Goal: Task Accomplishment & Management: Manage account settings

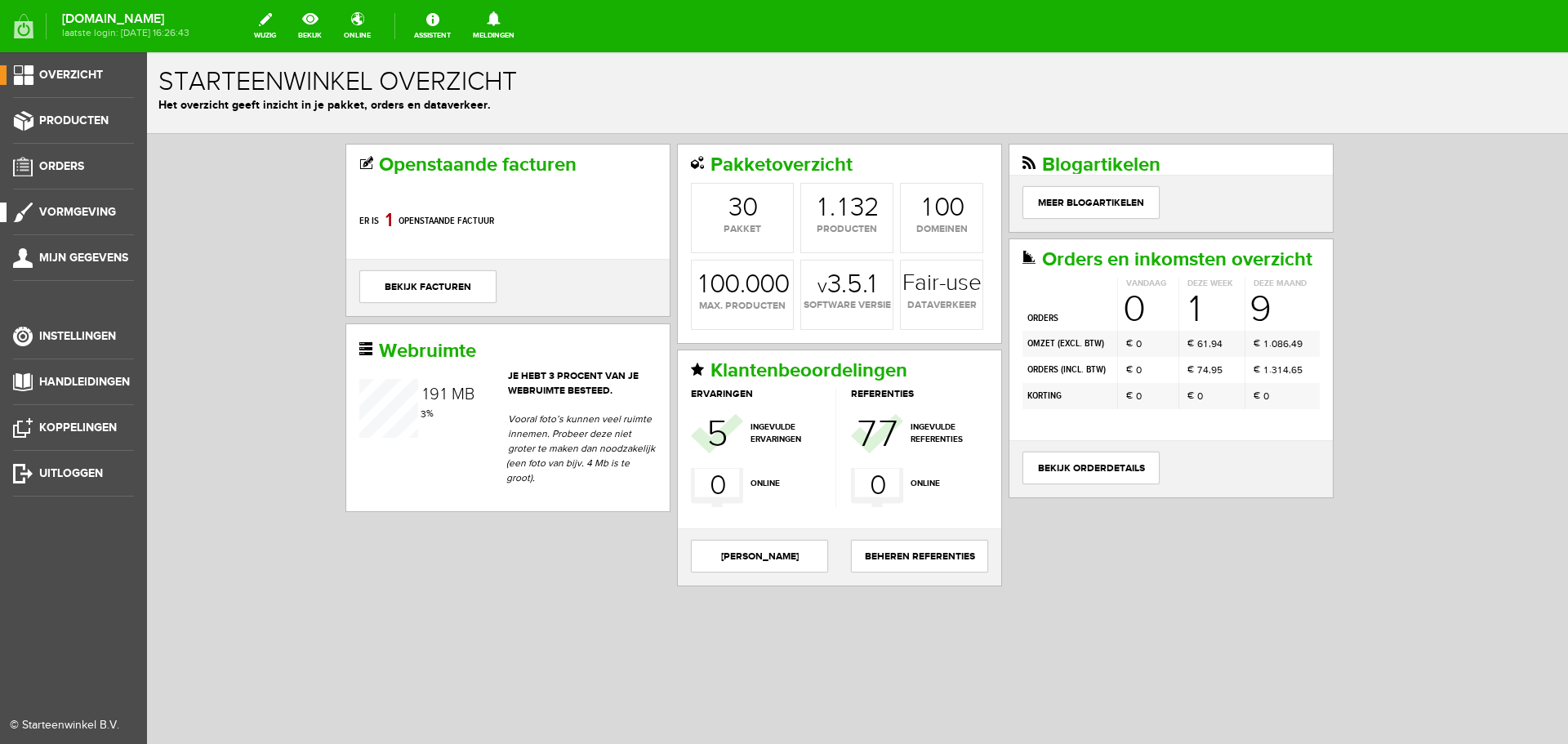
click at [88, 207] on span "Vormgeving" at bounding box center [77, 211] width 77 height 14
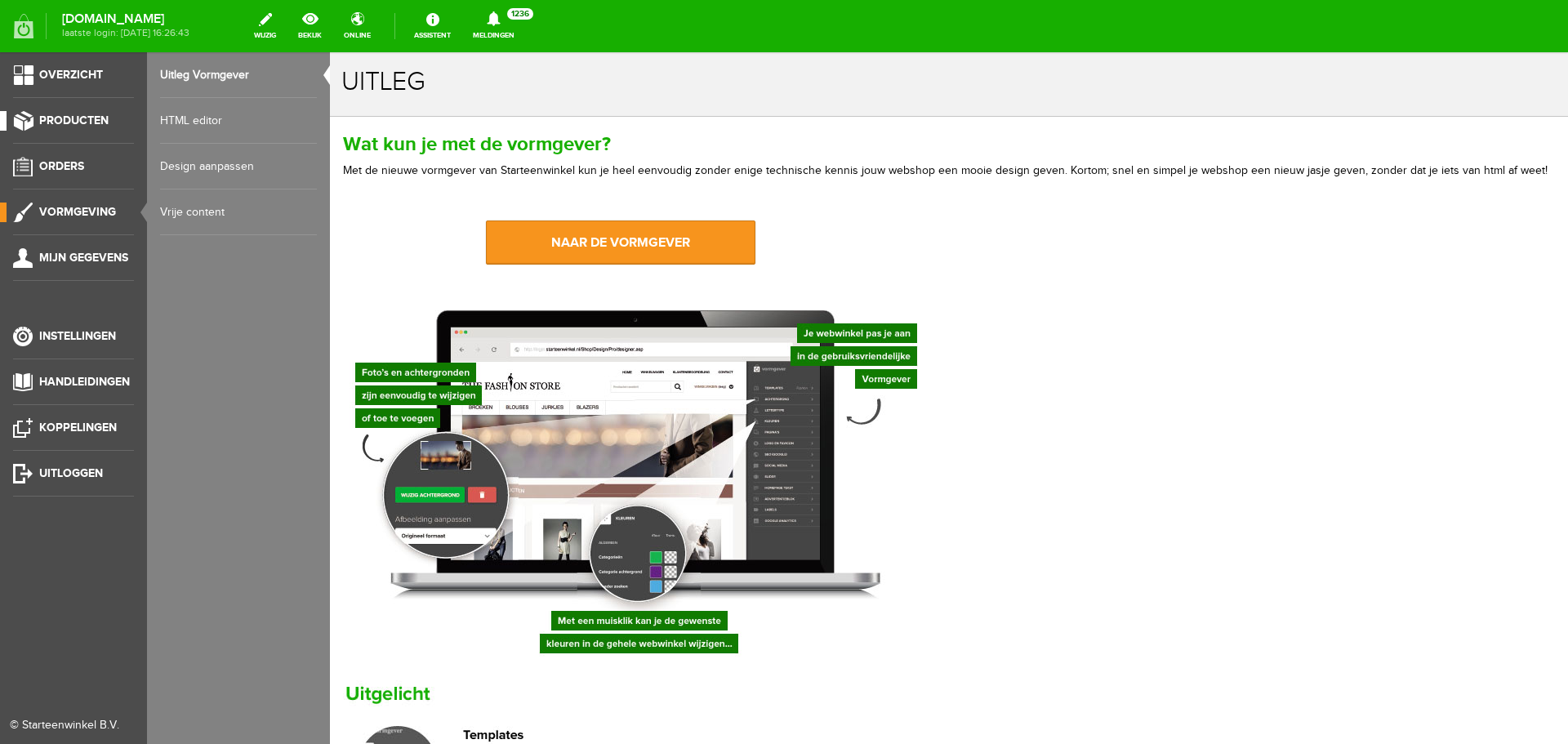
click at [73, 117] on span "Producten" at bounding box center [73, 120] width 69 height 14
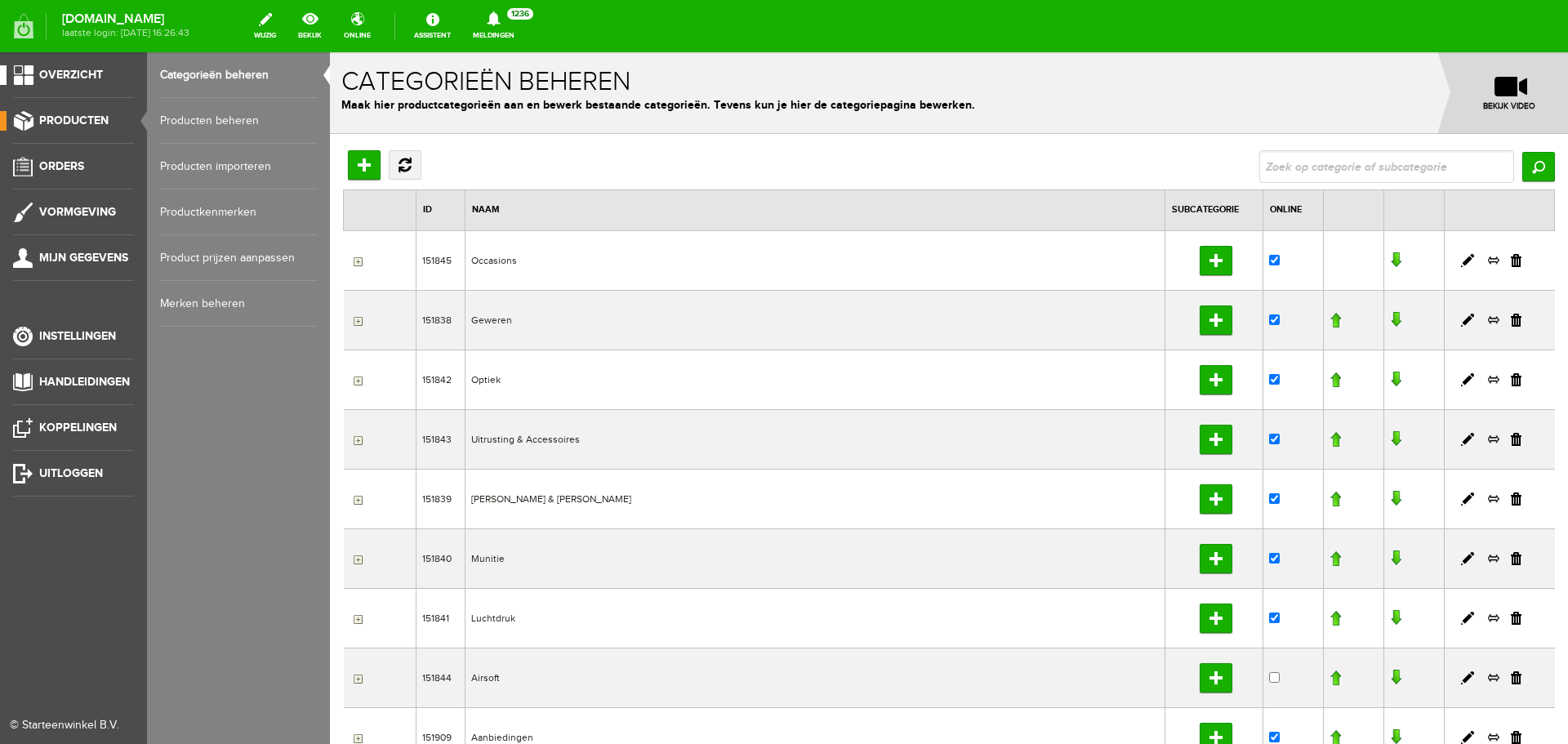
click at [86, 81] on span "Overzicht" at bounding box center [71, 75] width 64 height 14
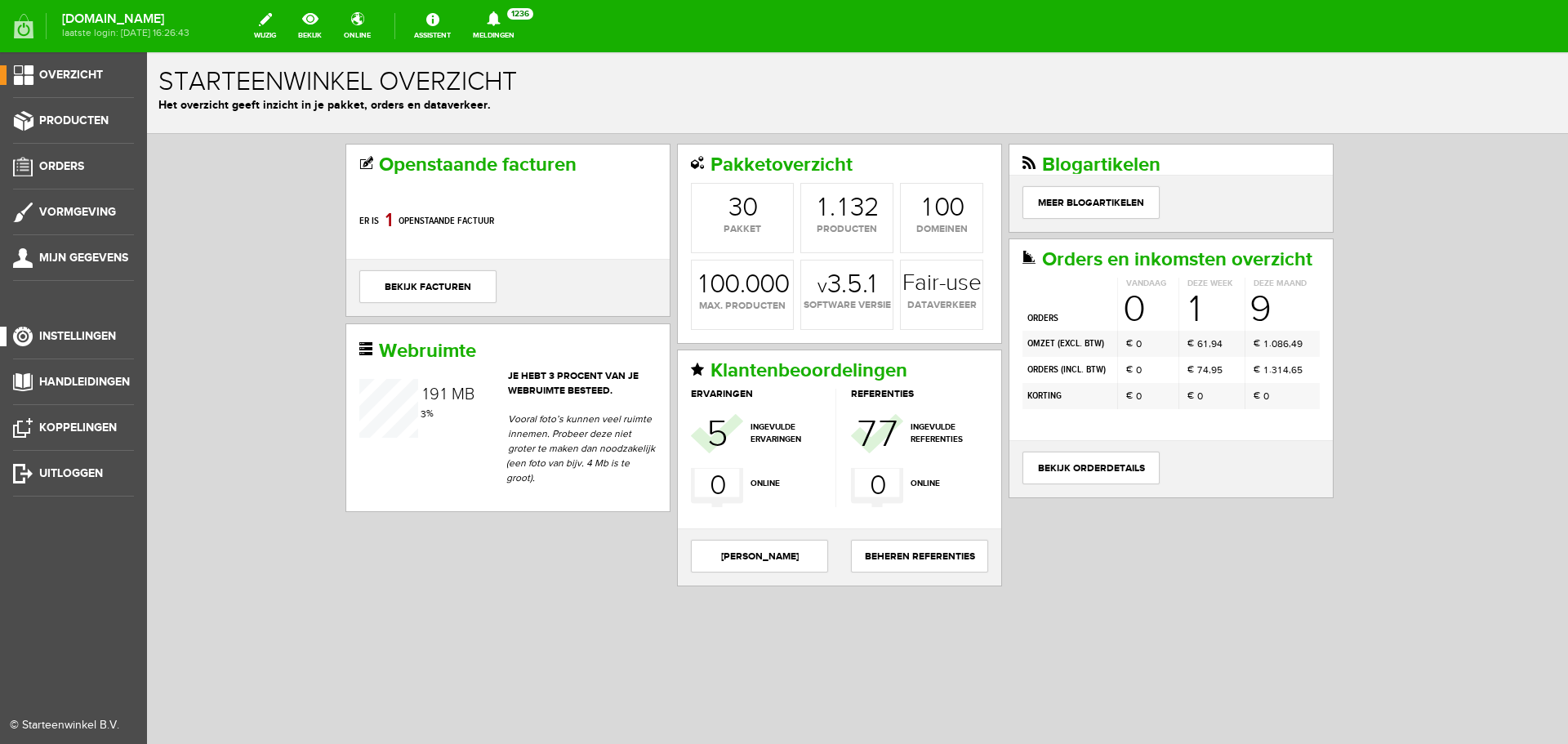
click at [79, 333] on span "Instellingen" at bounding box center [77, 336] width 77 height 14
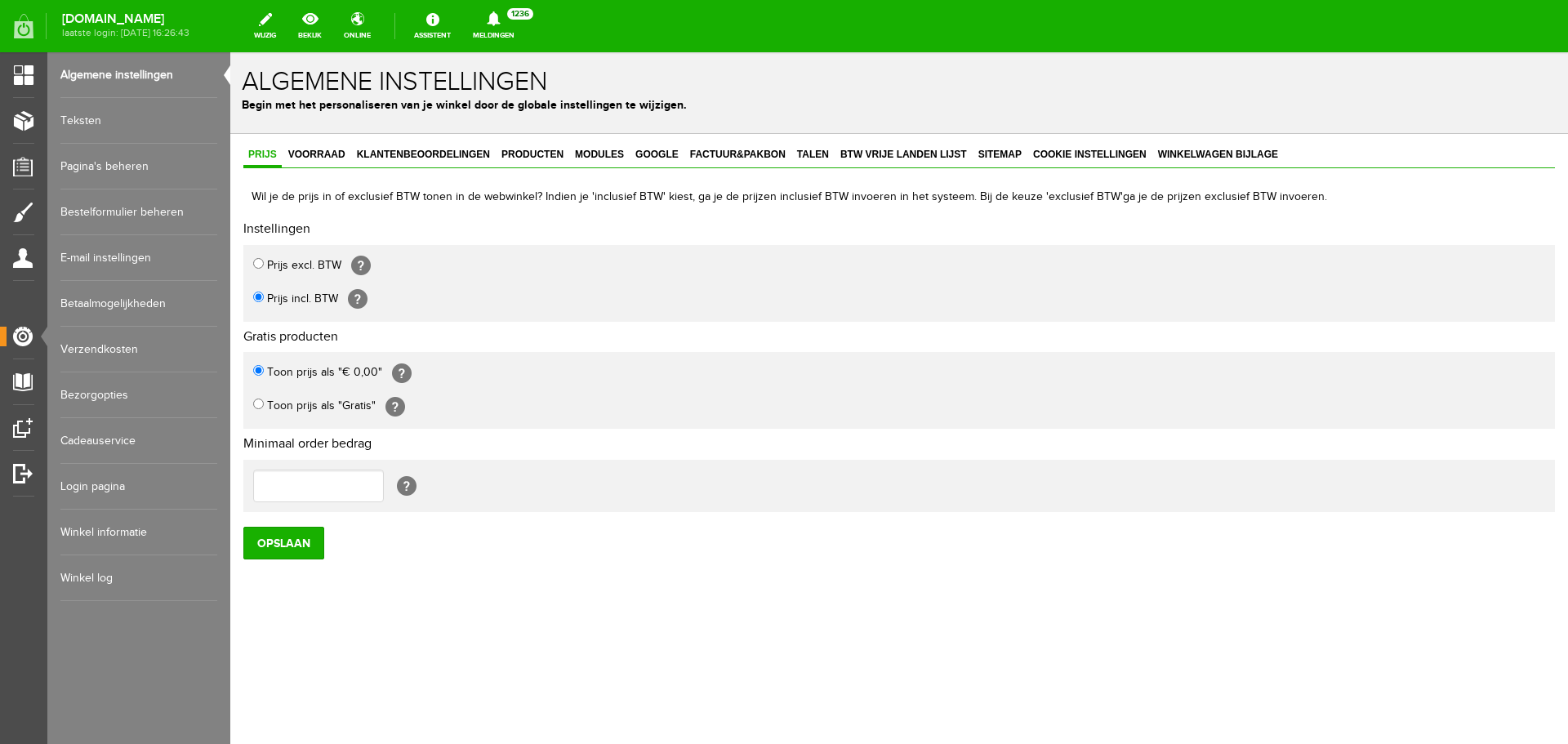
click at [131, 171] on link "Pagina's beheren" at bounding box center [139, 166] width 157 height 46
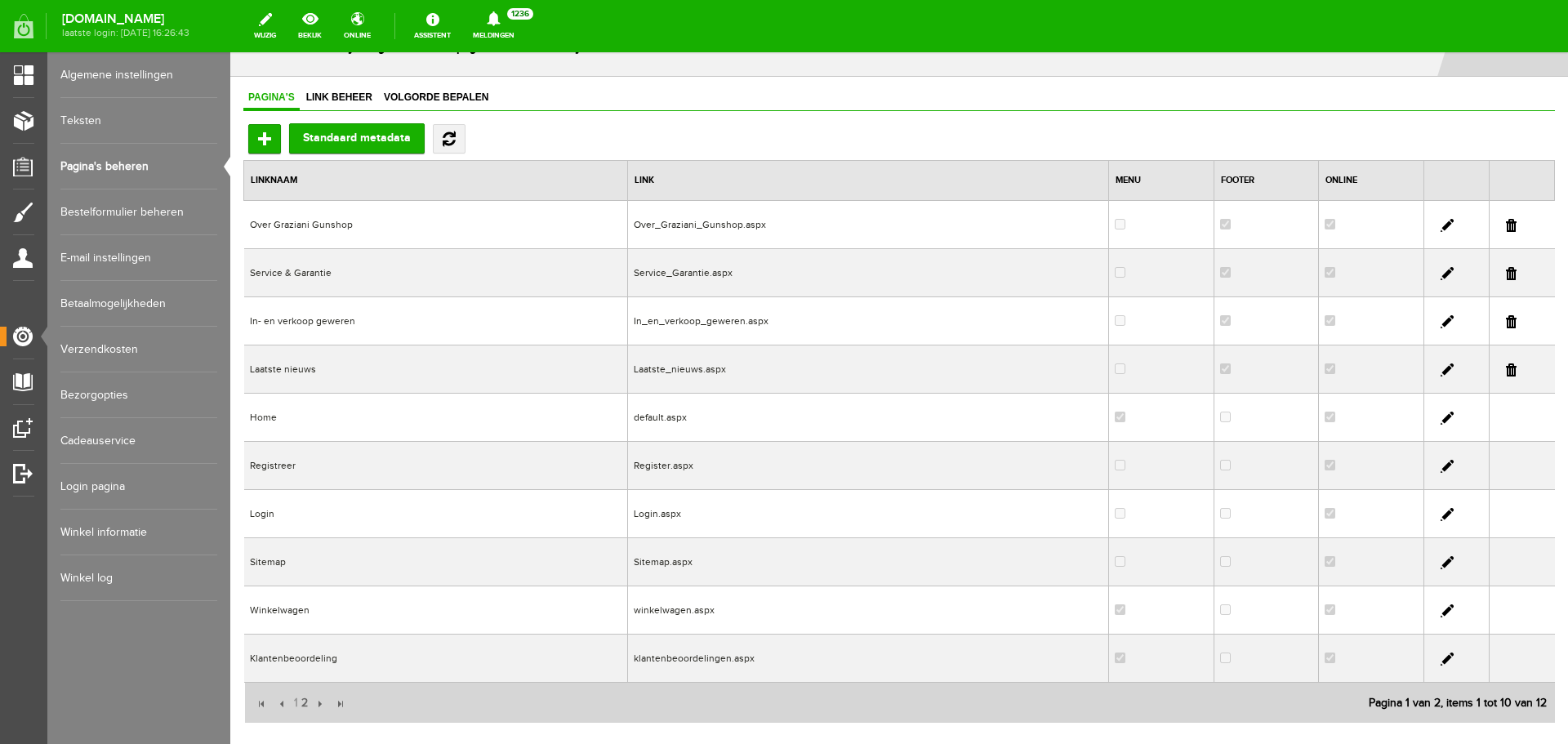
scroll to position [82, 0]
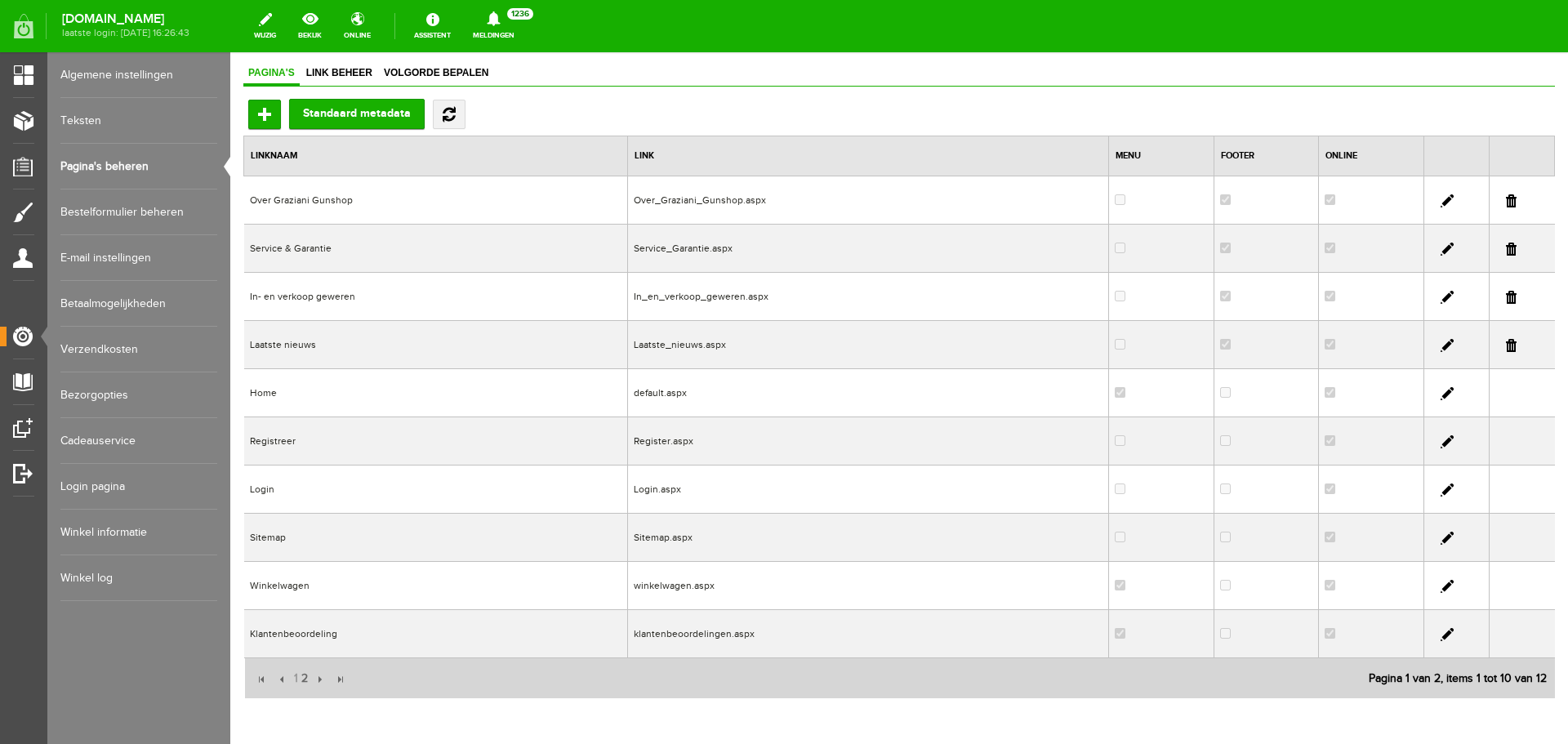
click at [395, 205] on td "Over Graziani Gunshop" at bounding box center [436, 200] width 384 height 48
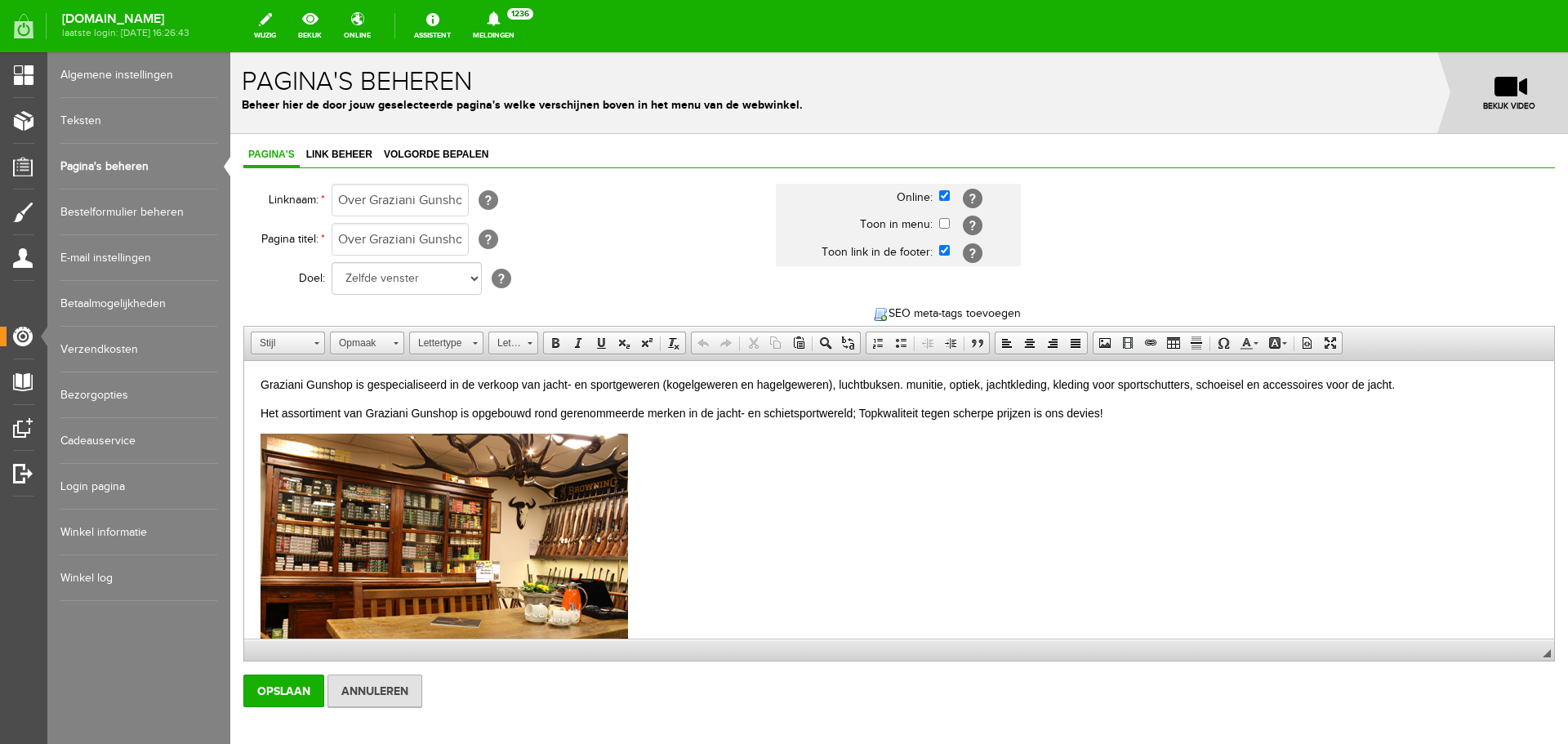
scroll to position [0, 0]
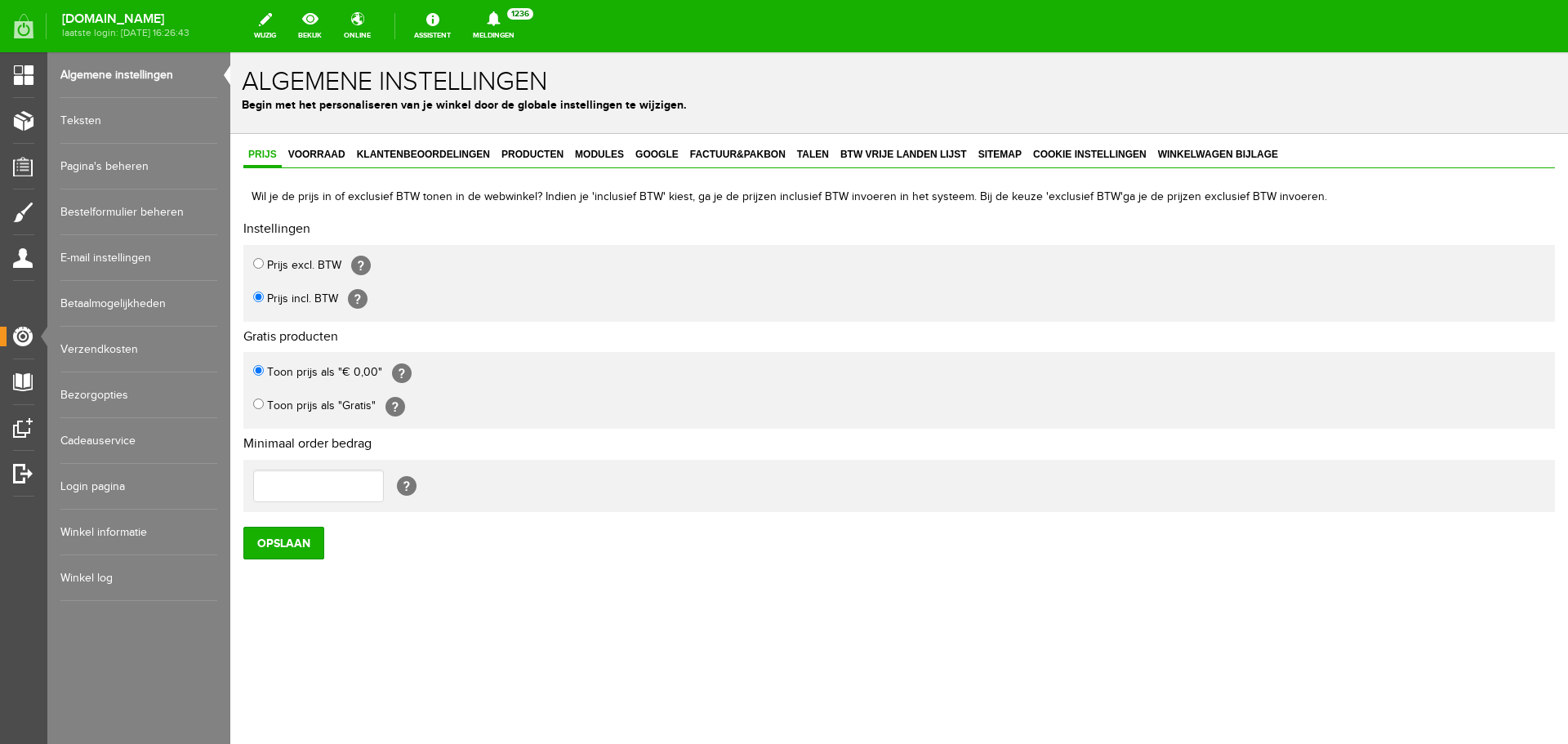
click at [147, 156] on link "Pagina's beheren" at bounding box center [139, 166] width 157 height 46
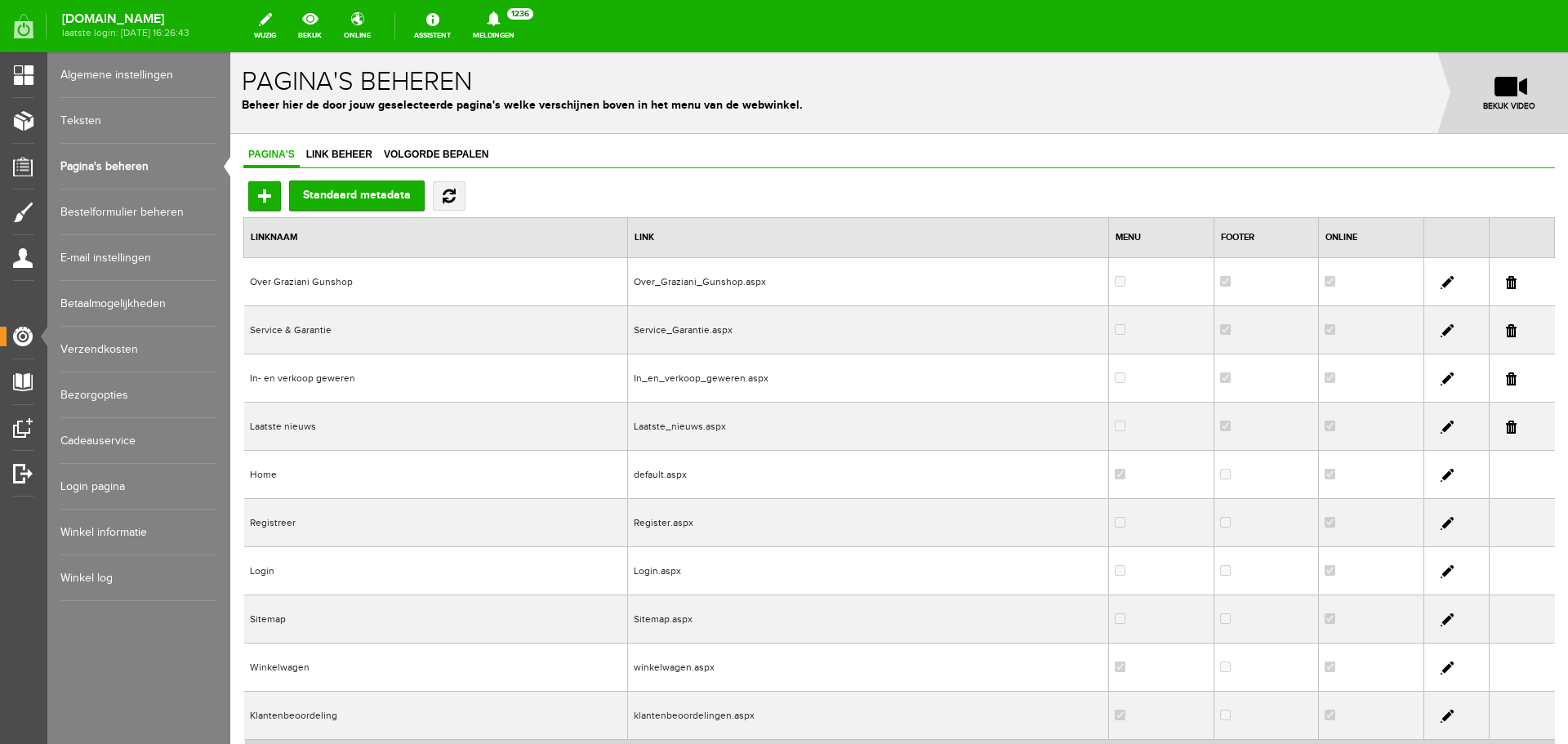
click at [320, 472] on td "Home" at bounding box center [436, 475] width 384 height 48
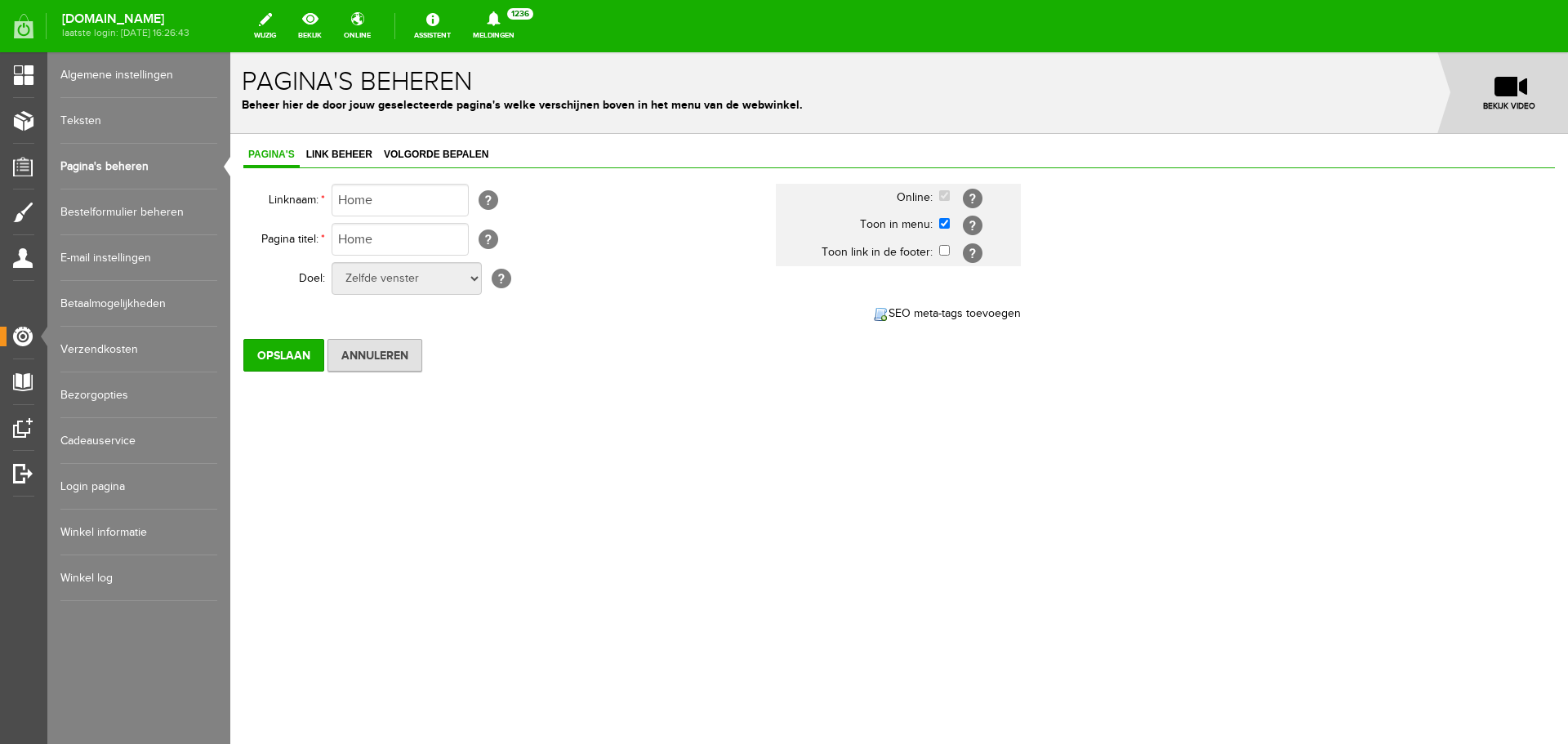
click at [102, 158] on link "Pagina's beheren" at bounding box center [139, 166] width 157 height 46
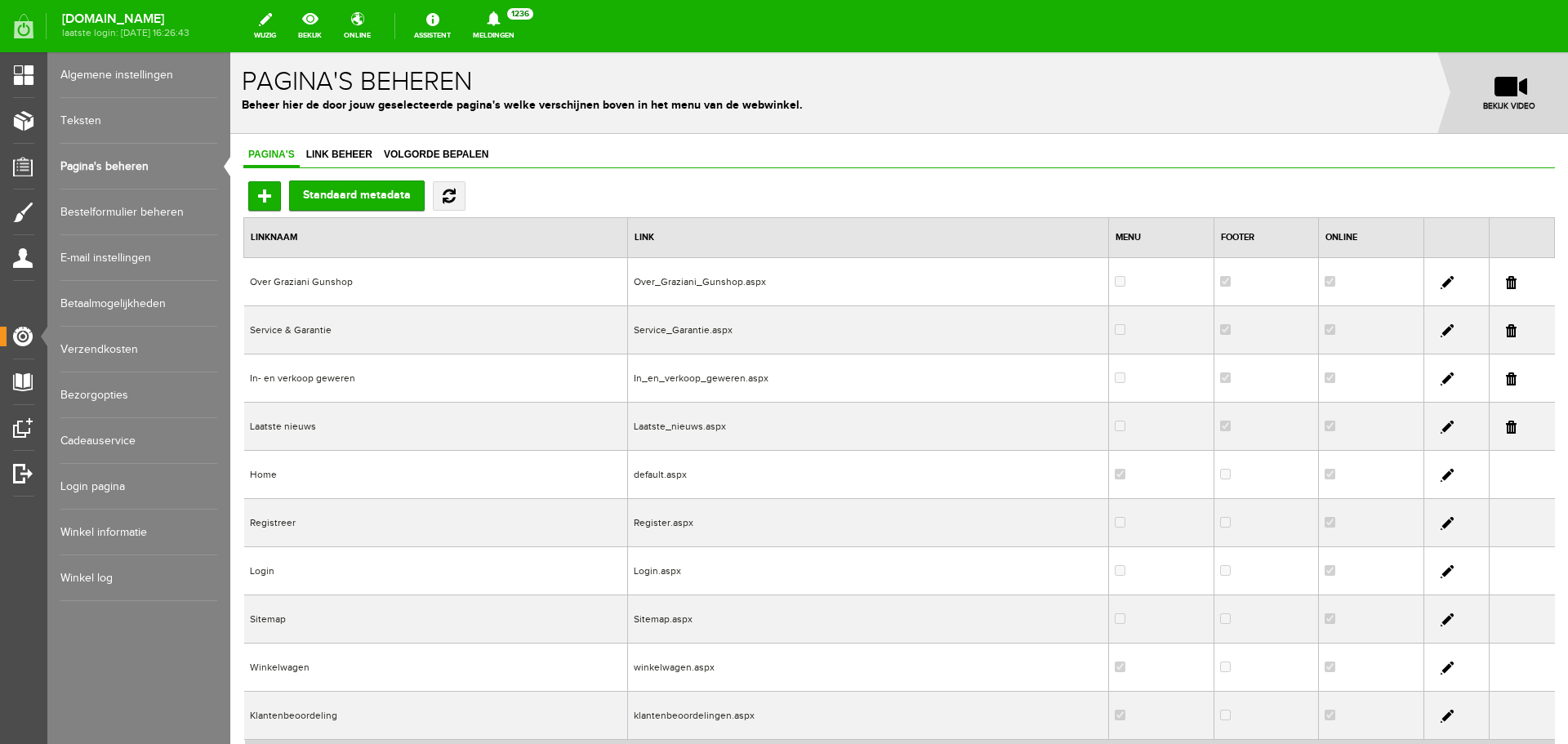
scroll to position [82, 0]
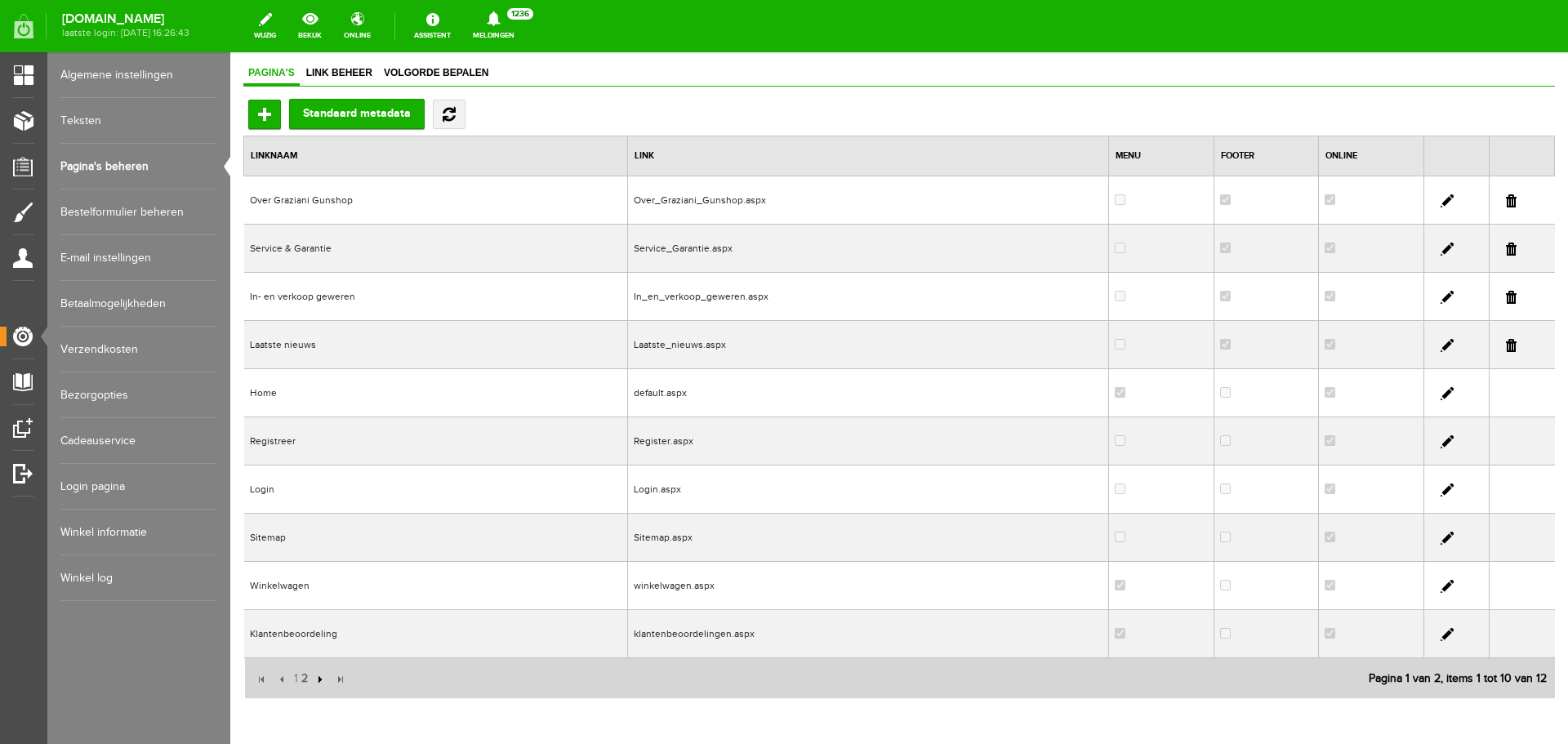
click at [316, 680] on input "button" at bounding box center [318, 679] width 18 height 18
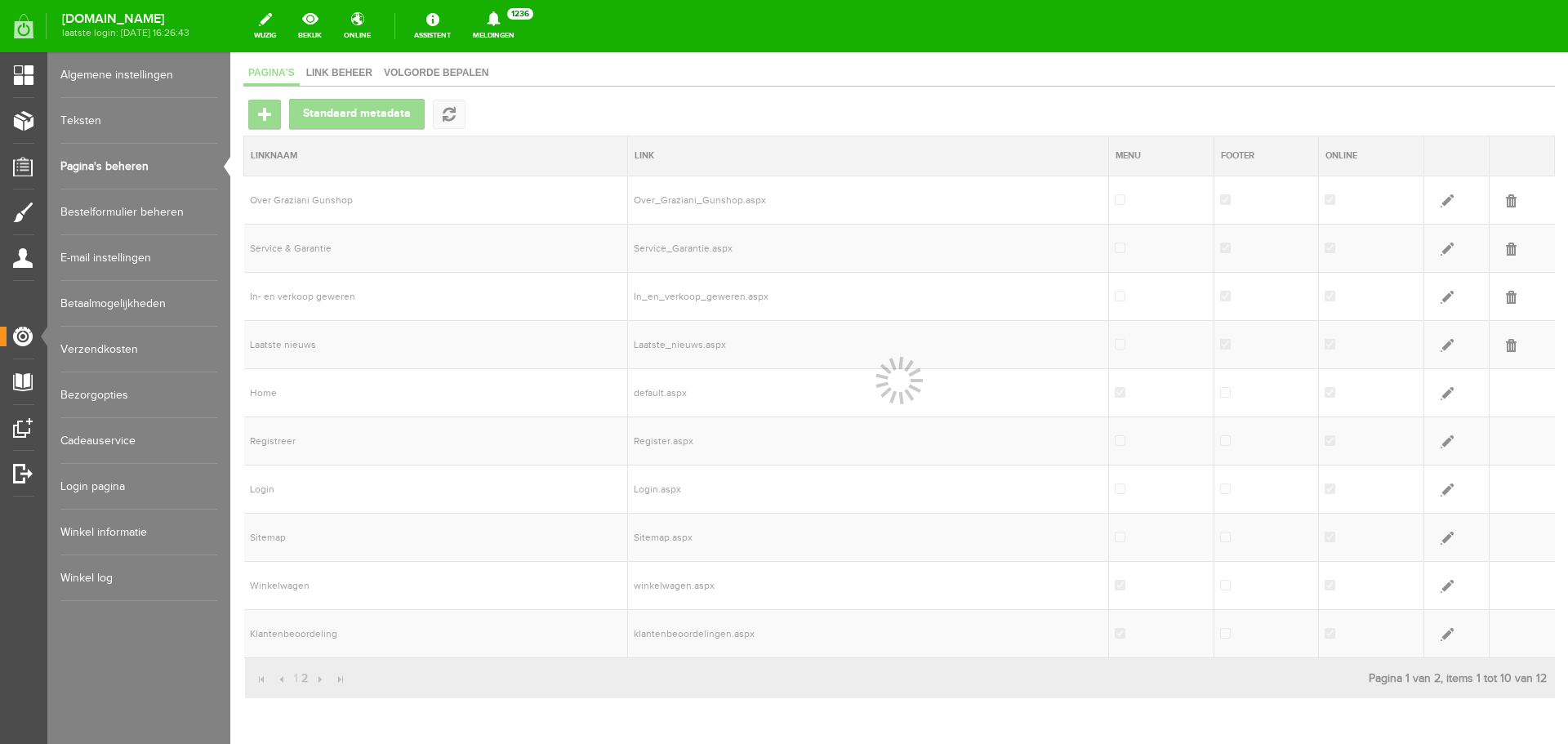
scroll to position [0, 0]
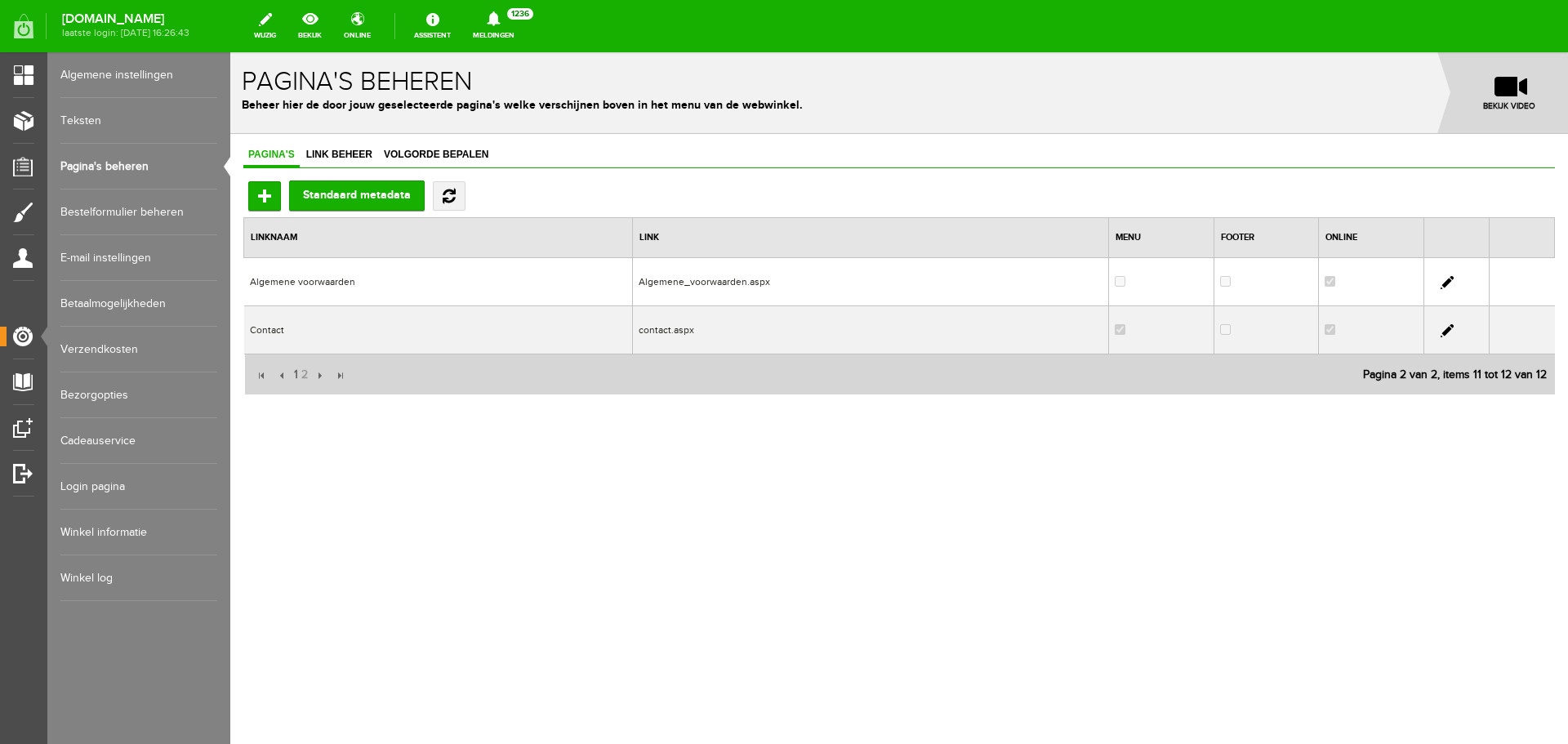
click at [361, 327] on td "Contact" at bounding box center [439, 331] width 389 height 48
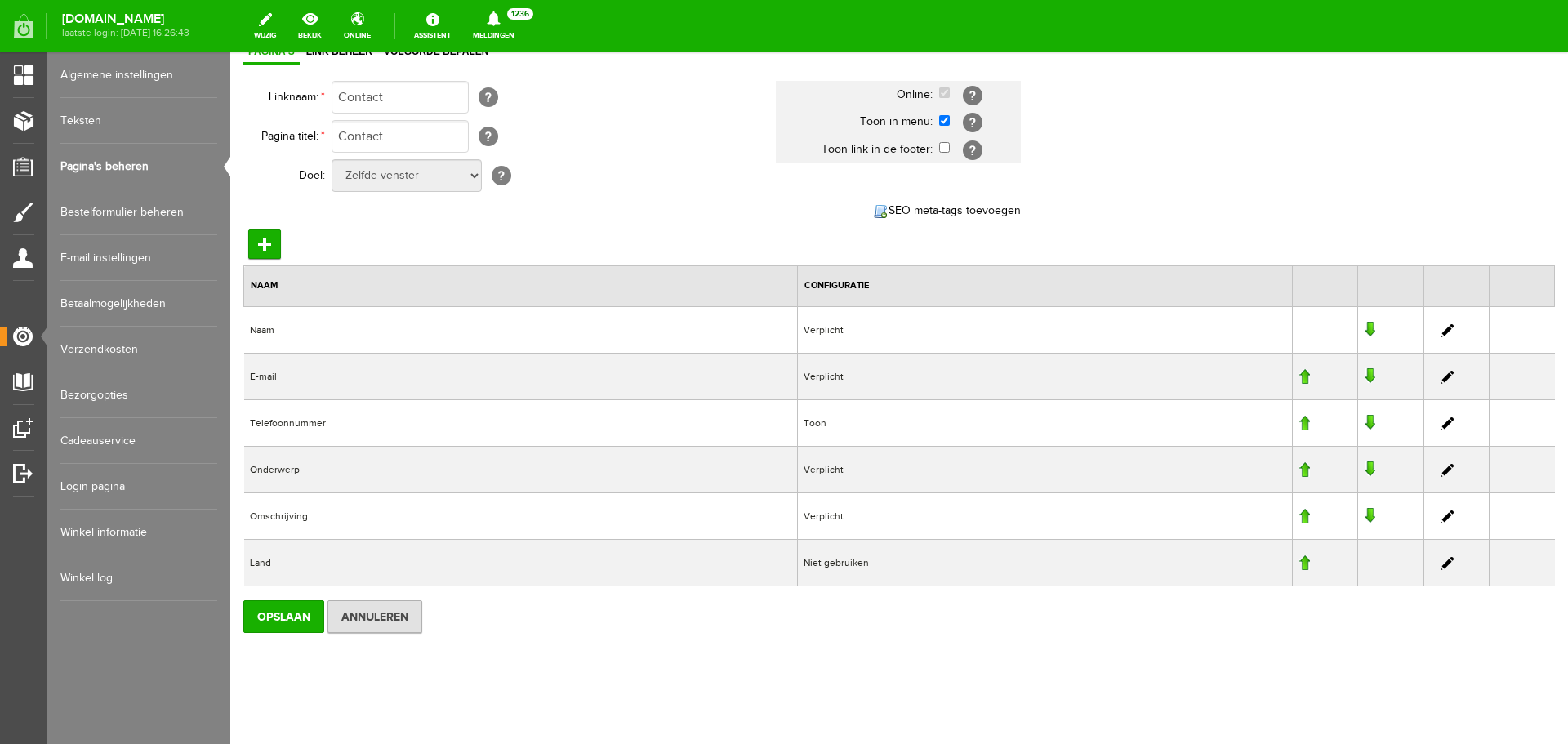
scroll to position [113, 0]
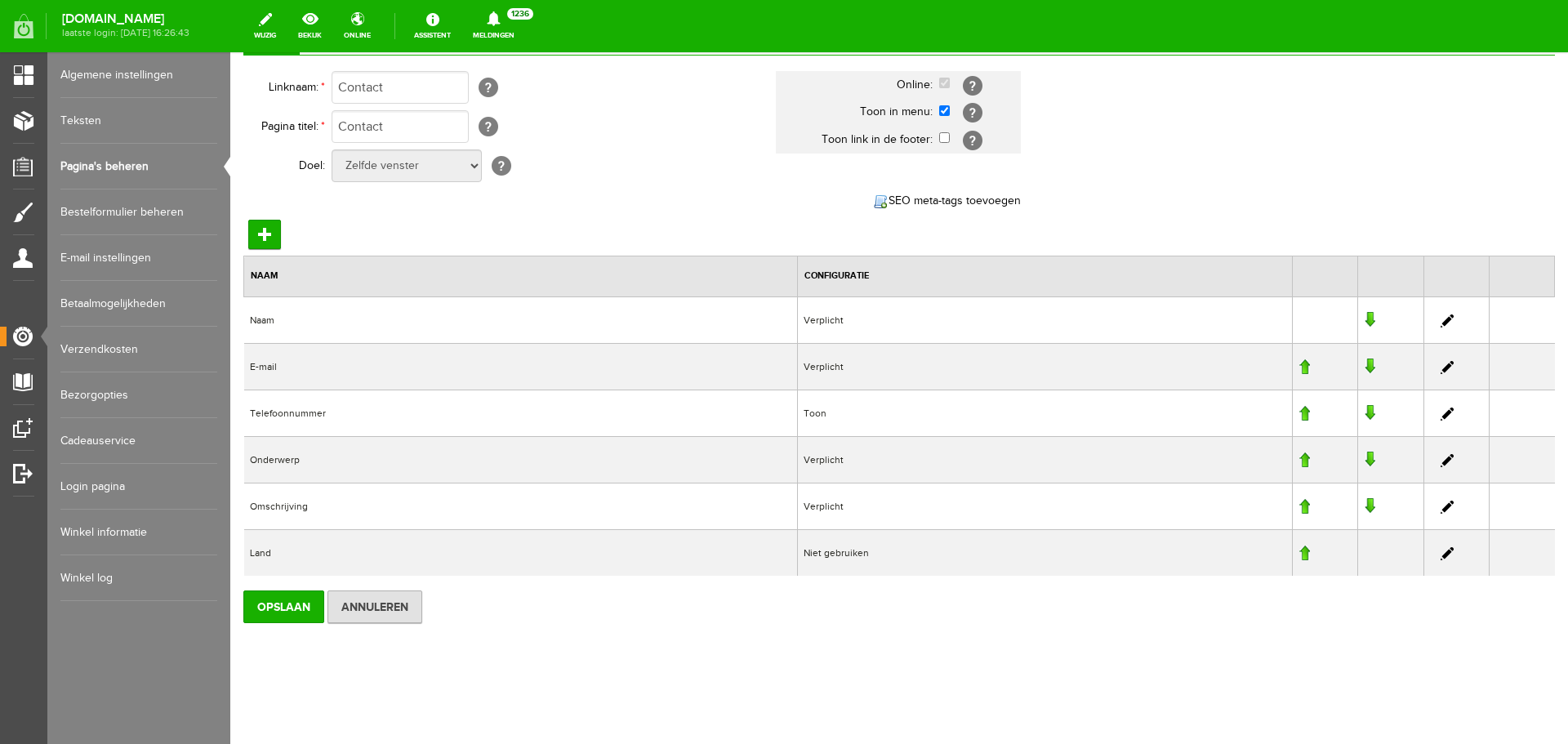
click at [343, 505] on td "Omschrijving" at bounding box center [521, 507] width 553 height 47
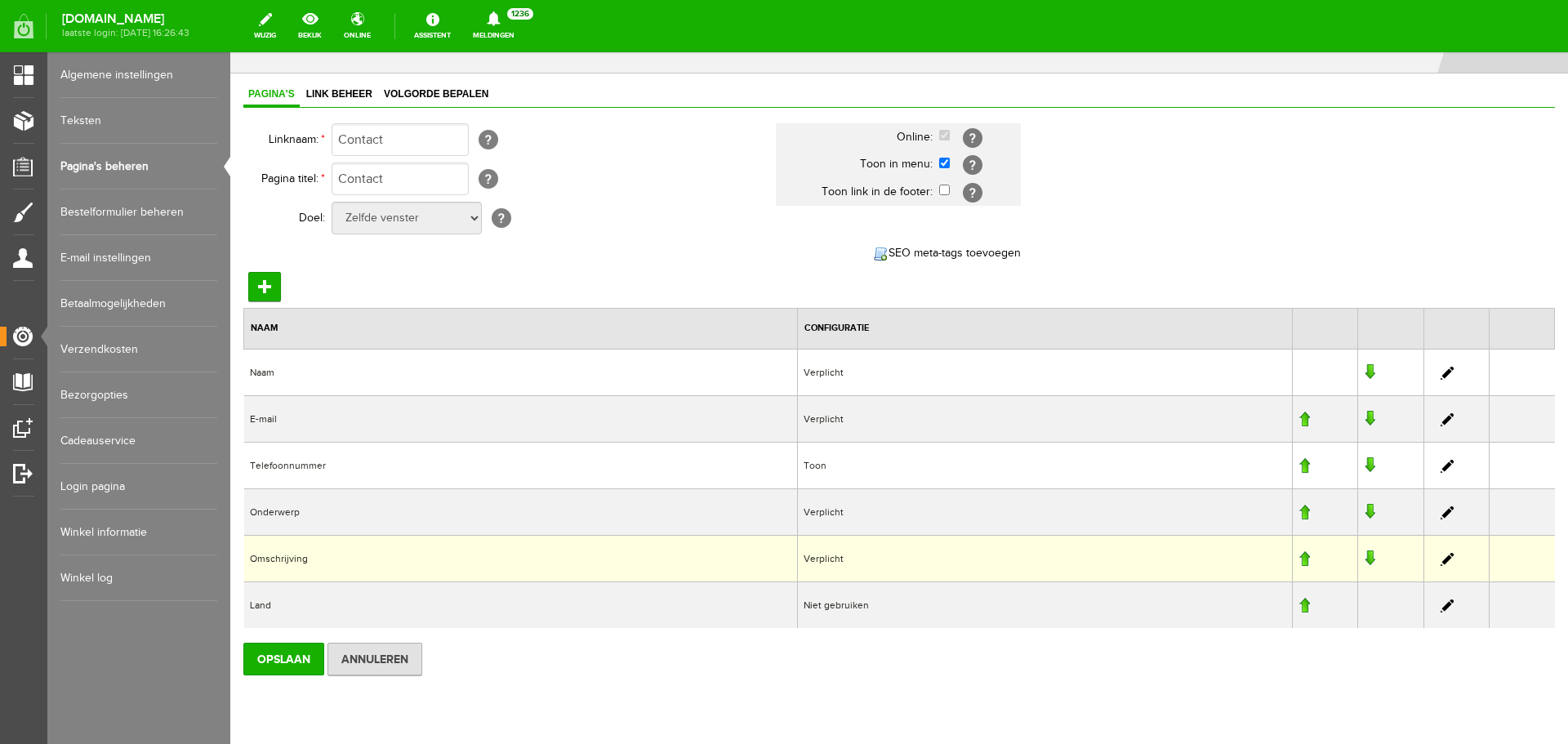
scroll to position [0, 0]
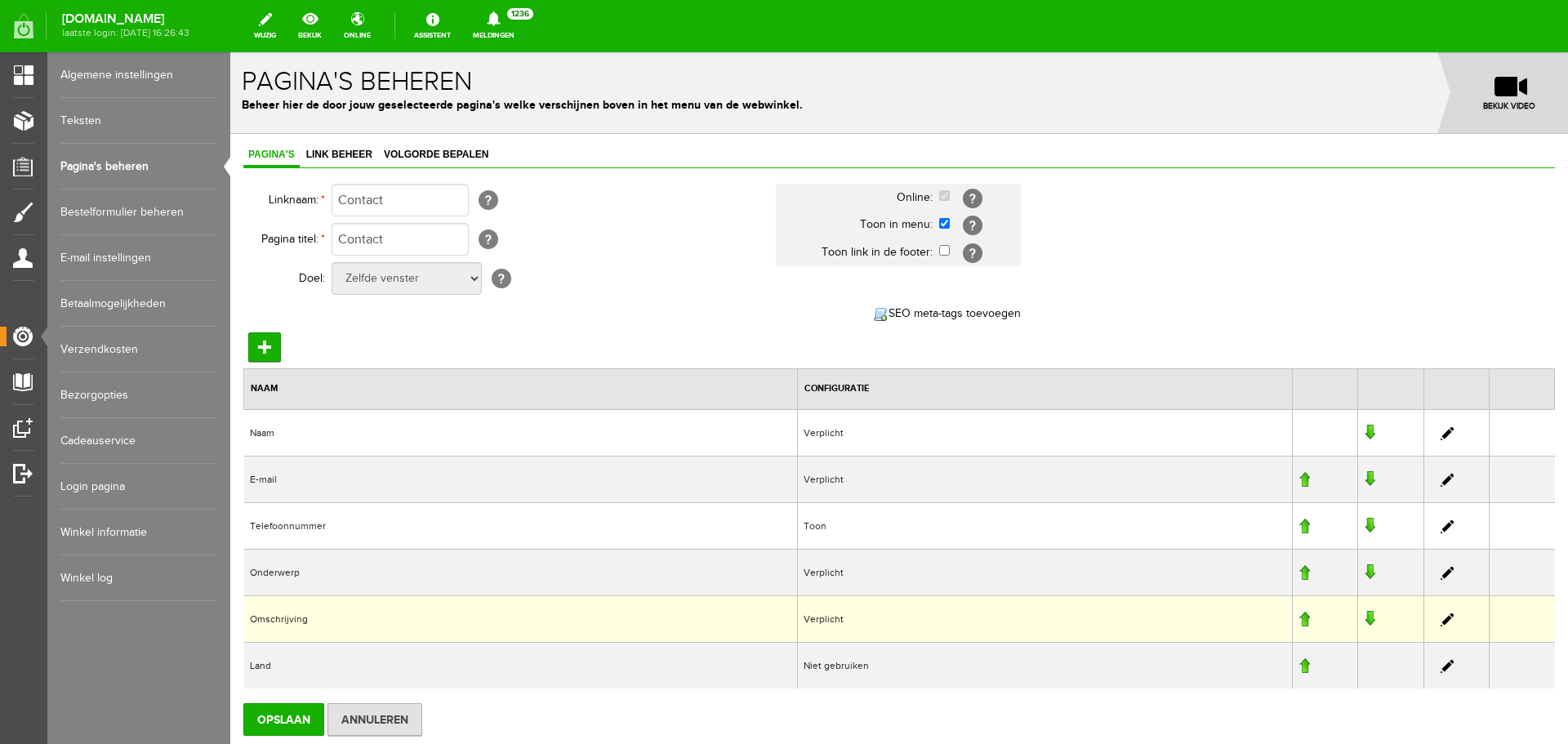
click at [117, 165] on link "Pagina's beheren" at bounding box center [139, 166] width 157 height 46
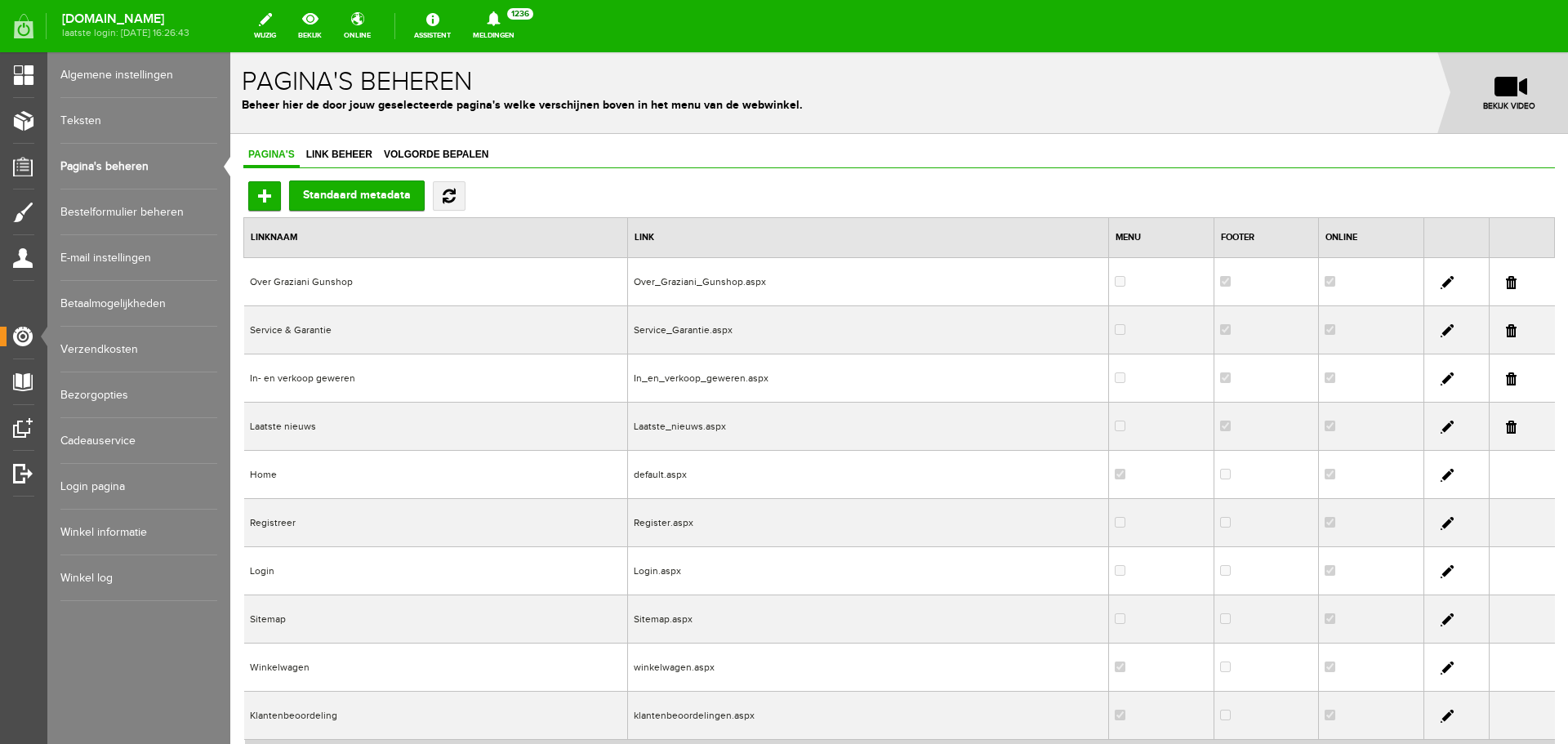
click at [376, 279] on td "Over Graziani Gunshop" at bounding box center [436, 282] width 384 height 48
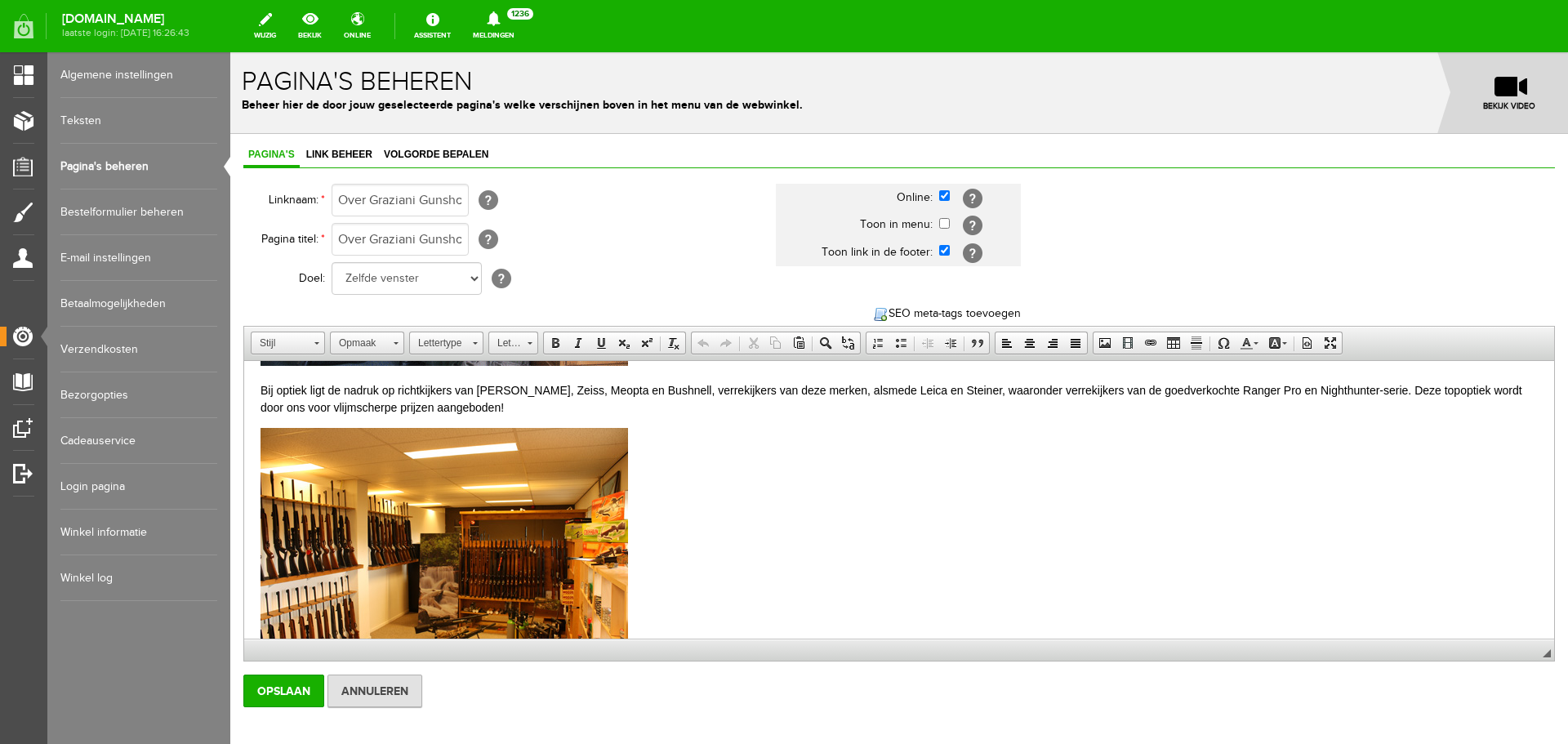
scroll to position [1356, 0]
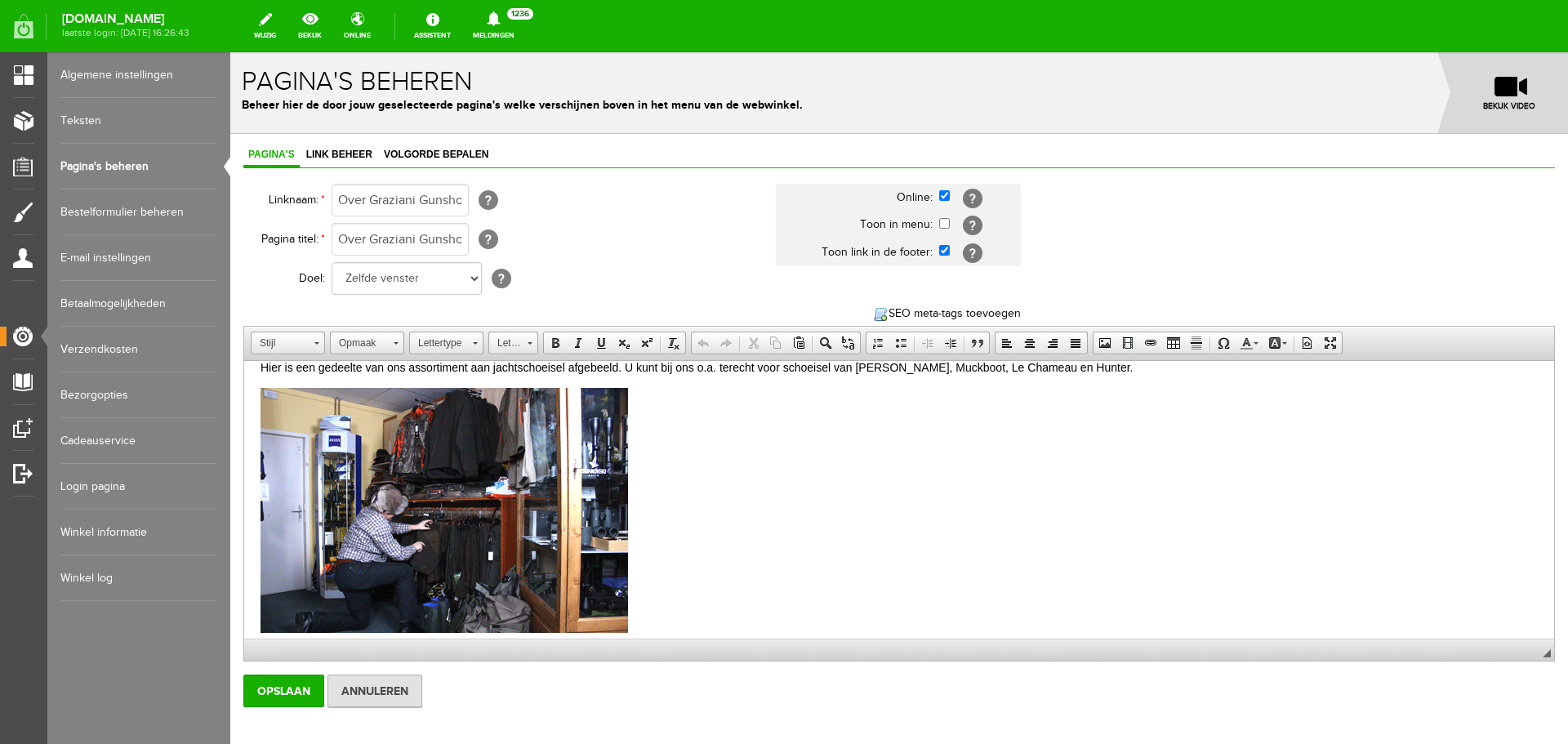
click at [124, 160] on link "Pagina's beheren" at bounding box center [139, 166] width 157 height 46
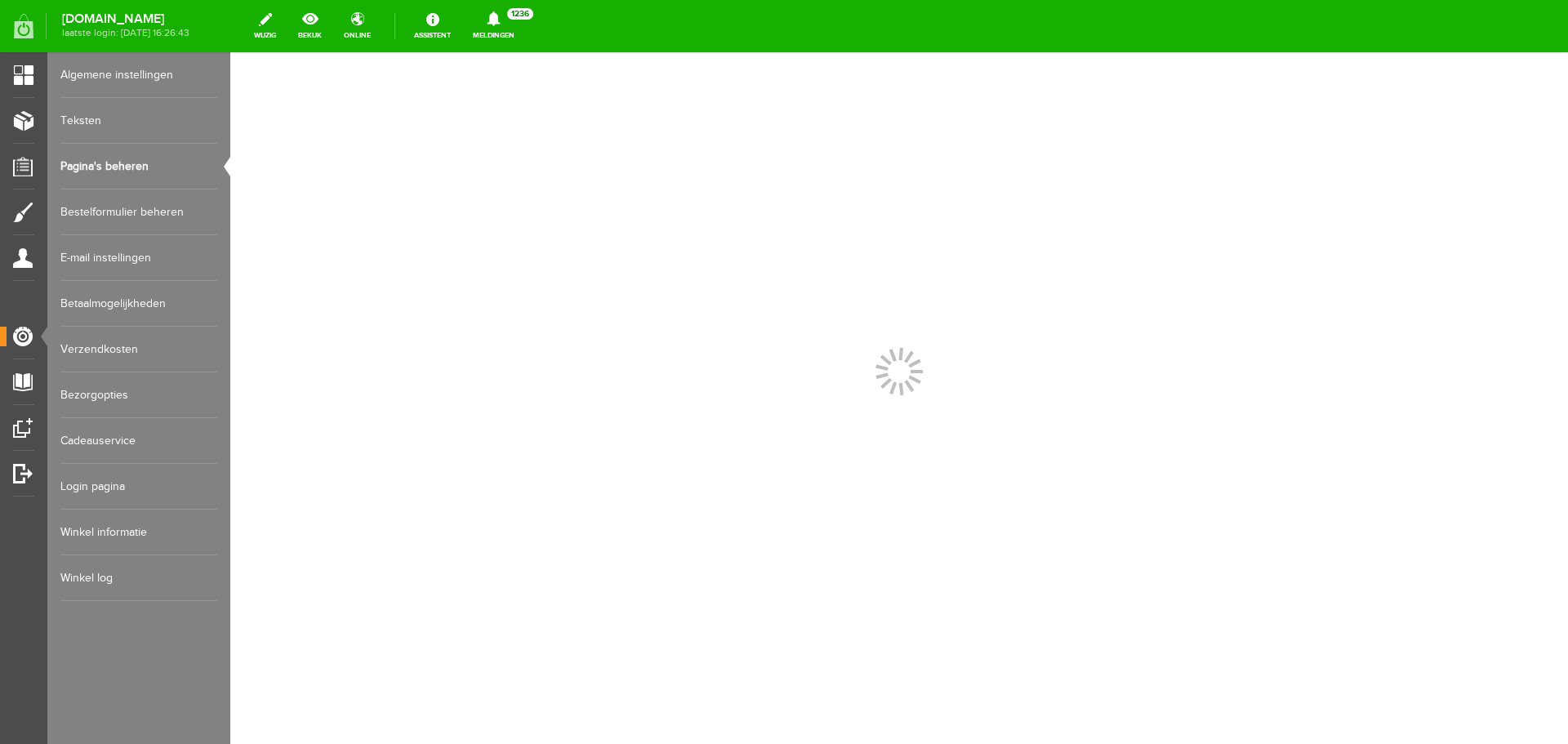
scroll to position [0, 0]
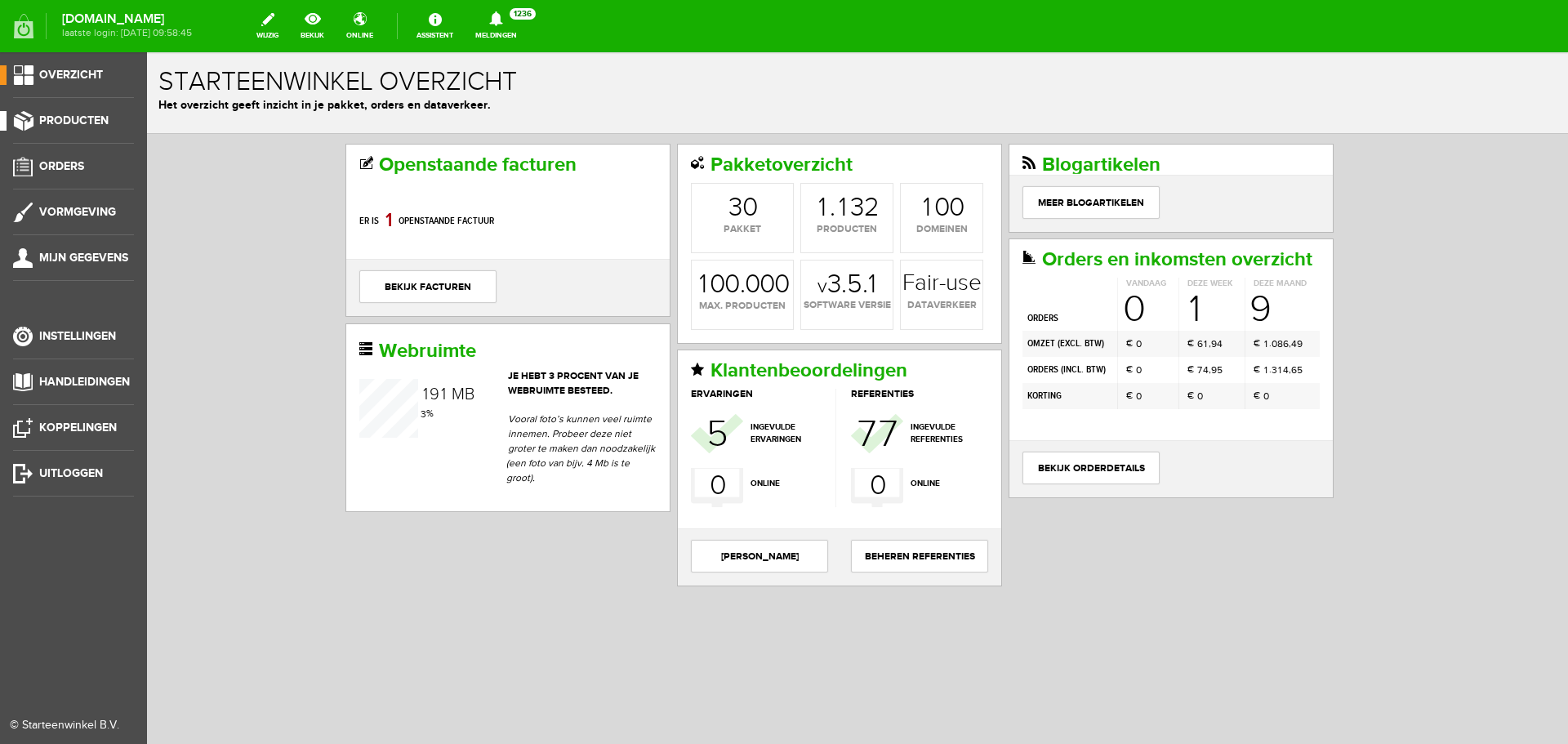
click at [68, 117] on span "Producten" at bounding box center [73, 120] width 69 height 14
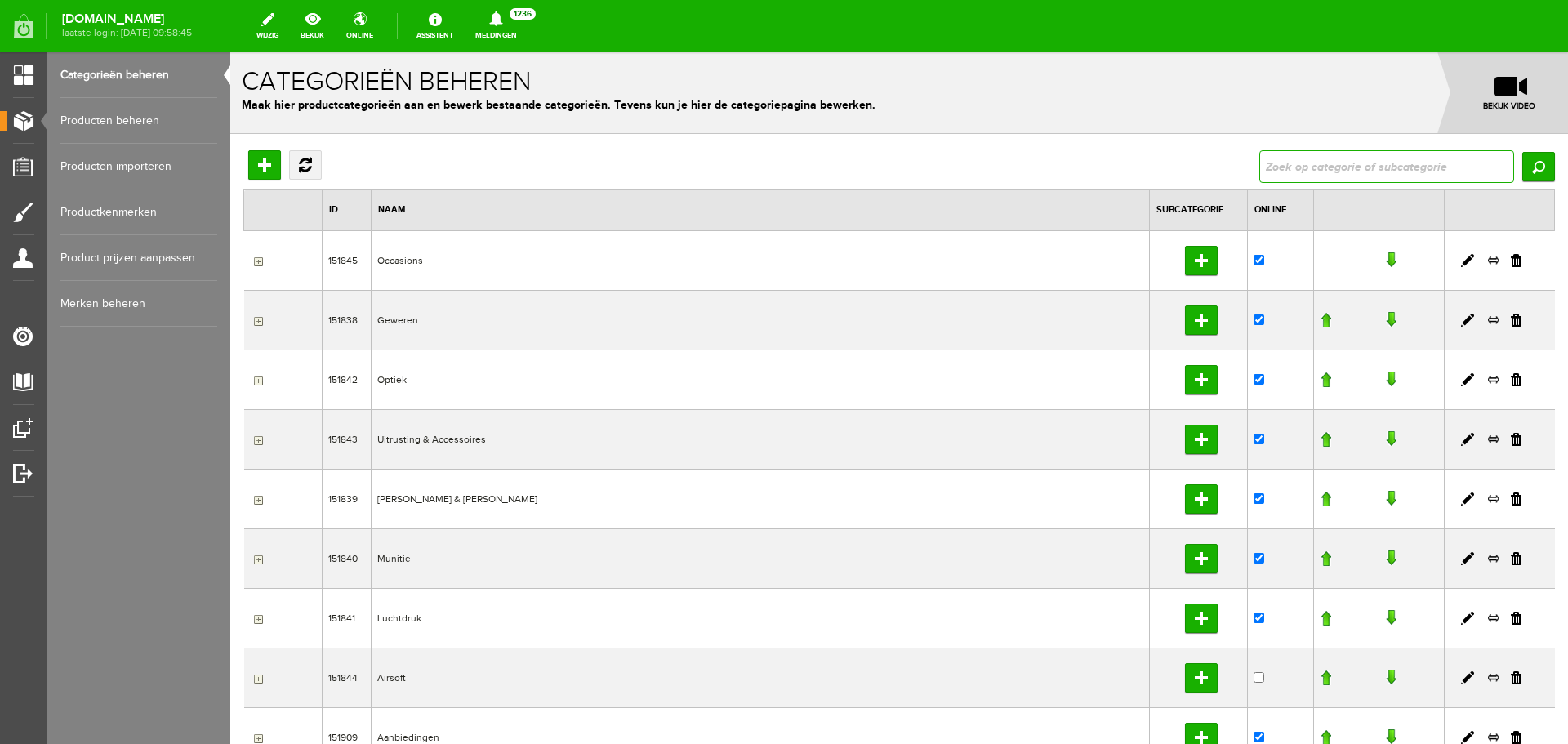
click at [1310, 173] on input "text" at bounding box center [1387, 167] width 255 height 33
type input "Sauer loop 202 kal. .243"
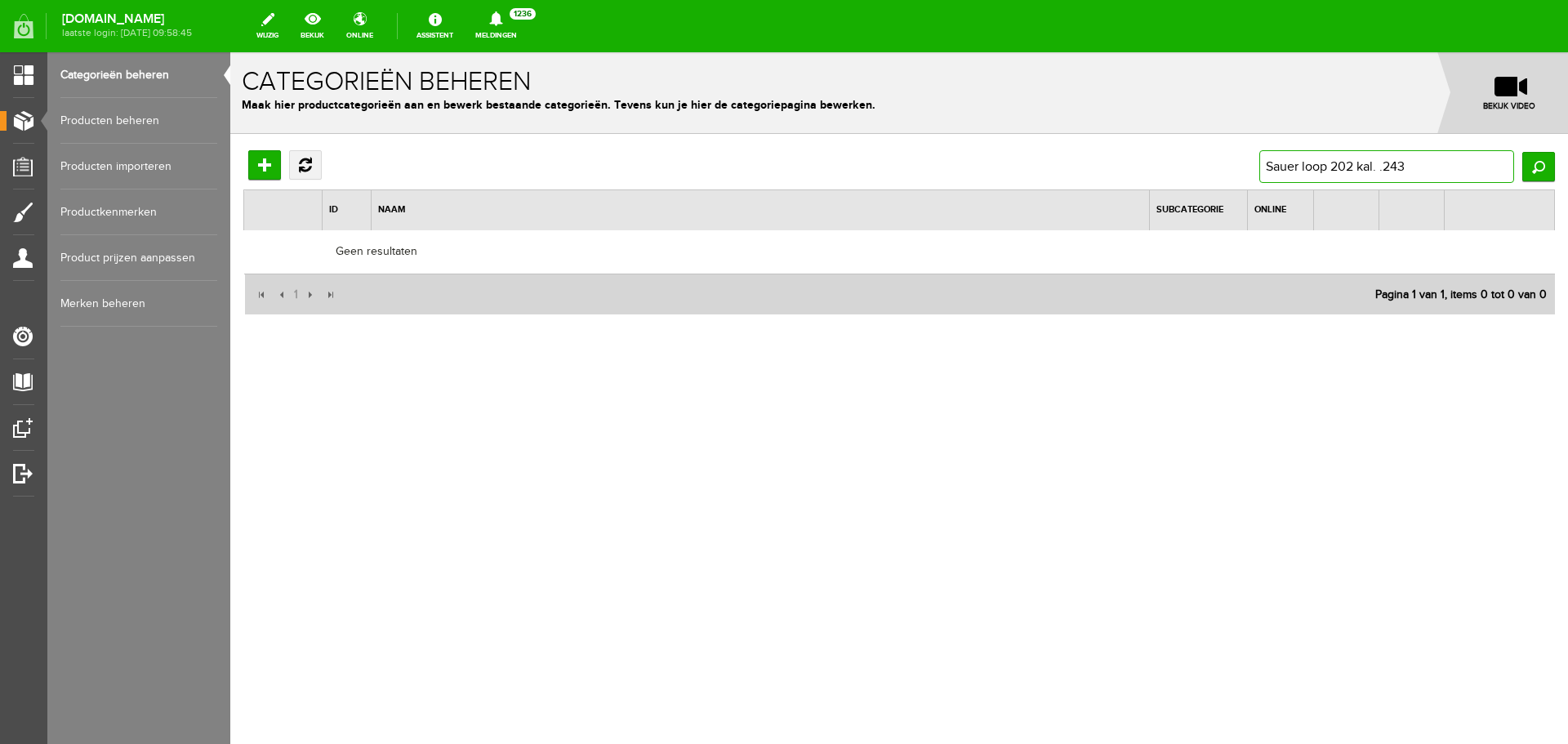
click at [1438, 174] on input "Sauer loop 202 kal. .243" at bounding box center [1387, 167] width 255 height 33
type input "Sauer loop 202 ka"
click at [1391, 172] on input "Sauer loop 202 ka" at bounding box center [1387, 167] width 255 height 33
type input "Sauer loop 202"
click at [1393, 161] on input "Sauer loop 202" at bounding box center [1387, 167] width 255 height 33
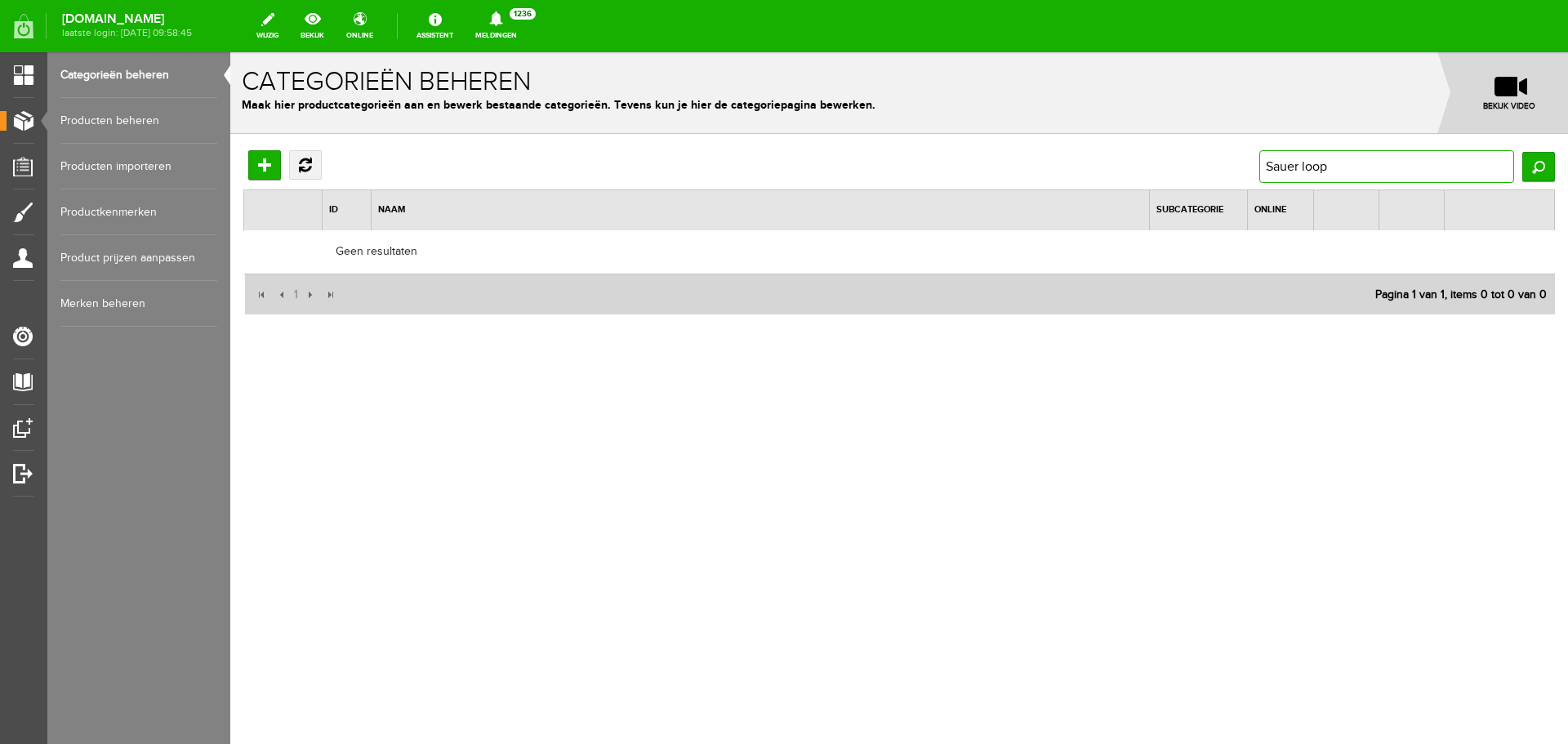
type input "Sauer loop"
click at [149, 121] on link "Producten beheren" at bounding box center [139, 121] width 157 height 46
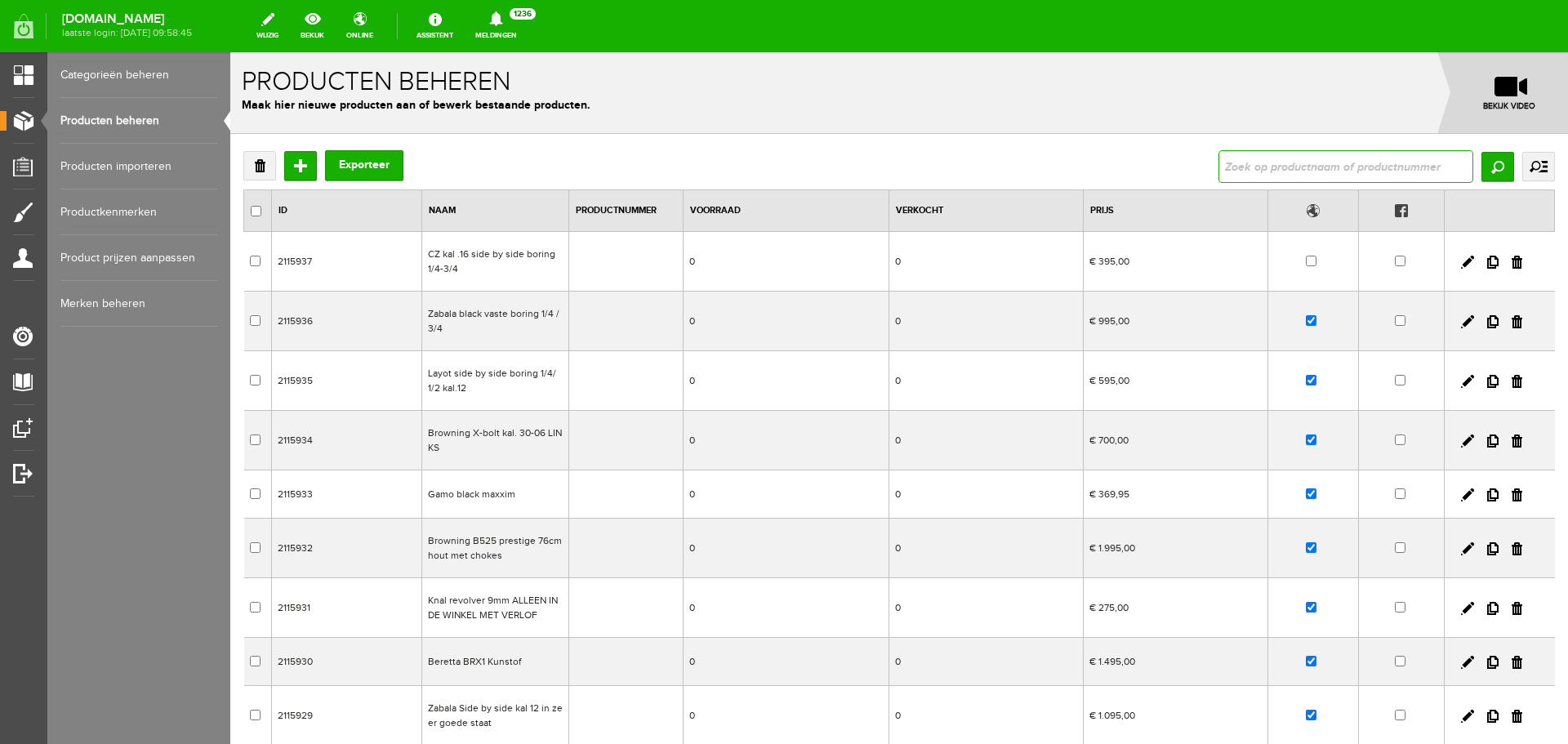
click at [1252, 169] on input "text" at bounding box center [1345, 167] width 255 height 33
type input "Sauer loop 202 kal. .243"
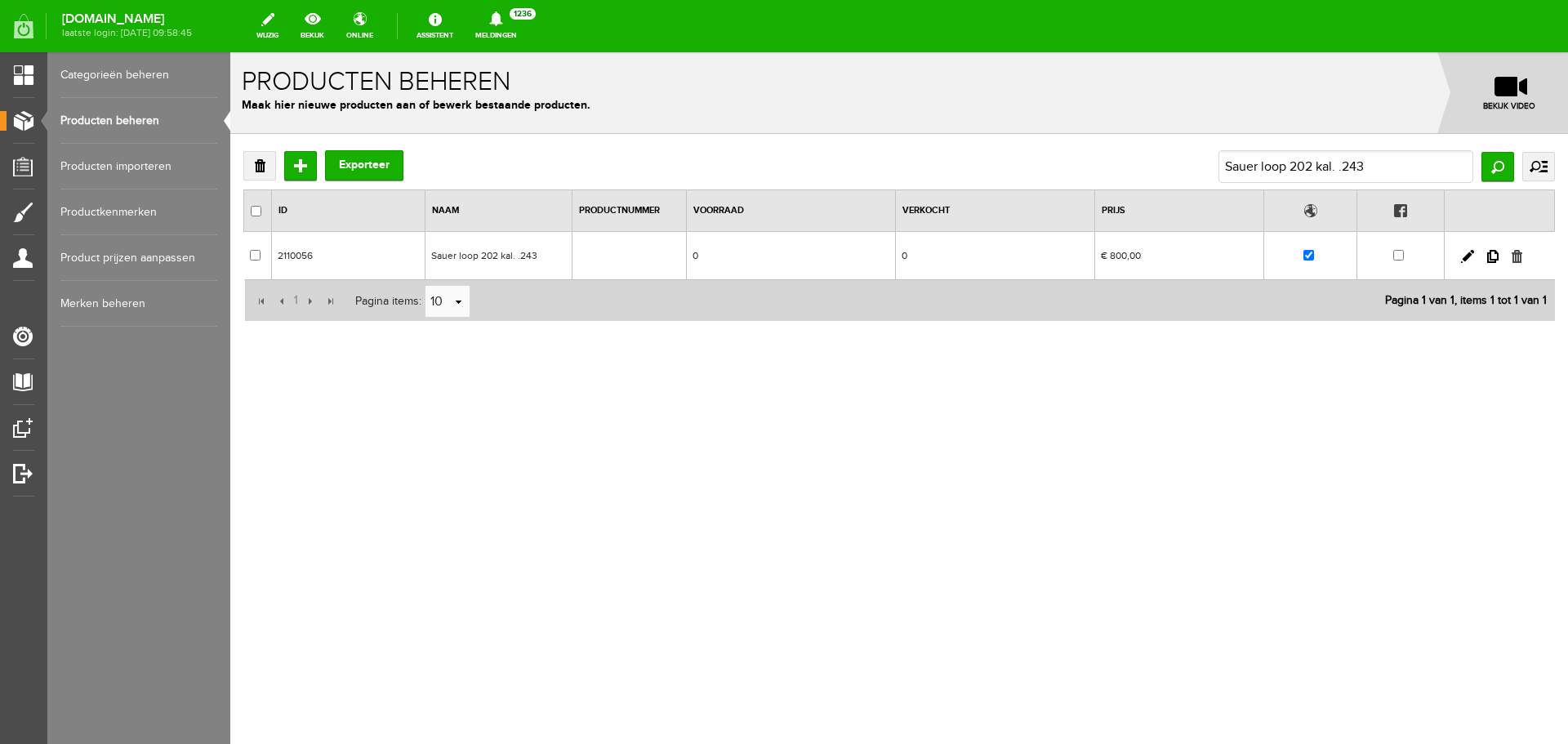
click at [1514, 260] on link at bounding box center [1517, 255] width 10 height 13
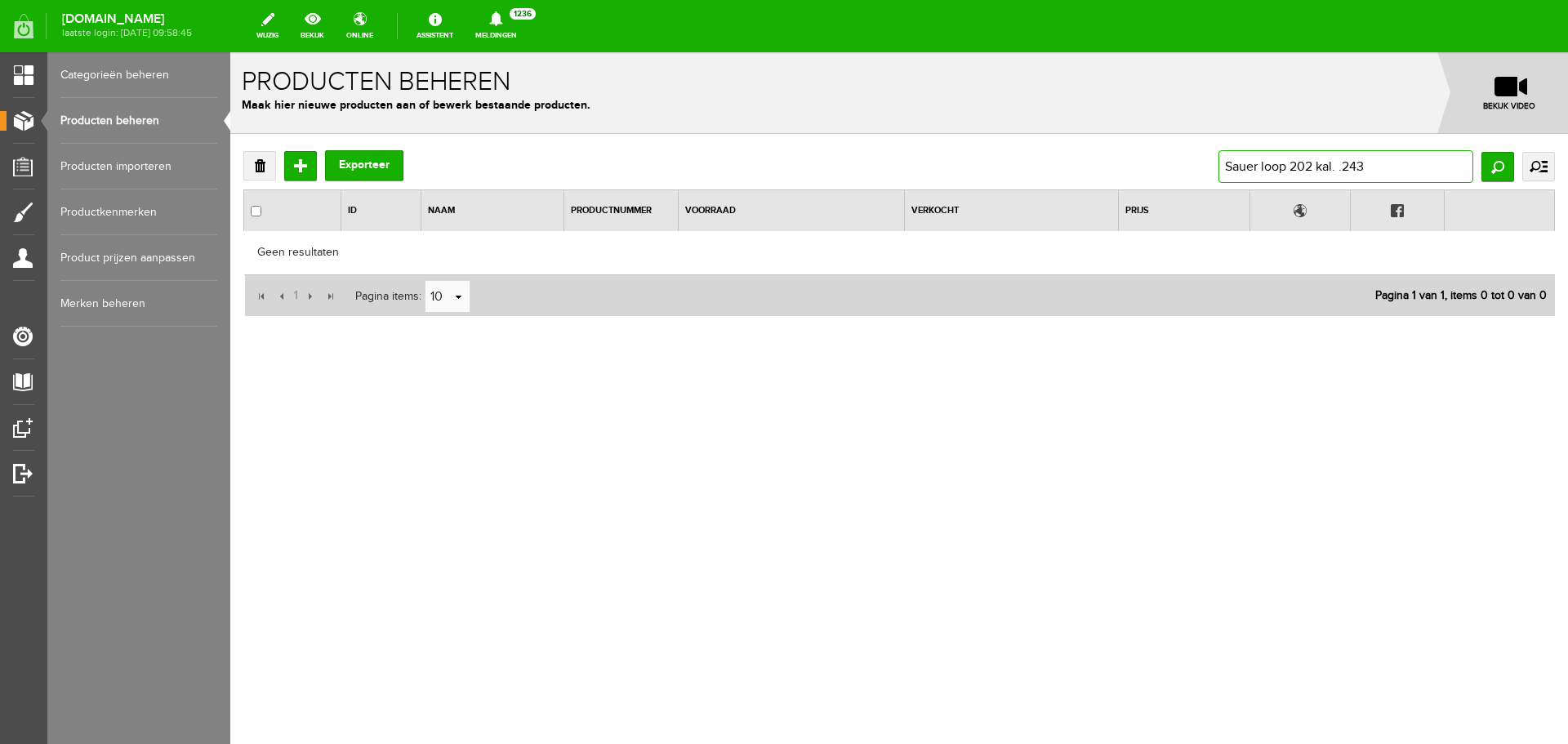
drag, startPoint x: 1325, startPoint y: 163, endPoint x: 928, endPoint y: 158, distance: 397.0
click at [933, 161] on div "Verwijderen Toevoegen Exporteer Sauer loop 202 kal. .243 Zoeken uitgebreid zoek…" at bounding box center [899, 167] width 1312 height 33
paste input "VERKOCHT Blaser R93 loop 300 win mag fluted praktisch nieuwe loop"
type input "VERKOCHT Blaser R93 loop 300 win mag fluted praktisch nieuwe loop"
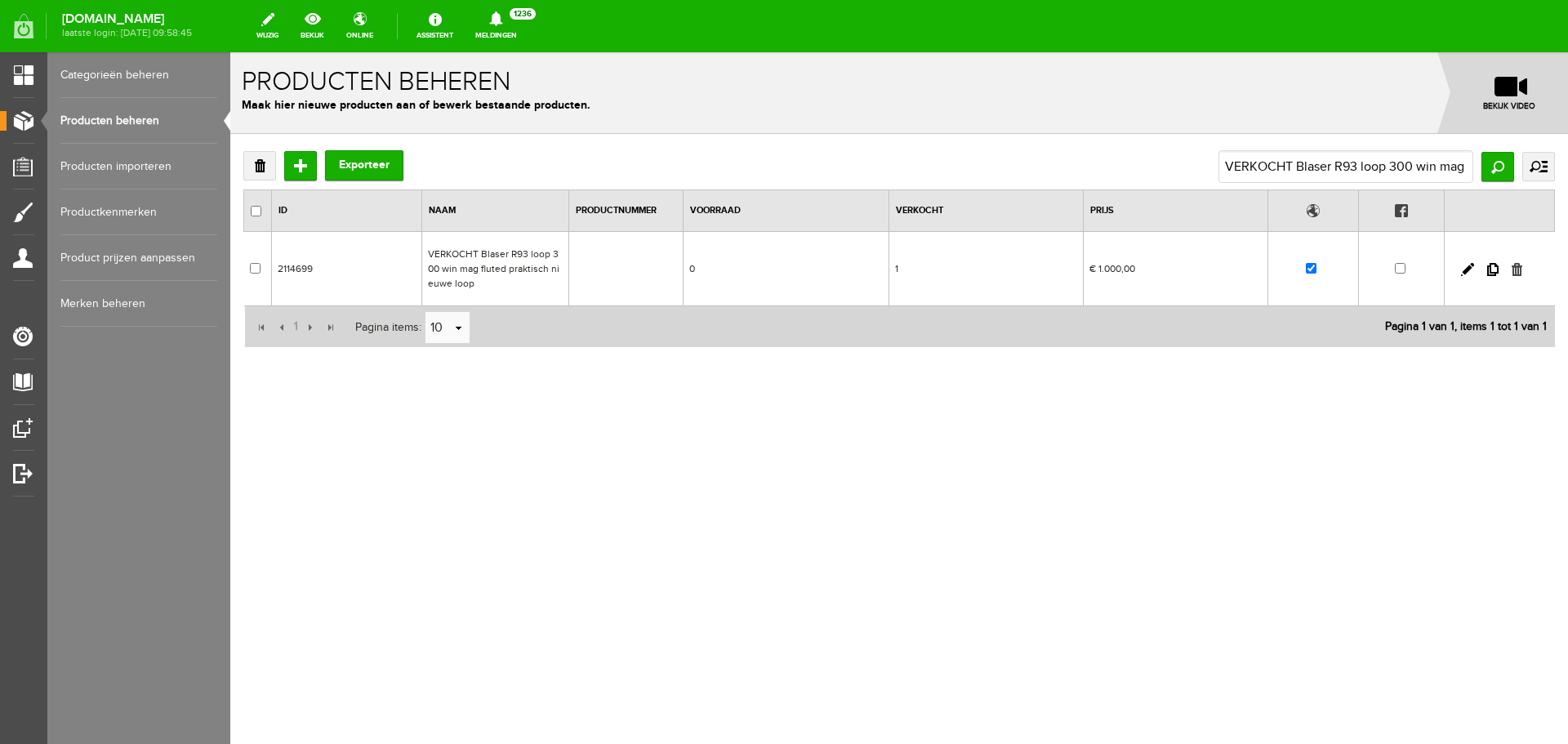
click at [1516, 268] on link at bounding box center [1517, 269] width 10 height 13
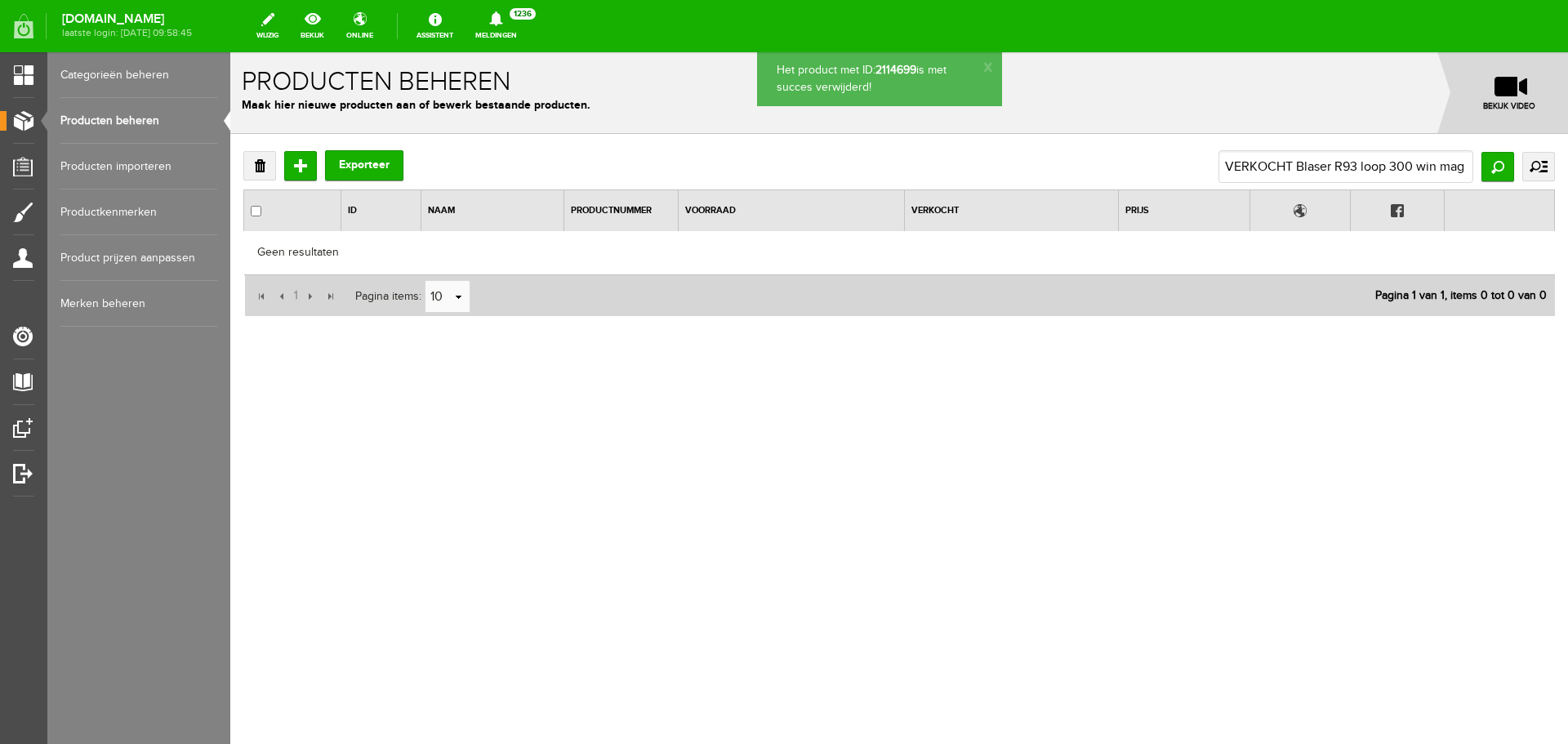
click at [127, 119] on link "Producten beheren" at bounding box center [139, 121] width 157 height 46
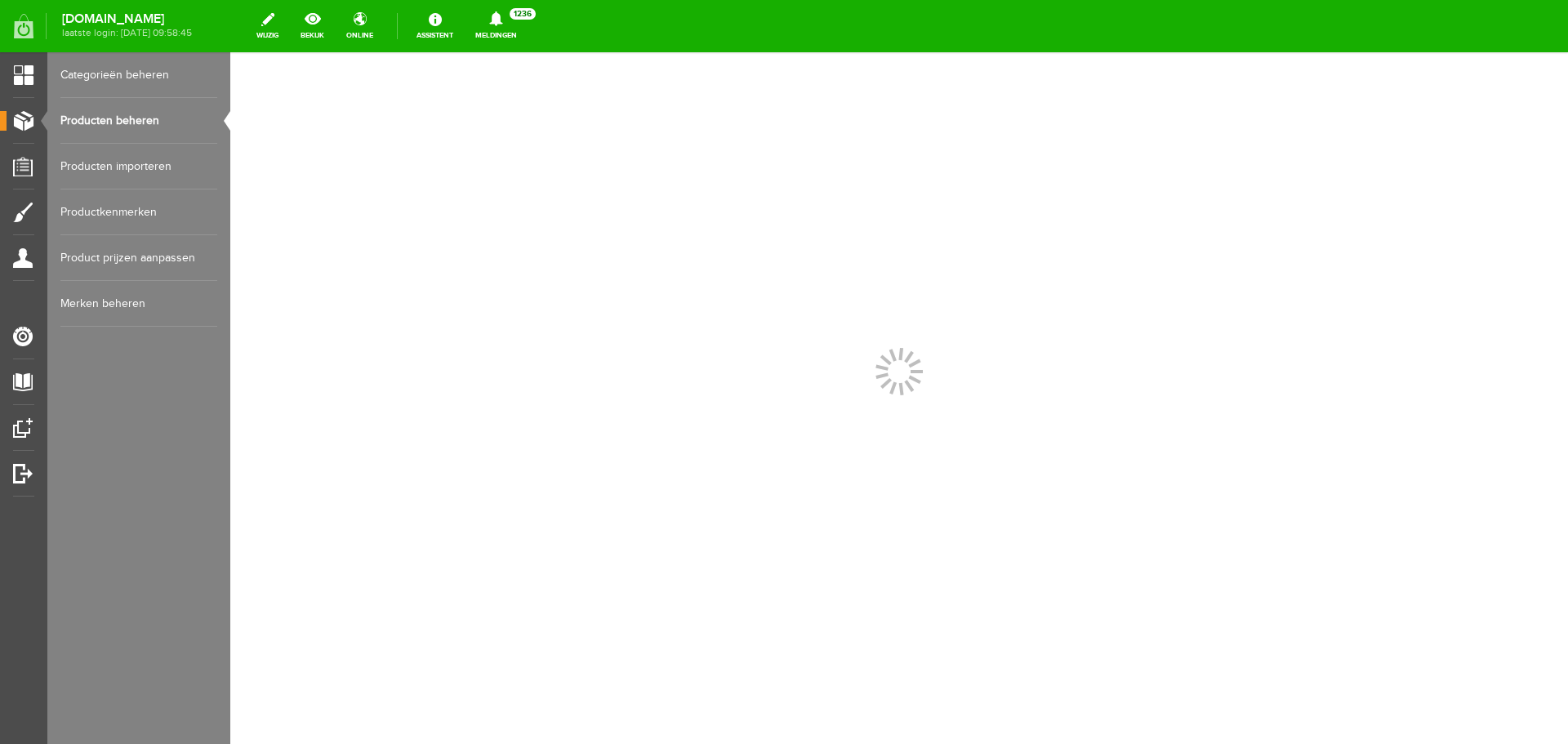
scroll to position [0, 0]
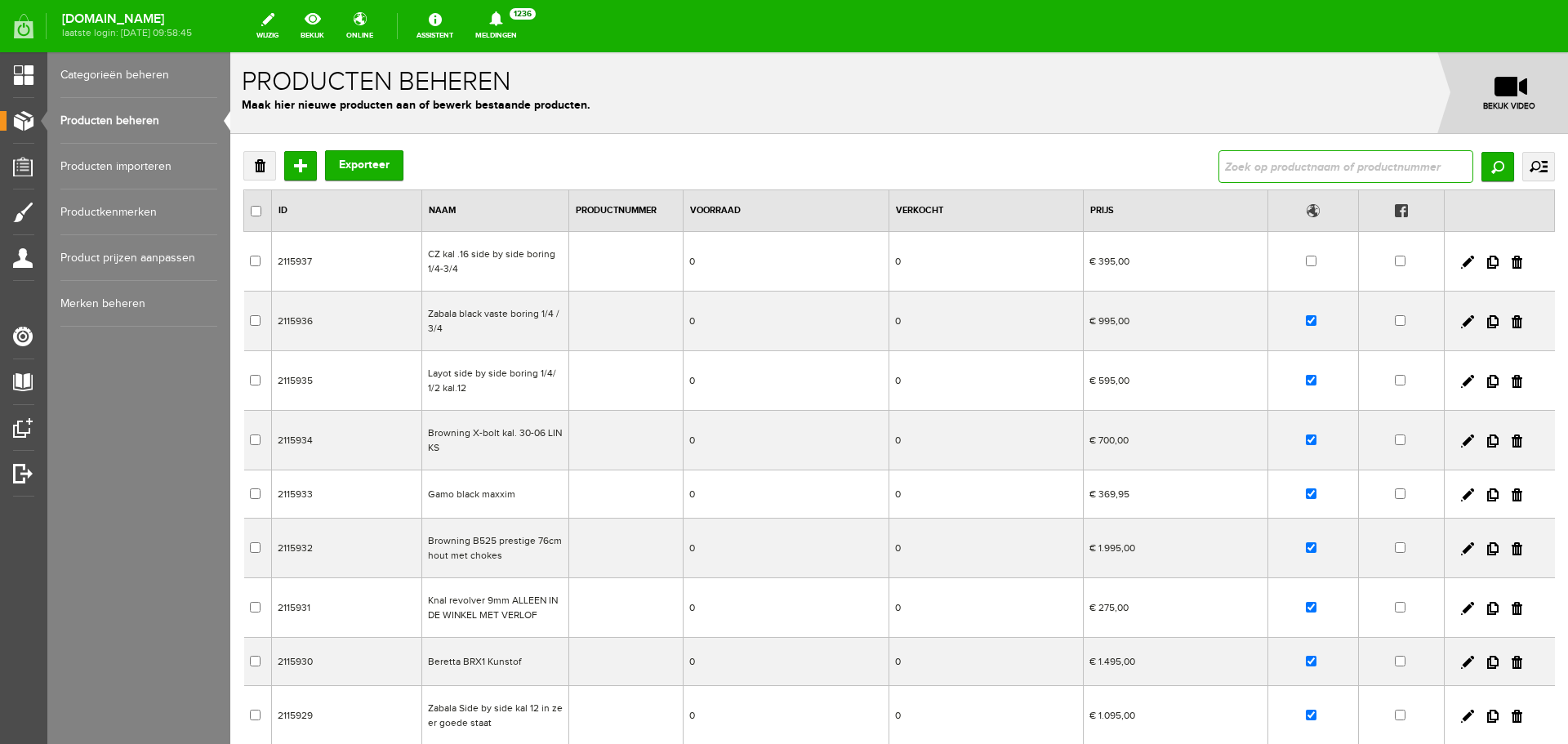
click at [1341, 164] on input "text" at bounding box center [1345, 167] width 255 height 33
type input "CZ kal. .22 magnum dikke loop"
click at [1306, 262] on input "checkbox" at bounding box center [1311, 261] width 10 height 10
checkbox input "true"
click at [1407, 172] on input "CZ kal. .22 magnum dikke loop" at bounding box center [1345, 167] width 255 height 33
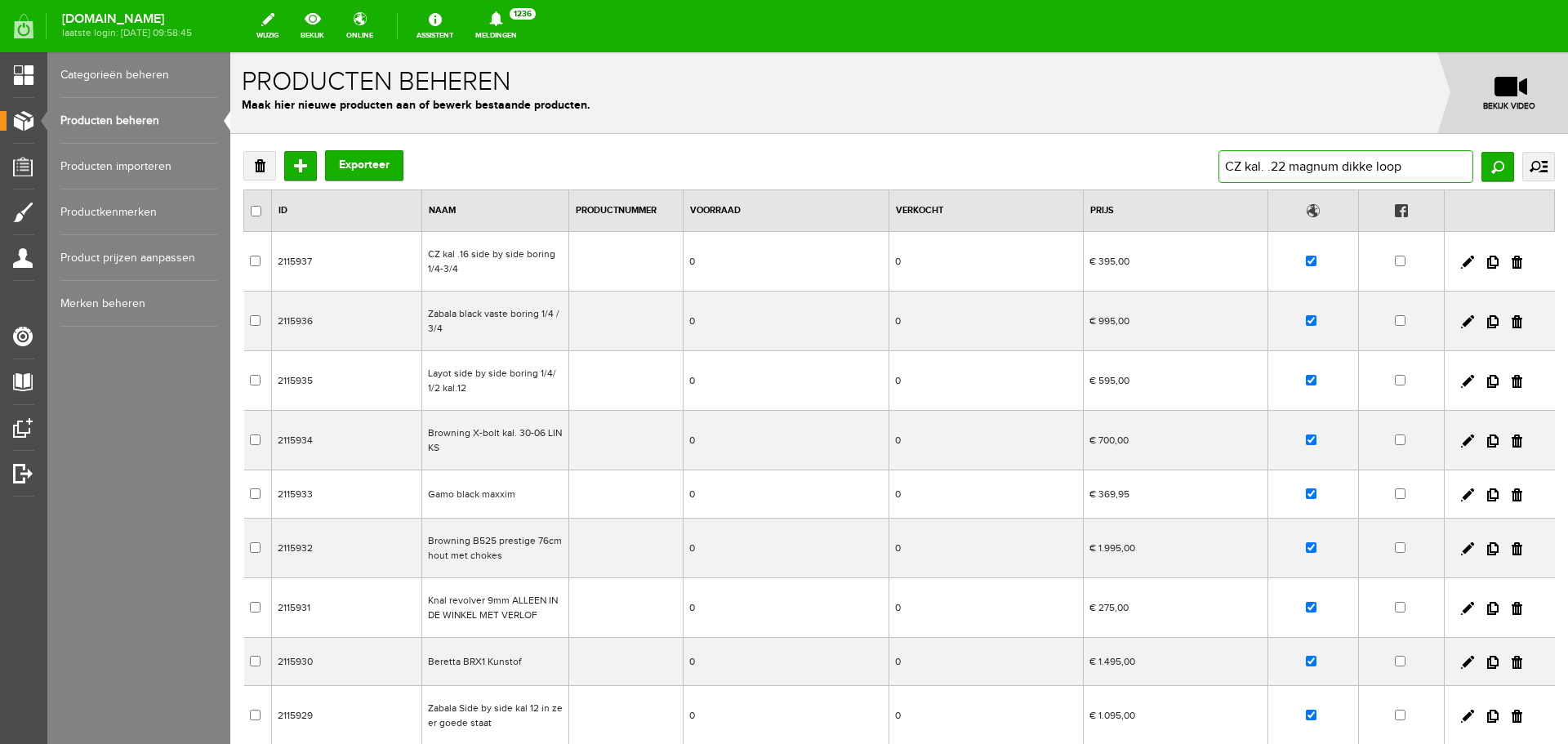
type input "CZ kal. .22 magnum dikke loo"
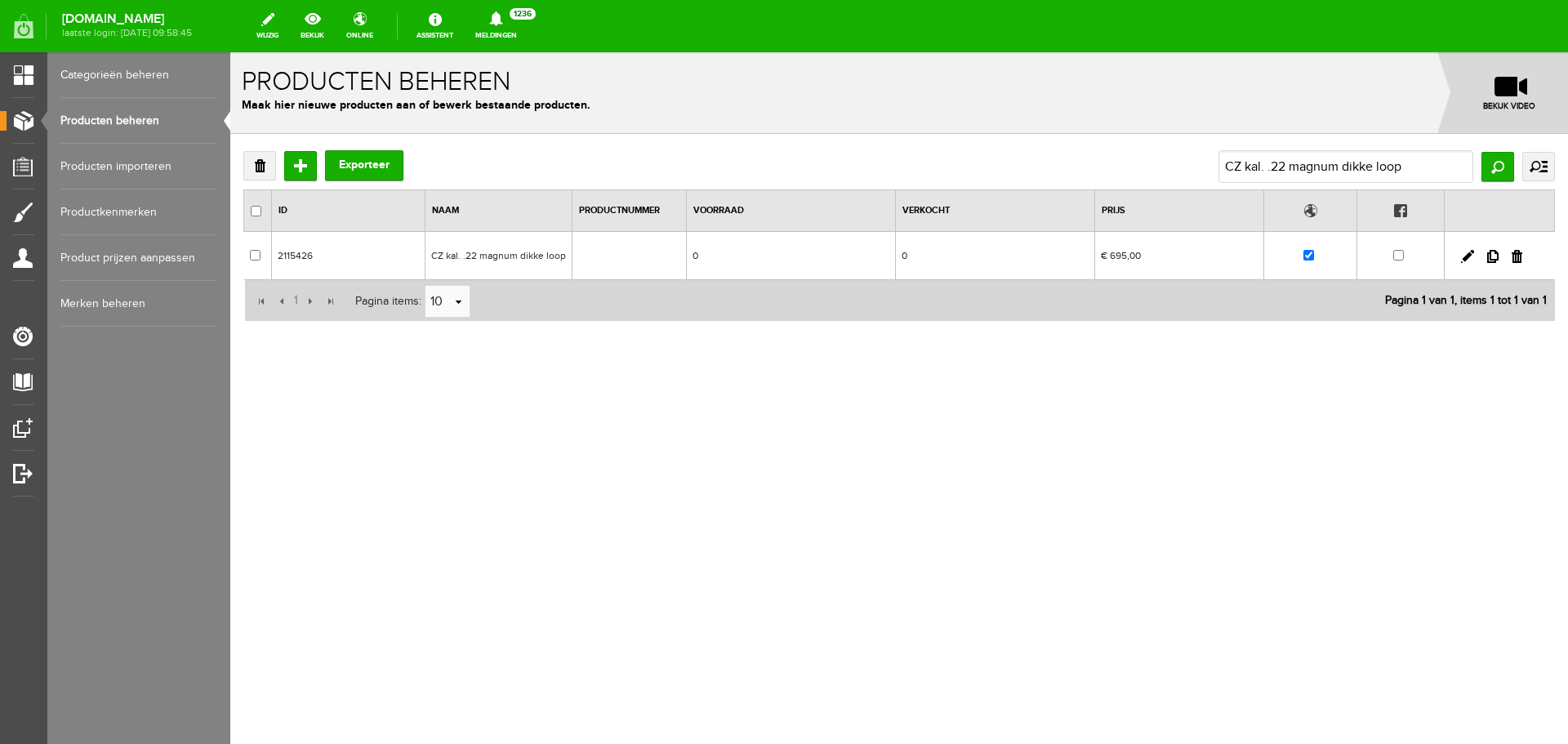
click at [489, 253] on td "CZ kal. .22 magnum dikke loop" at bounding box center [499, 256] width 147 height 48
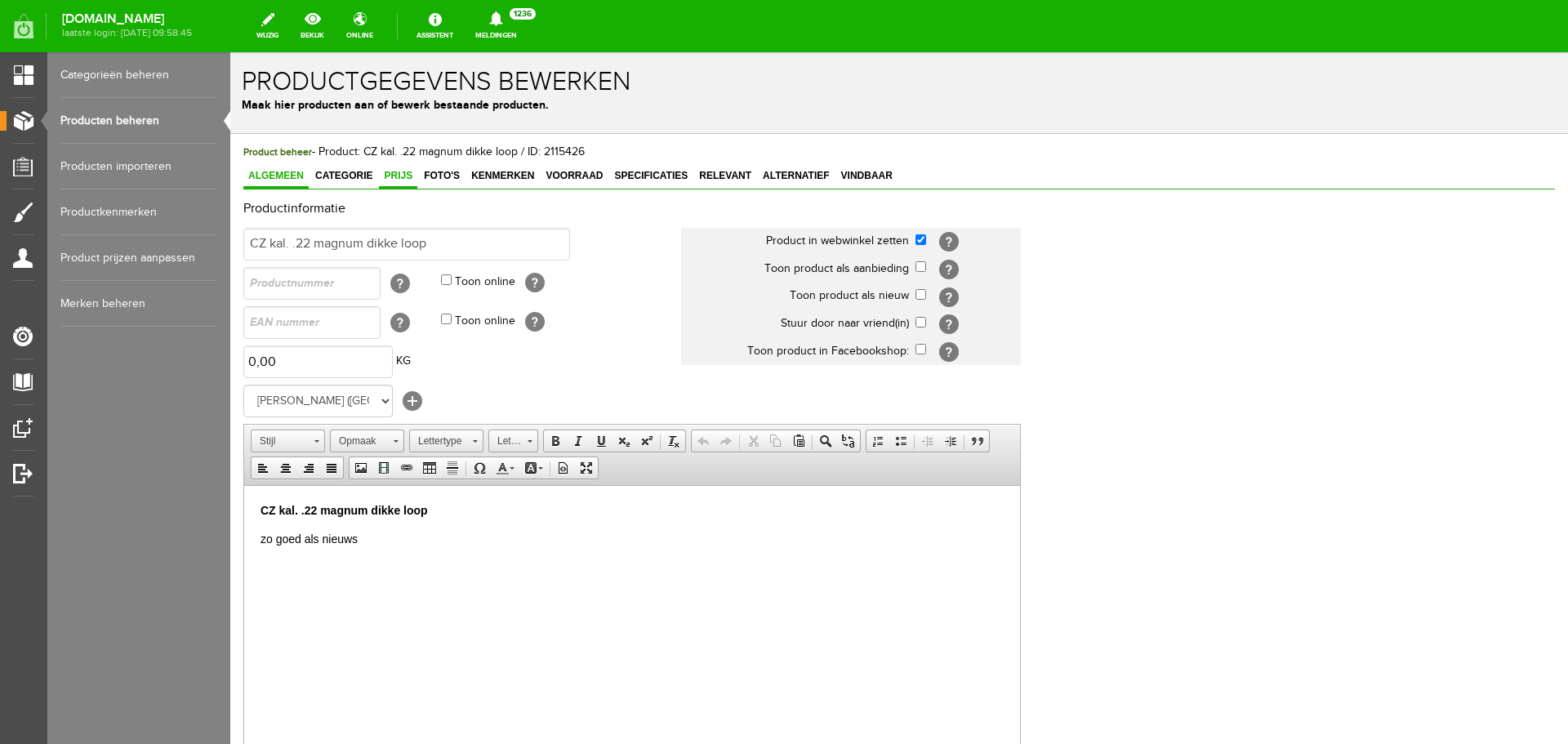
click at [413, 180] on span "Prijs" at bounding box center [398, 175] width 38 height 11
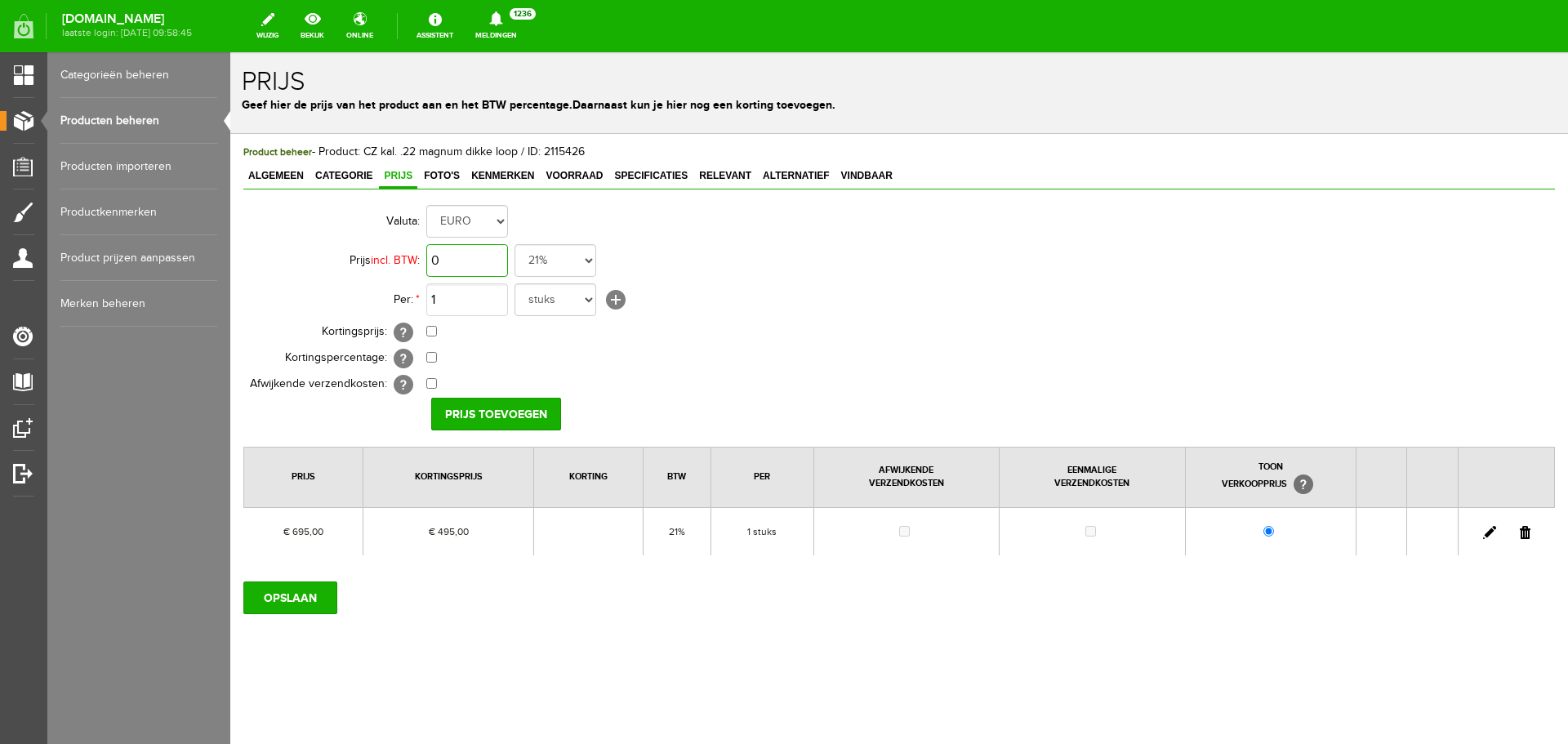
click at [471, 262] on input "0" at bounding box center [467, 261] width 82 height 33
type input "€ 695,00"
click at [430, 334] on input "checkbox" at bounding box center [432, 331] width 10 height 10
checkbox input "true"
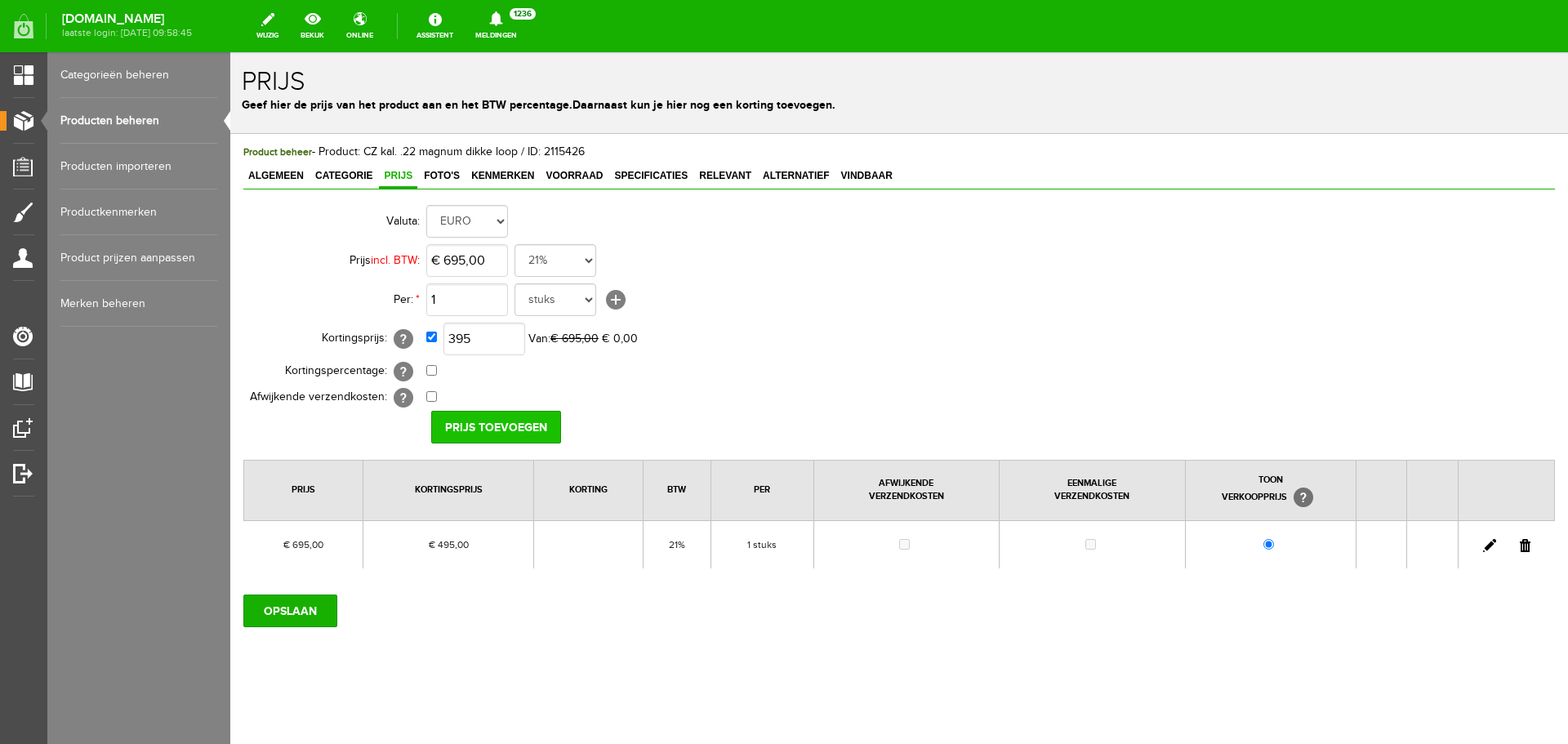
type input "€ 395,00"
click at [503, 415] on input "Prijs toevoegen" at bounding box center [496, 427] width 130 height 33
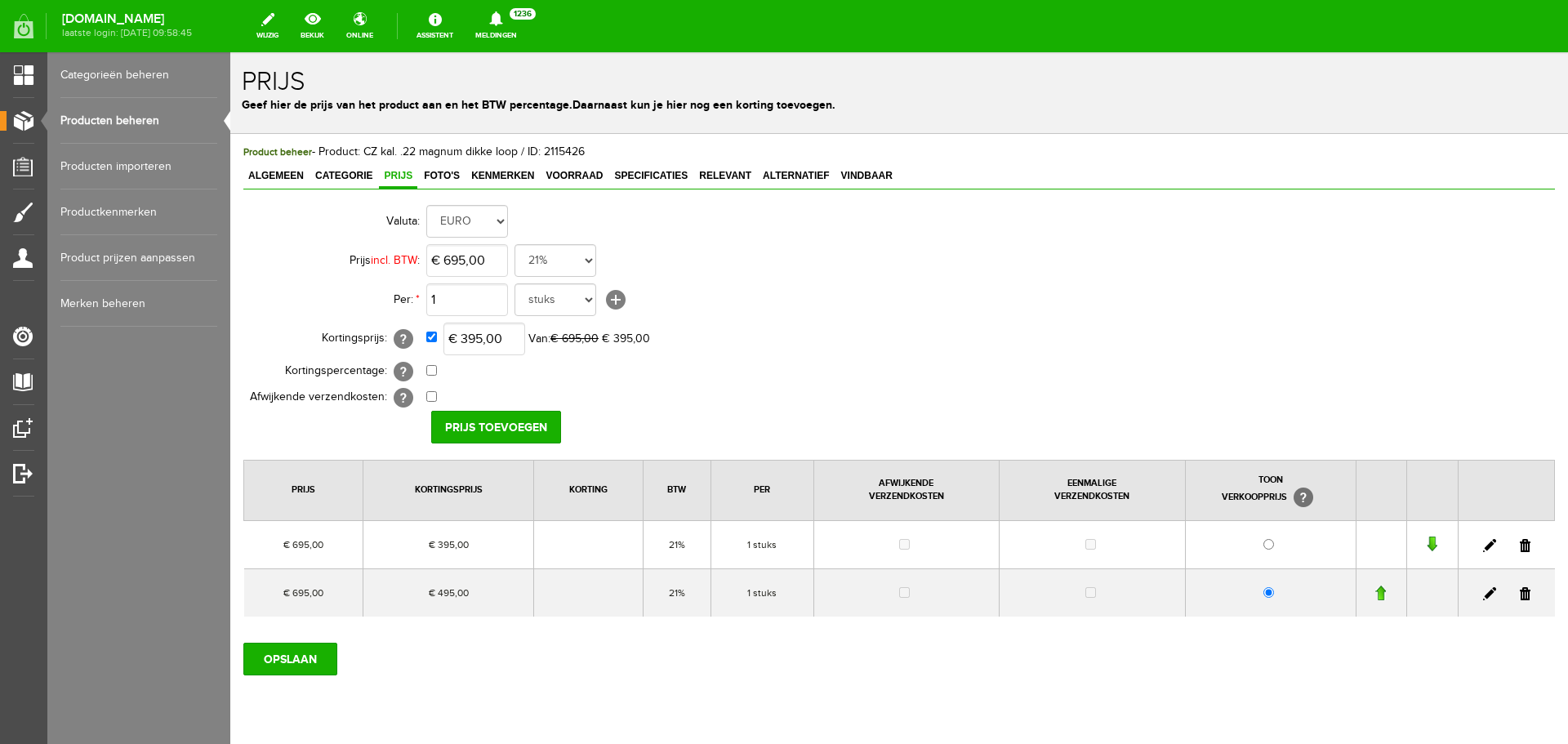
click at [1520, 594] on link at bounding box center [1525, 593] width 10 height 13
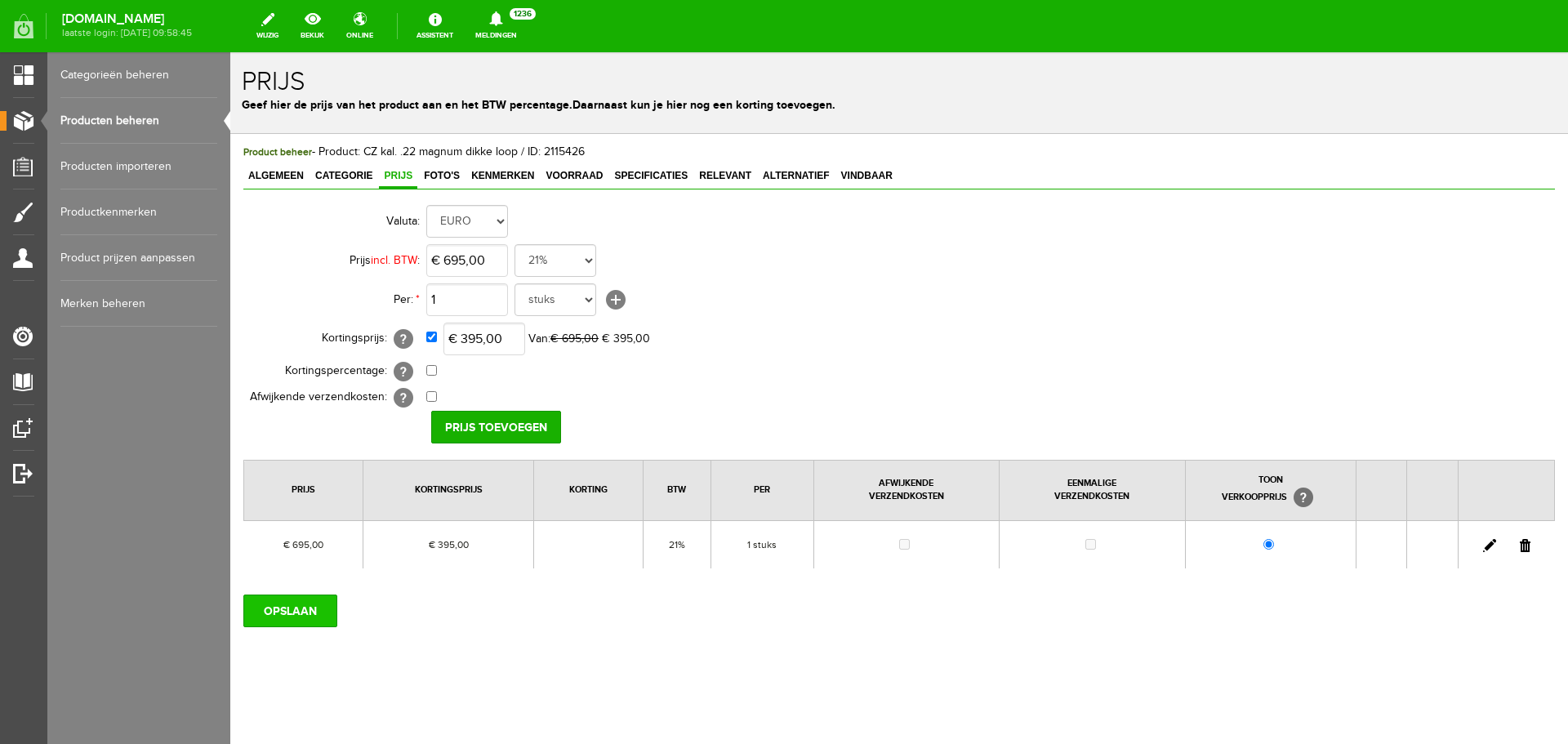
click at [281, 605] on input "OPSLAAN" at bounding box center [290, 611] width 94 height 33
click at [309, 603] on input "OPSLAAN" at bounding box center [290, 611] width 94 height 33
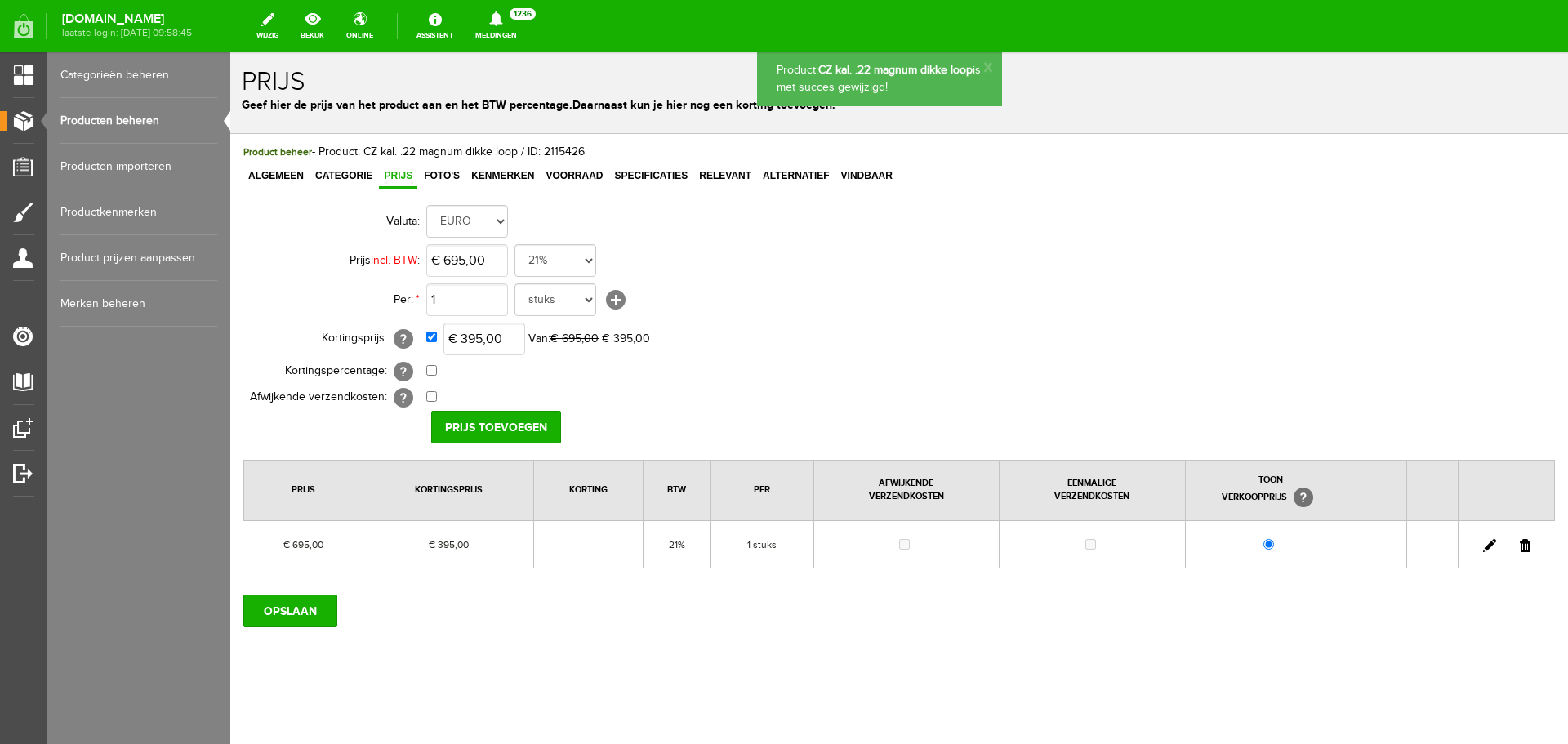
click at [180, 118] on link "Producten beheren" at bounding box center [139, 121] width 157 height 46
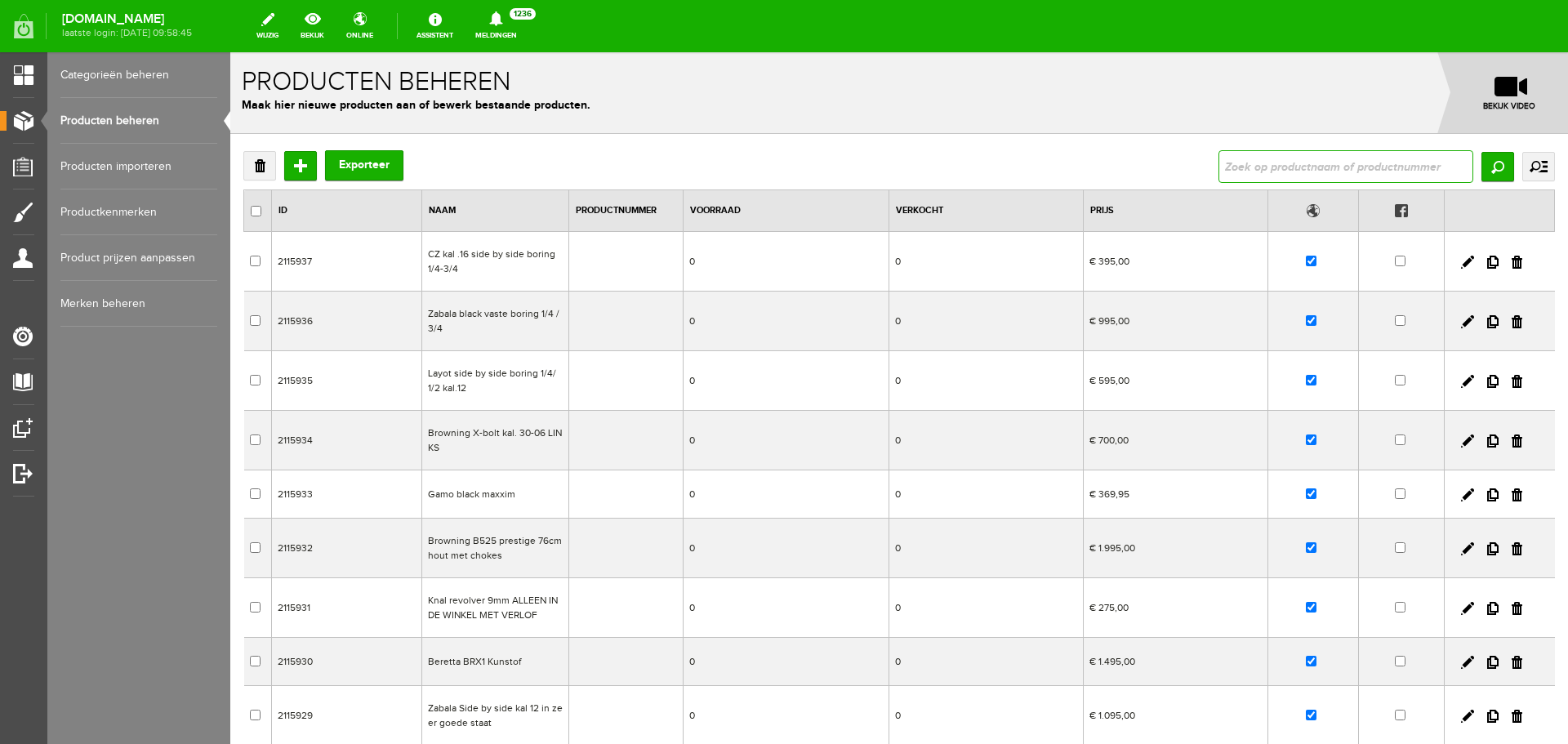
click at [1280, 163] on input "text" at bounding box center [1345, 167] width 255 height 33
type input "Browning 425 looplengte 76 cm vaste boring"
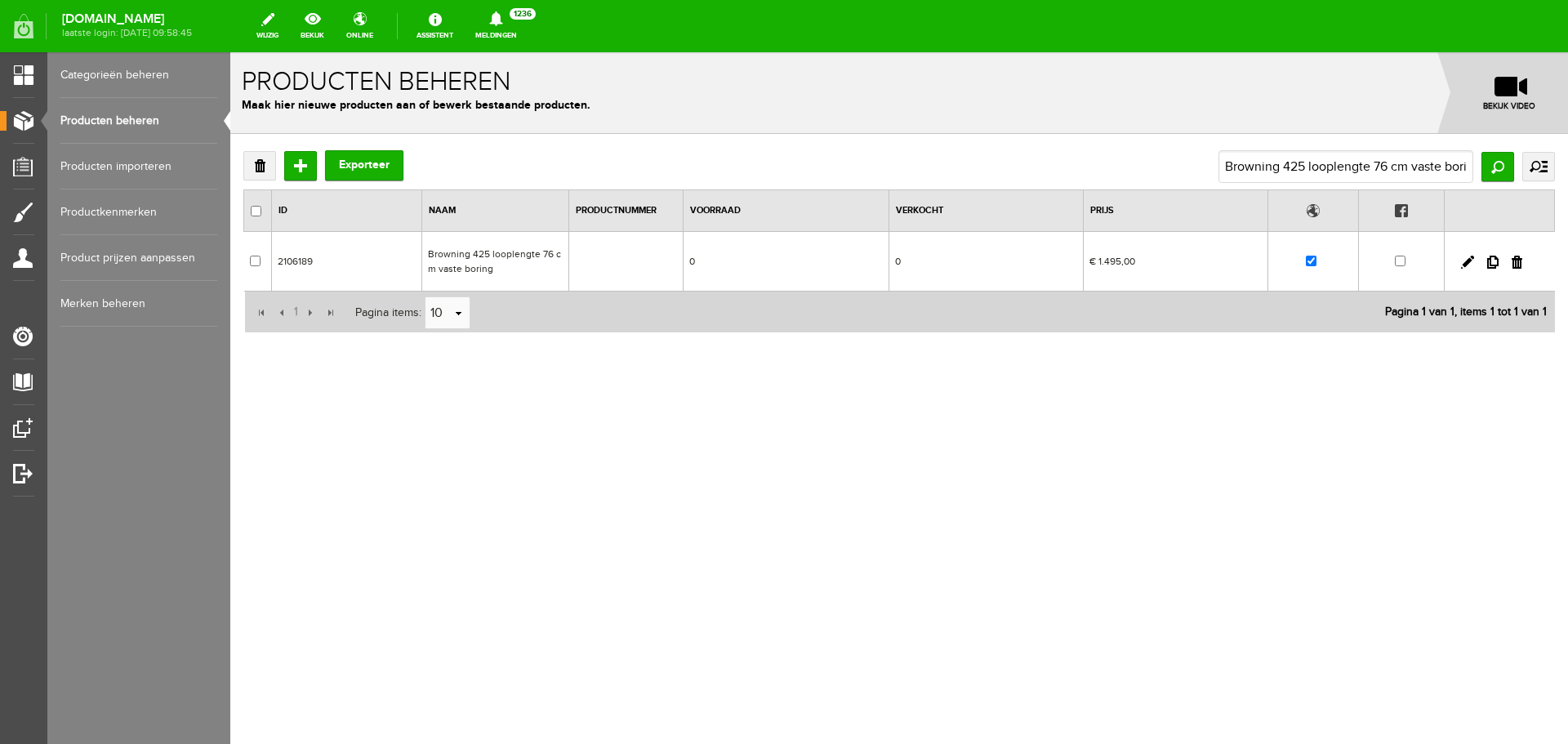
drag, startPoint x: 490, startPoint y: 264, endPoint x: 735, endPoint y: 350, distance: 259.7
click at [490, 264] on td "Browning 425 looplengte 76 cm vaste boring" at bounding box center [496, 262] width 147 height 60
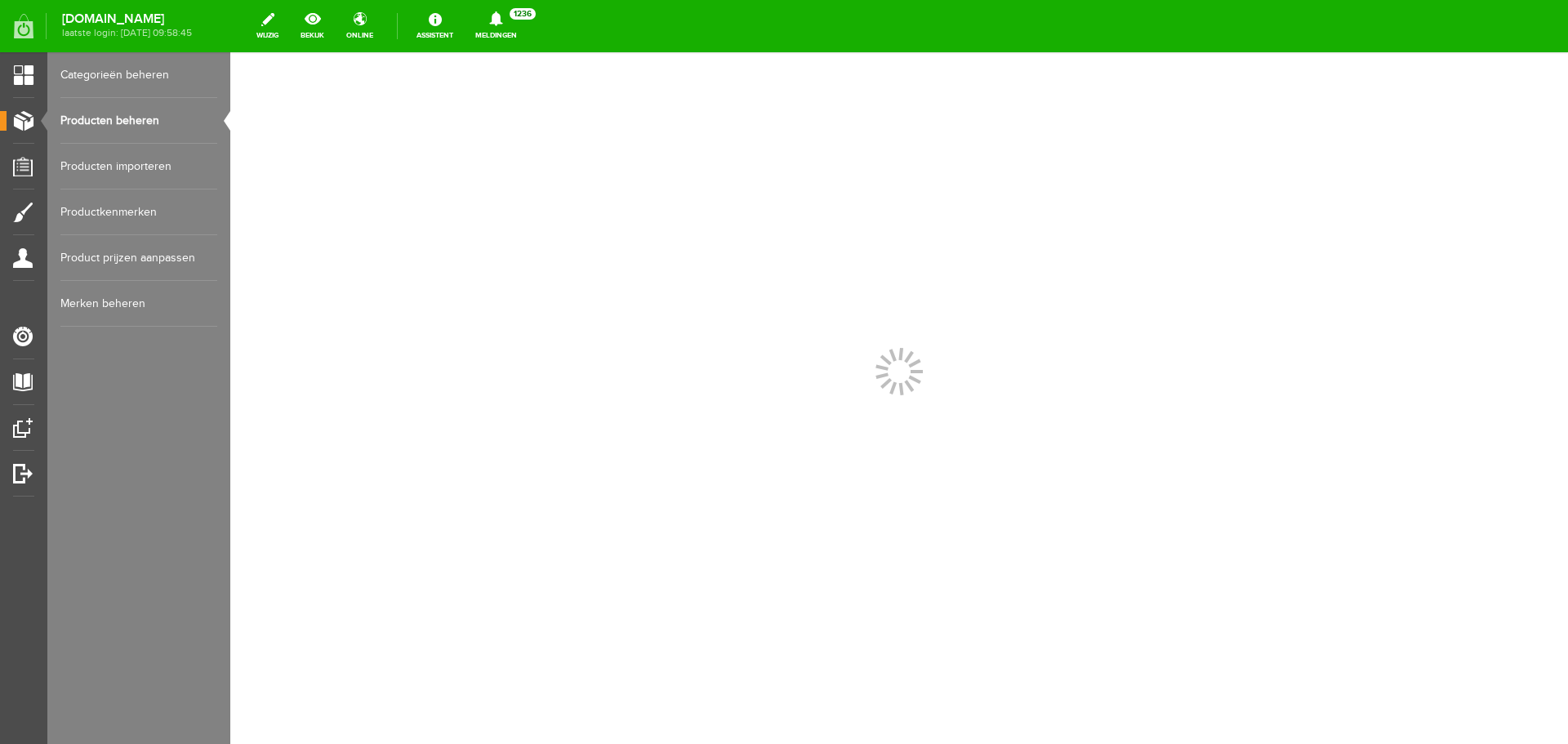
scroll to position [0, 0]
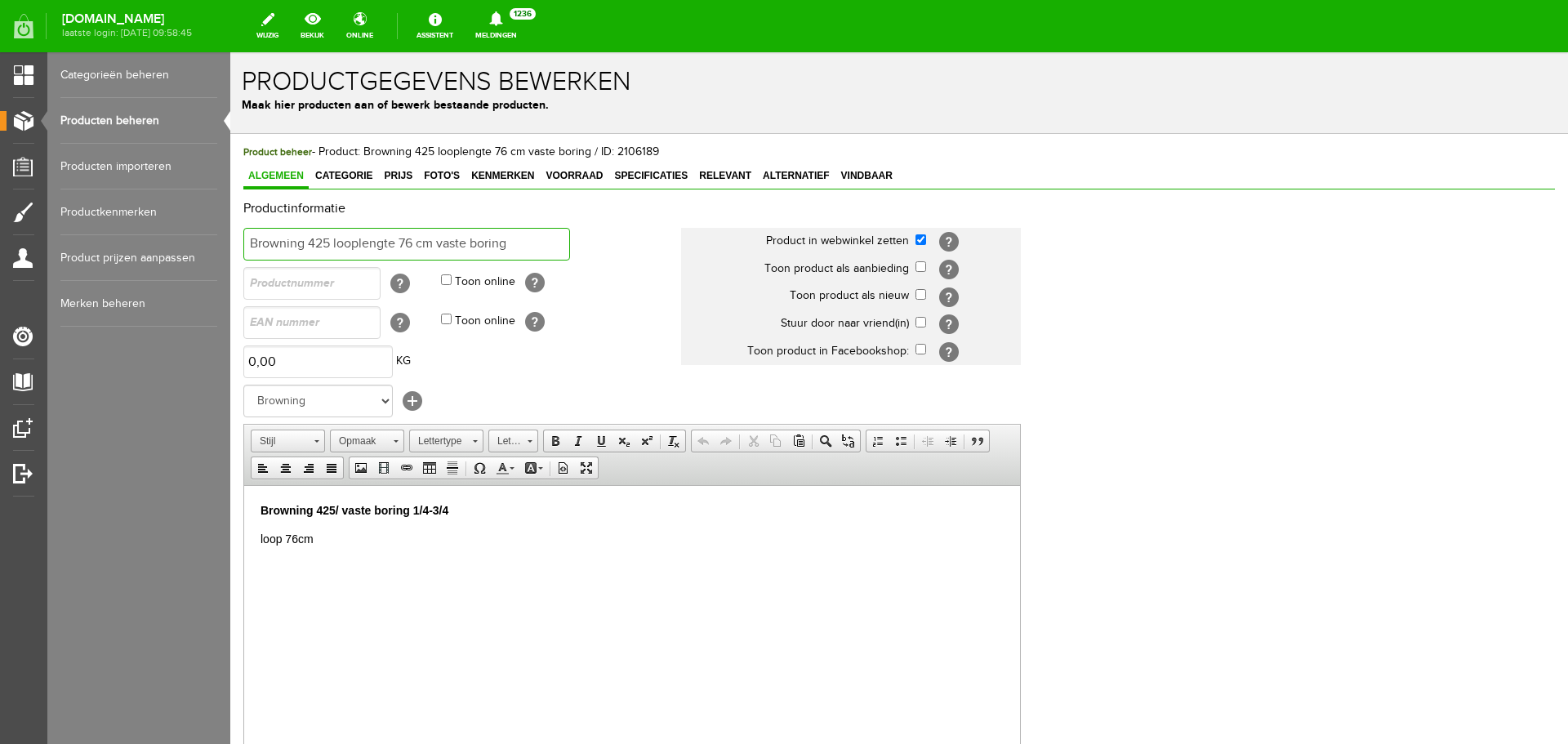
click at [250, 242] on input "Browning 425 looplengte 76 cm vaste boring" at bounding box center [407, 244] width 326 height 33
type input "VERKOCHT Browning 425 looplengte 76 cm vaste boring"
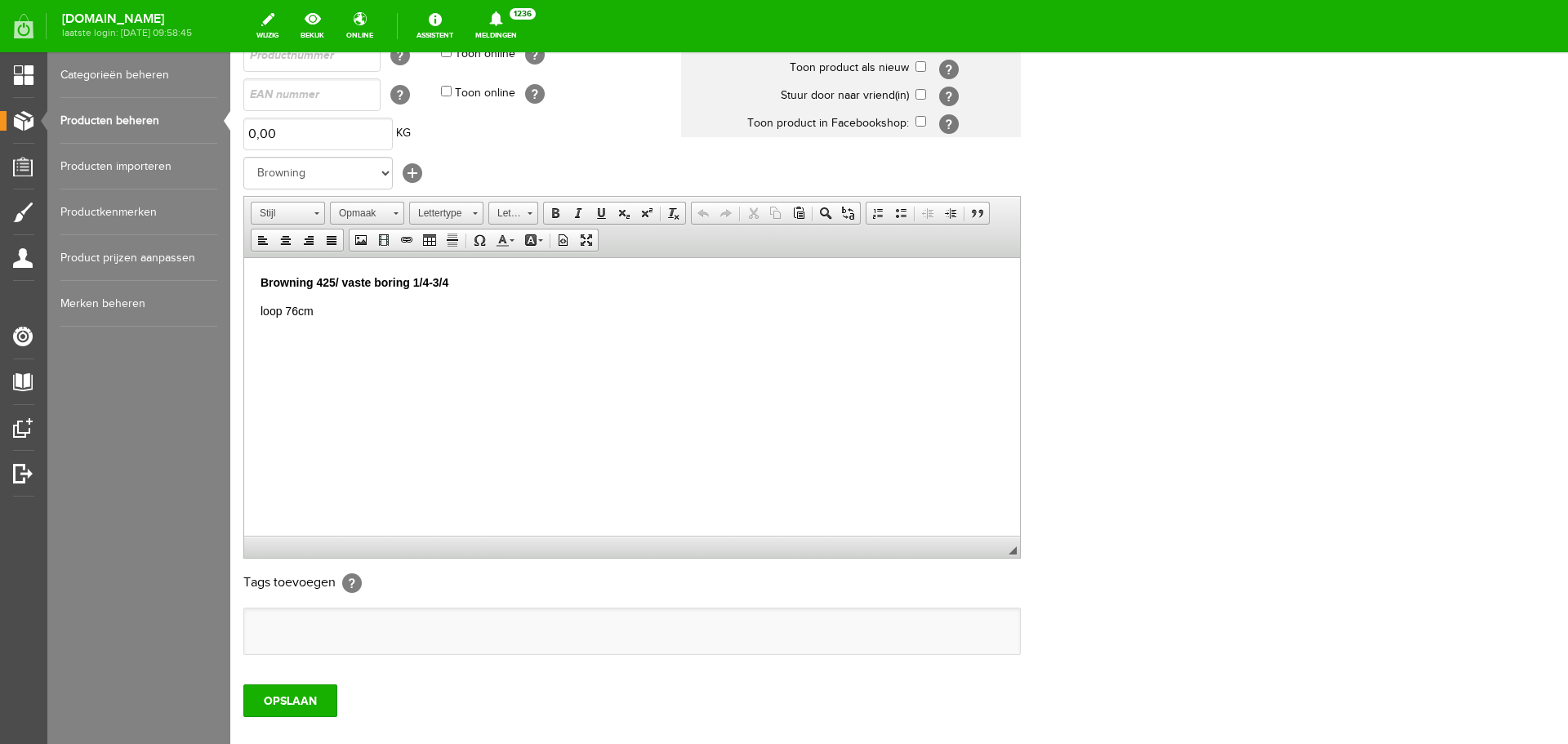
scroll to position [322, 0]
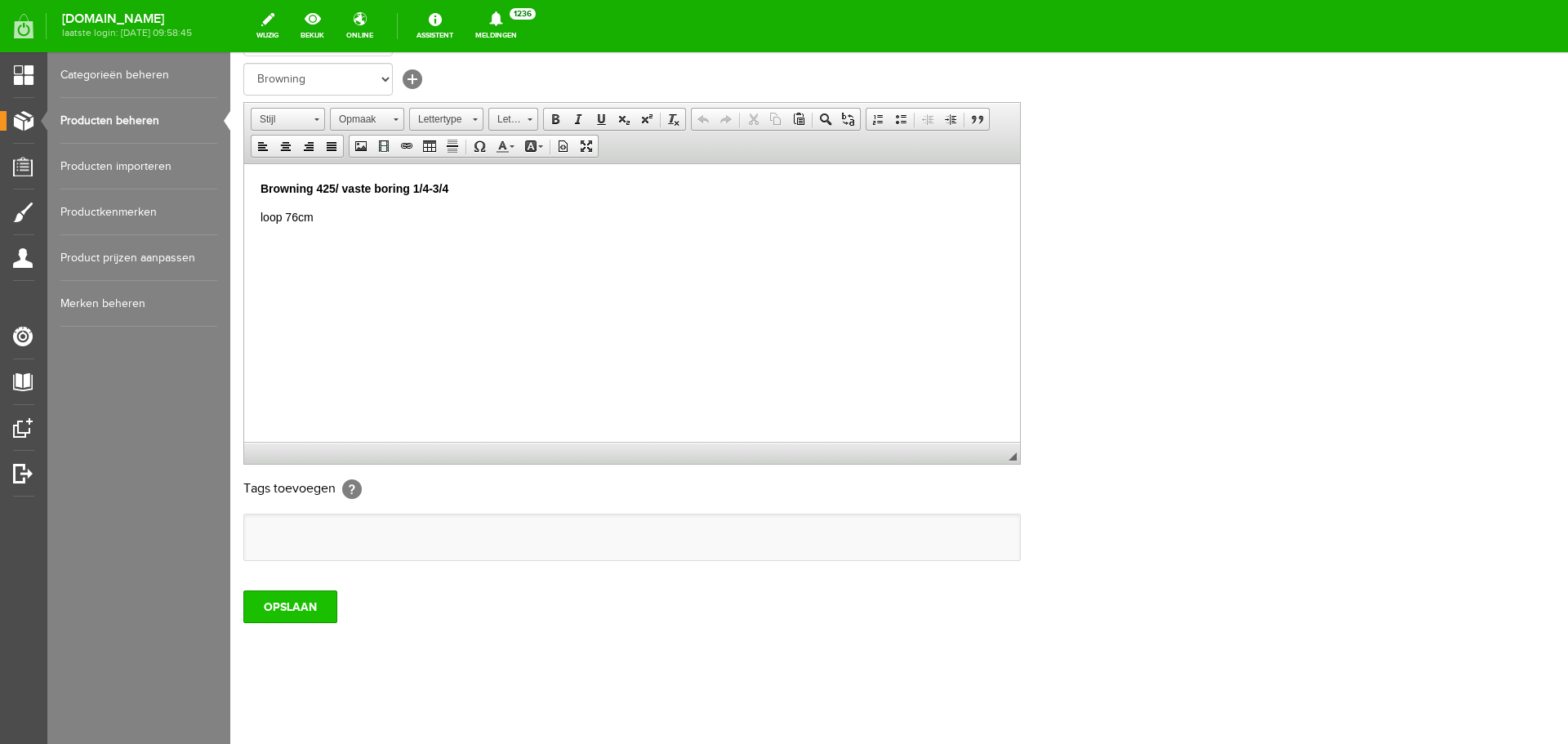
click at [298, 609] on input "OPSLAAN" at bounding box center [290, 607] width 94 height 33
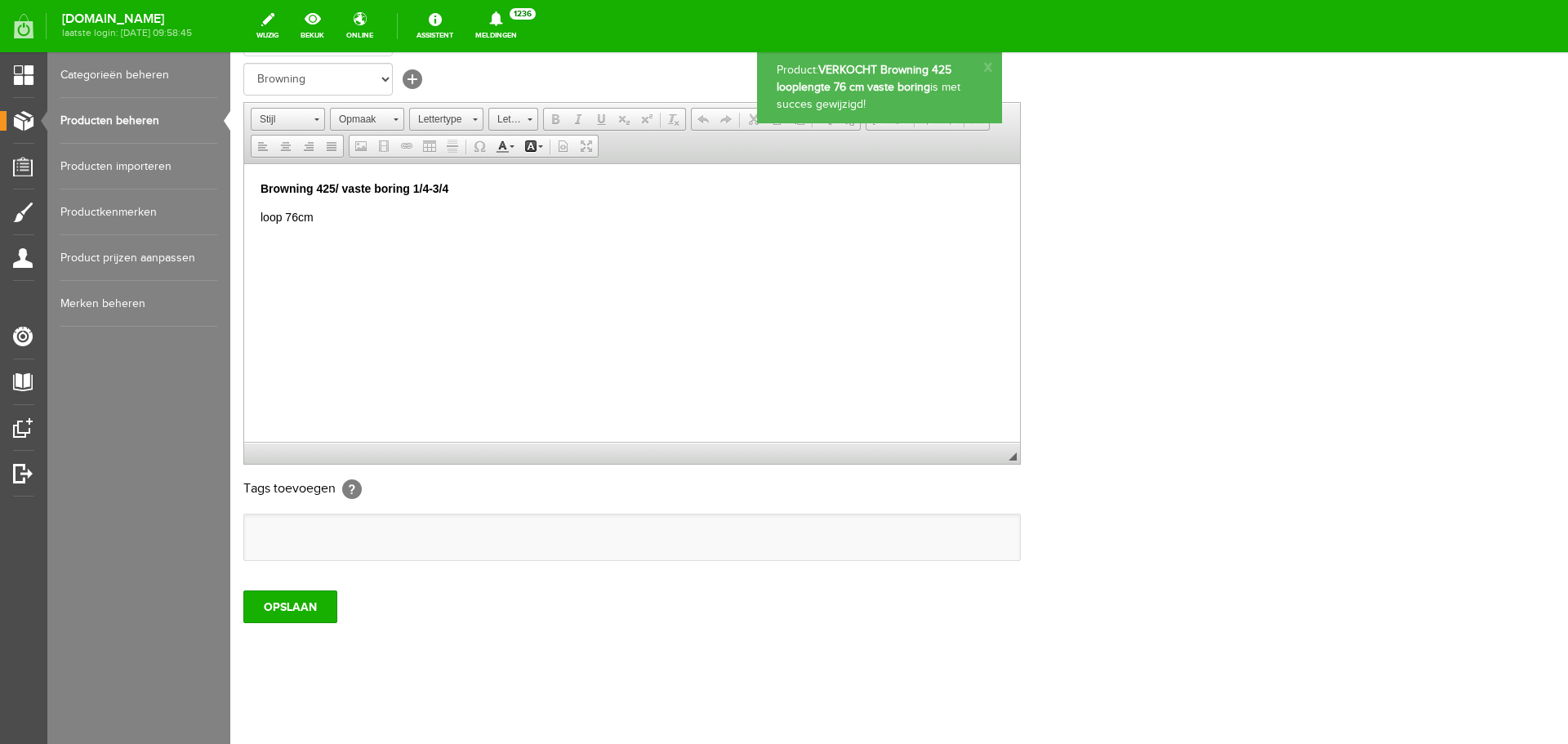
scroll to position [0, 0]
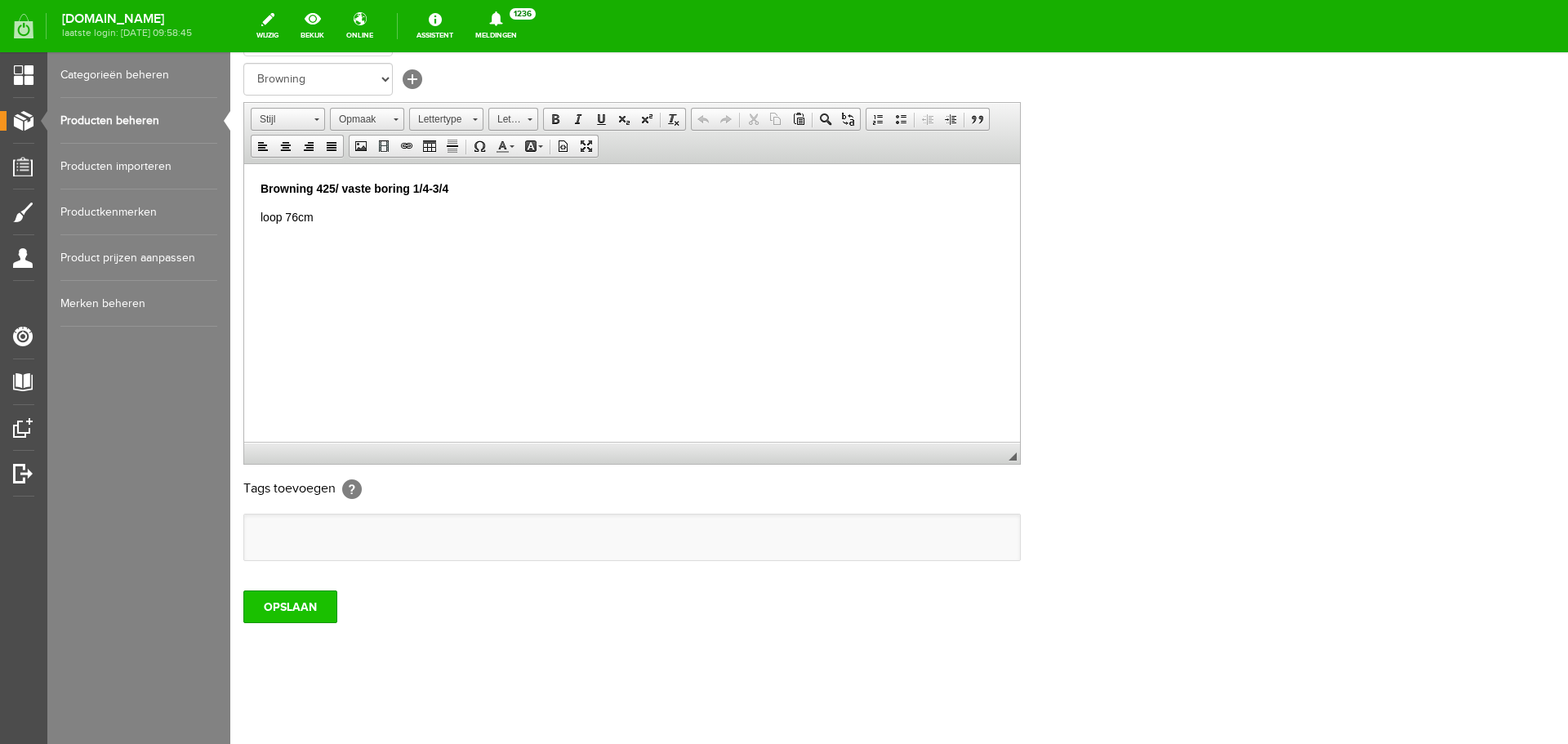
click at [316, 611] on input "OPSLAAN" at bounding box center [290, 607] width 94 height 33
click at [138, 123] on link "Producten beheren" at bounding box center [139, 121] width 157 height 46
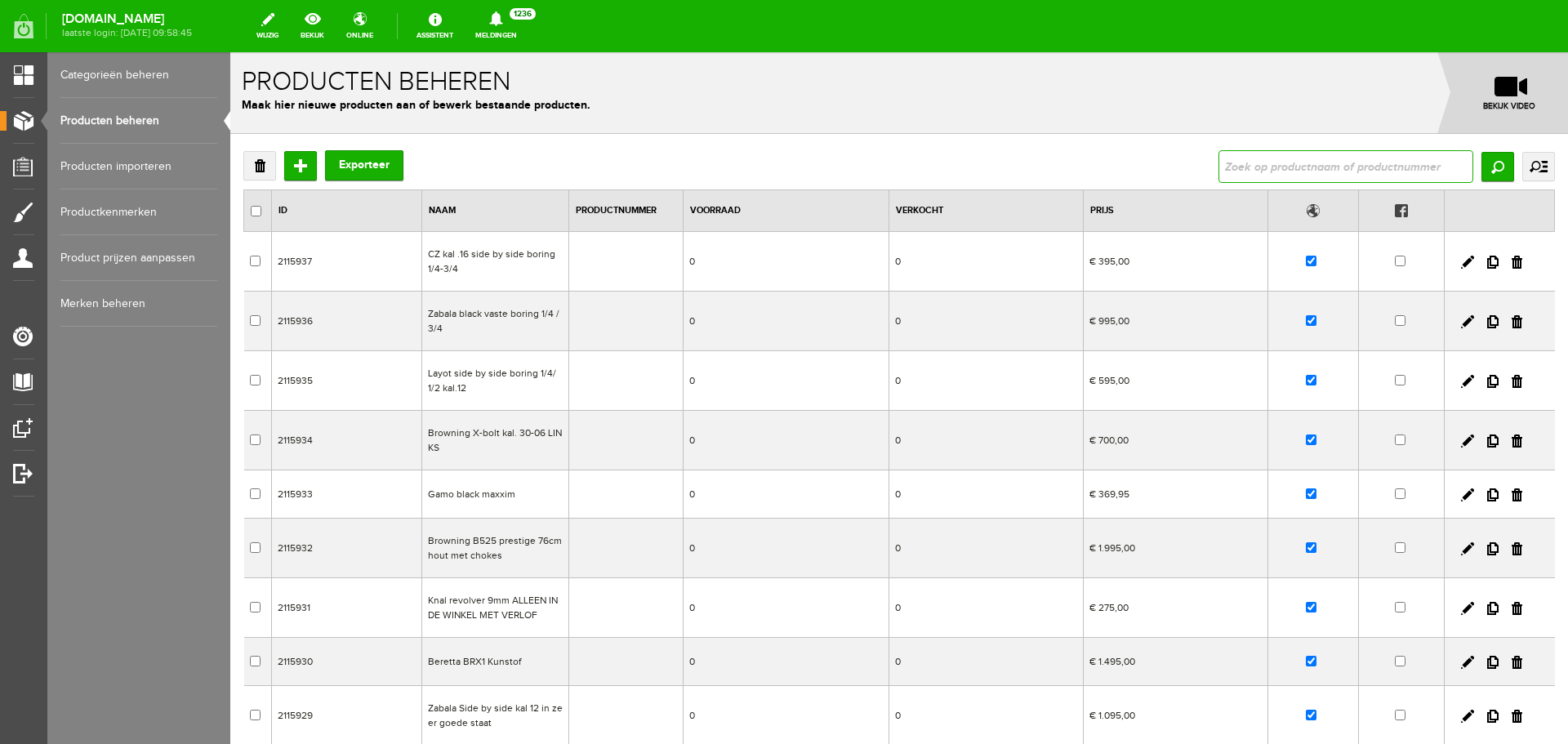
click at [1271, 154] on input "text" at bounding box center [1345, 167] width 255 height 33
paste input "Wisselloop .223 van sauer 404/grendelkop en magazijn"
type input "Wisselloop .223 van sauer 404/grendelkop en magazijn"
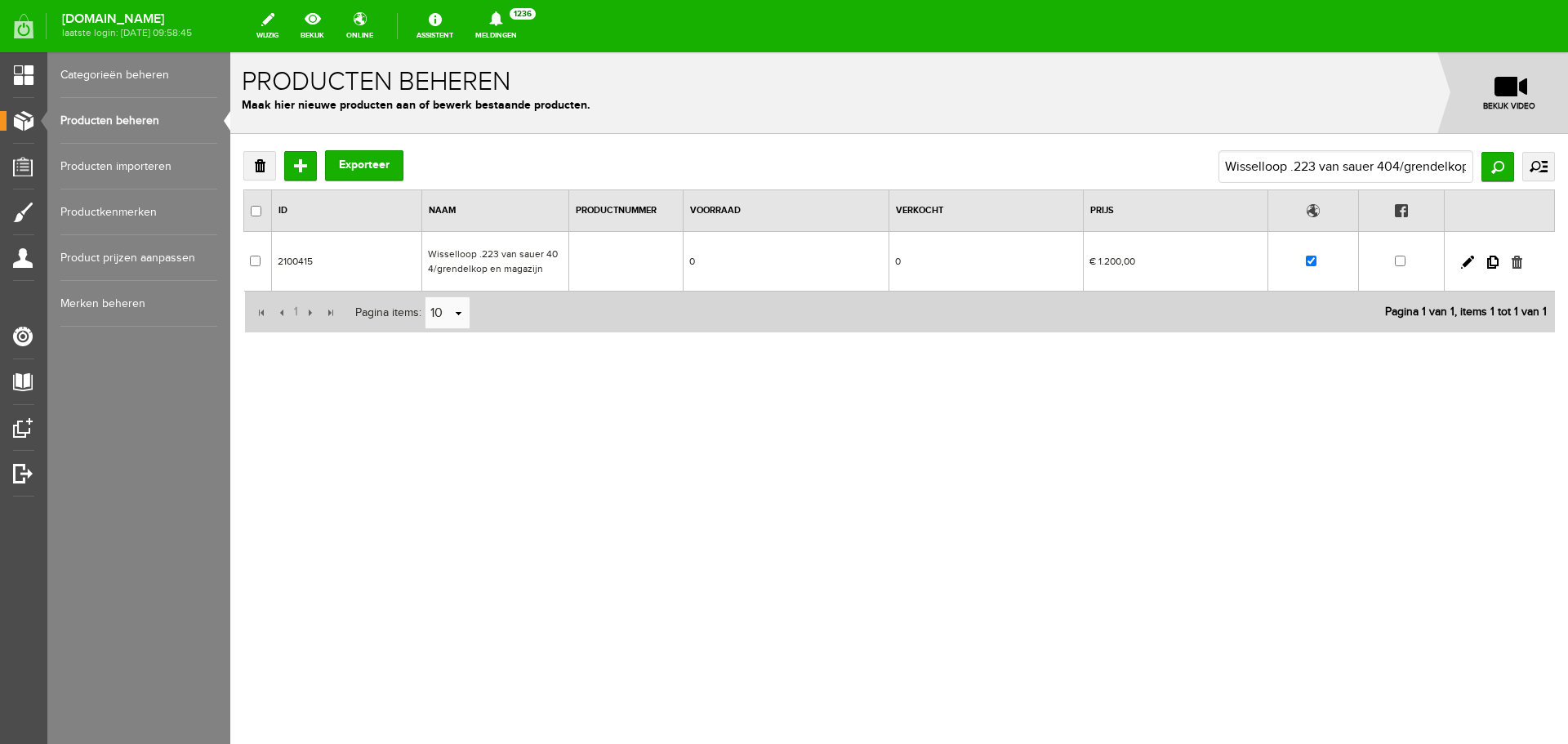
click at [1514, 265] on link at bounding box center [1517, 262] width 10 height 13
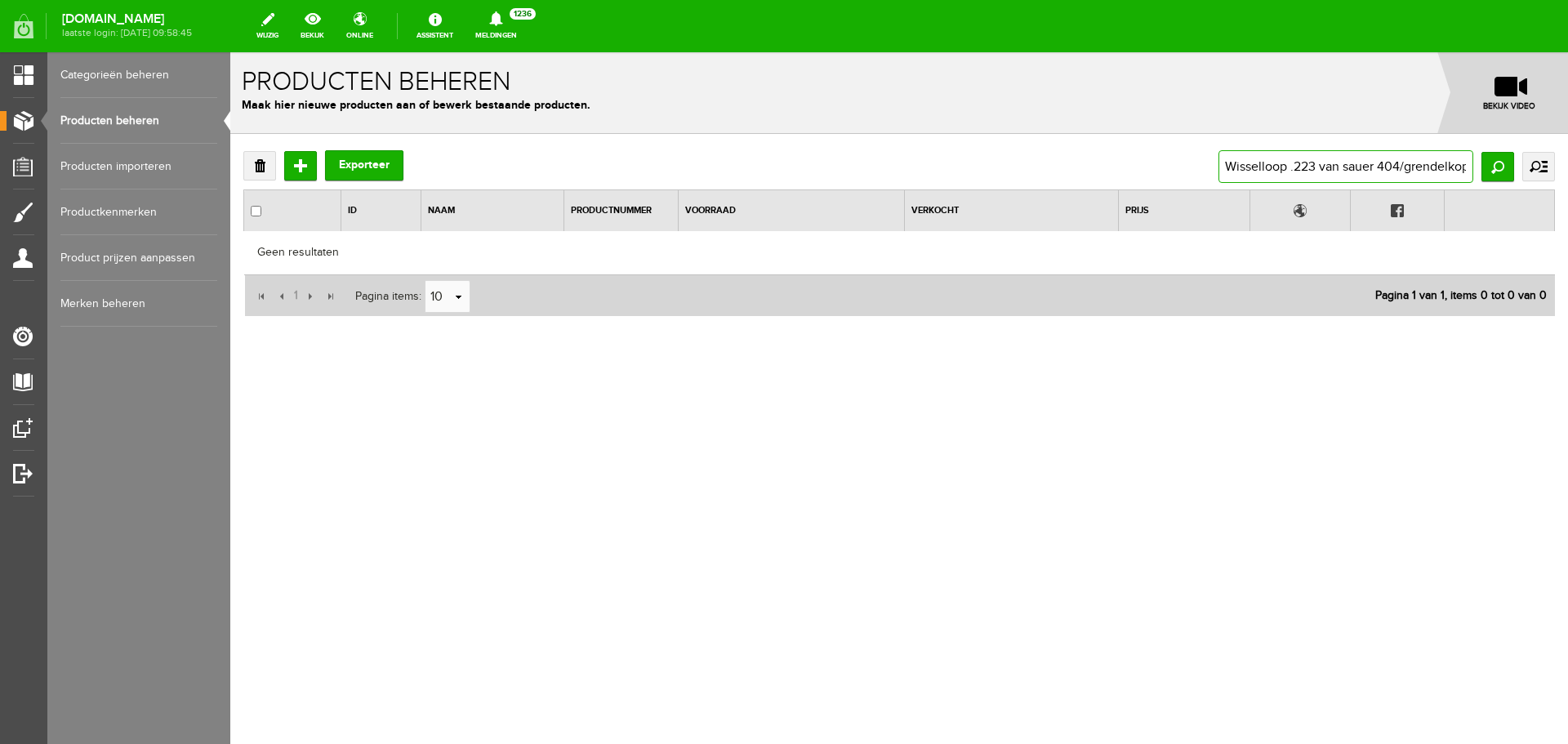
scroll to position [0, 78]
drag, startPoint x: 1224, startPoint y: 161, endPoint x: 1567, endPoint y: 180, distance: 343.5
click at [1567, 180] on div "Verwijderen Toevoegen Exporteer Wisselloop .223 van sauer 404/grendelkop en mag…" at bounding box center [899, 287] width 1337 height 306
click at [1265, 170] on input "text" at bounding box center [1345, 167] width 255 height 33
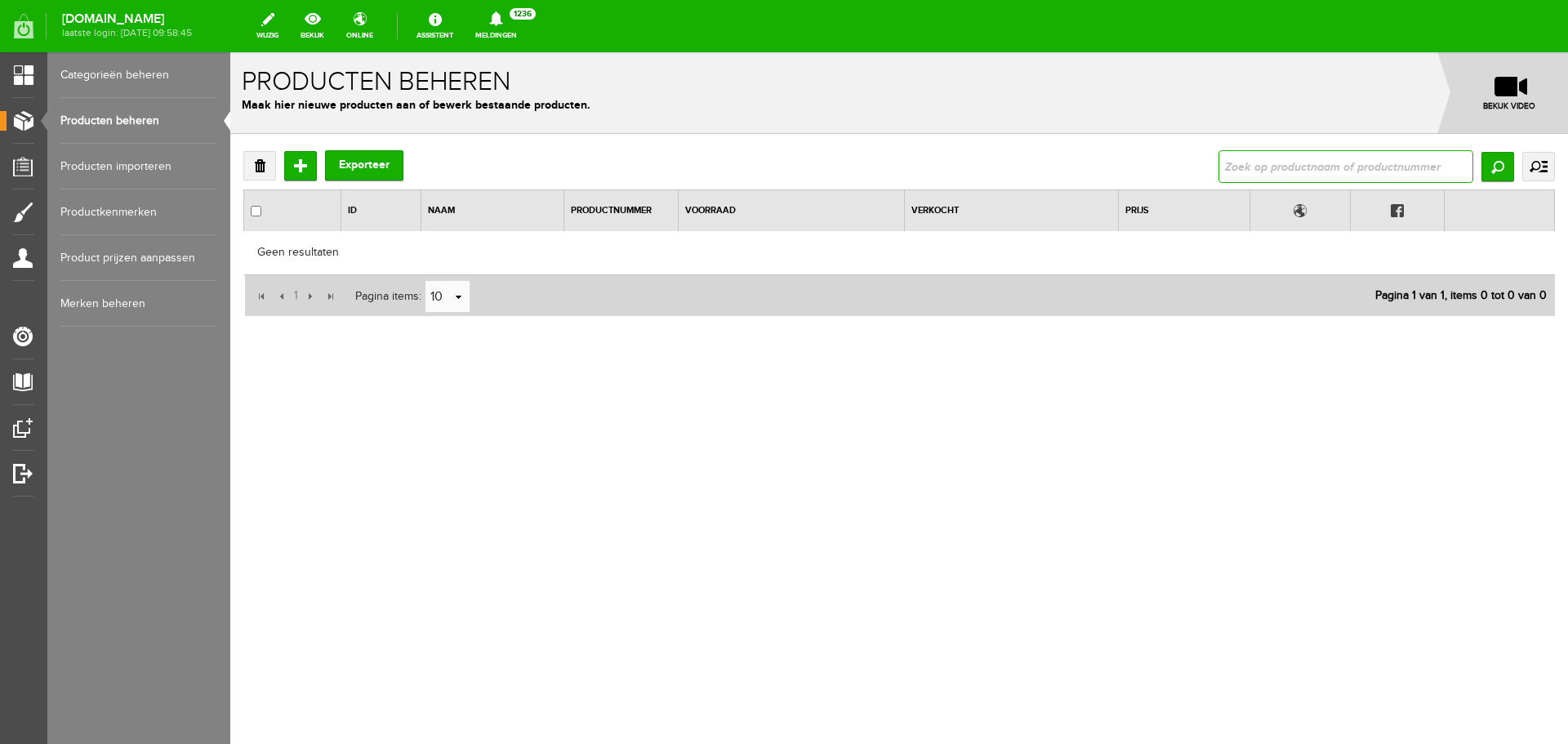
paste input "Wisselloop R8 375 H&H"
type input "Wisselloop R8 375 H&H"
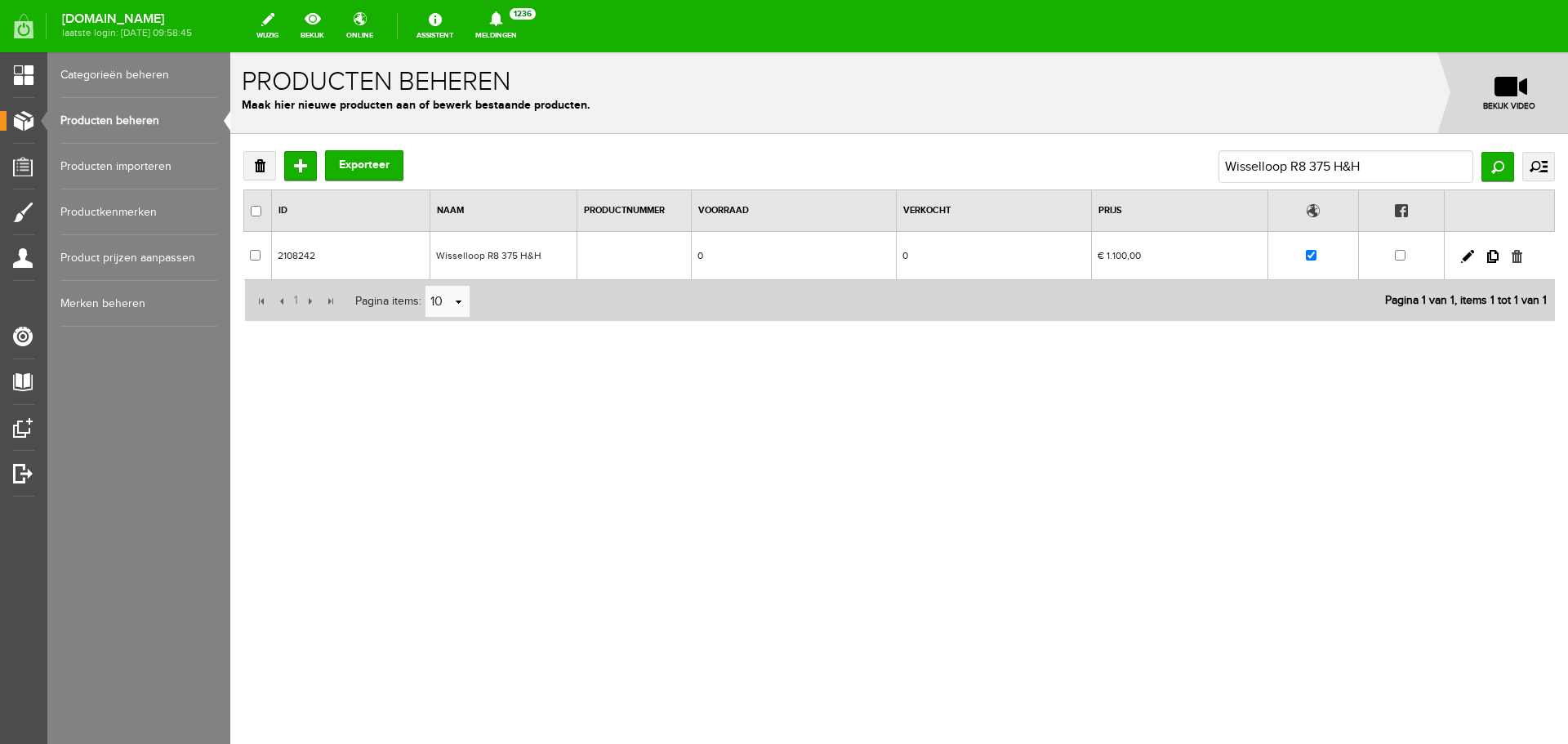
click at [1516, 258] on link at bounding box center [1517, 255] width 10 height 13
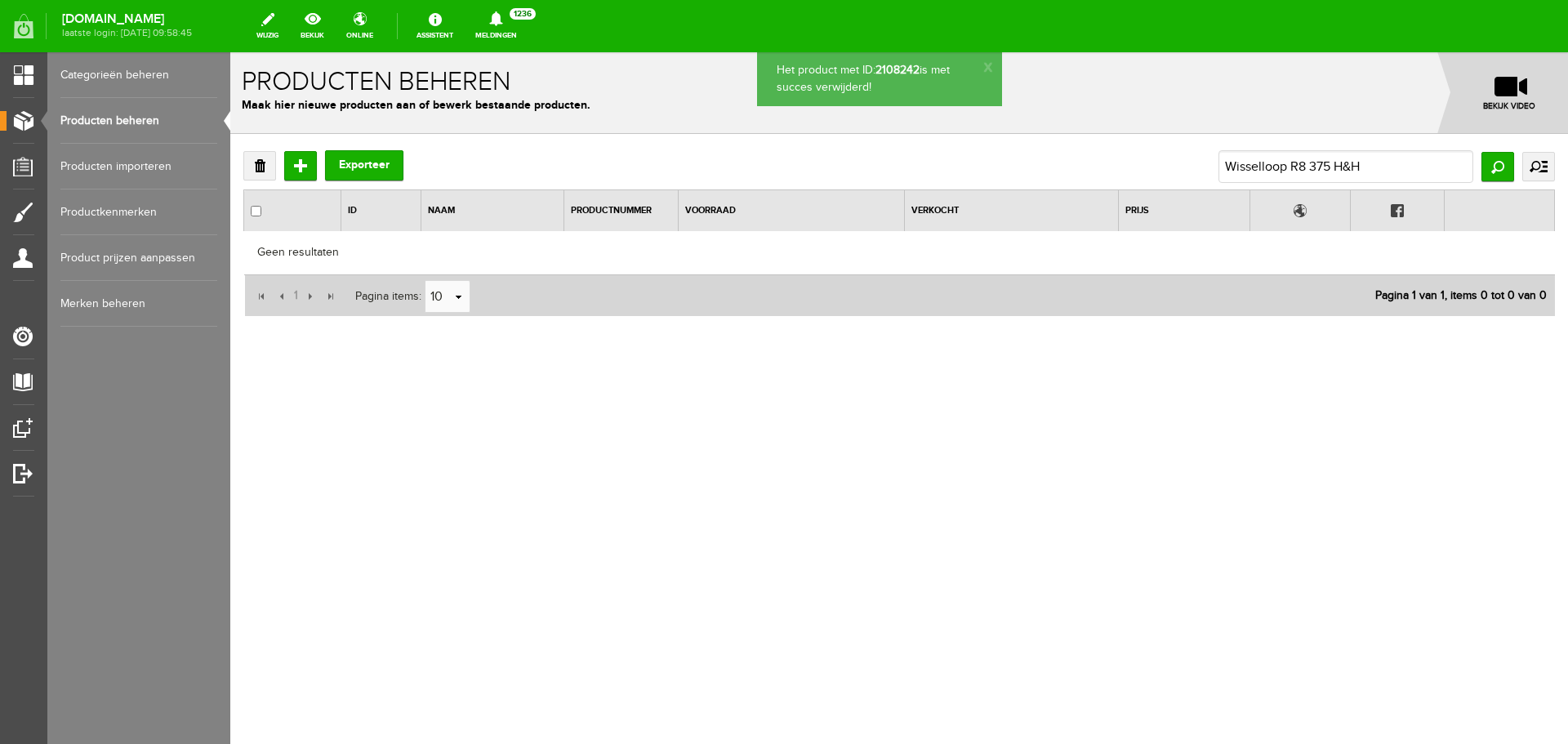
click at [162, 118] on link "Producten beheren" at bounding box center [139, 121] width 157 height 46
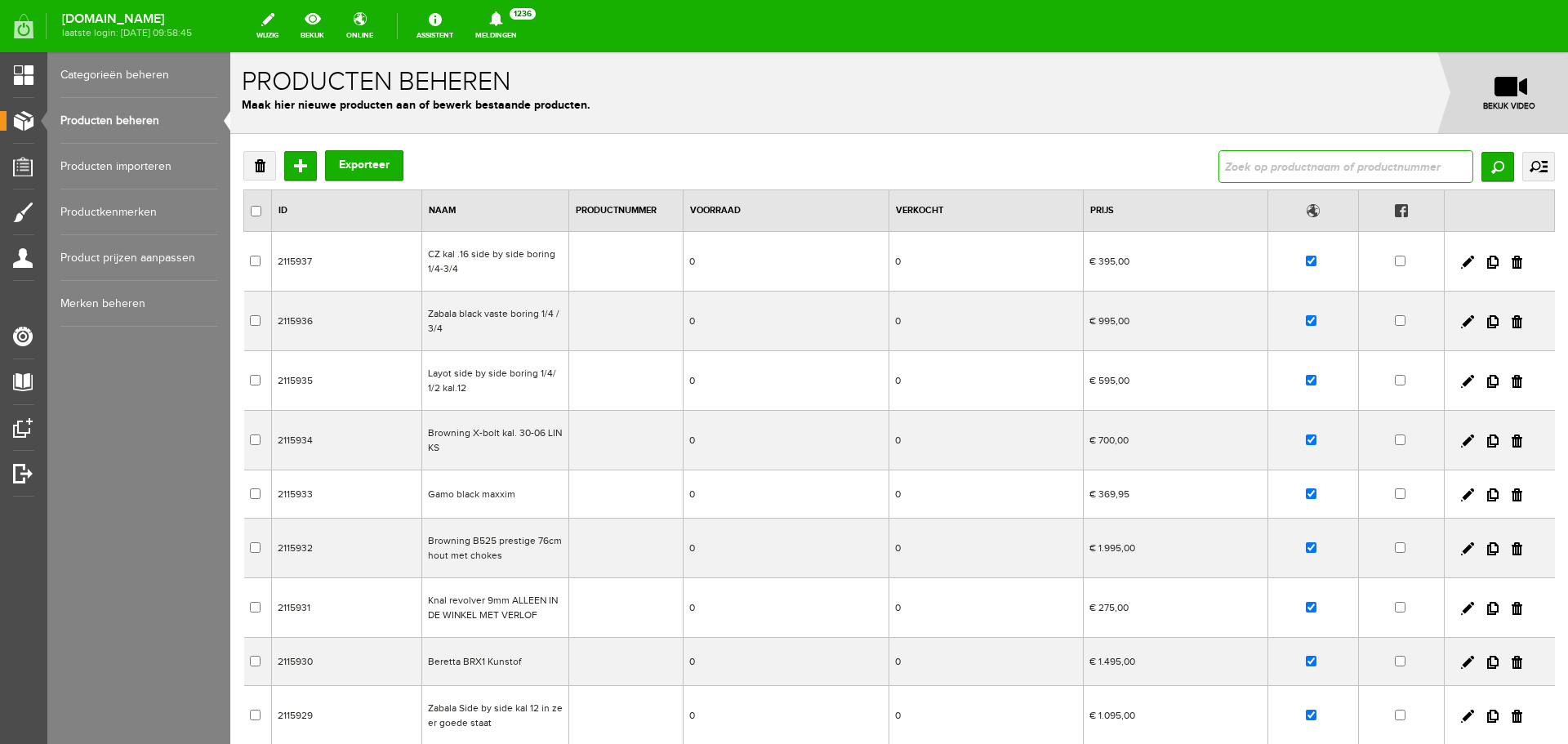
click at [1255, 169] on input "text" at bounding box center [1345, 167] width 255 height 33
paste input "Blaser R8 Prof. Groen standaard loop"
type input "Blaser R8 Prof. Groen standaard loop"
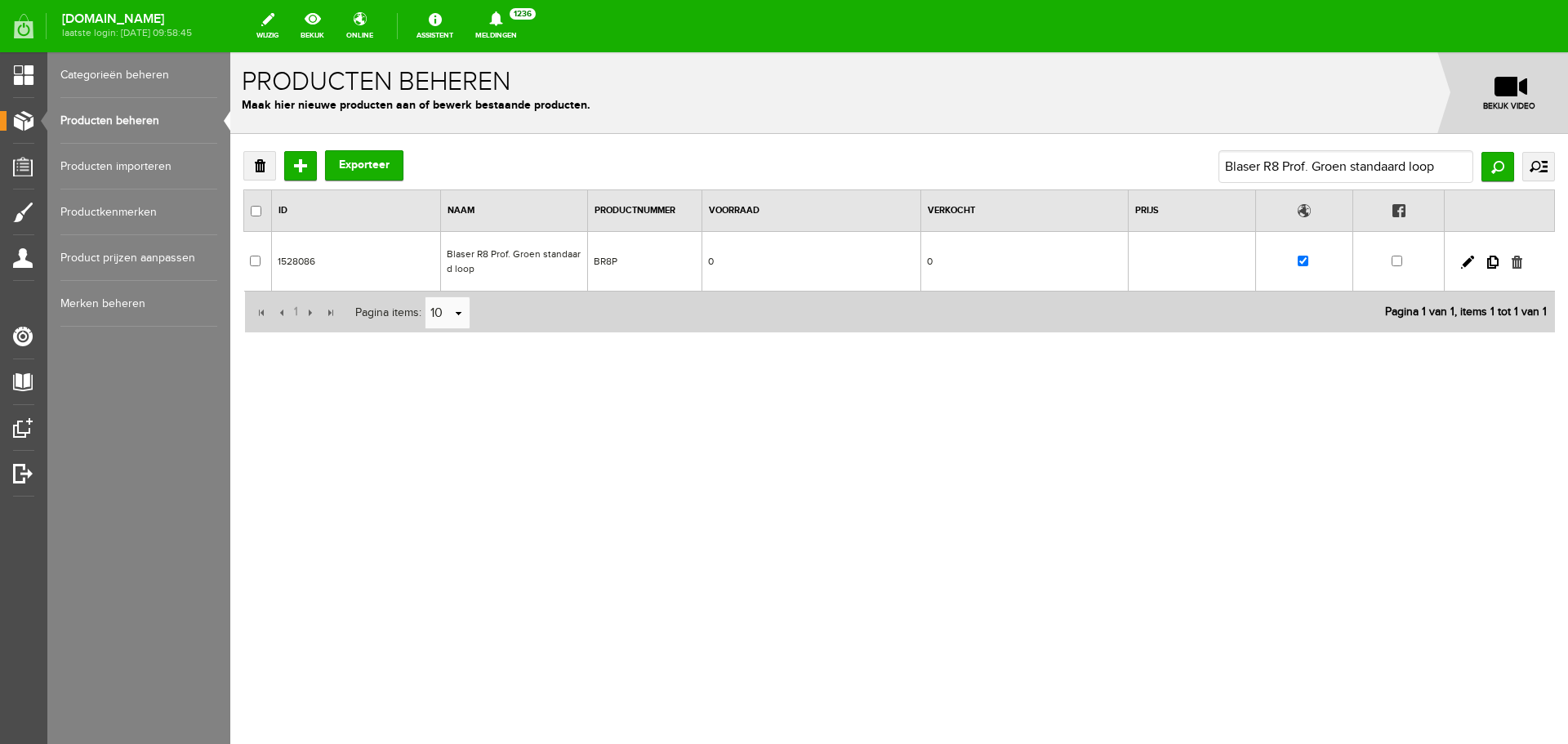
click at [1519, 266] on link at bounding box center [1517, 262] width 10 height 13
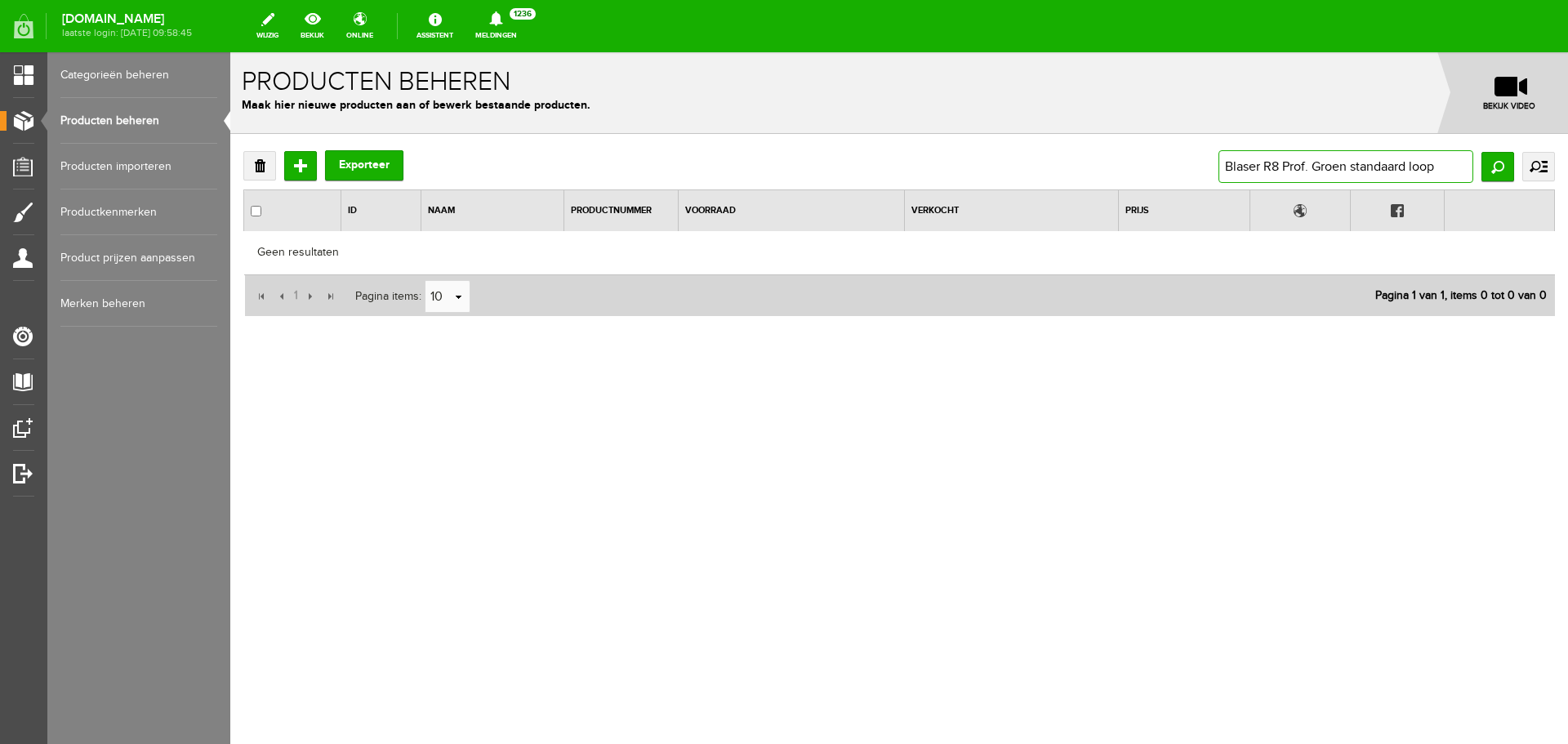
click at [1275, 167] on input "Blaser R8 Prof. Groen standaard loop" at bounding box center [1345, 167] width 255 height 33
drag, startPoint x: 1226, startPoint y: 168, endPoint x: 1567, endPoint y: 195, distance: 342.1
click at [1567, 190] on div "Verwijderen Toevoegen Exporteer Blaser R8 Prof. Groen standaard loop Zoeken uit…" at bounding box center [899, 287] width 1337 height 306
paste input "VERKOCHT Blaser R93 loop 300 win mag fluted praktisch nieuwe loop"
type input "VERKOCHT Blaser R93 loop 300 win mag fluted praktisch nieuwe loop"
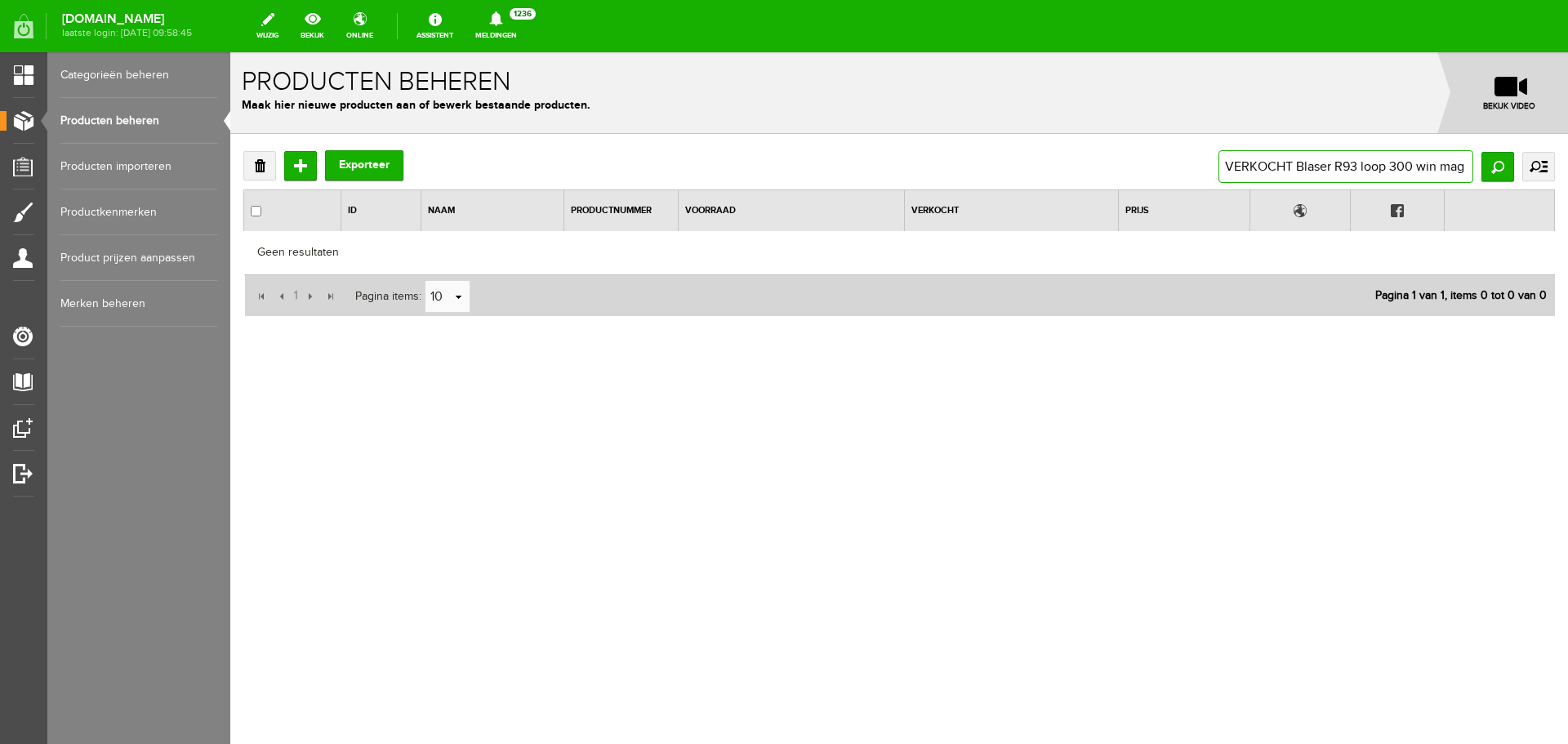
scroll to position [0, 164]
drag, startPoint x: 1412, startPoint y: 167, endPoint x: 1567, endPoint y: 168, distance: 155.0
click at [1567, 168] on div "Verwijderen Toevoegen Exporteer VERKOCHT [PERSON_NAME] R93 loop 300 win mag flu…" at bounding box center [899, 287] width 1337 height 306
click at [1337, 156] on input "VERKOCHT Blaser R93 loop 300 win mag fluted praktisch nieuwe loop" at bounding box center [1345, 167] width 255 height 33
drag, startPoint x: 1338, startPoint y: 171, endPoint x: 1567, endPoint y: 184, distance: 229.4
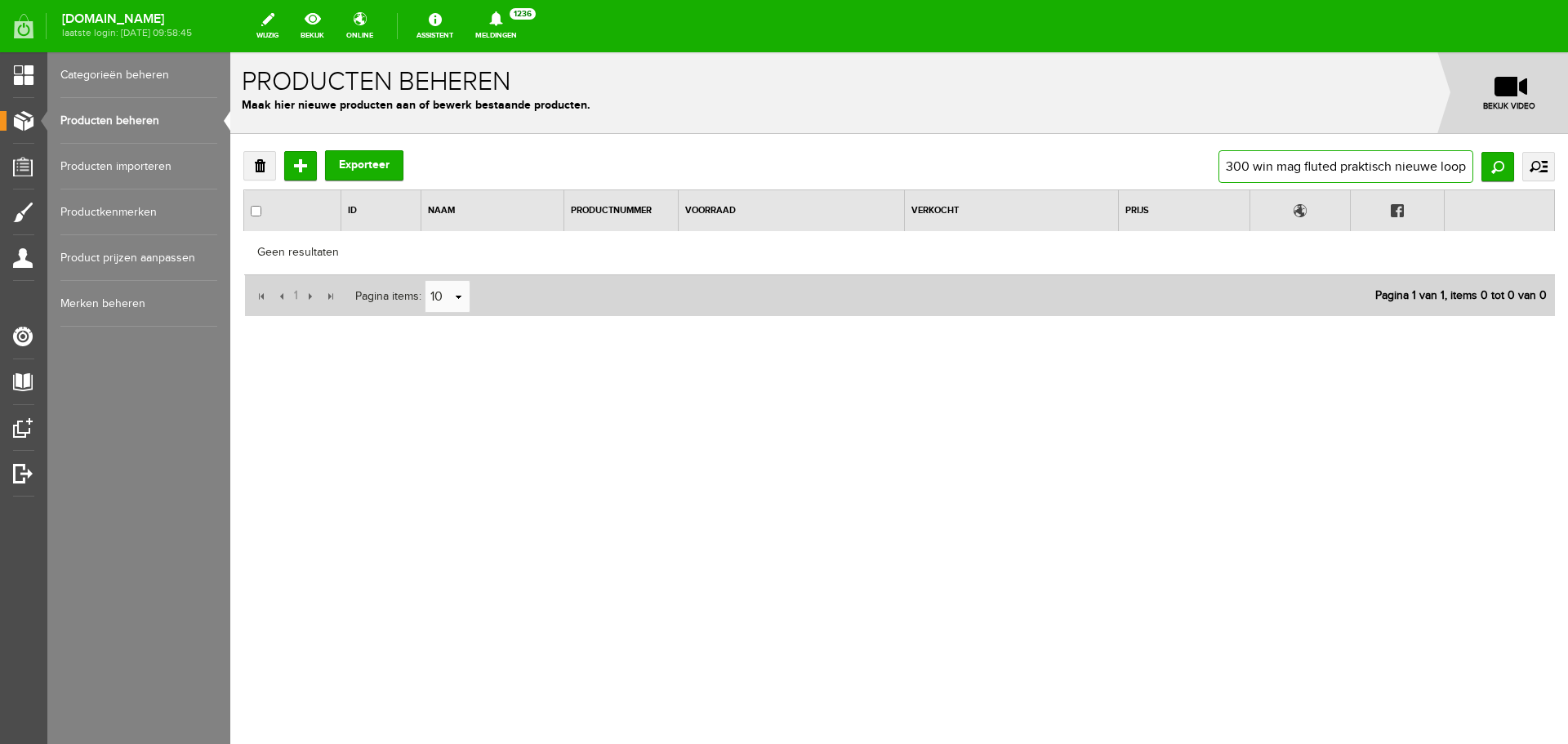
click at [1567, 184] on div "Verwijderen Toevoegen Exporteer VERKOCHT [PERSON_NAME] R93 loop 300 win mag flu…" at bounding box center [899, 287] width 1337 height 306
type input "VERKOCHT Blaser R93 loop 300 win mag flute"
drag, startPoint x: 1471, startPoint y: 173, endPoint x: 1567, endPoint y: 173, distance: 96.0
click at [1567, 173] on div "Verwijderen Toevoegen Exporteer VERKOCHT [PERSON_NAME] R93 loop 300 win mag flu…" at bounding box center [899, 287] width 1337 height 306
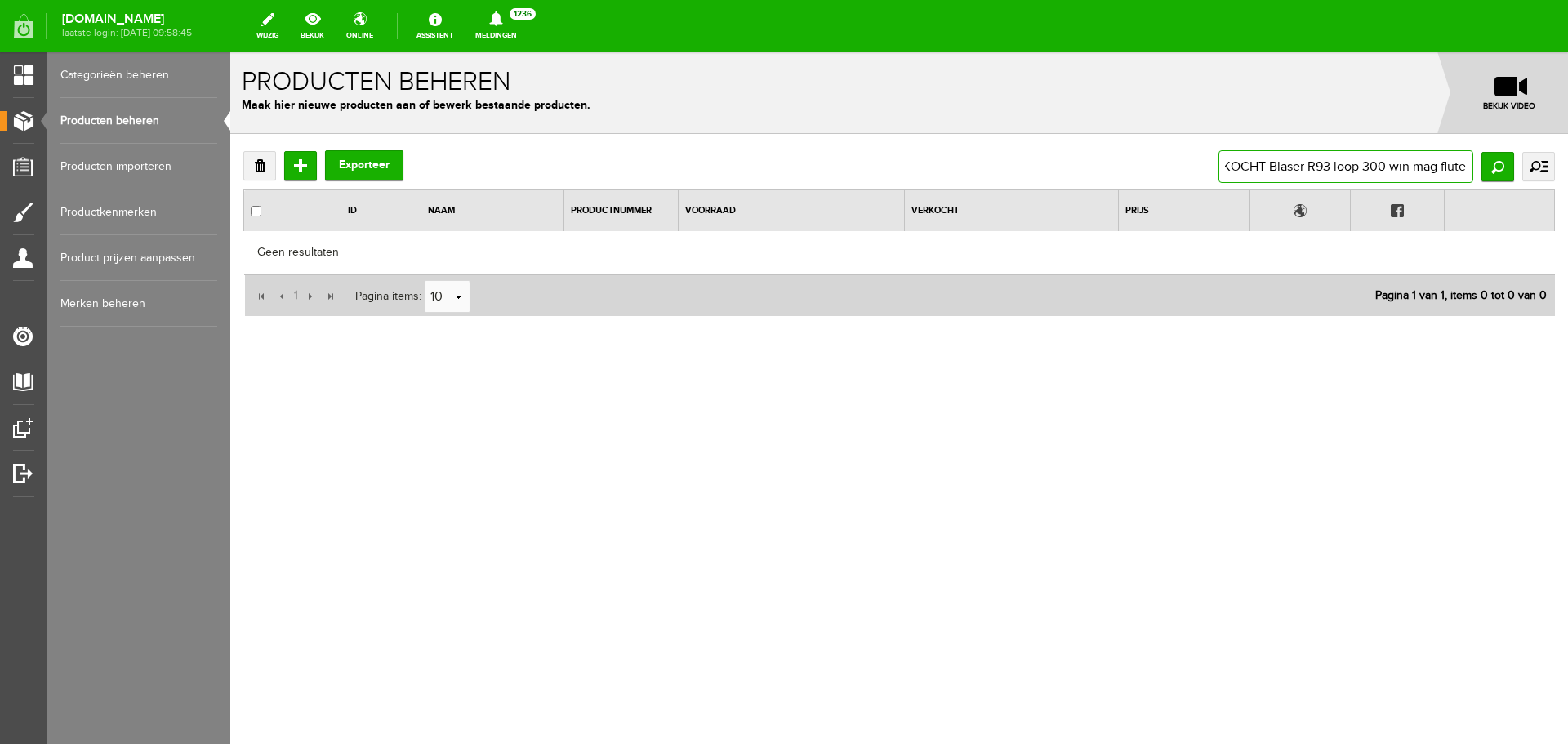
type input "VERKOCHT Blaser R93 lo"
drag, startPoint x: 1350, startPoint y: 166, endPoint x: 1513, endPoint y: 166, distance: 163.0
click at [1513, 166] on div "VERKOCHT Blaser R93 lo Zoeken uitgebreid zoeken Categorie Occasions Occasions C…" at bounding box center [1387, 167] width 337 height 33
type input "VERKOCHT"
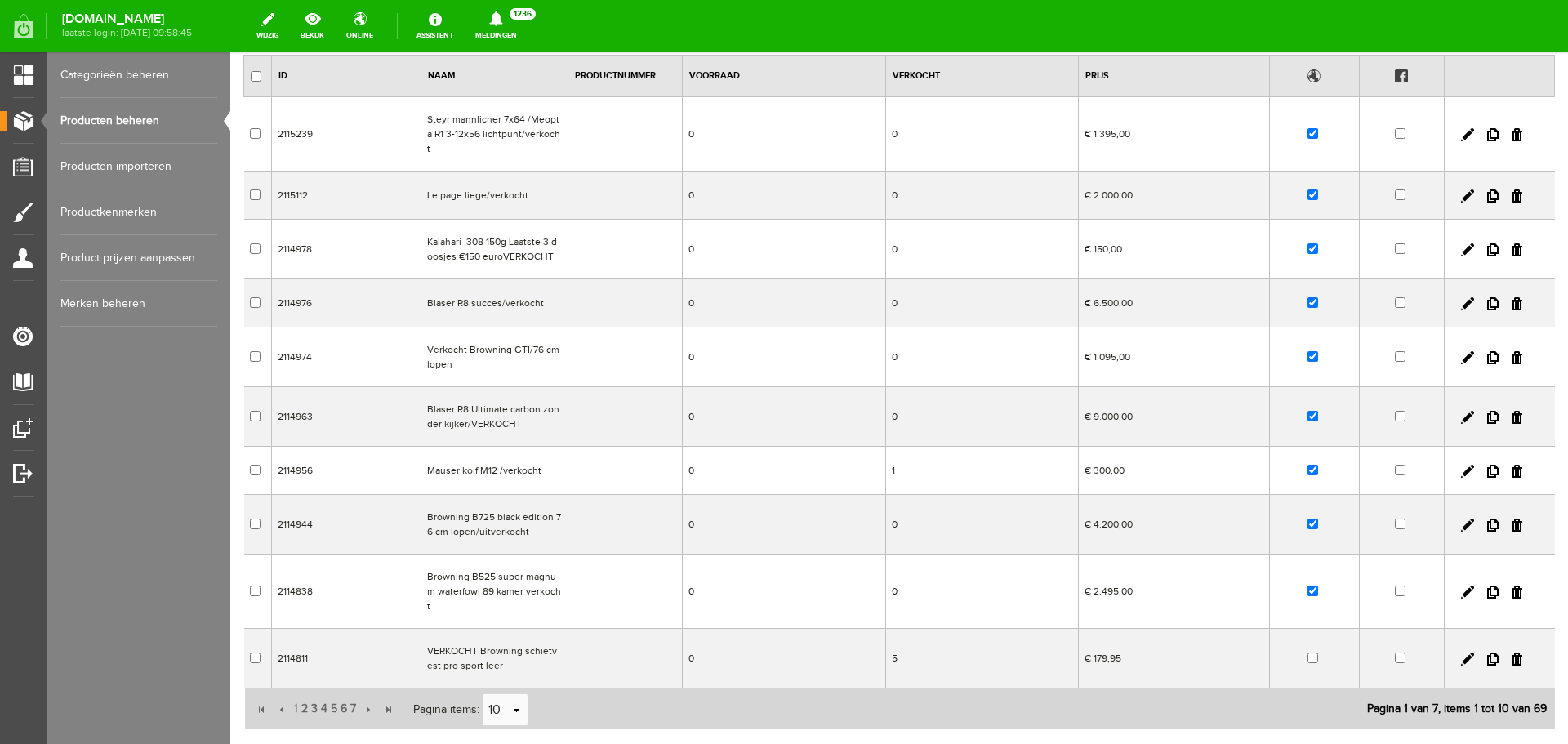
scroll to position [214, 0]
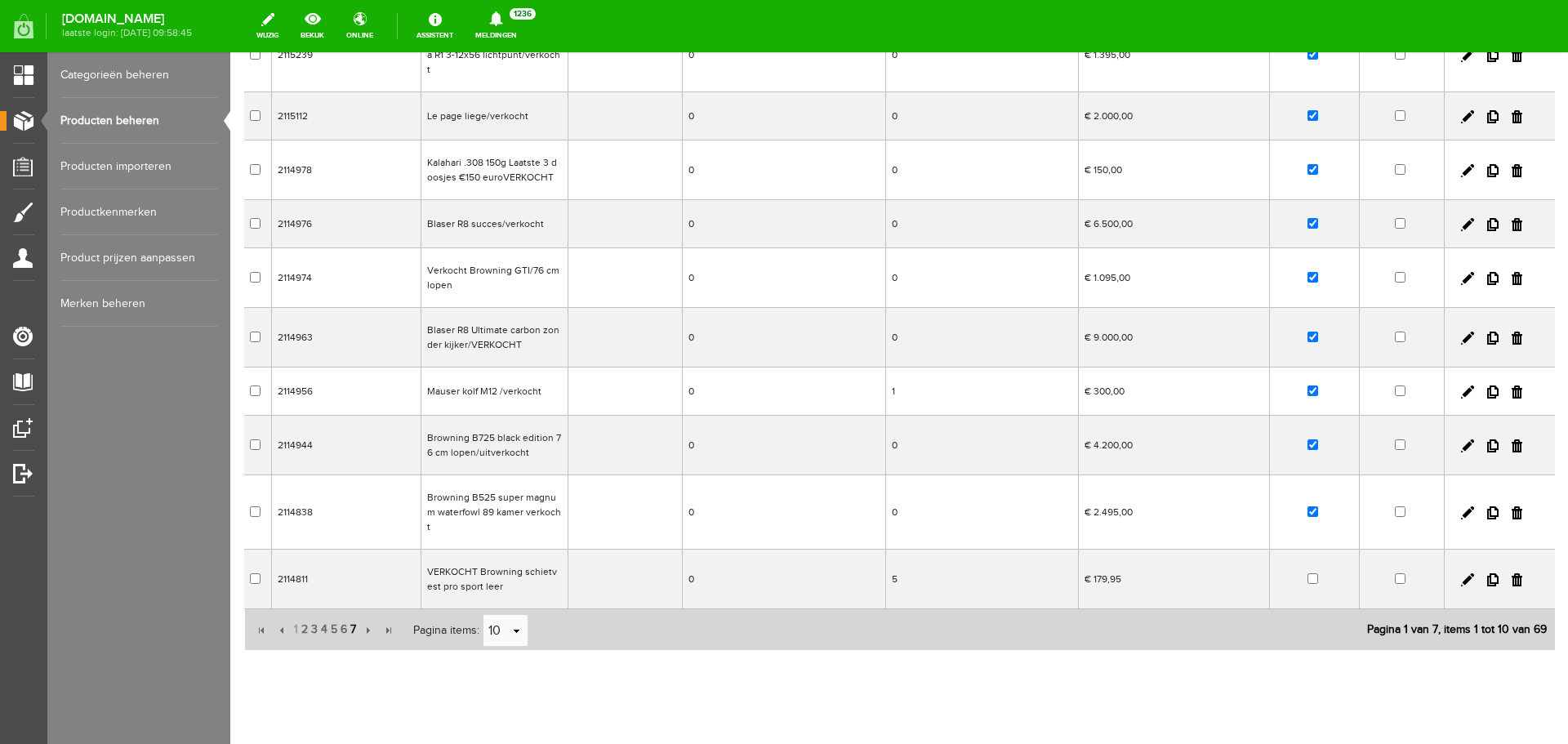
click at [355, 613] on span "7" at bounding box center [353, 629] width 9 height 33
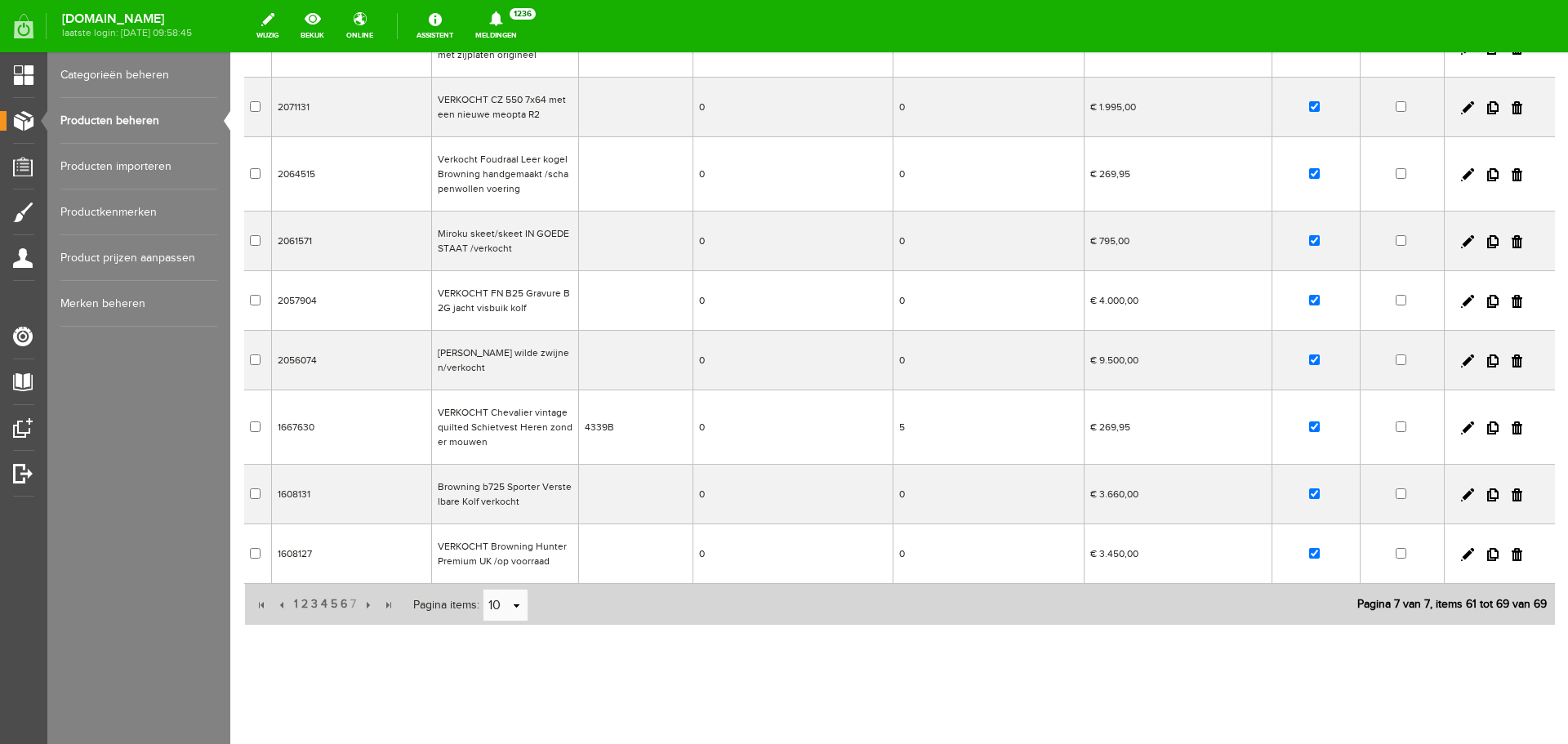
click at [117, 123] on link "Producten beheren" at bounding box center [139, 121] width 157 height 46
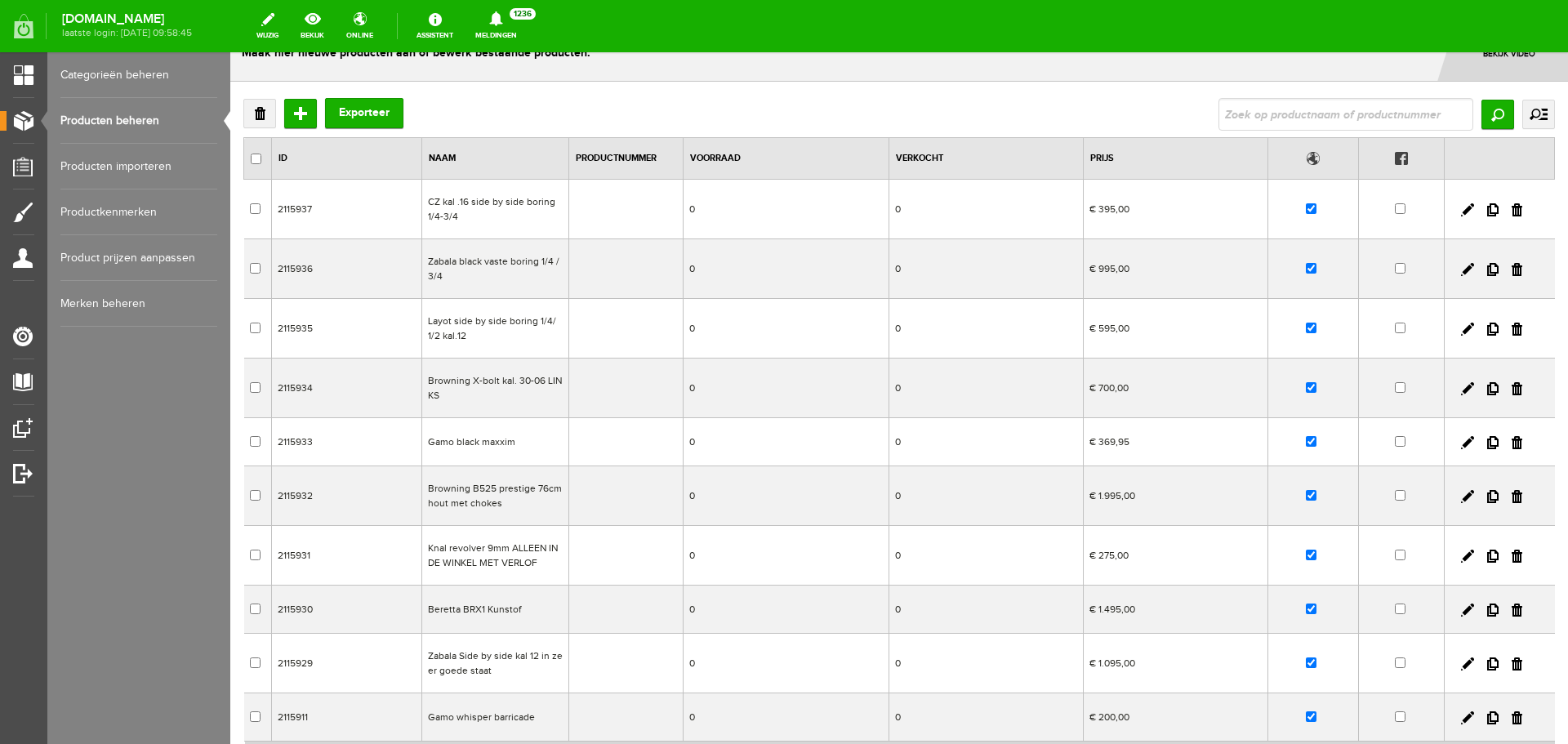
scroll to position [0, 0]
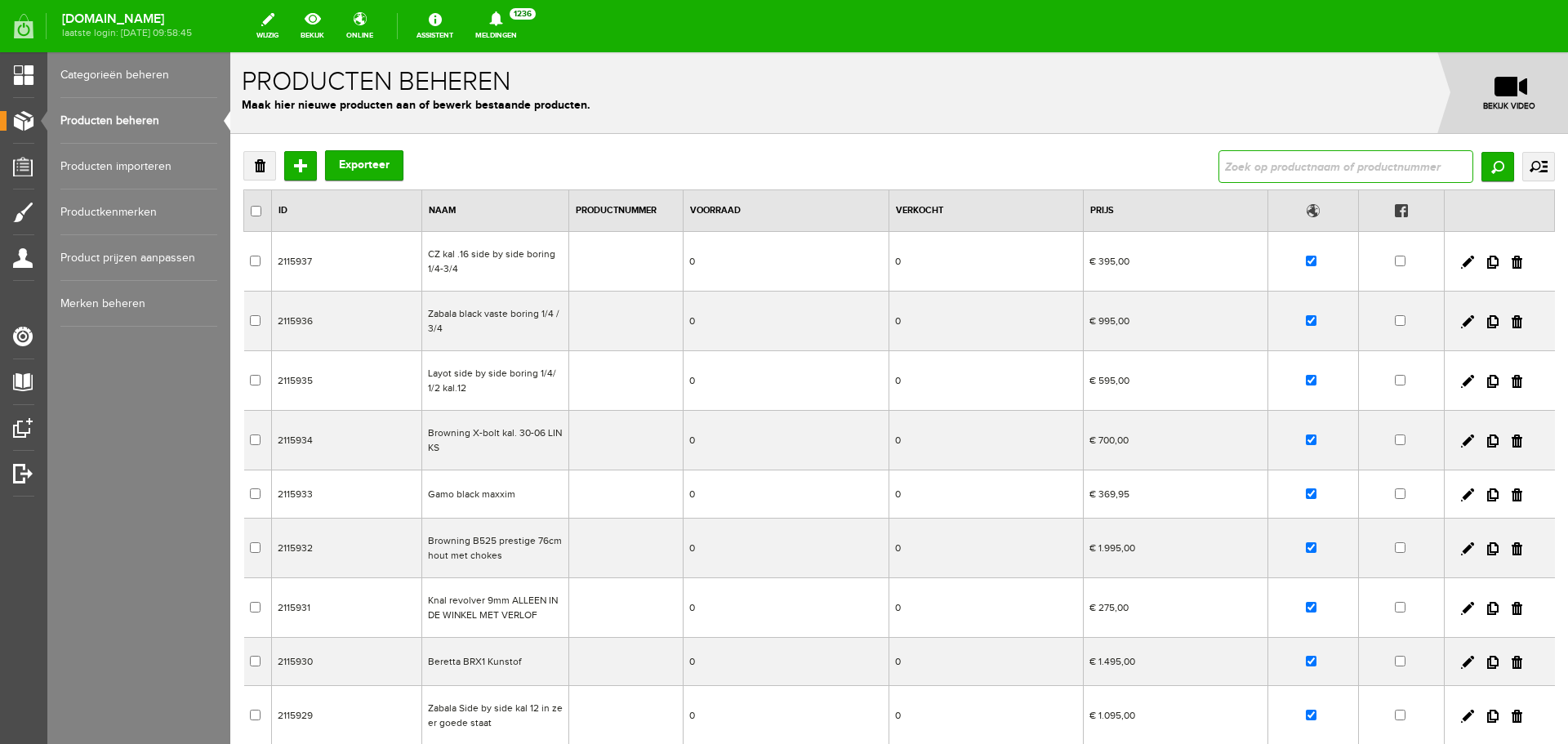
click at [1237, 167] on input "text" at bounding box center [1345, 167] width 255 height 33
type input "Blaser loop 375 muzzle break"
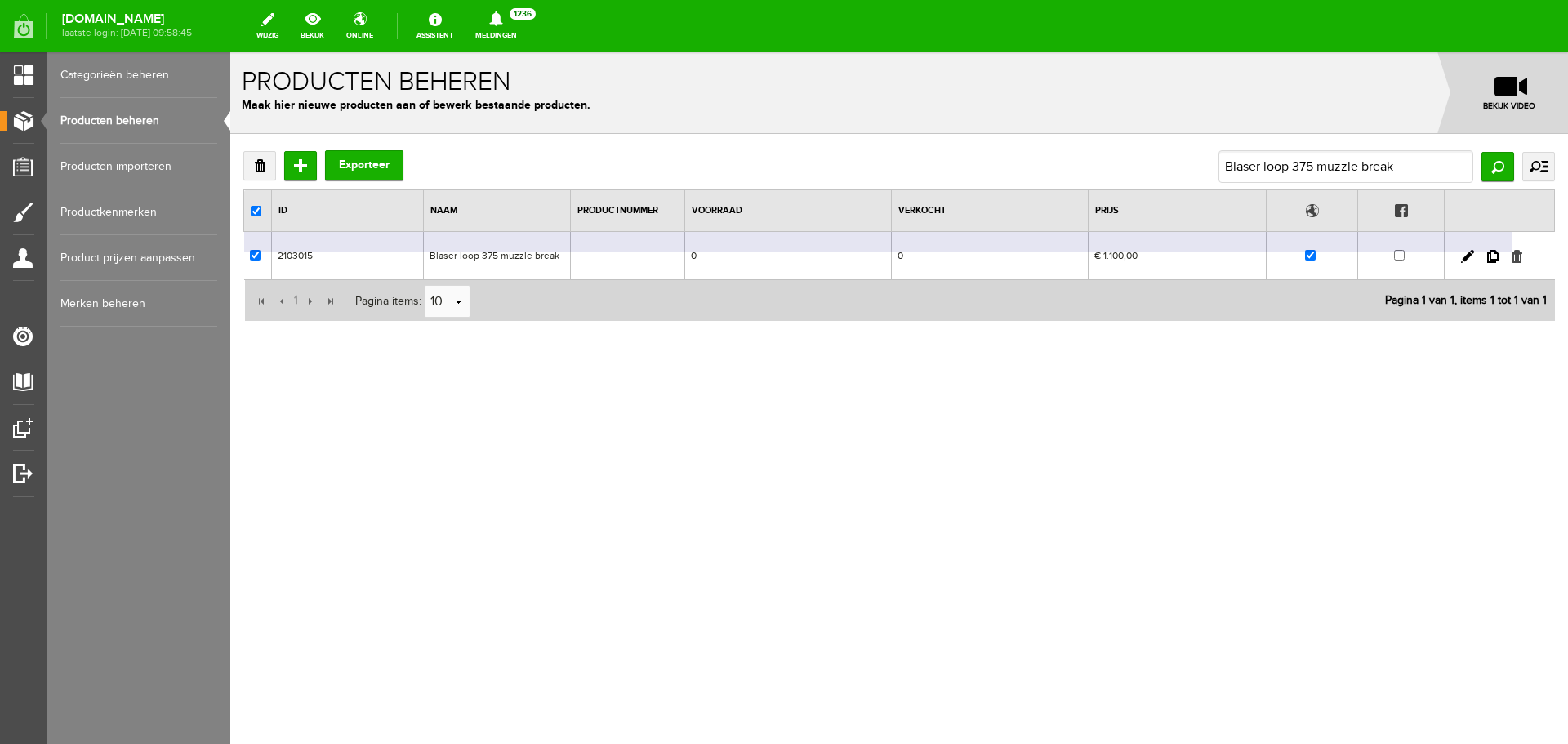
click at [1516, 255] on link at bounding box center [1517, 255] width 10 height 13
checkbox input "true"
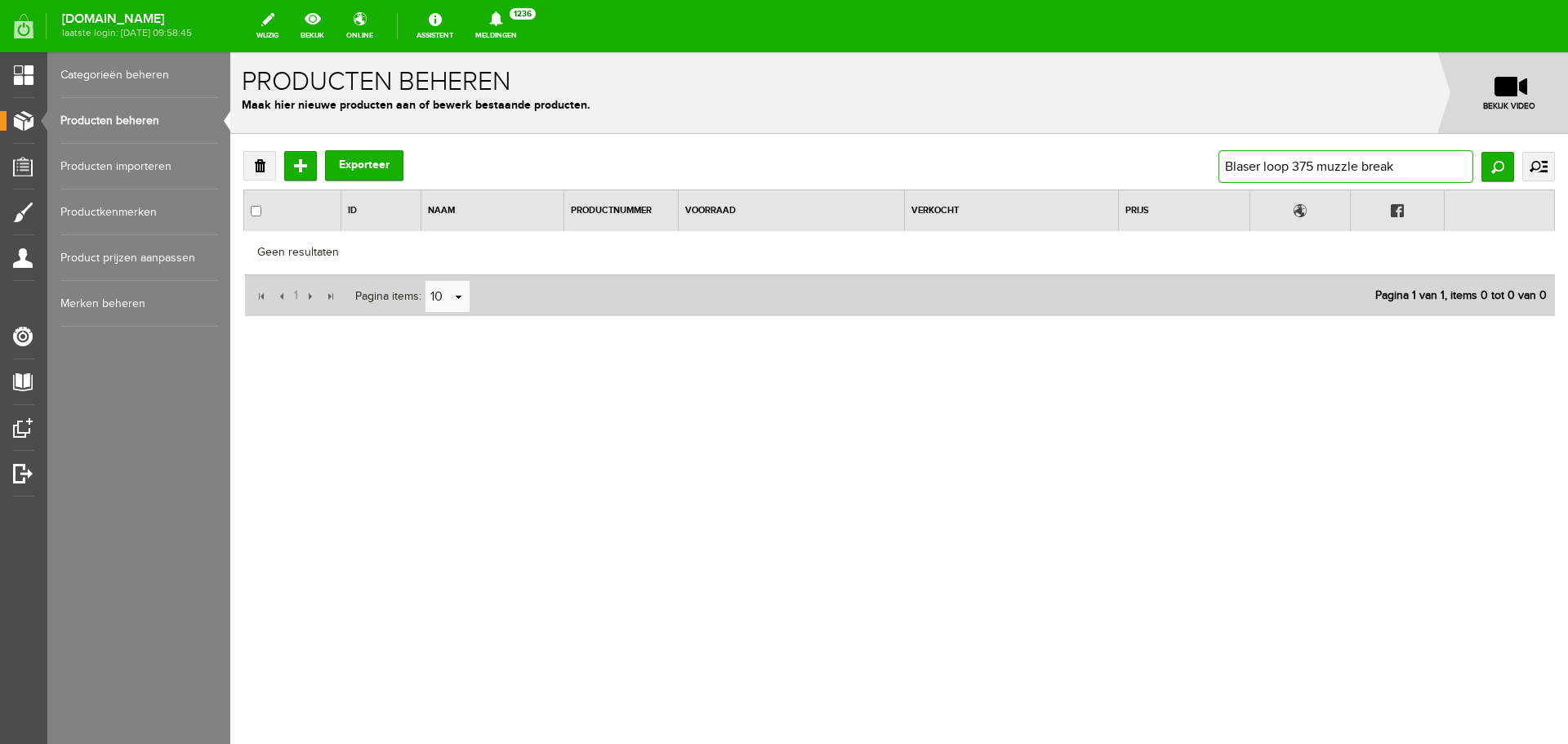
drag, startPoint x: 1410, startPoint y: 164, endPoint x: 1002, endPoint y: 152, distance: 408.2
click at [1002, 153] on div "Verwijderen Toevoegen Exporteer Blaser loop 375 muzzle break Zoeken uitgebreid …" at bounding box center [899, 167] width 1312 height 33
paste input "Browning 825 S3 adjustable /VERKOCHT"
type input "Browning 825 S3 adjustable /VERKOCHT"
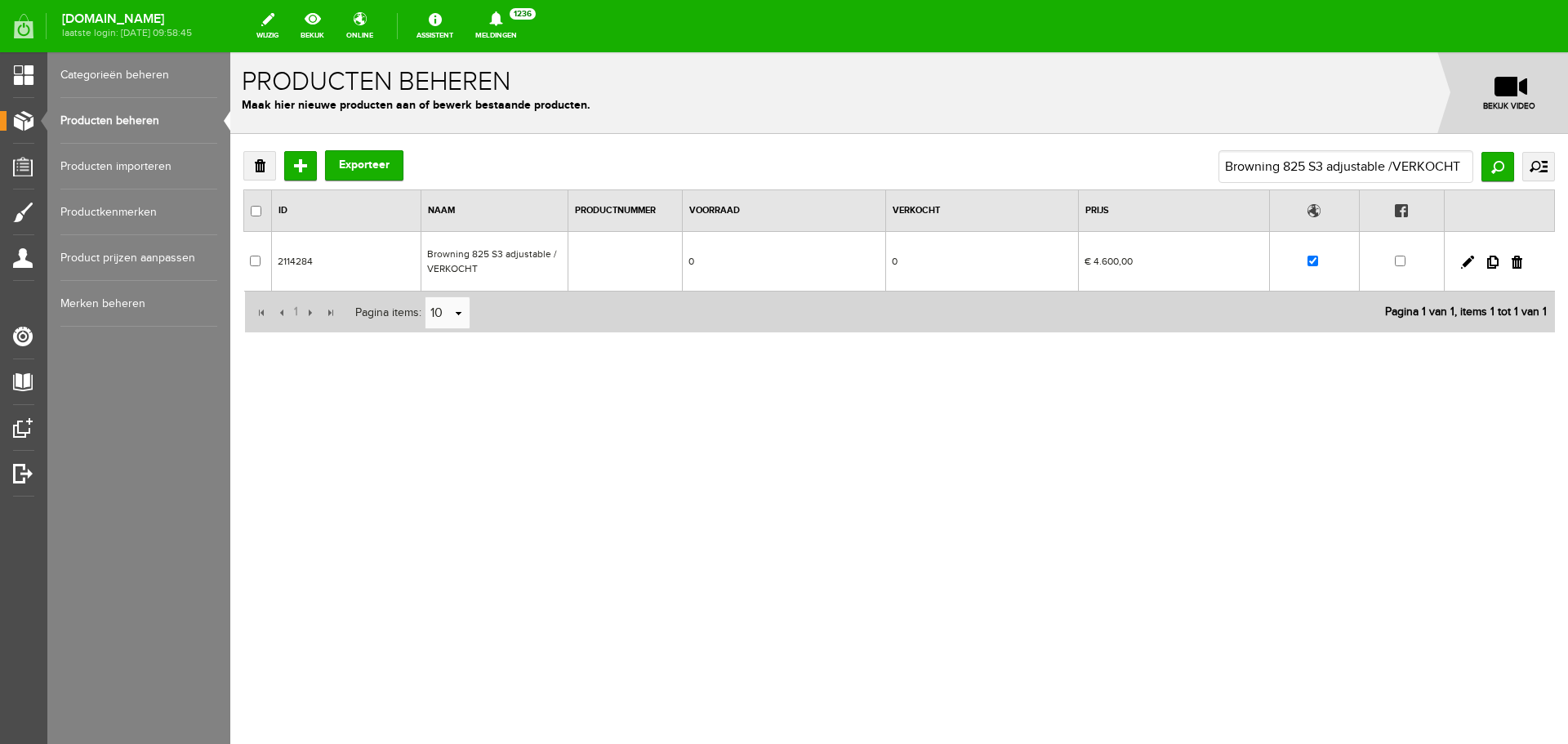
click at [495, 253] on td "Browning 825 S3 adjustable /VERKOCHT" at bounding box center [494, 262] width 147 height 60
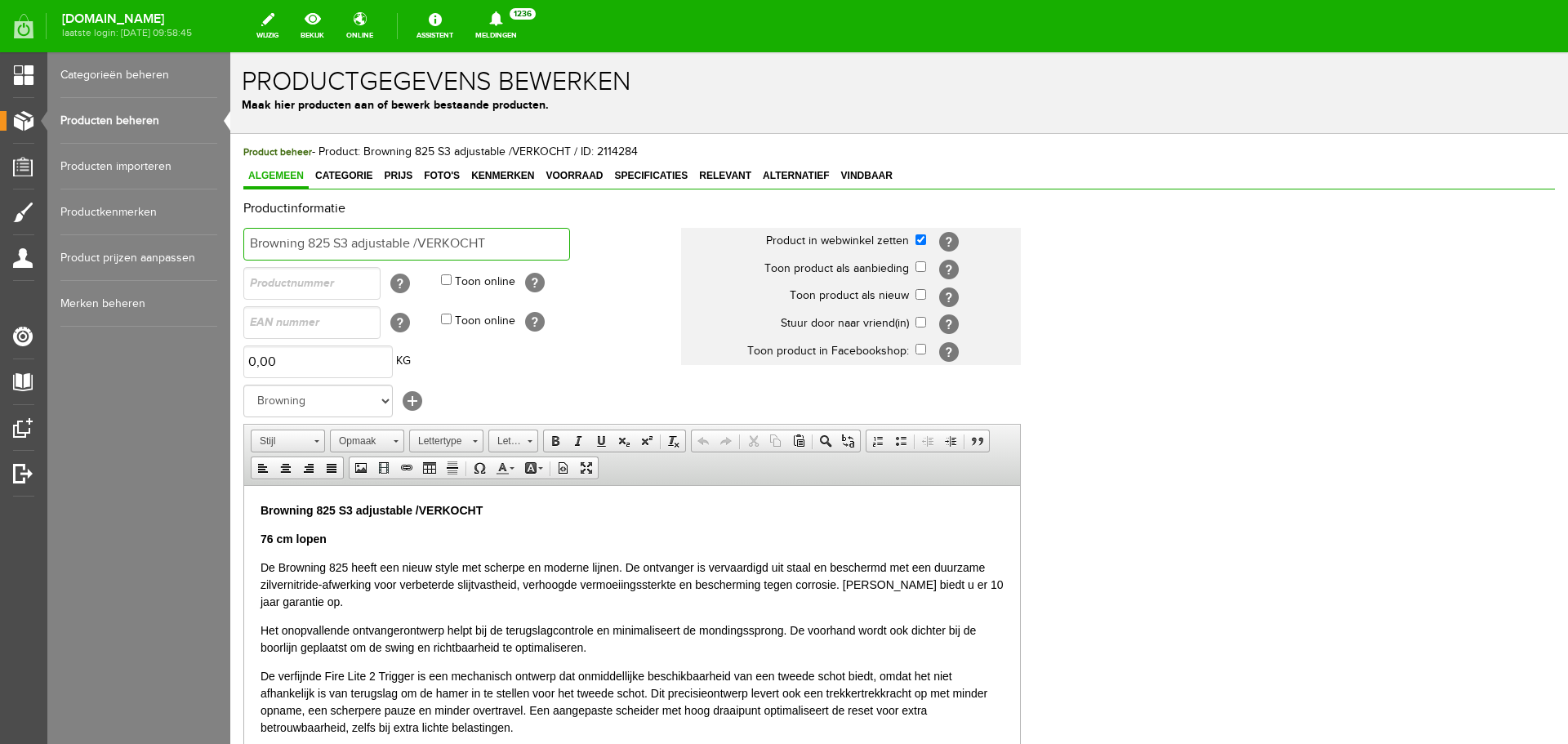
click at [250, 239] on input "Browning 825 S3 adjustable /VERKOCHT" at bounding box center [407, 244] width 326 height 33
drag, startPoint x: 509, startPoint y: 239, endPoint x: 765, endPoint y: 239, distance: 256.0
click at [762, 239] on tr "UITVERKOCHT Browning 825 S3 adjustable /VERKOCHT Product in webwinkel zetten [?…" at bounding box center [635, 243] width 784 height 39
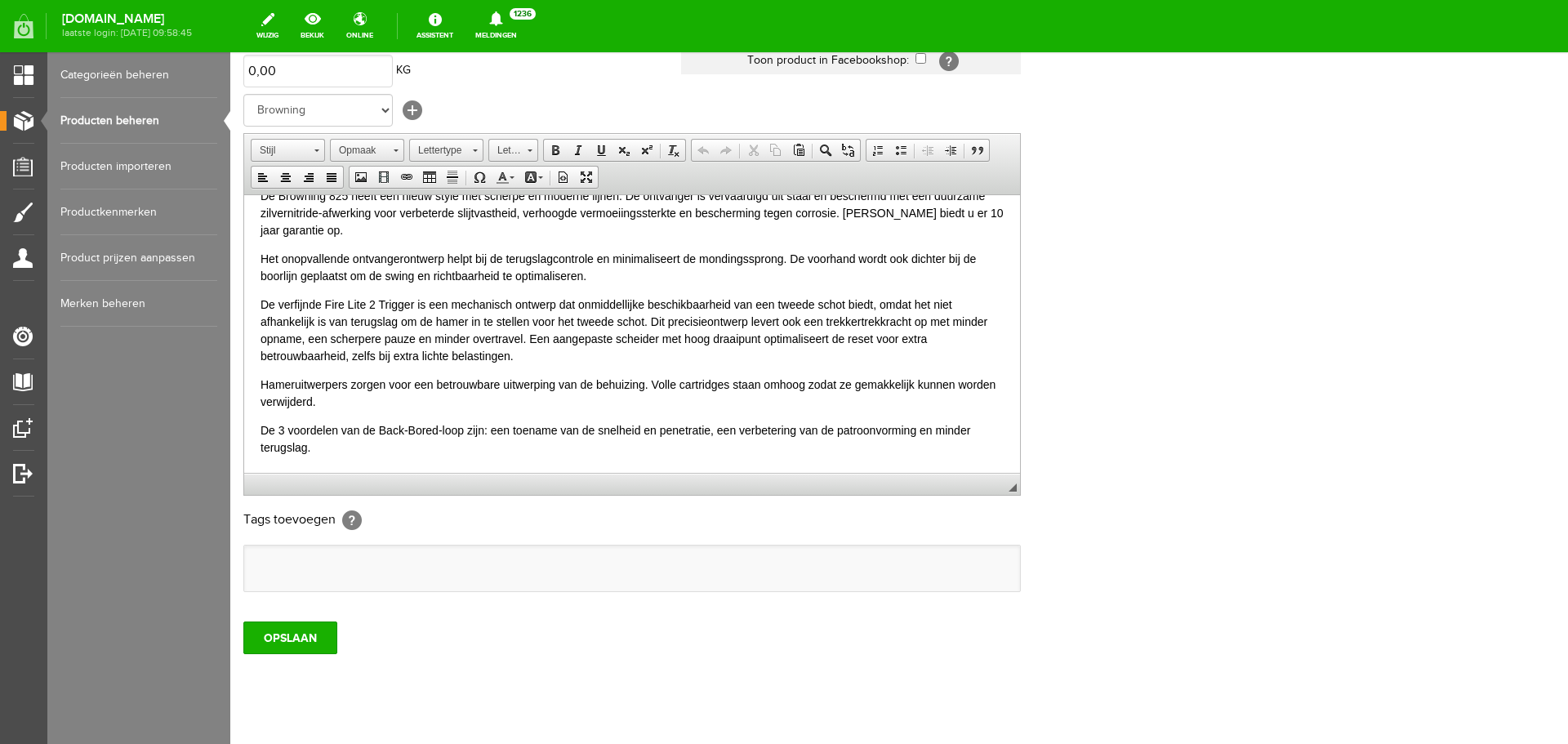
scroll to position [322, 0]
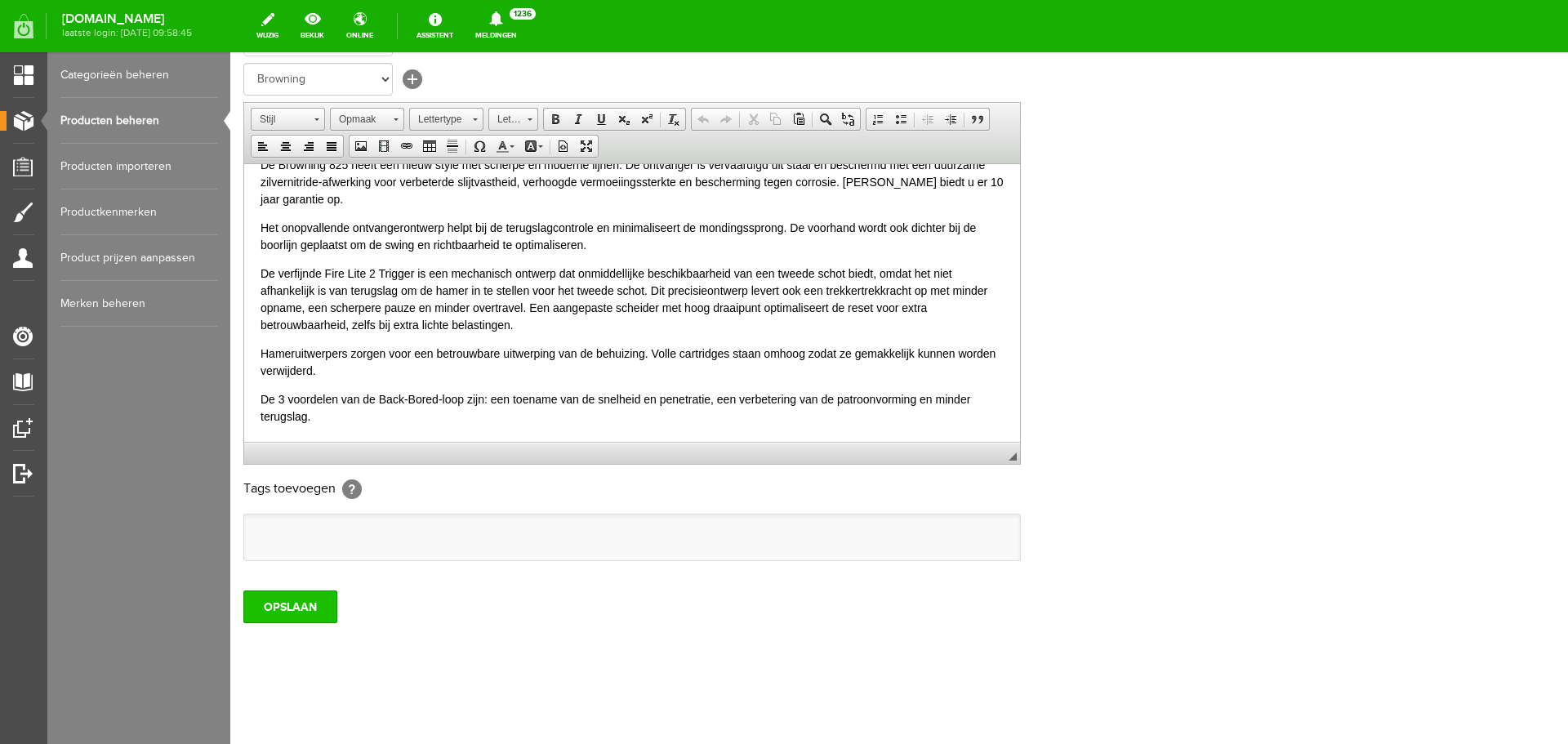
type input "UITVERKOCHT Browning 825 S3 adjustable"
click at [263, 602] on input "OPSLAAN" at bounding box center [290, 607] width 94 height 33
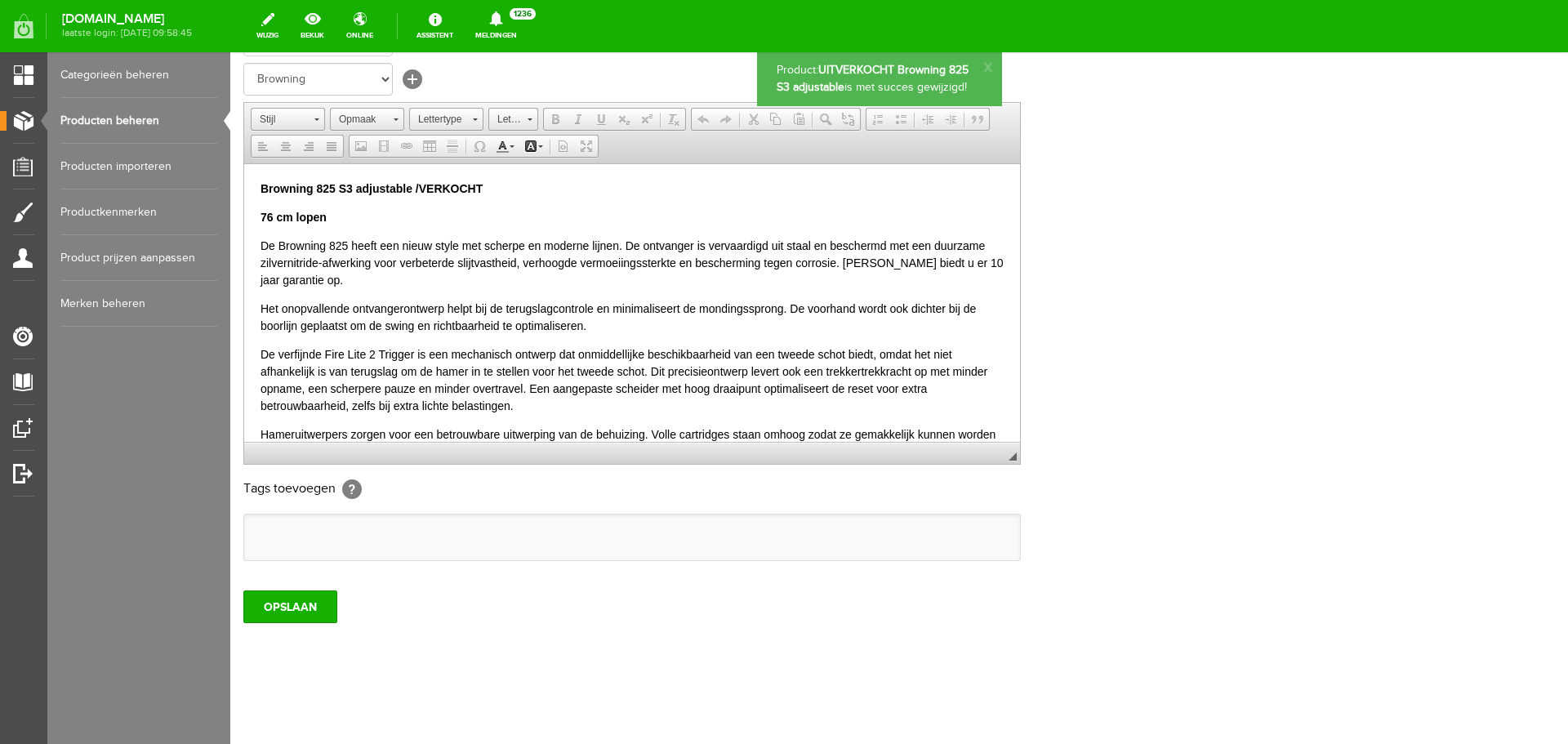
scroll to position [0, 0]
click at [320, 602] on input "OPSLAAN" at bounding box center [290, 607] width 94 height 33
click at [114, 129] on link "Producten beheren" at bounding box center [139, 121] width 157 height 46
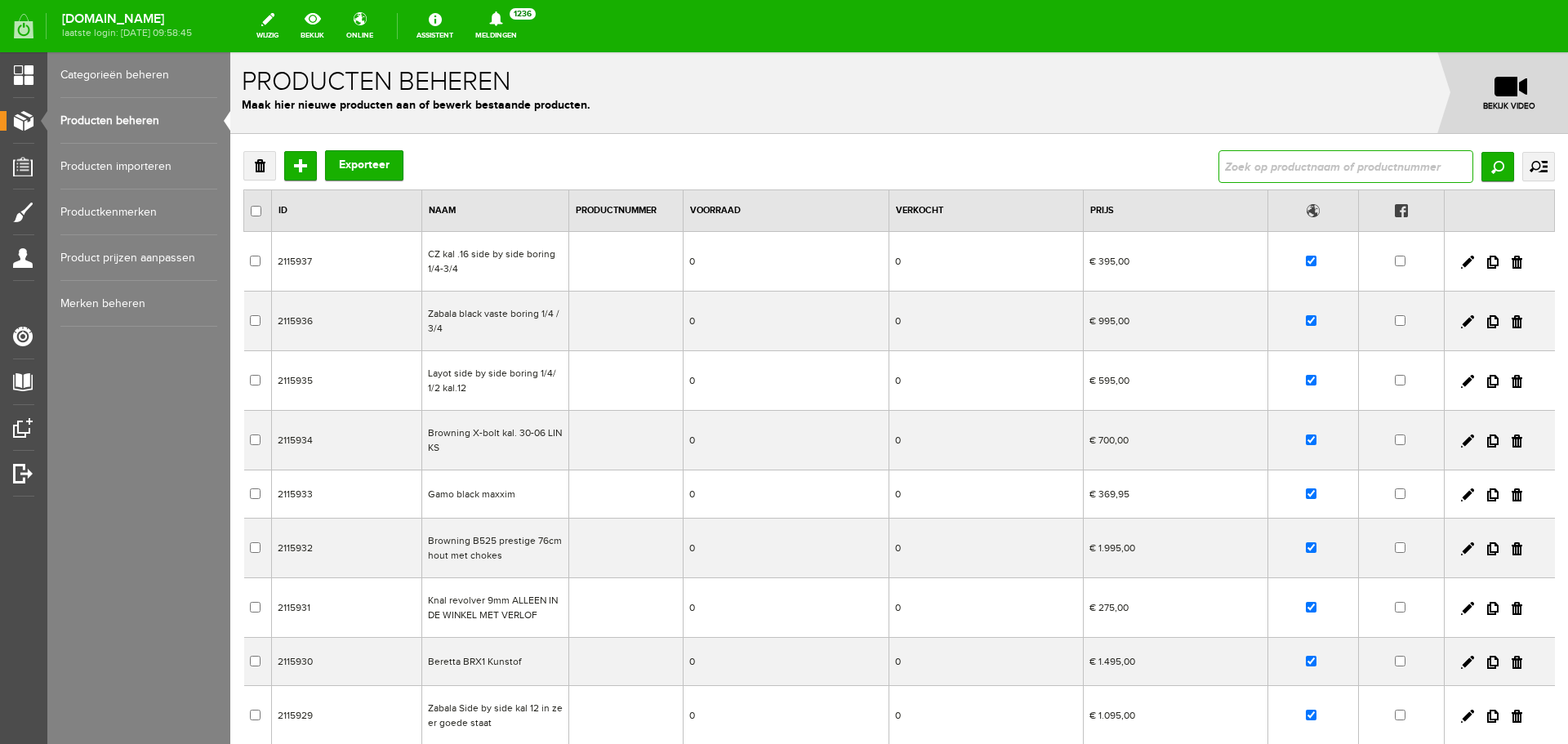
click at [1256, 154] on input "text" at bounding box center [1345, 167] width 255 height 33
paste input "[PERSON_NAME] RX Helix Wildboar"
type input "[PERSON_NAME] RX Helix Wildboar"
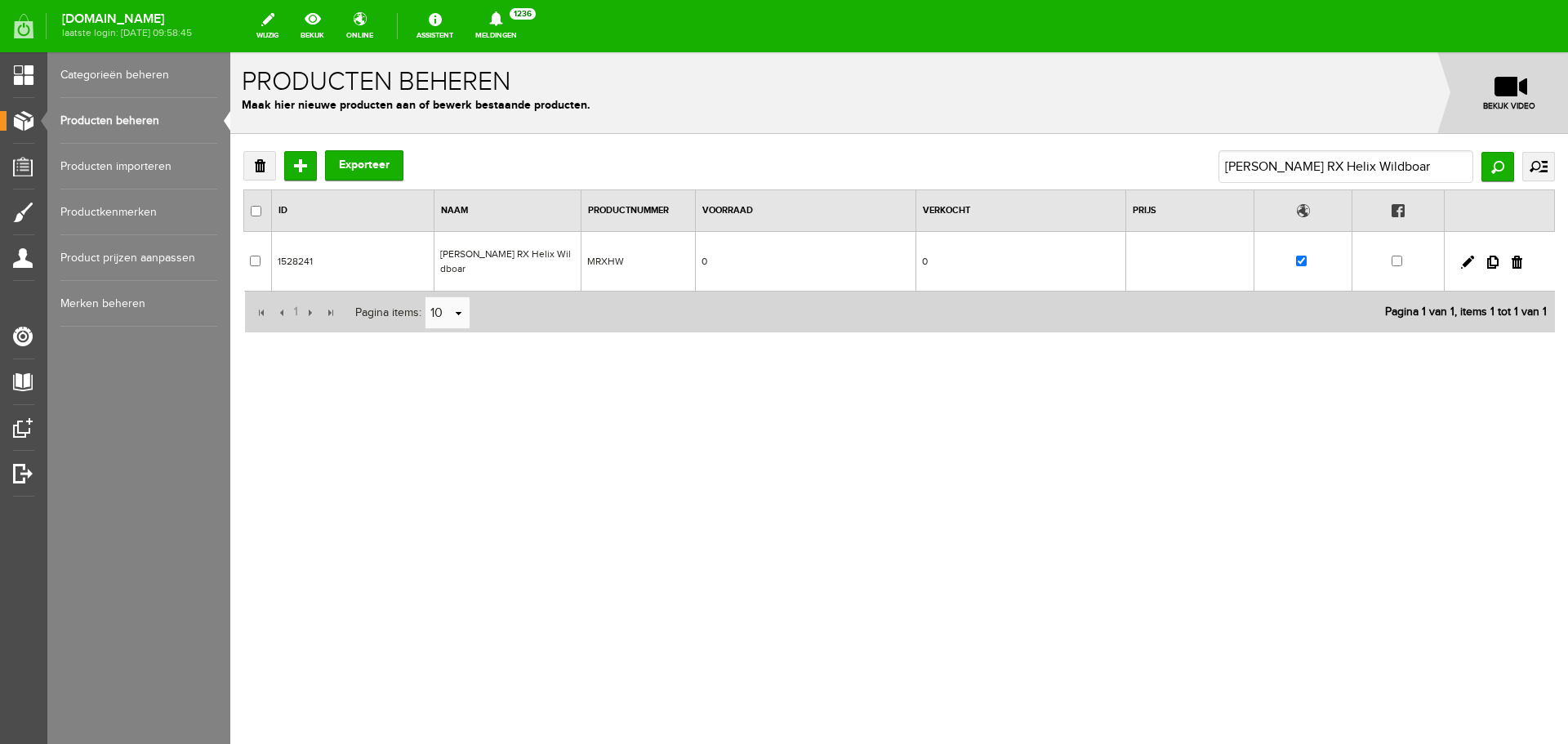
drag, startPoint x: 1521, startPoint y: 249, endPoint x: 825, endPoint y: 54, distance: 722.8
click at [1518, 255] on link at bounding box center [1517, 262] width 10 height 13
checkbox input "true"
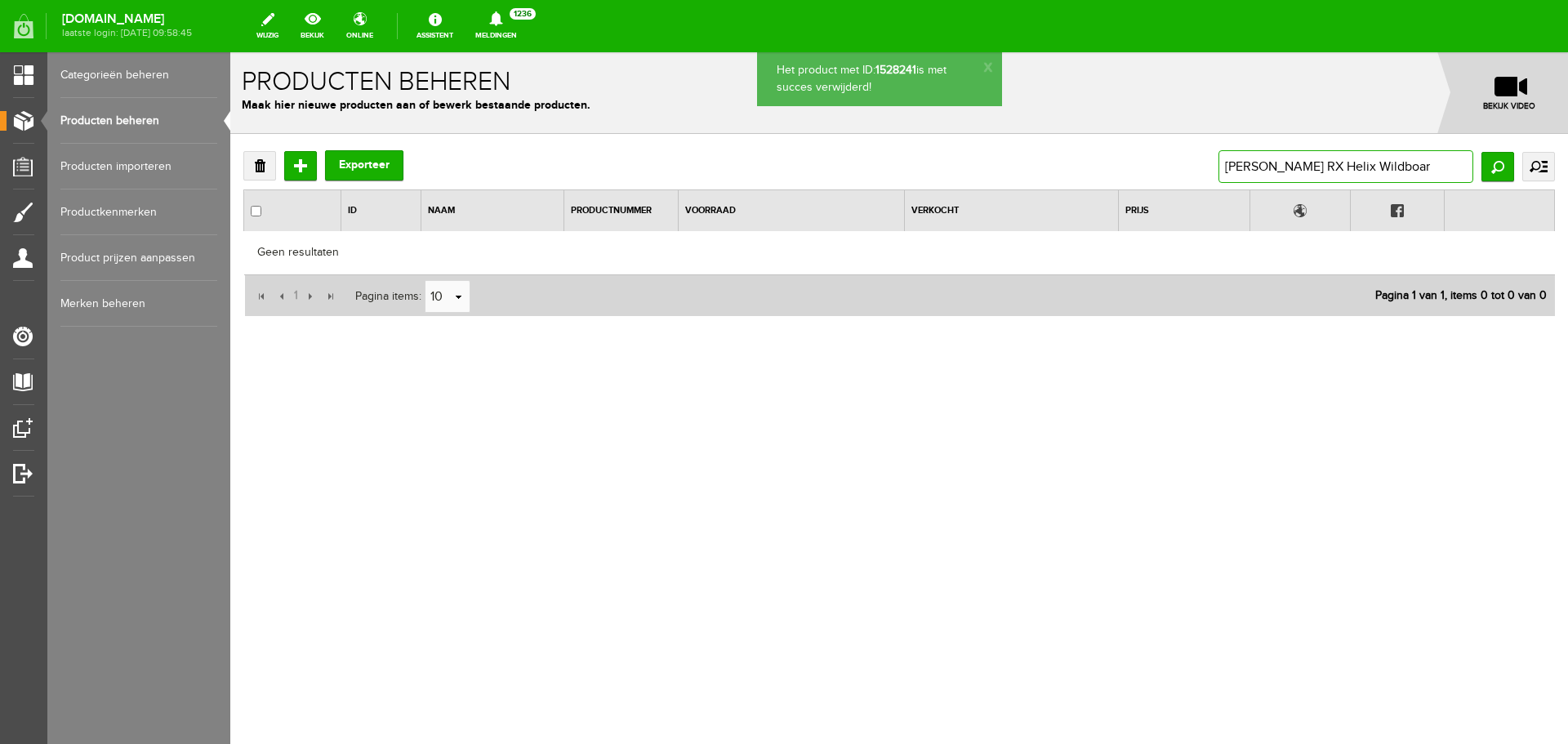
drag, startPoint x: 1399, startPoint y: 167, endPoint x: 812, endPoint y: 114, distance: 589.4
click at [812, 114] on form "Het product met ID: 1528241 is met succes verwijderd! x Producten beheren Maak …" at bounding box center [899, 246] width 1337 height 387
paste input "Blaser R8 Wissellopen"
type input "Blaser R8 Wissellopen"
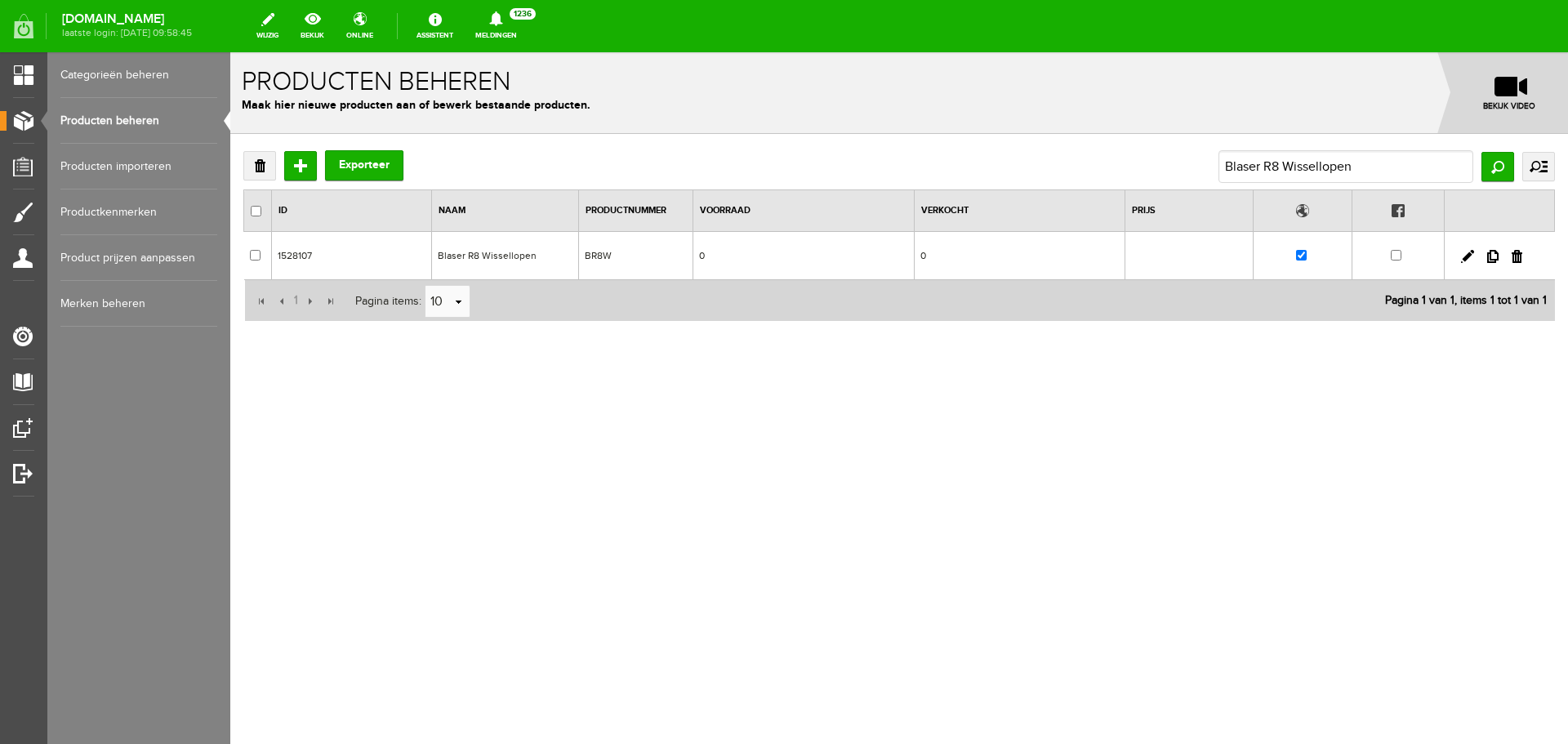
drag, startPoint x: 548, startPoint y: 264, endPoint x: 828, endPoint y: 381, distance: 303.5
click at [548, 264] on td "Blaser R8 Wissellopen" at bounding box center [504, 256] width 147 height 48
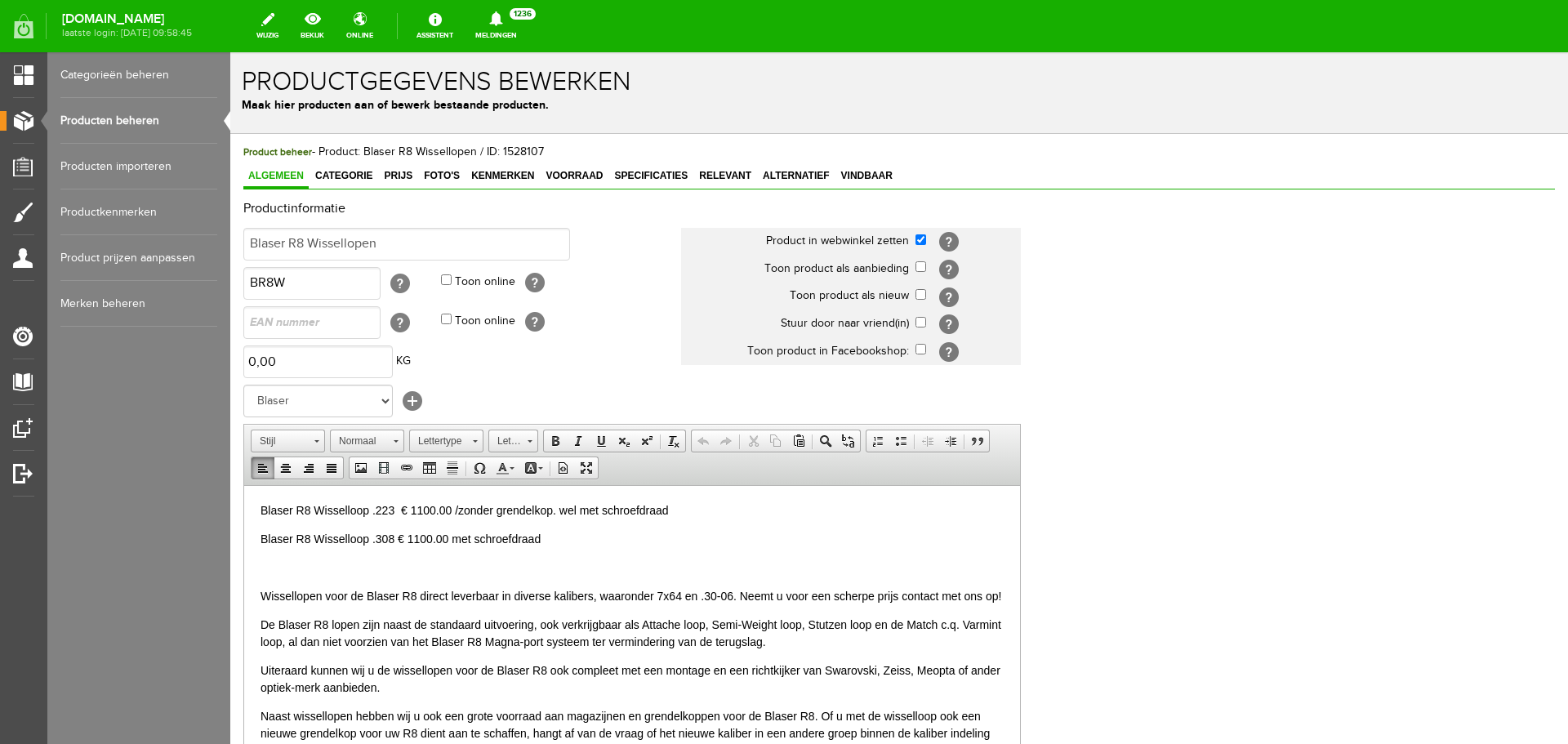
drag, startPoint x: 556, startPoint y: 537, endPoint x: 252, endPoint y: 539, distance: 304.0
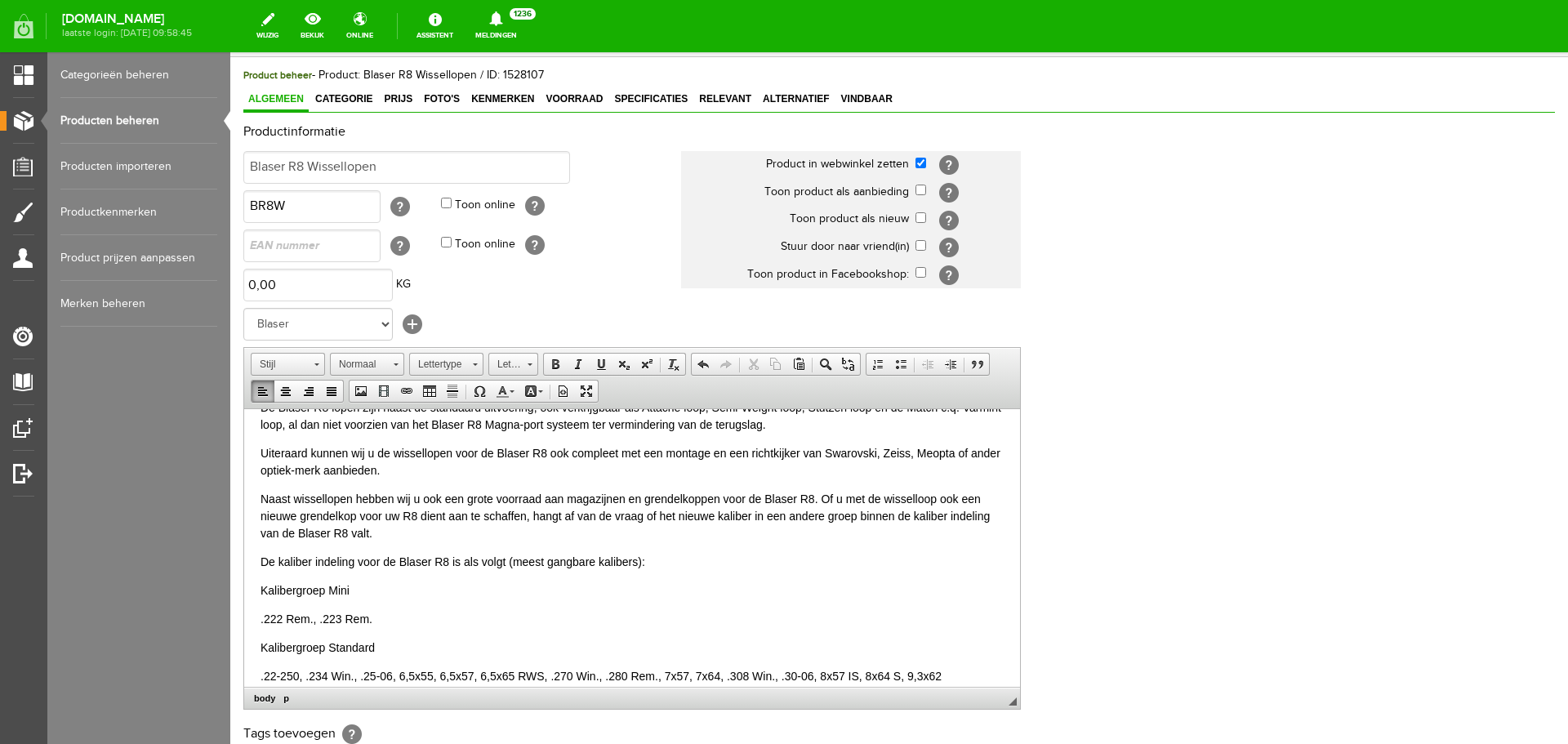
scroll to position [165, 0]
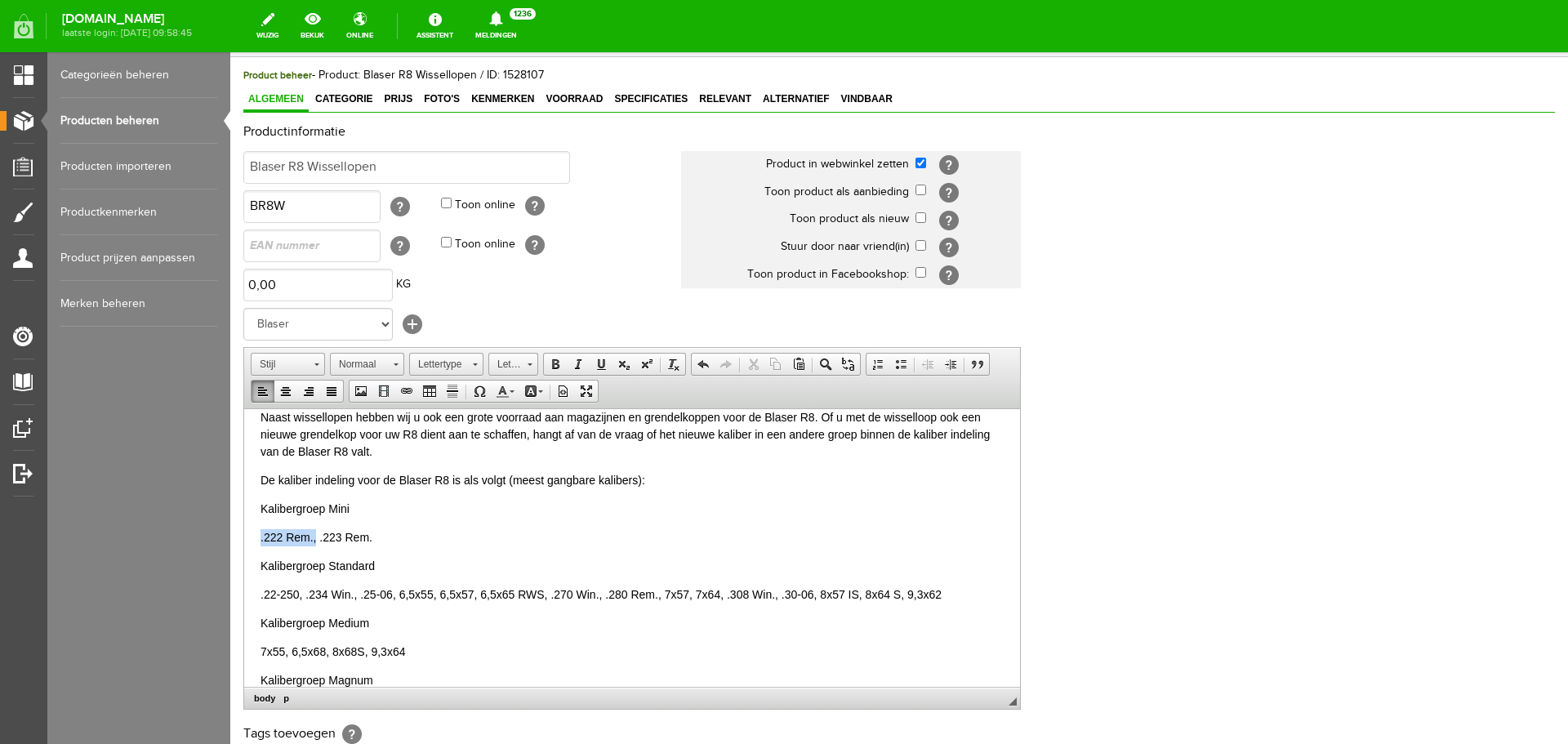
drag, startPoint x: 262, startPoint y: 554, endPoint x: 316, endPoint y: 564, distance: 54.9
click at [315, 545] on p ".222 Rem., .223 Rem." at bounding box center [632, 537] width 743 height 17
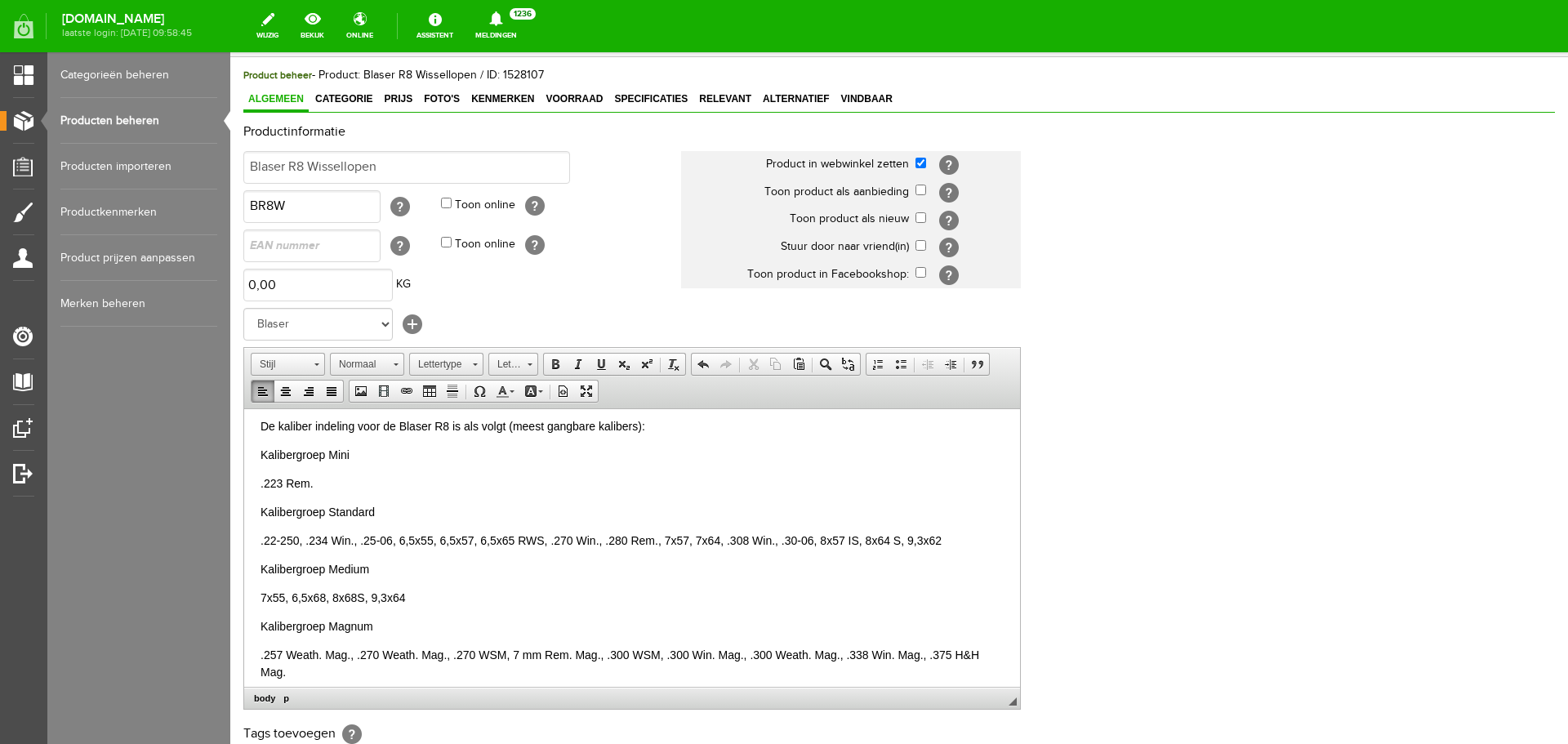
scroll to position [247, 0]
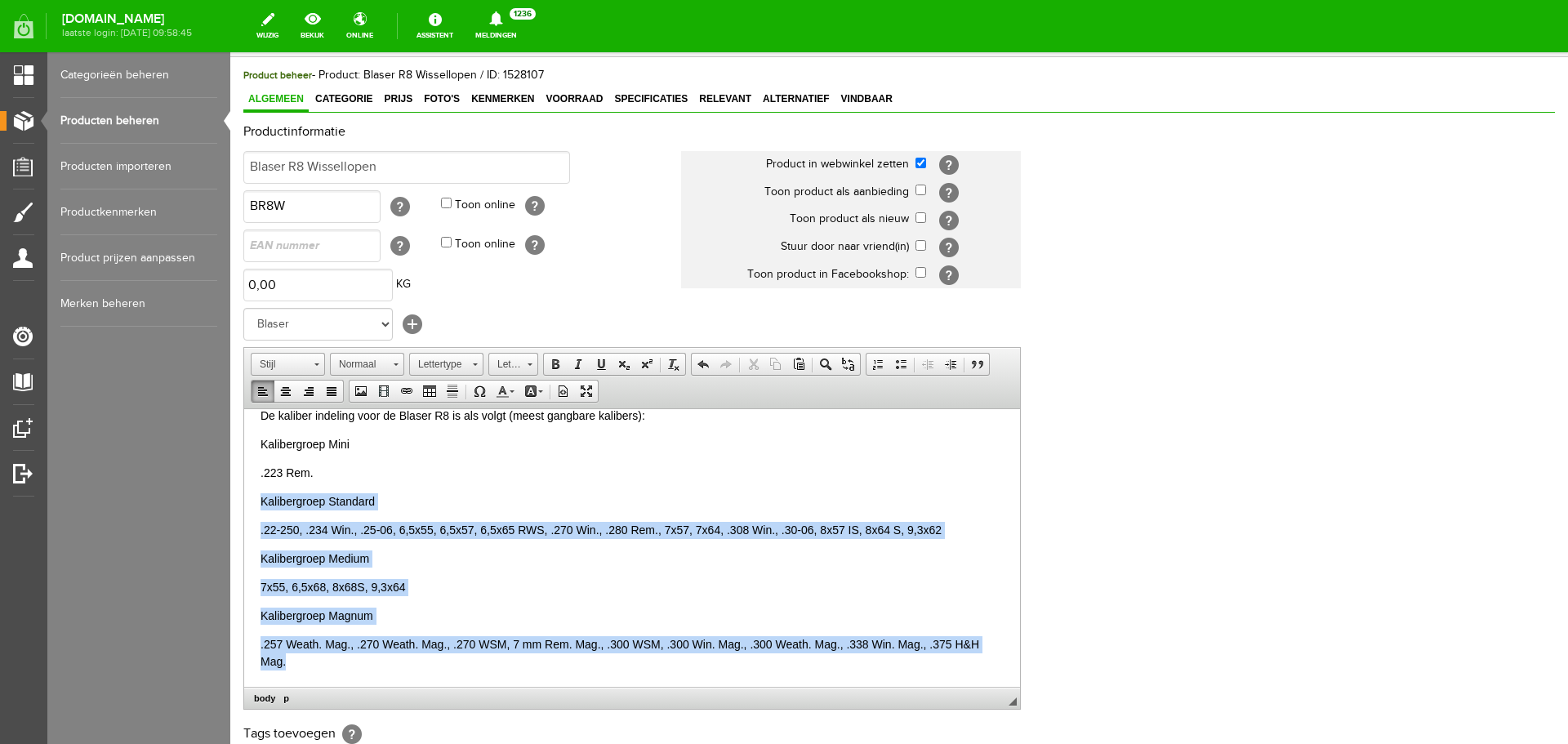
drag, startPoint x: 321, startPoint y: 668, endPoint x: 258, endPoint y: 498, distance: 181.3
click at [258, 498] on html "Blaser R8 Wisselloop .223 € 1100.00 /zonder grendelkop. wel met schroefdraad Wi…" at bounding box center [632, 432] width 776 height 507
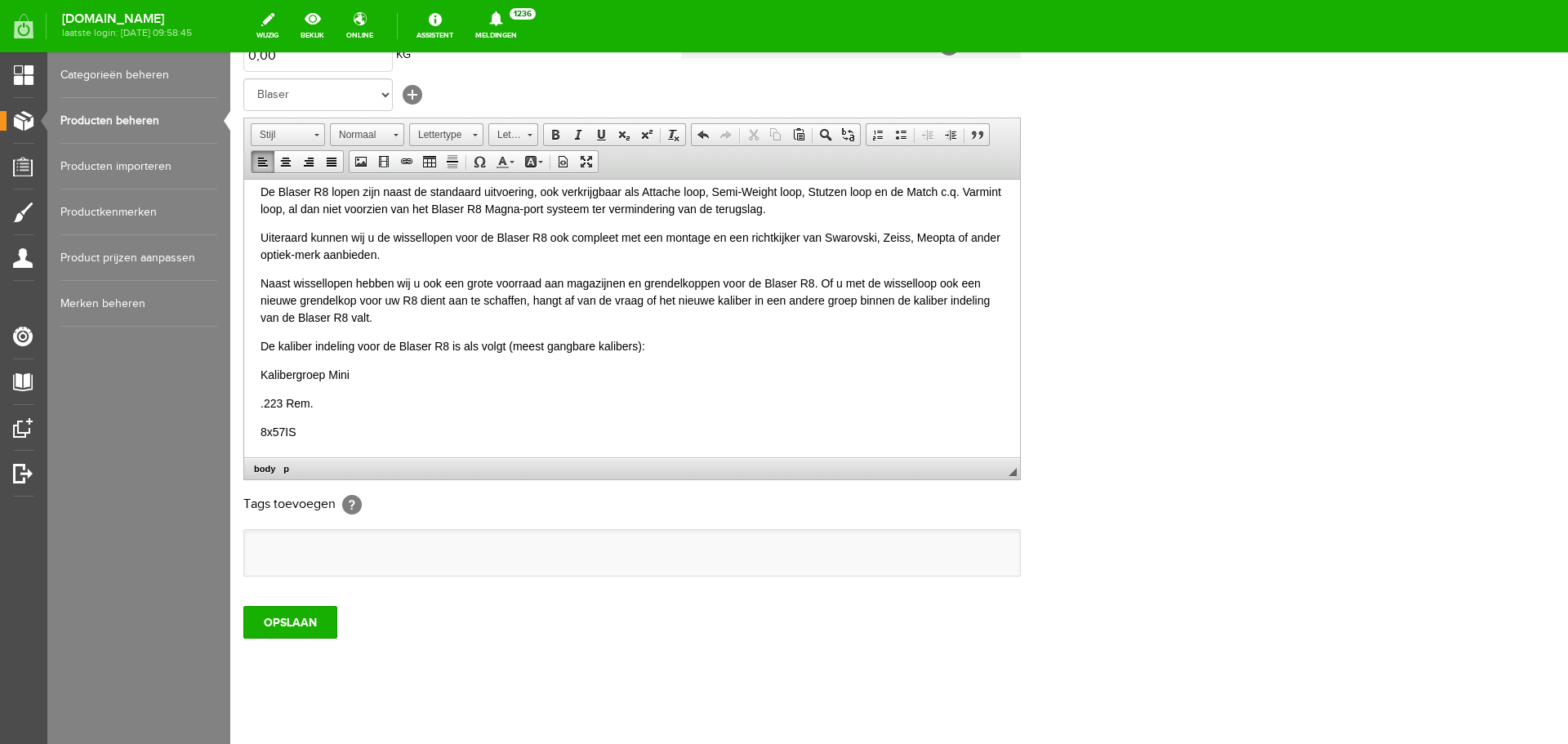
scroll to position [322, 0]
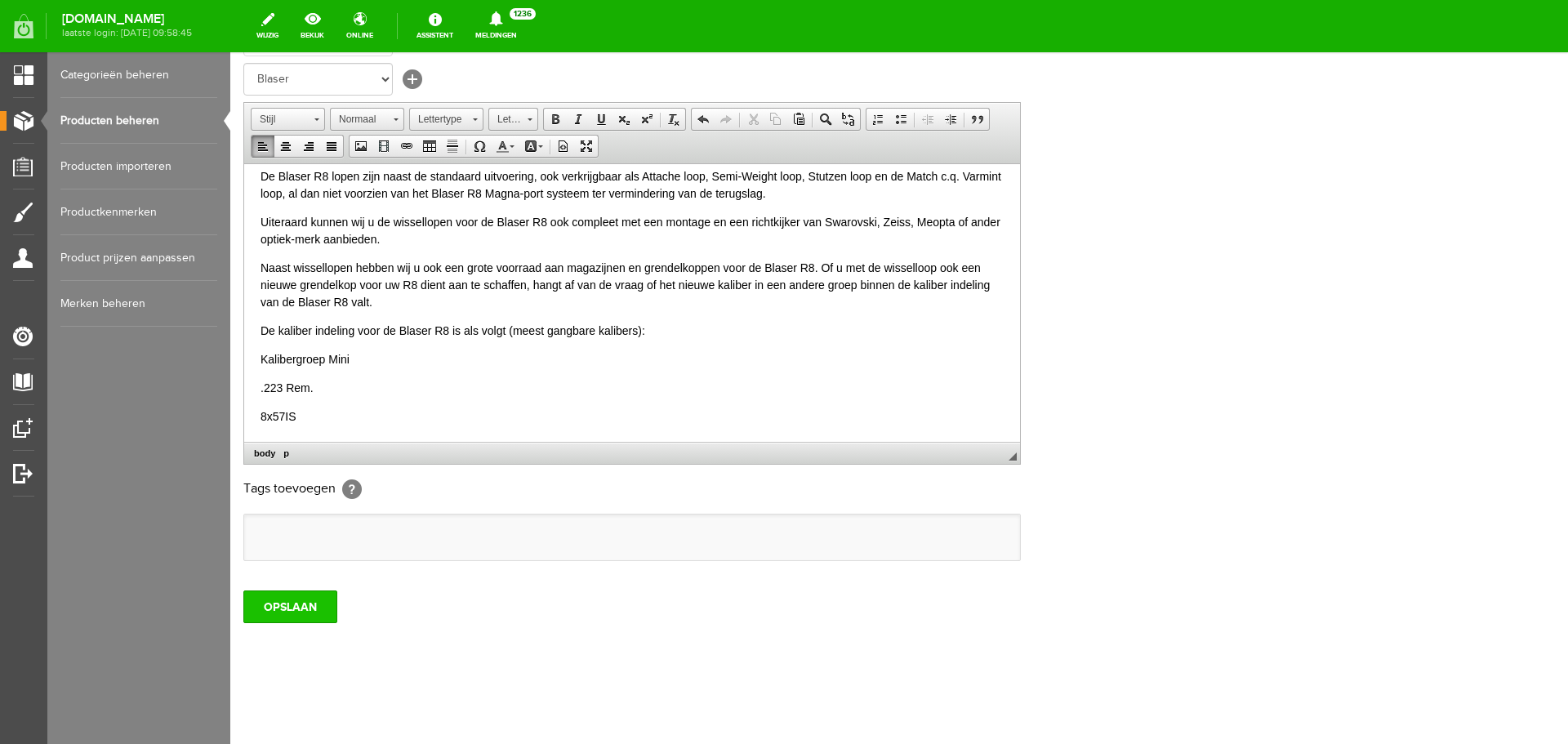
click at [288, 601] on input "OPSLAAN" at bounding box center [290, 607] width 94 height 33
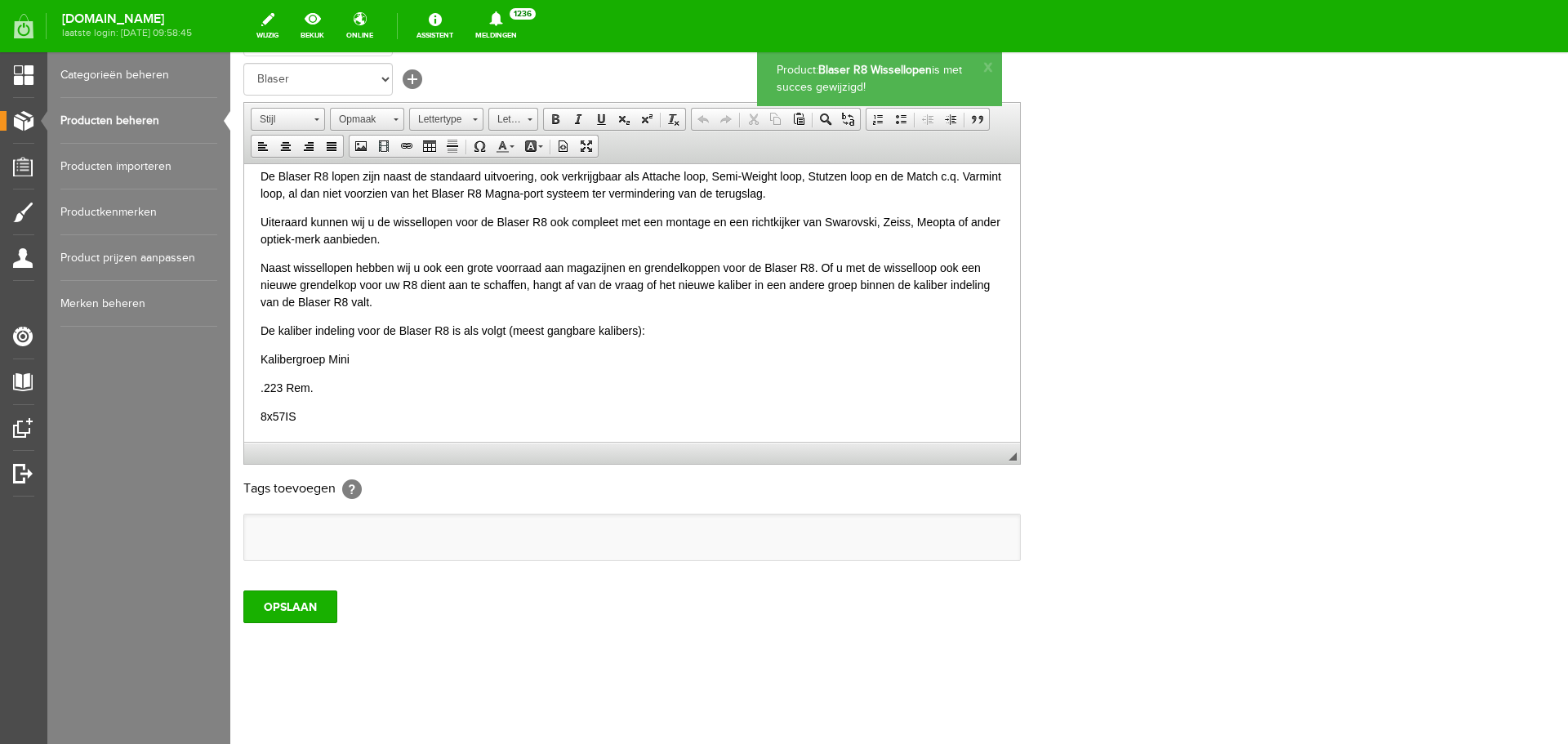
scroll to position [86, 0]
drag, startPoint x: 363, startPoint y: 358, endPoint x: 237, endPoint y: 362, distance: 126.1
click at [244, 362] on html "Blaser R8 Wisselloop .223 € 1100.00 /zonder grendelkop. wel met schroefdraad Wi…" at bounding box center [632, 268] width 776 height 347
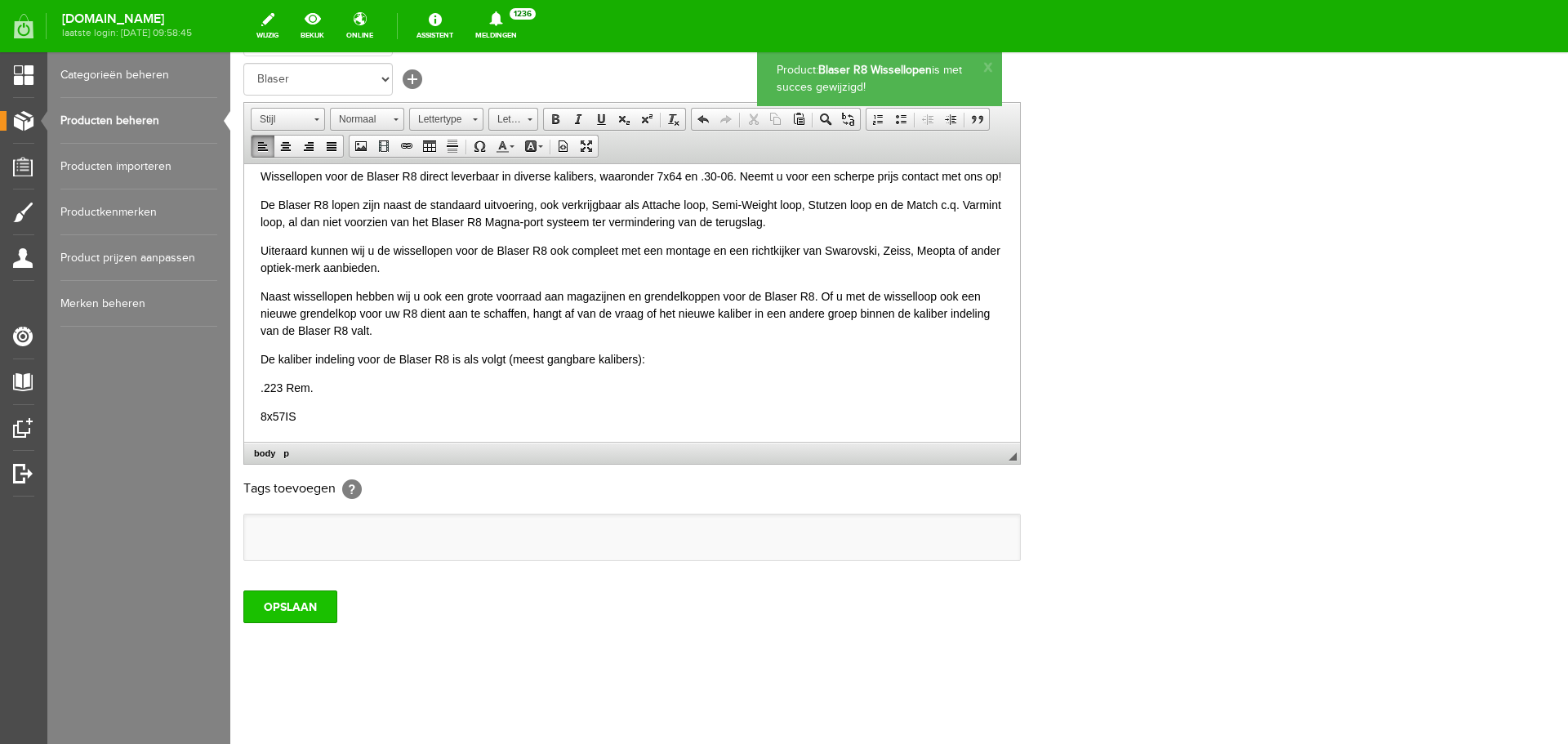
click at [296, 607] on input "OPSLAAN" at bounding box center [290, 607] width 94 height 33
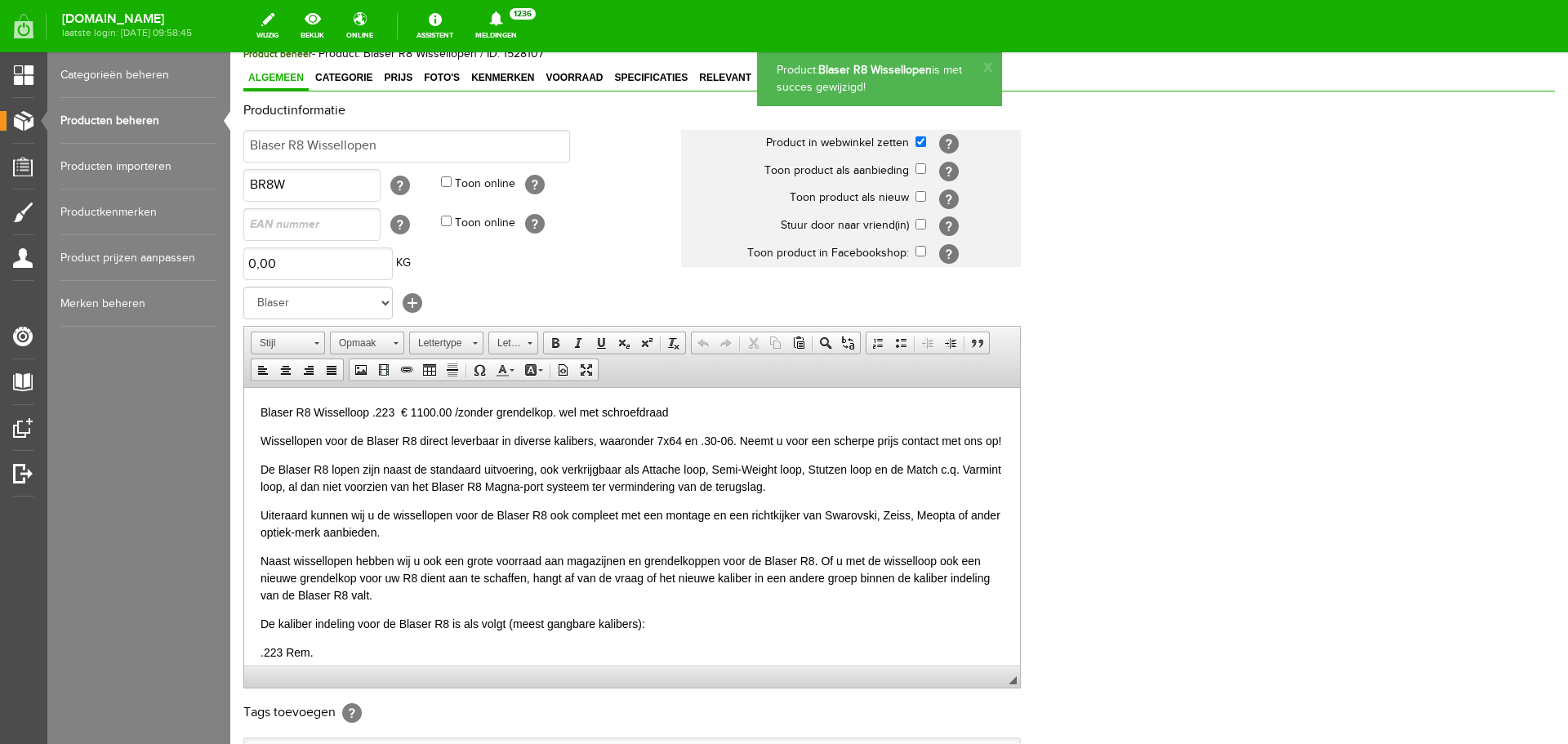
scroll to position [77, 0]
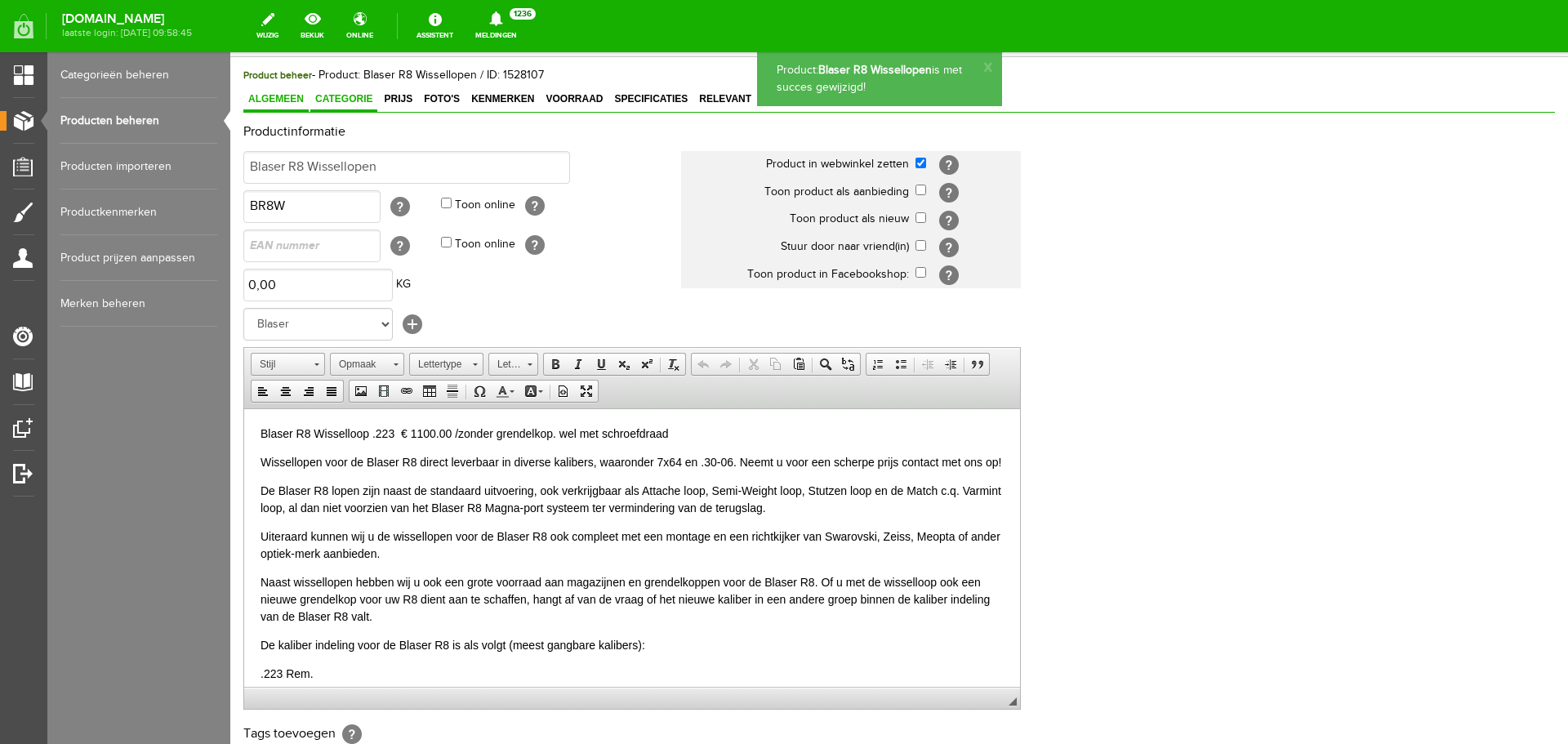
click at [336, 98] on span "Categorie" at bounding box center [344, 98] width 67 height 11
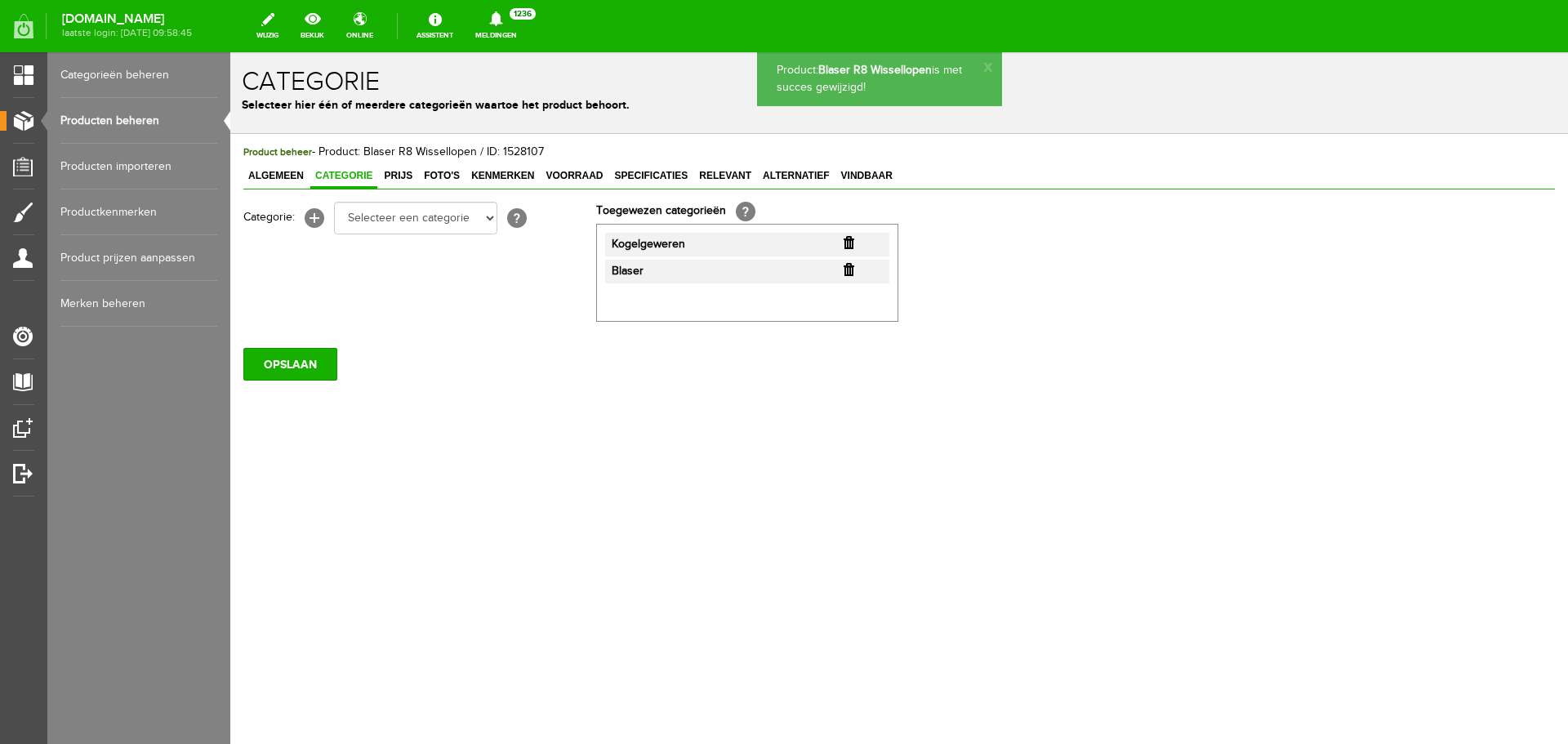
scroll to position [0, 0]
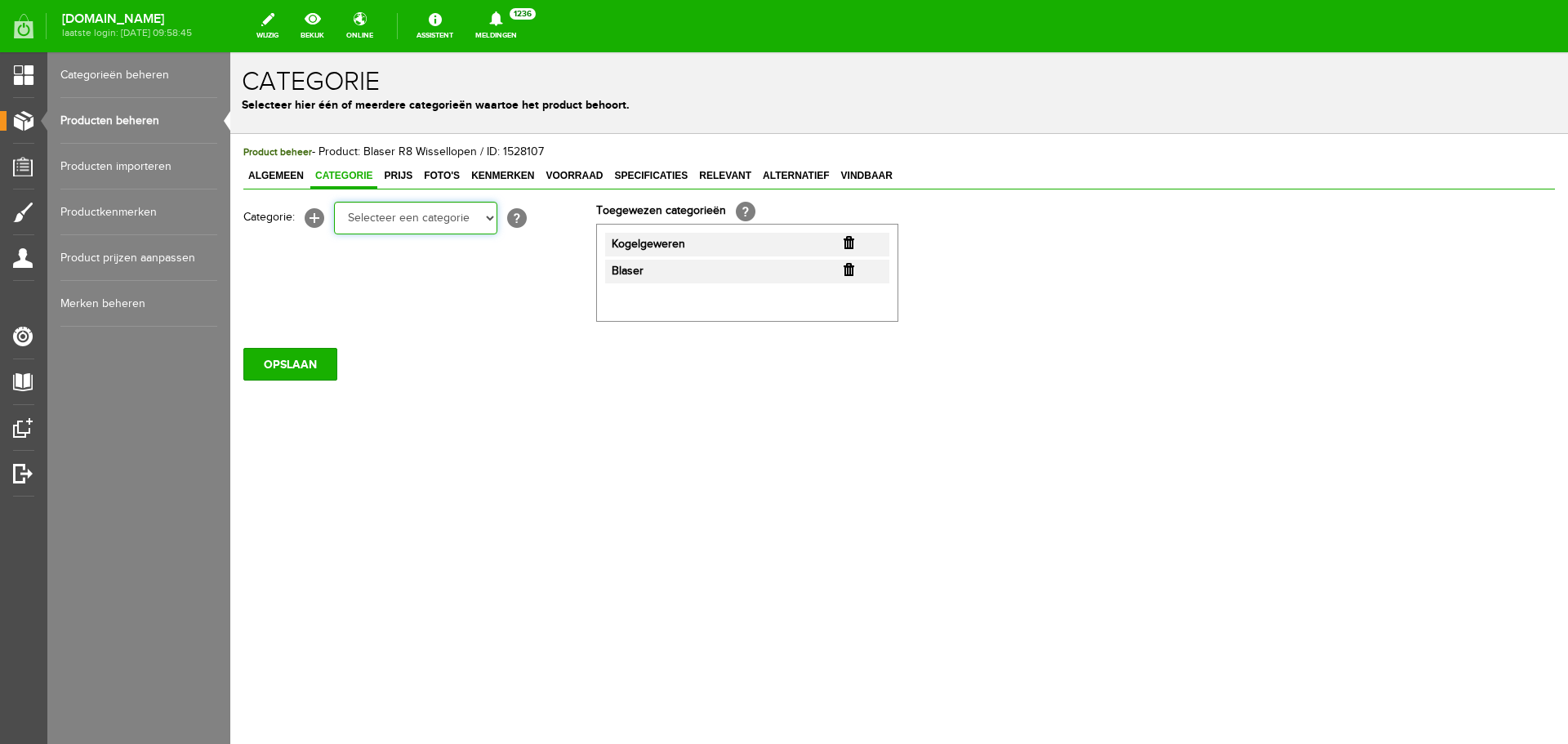
drag, startPoint x: 469, startPoint y: 218, endPoint x: 459, endPoint y: 231, distance: 16.4
click at [469, 218] on select "Selecteer een categorie Occasions Occasions Choke's Occasions alarmpistolen Occ…" at bounding box center [415, 218] width 163 height 33
select select "282204"
click at [334, 202] on select "Selecteer een categorie Occasions Occasions Choke's Occasions alarmpistolen Occ…" at bounding box center [415, 218] width 163 height 33
click at [278, 365] on input "OPSLAAN" at bounding box center [290, 365] width 94 height 33
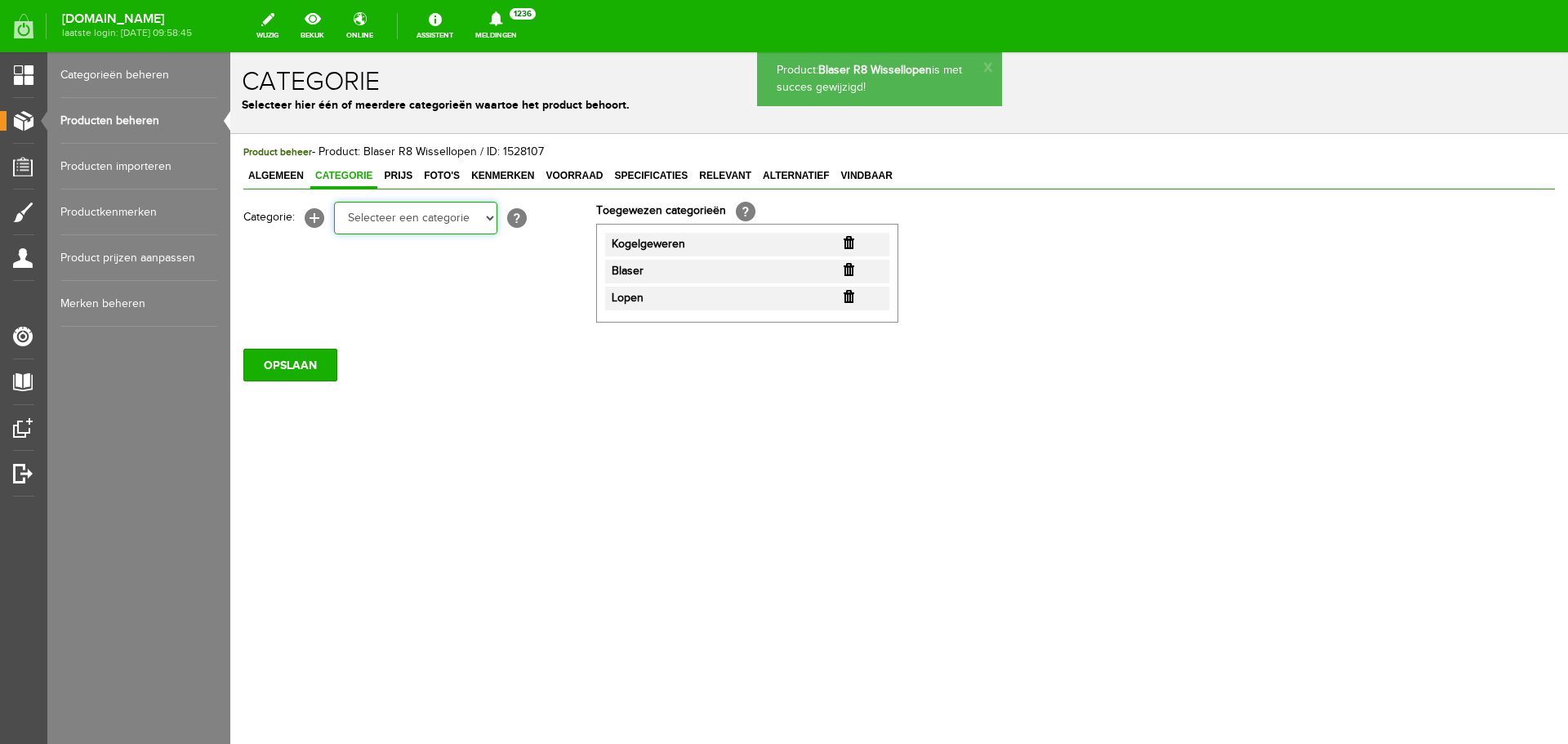
click at [435, 219] on select "Selecteer een categorie Occasions Occasions Choke's Occasions alarmpistolen Occ…" at bounding box center [415, 218] width 163 height 33
select select "282208"
click at [334, 202] on select "Selecteer een categorie Occasions Occasions Choke's Occasions alarmpistolen Occ…" at bounding box center [415, 218] width 163 height 33
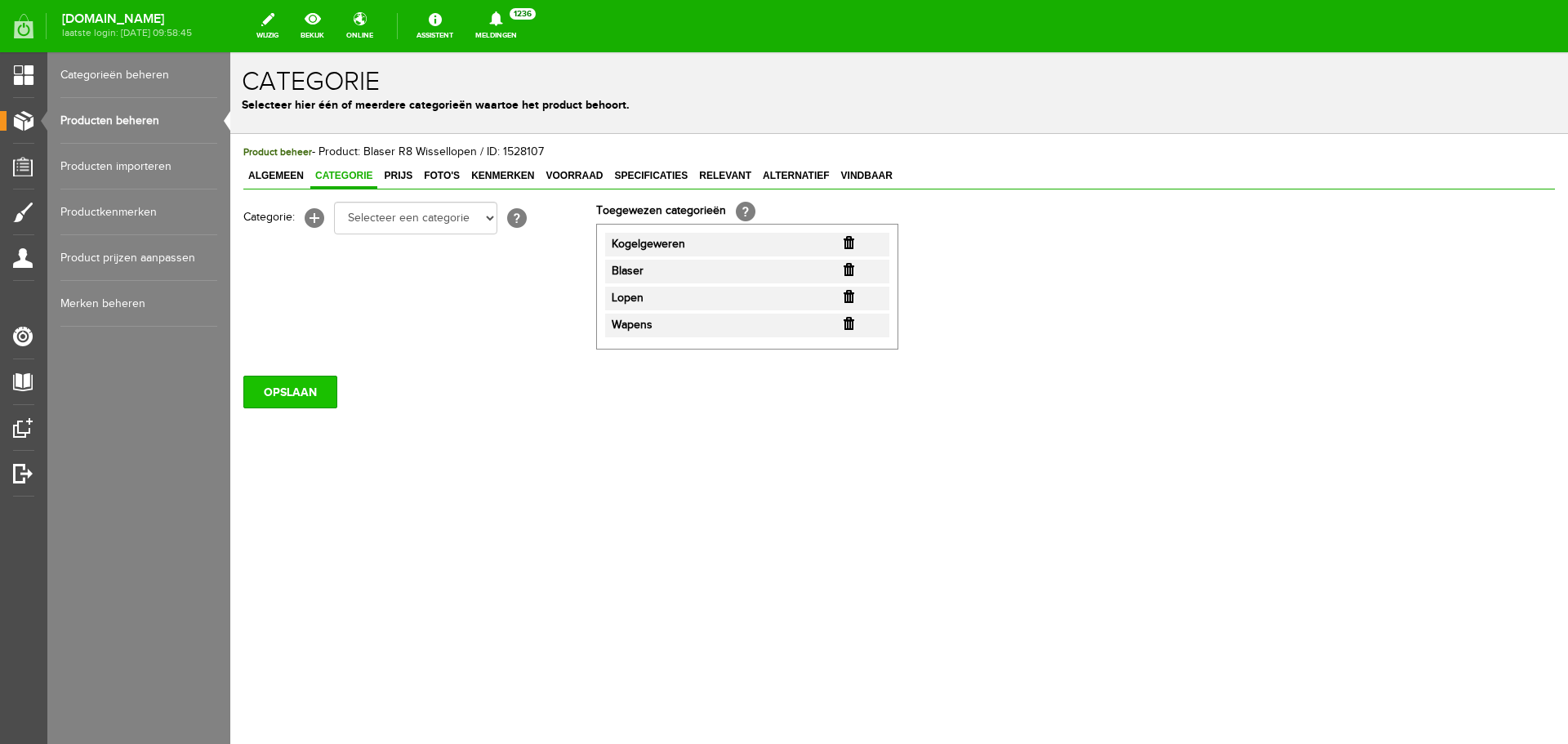
click at [287, 389] on input "OPSLAAN" at bounding box center [290, 392] width 94 height 33
click at [306, 388] on input "OPSLAAN" at bounding box center [290, 392] width 94 height 33
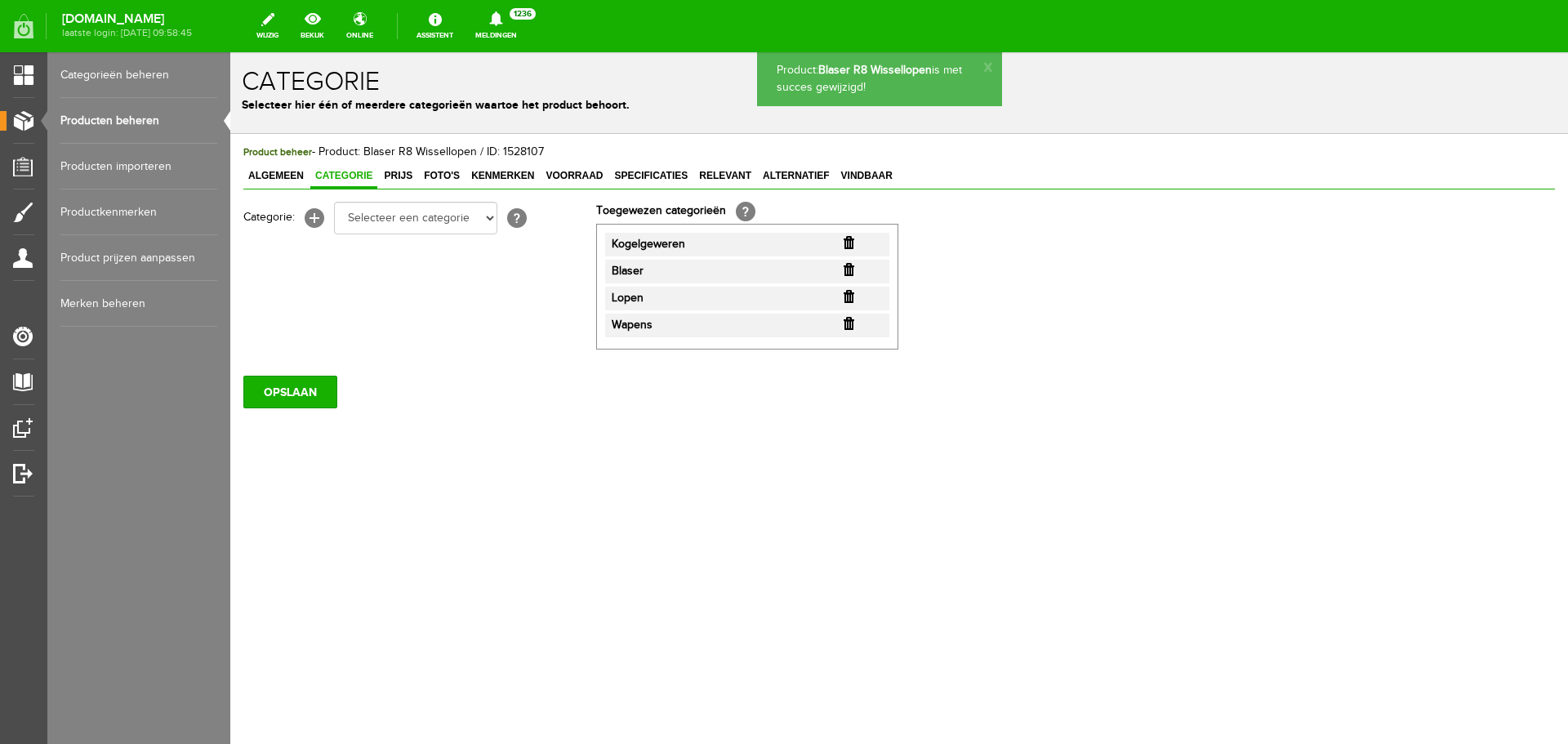
click at [161, 111] on link "Producten beheren" at bounding box center [139, 121] width 157 height 46
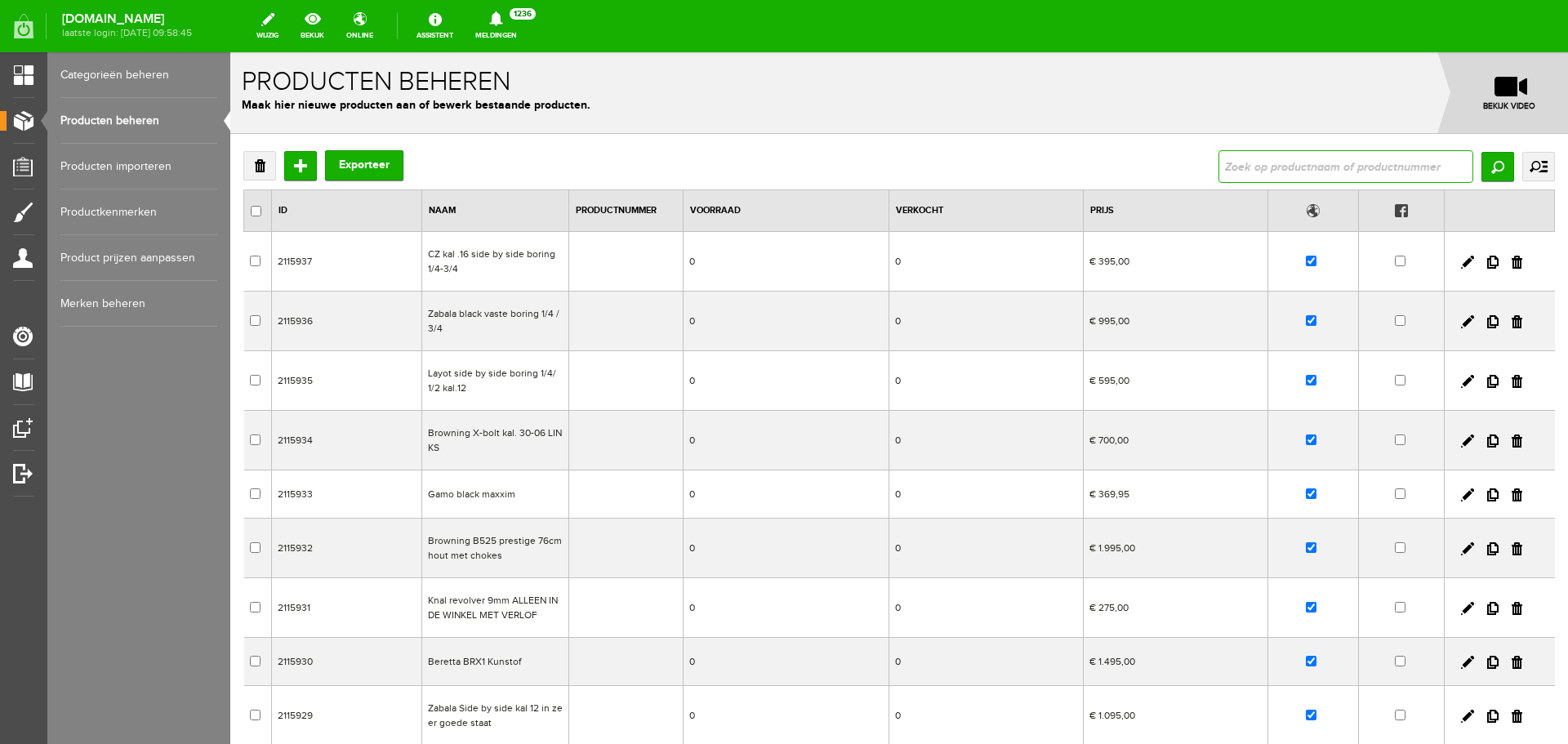
click at [1263, 172] on input "text" at bounding box center [1345, 167] width 255 height 33
type input "Blaser R8 loop keep korel kal. 8x57JS"
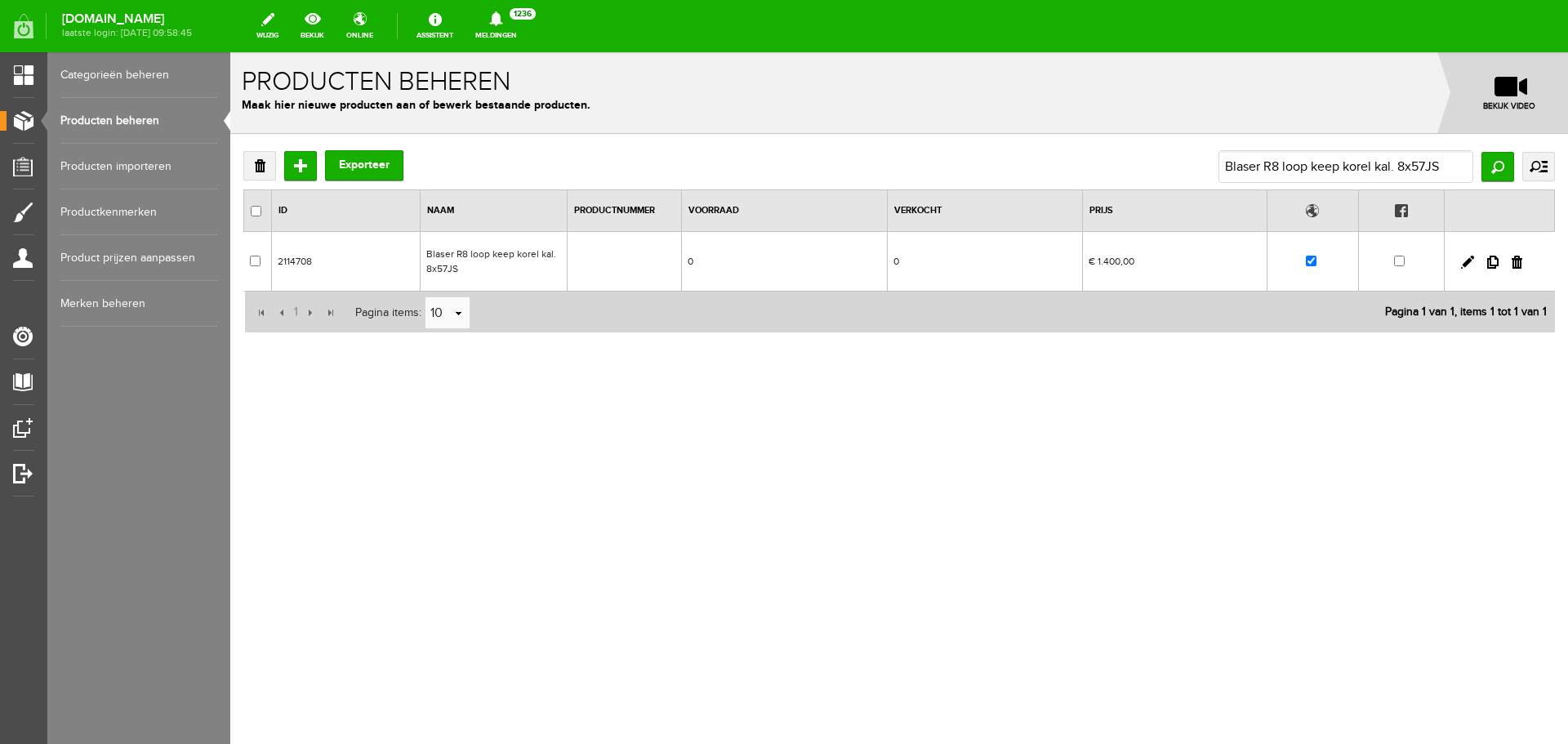
click at [480, 255] on td "Blaser R8 loop keep korel kal. 8x57JS" at bounding box center [493, 262] width 147 height 60
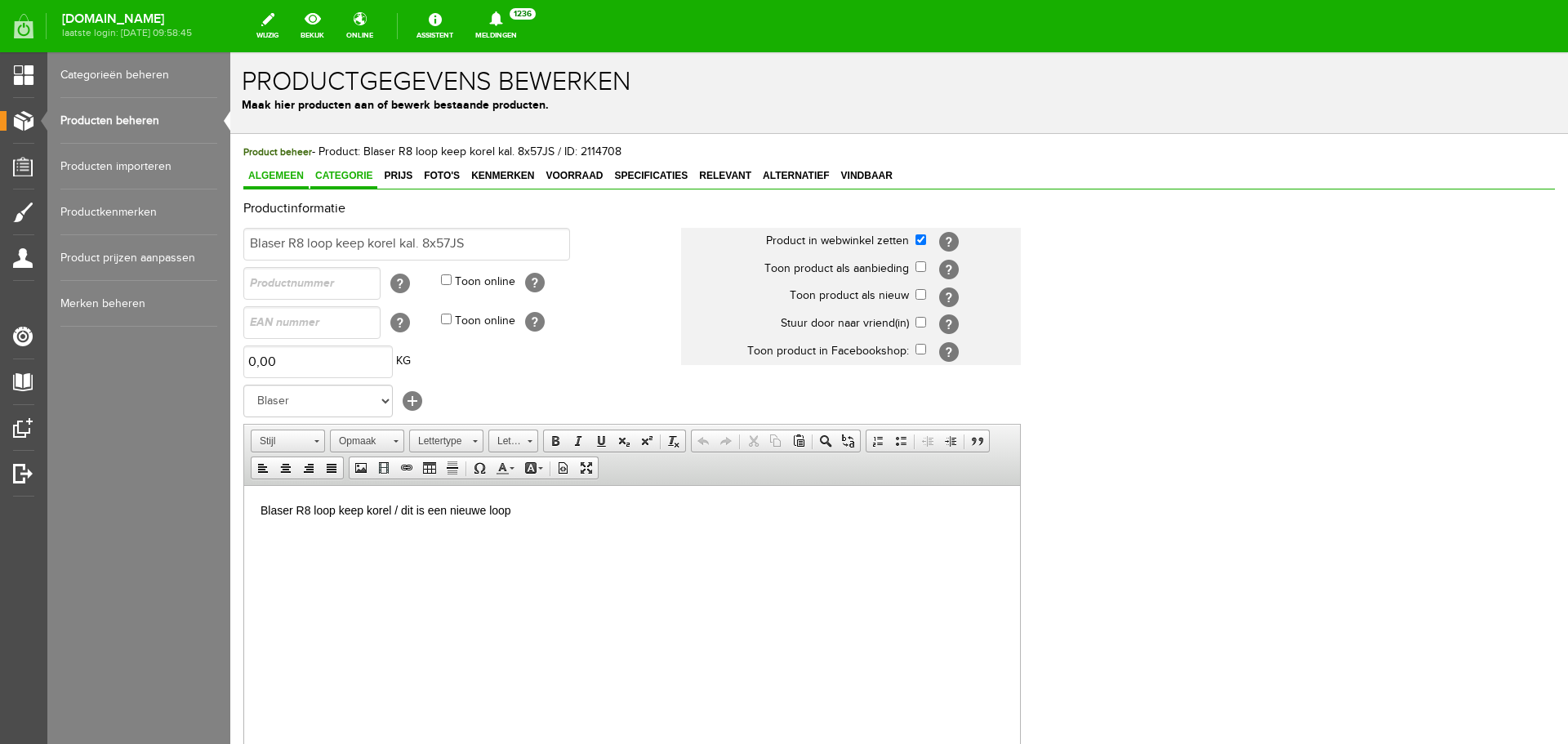
click at [340, 177] on span "Categorie" at bounding box center [344, 175] width 67 height 11
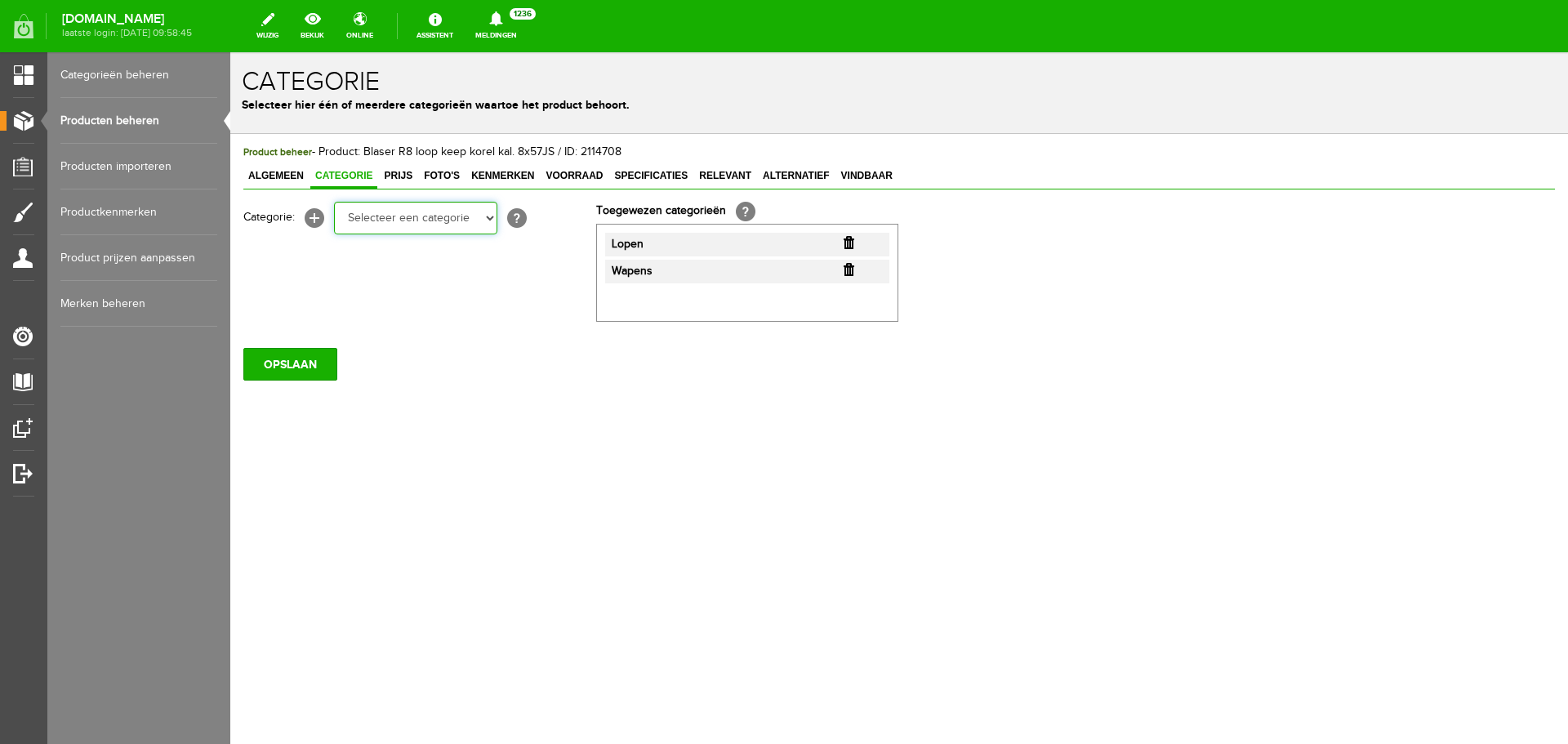
click at [439, 224] on select "Selecteer een categorie Occasions Occasions Choke's Occasions alarmpistolen Occ…" at bounding box center [415, 218] width 163 height 33
select select "282208"
click at [334, 202] on select "Selecteer een categorie Occasions Occasions Choke's Occasions alarmpistolen Occ…" at bounding box center [415, 218] width 163 height 33
click at [298, 361] on input "OPSLAAN" at bounding box center [290, 364] width 94 height 33
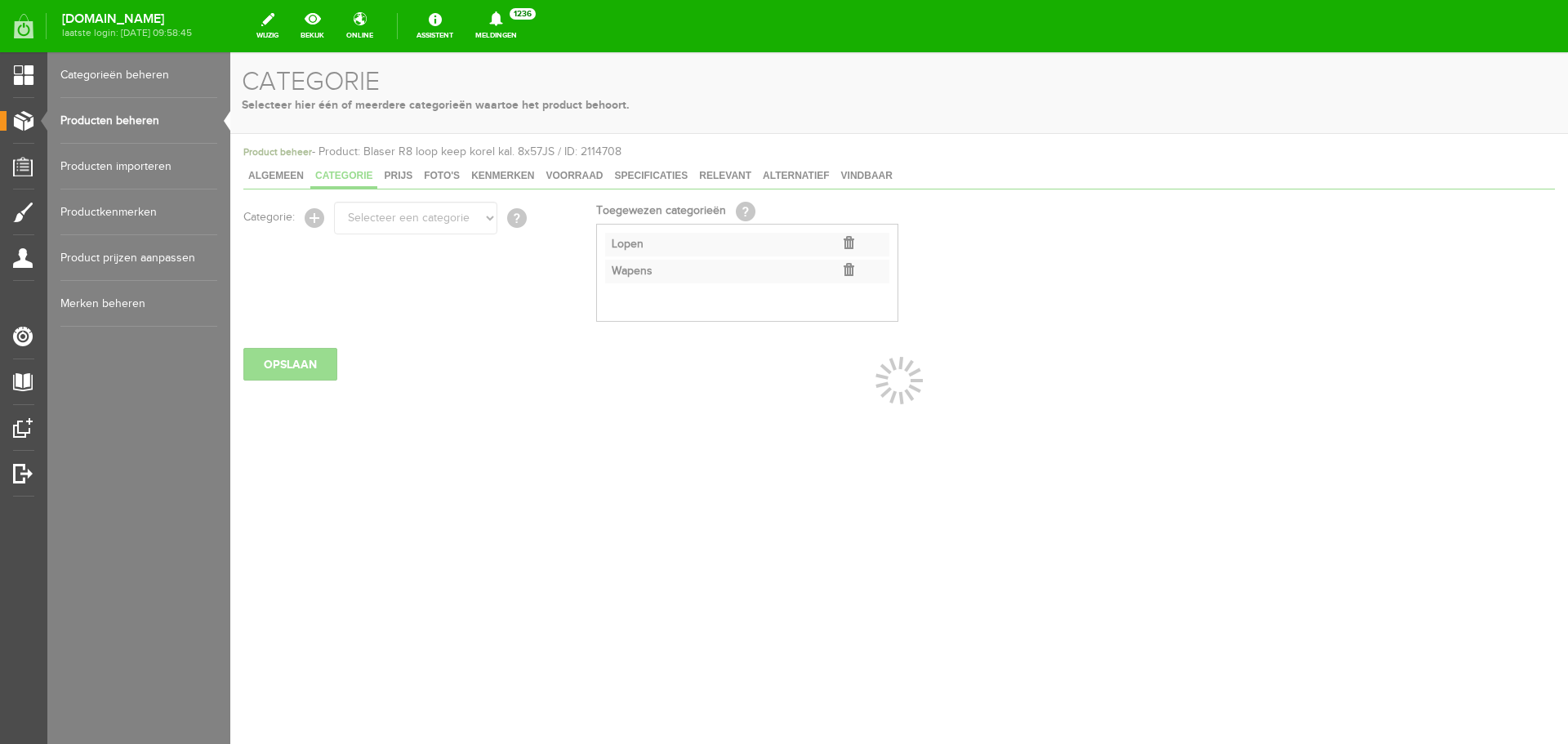
click at [155, 113] on link "Producten beheren" at bounding box center [139, 121] width 157 height 46
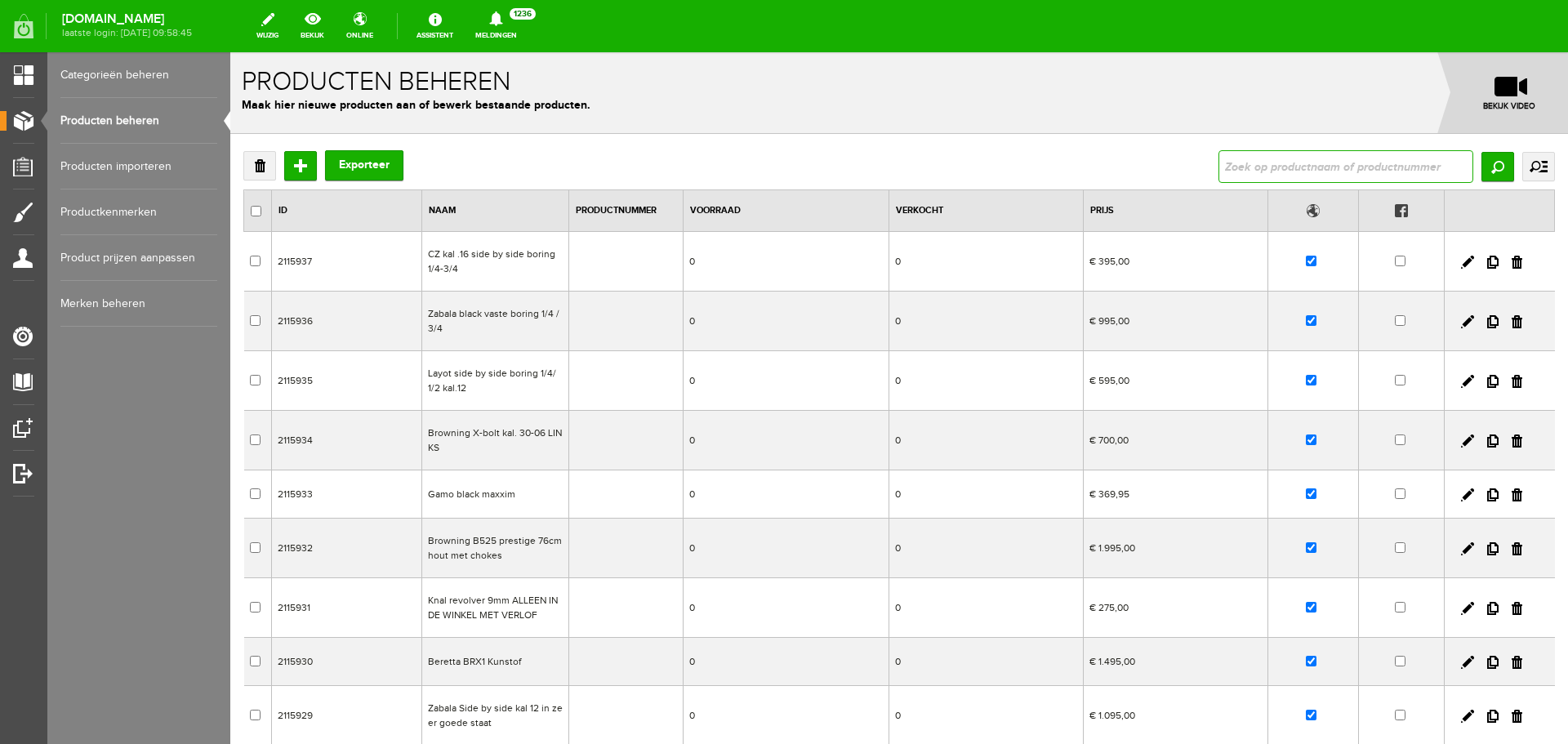
click at [1381, 165] on input "text" at bounding box center [1345, 167] width 255 height 33
paste input "Blaser K95 cal. 30R Blaser fluted loop keepkorrel"
type input "Blaser K95 cal. 30R Blaser fluted loop keepkorrel"
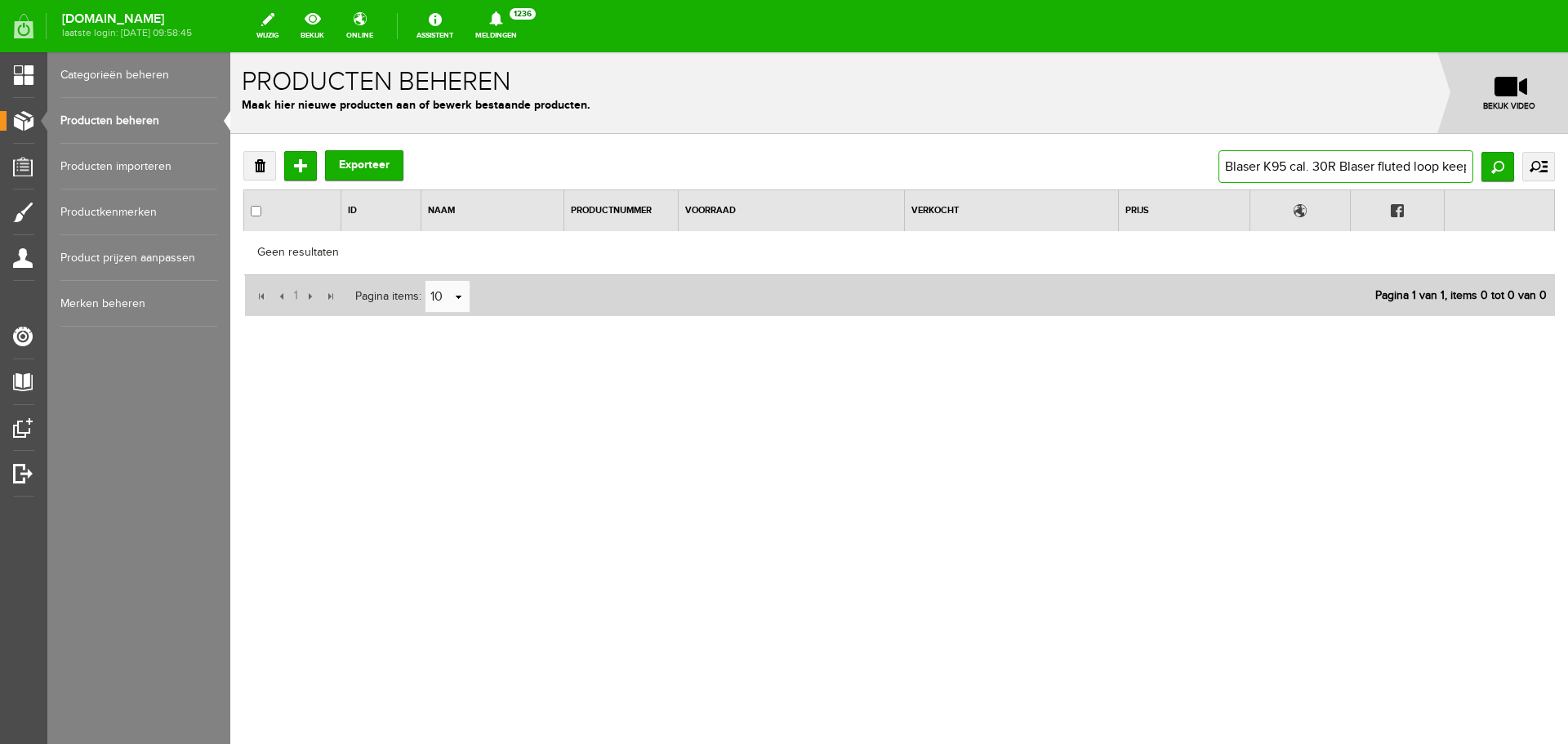
scroll to position [0, 40]
drag, startPoint x: 1395, startPoint y: 170, endPoint x: 1565, endPoint y: 135, distance: 173.6
click at [1566, 136] on div "Verwijderen Toevoegen Exporteer Blaser K95 cal. 30R Blaser fluted loop keepkorr…" at bounding box center [899, 287] width 1337 height 306
type input "Blaser K95 cal. 30R Blaser flu"
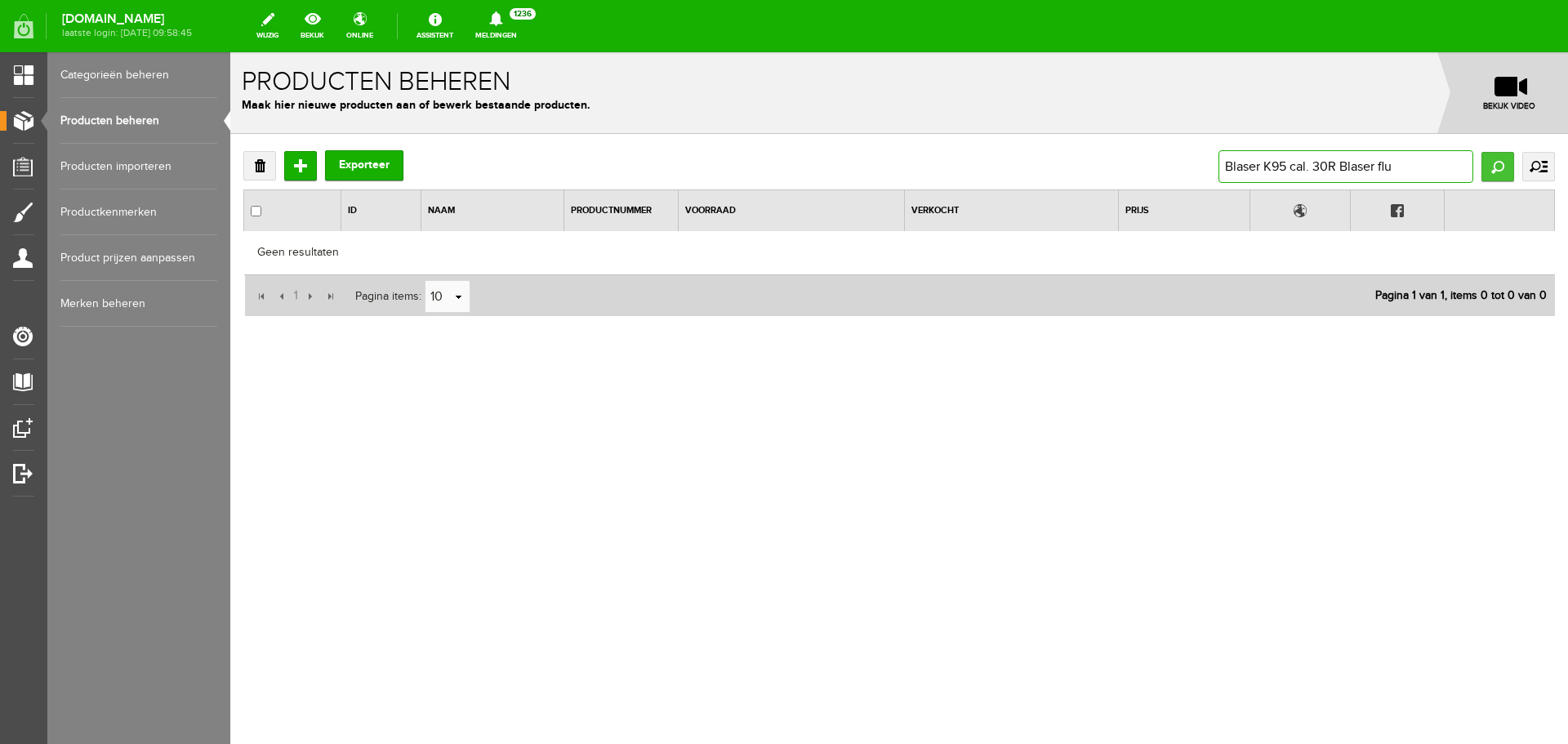
drag, startPoint x: 1496, startPoint y: 165, endPoint x: 1508, endPoint y: 165, distance: 12.0
click at [1508, 165] on div "Blaser K95 cal. 30R Blaser flu Zoeken uitgebreid zoeken Categorie Occasions Occ…" at bounding box center [1387, 167] width 337 height 33
type input "Blaser K95 cal. 30R Bla"
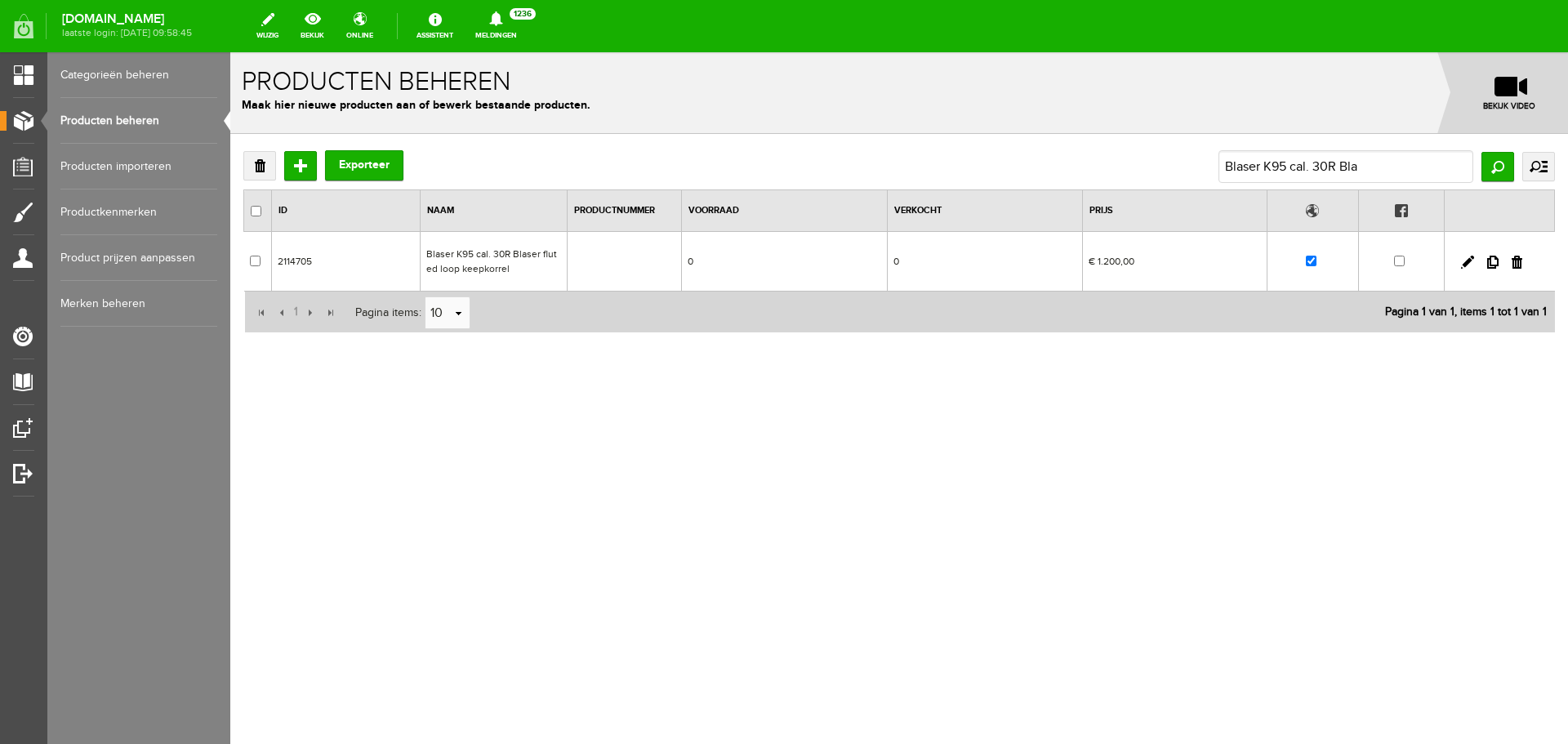
click at [482, 262] on td "Blaser K95 cal. 30R Blaser fluted loop keepkorrel" at bounding box center [493, 262] width 147 height 60
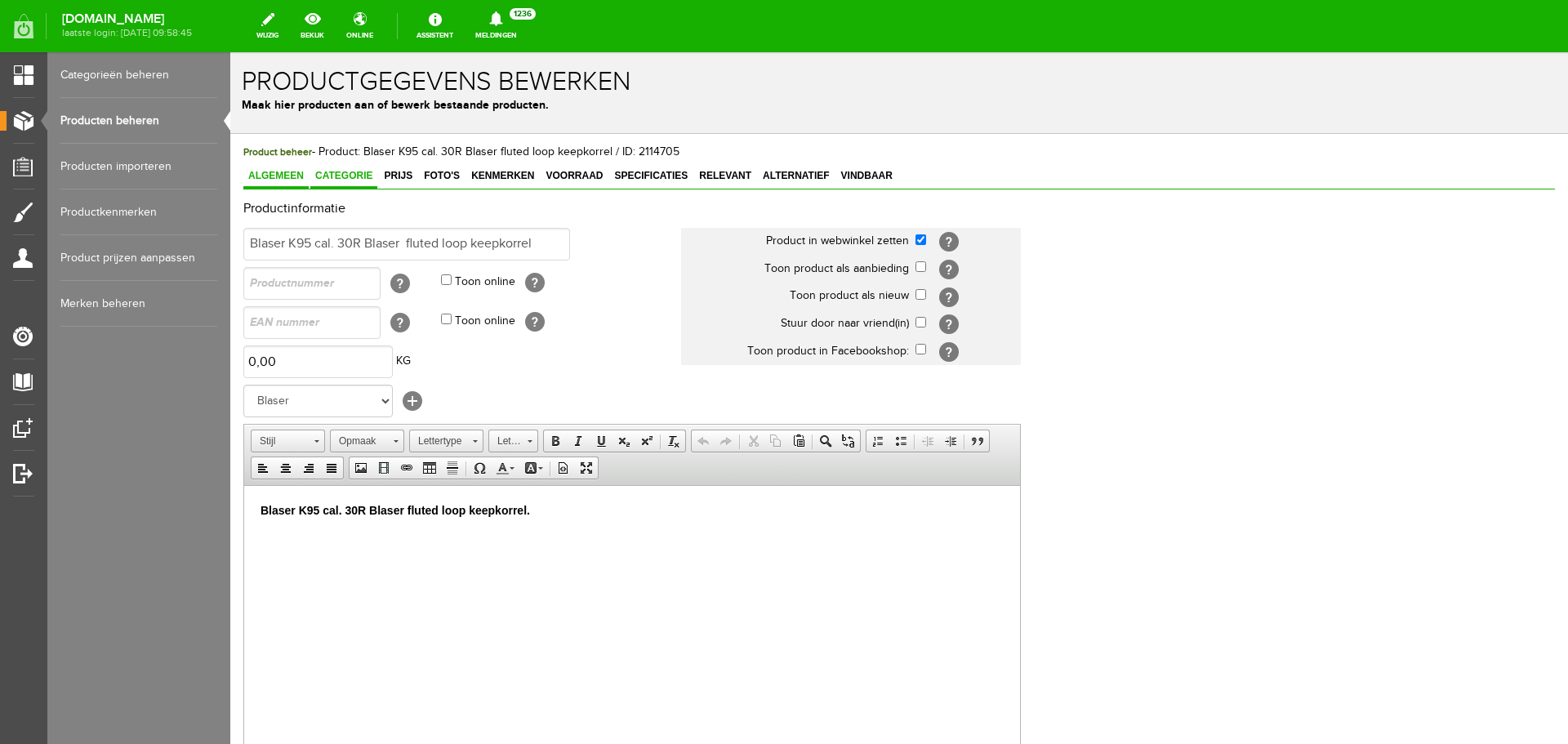
click at [352, 176] on span "Categorie" at bounding box center [344, 175] width 67 height 11
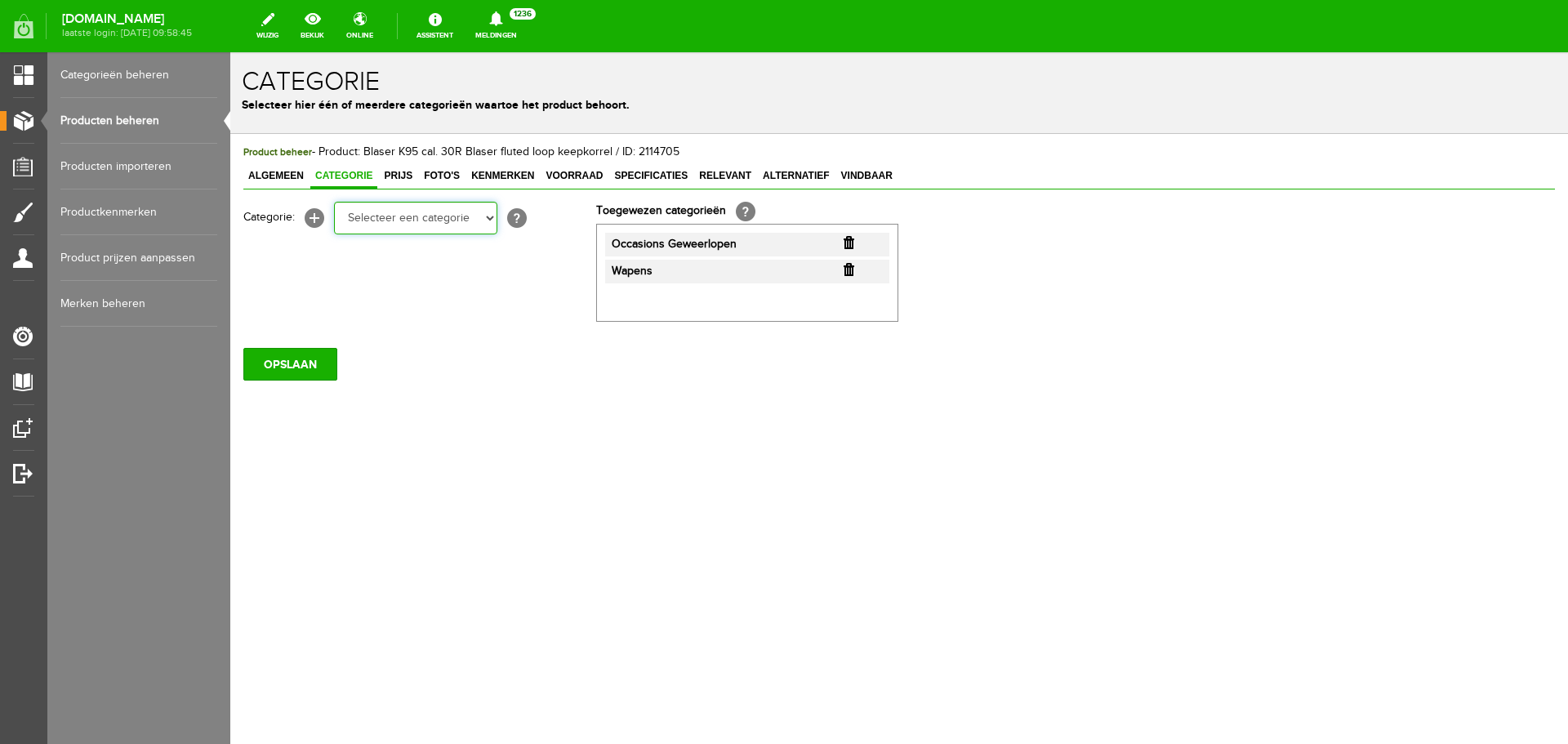
drag, startPoint x: 456, startPoint y: 211, endPoint x: 456, endPoint y: 223, distance: 12.0
click at [456, 211] on select "Selecteer een categorie Occasions Occasions Choke's Occasions alarmpistolen Occ…" at bounding box center [415, 218] width 163 height 33
click at [963, 420] on div "Product beheer - Product: Blaser K95 cal. 30R Blaser fluted loop keepkorrel / I…" at bounding box center [899, 318] width 1337 height 368
click at [117, 129] on link "Producten beheren" at bounding box center [139, 121] width 157 height 46
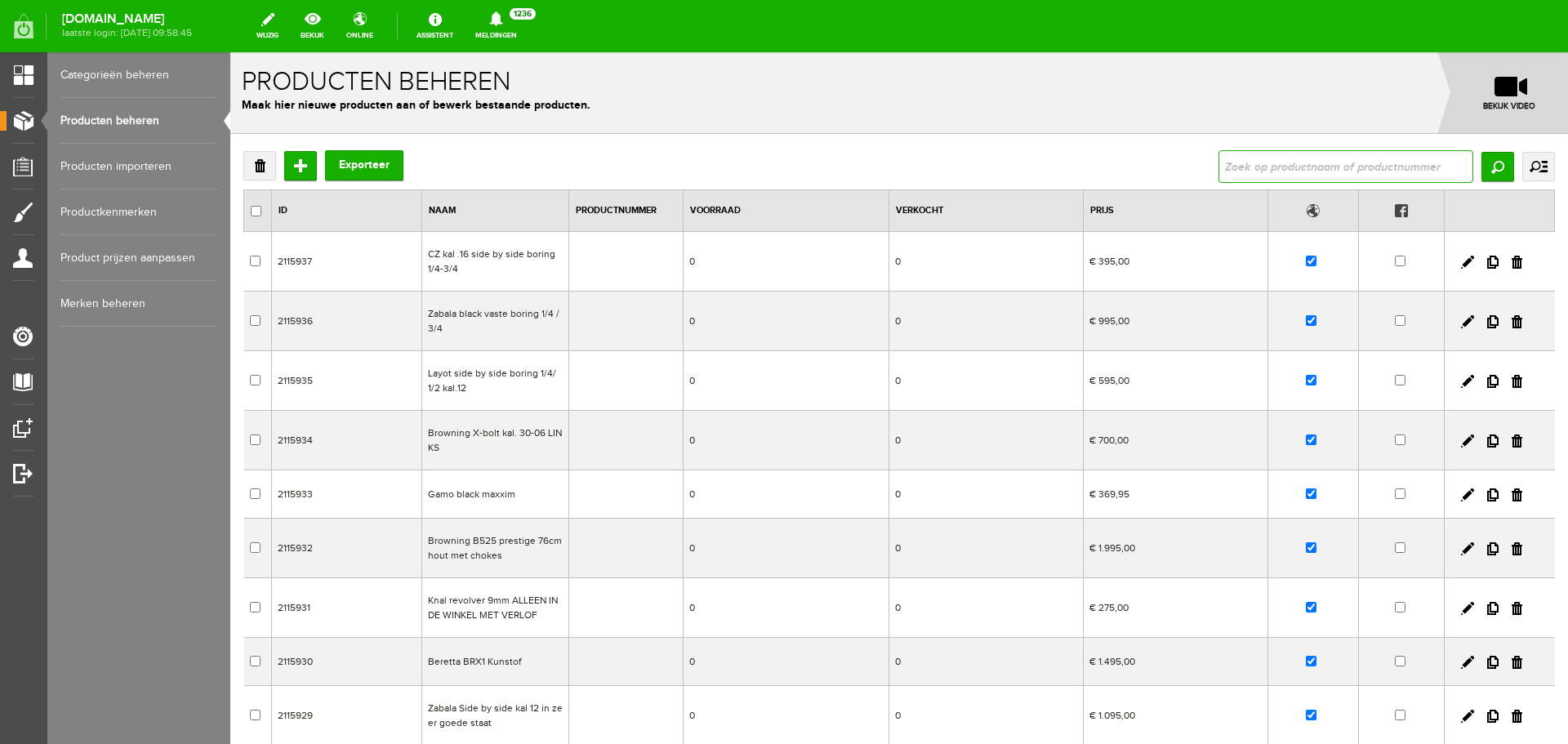
click at [1245, 172] on input "text" at bounding box center [1345, 167] width 255 height 33
type input "Sauer 101 Classic .308"
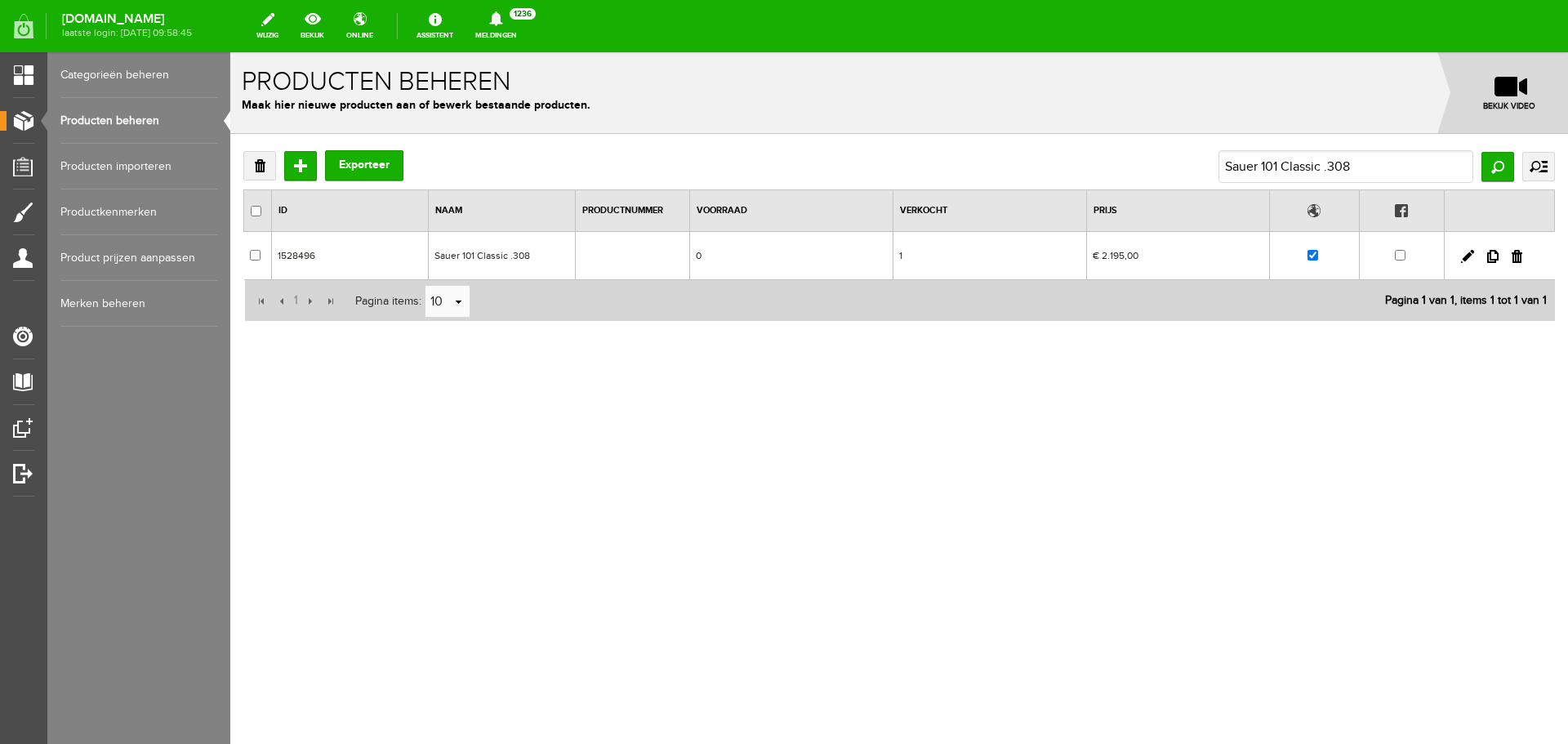
click at [486, 255] on td "Sauer 101 Classic .308" at bounding box center [503, 256] width 147 height 48
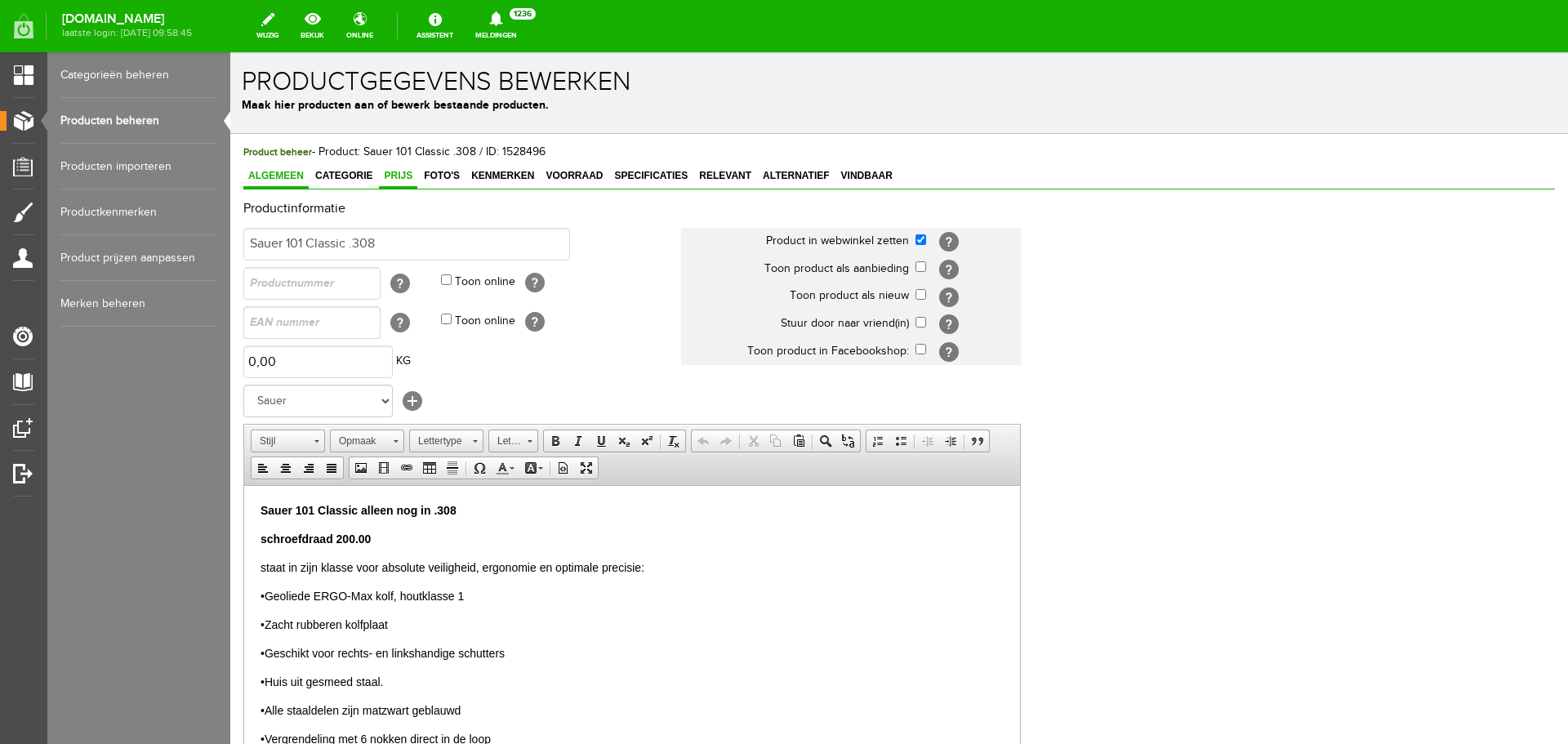
click at [397, 177] on span "Prijs" at bounding box center [398, 175] width 38 height 11
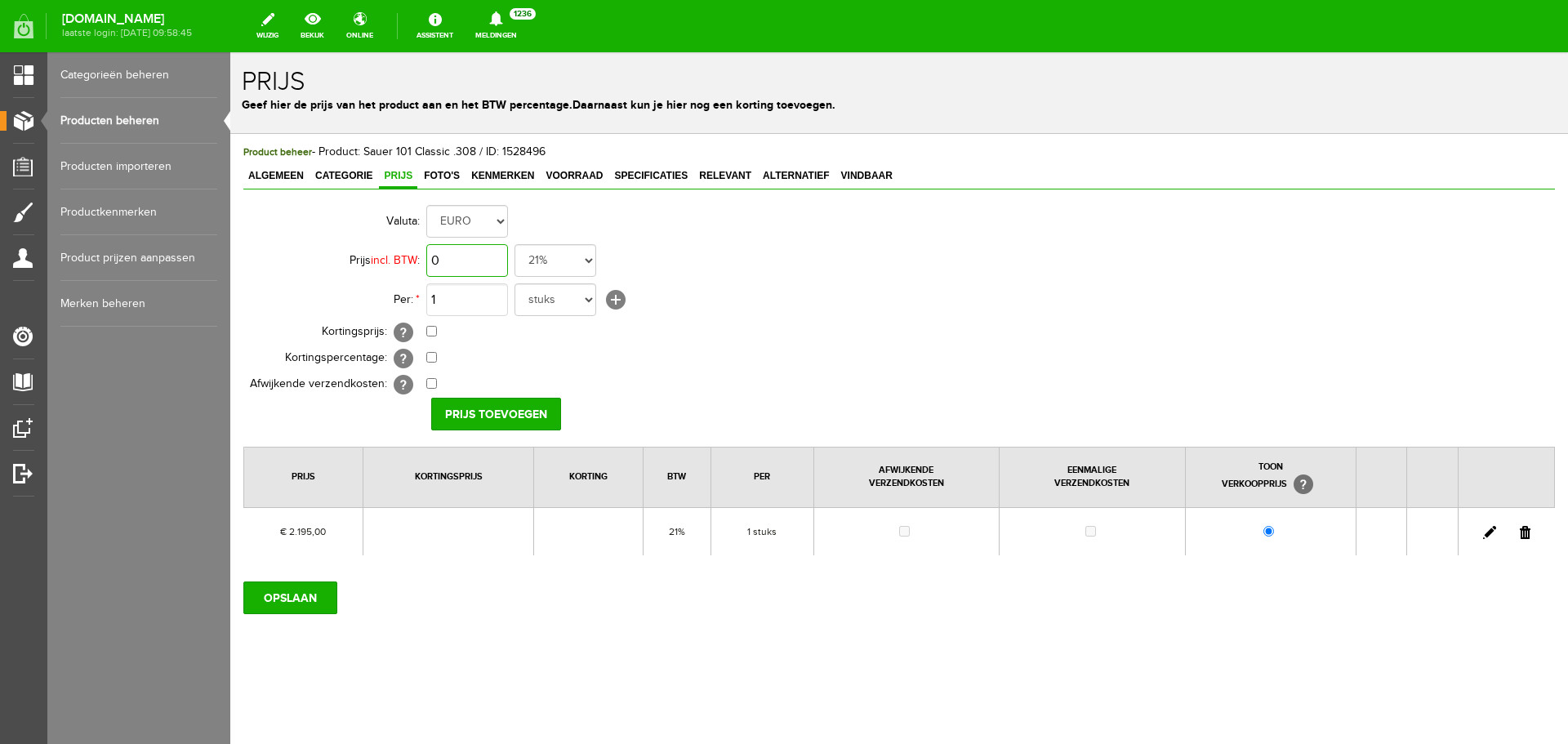
click at [482, 264] on input "0" at bounding box center [467, 261] width 82 height 33
type input "€ 2.395,00"
click at [429, 338] on td "€ 0,00 Van: € 0,00 € 0,00" at bounding box center [727, 332] width 601 height 26
click at [435, 325] on td "€ 0,00 Van: € 2.395,00 € 0,00" at bounding box center [727, 332] width 601 height 26
click at [435, 331] on input "checkbox" at bounding box center [432, 331] width 10 height 10
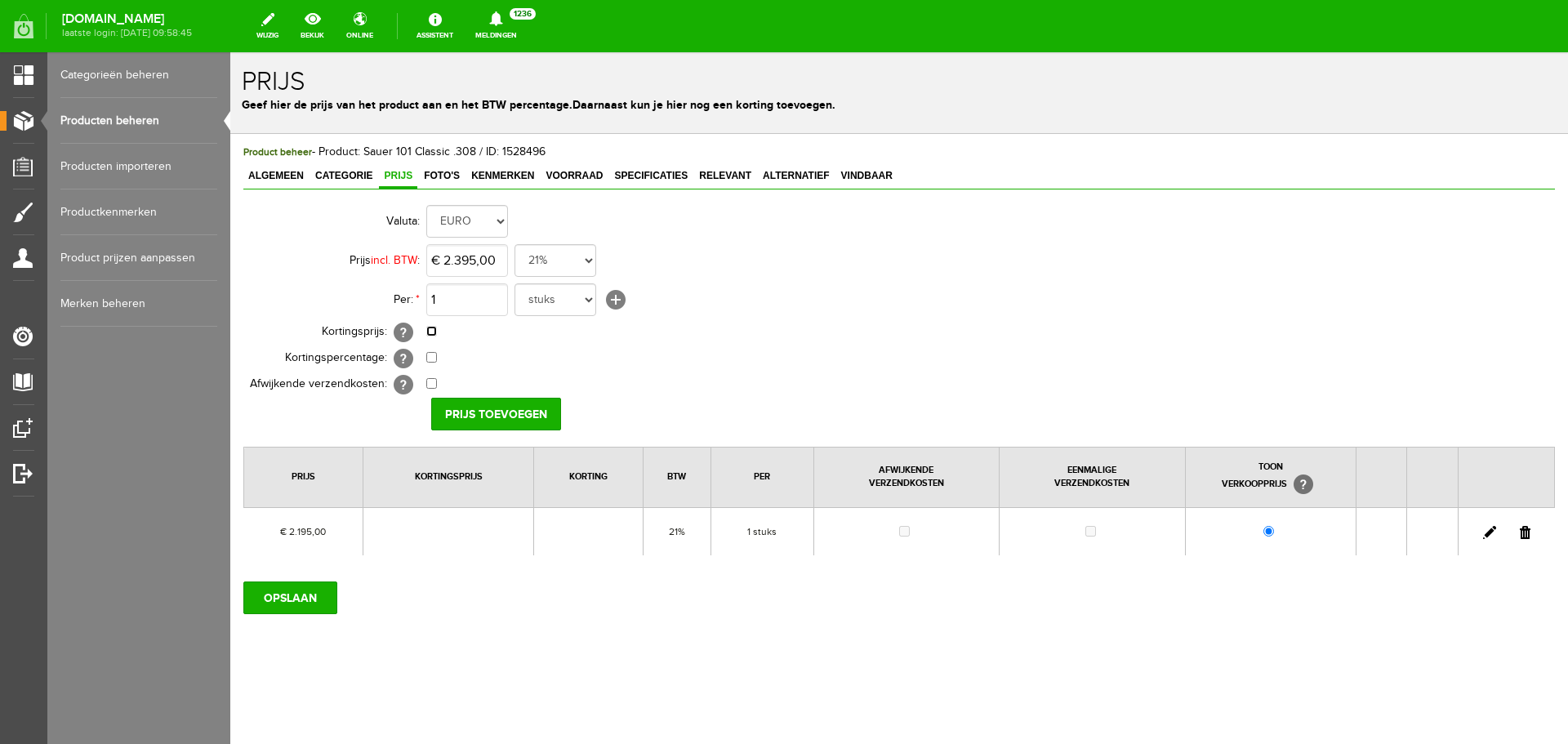
checkbox input "true"
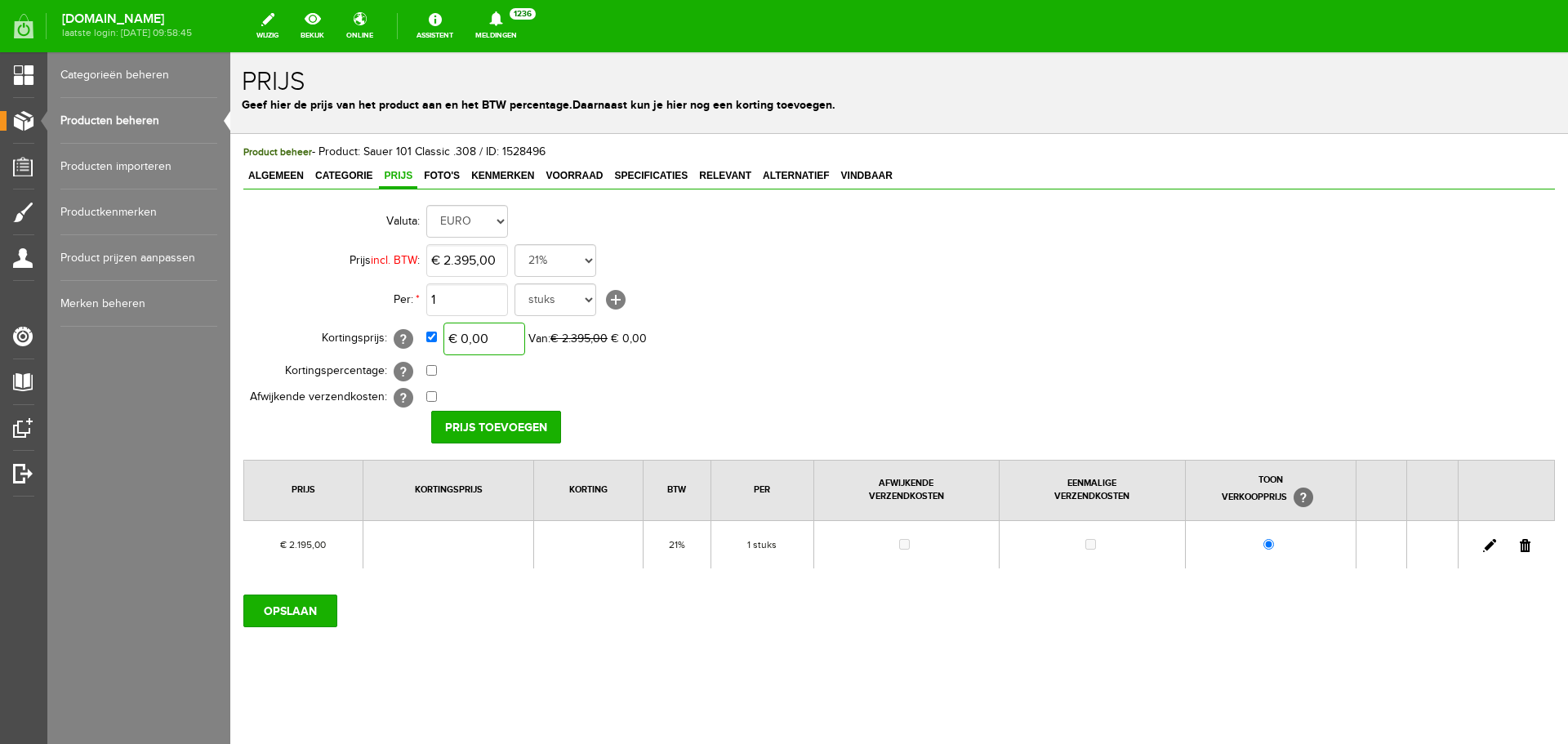
type input "0"
click at [499, 342] on input "0" at bounding box center [484, 339] width 82 height 33
type input "2395"
type input "€ 0,00"
click at [458, 256] on input "2395" at bounding box center [467, 261] width 82 height 33
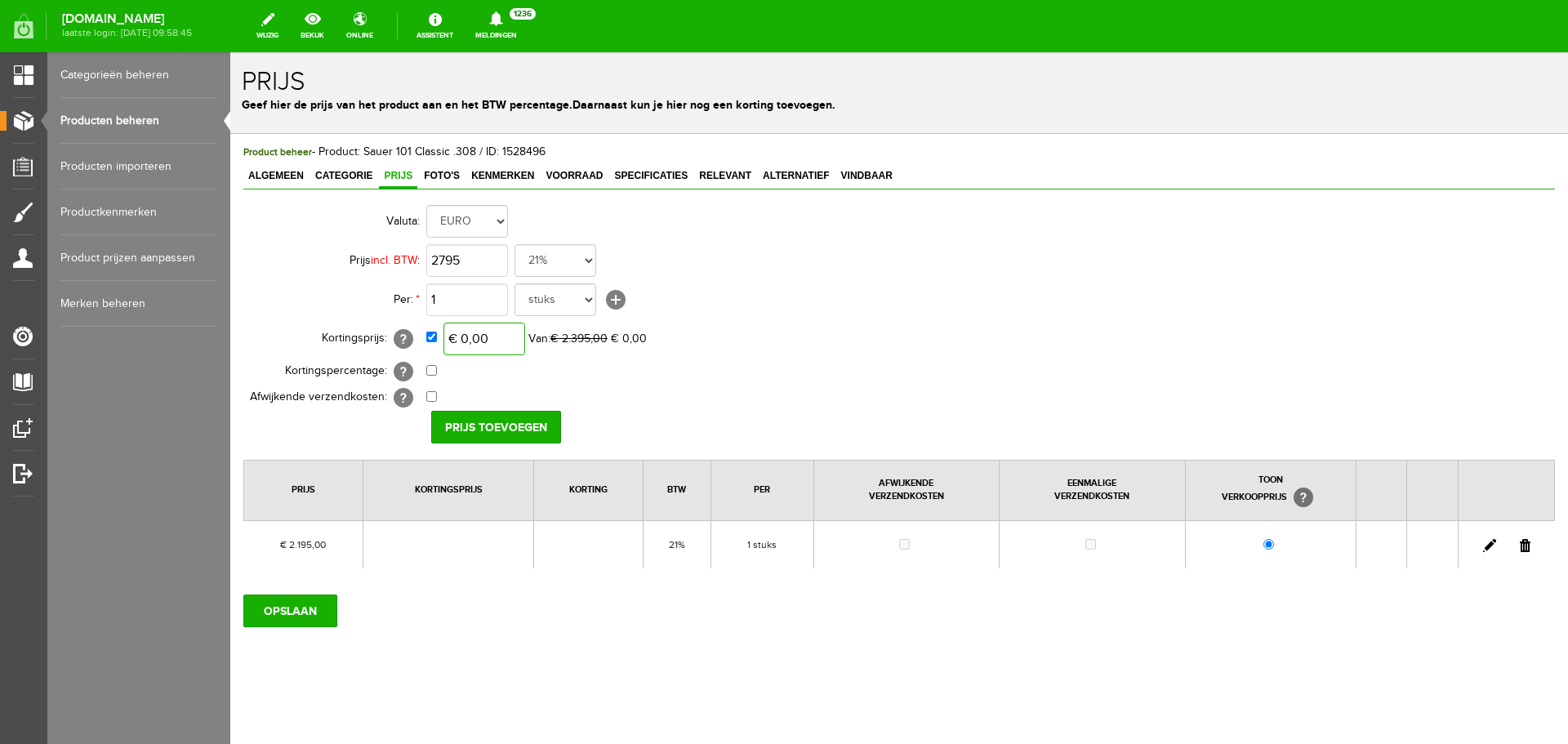
type input "€ 2.795,00"
click at [489, 341] on input "0" at bounding box center [484, 339] width 82 height 33
type input "€ 2.095,00"
click at [492, 413] on input "Prijs toevoegen" at bounding box center [496, 427] width 130 height 33
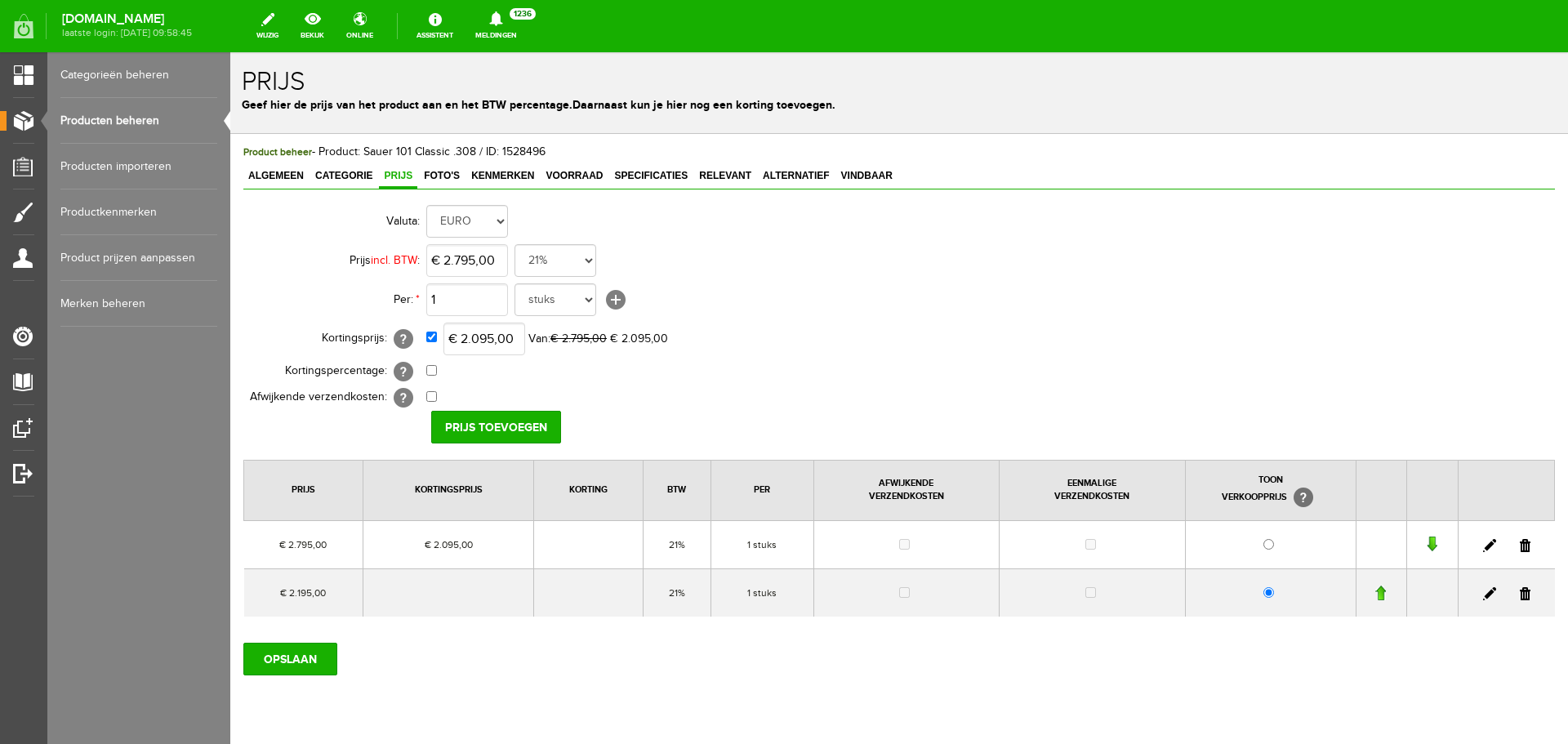
click at [1520, 596] on link at bounding box center [1525, 593] width 10 height 13
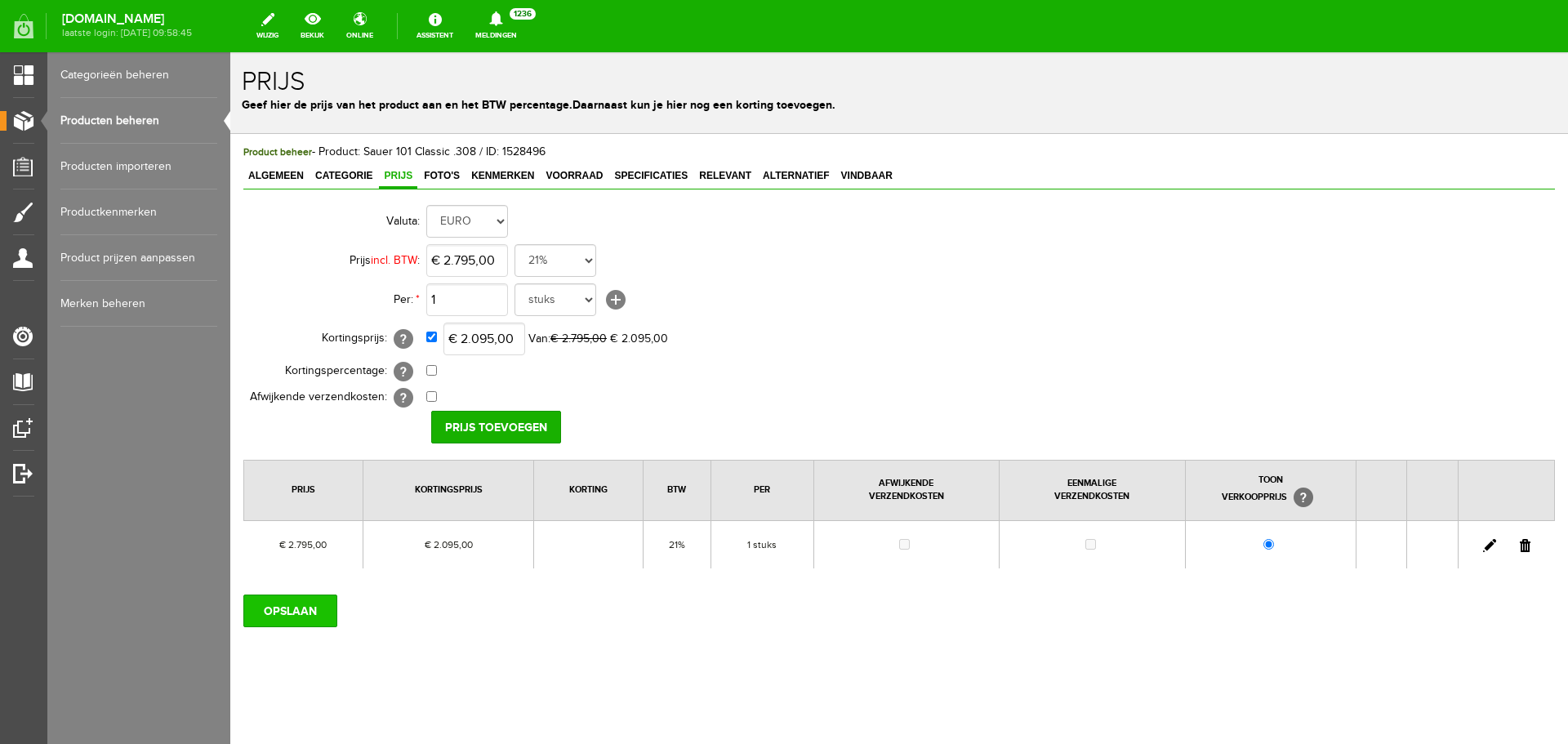
click at [321, 610] on input "OPSLAAN" at bounding box center [290, 611] width 94 height 33
click at [150, 123] on link "Producten beheren" at bounding box center [139, 121] width 157 height 46
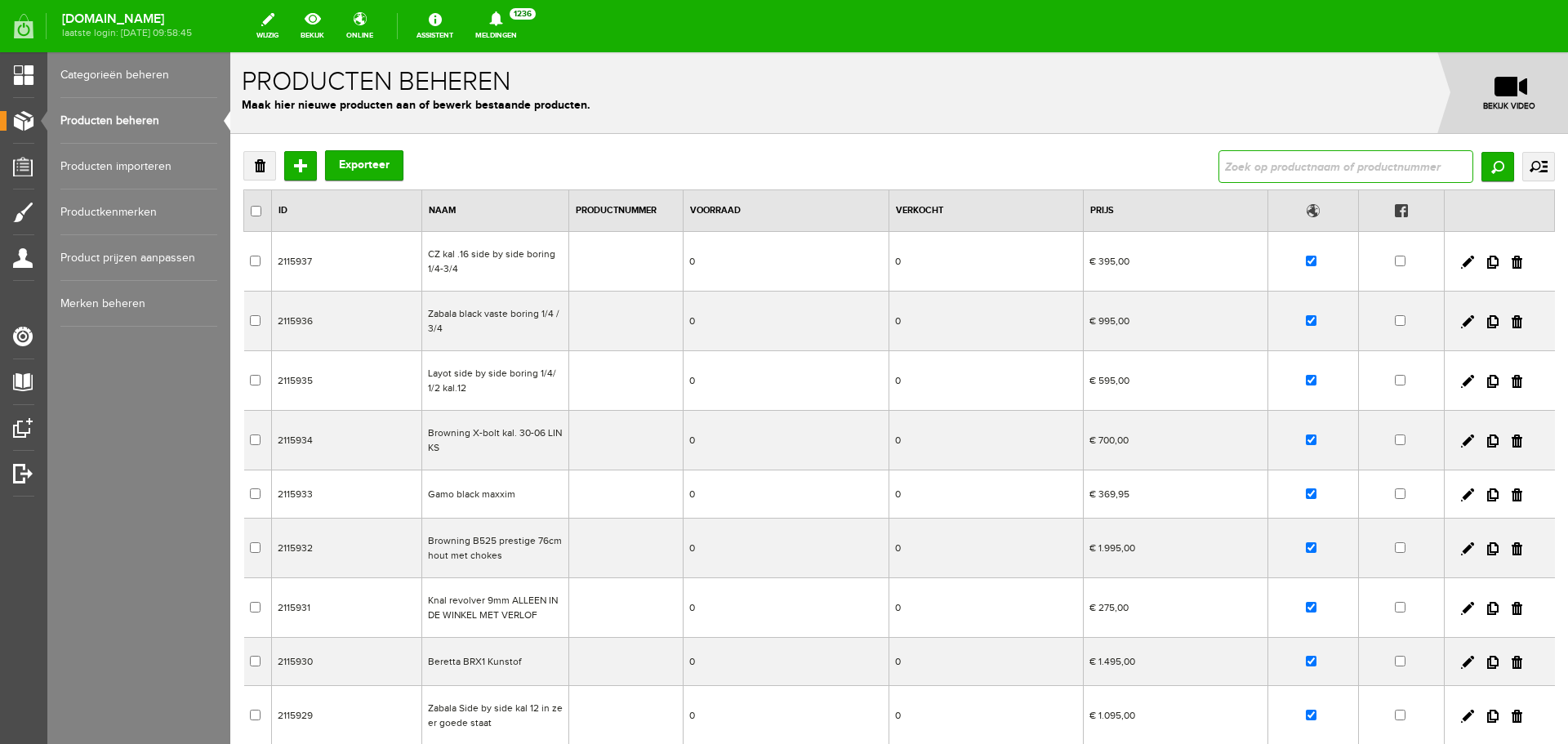
click at [1253, 165] on input "text" at bounding box center [1345, 167] width 255 height 33
type input "verkocht"
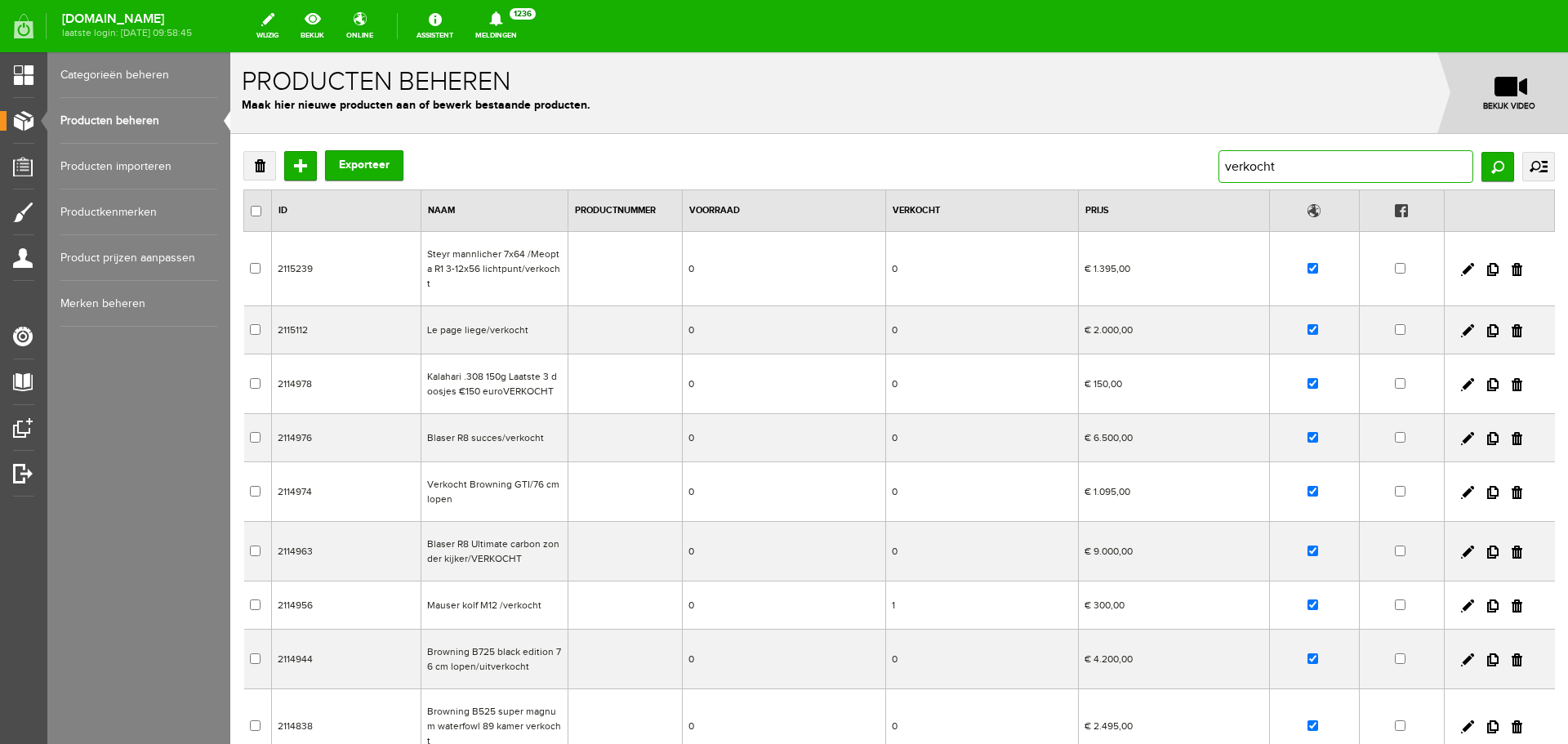
drag, startPoint x: 1277, startPoint y: 164, endPoint x: 1140, endPoint y: 162, distance: 137.0
click at [1140, 163] on div "Verwijderen Toevoegen Exporteer verkocht Zoeken uitgebreid zoeken Categorie Occ…" at bounding box center [899, 167] width 1312 height 33
paste input "Mauser M18 .243 /Bushnell Prime met lichtpun"
type input "Mauser M18 .243 /Bushnell Prime met lichtpunt"
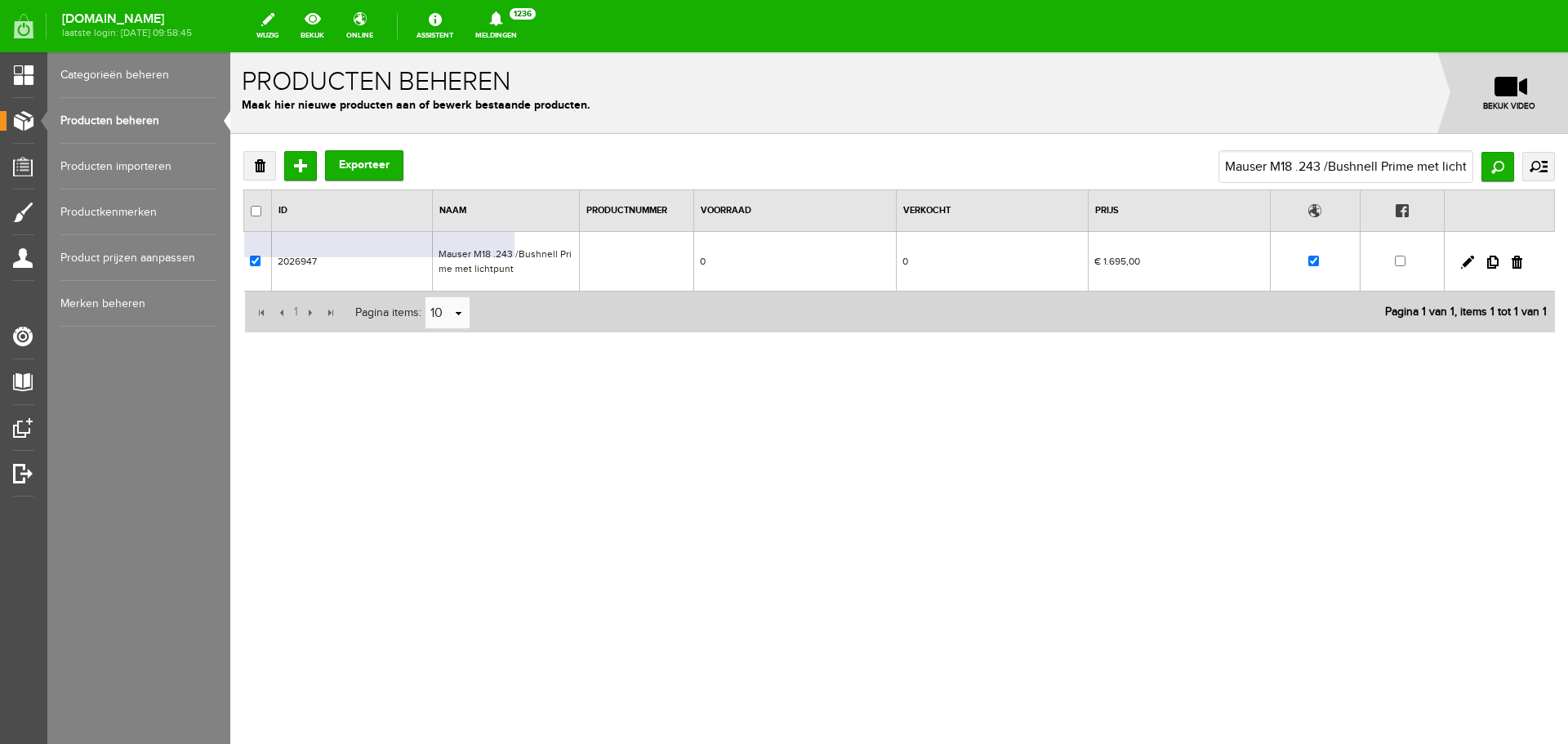
click at [519, 262] on td "Mauser M18 .243 /Bushnell Prime met lichtpunt" at bounding box center [506, 262] width 147 height 60
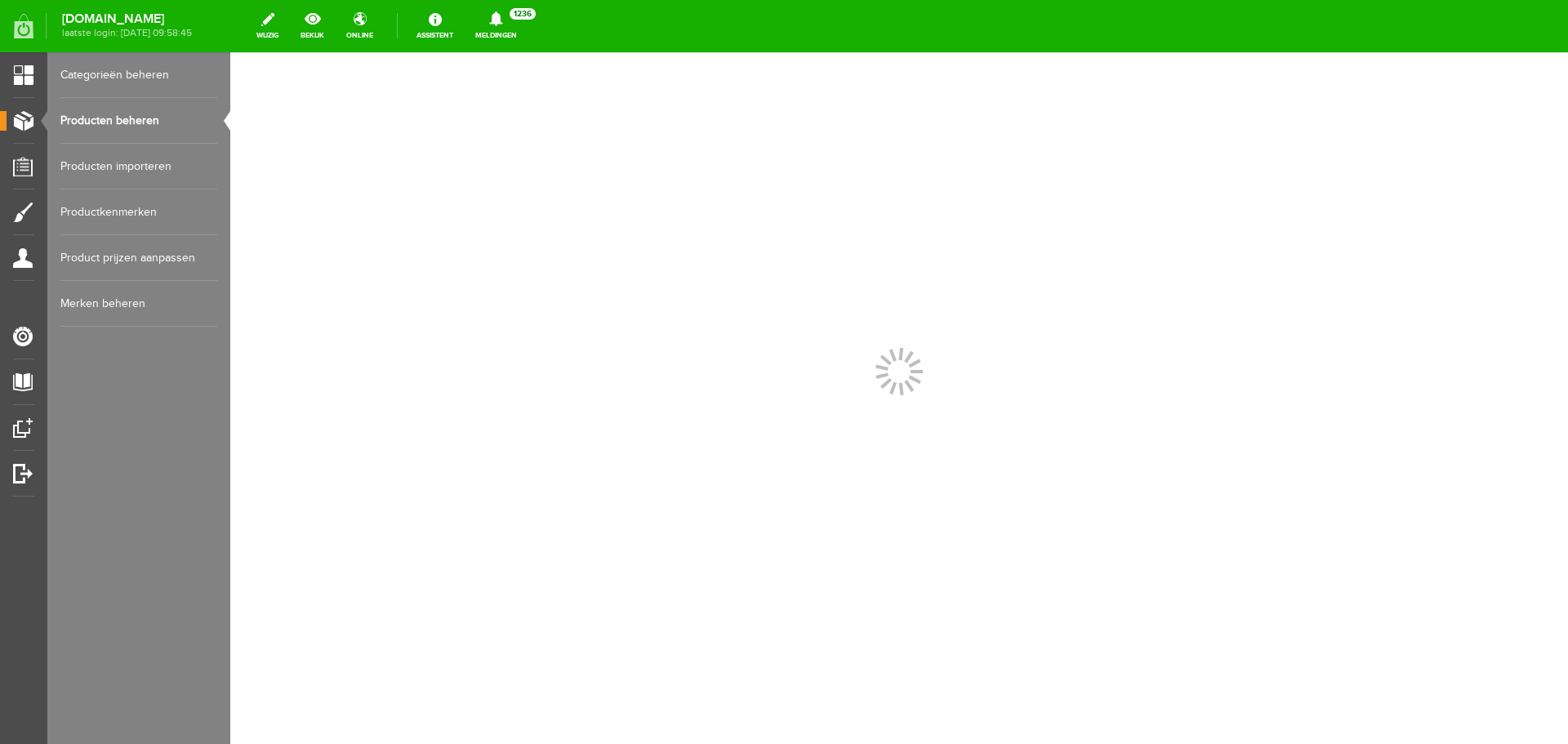
scroll to position [0, 0]
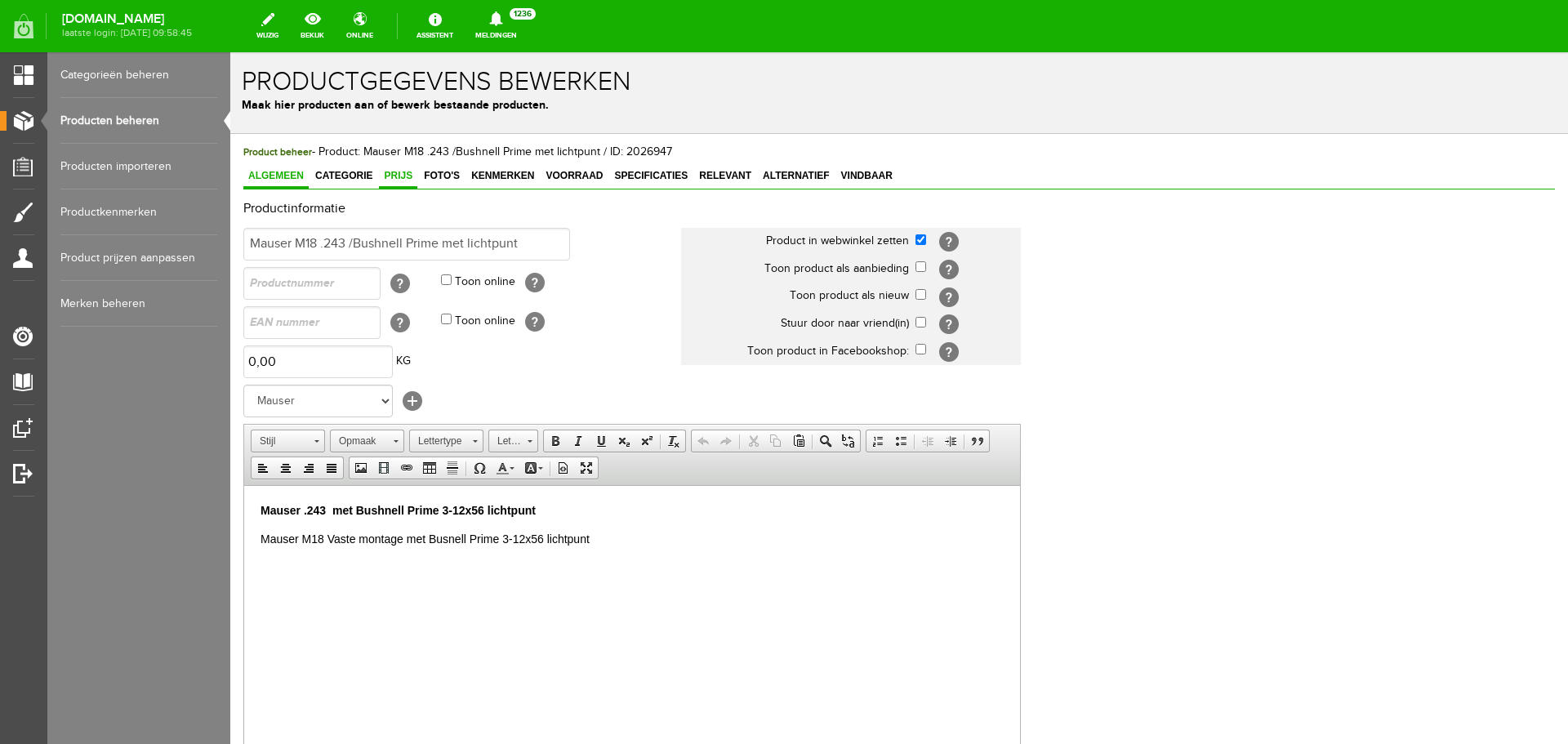
click at [404, 181] on span "Prijs" at bounding box center [398, 175] width 38 height 11
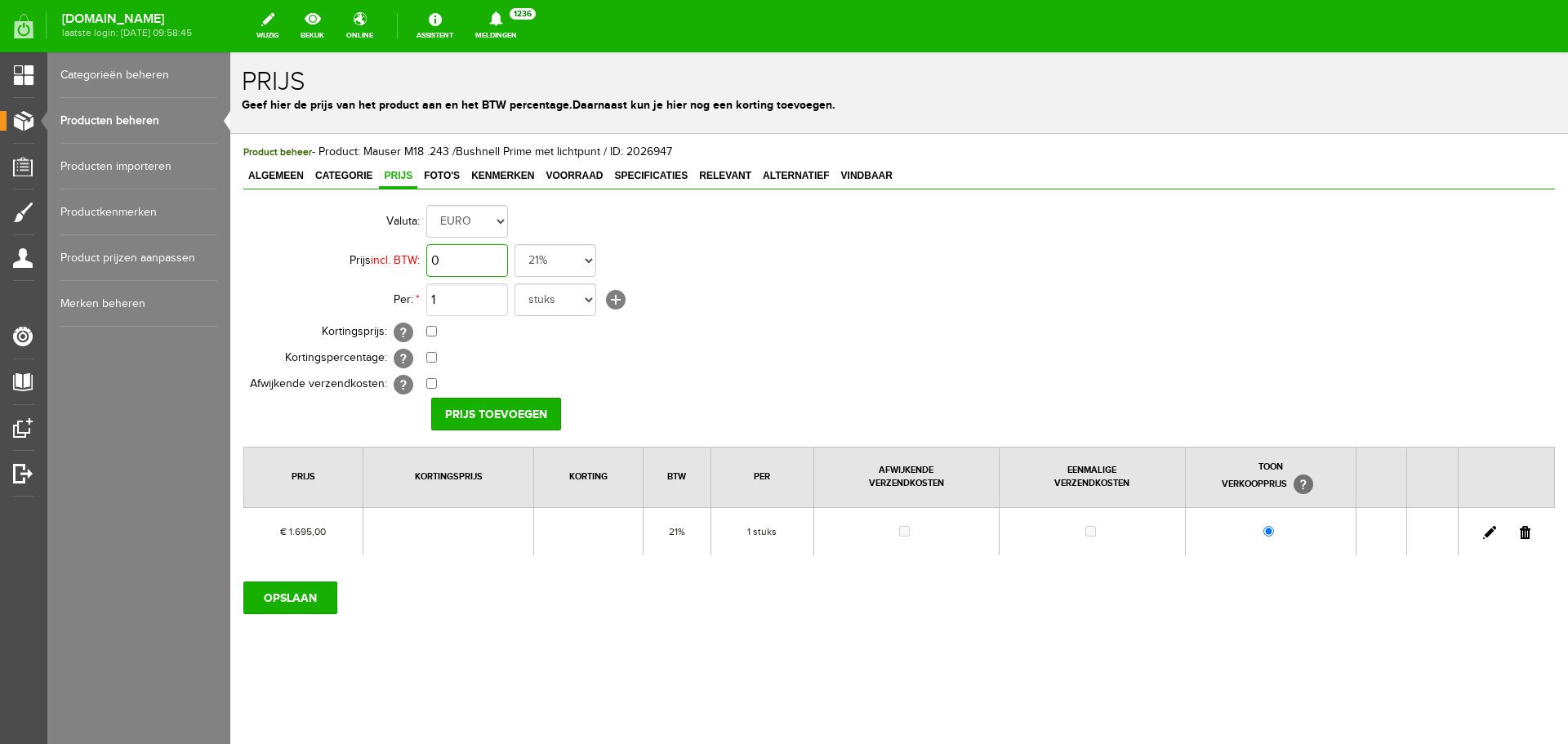
drag, startPoint x: 460, startPoint y: 263, endPoint x: 560, endPoint y: 305, distance: 108.5
click at [460, 263] on input "0" at bounding box center [467, 261] width 82 height 33
type input "€ 1.695,00"
click at [432, 333] on input "checkbox" at bounding box center [432, 331] width 10 height 10
checkbox input "true"
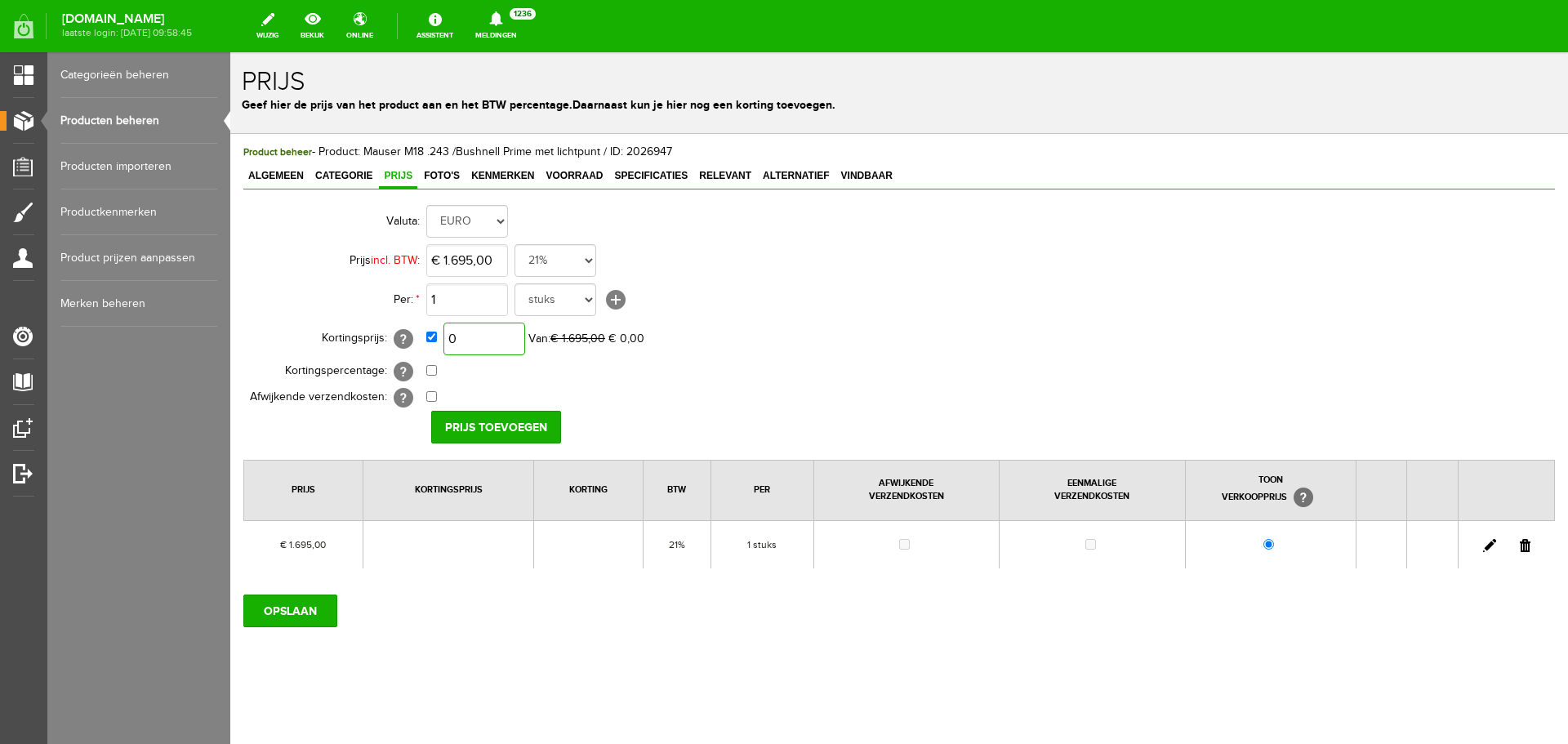
click at [477, 338] on input "0" at bounding box center [484, 339] width 82 height 33
type input "€ 1.295,00"
click at [492, 430] on input "Prijs toevoegen" at bounding box center [496, 427] width 130 height 33
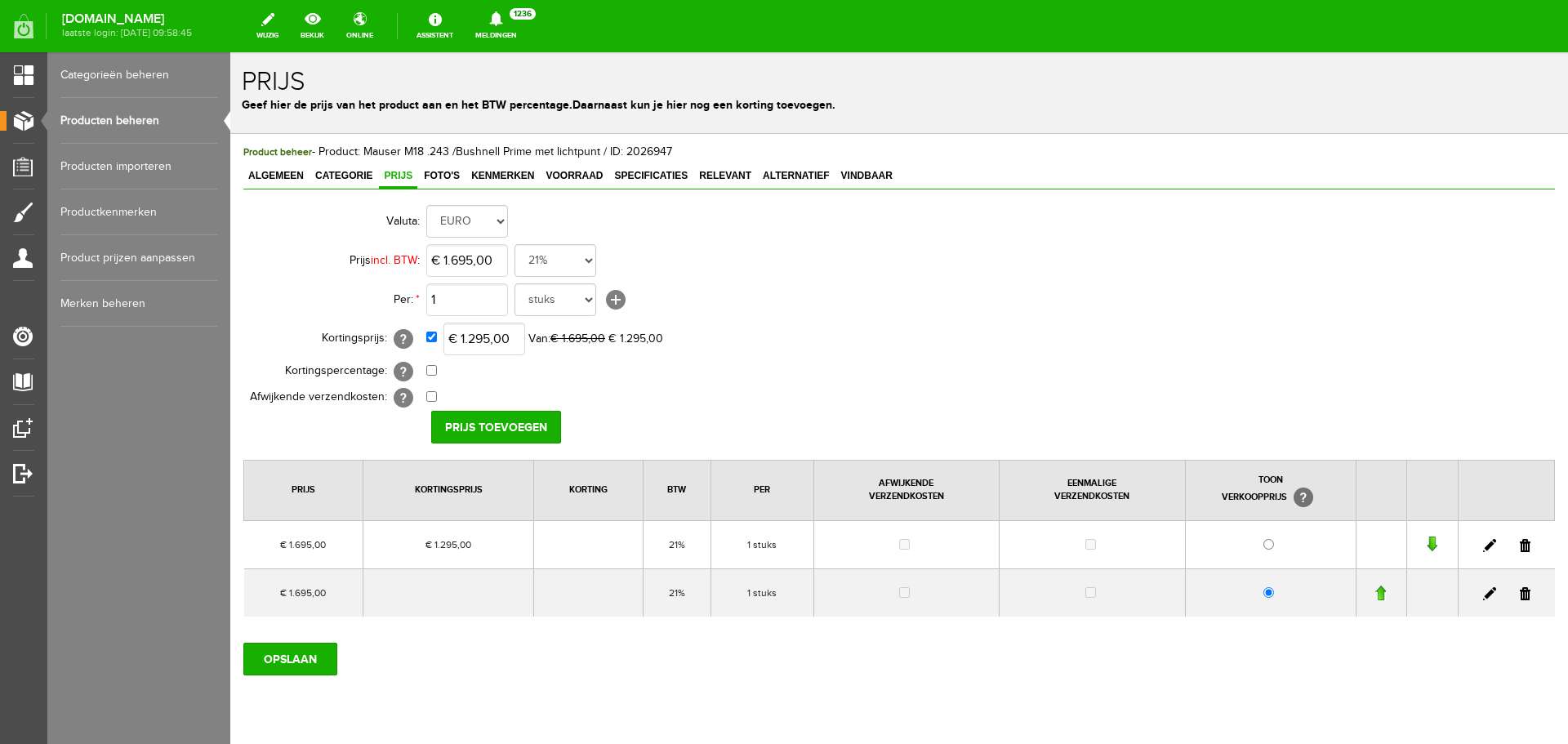
click at [1520, 596] on link at bounding box center [1525, 593] width 10 height 13
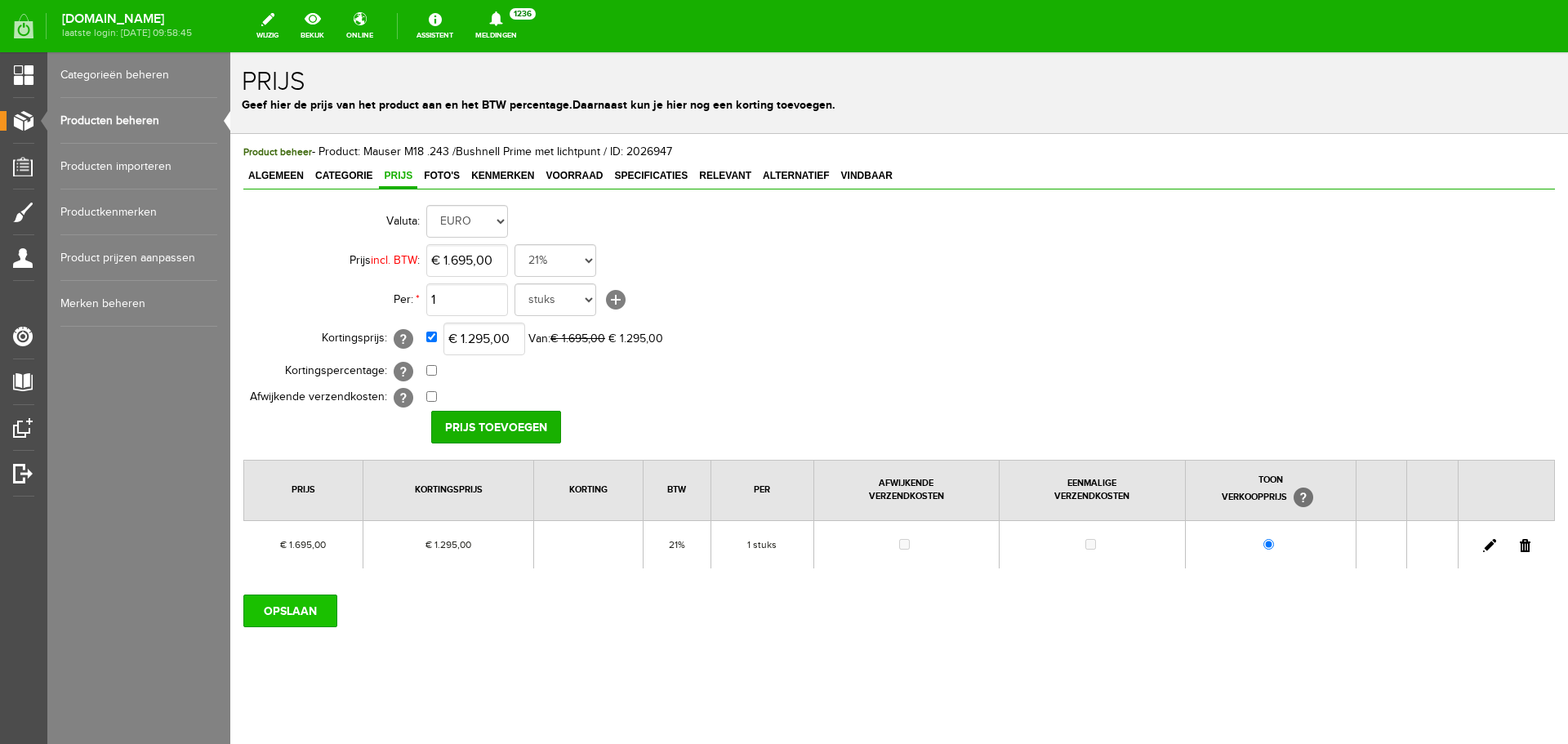
click at [275, 611] on input "OPSLAAN" at bounding box center [290, 611] width 94 height 33
click at [309, 602] on input "OPSLAAN" at bounding box center [290, 611] width 94 height 33
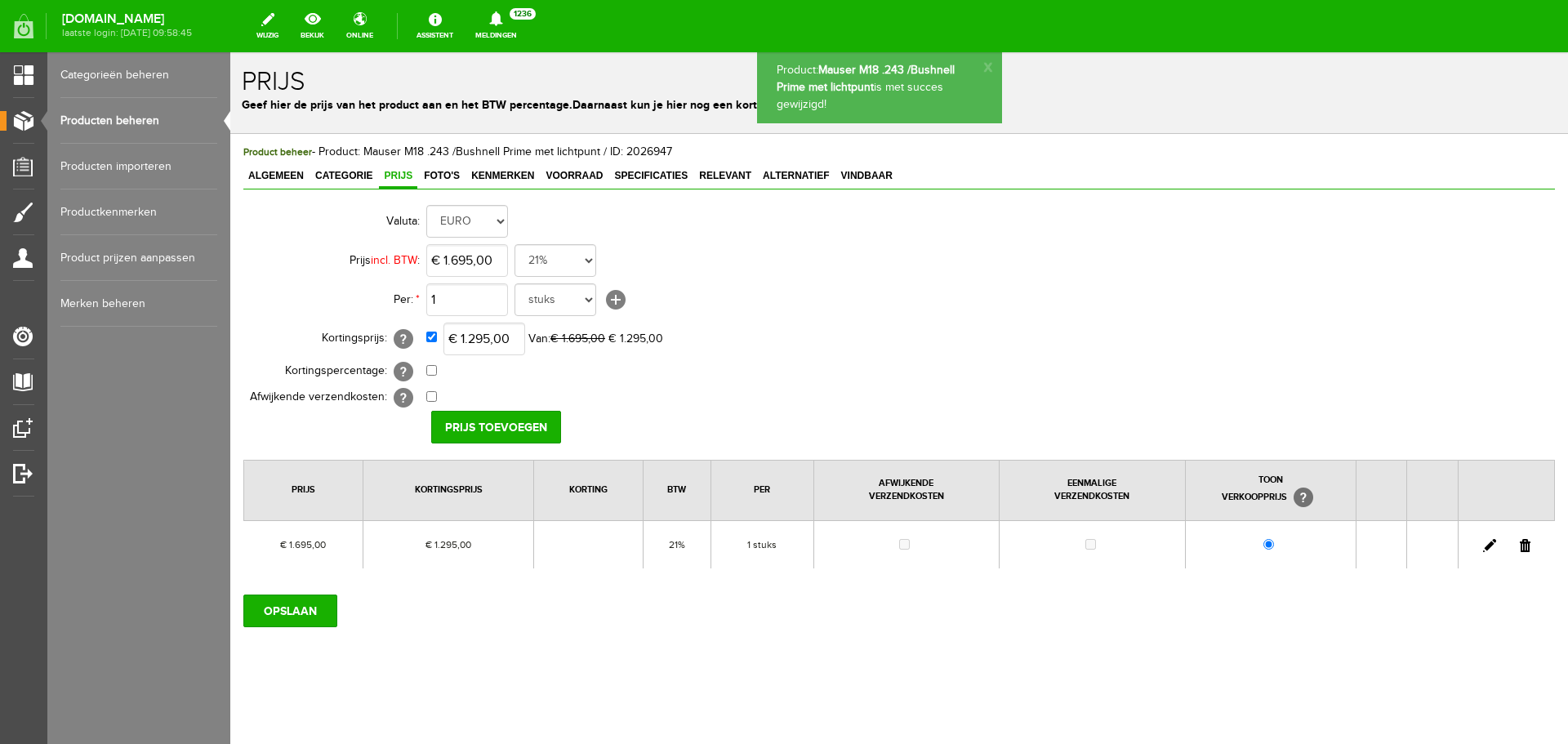
drag, startPoint x: 161, startPoint y: 117, endPoint x: 208, endPoint y: 119, distance: 47.0
click at [163, 117] on link "Producten beheren" at bounding box center [139, 121] width 157 height 46
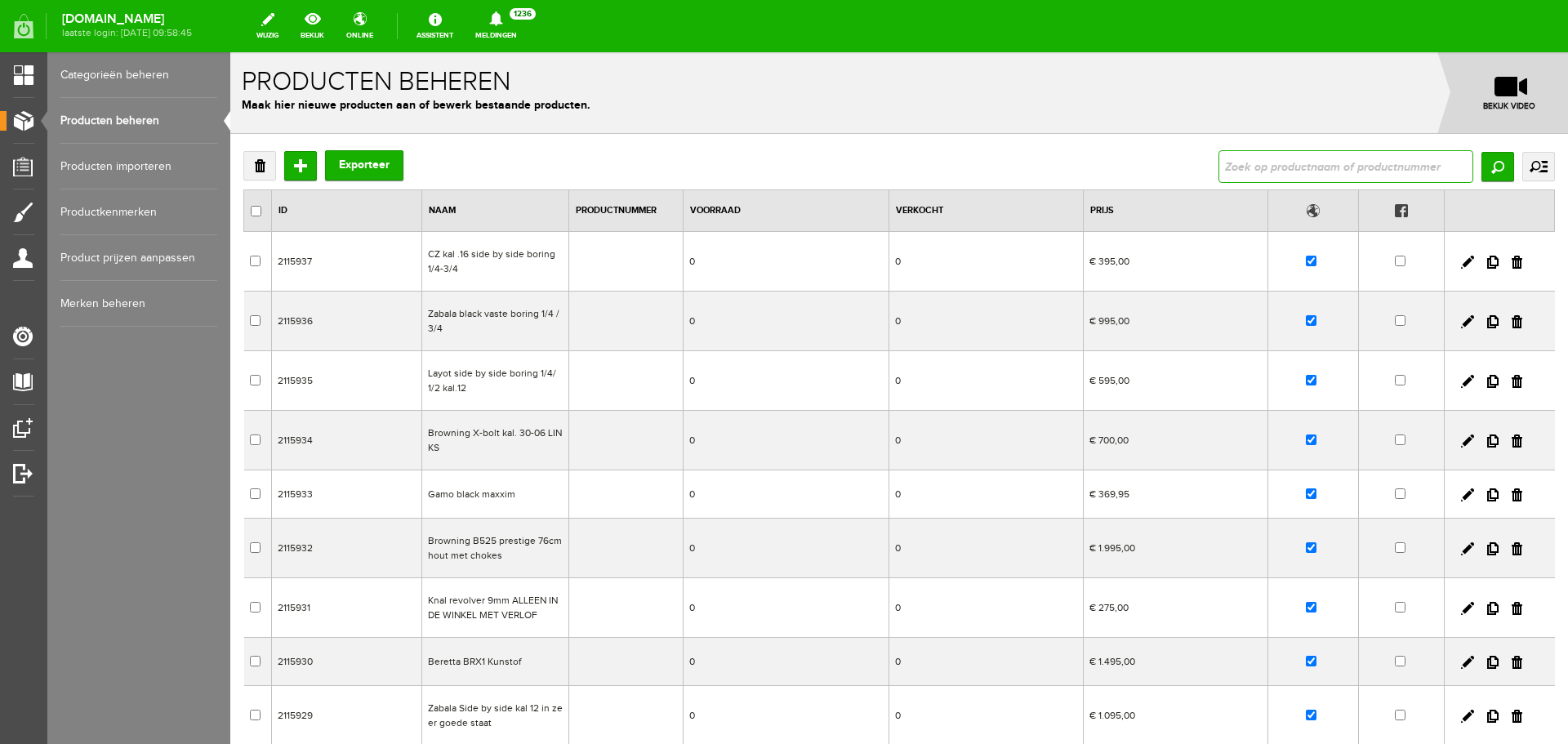
click at [1286, 157] on input "text" at bounding box center [1345, 167] width 255 height 33
paste input "Browning B725 Pro Master op voorraad 76 cm lopen"
type input "Browning B725 Pro Master op voorraad 76 cm lopen"
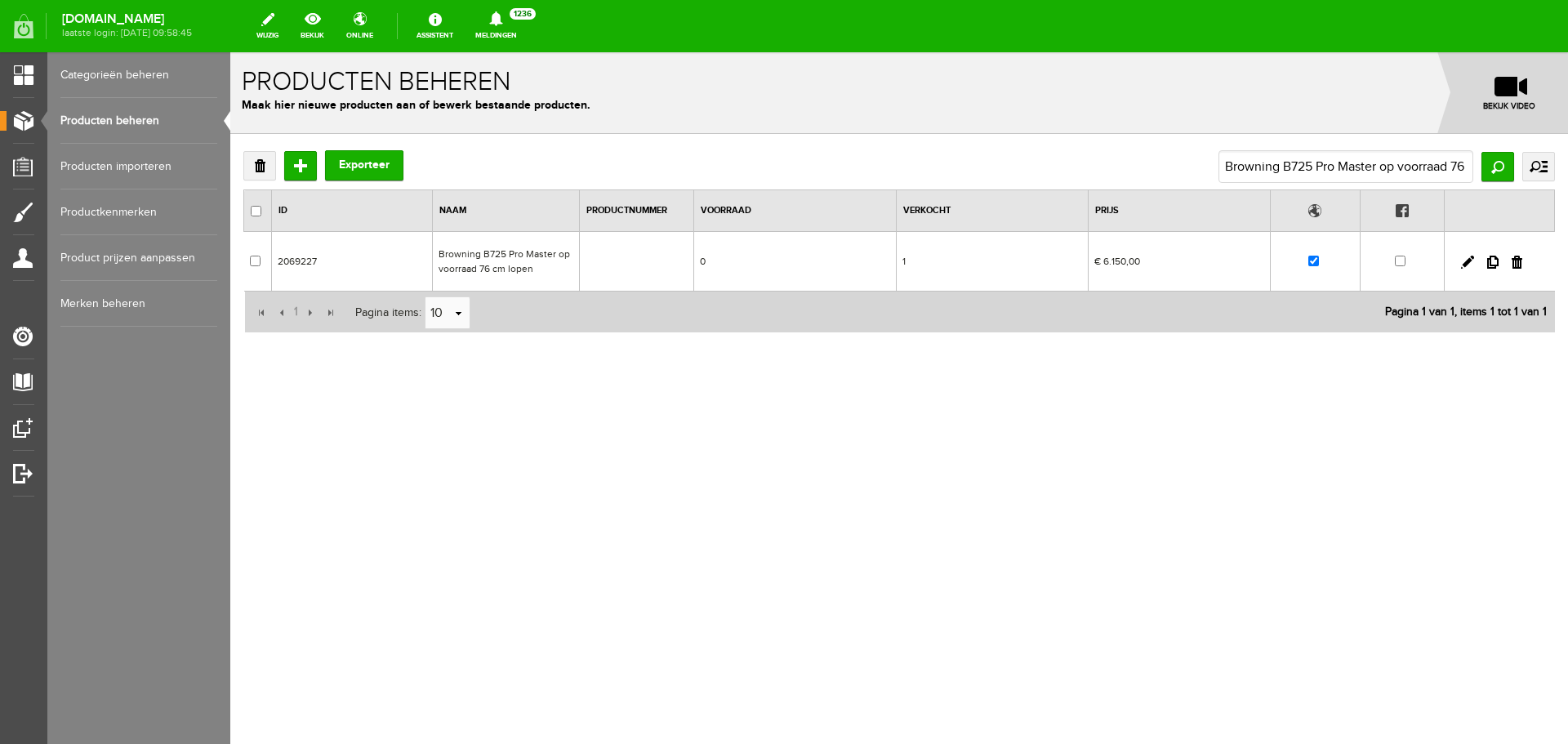
click at [507, 252] on td "Browning B725 Pro Master op voorraad 76 cm lopen" at bounding box center [506, 262] width 147 height 60
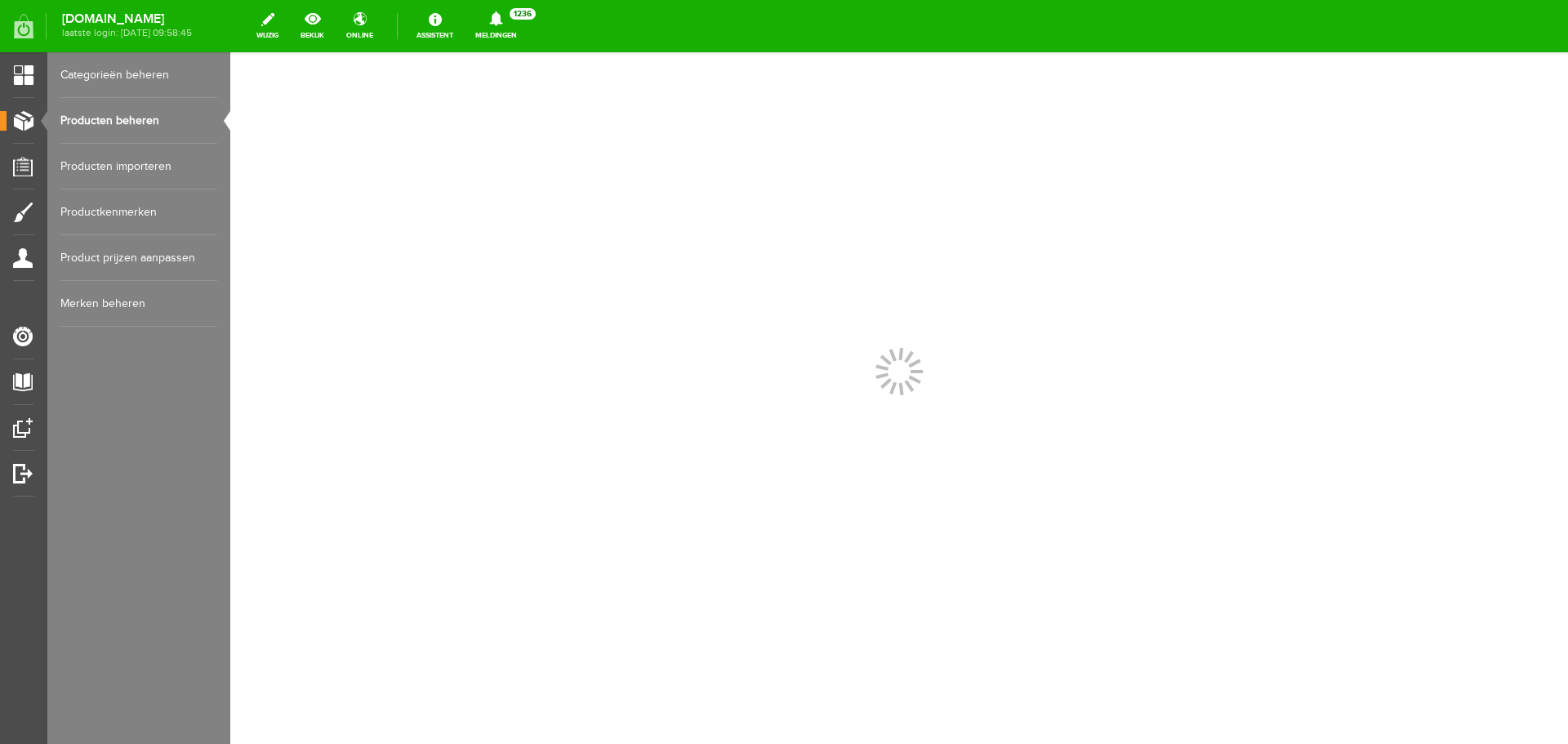
scroll to position [0, 0]
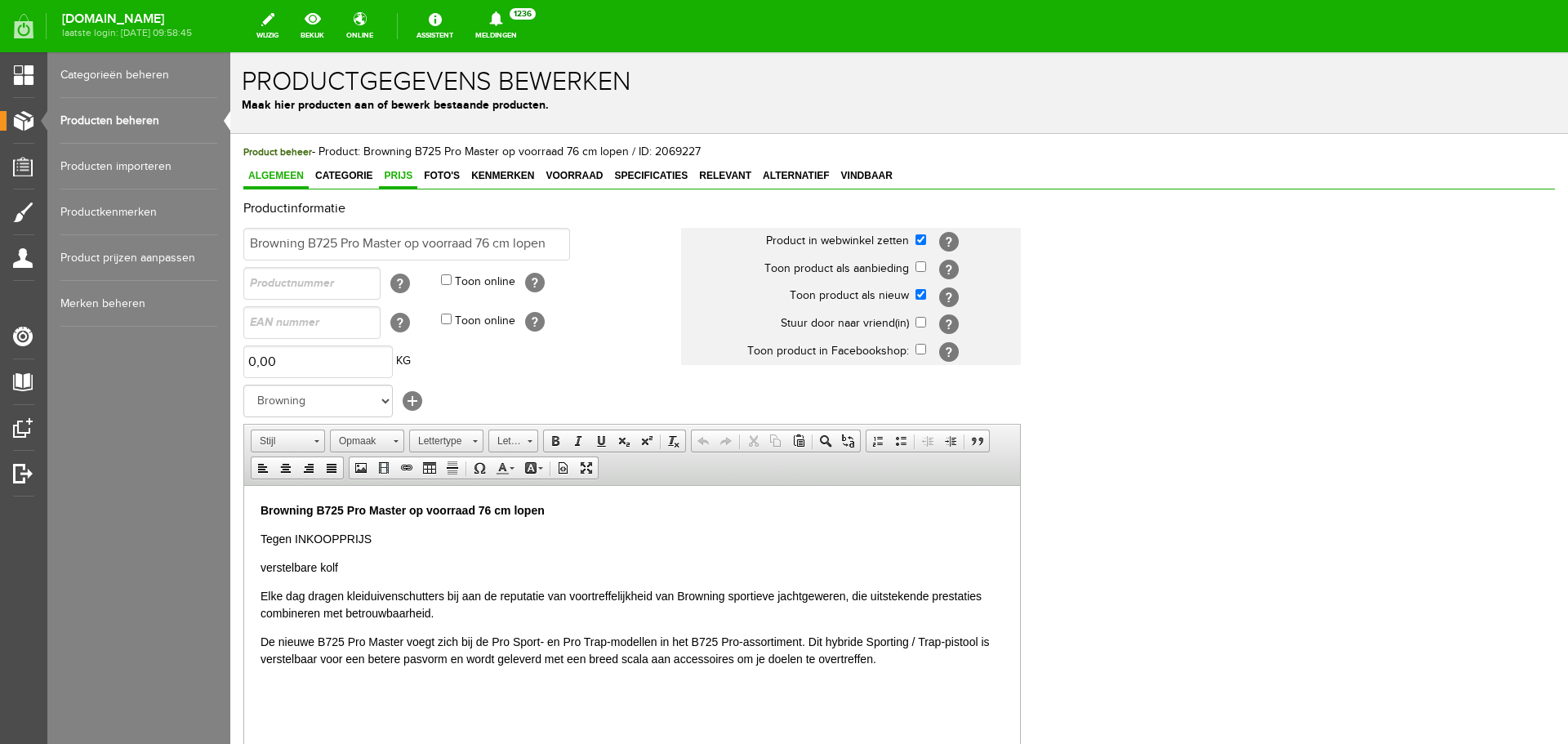
click at [397, 170] on span "Prijs" at bounding box center [398, 175] width 38 height 11
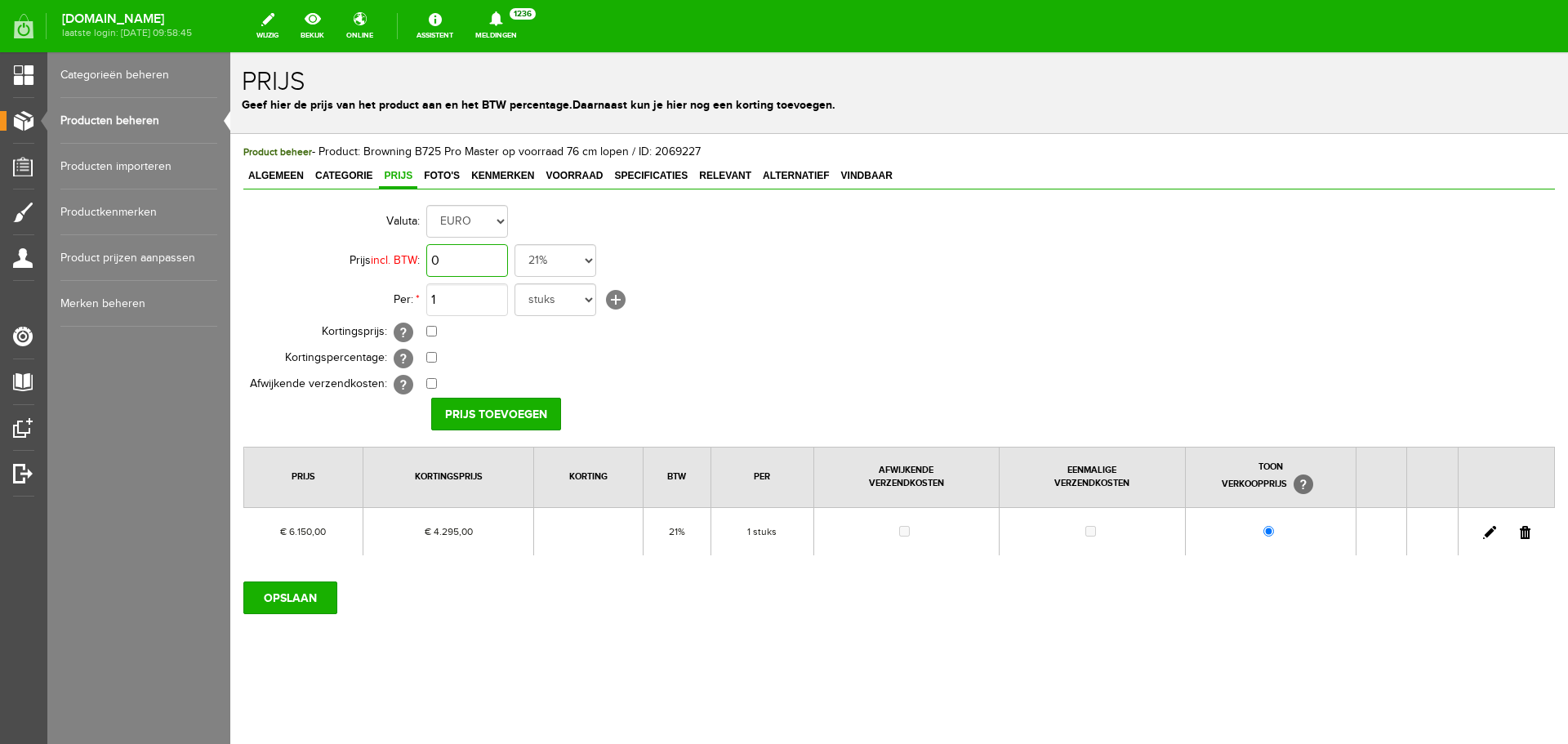
click at [484, 259] on input "0" at bounding box center [467, 261] width 82 height 33
type input "€ 6.150,00"
click at [433, 325] on input "checkbox" at bounding box center [432, 331] width 10 height 10
checkbox input "true"
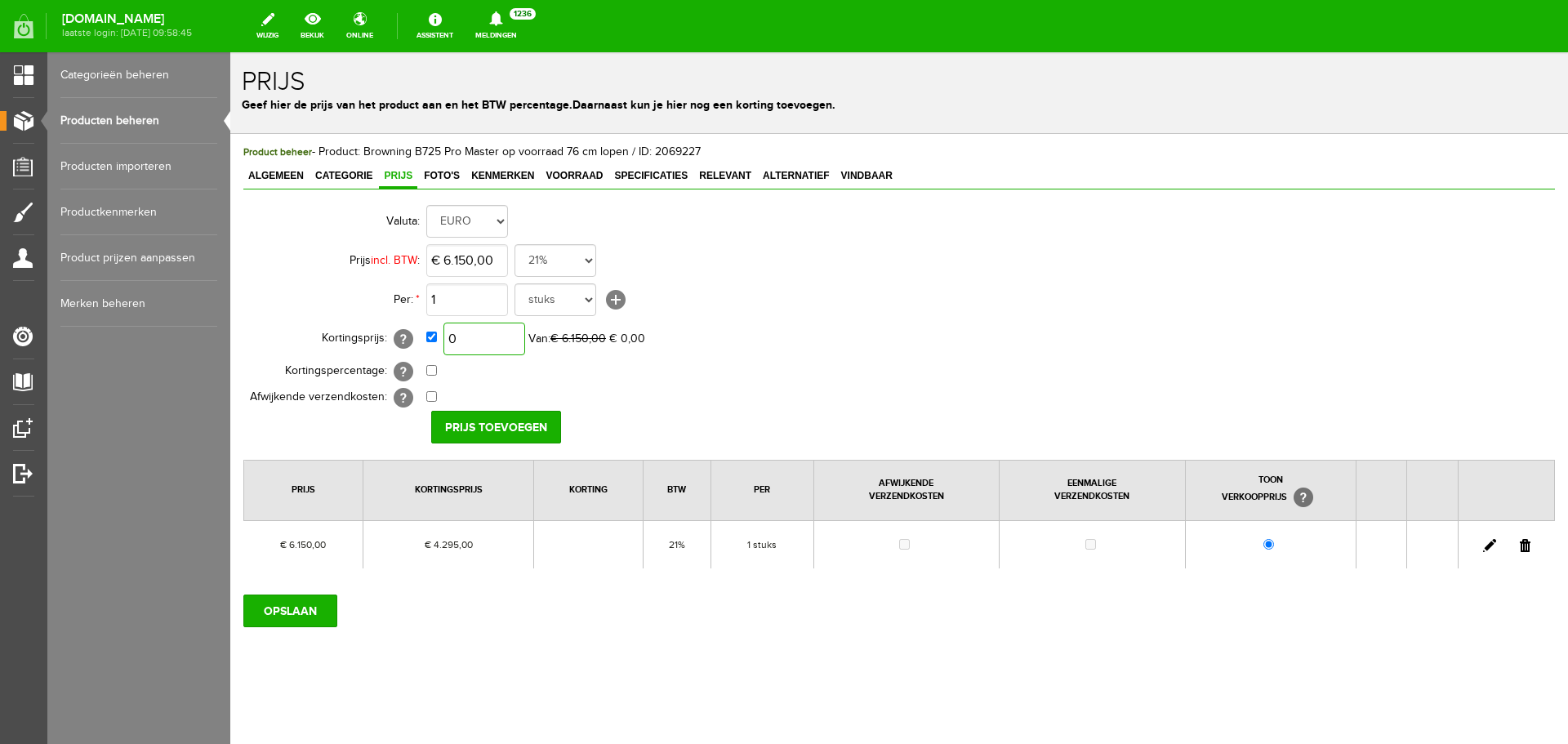
click at [494, 339] on input "0" at bounding box center [484, 339] width 82 height 33
type input "€ 3.995,00"
click at [677, 401] on td "€ 0,00 [?] Eenmalige verzendkosten [?]" at bounding box center [727, 398] width 601 height 26
click at [540, 422] on input "Prijs toevoegen" at bounding box center [496, 427] width 130 height 33
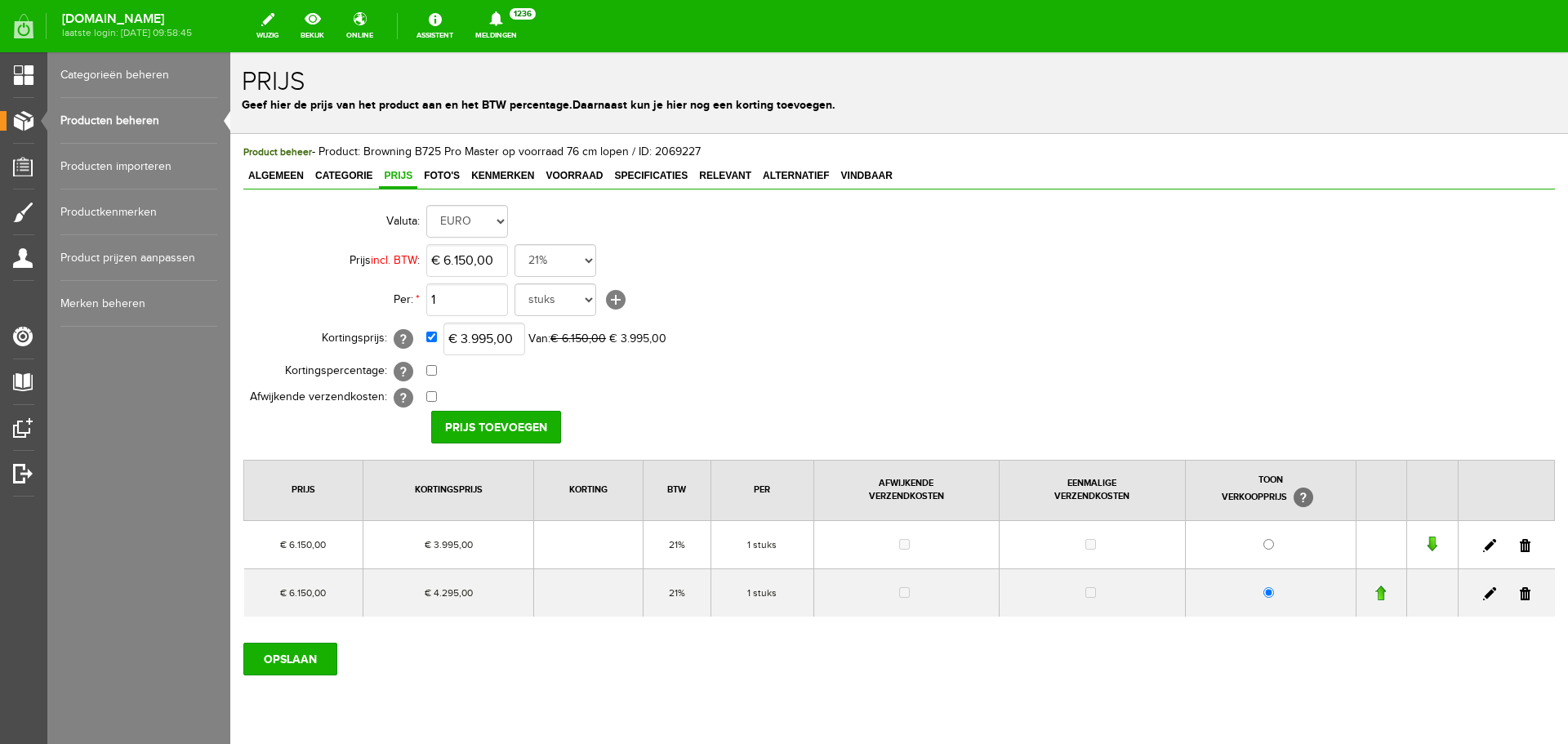
click at [1520, 595] on link at bounding box center [1525, 593] width 10 height 13
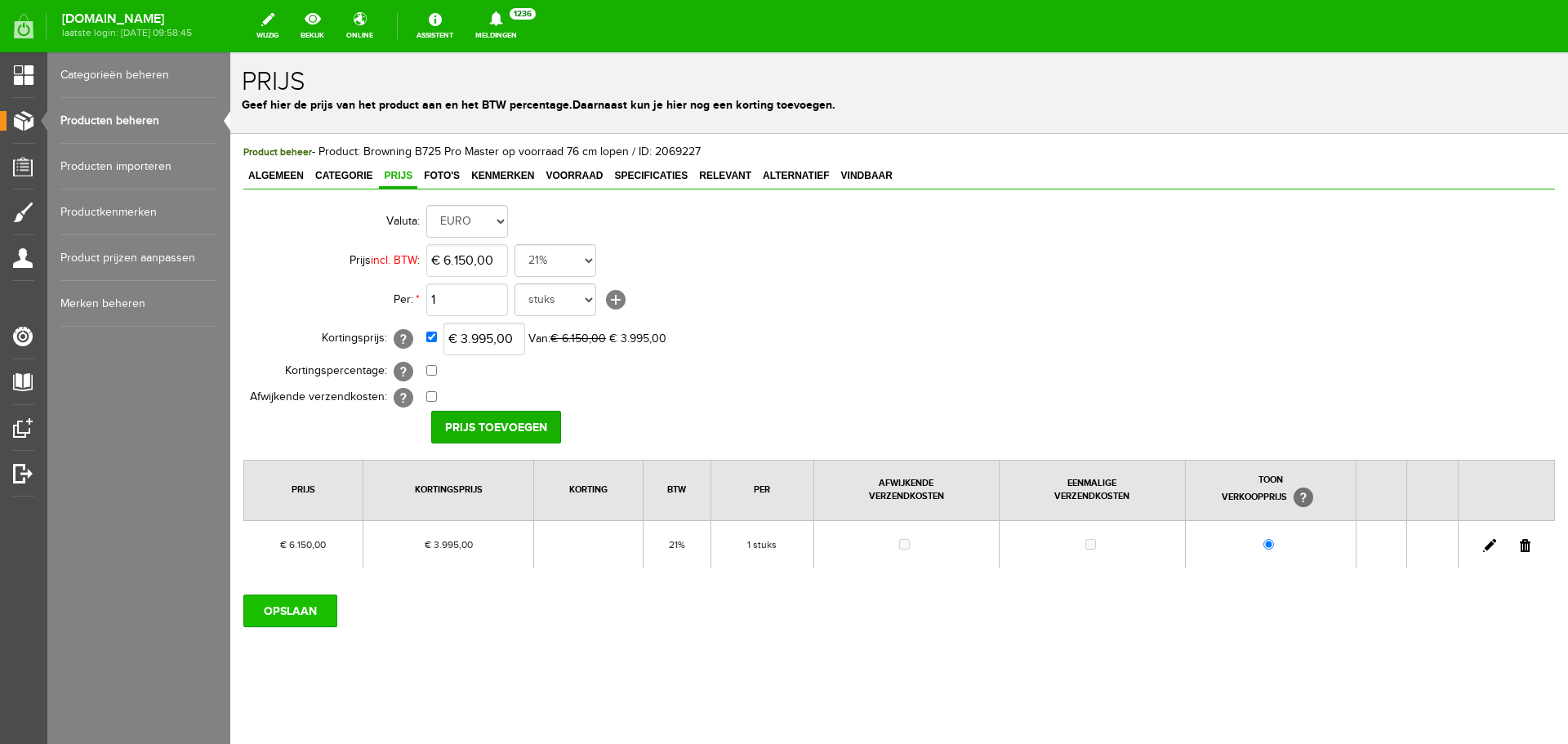
click at [289, 602] on input "OPSLAAN" at bounding box center [290, 611] width 94 height 33
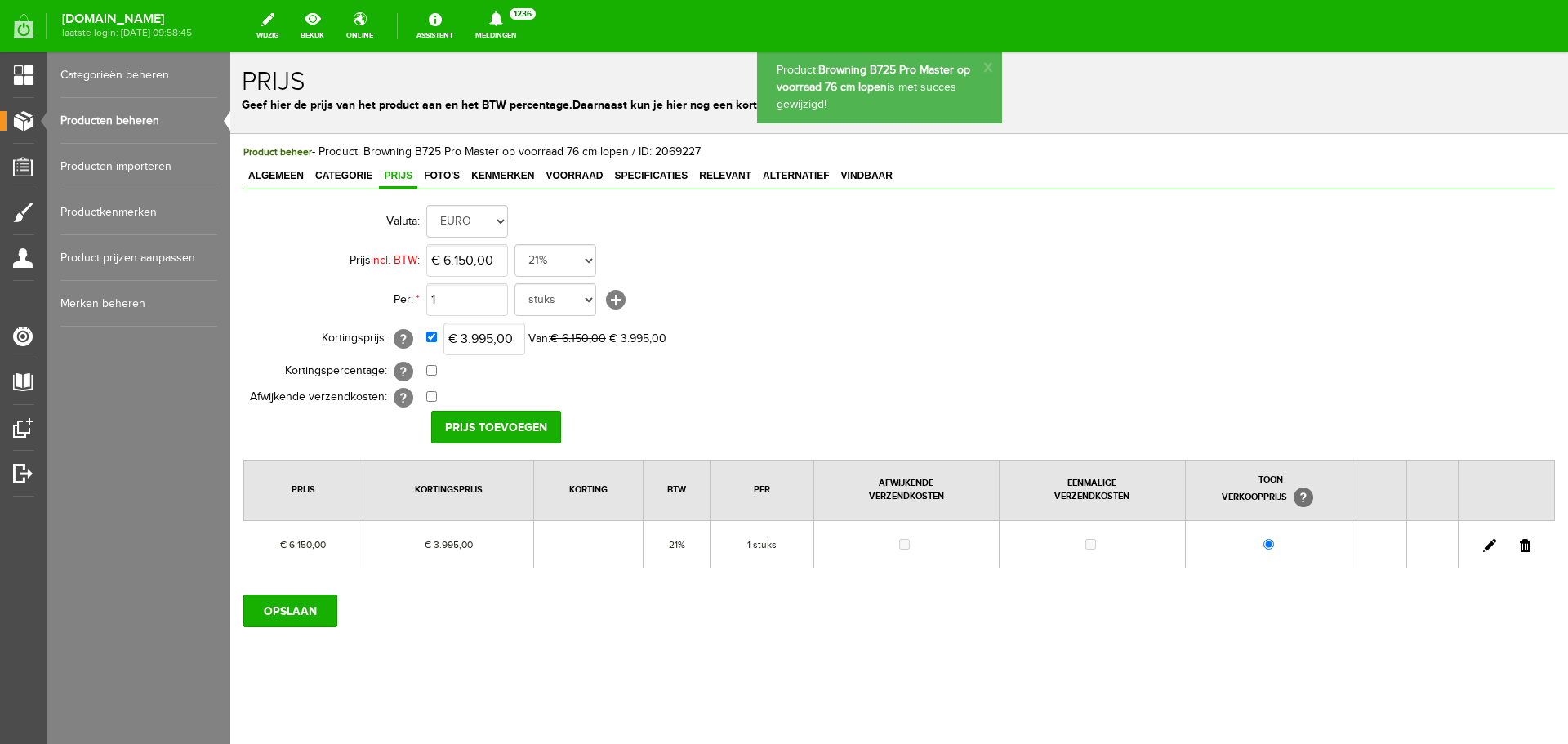
click at [134, 124] on link "Producten beheren" at bounding box center [139, 121] width 157 height 46
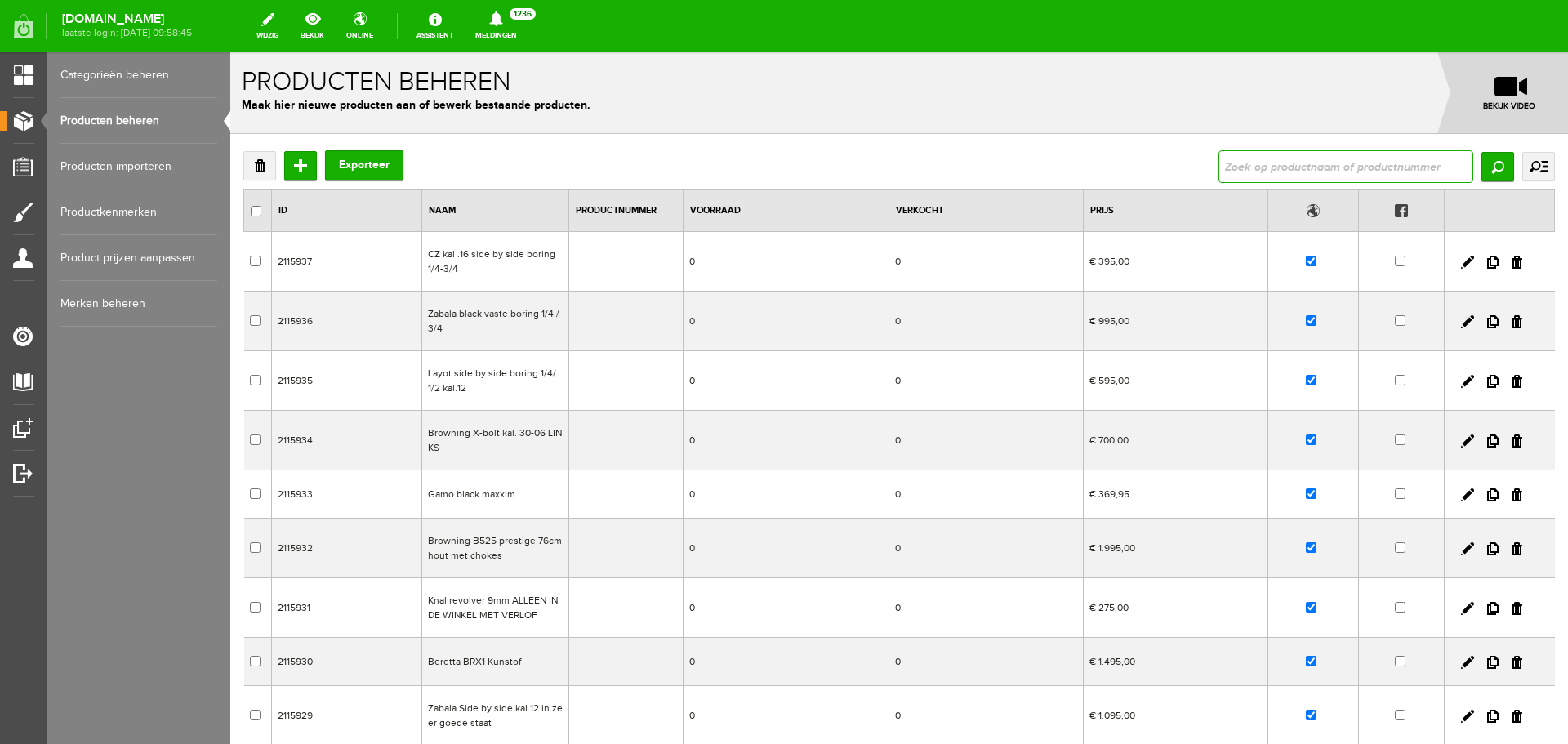
click at [1255, 168] on input "text" at bounding box center [1345, 167] width 255 height 33
type input "Browning b525 sporter laminated nieuw 76 cm lopen"
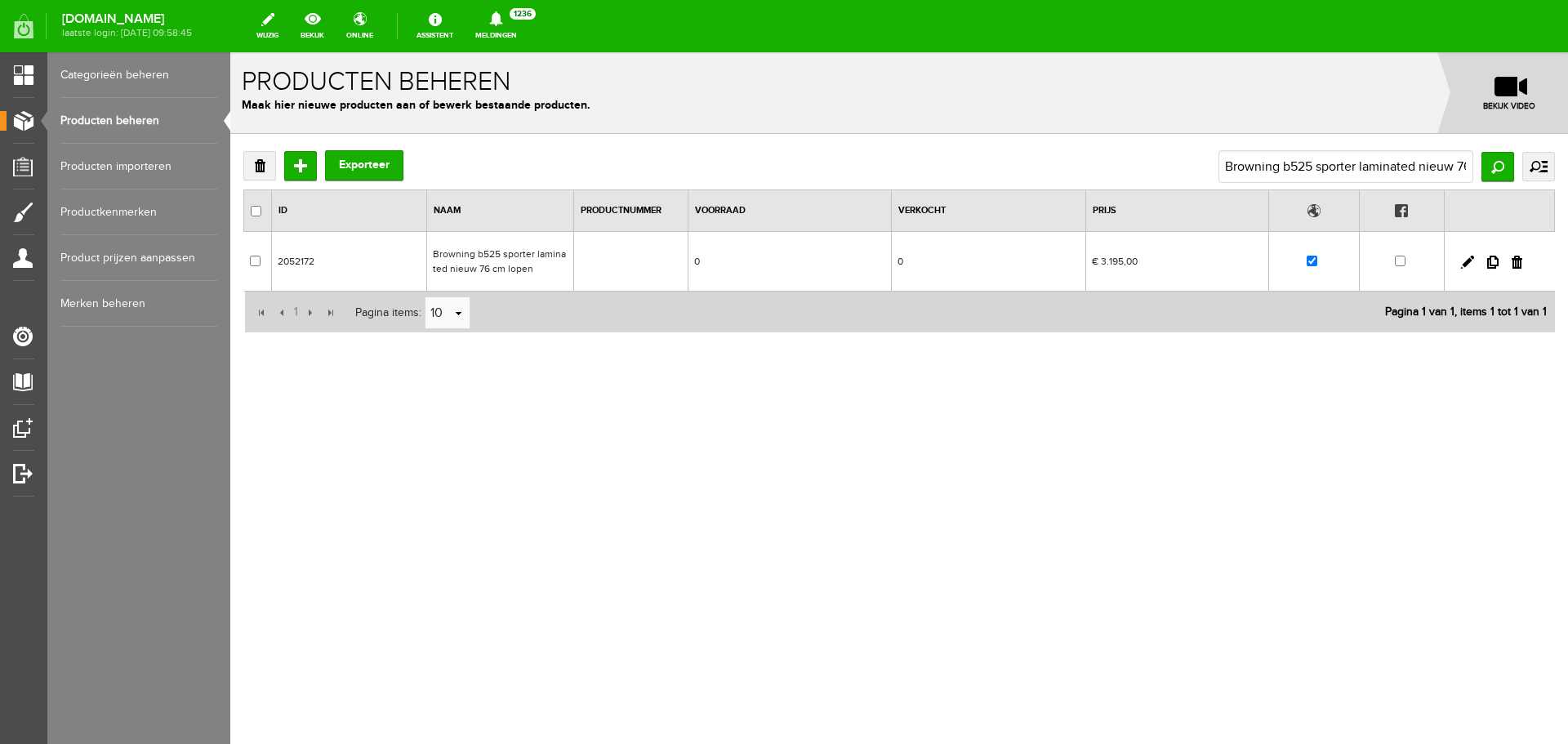
drag, startPoint x: 495, startPoint y: 264, endPoint x: 876, endPoint y: 395, distance: 402.9
click at [495, 264] on td "Browning b525 sporter laminated nieuw 76 cm lopen" at bounding box center [500, 262] width 147 height 60
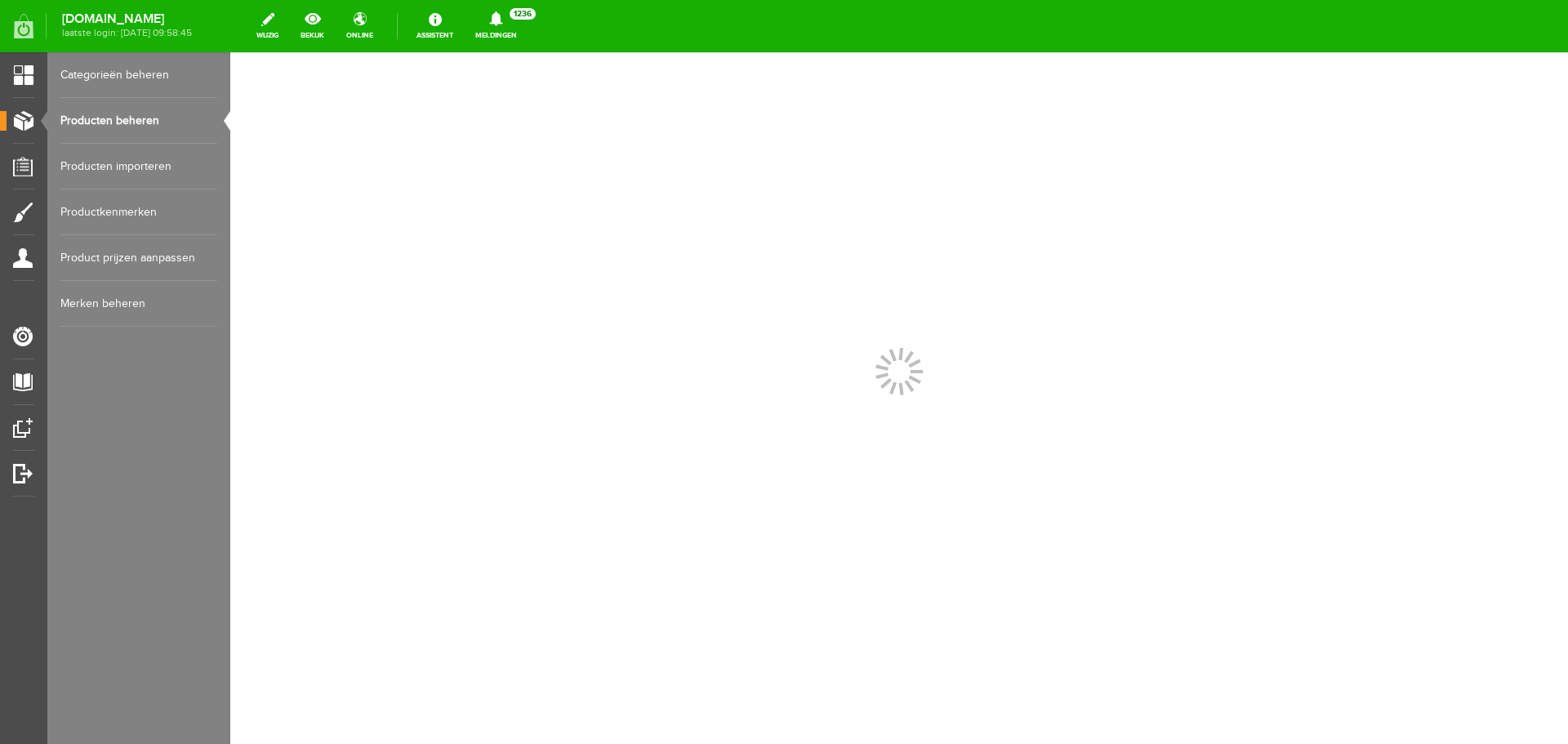
scroll to position [0, 0]
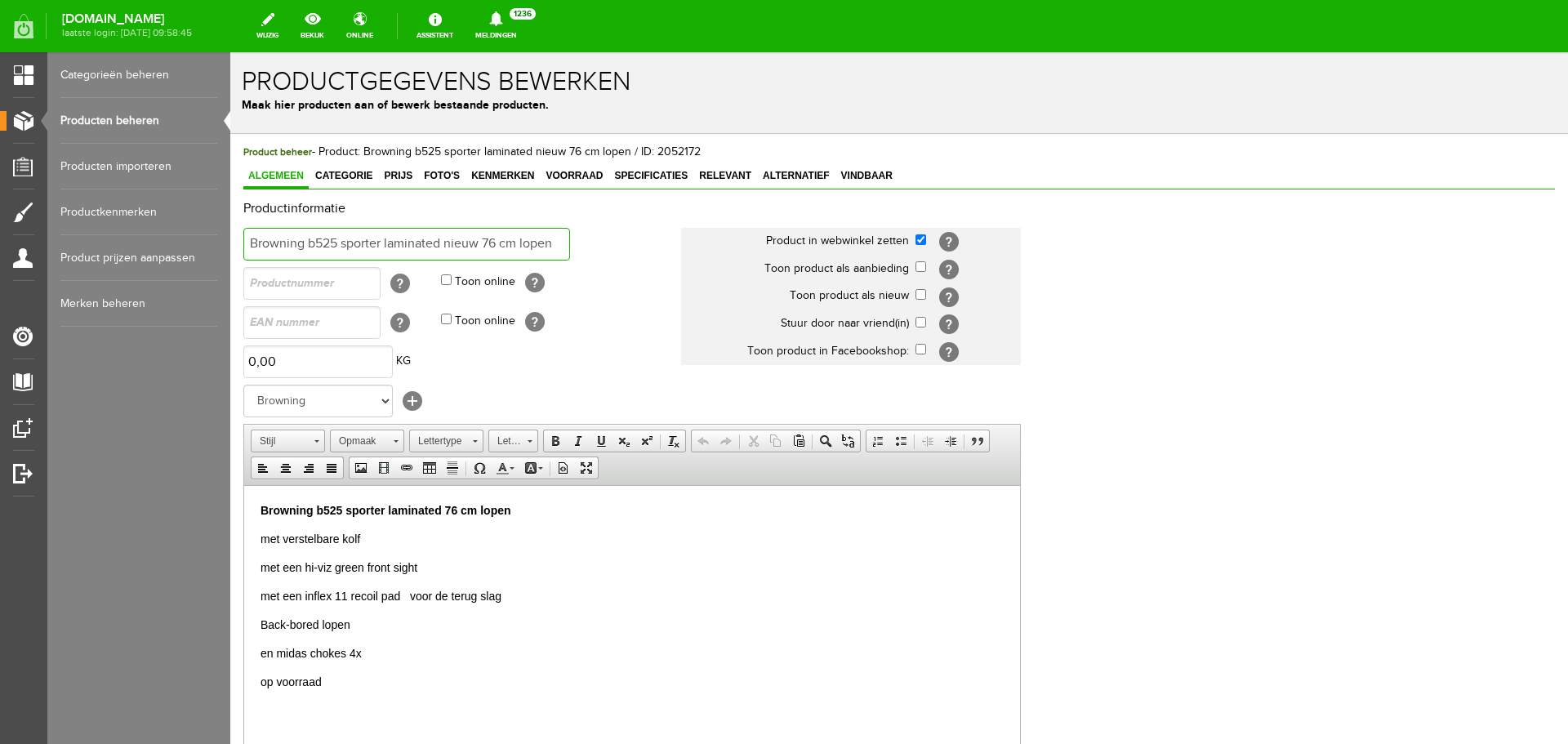
click at [300, 249] on input "Browning b525 sporter laminated nieuw 76 cm lopen" at bounding box center [407, 244] width 326 height 33
click at [329, 244] on input "Browning b525 sporter laminated nieuw 76 cm lopen" at bounding box center [407, 244] width 326 height 33
click at [397, 186] on link "Prijs" at bounding box center [398, 176] width 38 height 23
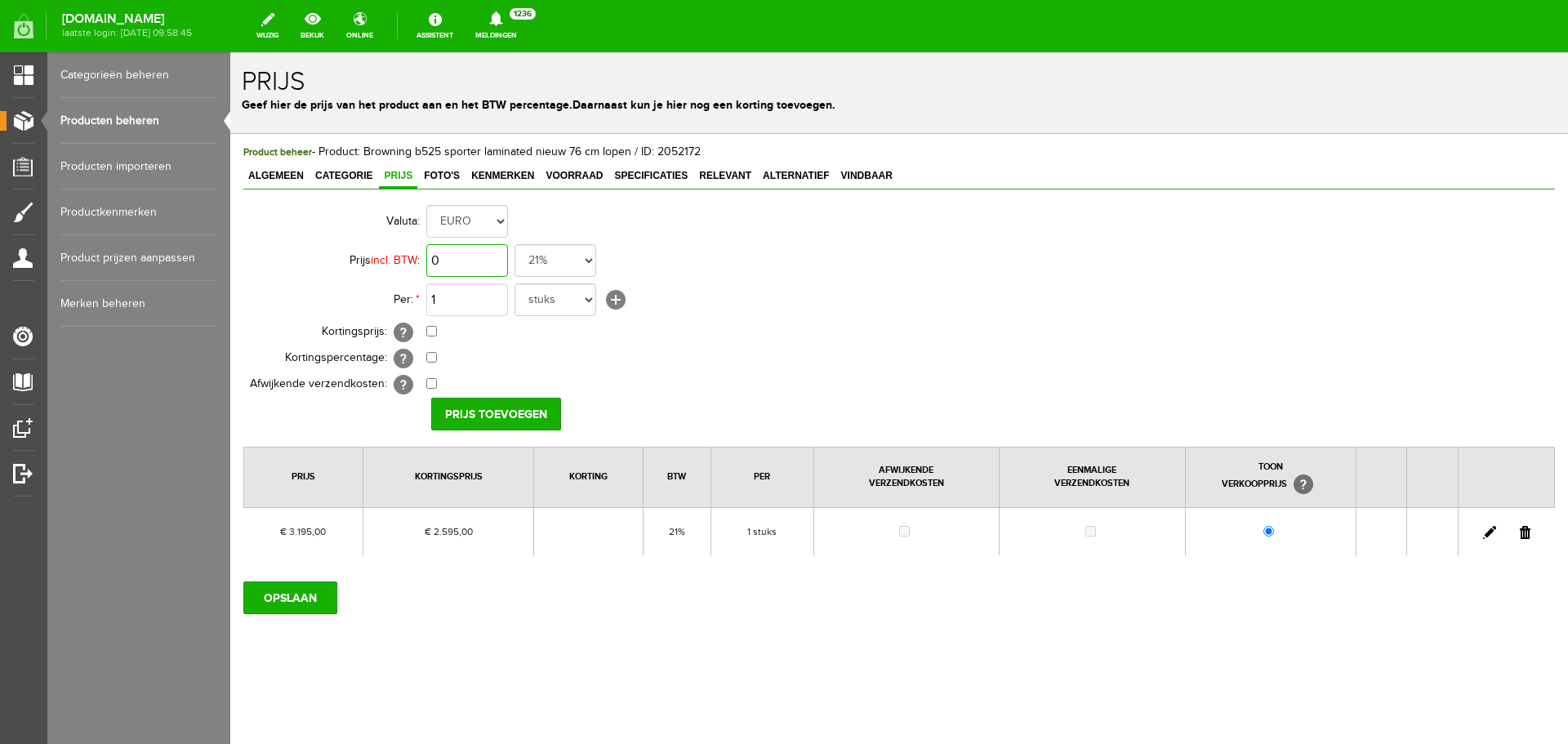
click at [476, 258] on input "0" at bounding box center [467, 261] width 82 height 33
type input "€ 3.195,00"
click at [431, 332] on input "checkbox" at bounding box center [432, 331] width 10 height 10
checkbox input "true"
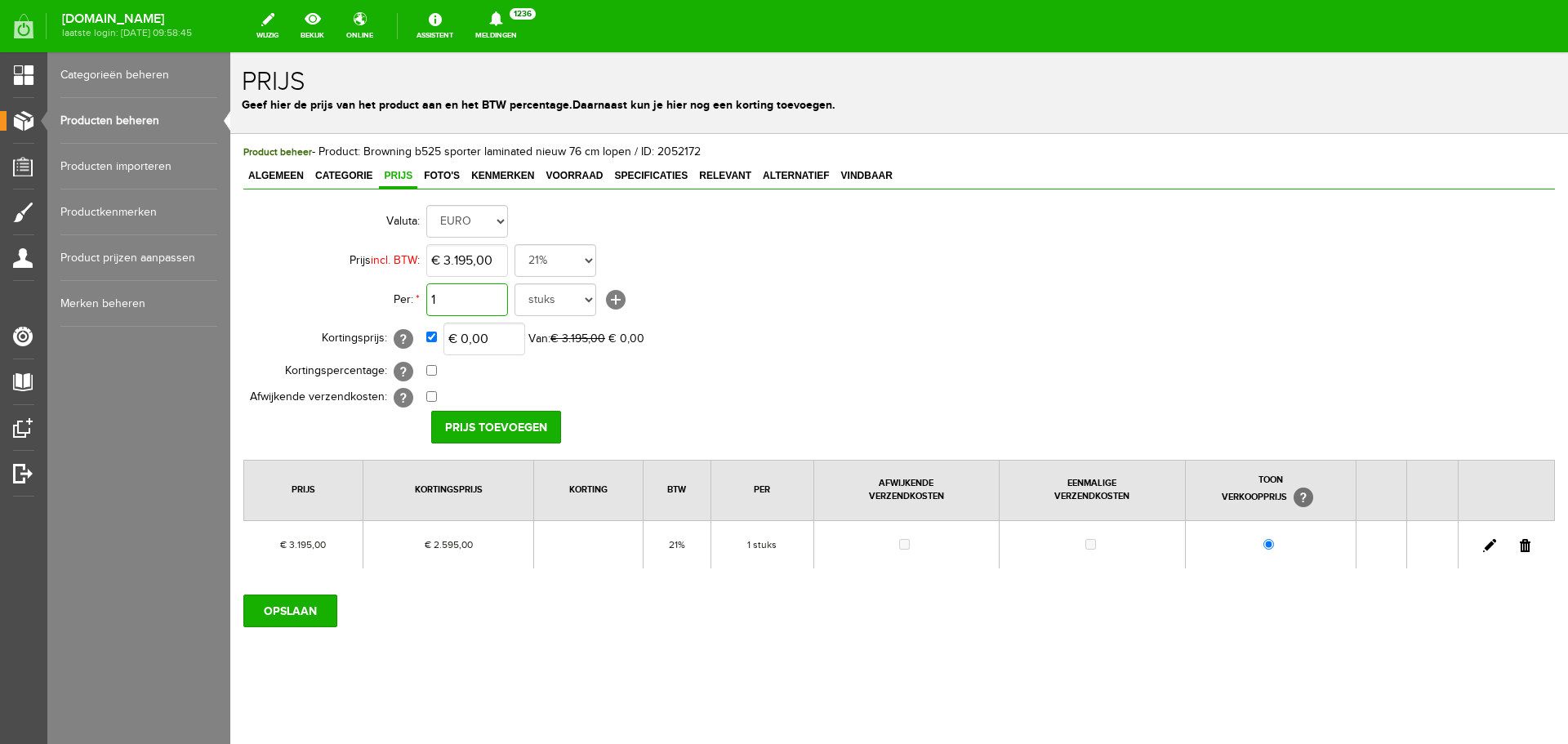
click at [473, 294] on input "1" at bounding box center [467, 299] width 82 height 33
click at [497, 343] on input "0" at bounding box center [484, 339] width 82 height 33
type input "€ 2.495,00"
click at [490, 408] on td "€ 0,00 [?] Eenmalige verzendkosten [?]" at bounding box center [727, 398] width 601 height 26
click at [494, 431] on input "Prijs toevoegen" at bounding box center [496, 427] width 130 height 33
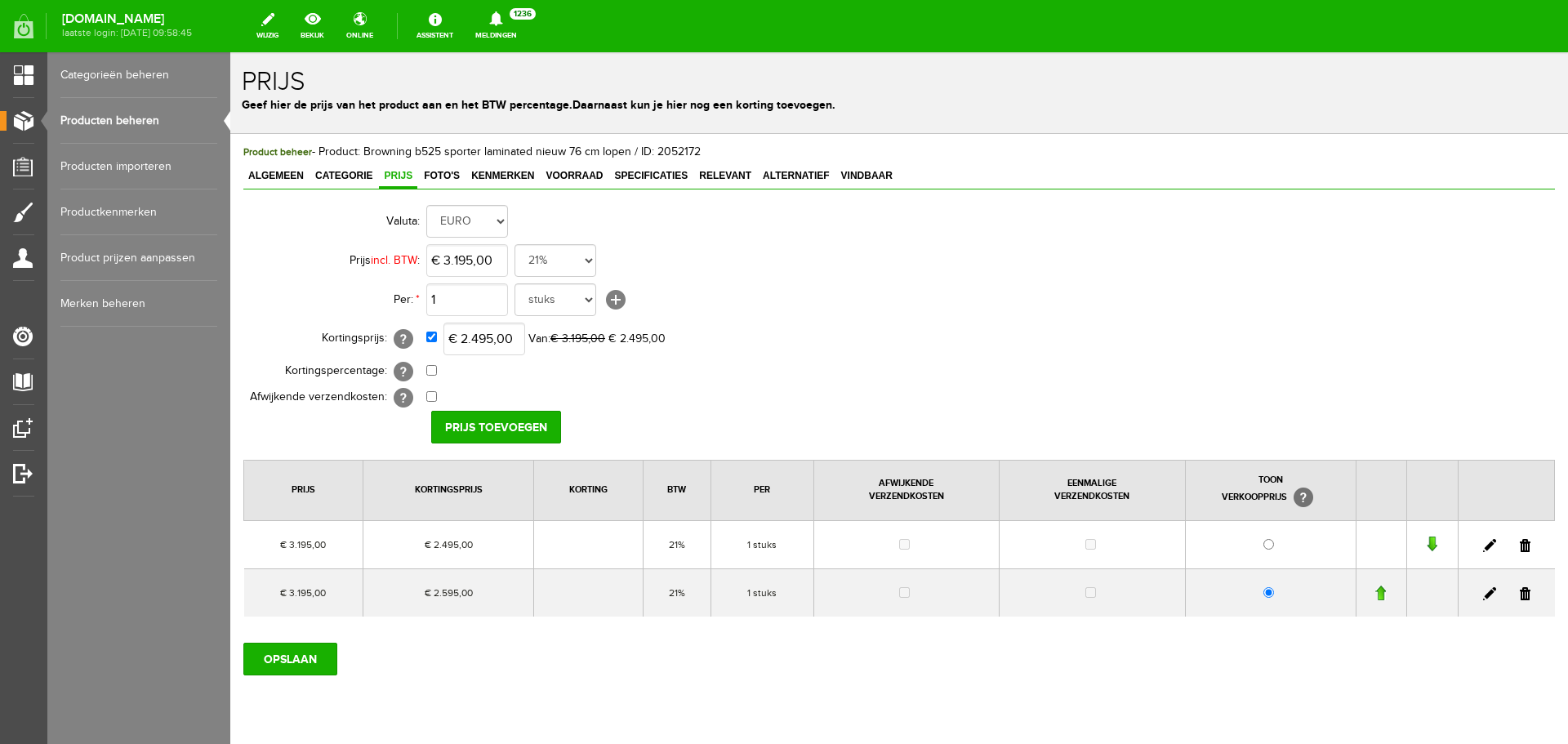
drag, startPoint x: 1515, startPoint y: 592, endPoint x: 841, endPoint y: 66, distance: 855.0
click at [1520, 592] on link at bounding box center [1525, 593] width 10 height 13
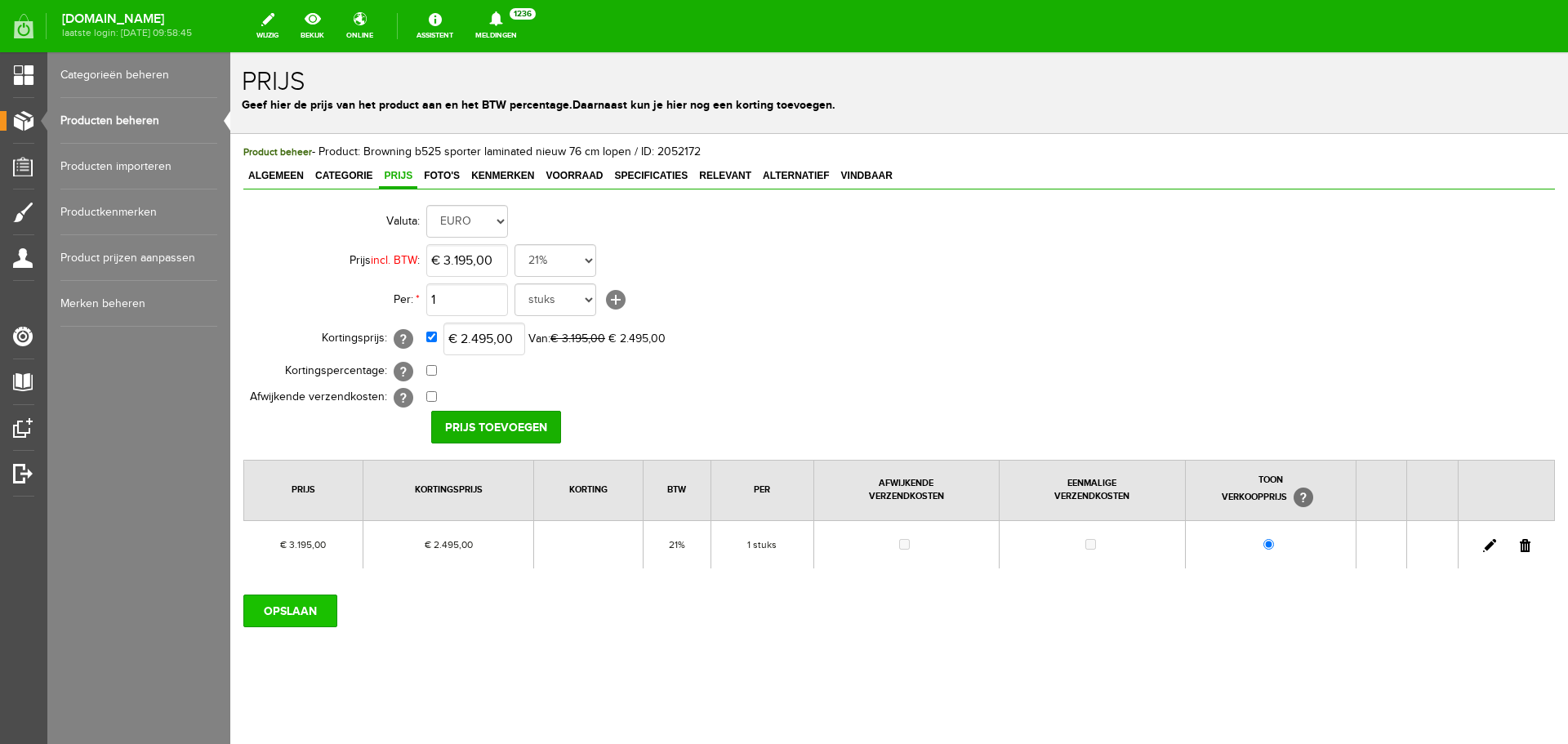
click at [291, 600] on input "OPSLAAN" at bounding box center [290, 611] width 94 height 33
click at [130, 132] on link "Producten beheren" at bounding box center [139, 121] width 157 height 46
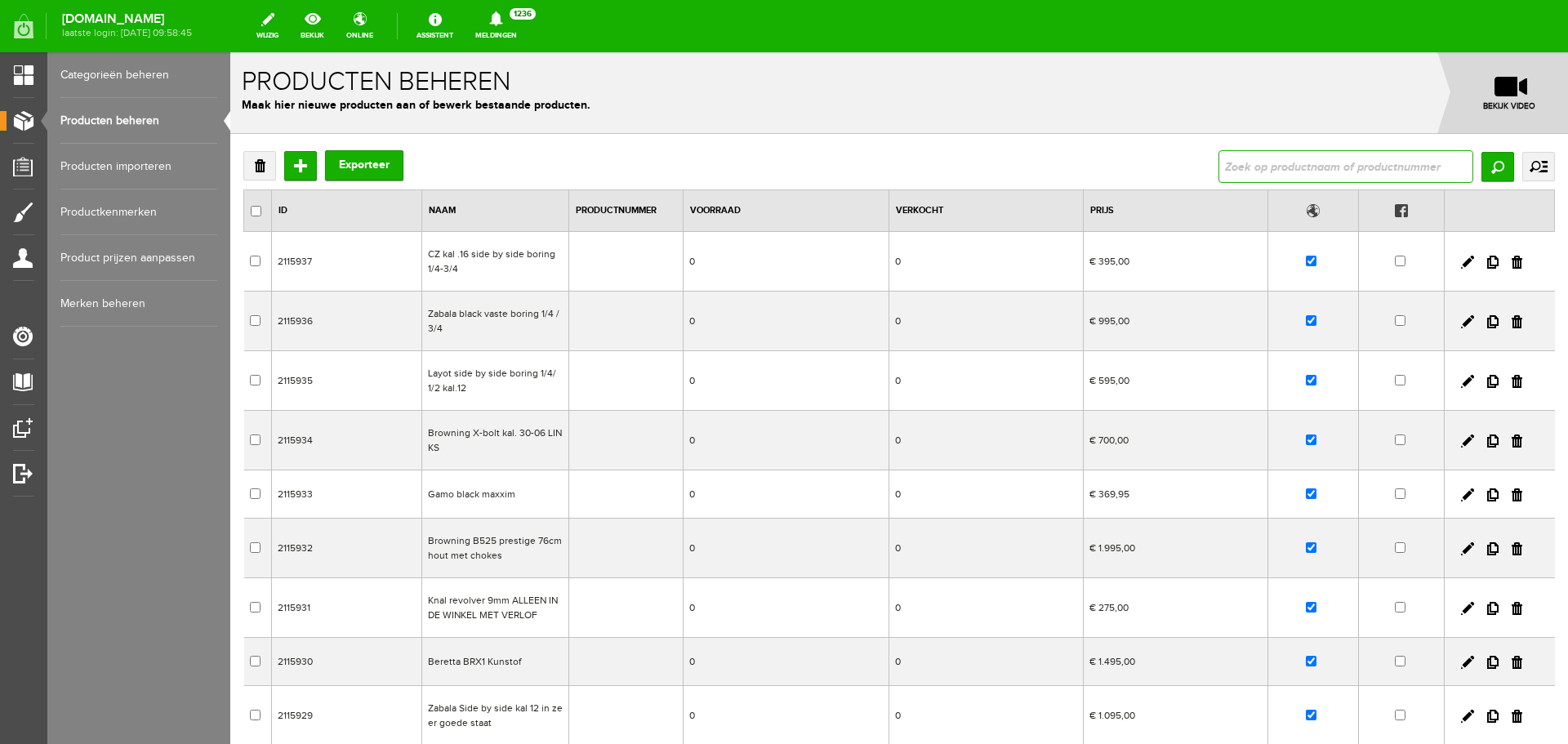
click at [1231, 161] on input "text" at bounding box center [1345, 167] width 255 height 33
type input "Steel Action 7x64"
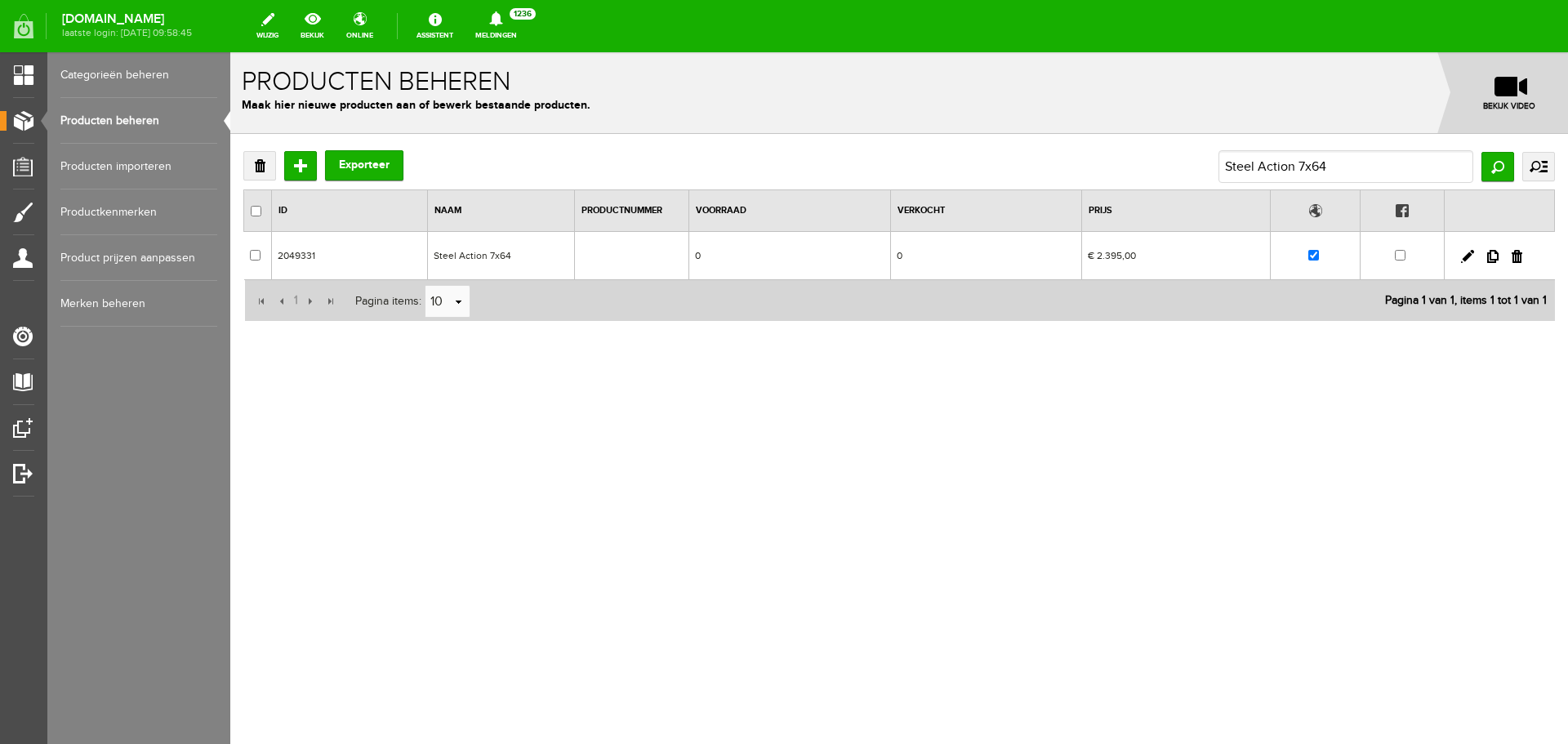
drag, startPoint x: 495, startPoint y: 245, endPoint x: 774, endPoint y: 306, distance: 285.6
click at [495, 245] on td "Steel Action 7x64" at bounding box center [501, 256] width 147 height 48
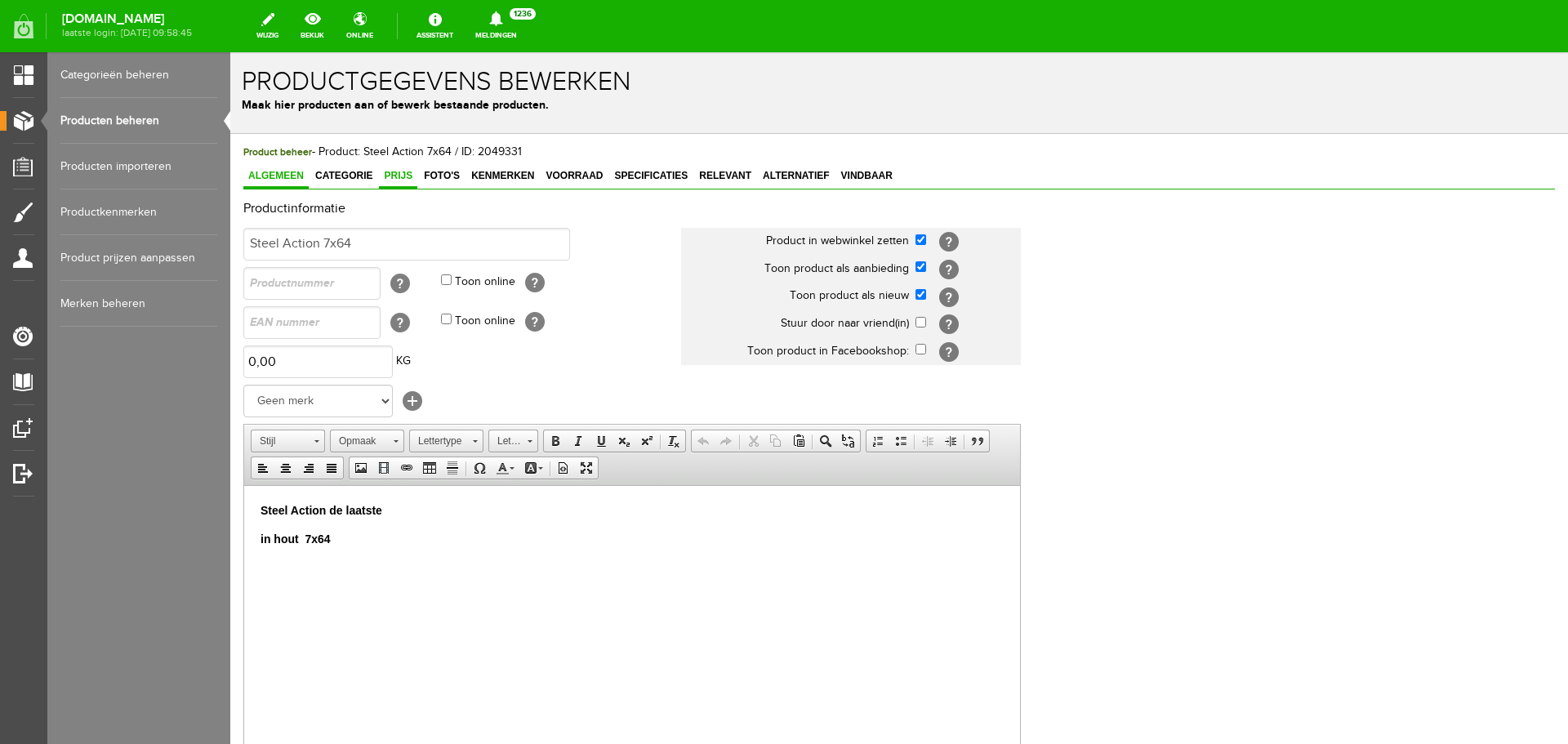
click at [394, 173] on span "Prijs" at bounding box center [398, 175] width 38 height 11
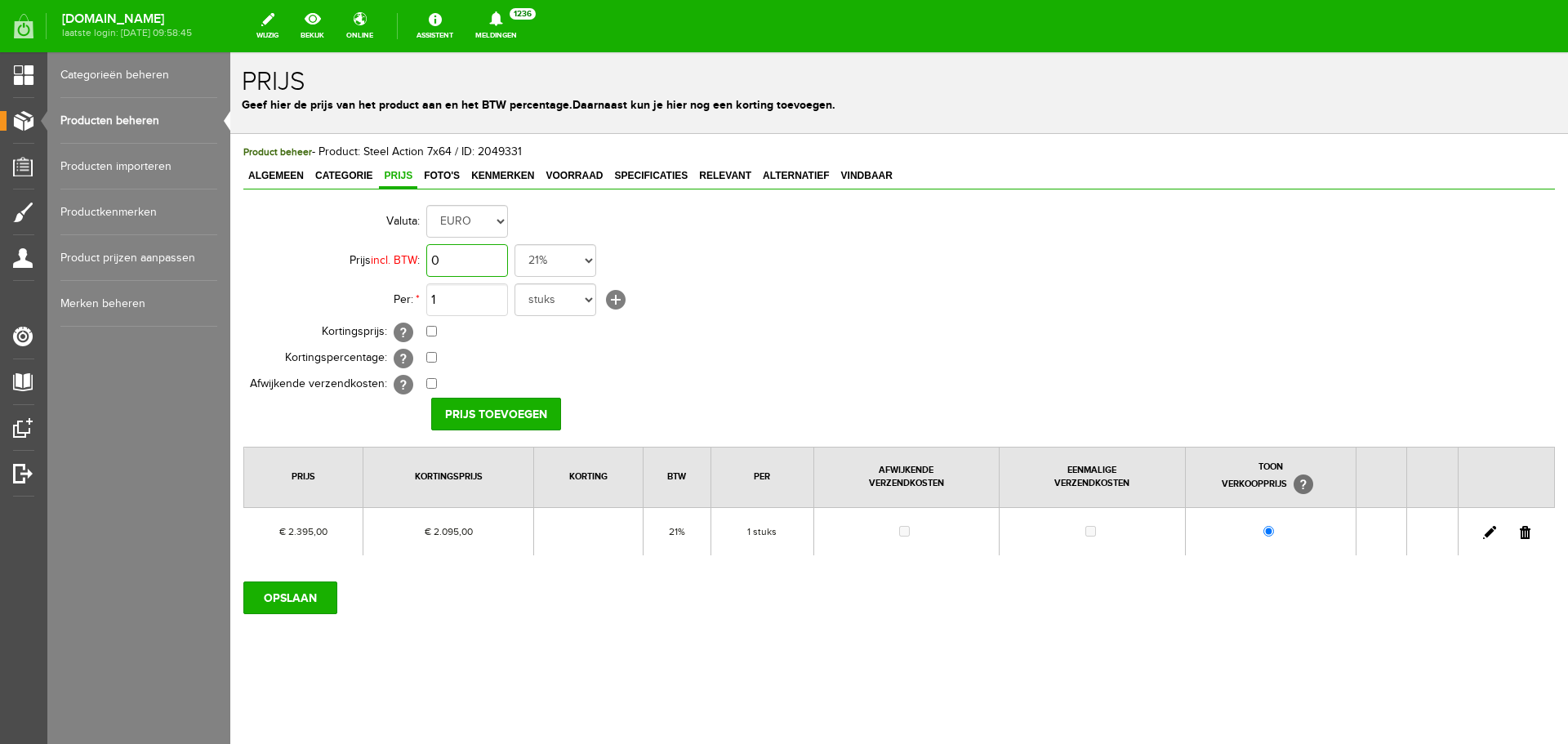
click at [462, 262] on input "0" at bounding box center [467, 261] width 82 height 33
click at [335, 174] on span "Categorie" at bounding box center [344, 175] width 67 height 11
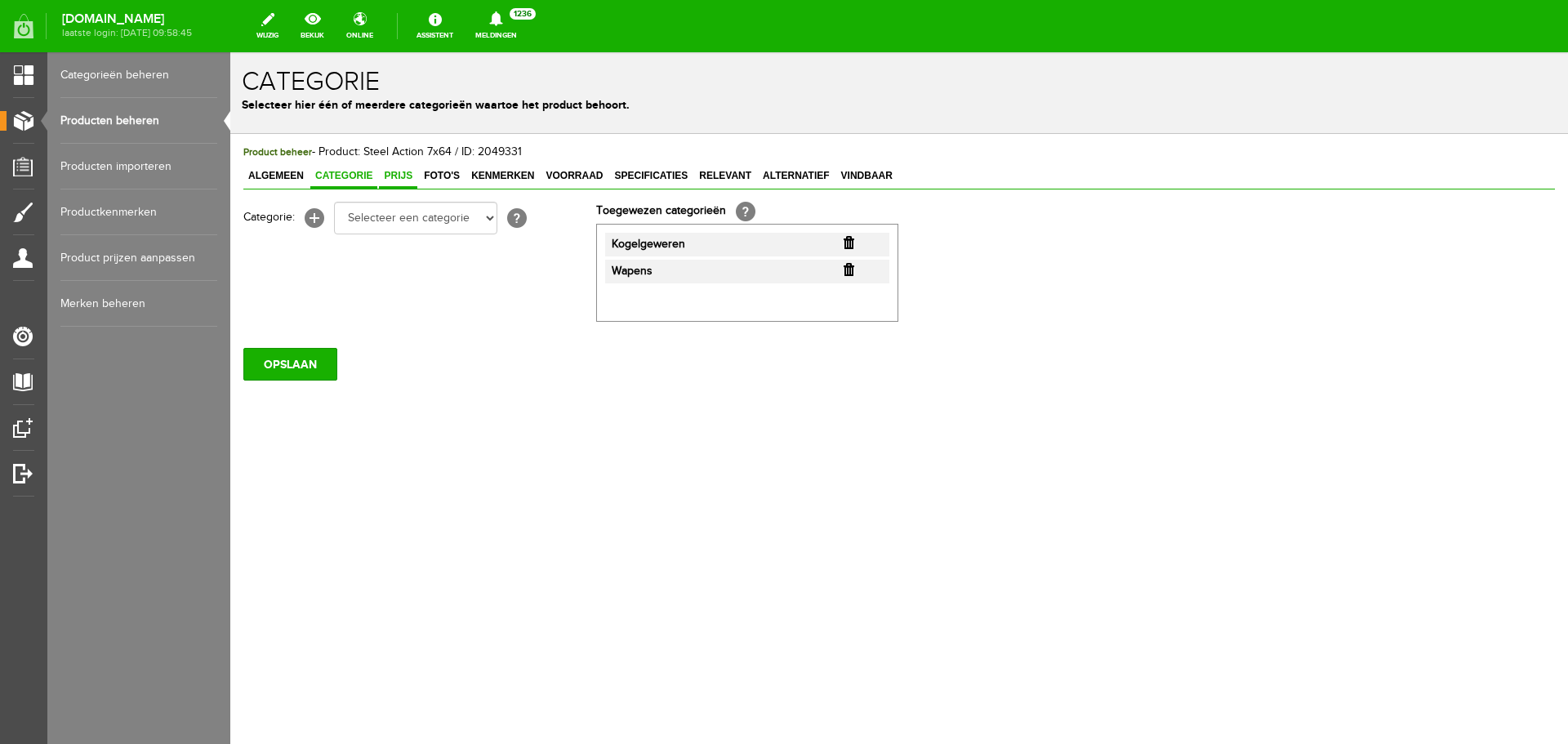
click at [409, 174] on span "Prijs" at bounding box center [398, 175] width 38 height 11
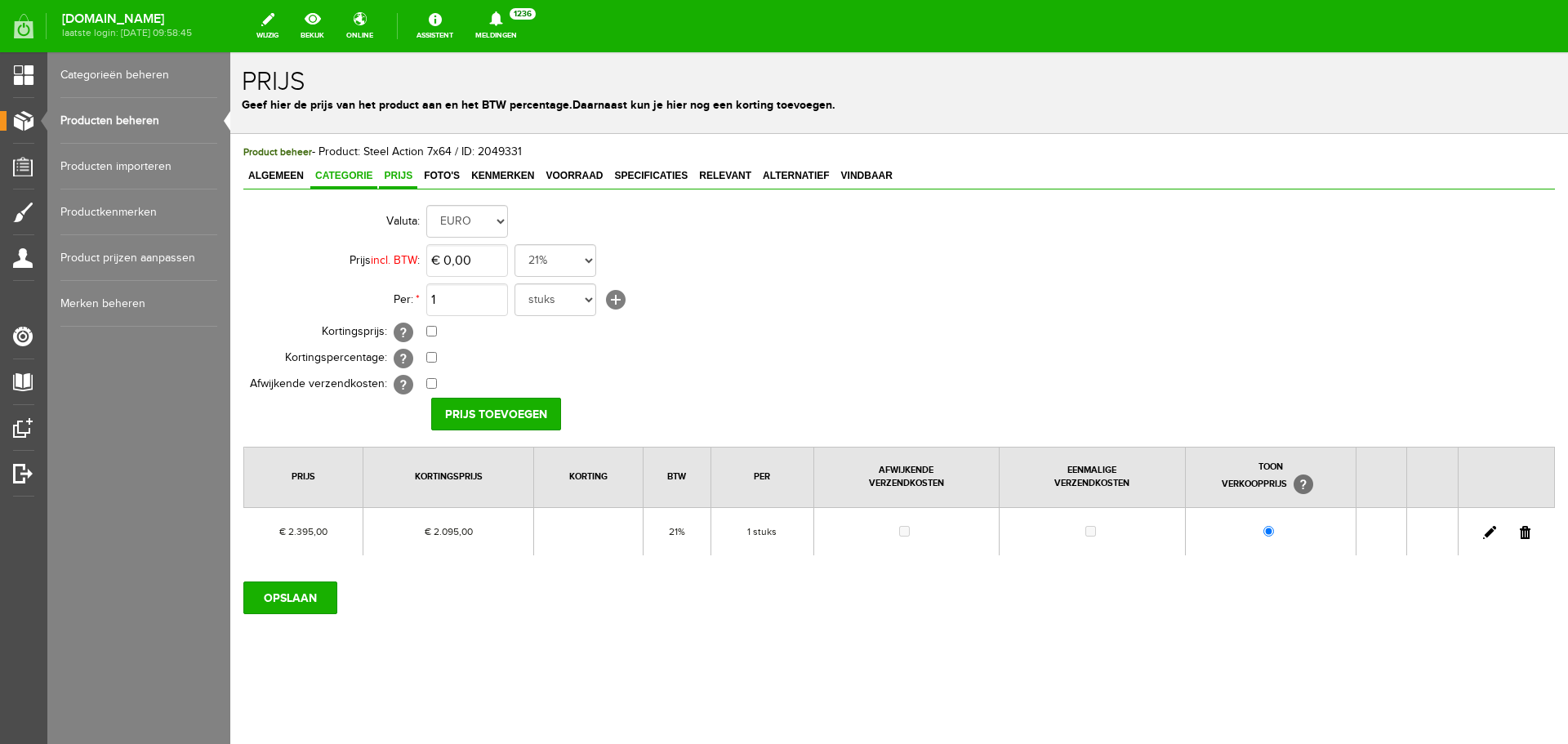
click at [346, 173] on span "Categorie" at bounding box center [344, 175] width 67 height 11
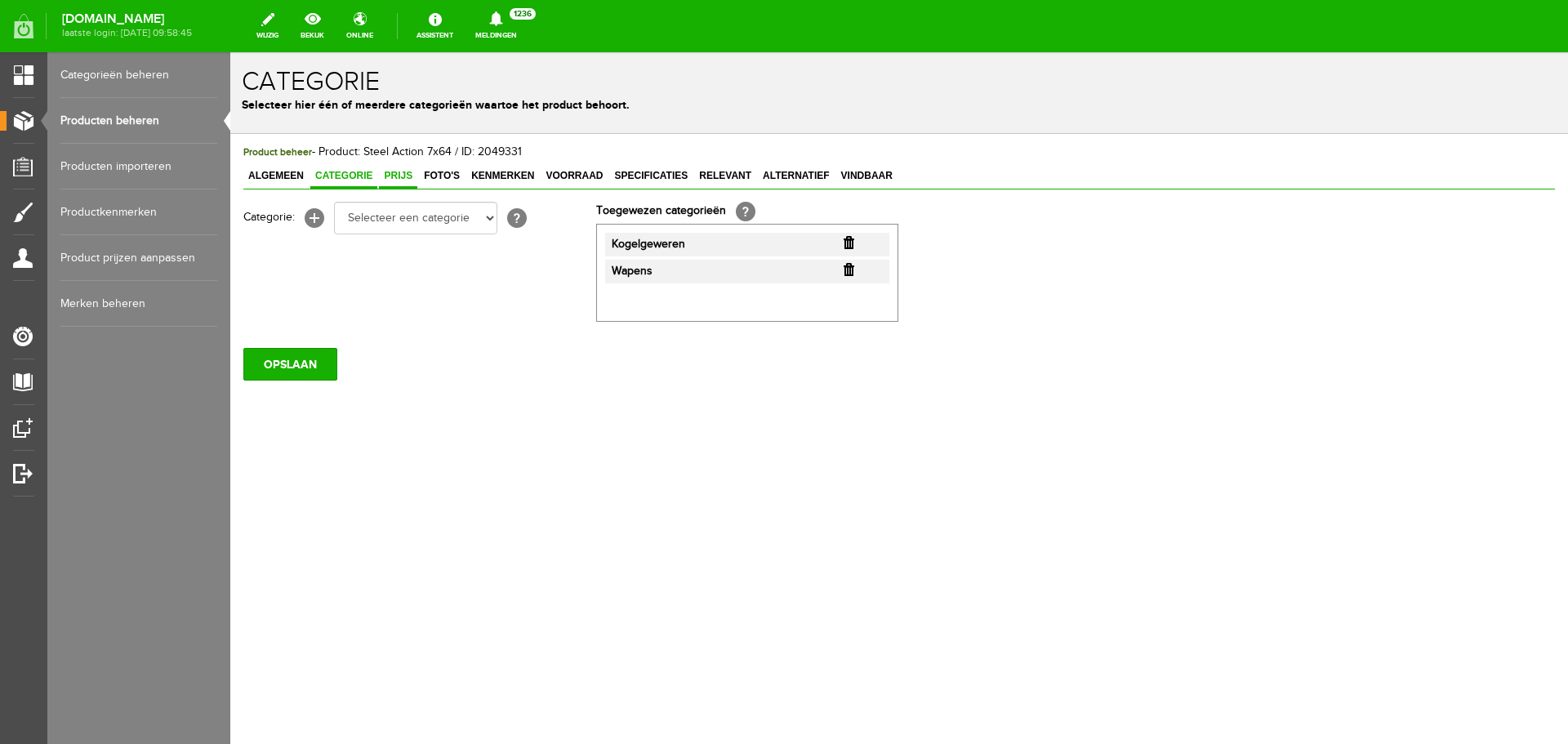
click at [412, 176] on span "Prijs" at bounding box center [398, 175] width 38 height 11
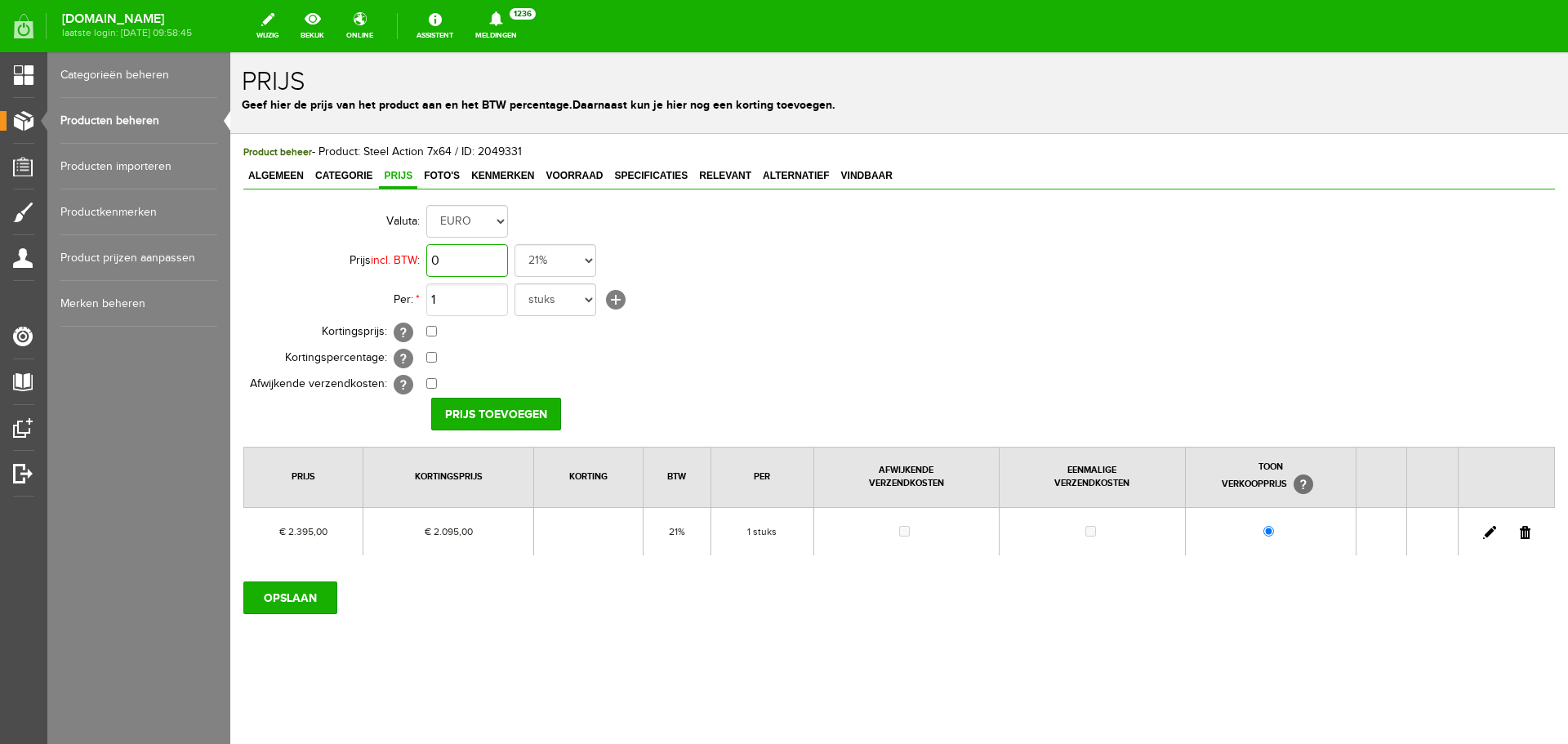
click at [477, 262] on input "0" at bounding box center [467, 261] width 82 height 33
type input "€ 2.395,00"
click at [430, 331] on input "checkbox" at bounding box center [432, 331] width 10 height 10
checkbox input "true"
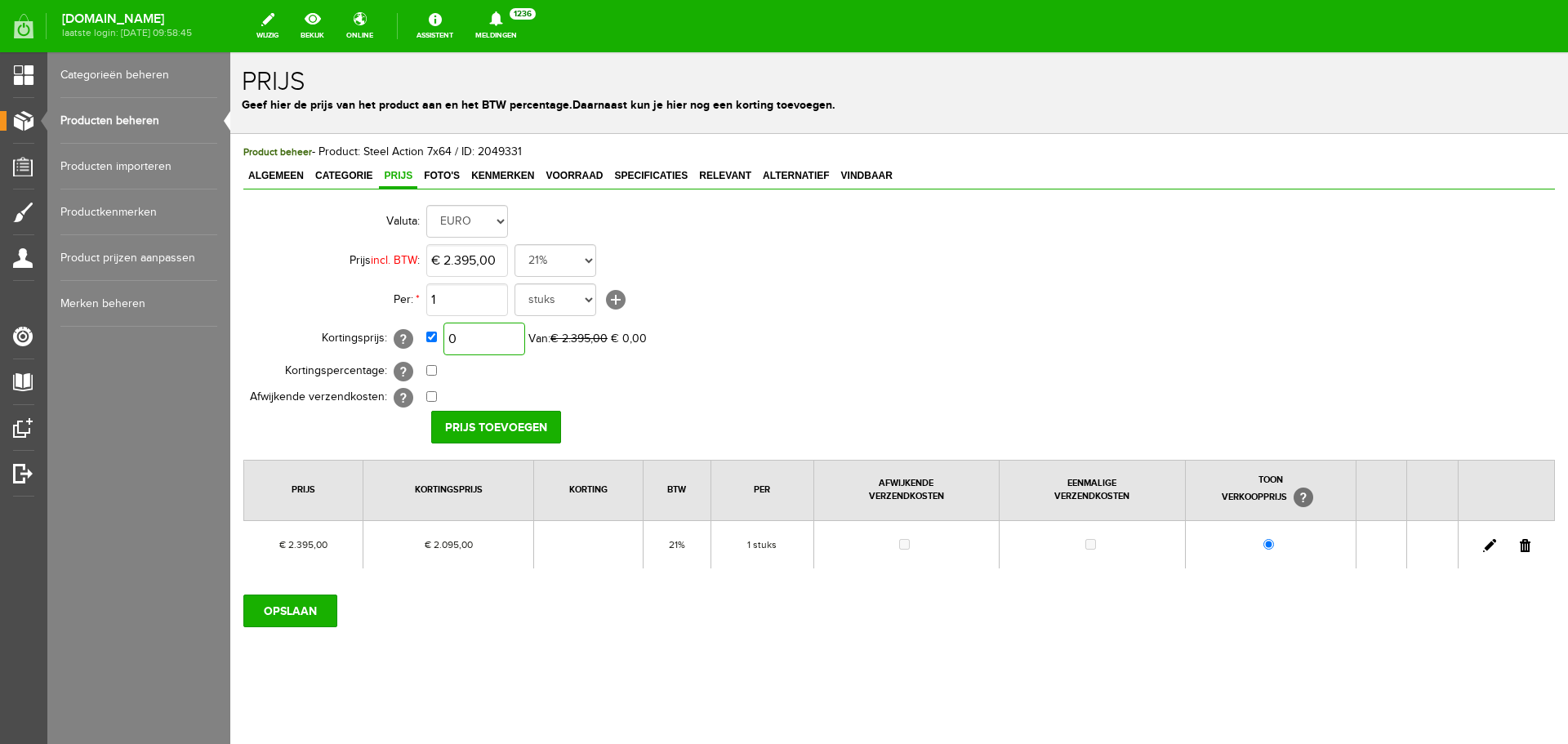
drag, startPoint x: 469, startPoint y: 339, endPoint x: 477, endPoint y: 364, distance: 26.2
click at [469, 340] on input "0" at bounding box center [484, 339] width 82 height 33
type input "€ 2.000,00"
click at [527, 415] on input "Prijs toevoegen" at bounding box center [496, 427] width 130 height 33
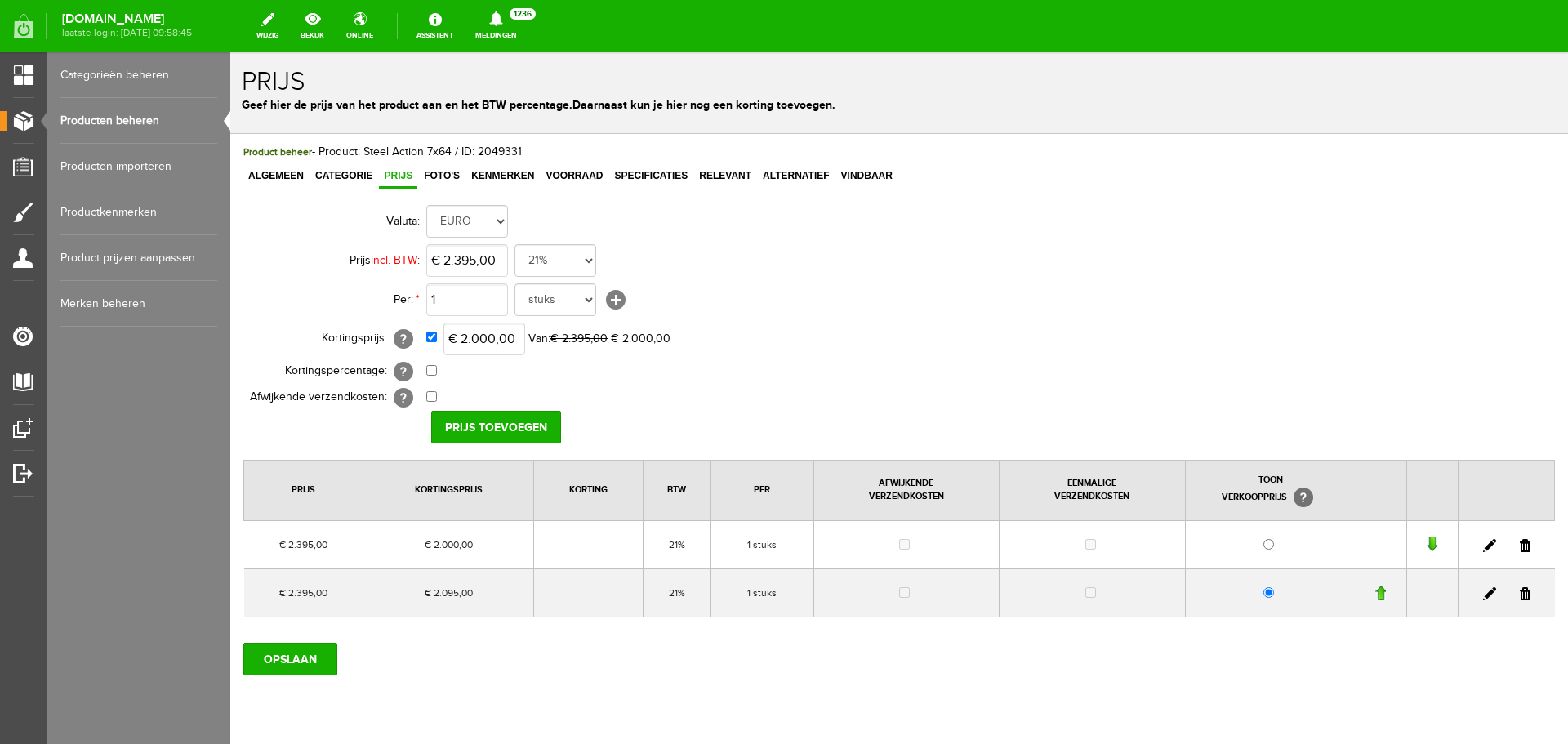
click at [1520, 598] on link at bounding box center [1525, 593] width 10 height 13
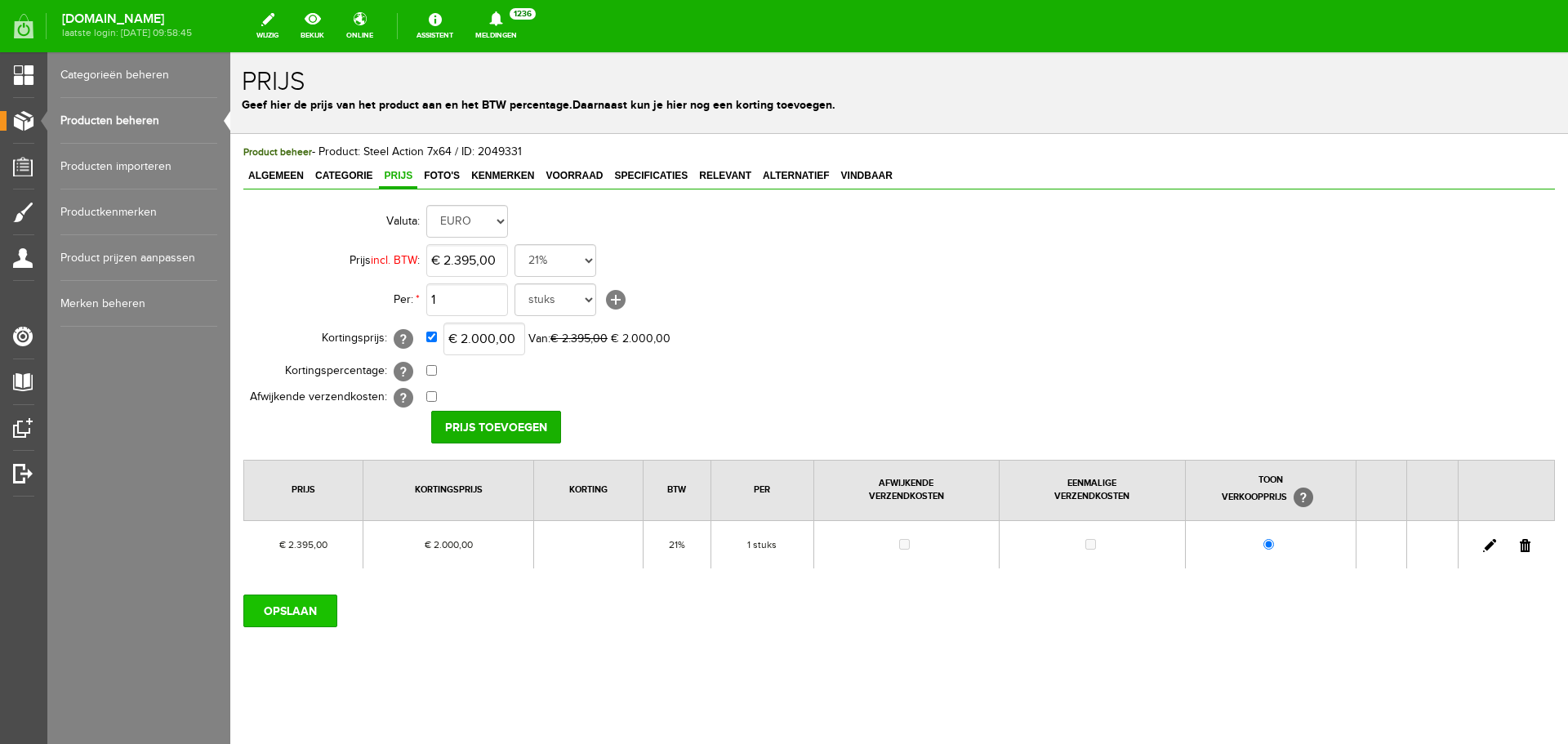
click at [303, 611] on input "OPSLAAN" at bounding box center [290, 611] width 94 height 33
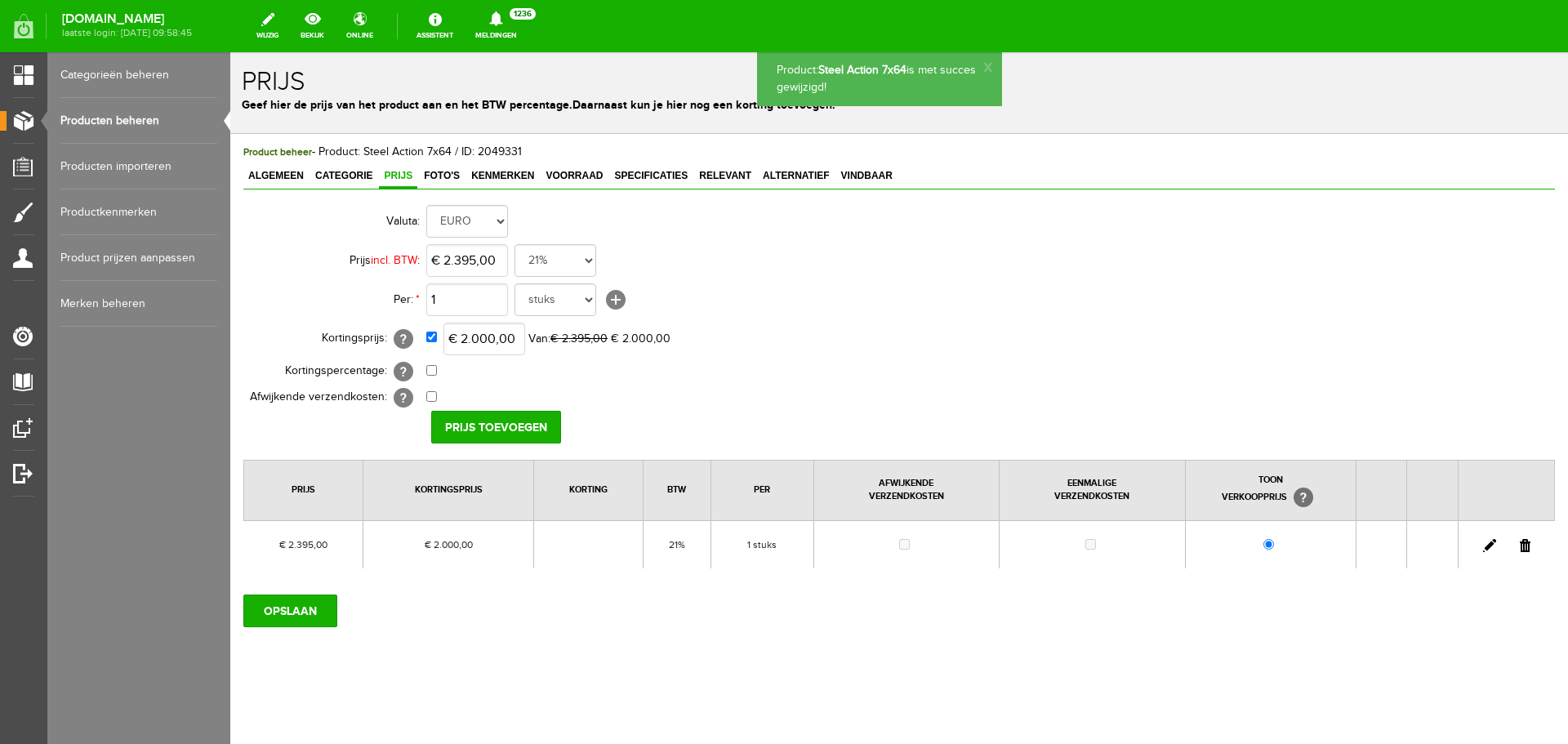
click at [126, 113] on link "Producten beheren" at bounding box center [139, 121] width 157 height 46
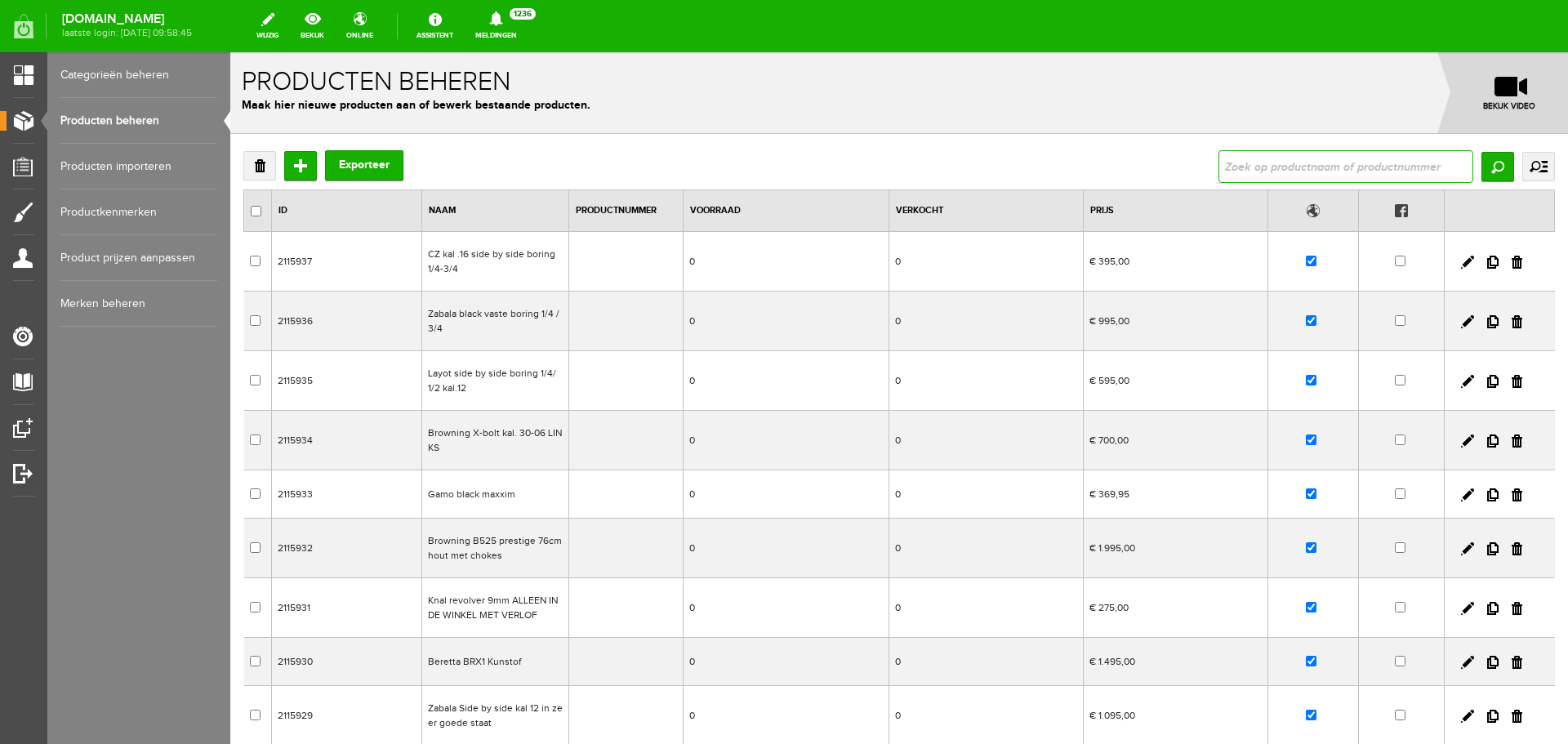
click at [1223, 159] on input "text" at bounding box center [1345, 167] width 255 height 33
type input "Fabarm Sporter STL met verstelbare kolf"
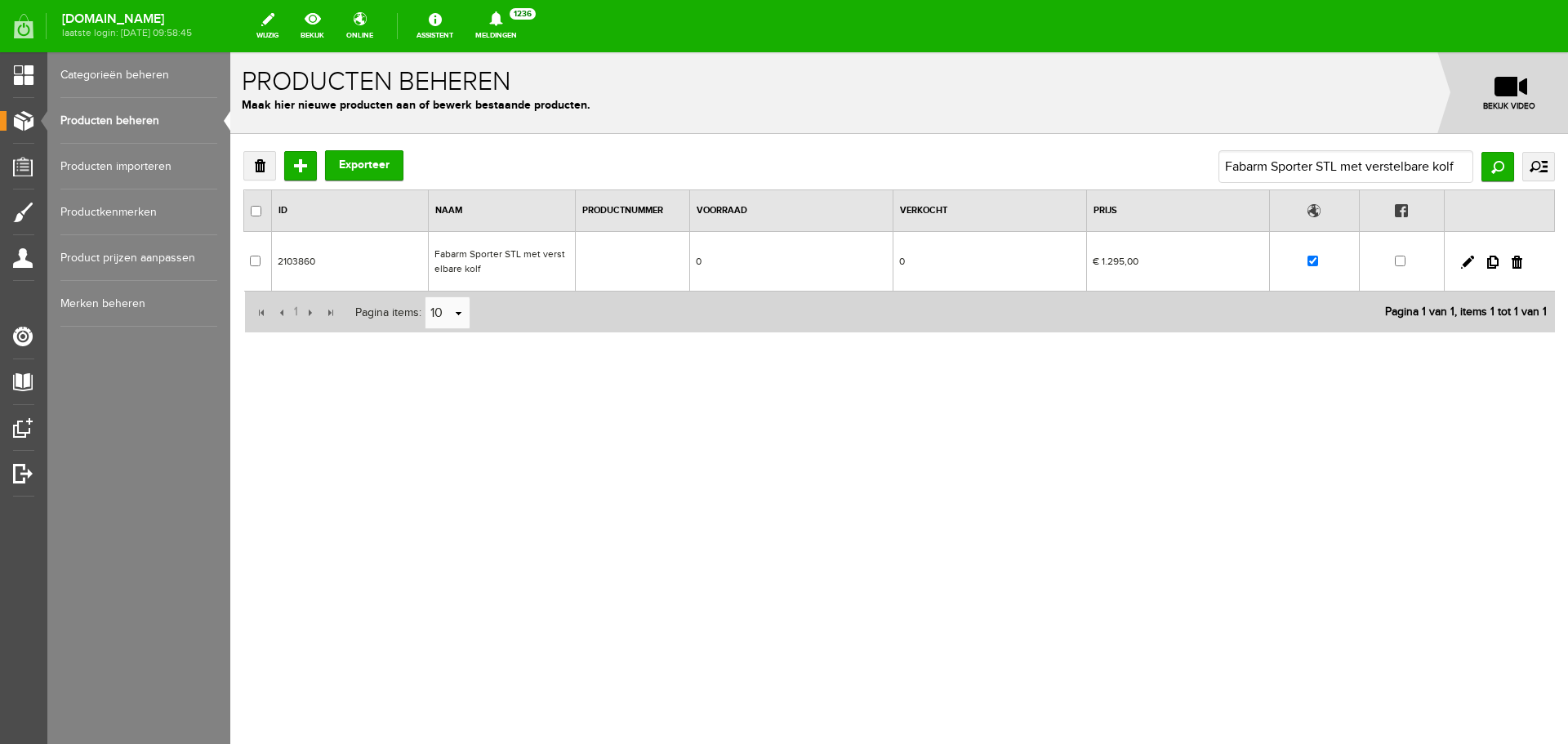
drag, startPoint x: 746, startPoint y: 325, endPoint x: 515, endPoint y: 268, distance: 237.9
click at [515, 268] on td "Fabarm Sporter STL met verstelbare kolf" at bounding box center [503, 262] width 147 height 60
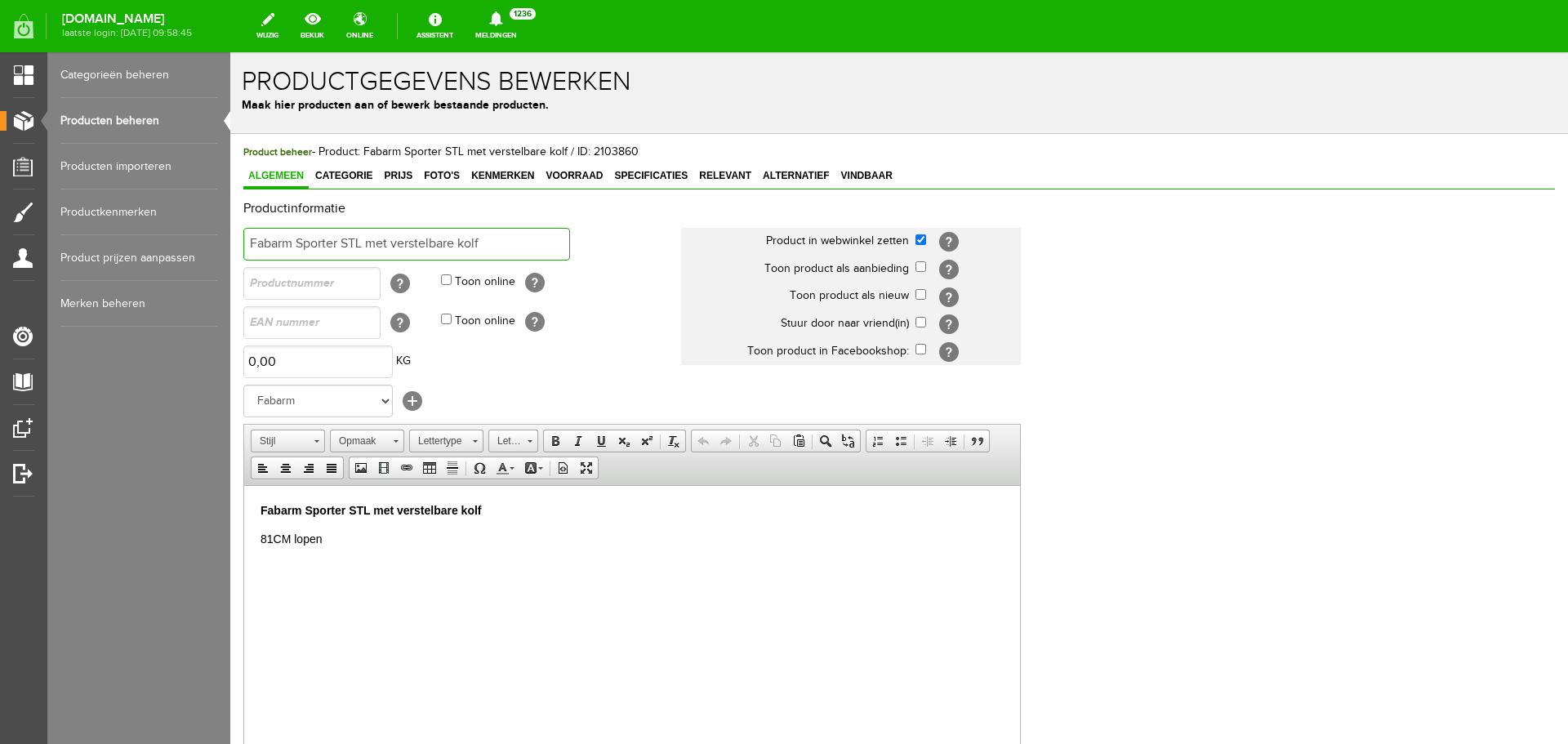
click at [250, 245] on input "Fabarm Sporter STL met verstelbare kolf" at bounding box center [407, 244] width 326 height 33
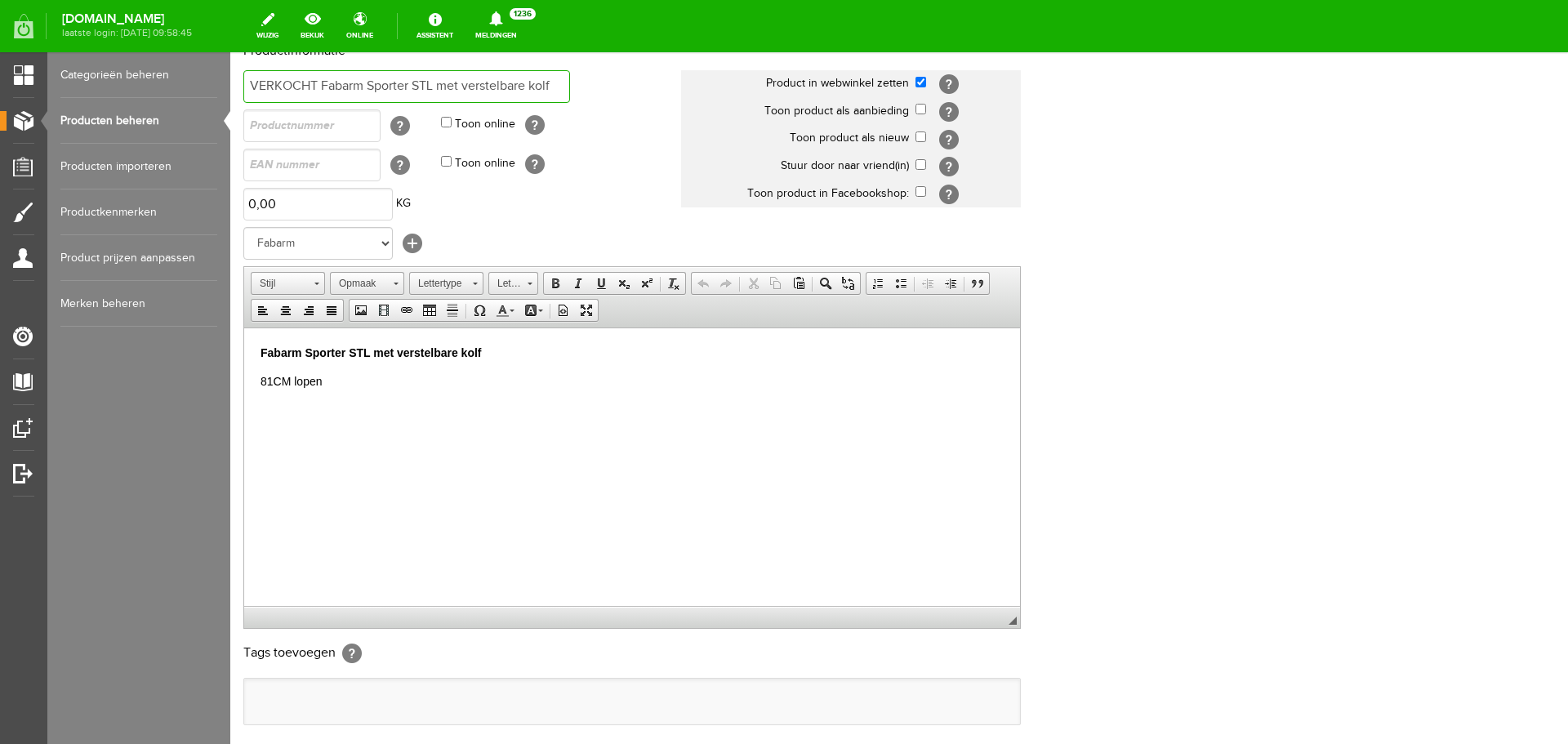
scroll to position [322, 0]
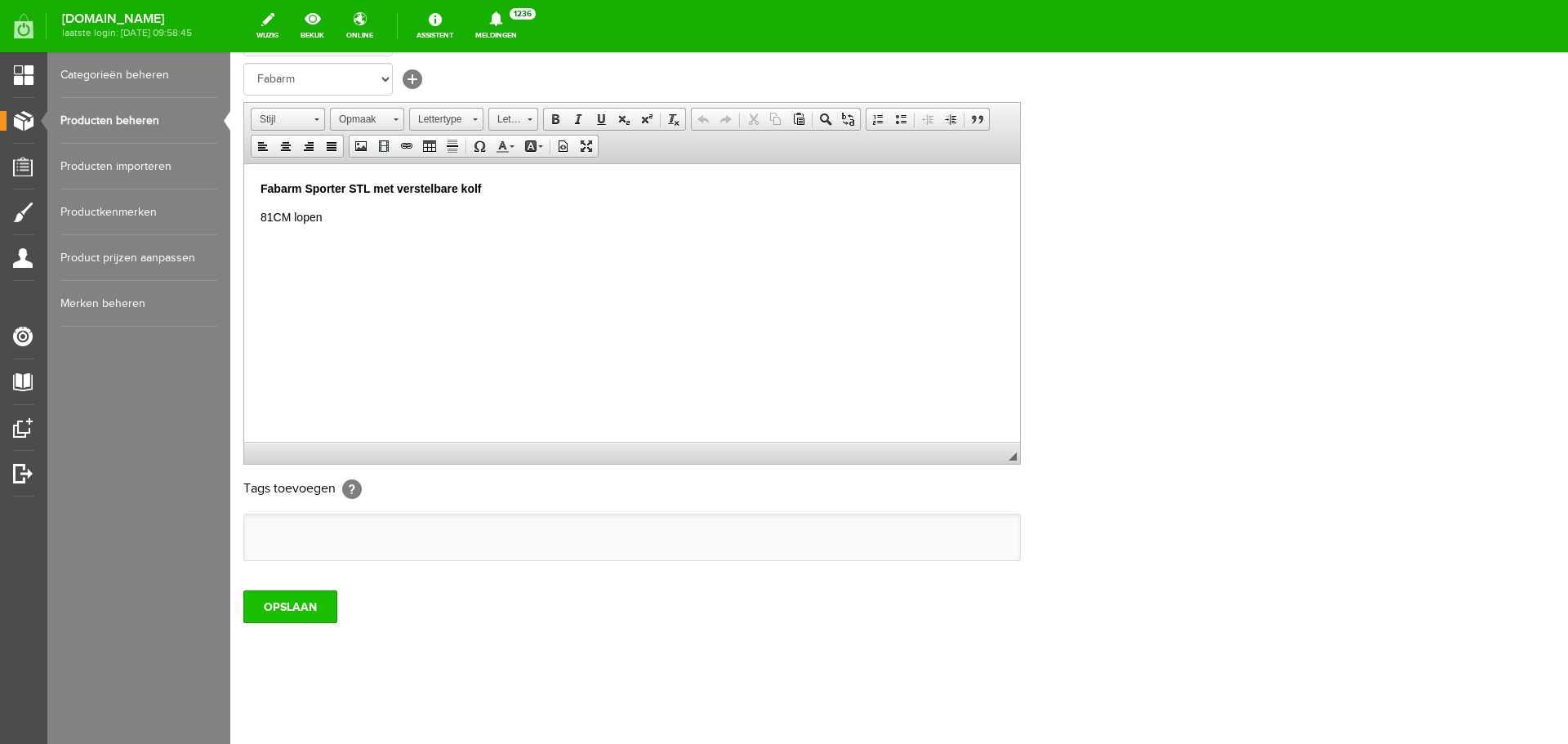
type input "VERKOCHT Fabarm Sporter STL met verstelbare kolf"
click at [309, 615] on input "OPSLAAN" at bounding box center [290, 607] width 94 height 33
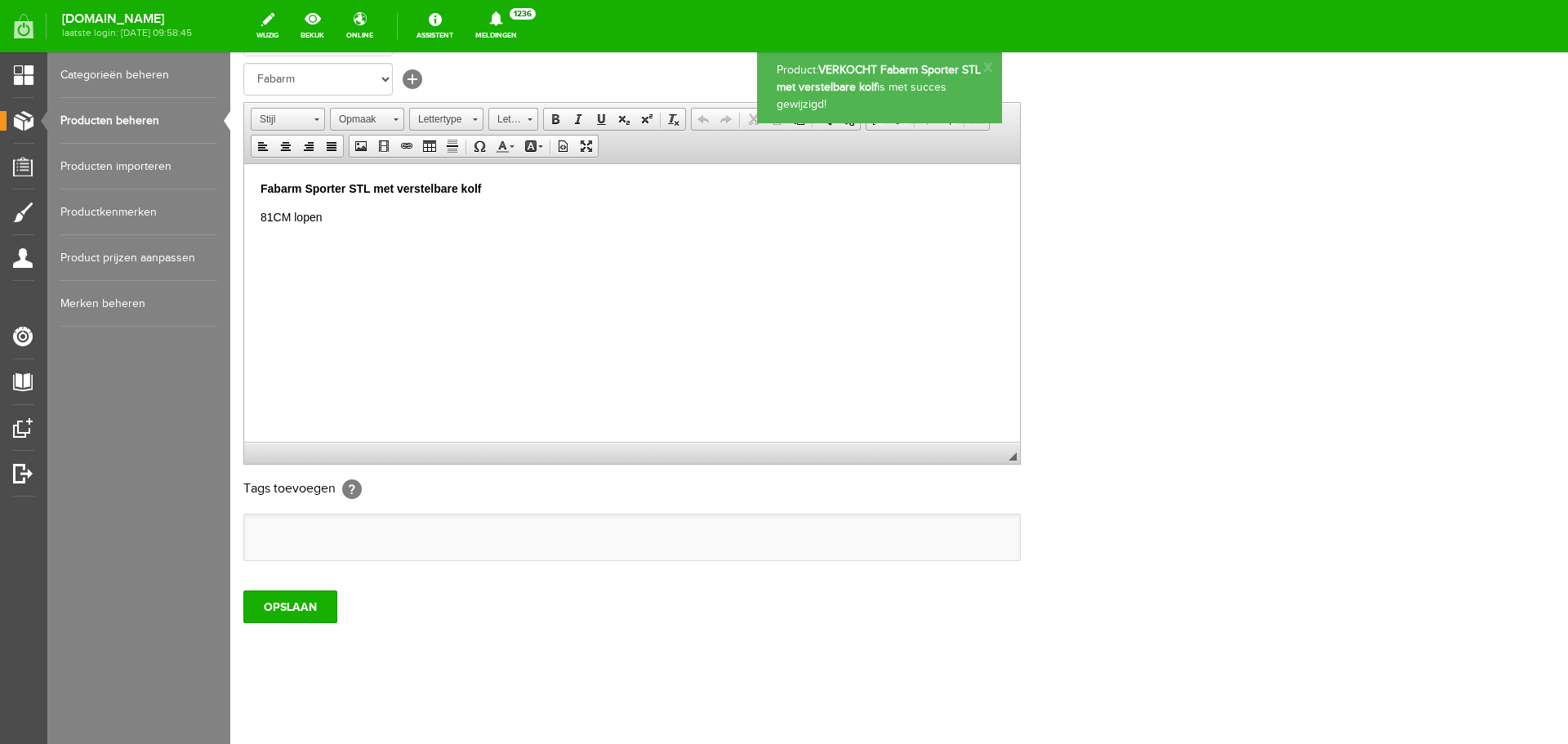
scroll to position [0, 0]
click at [157, 121] on link "Producten beheren" at bounding box center [139, 121] width 157 height 46
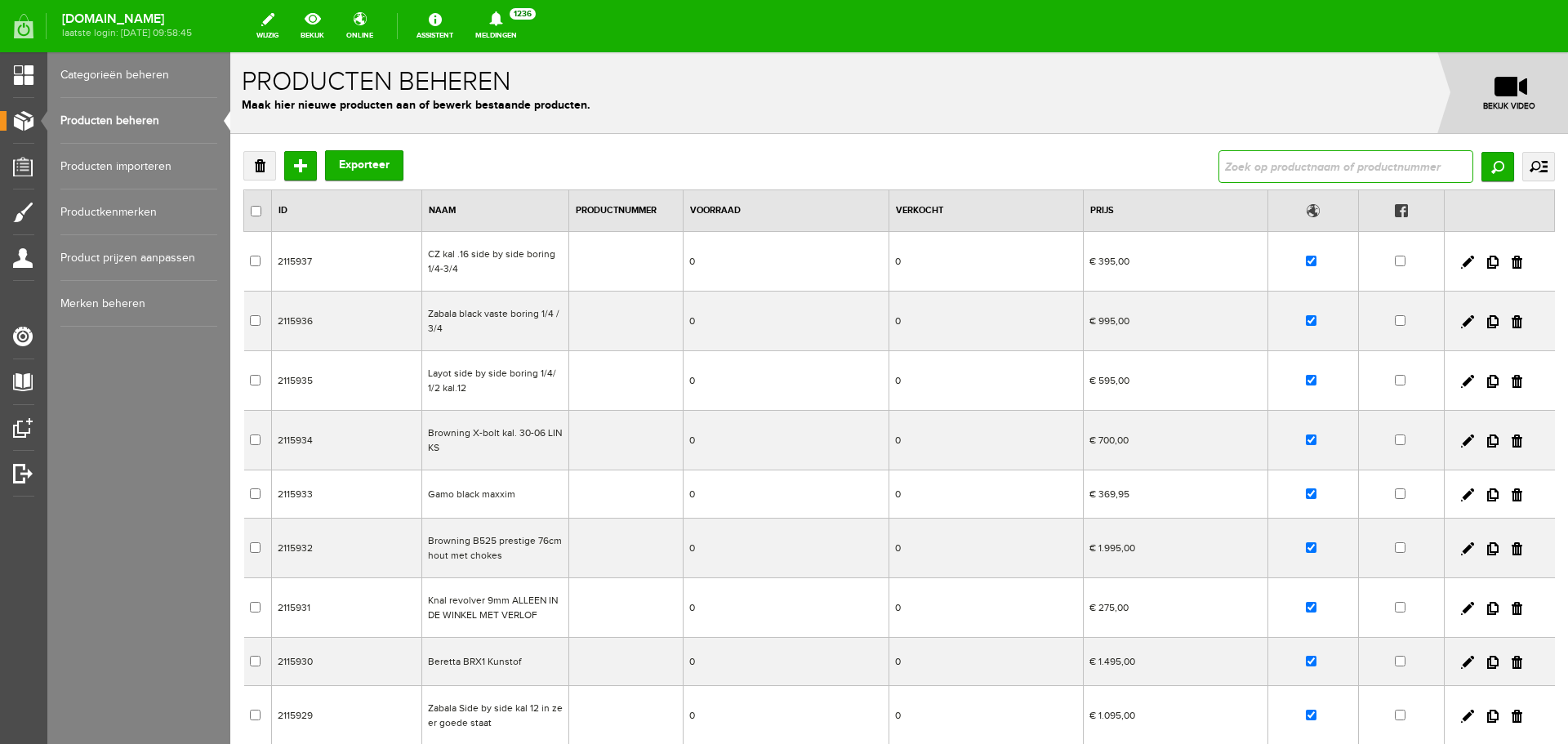
click at [1230, 170] on input "text" at bounding box center [1345, 167] width 255 height 33
type input "Browning B525 Game one 76cm lopen op is op"
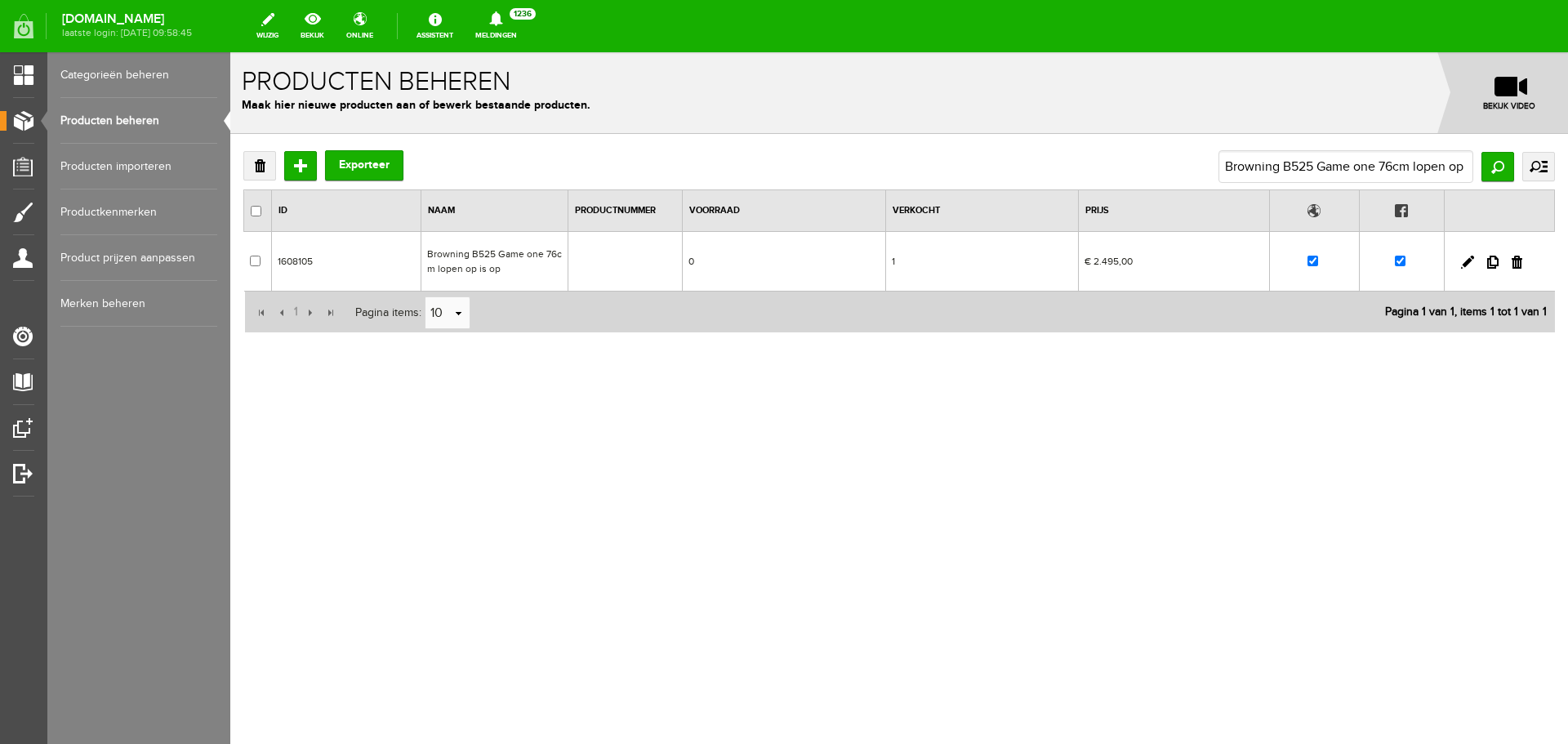
click at [534, 373] on div "Verwijderen Toevoegen Exporteer Browning B525 Game one 76cm lopen op is op Zoek…" at bounding box center [899, 294] width 1337 height 322
drag, startPoint x: 1221, startPoint y: 175, endPoint x: 1519, endPoint y: 175, distance: 298.0
click at [1518, 175] on div "Browning B525 Game one 76cm lopen op is op Zoeken uitgebreid zoeken Categorie O…" at bounding box center [1387, 167] width 337 height 33
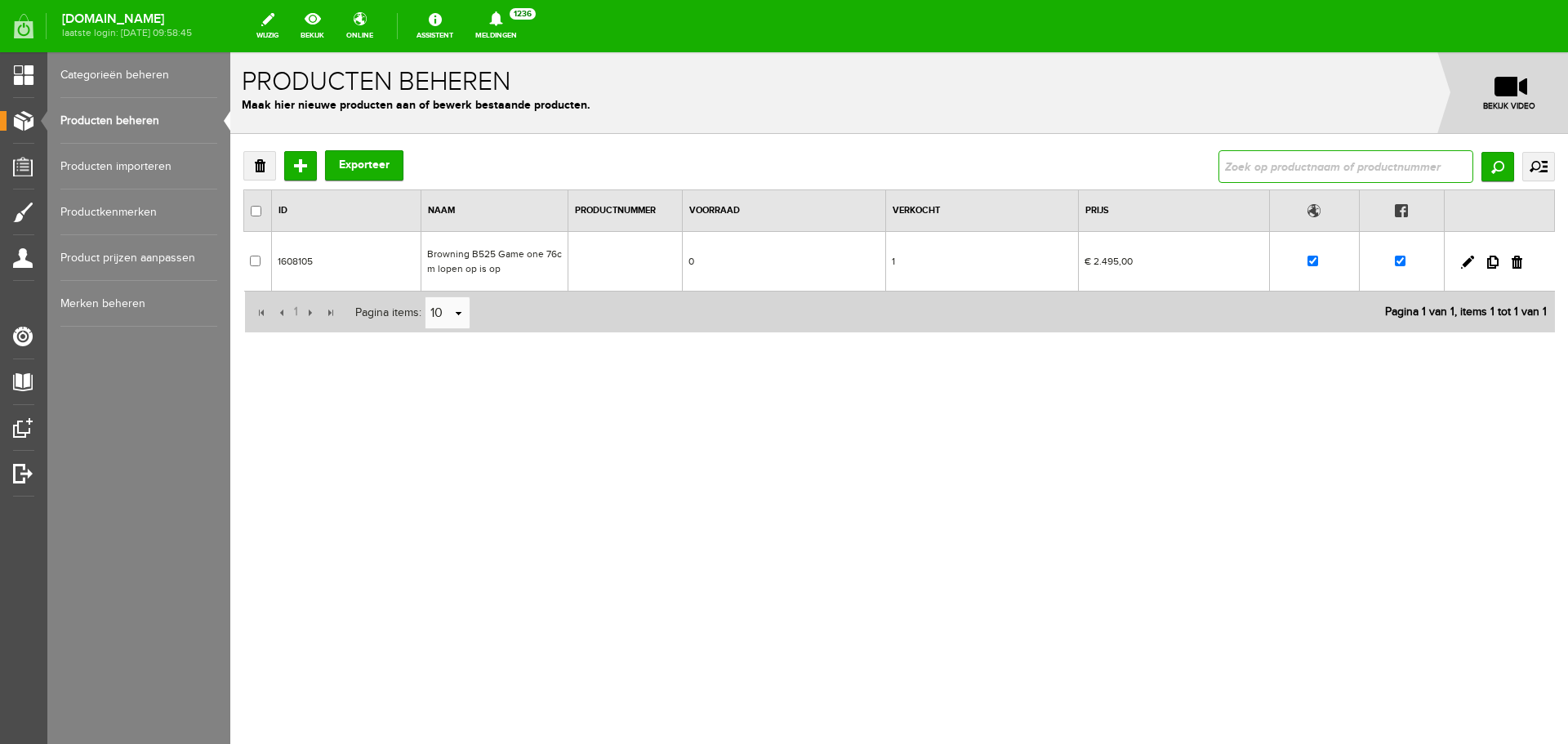
paste input "Browning X-bolt Eclipse /Duimgat /Bruin/Zeiss V4"
type input "Browning X-bolt Eclipse /Duimgat /Bruin/Zeiss V4"
click at [531, 266] on td "Browning X-bolt Eclipse /Duimgat /Bruin/Zeiss V4" at bounding box center [501, 262] width 147 height 60
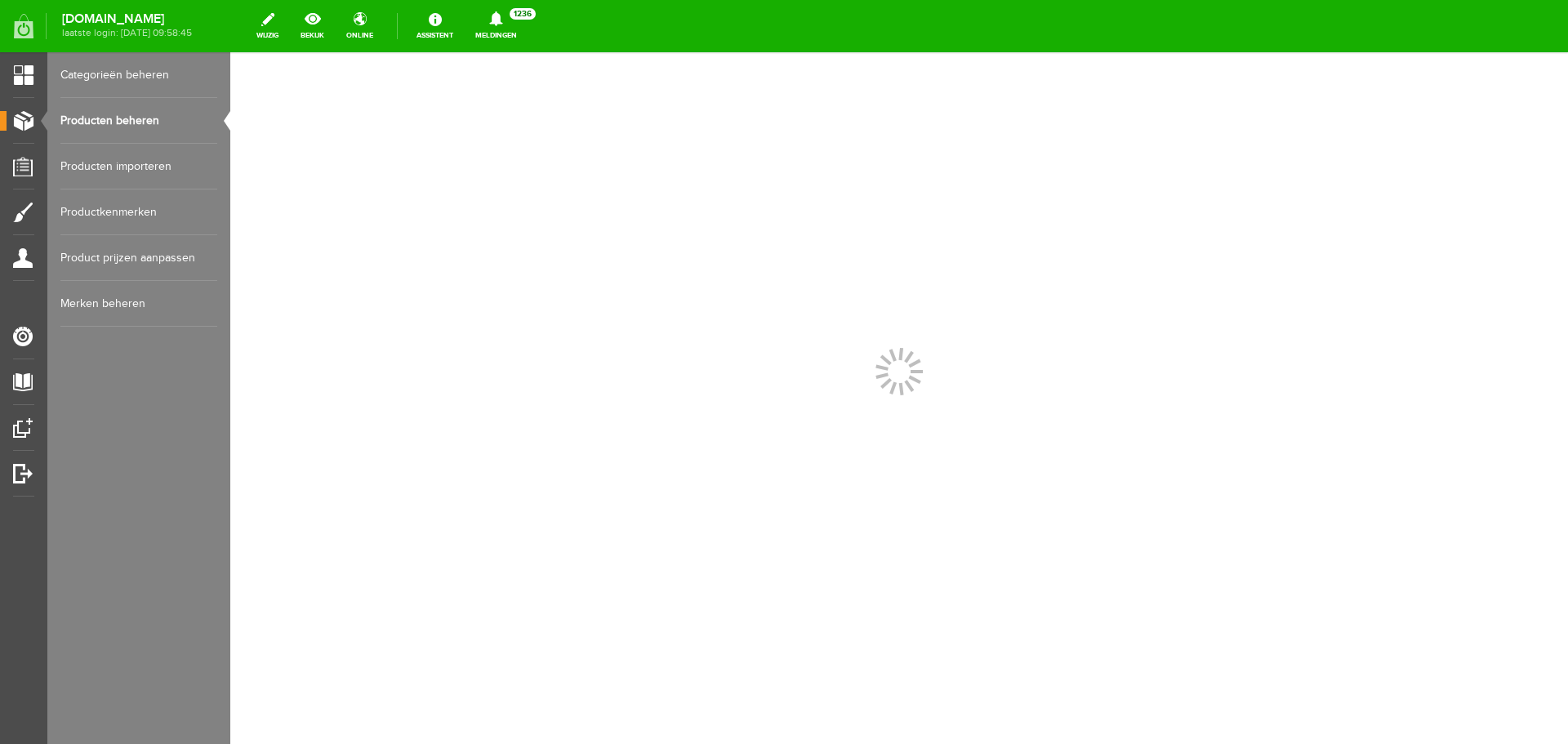
scroll to position [0, 0]
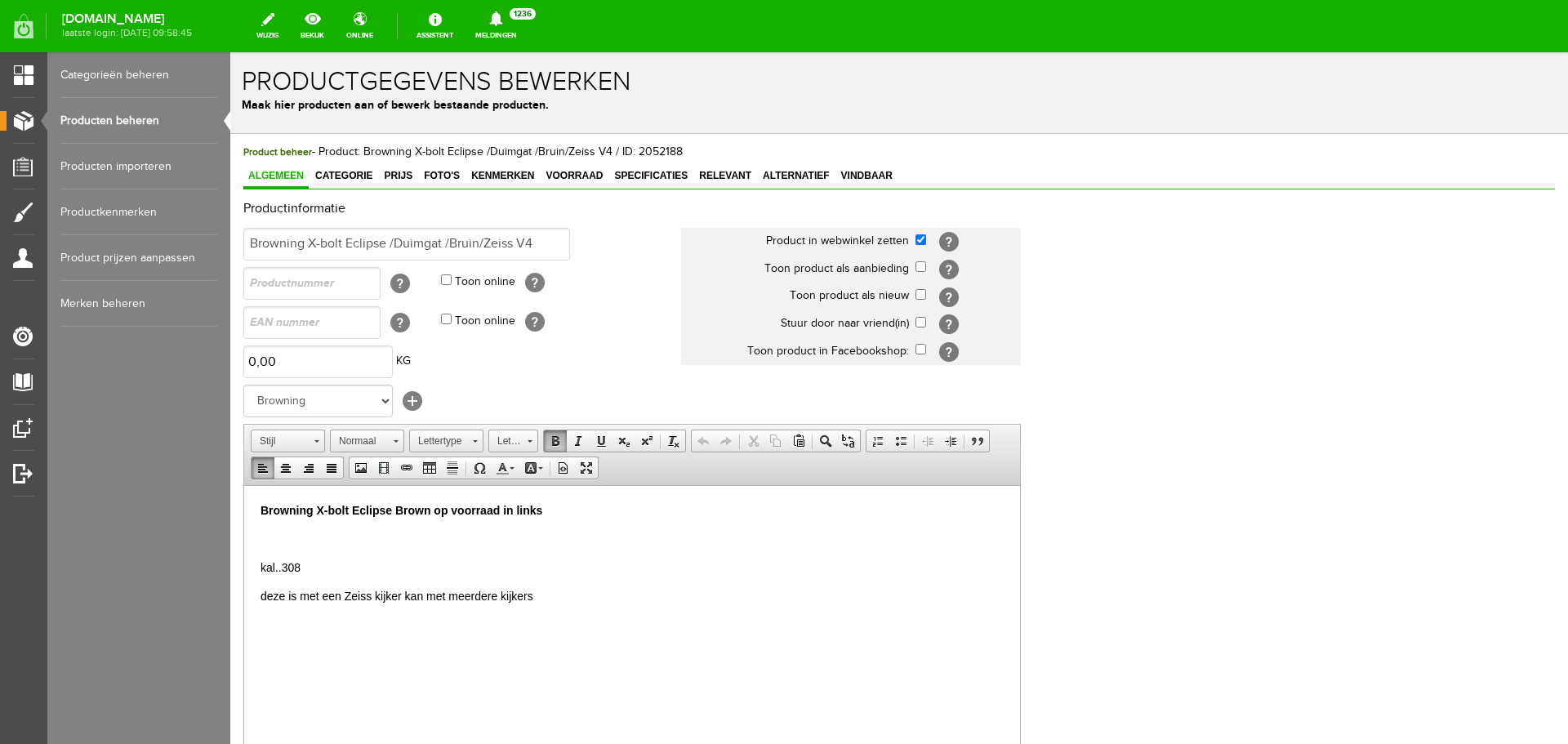
click at [262, 528] on body "Browning X-bolt Eclipse Brown op voorraad in links kal..308 deze is met een Zei…" at bounding box center [632, 567] width 743 height 131
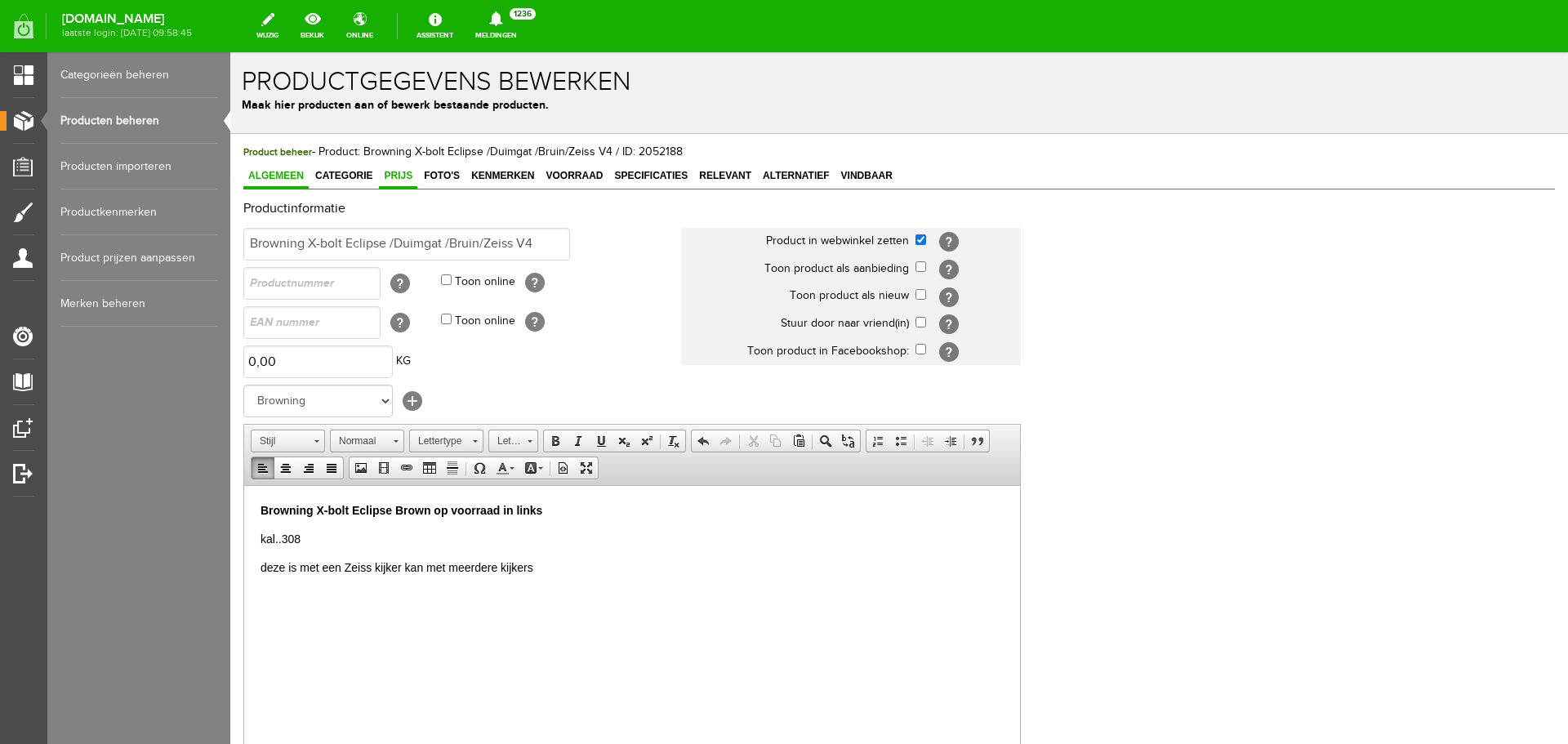
click at [390, 180] on span "Prijs" at bounding box center [398, 175] width 38 height 11
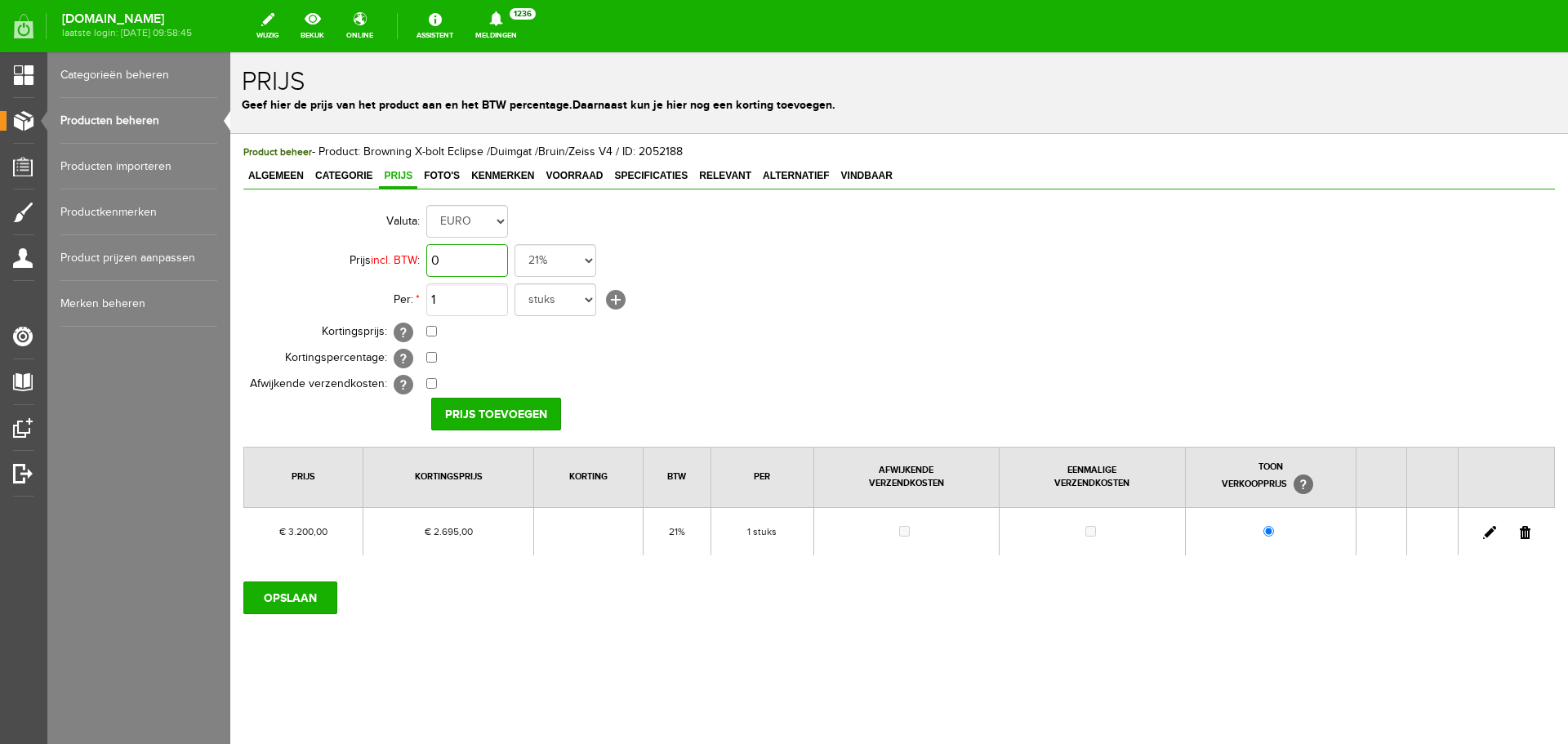
click at [477, 260] on input "0" at bounding box center [467, 261] width 82 height 33
type input "€ 3.200,00"
click at [429, 332] on input "checkbox" at bounding box center [432, 331] width 10 height 10
checkbox input "true"
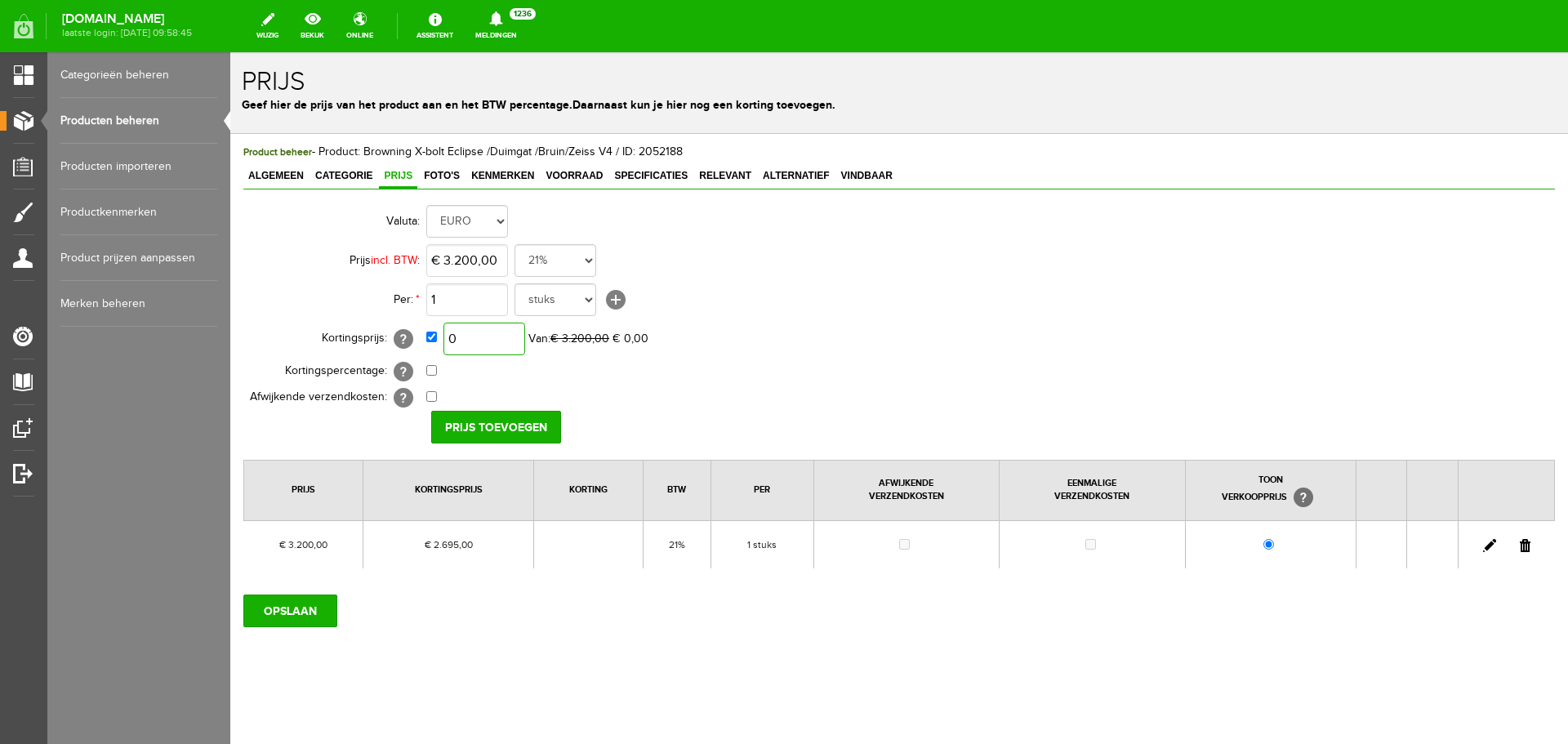
click at [472, 332] on input "0" at bounding box center [484, 339] width 82 height 33
type input "€ 2.595,00"
click at [498, 431] on input "Prijs toevoegen" at bounding box center [496, 427] width 130 height 33
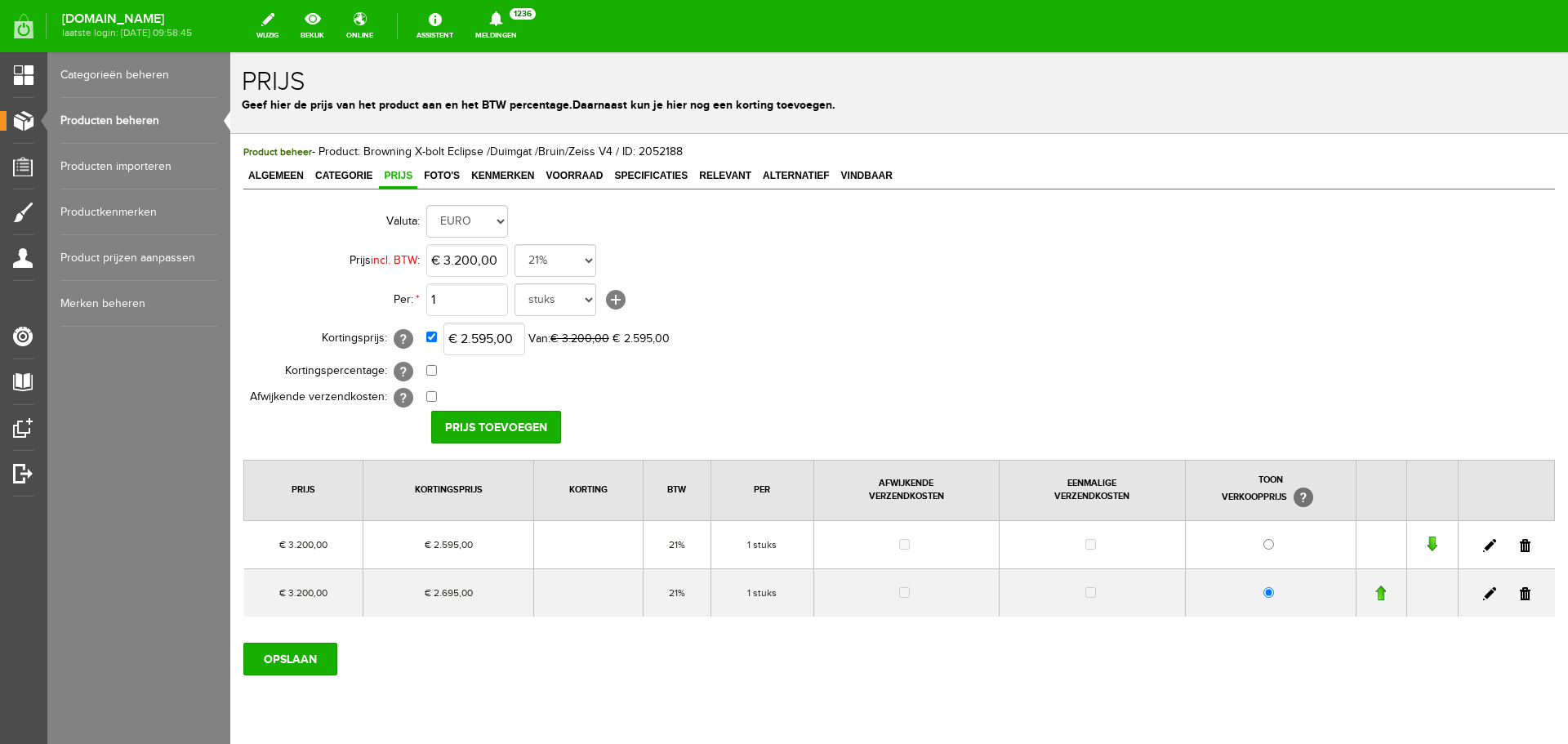
drag, startPoint x: 1058, startPoint y: 103, endPoint x: 1513, endPoint y: 593, distance: 668.7
click at [1520, 593] on link at bounding box center [1525, 593] width 10 height 13
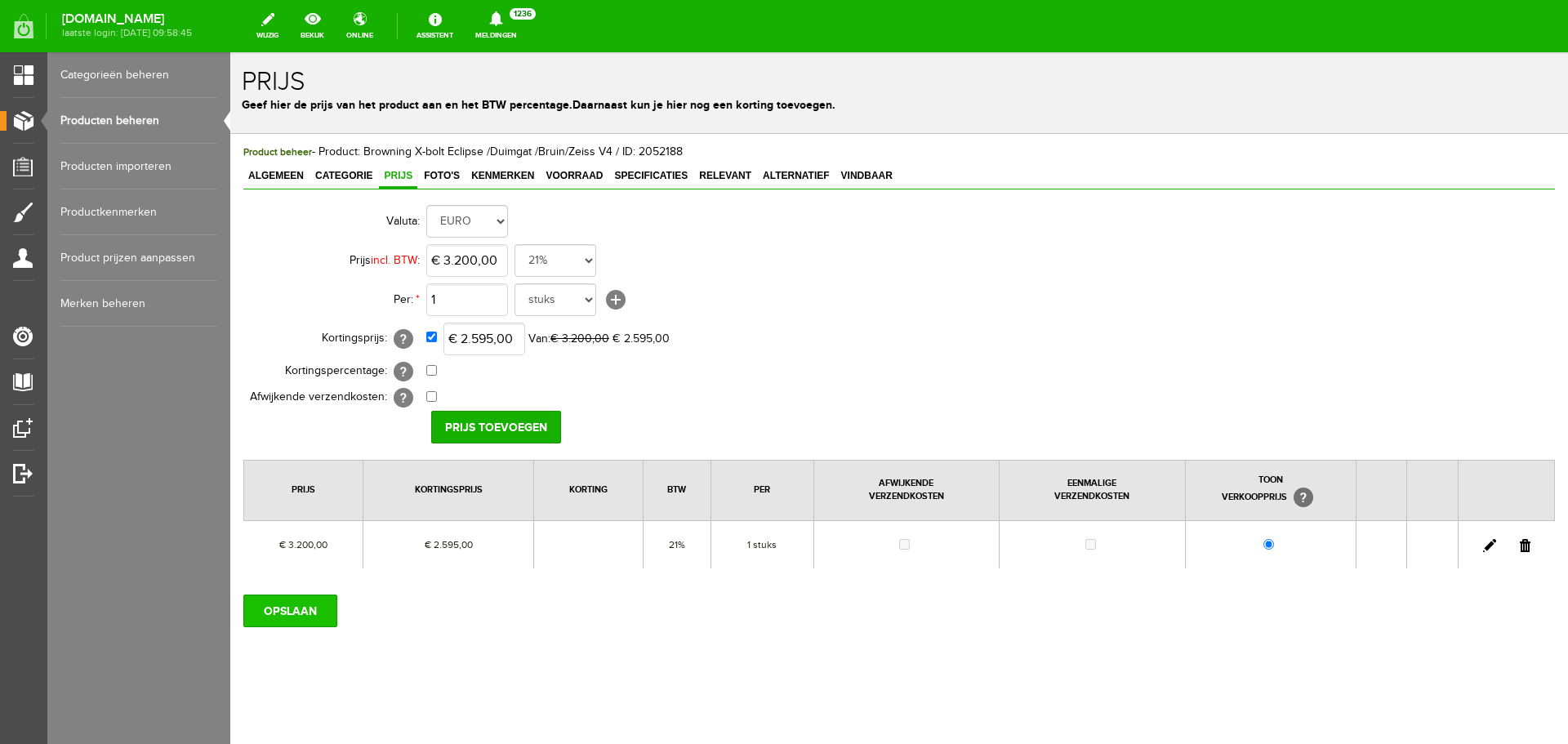
click at [295, 604] on input "OPSLAAN" at bounding box center [290, 611] width 94 height 33
drag, startPoint x: 156, startPoint y: 119, endPoint x: 244, endPoint y: 79, distance: 96.7
click at [156, 118] on link "Producten beheren" at bounding box center [139, 121] width 157 height 46
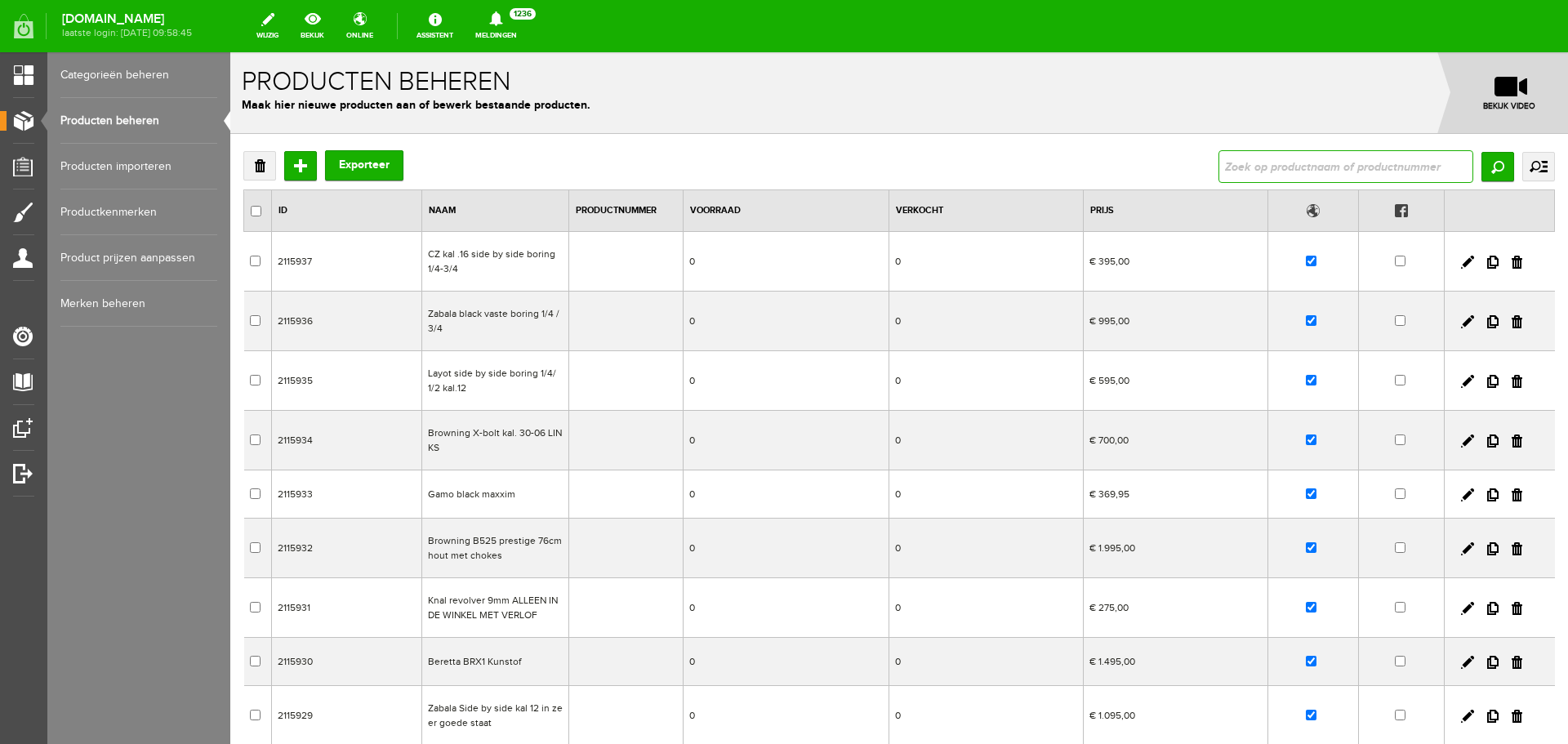
click at [1275, 165] on input "text" at bounding box center [1345, 167] width 255 height 33
type input "Steelaction kal. .308/meopta 3-12x56 i zwenkmontage"
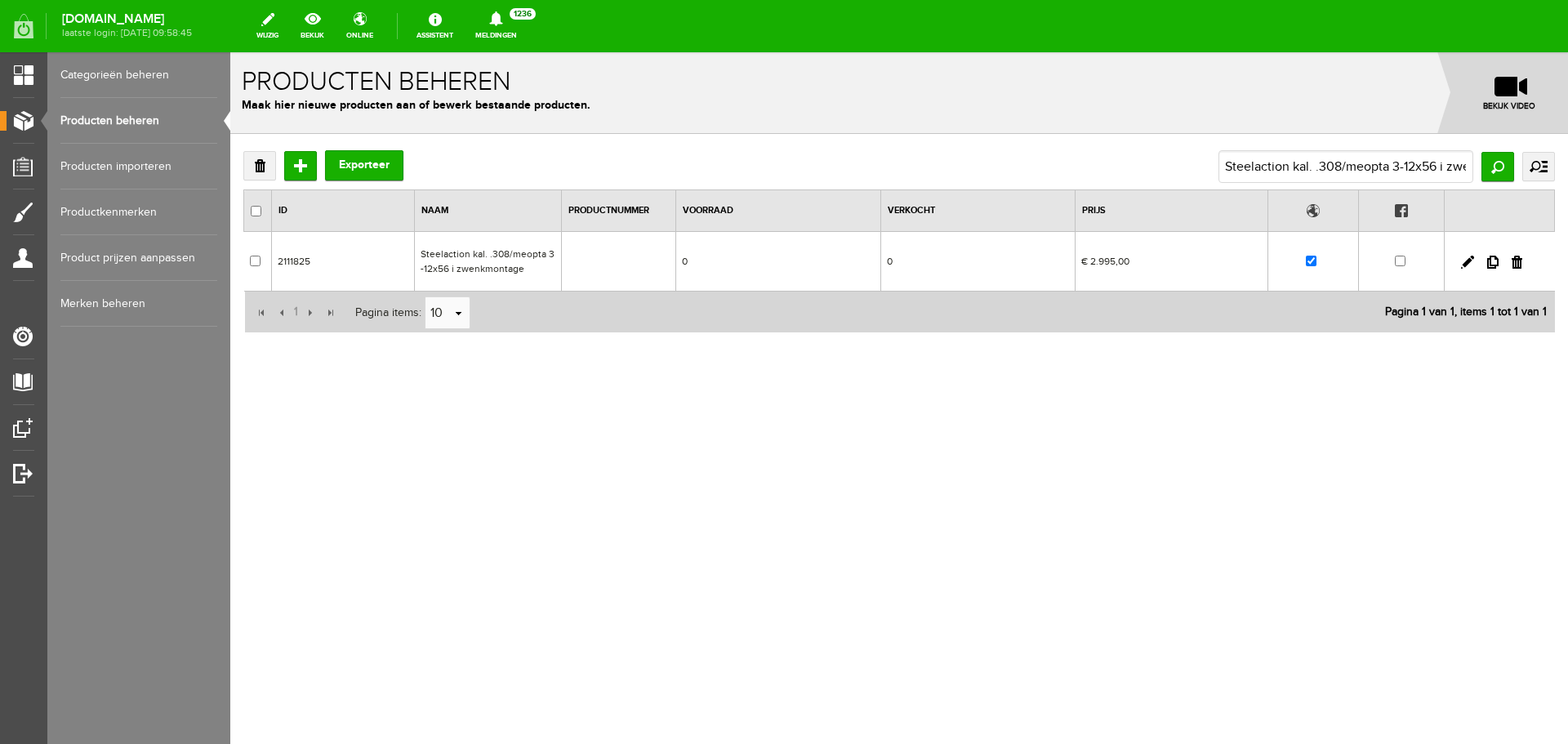
click at [496, 263] on td "Steelaction kal. .308/meopta 3-12x56 i zwenkmontage" at bounding box center [488, 262] width 147 height 60
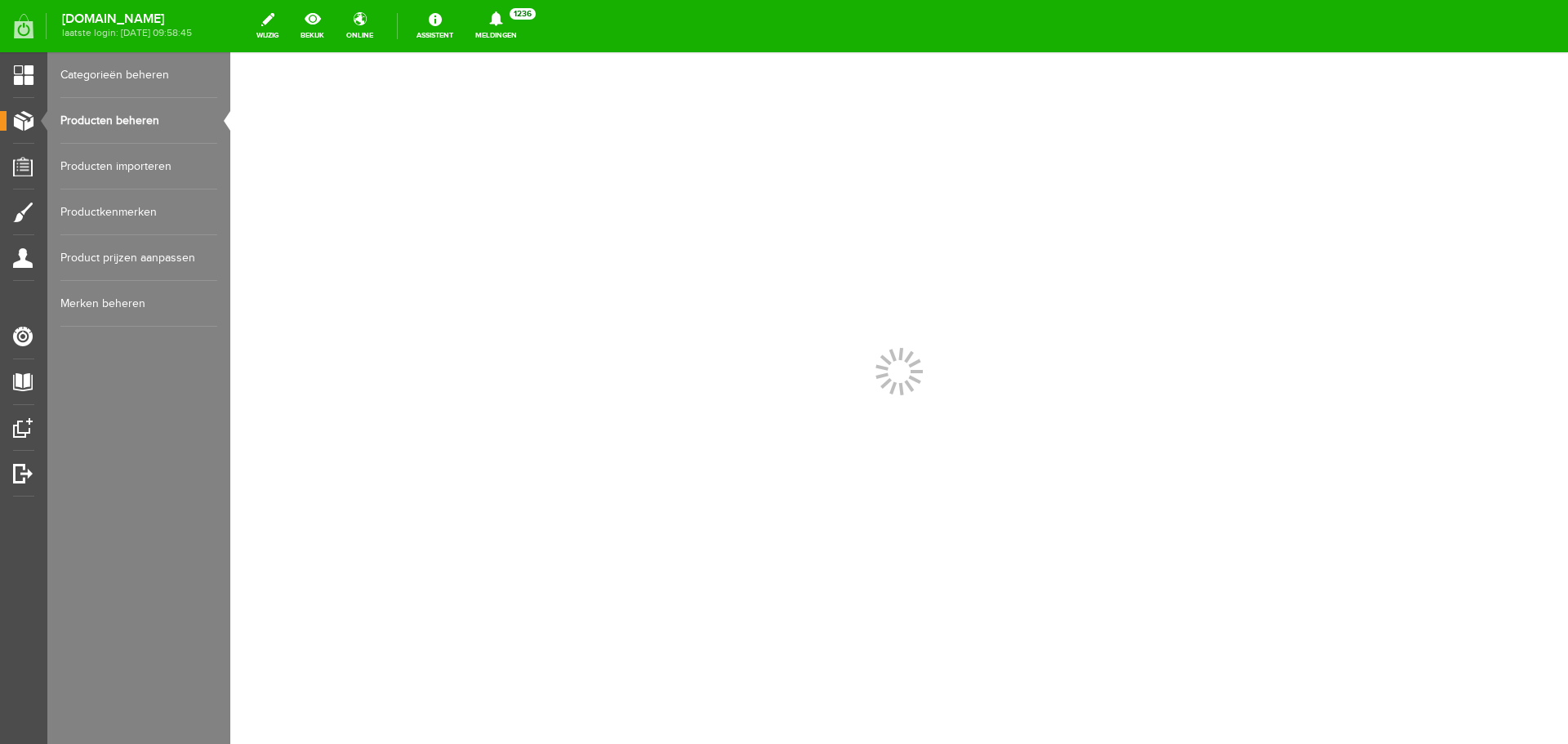
scroll to position [0, 0]
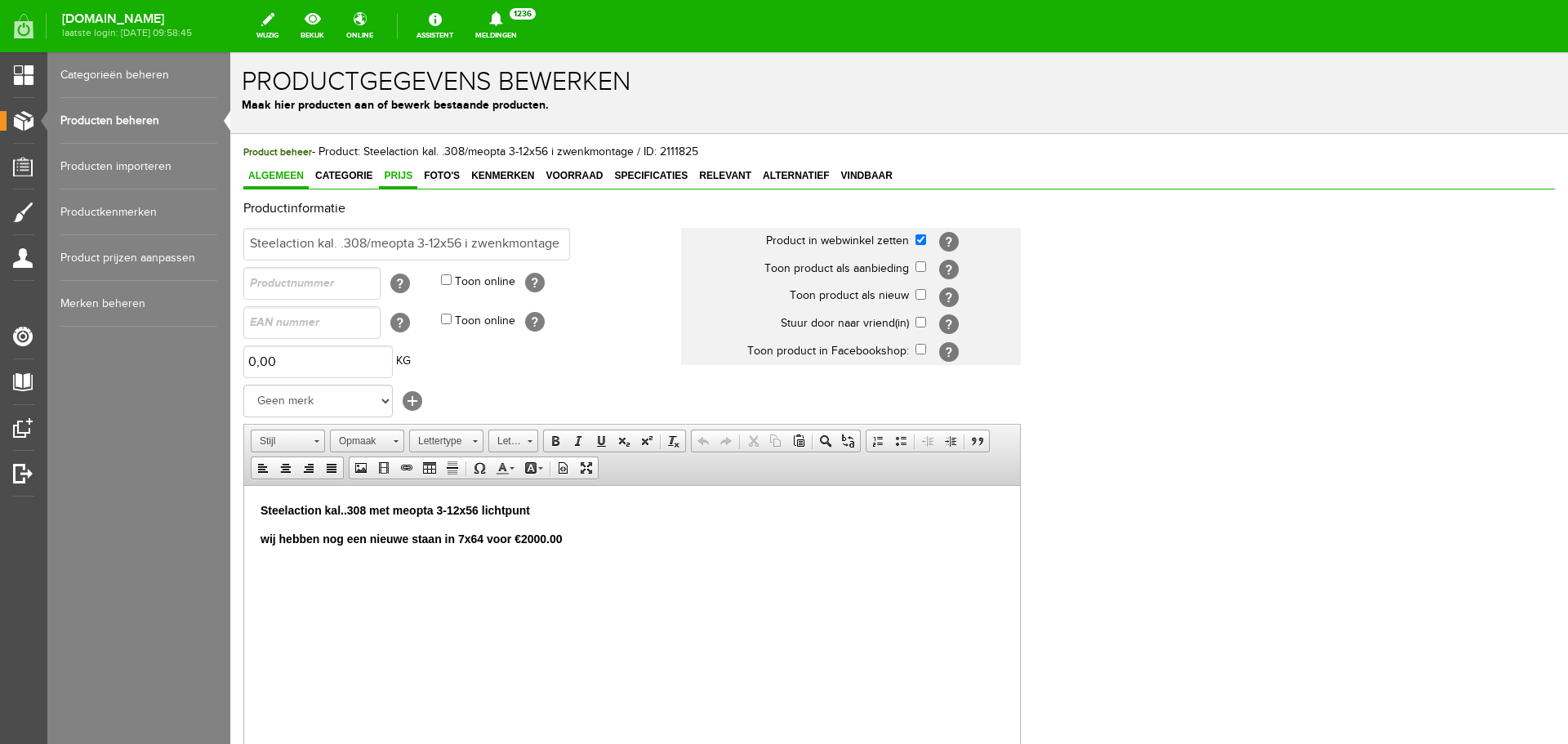
click at [414, 179] on span "Prijs" at bounding box center [398, 175] width 38 height 11
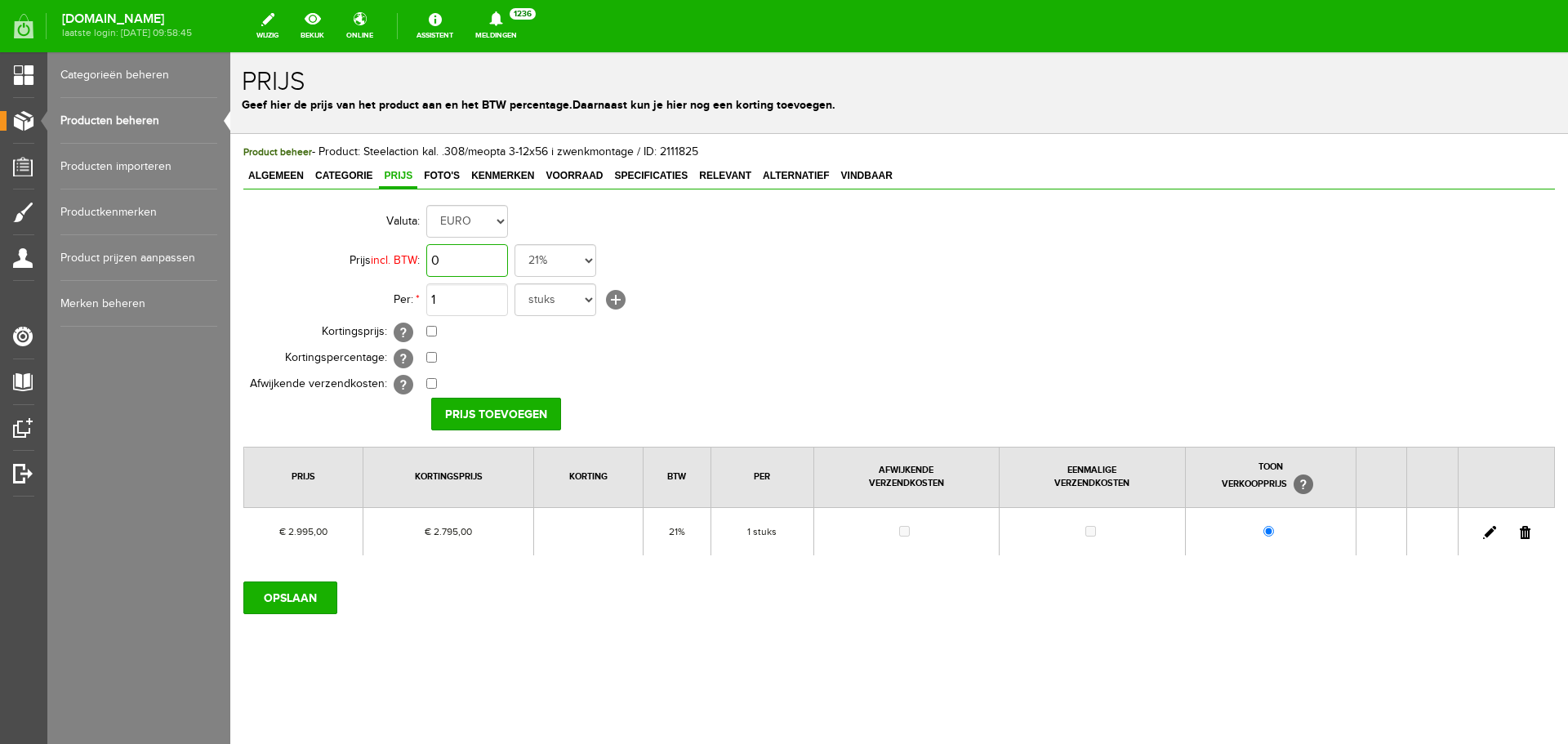
click at [474, 262] on input "0" at bounding box center [467, 261] width 82 height 33
type input "€ 2.995,00"
click at [428, 328] on input "checkbox" at bounding box center [432, 331] width 10 height 10
checkbox input "true"
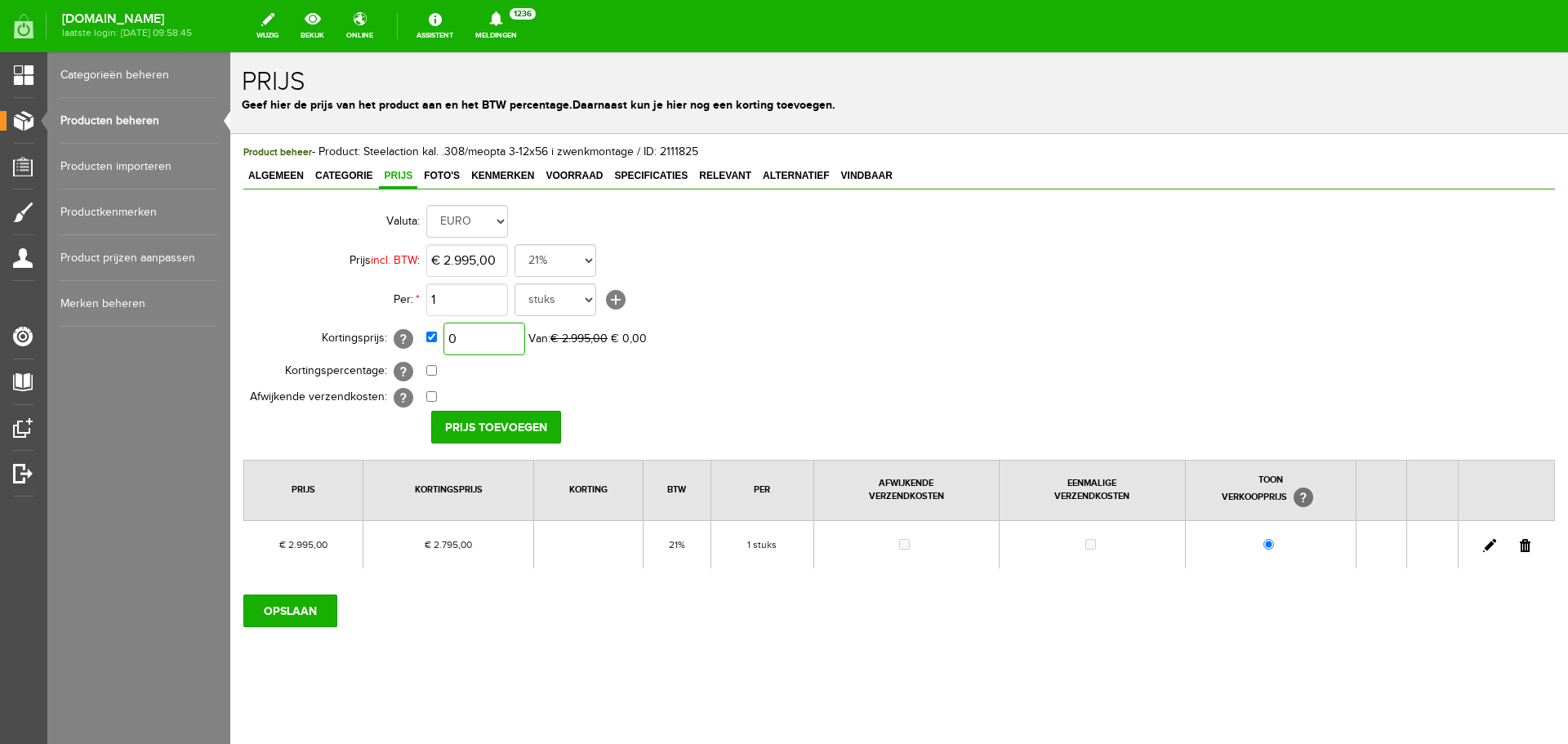
click at [494, 345] on input "0" at bounding box center [484, 339] width 82 height 33
type input "€ 2.595,00"
click at [505, 419] on input "Prijs toevoegen" at bounding box center [496, 427] width 130 height 33
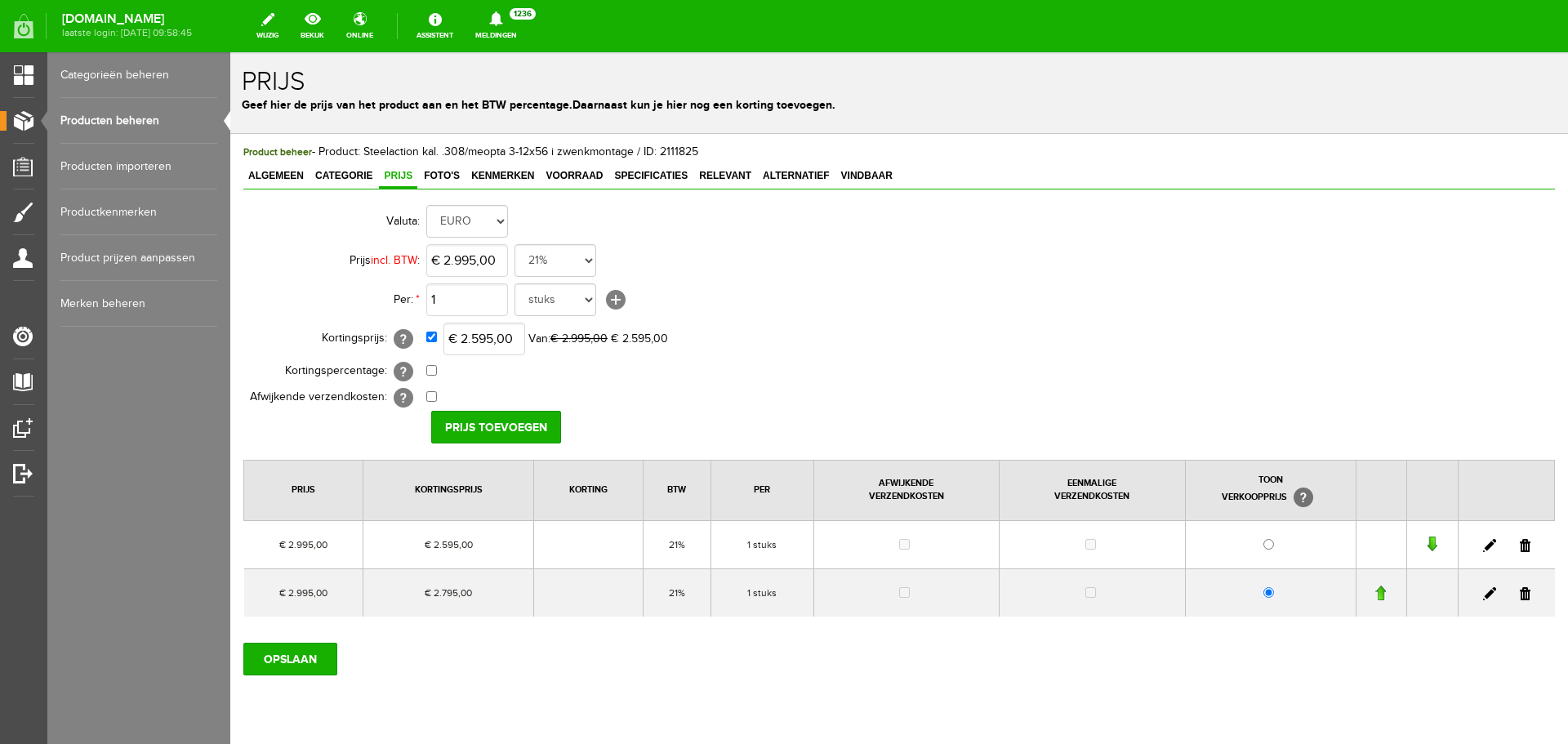
drag, startPoint x: 1516, startPoint y: 593, endPoint x: 834, endPoint y: 62, distance: 864.3
click at [1520, 593] on link at bounding box center [1525, 593] width 10 height 13
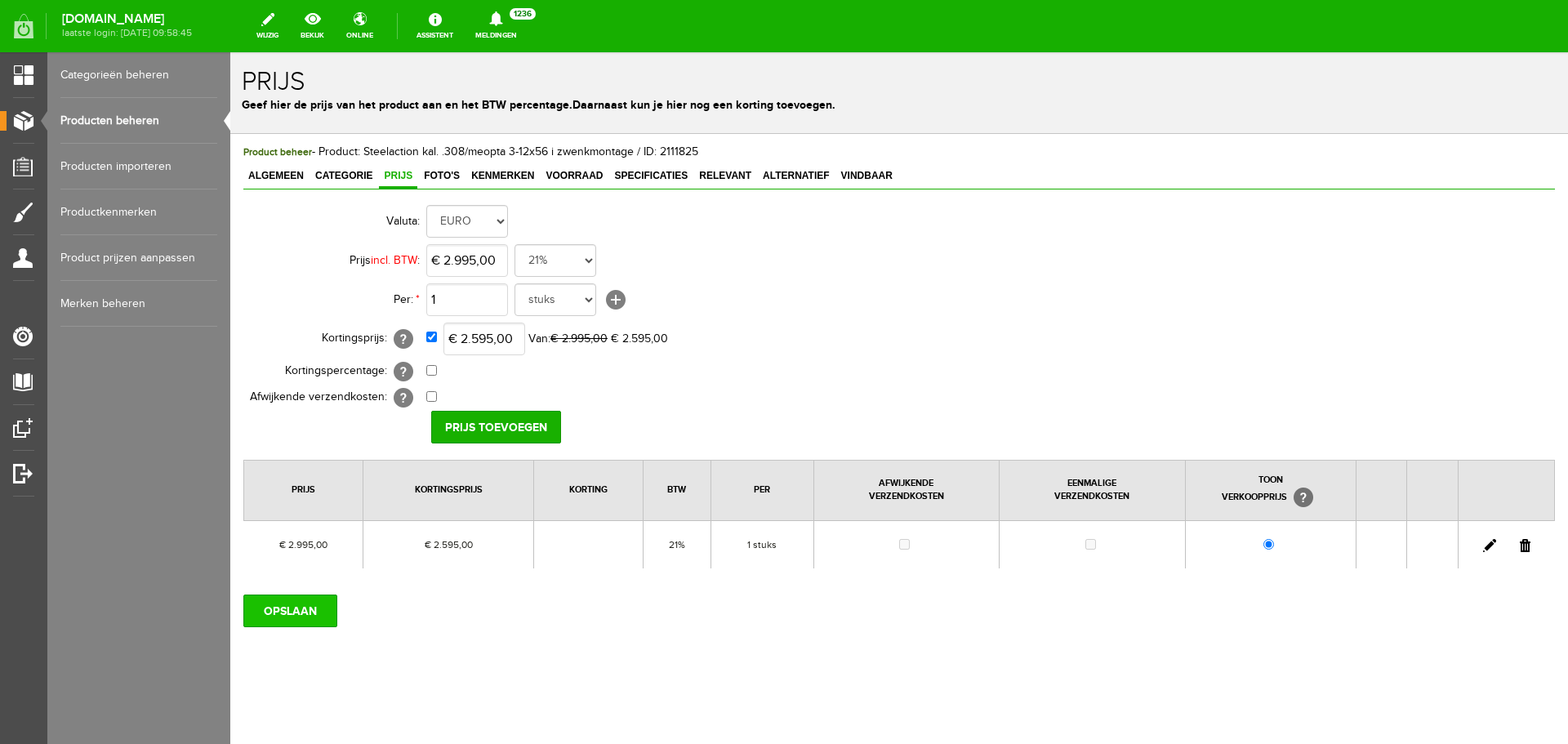
click at [275, 600] on input "OPSLAAN" at bounding box center [290, 611] width 94 height 33
click at [315, 611] on input "OPSLAAN" at bounding box center [290, 611] width 94 height 33
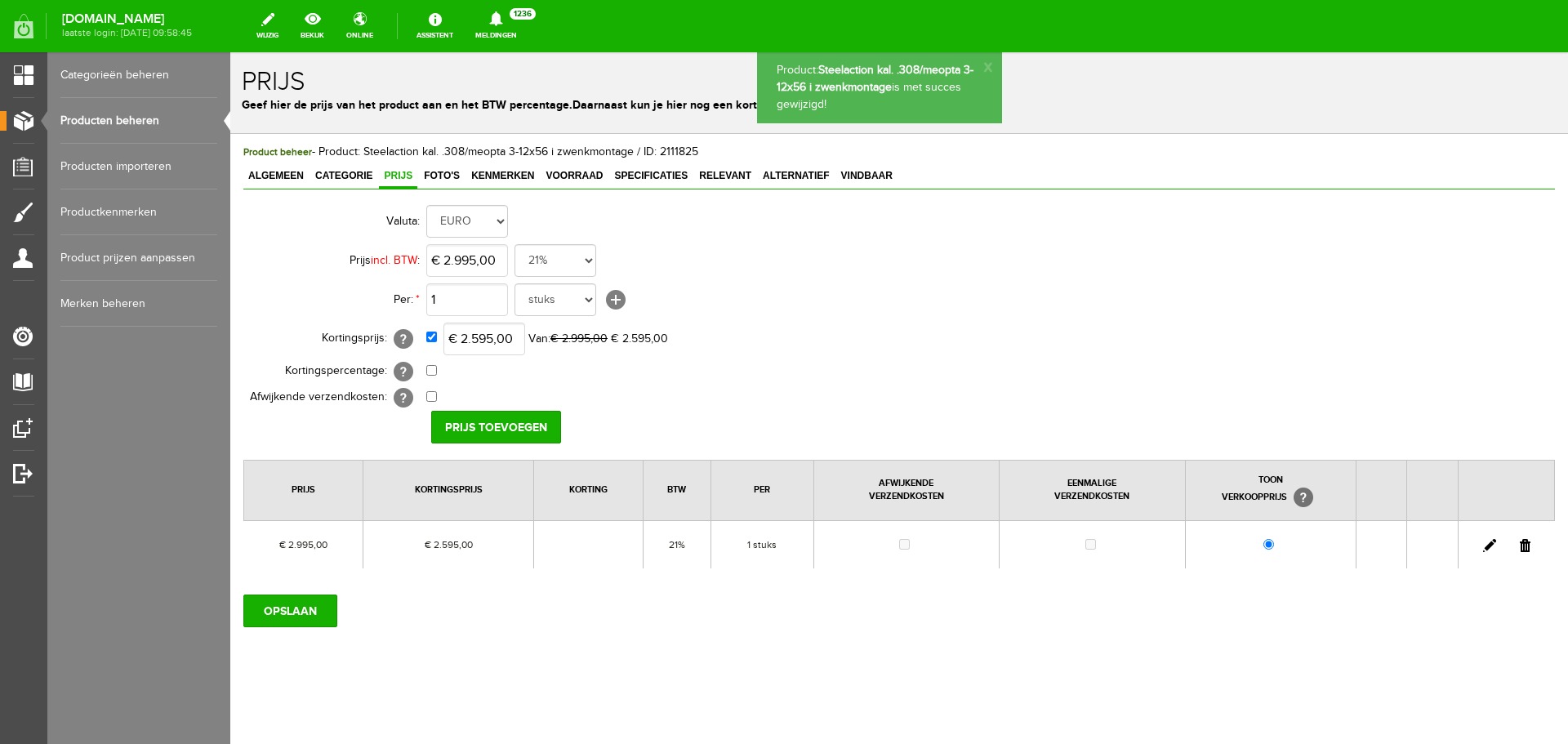
click at [127, 113] on link "Producten beheren" at bounding box center [139, 121] width 157 height 46
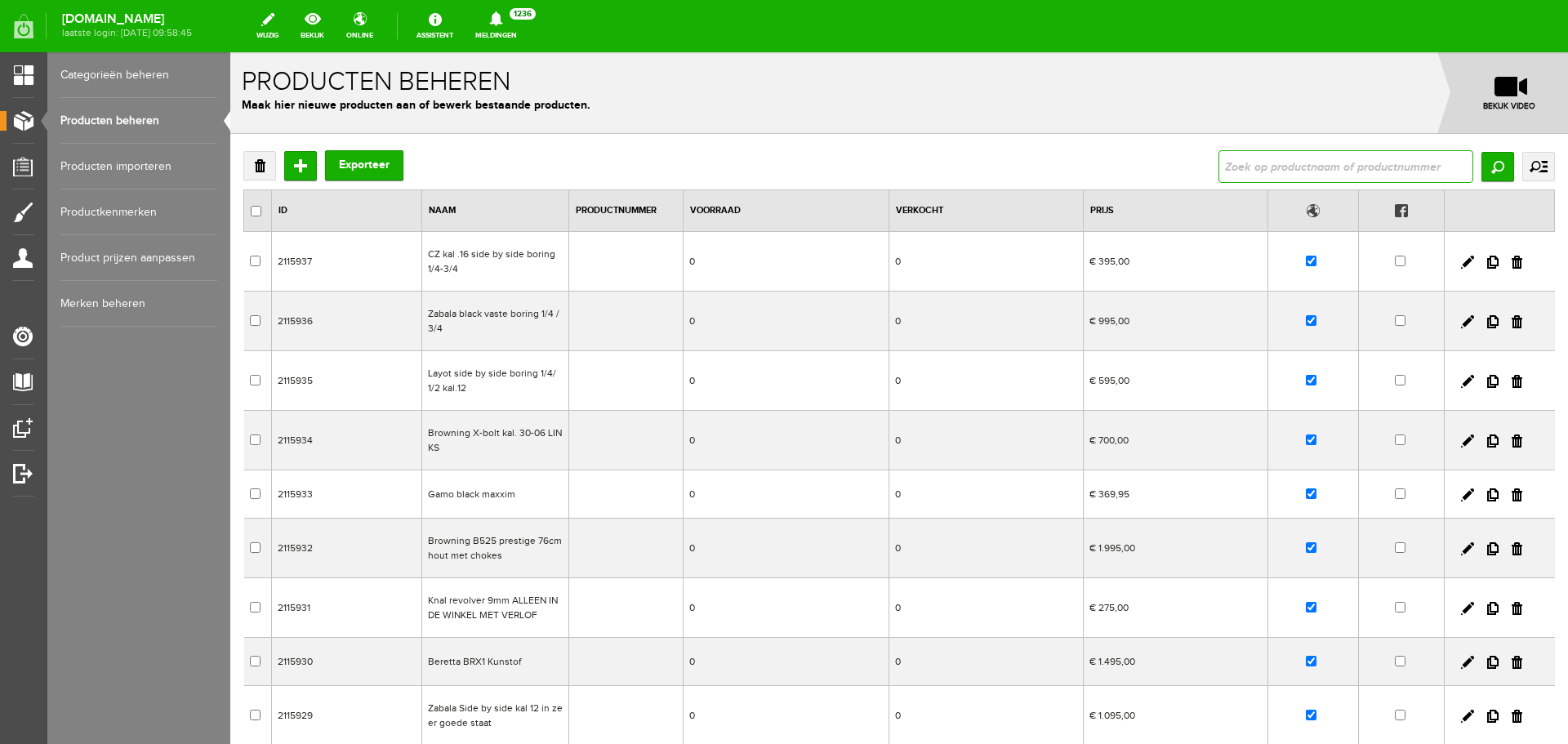
click at [1248, 170] on input "text" at bounding box center [1345, 167] width 255 height 33
type input "Browning B725 sporter G5 houtklasse 5"
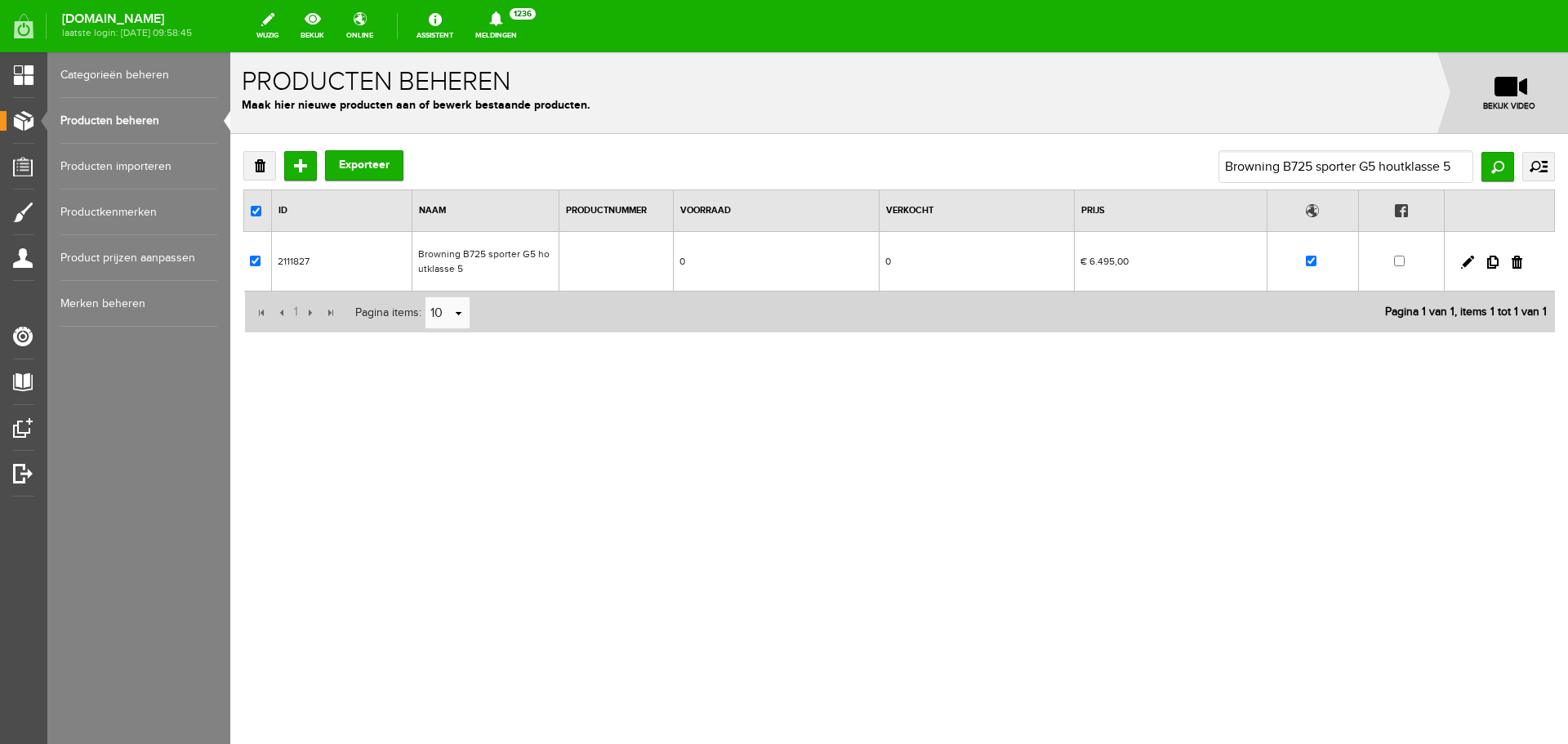
click at [483, 255] on td "Browning B725 sporter G5 houtklasse 5" at bounding box center [486, 262] width 147 height 60
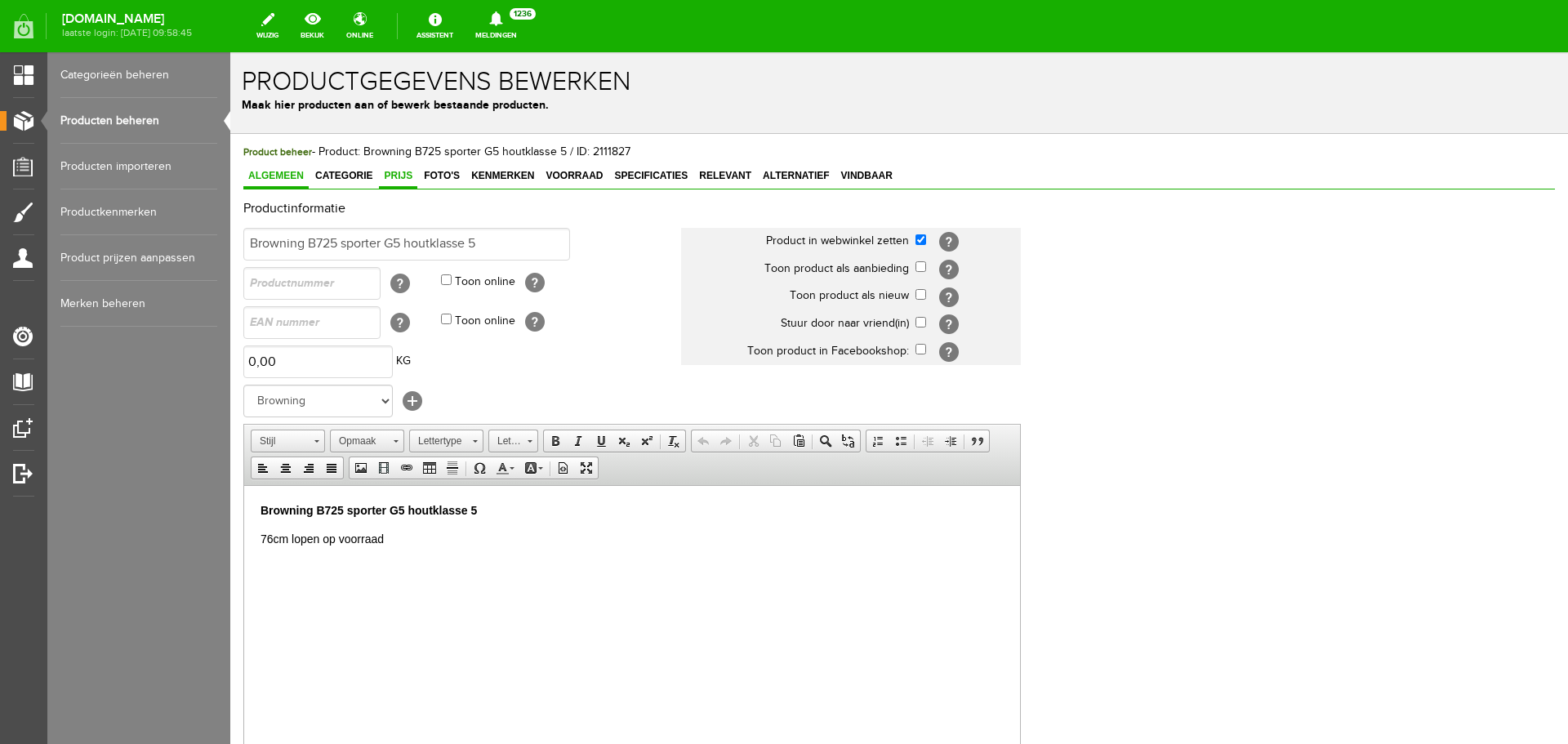
click at [399, 177] on span "Prijs" at bounding box center [398, 175] width 38 height 11
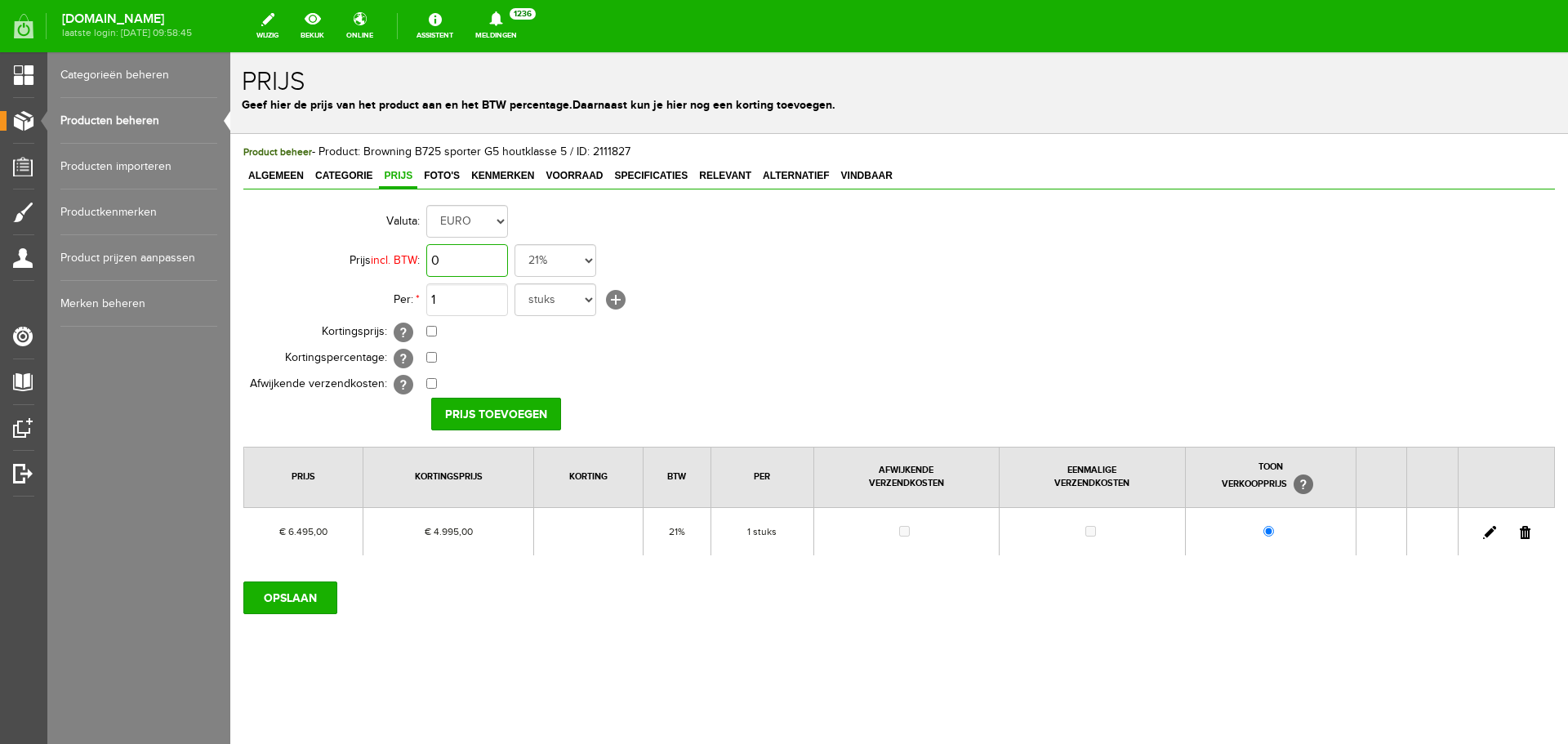
click at [479, 260] on input "0" at bounding box center [467, 261] width 82 height 33
type input "€ 6.495,00"
drag, startPoint x: 430, startPoint y: 330, endPoint x: 443, endPoint y: 336, distance: 14.3
click at [430, 330] on input "checkbox" at bounding box center [432, 331] width 10 height 10
checkbox input "true"
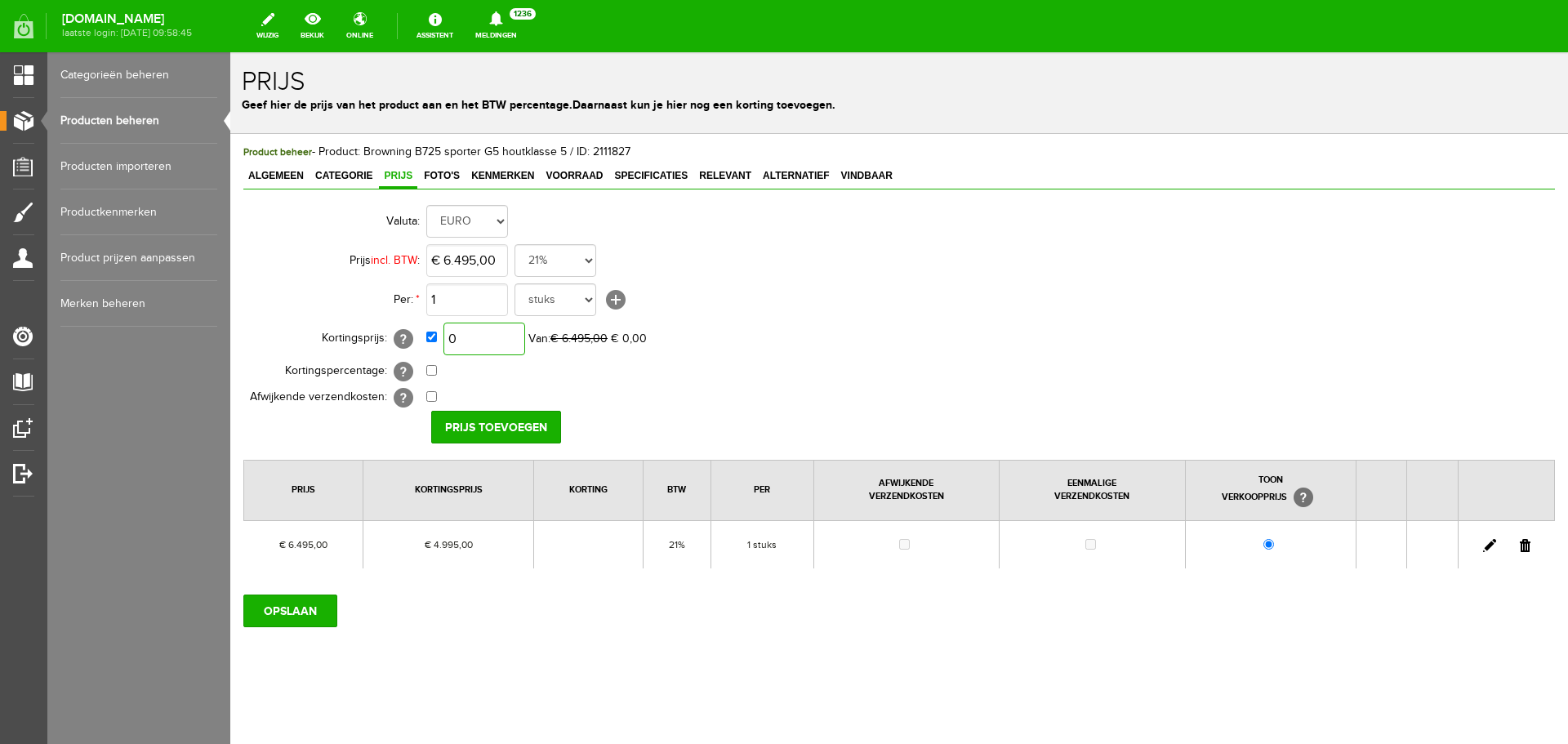
click at [498, 344] on input "0" at bounding box center [484, 339] width 82 height 33
type input "€ 4.695,00"
click at [515, 433] on input "Prijs toevoegen" at bounding box center [496, 427] width 130 height 33
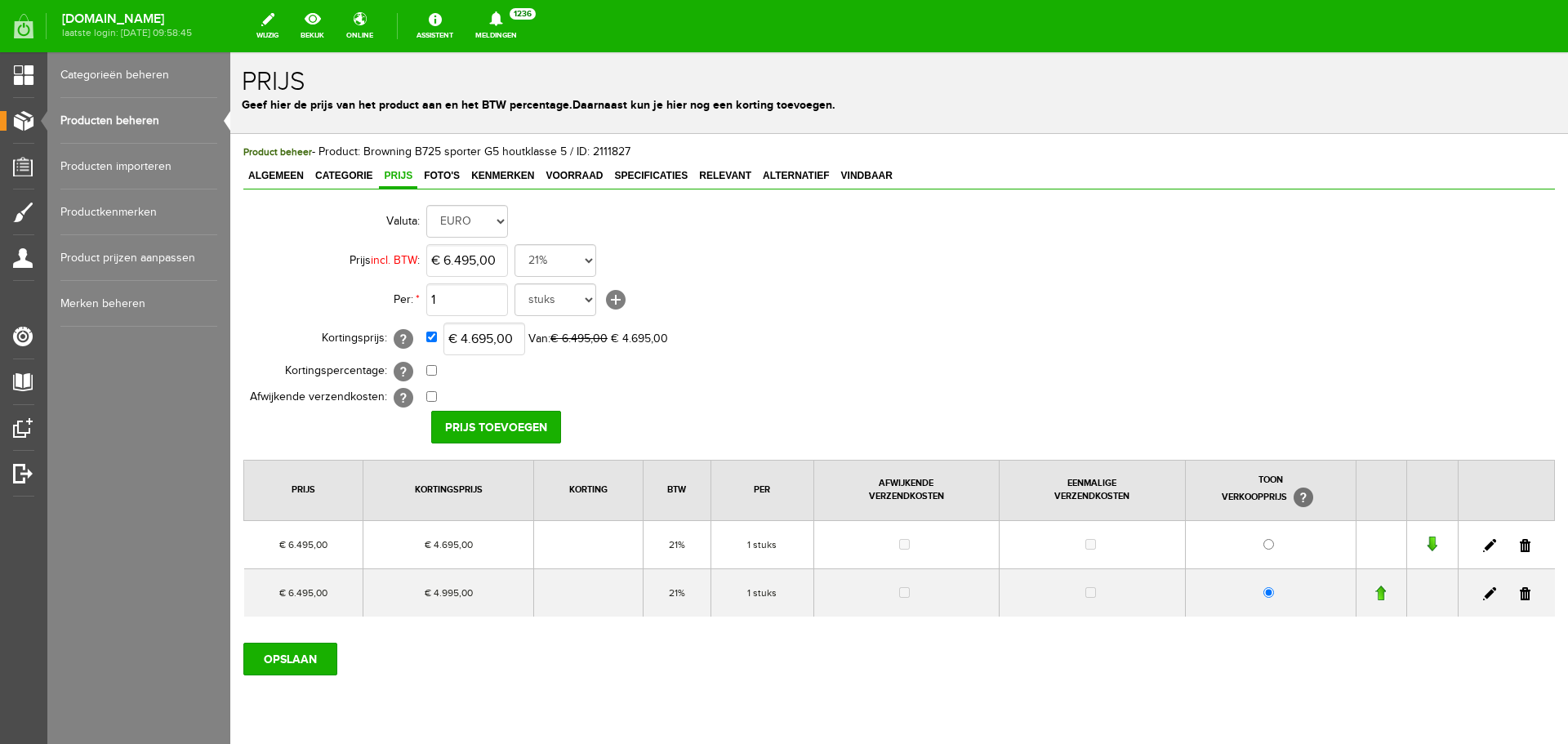
drag, startPoint x: 1514, startPoint y: 595, endPoint x: 827, endPoint y: 60, distance: 870.7
click at [1520, 595] on link at bounding box center [1525, 593] width 10 height 13
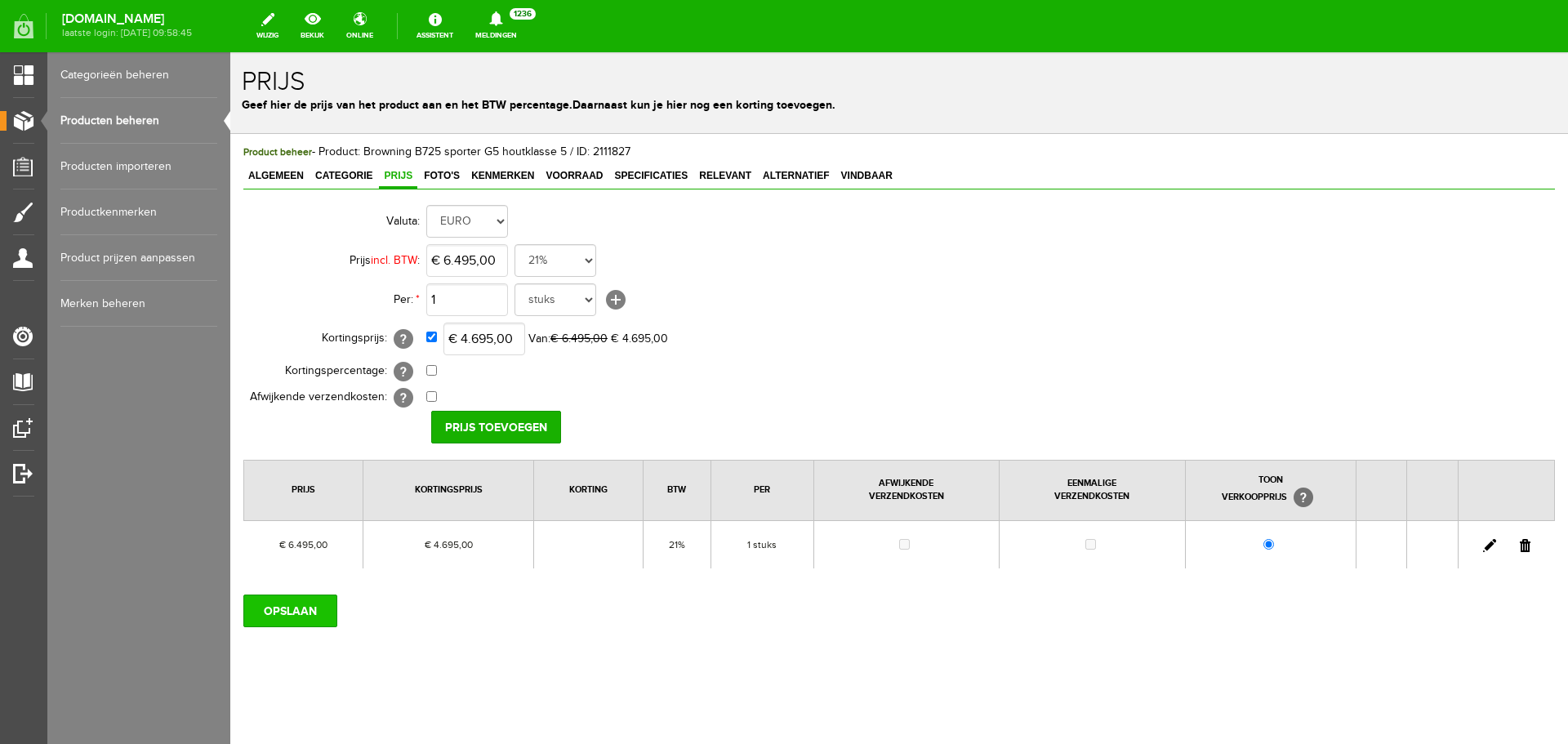
click at [300, 608] on input "OPSLAAN" at bounding box center [290, 611] width 94 height 33
click at [281, 610] on input "OPSLAAN" at bounding box center [290, 611] width 94 height 33
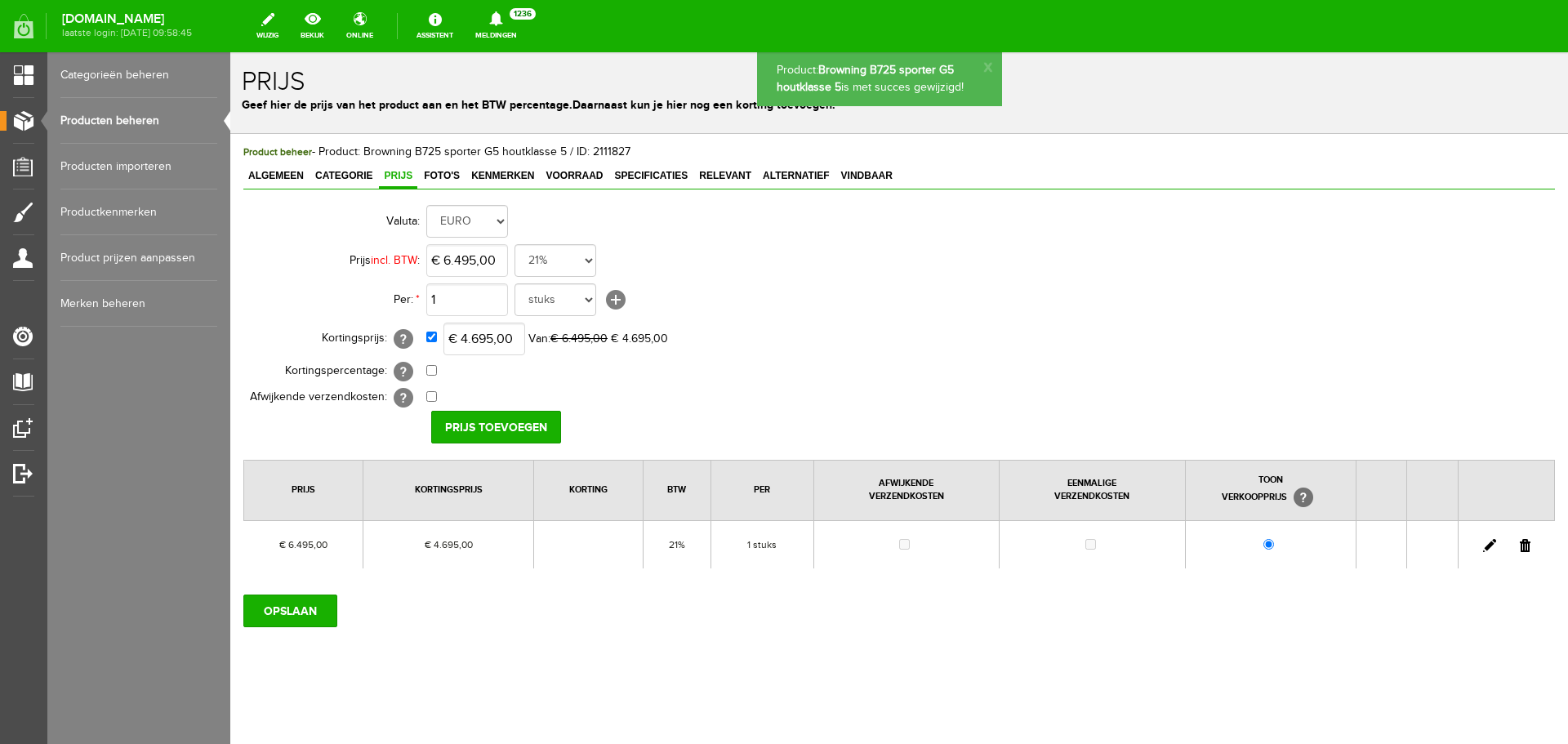
click at [151, 128] on link "Producten beheren" at bounding box center [139, 121] width 157 height 46
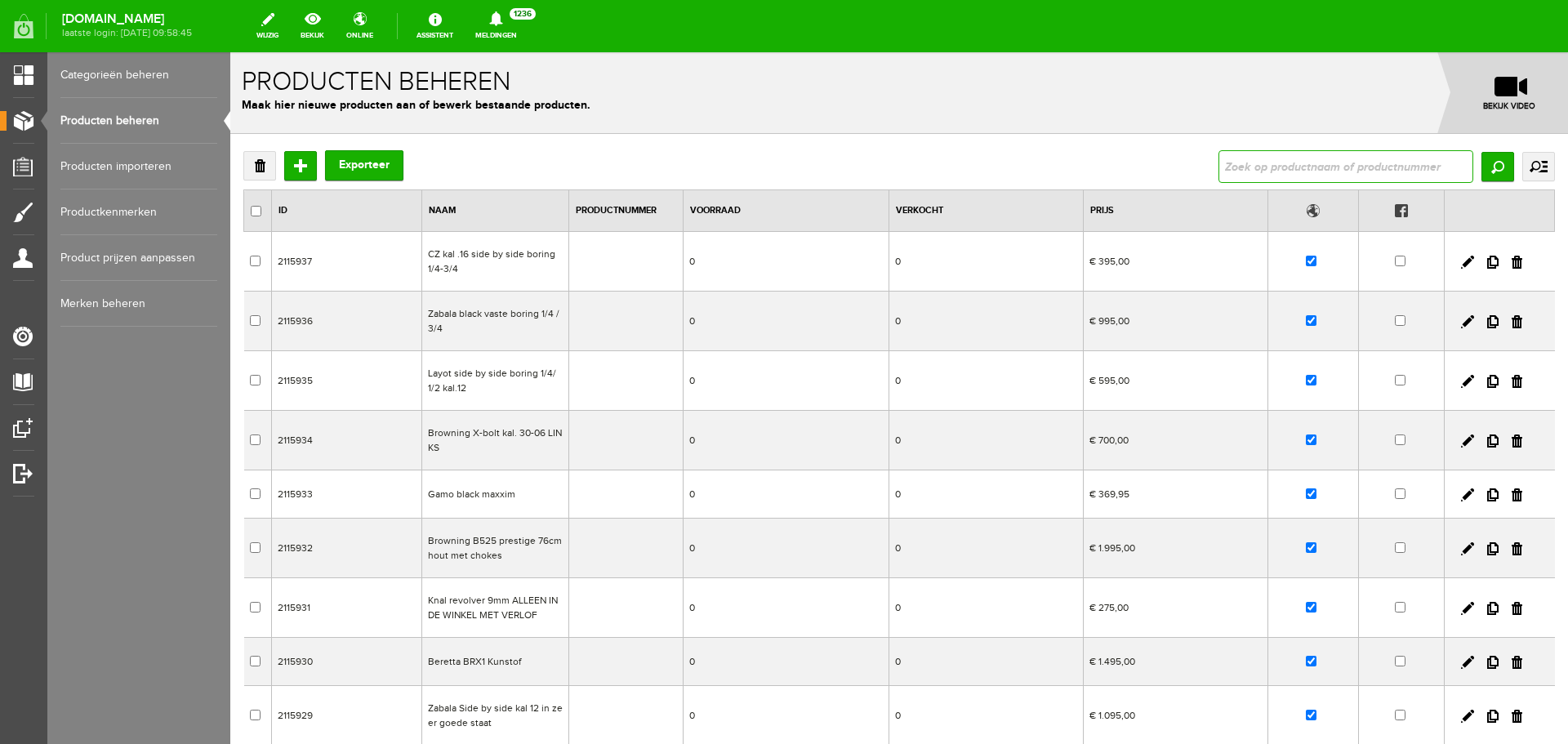
drag, startPoint x: 1242, startPoint y: 165, endPoint x: 1255, endPoint y: 167, distance: 13.2
click at [1247, 165] on input "text" at bounding box center [1345, 167] width 255 height 33
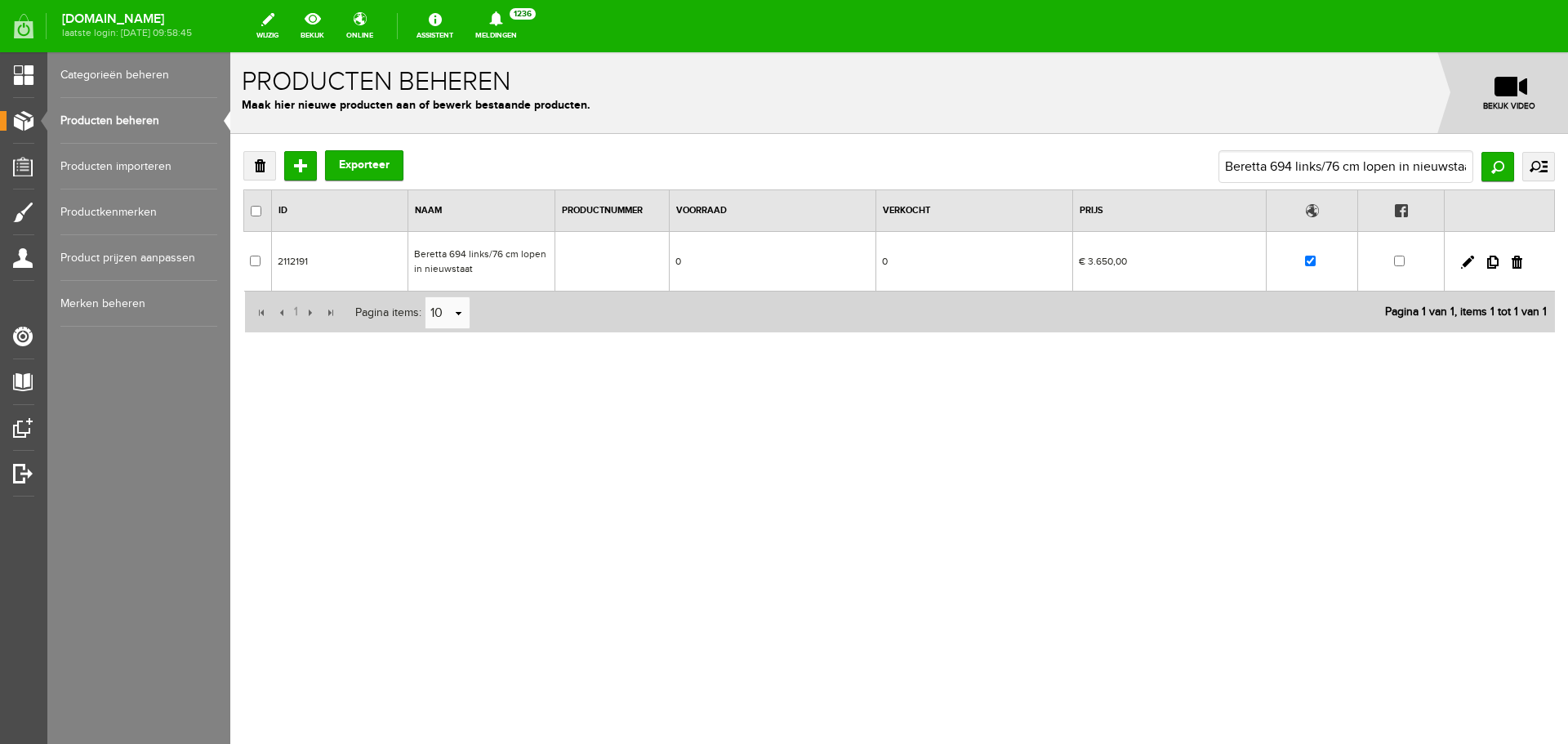
drag, startPoint x: 458, startPoint y: 262, endPoint x: 692, endPoint y: 314, distance: 239.7
click at [458, 262] on td "Beretta 694 links/76 cm lopen in nieuwstaat" at bounding box center [481, 262] width 147 height 60
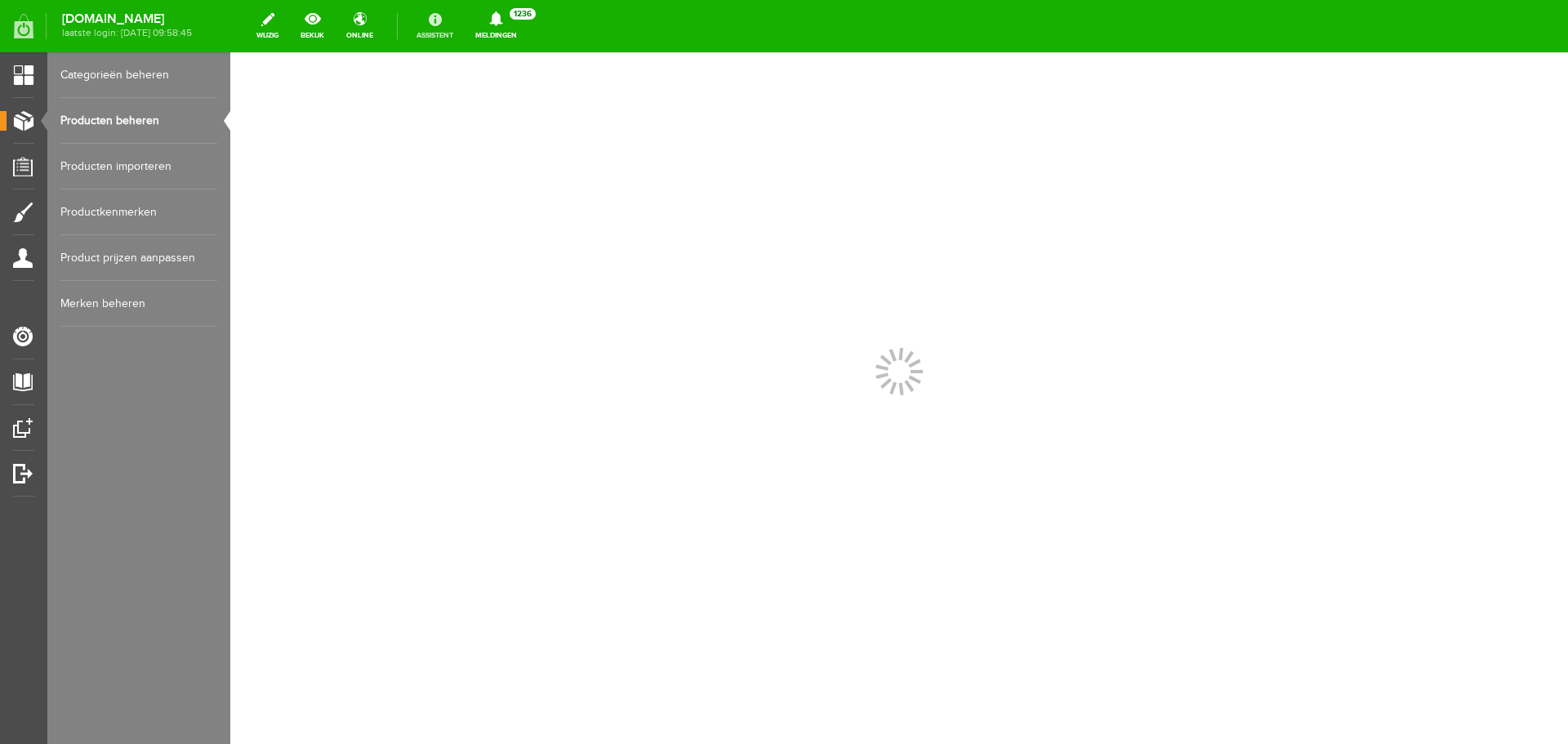
scroll to position [0, 0]
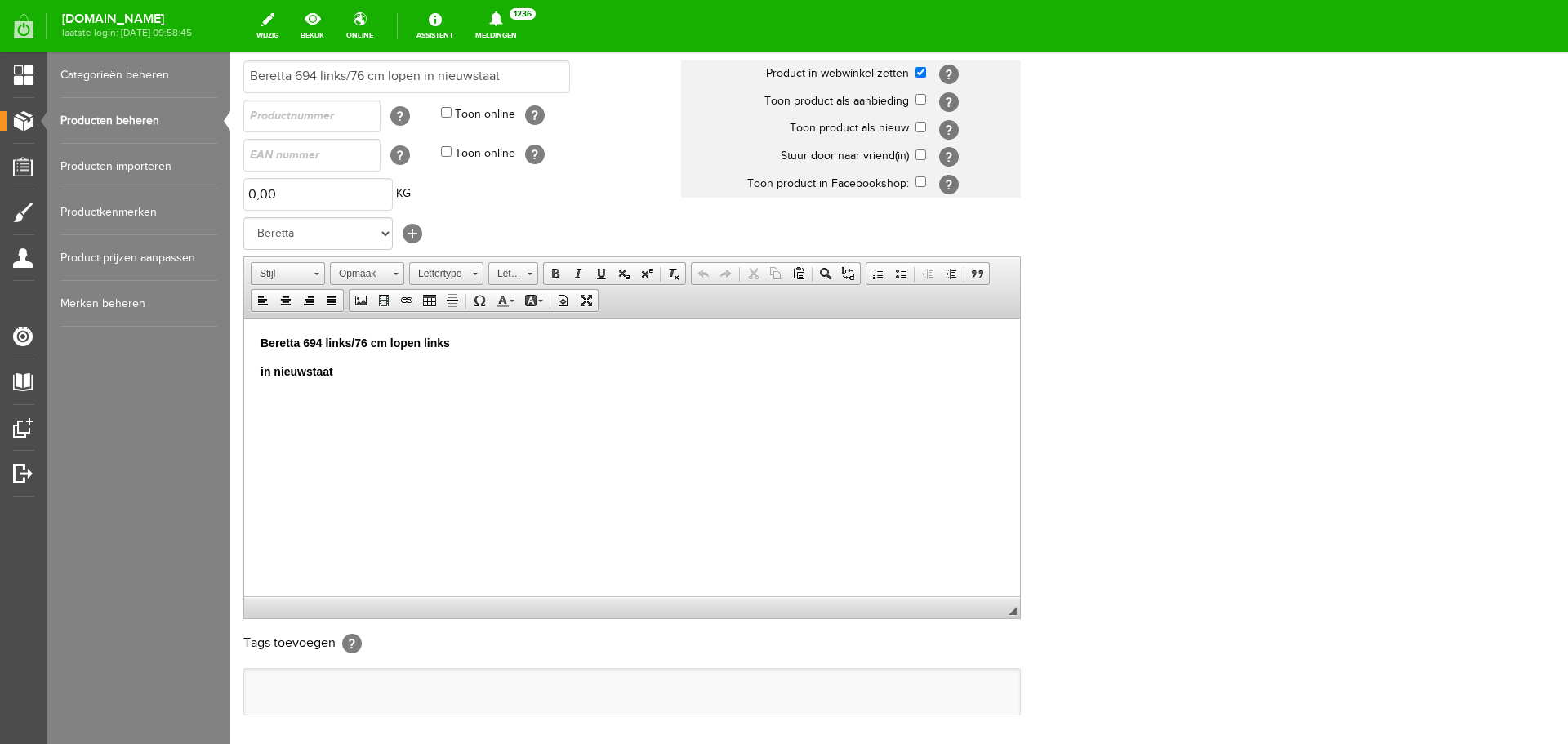
scroll to position [322, 0]
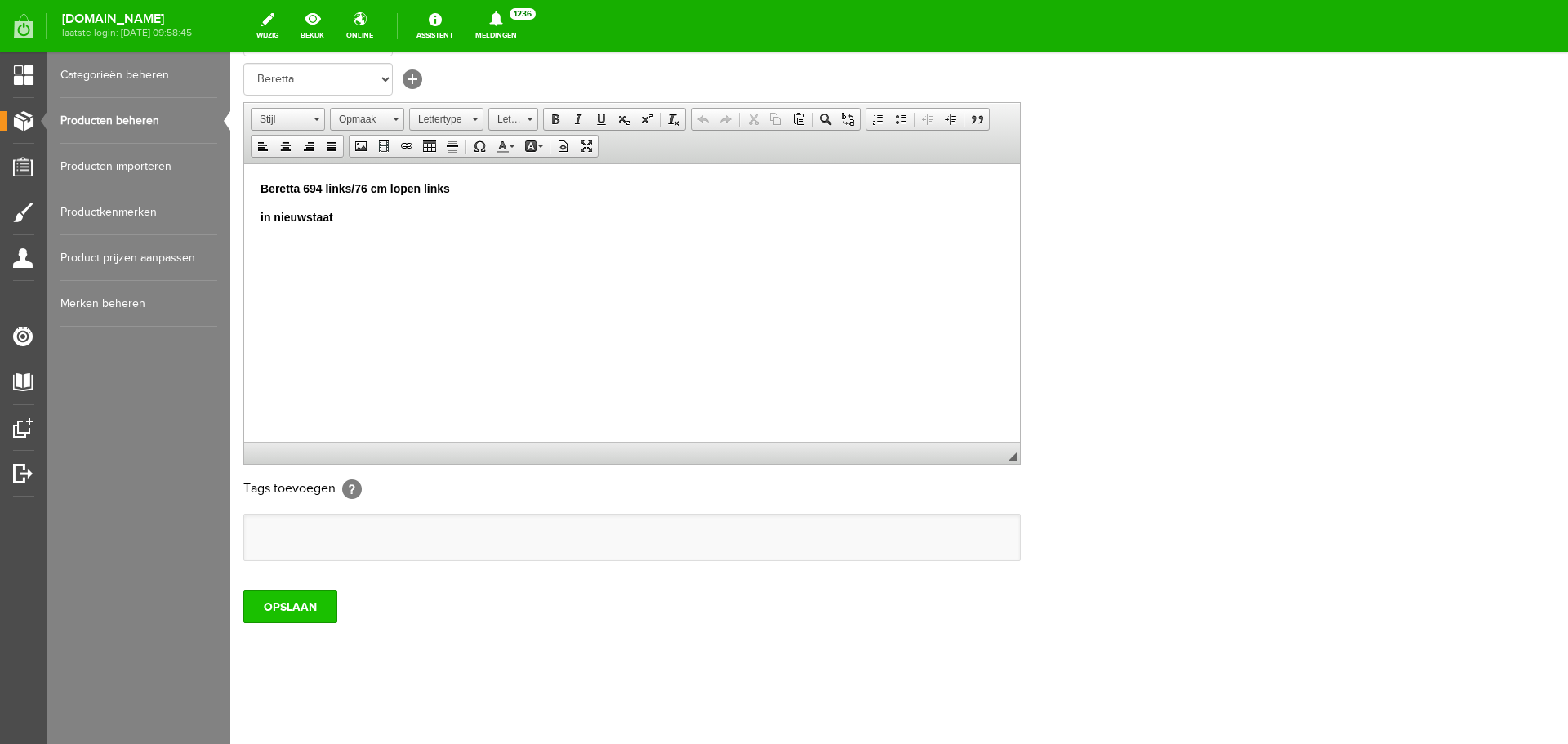
click at [300, 602] on input "OPSLAAN" at bounding box center [290, 607] width 94 height 33
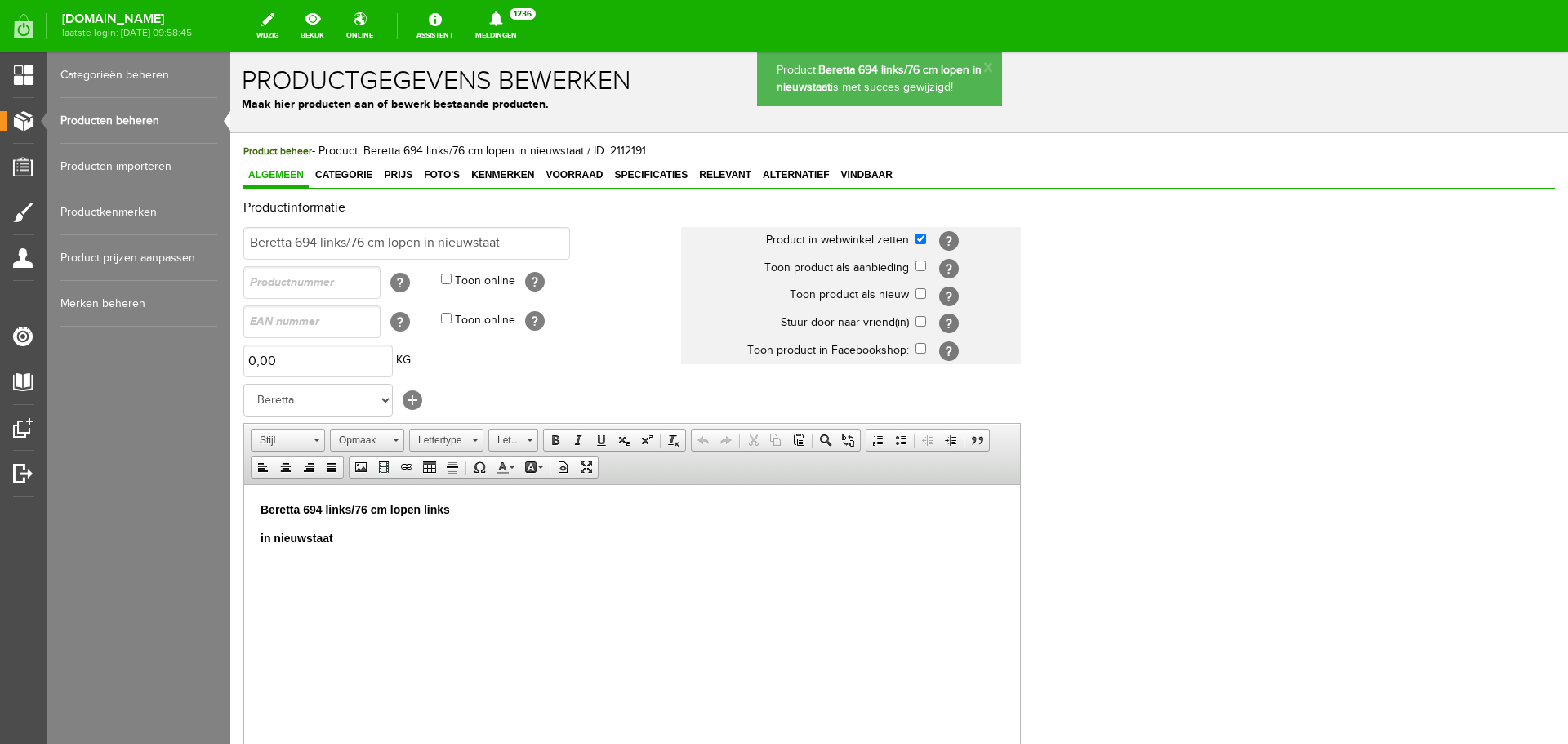
scroll to position [0, 0]
click at [115, 117] on link "Producten beheren" at bounding box center [139, 121] width 157 height 46
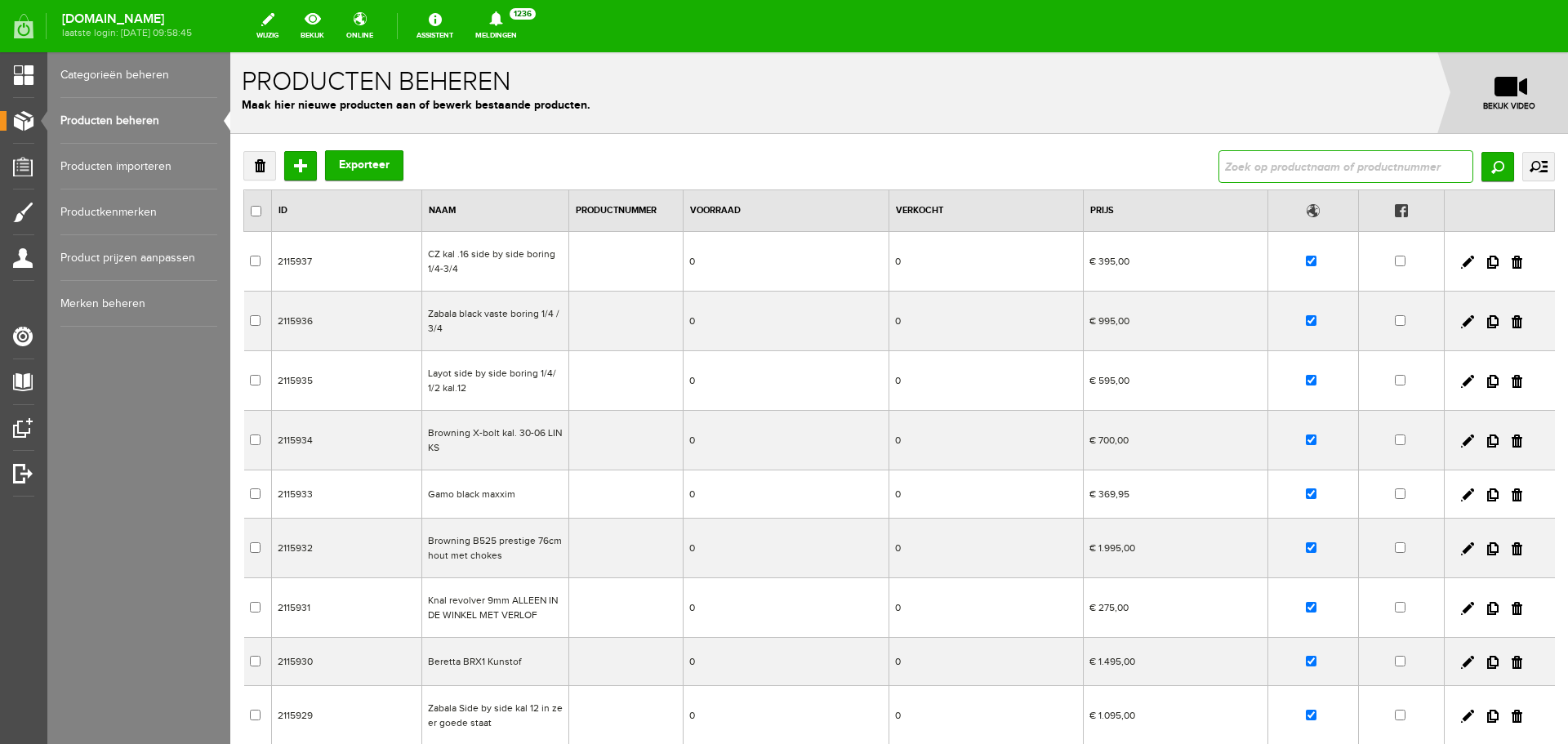
click at [1291, 153] on input "text" at bounding box center [1345, 167] width 255 height 33
paste input "Browning kolf voor GTS,525 en voor de sporter houtkl.4/5"
type input "Browning kolf voor GTS,525 en voor de sporter houtkl.4/5"
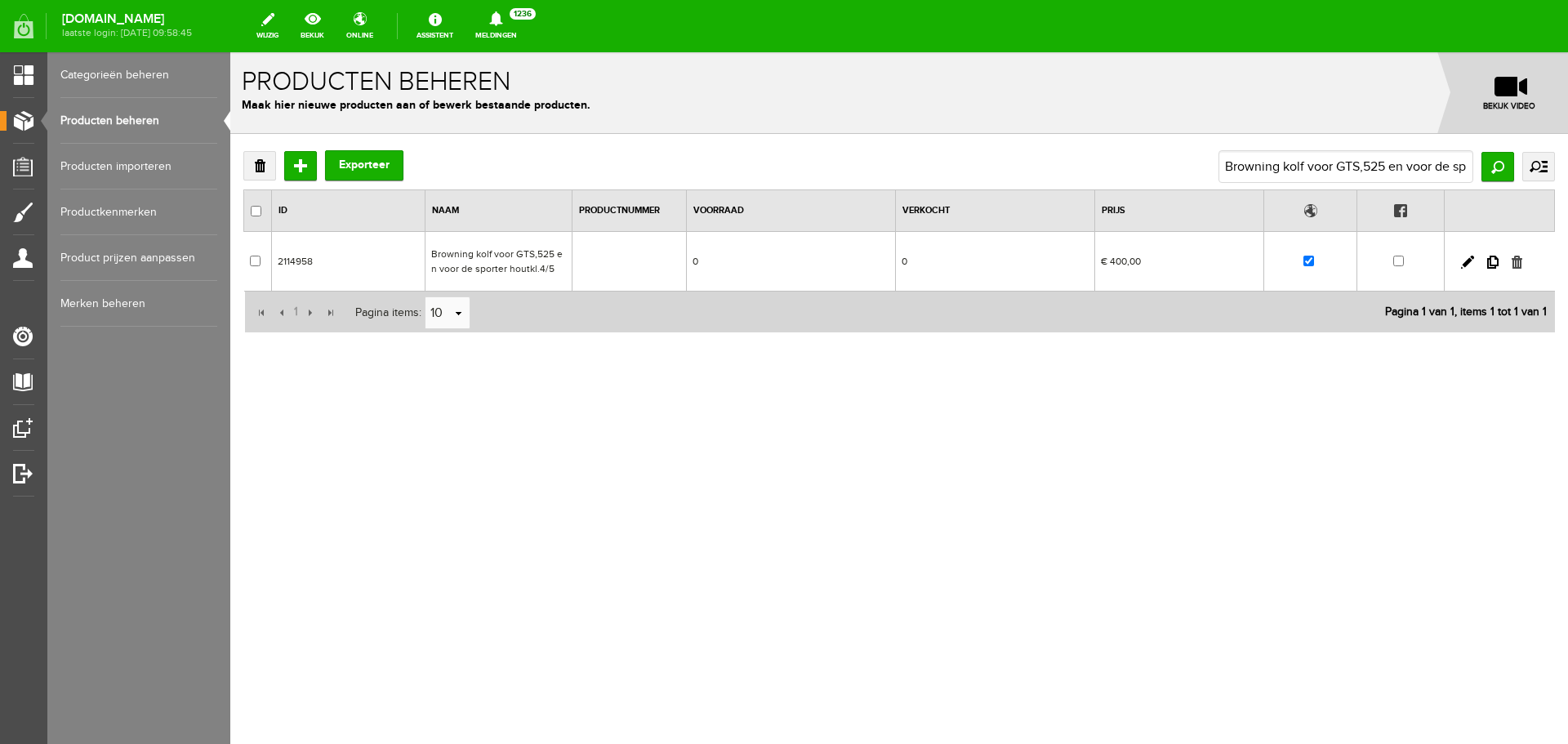
click at [1514, 262] on link at bounding box center [1517, 262] width 10 height 13
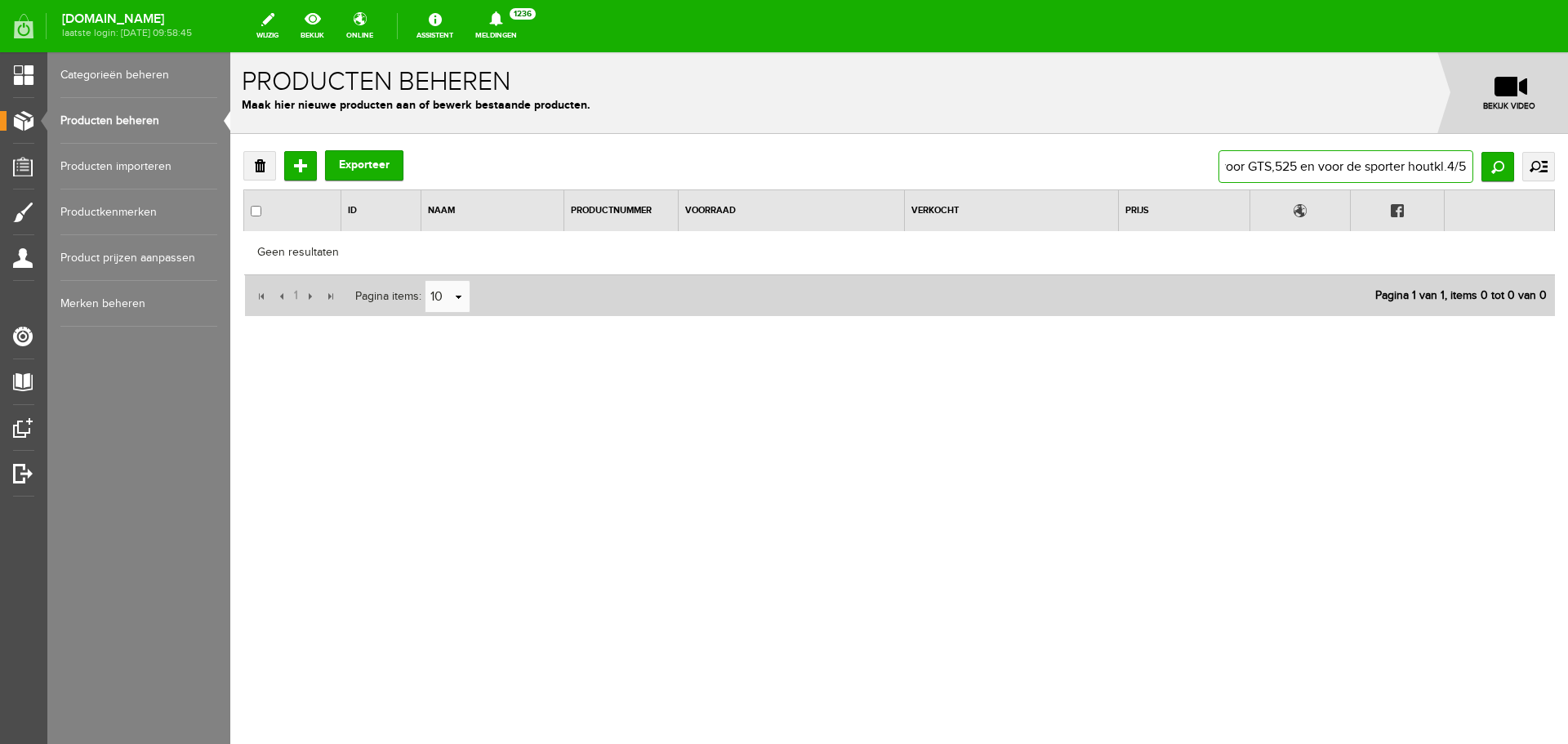
drag, startPoint x: 1225, startPoint y: 165, endPoint x: 1561, endPoint y: 181, distance: 336.4
click at [1561, 181] on div "Verwijderen Toevoegen Exporteer [PERSON_NAME] kolf voor GTS,525 en voor de spor…" at bounding box center [899, 287] width 1337 height 306
type input "minox"
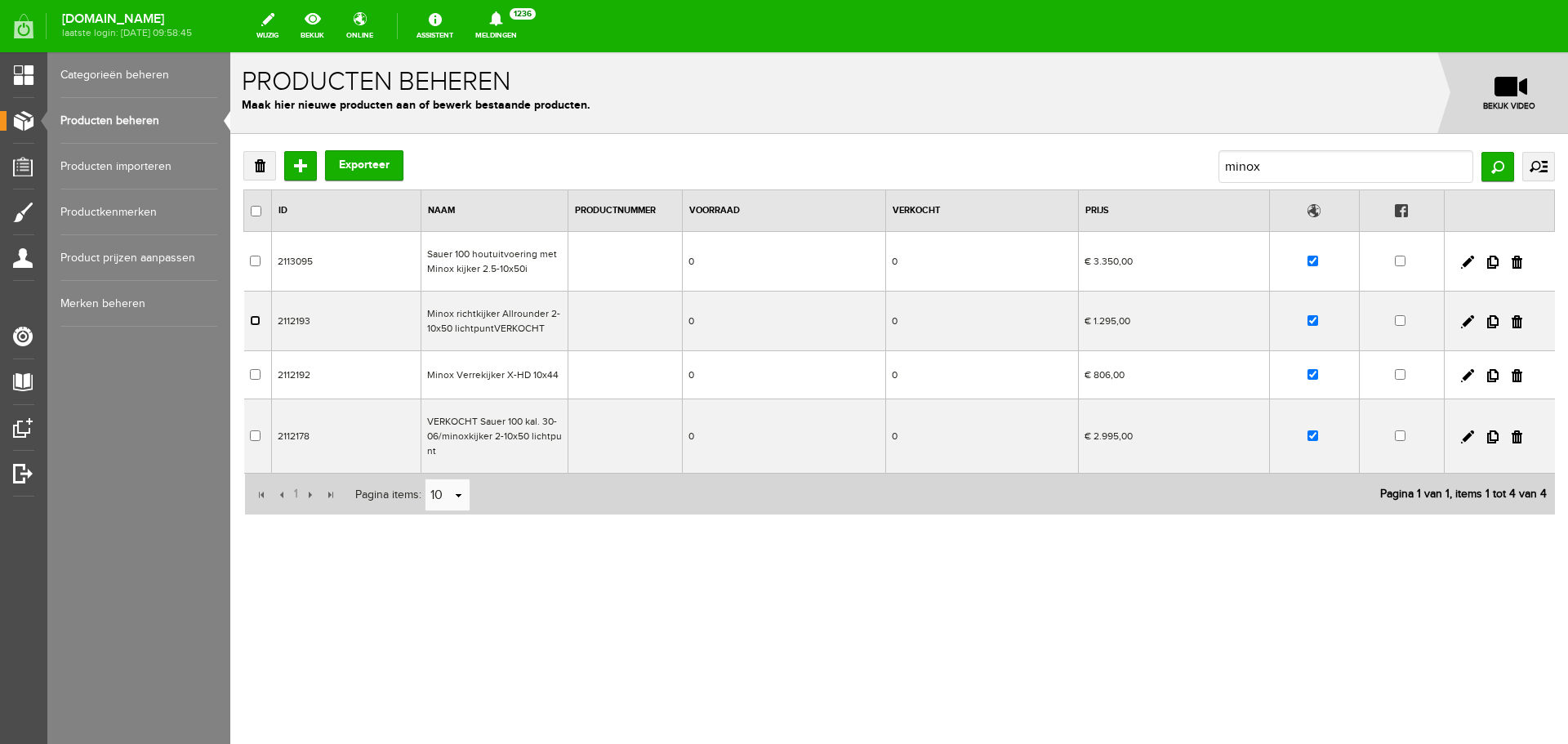
click at [256, 319] on input "checkbox" at bounding box center [255, 320] width 10 height 10
checkbox input "true"
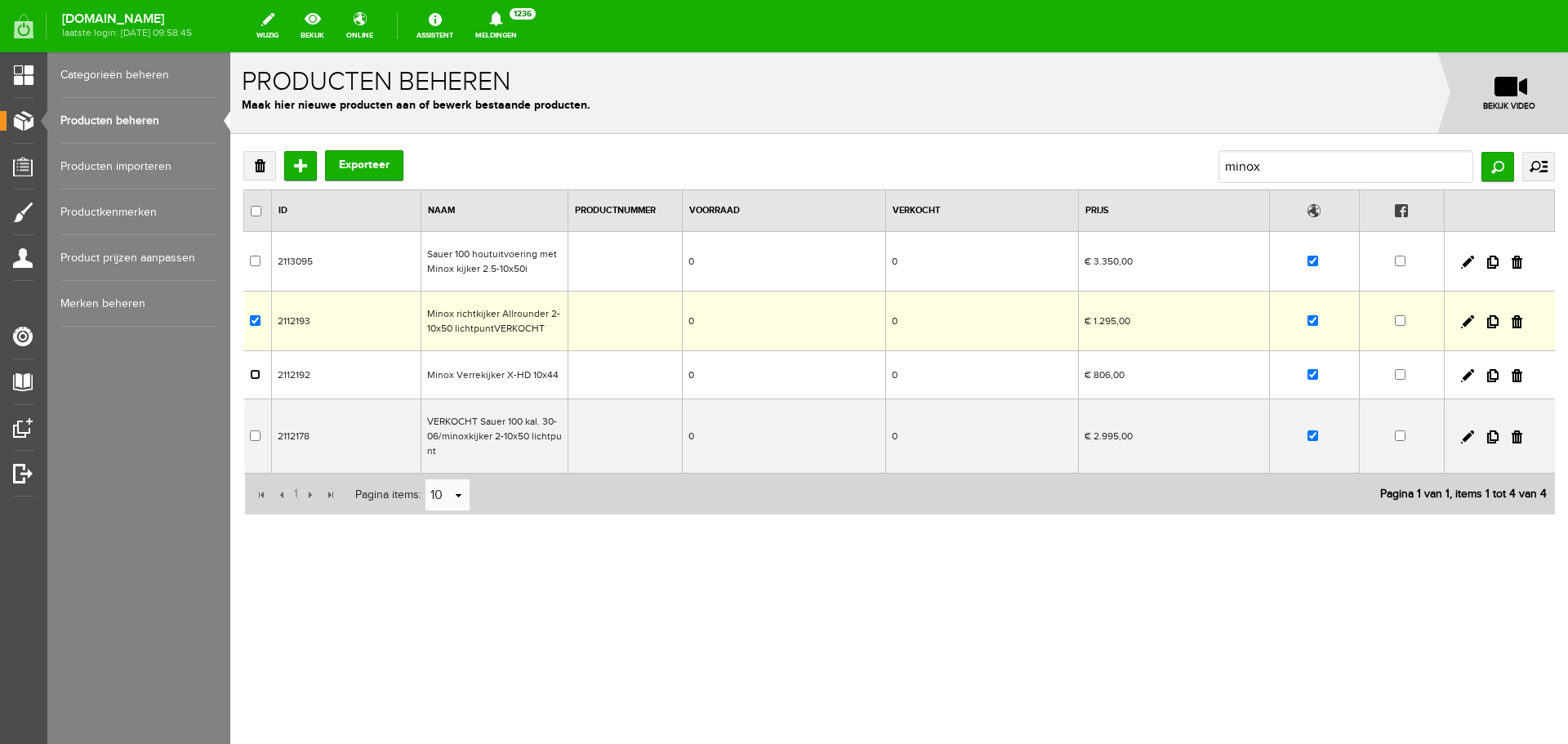
click at [254, 376] on input "checkbox" at bounding box center [255, 375] width 10 height 10
checkbox input "true"
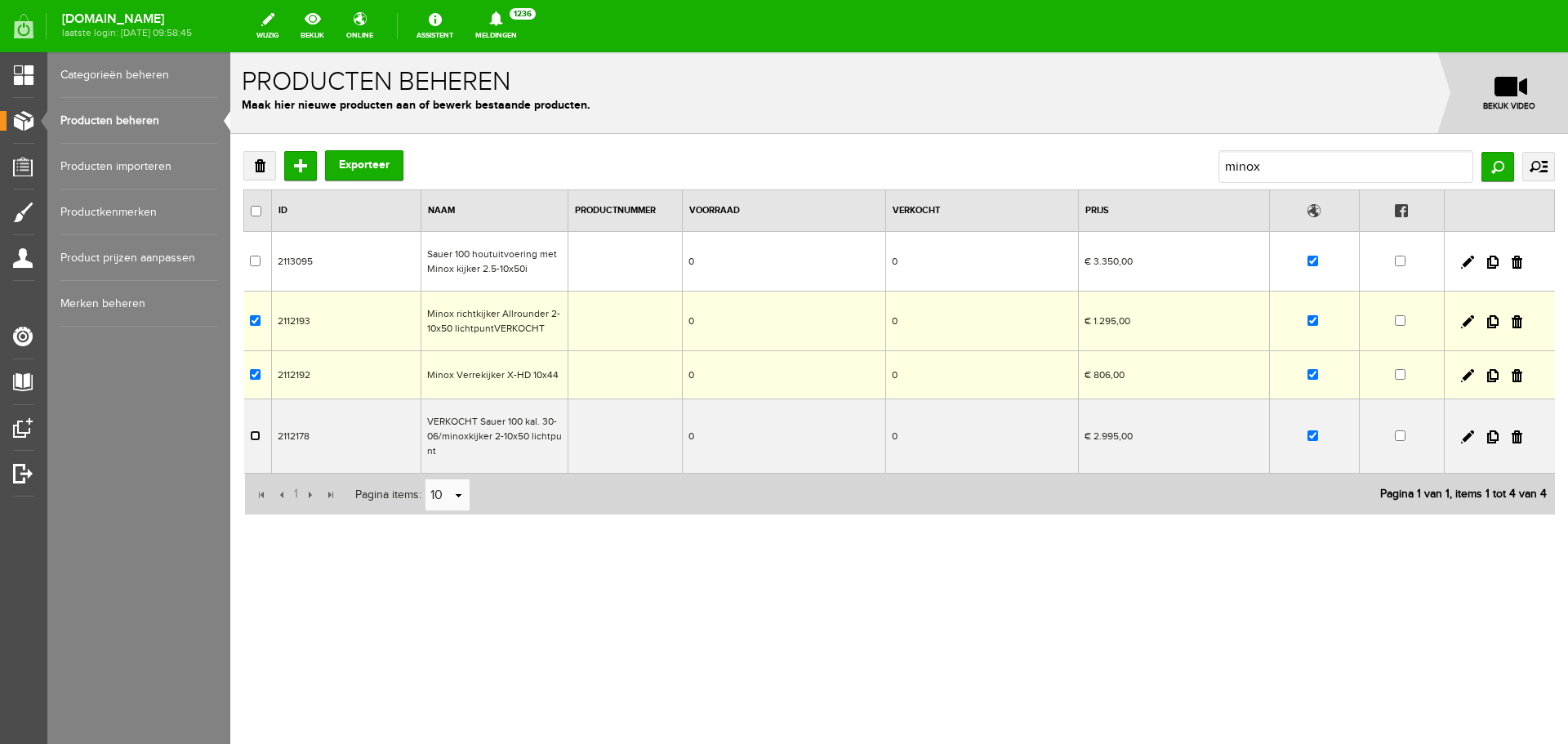
click at [251, 435] on input "checkbox" at bounding box center [255, 435] width 10 height 10
checkbox input "true"
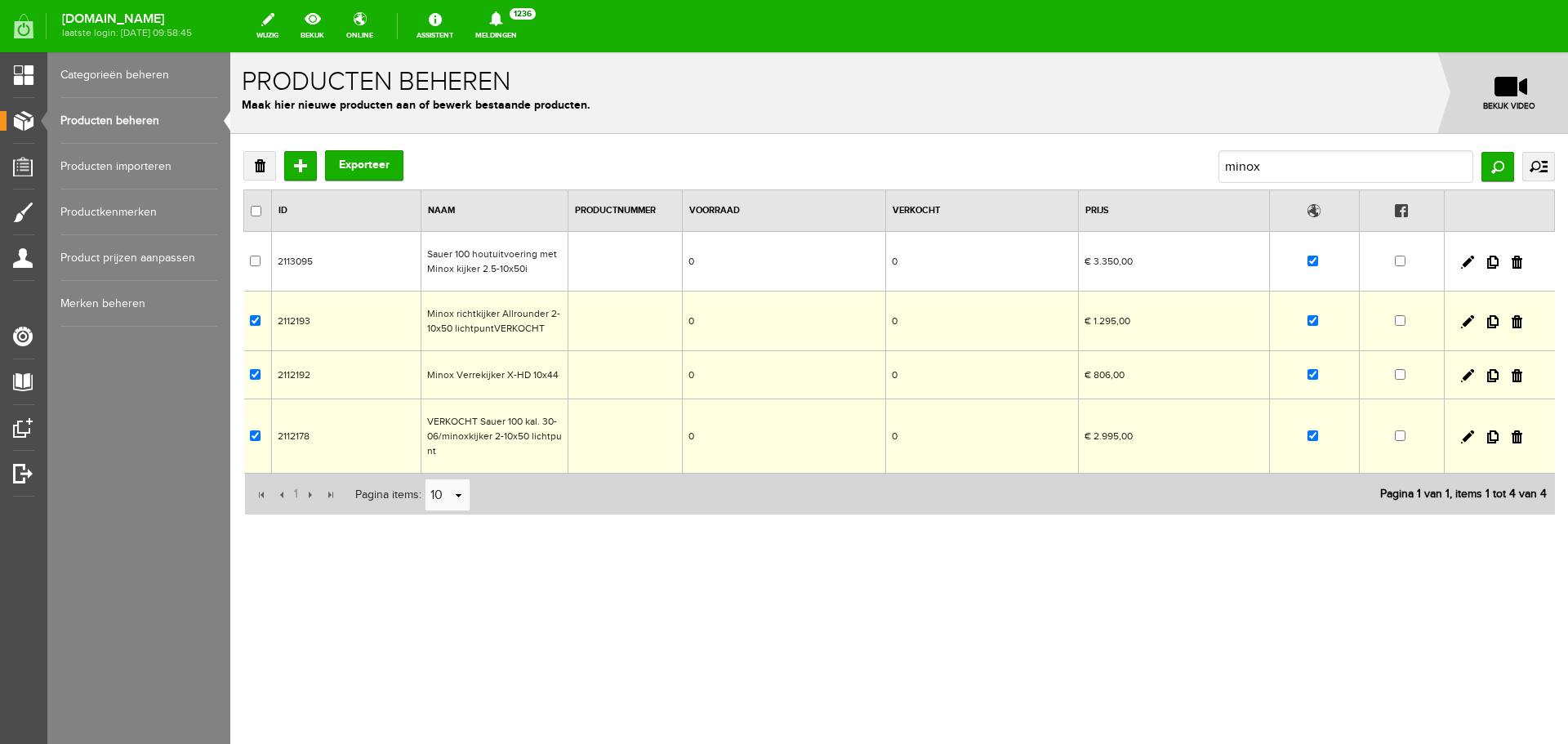
click at [262, 162] on link "Verwijderen" at bounding box center [260, 166] width 33 height 29
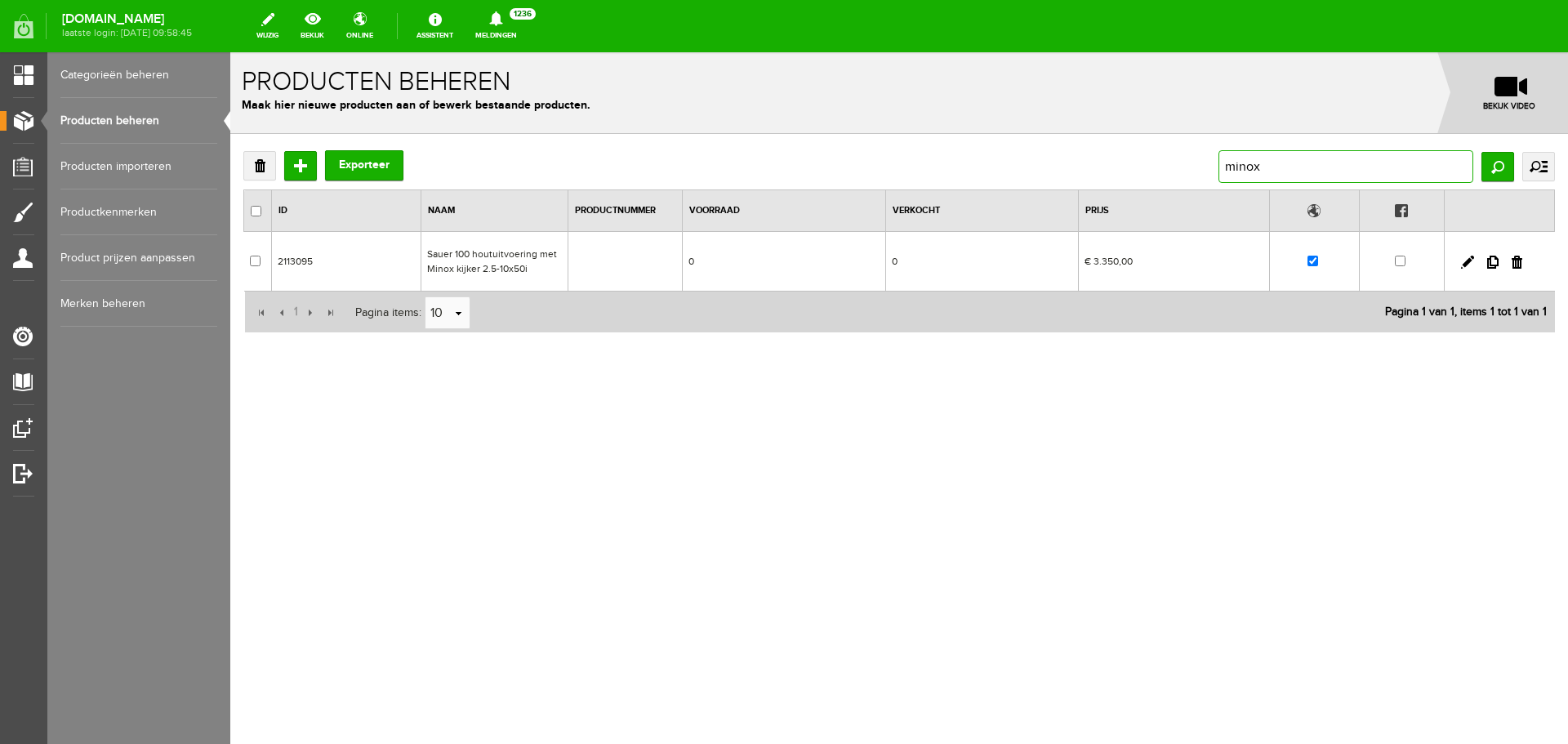
drag, startPoint x: 1299, startPoint y: 162, endPoint x: 1014, endPoint y: 167, distance: 285.0
click at [1014, 167] on div "Verwijderen Toevoegen Exporteer minox Zoeken uitgebreid zoeken Categorie Occasi…" at bounding box center [899, 167] width 1312 height 33
paste input "[PERSON_NAME] Sokken oranje of rood"
type input "[PERSON_NAME] Sokken oranje of rood"
drag, startPoint x: 541, startPoint y: 264, endPoint x: 771, endPoint y: 315, distance: 235.6
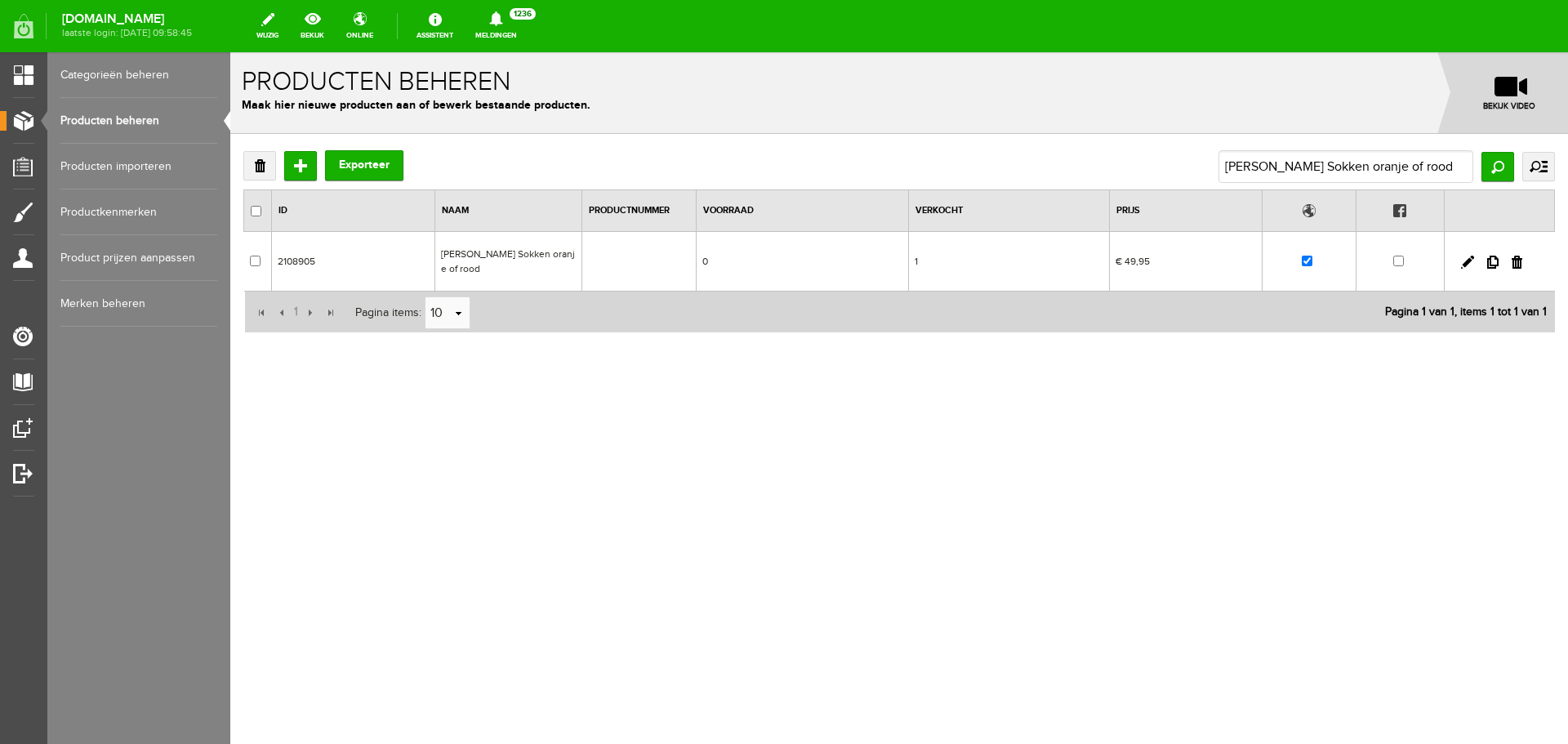
click at [541, 264] on td "[PERSON_NAME] Sokken oranje of rood" at bounding box center [509, 262] width 147 height 60
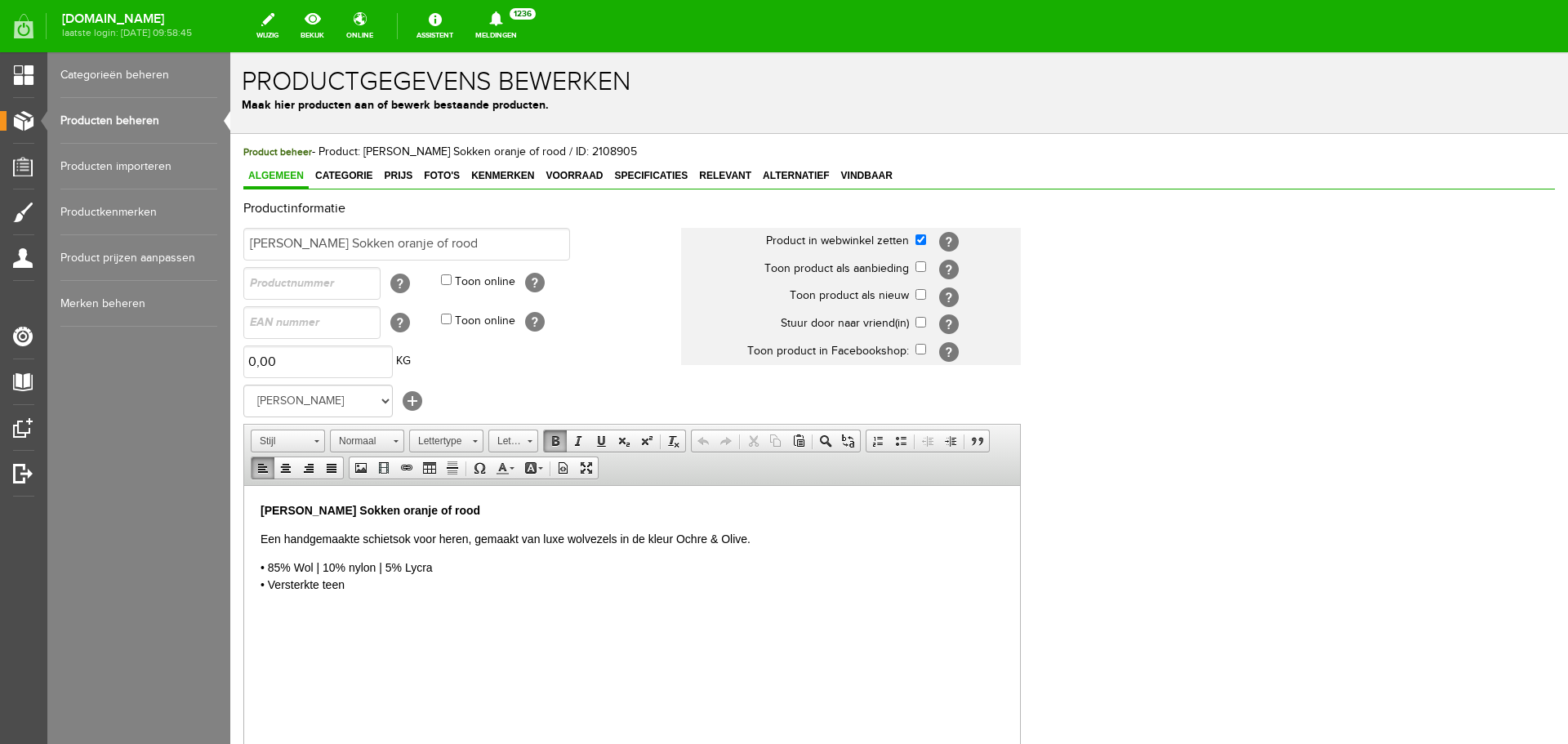
click at [465, 511] on p "[PERSON_NAME] Sokken oranje of rood" at bounding box center [632, 510] width 743 height 17
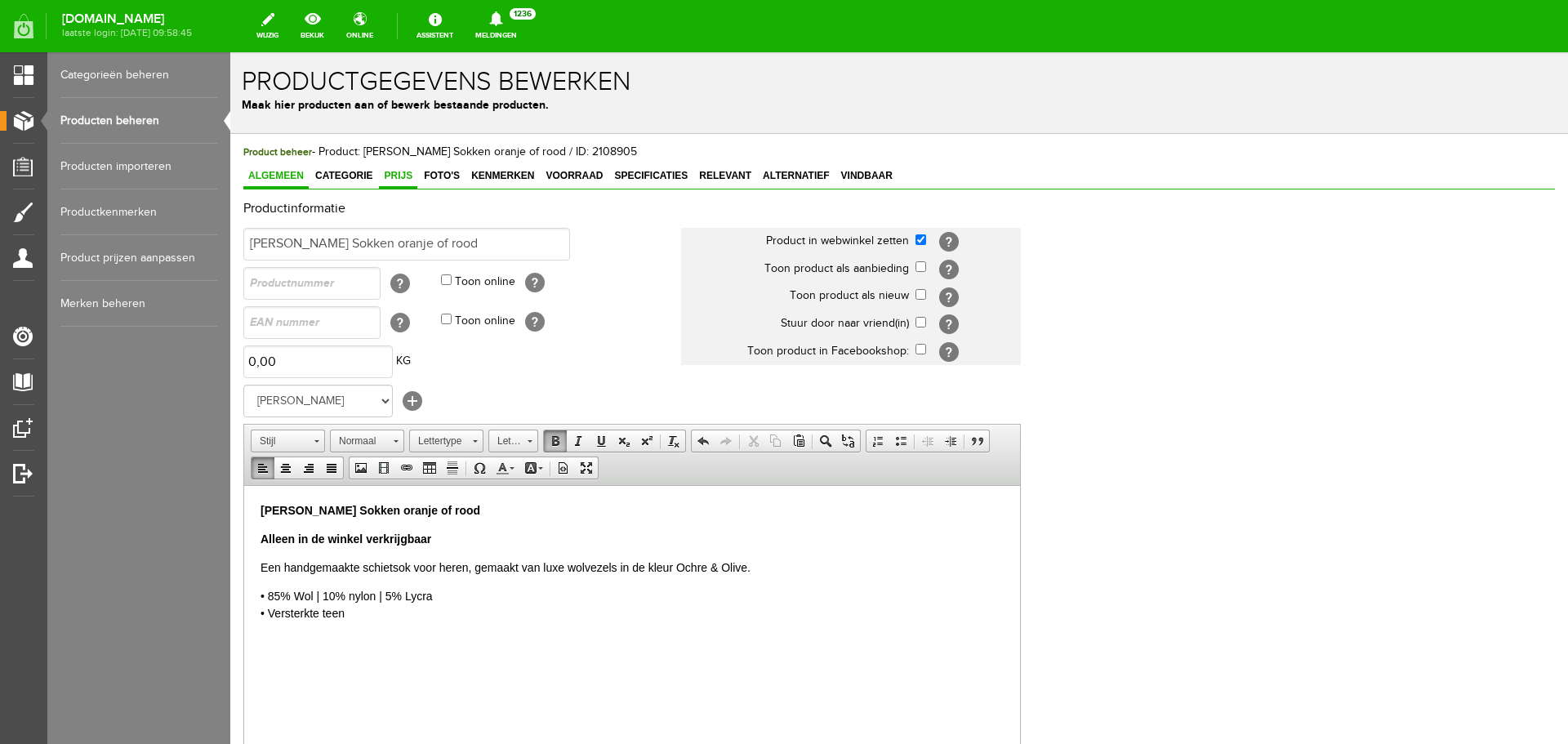
click at [409, 182] on link "Prijs" at bounding box center [398, 176] width 38 height 23
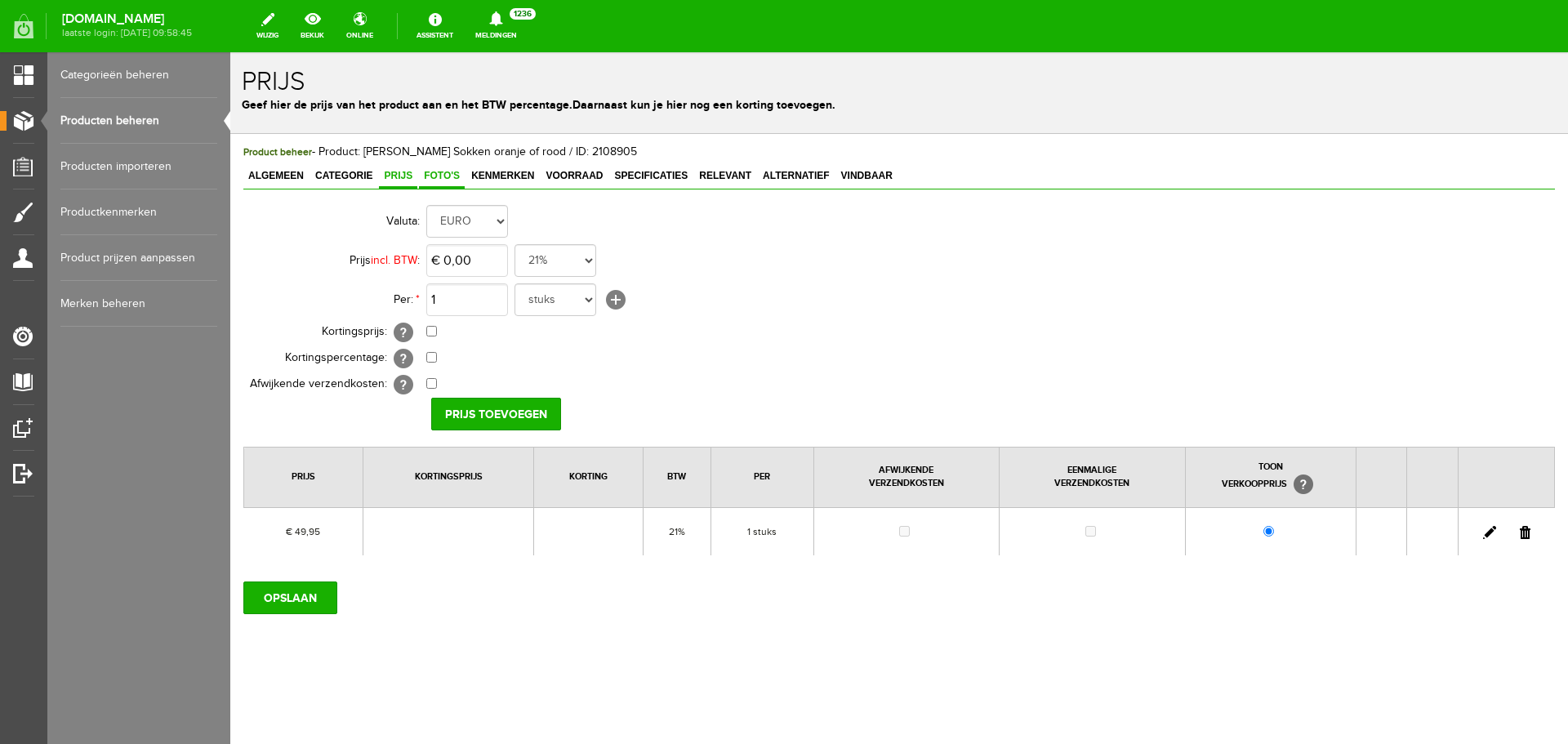
click at [441, 177] on span "Foto's" at bounding box center [441, 175] width 46 height 11
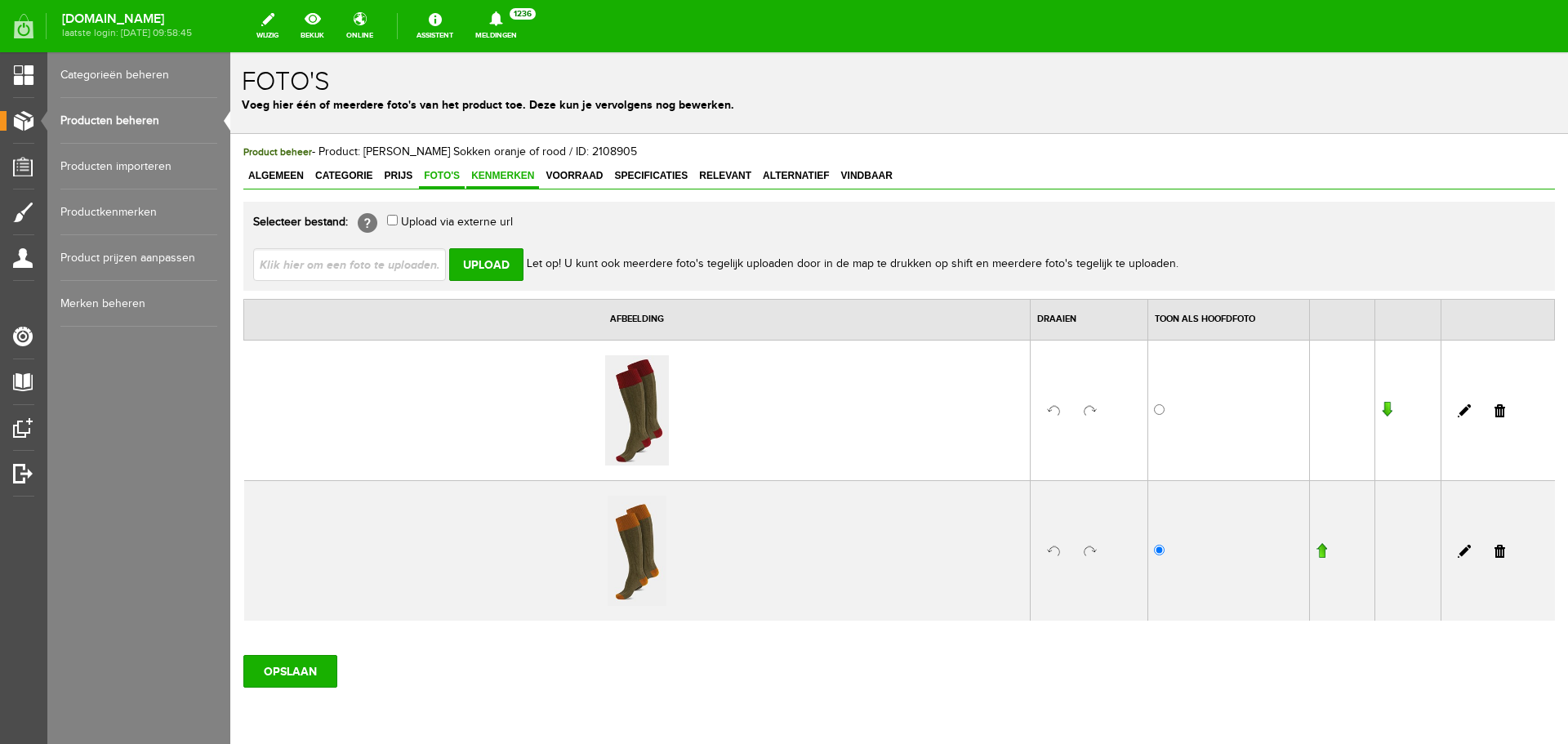
click at [496, 174] on span "Kenmerken" at bounding box center [503, 175] width 73 height 11
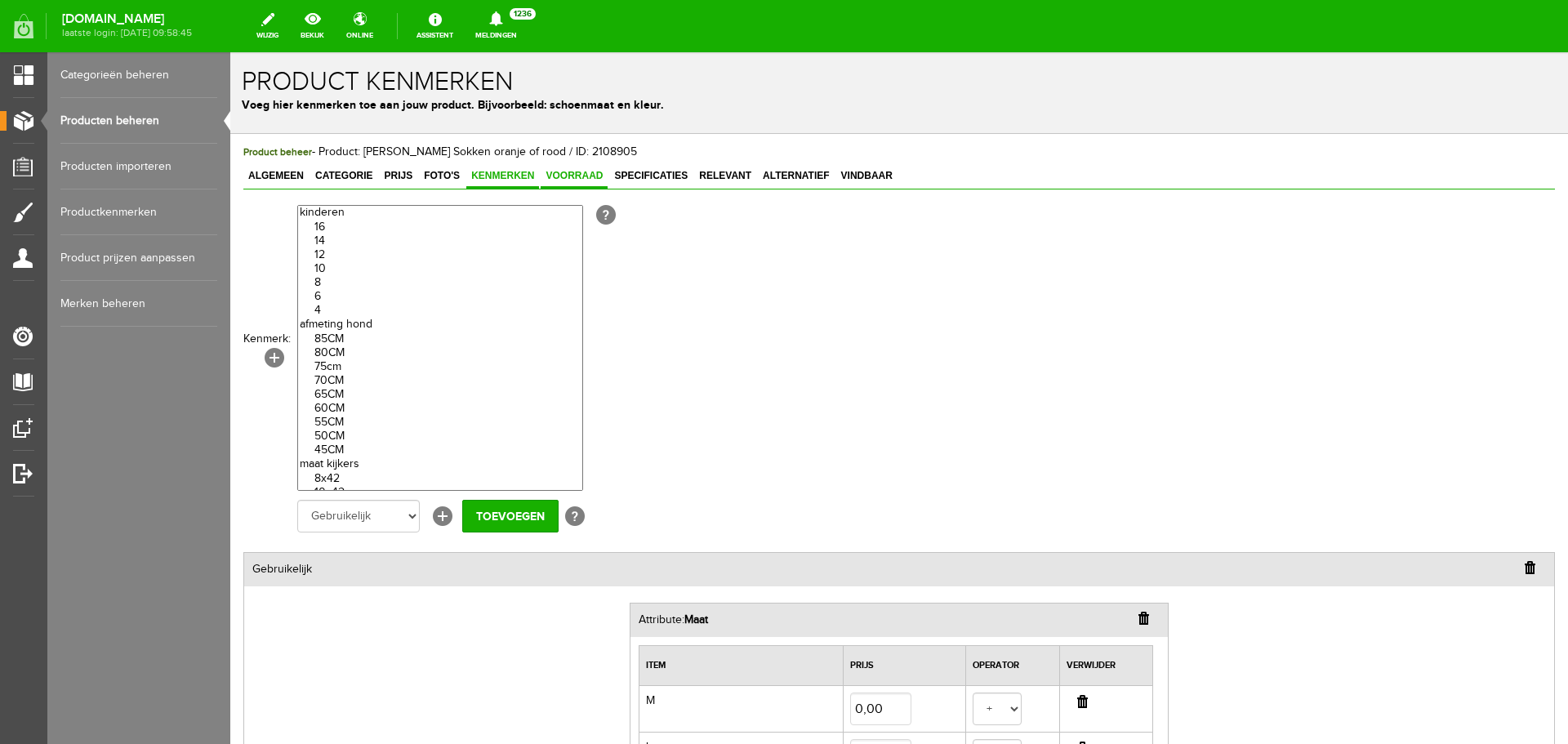
click at [581, 174] on span "Voorraad" at bounding box center [574, 175] width 67 height 11
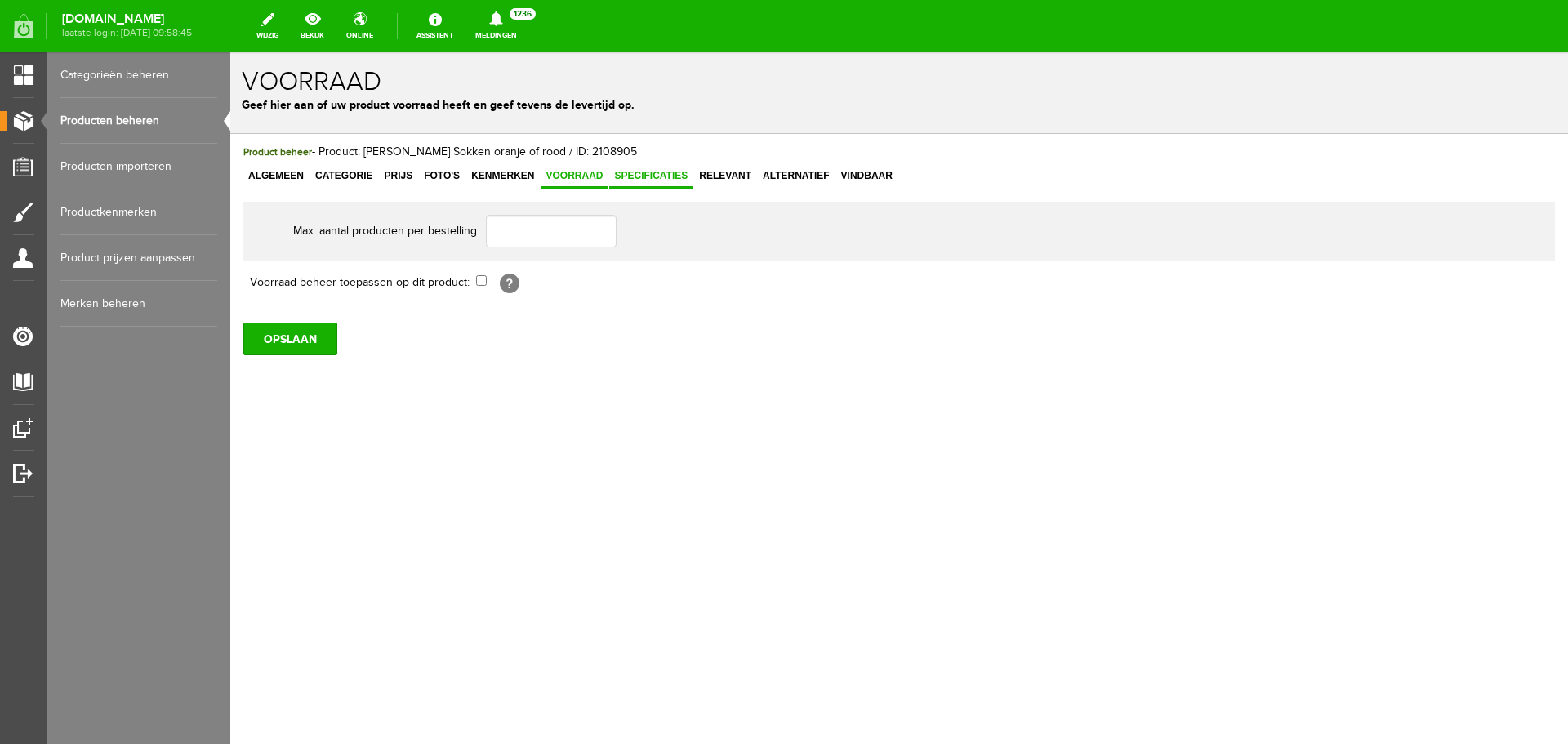
click at [658, 174] on span "Specificaties" at bounding box center [651, 175] width 83 height 11
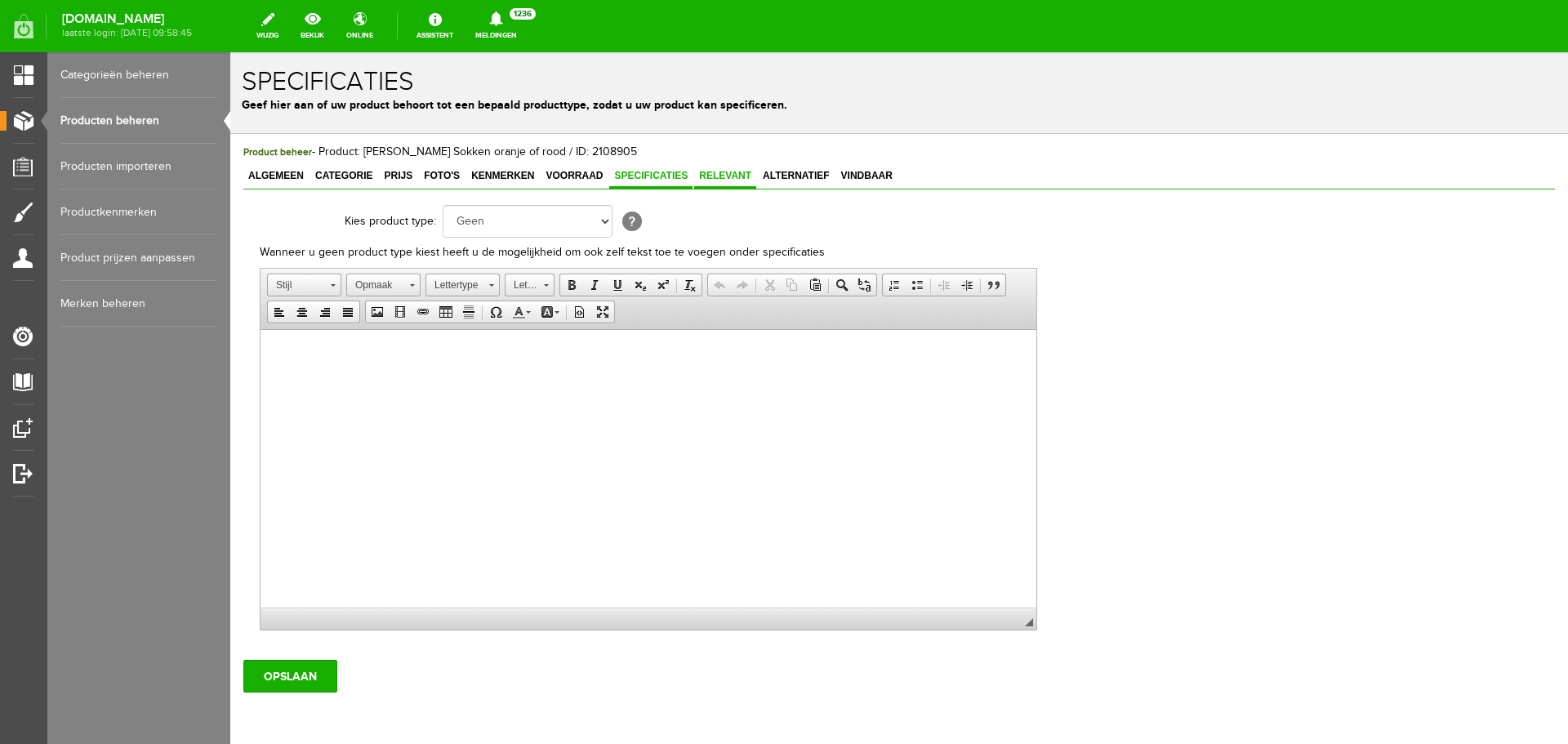
click at [723, 180] on span "Relevant" at bounding box center [725, 175] width 62 height 11
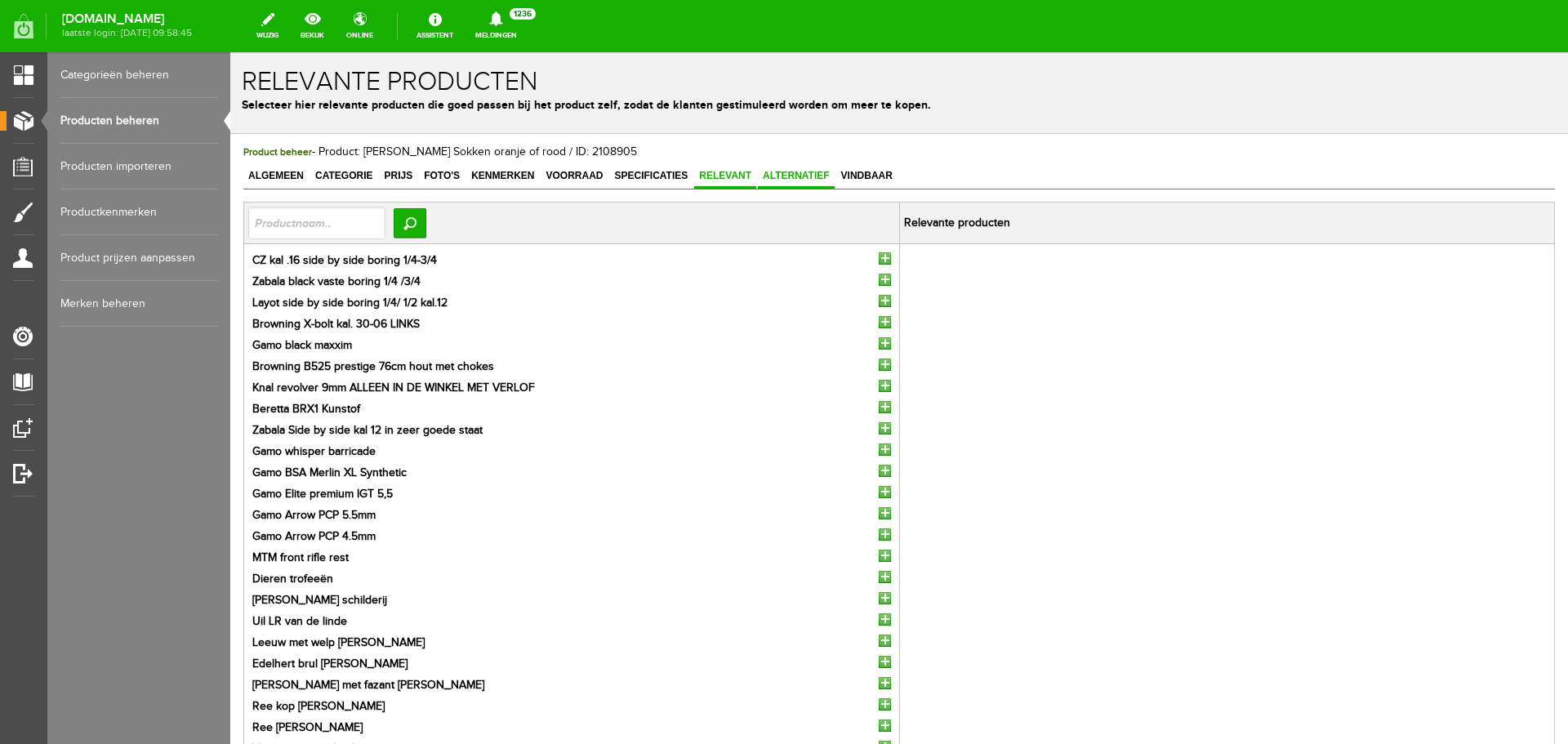
click at [784, 182] on link "Alternatief" at bounding box center [796, 176] width 77 height 23
click at [868, 181] on span "Vindbaar" at bounding box center [867, 175] width 61 height 11
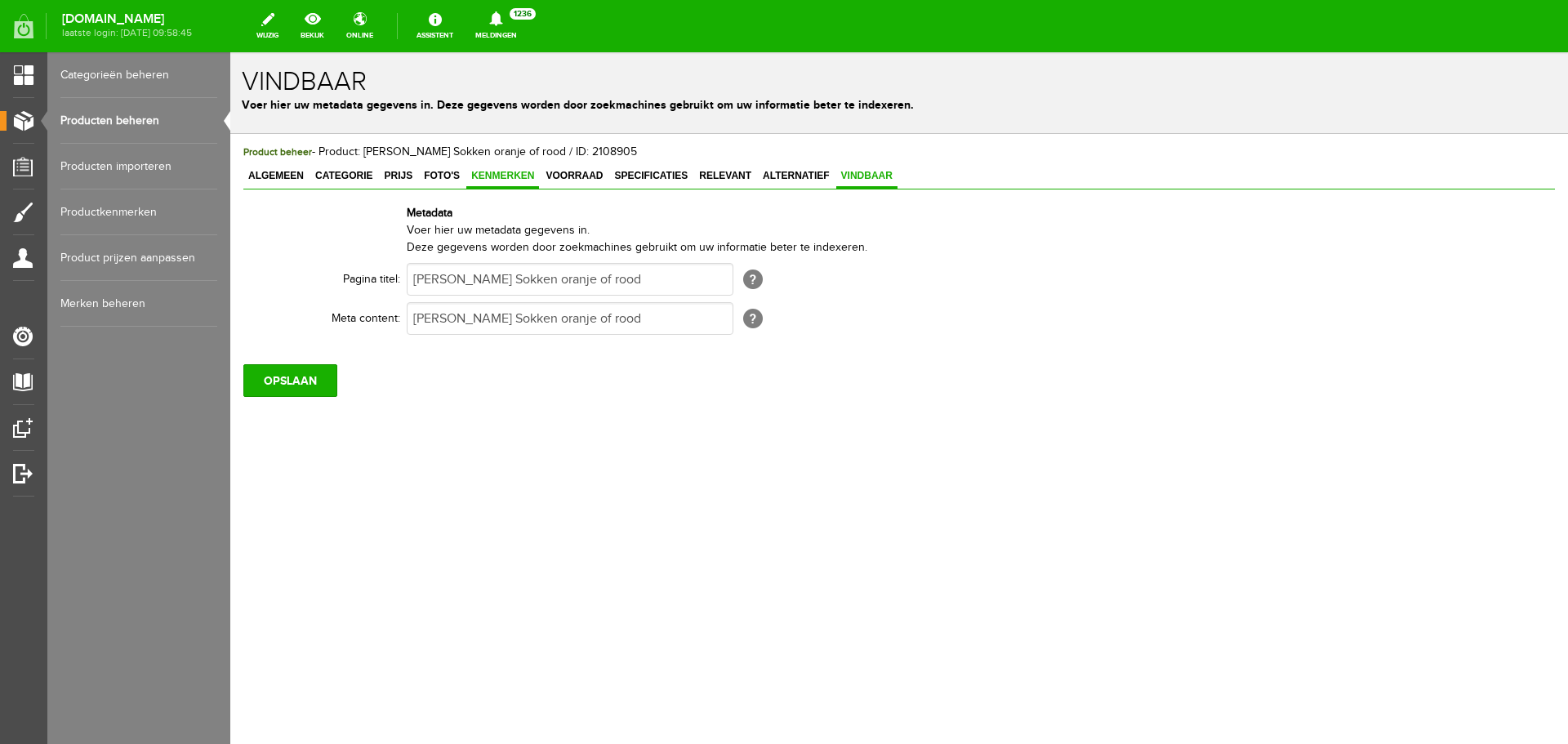
click at [487, 180] on span "Kenmerken" at bounding box center [503, 175] width 73 height 11
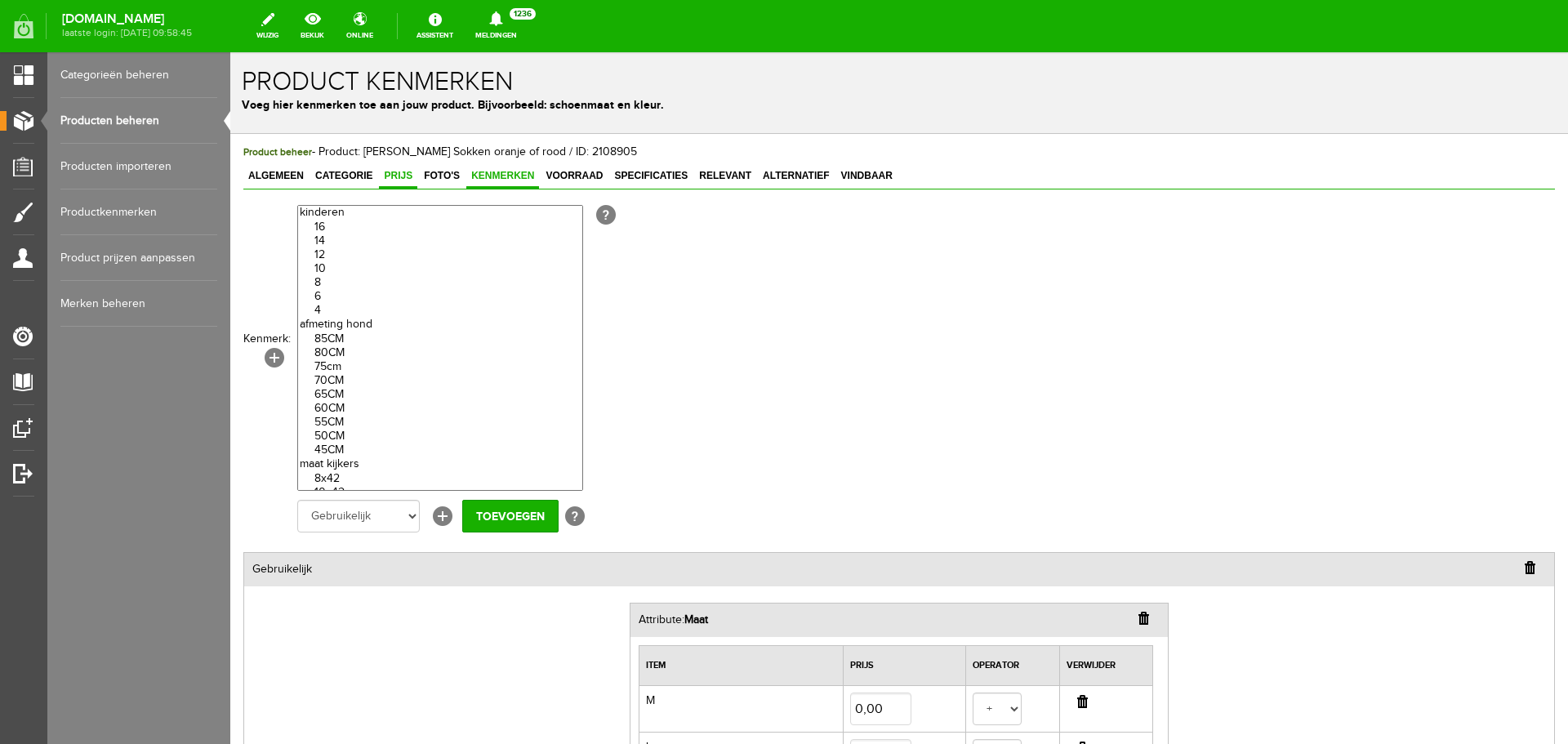
click at [405, 176] on span "Prijs" at bounding box center [398, 175] width 38 height 11
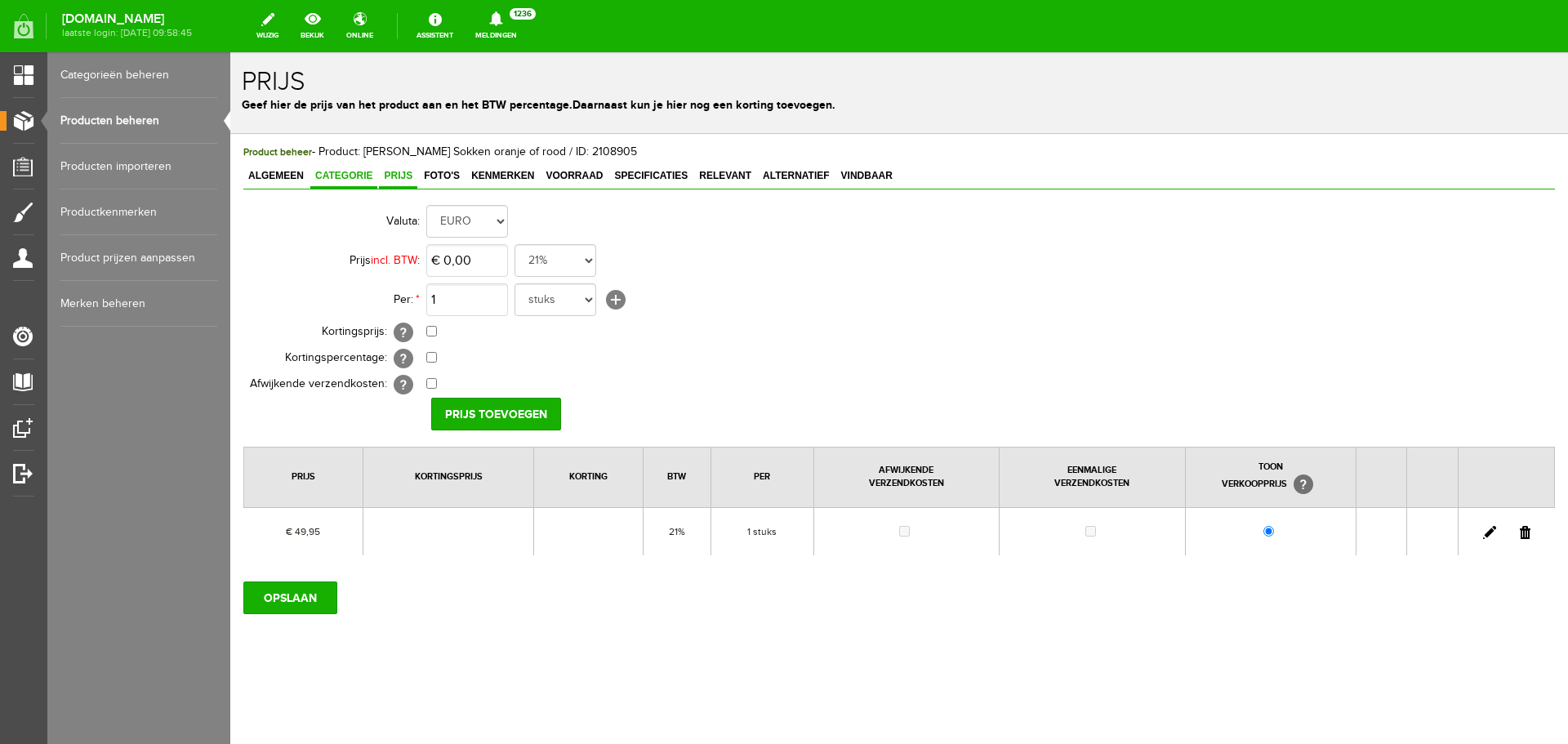
click at [342, 176] on span "Categorie" at bounding box center [344, 175] width 67 height 11
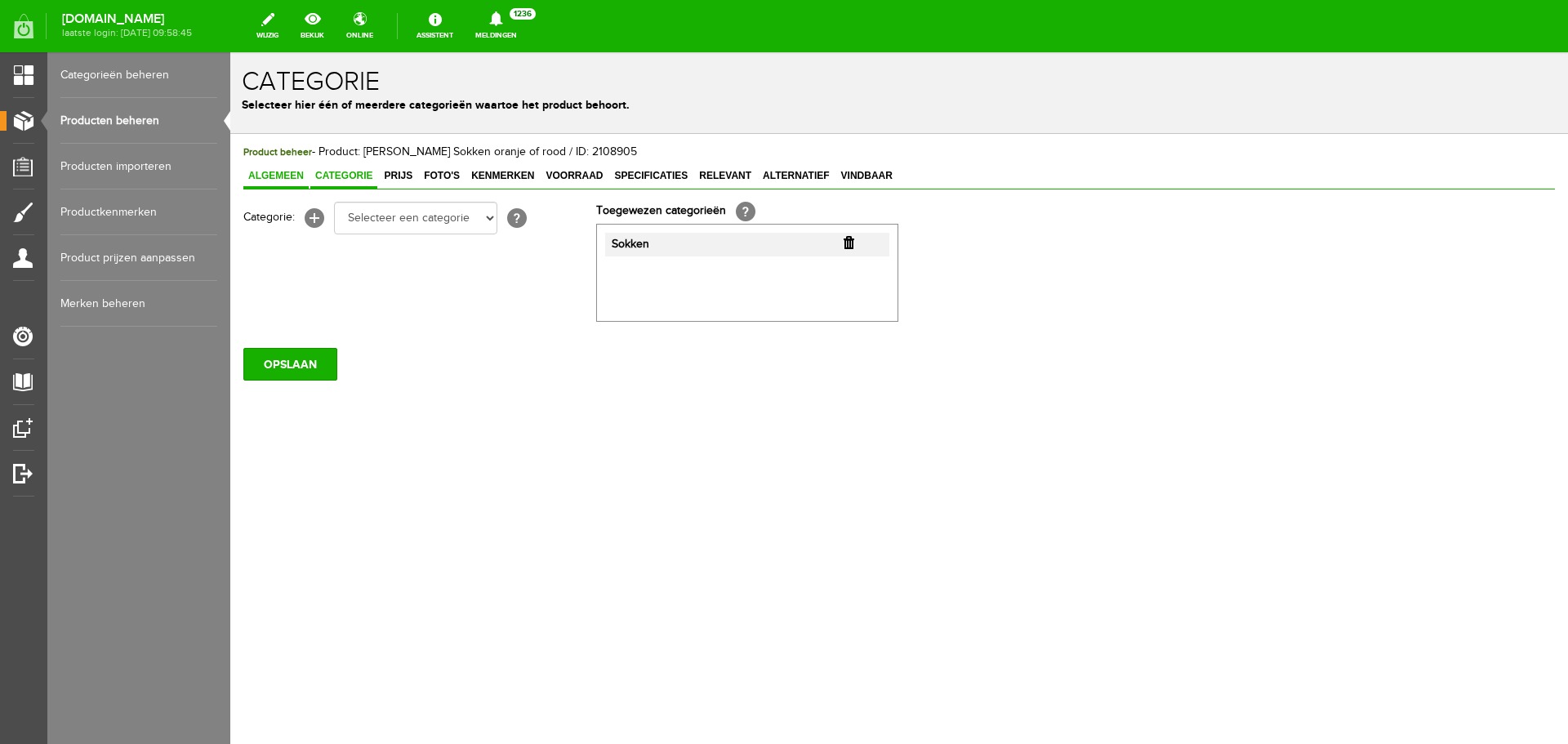
click at [289, 175] on span "Algemeen" at bounding box center [276, 175] width 66 height 11
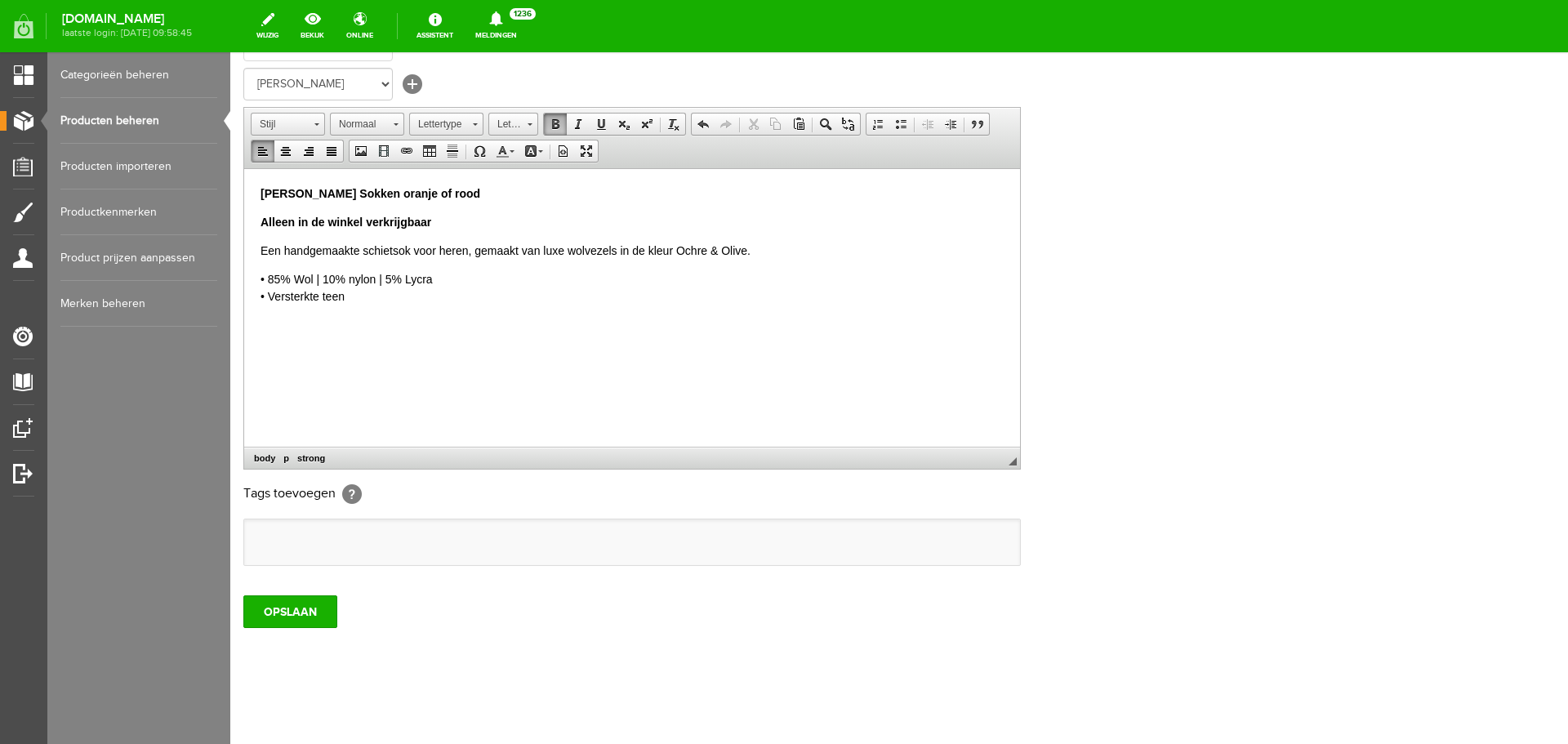
scroll to position [322, 0]
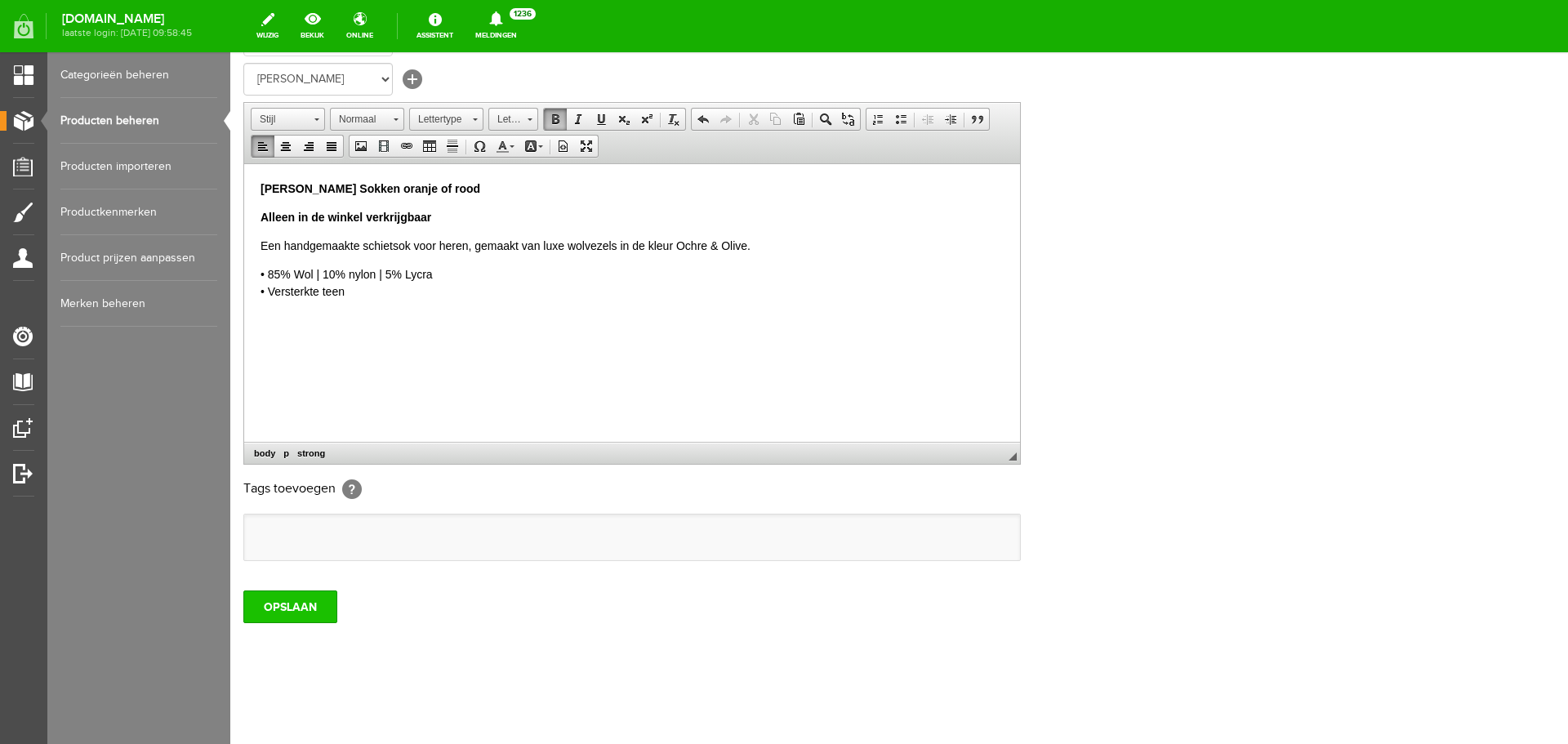
click at [270, 597] on input "OPSLAAN" at bounding box center [290, 607] width 94 height 33
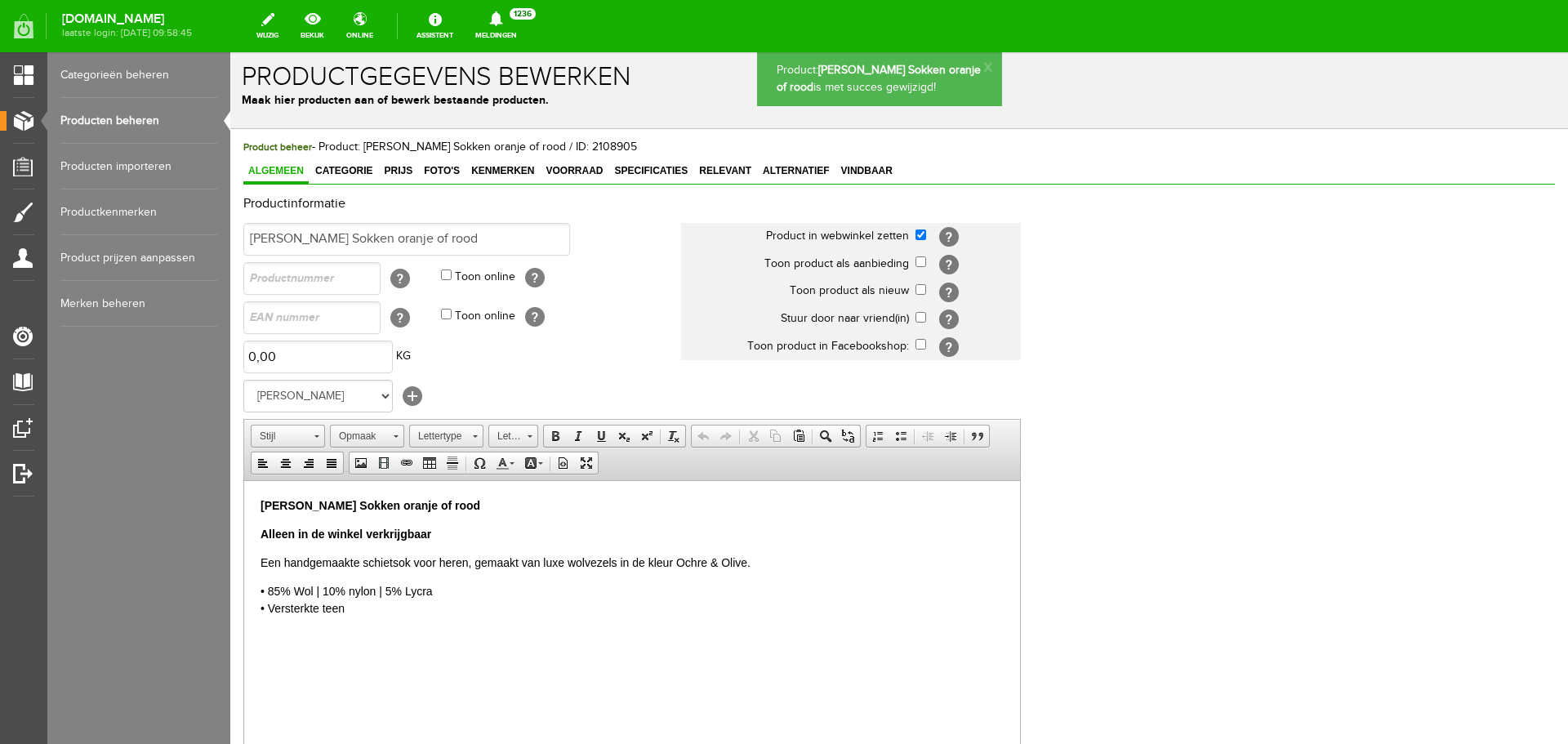
scroll to position [0, 0]
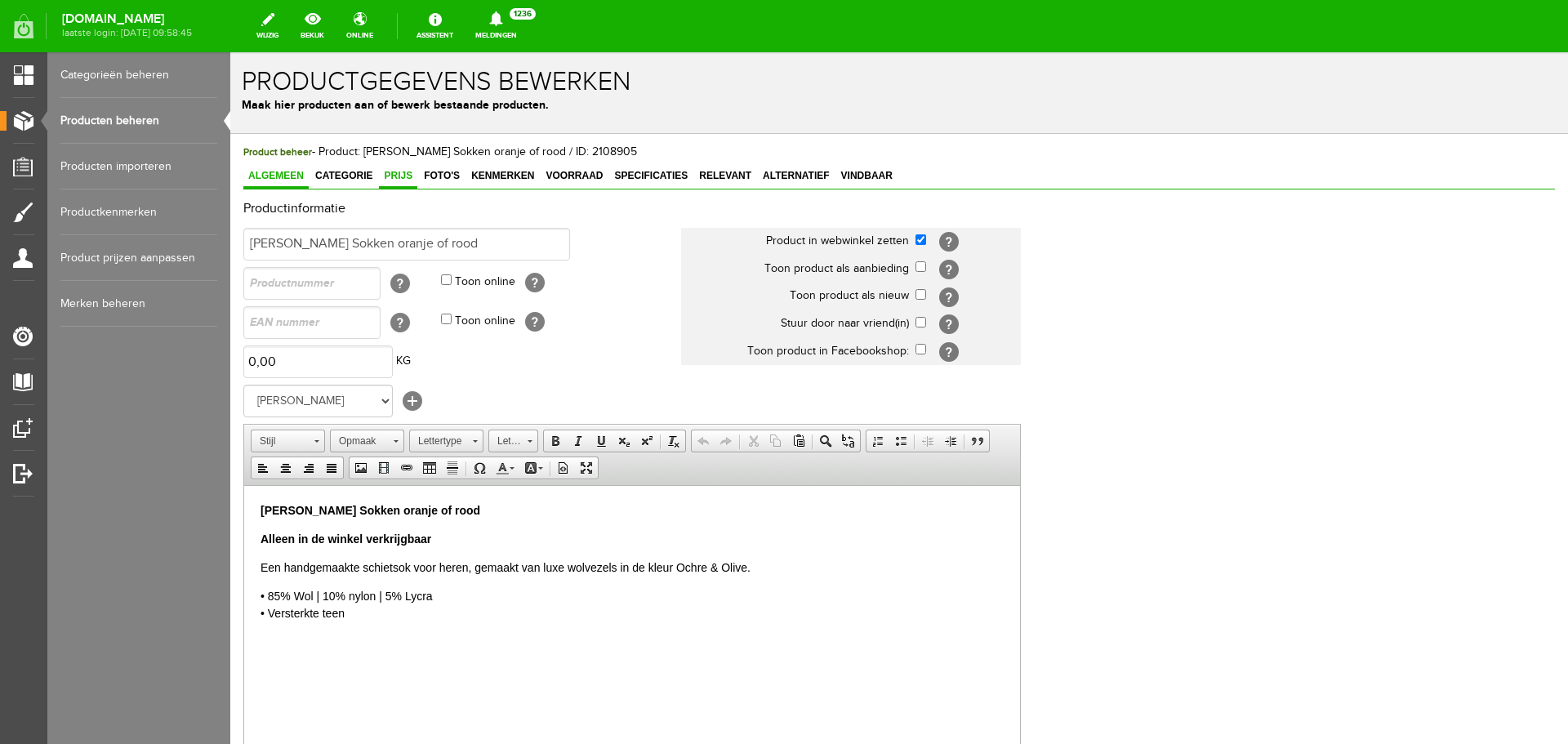
click at [404, 177] on span "Prijs" at bounding box center [398, 175] width 38 height 11
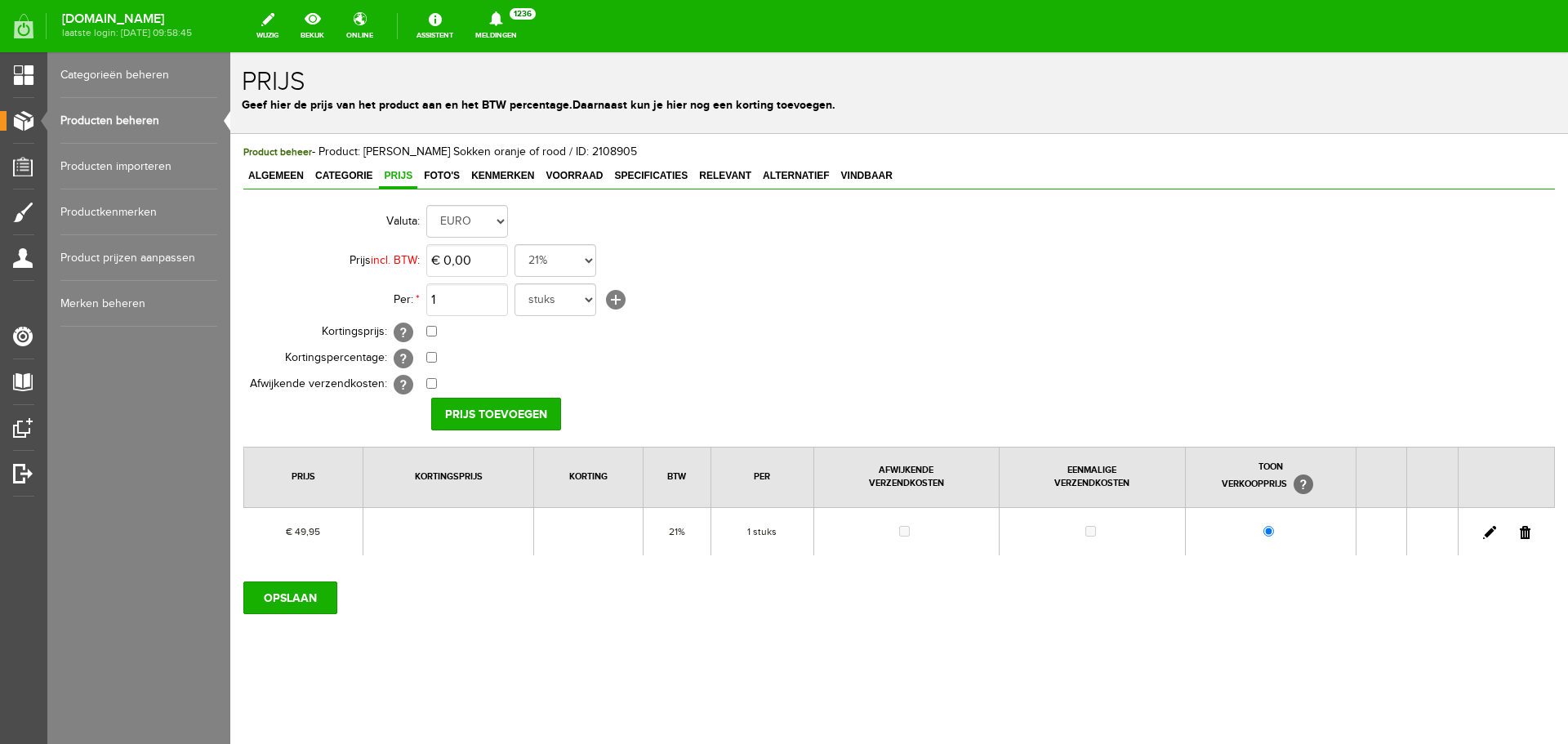
click at [1525, 533] on link at bounding box center [1525, 532] width 10 height 13
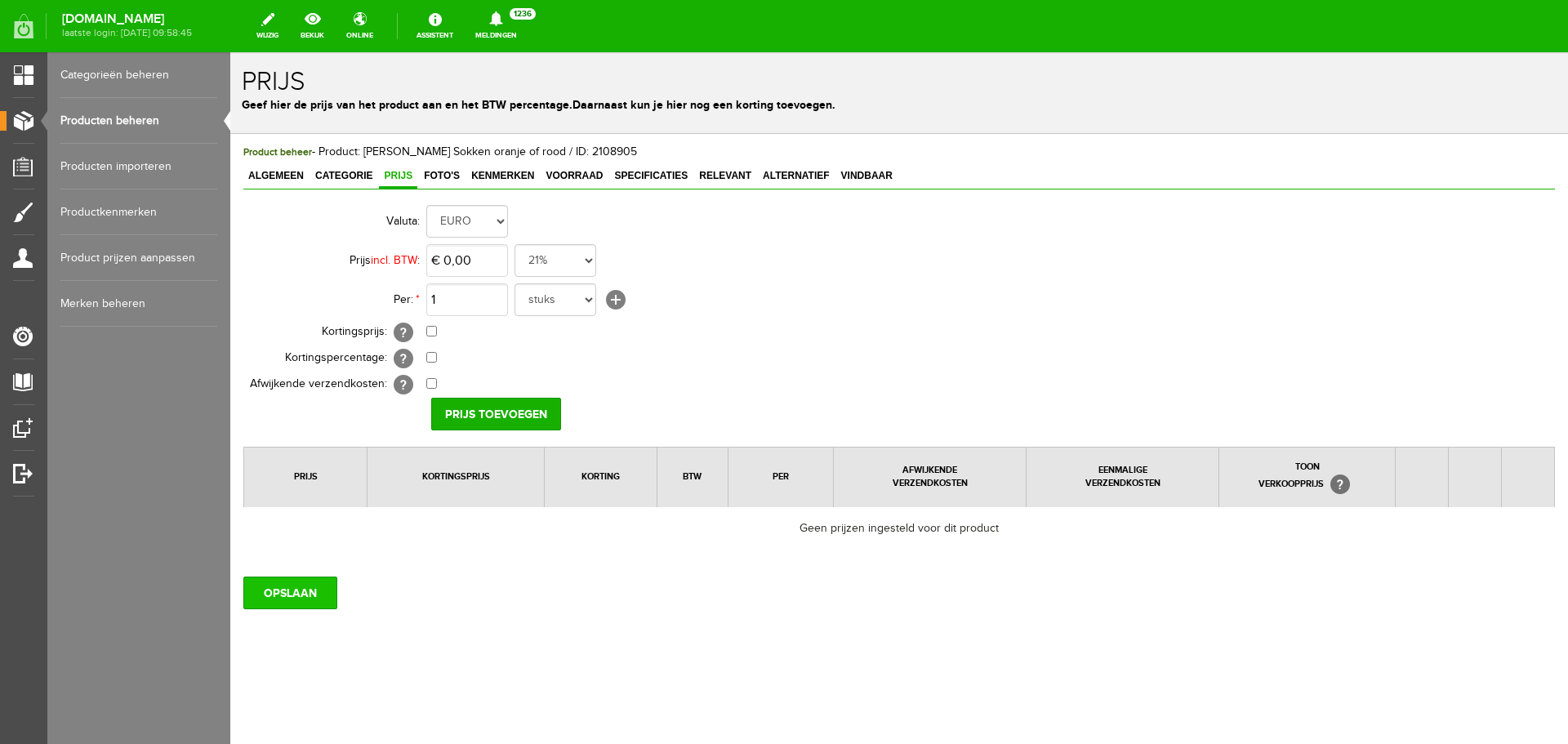
click at [267, 592] on input "OPSLAAN" at bounding box center [290, 593] width 94 height 33
click at [303, 607] on input "OPSLAAN" at bounding box center [290, 593] width 94 height 33
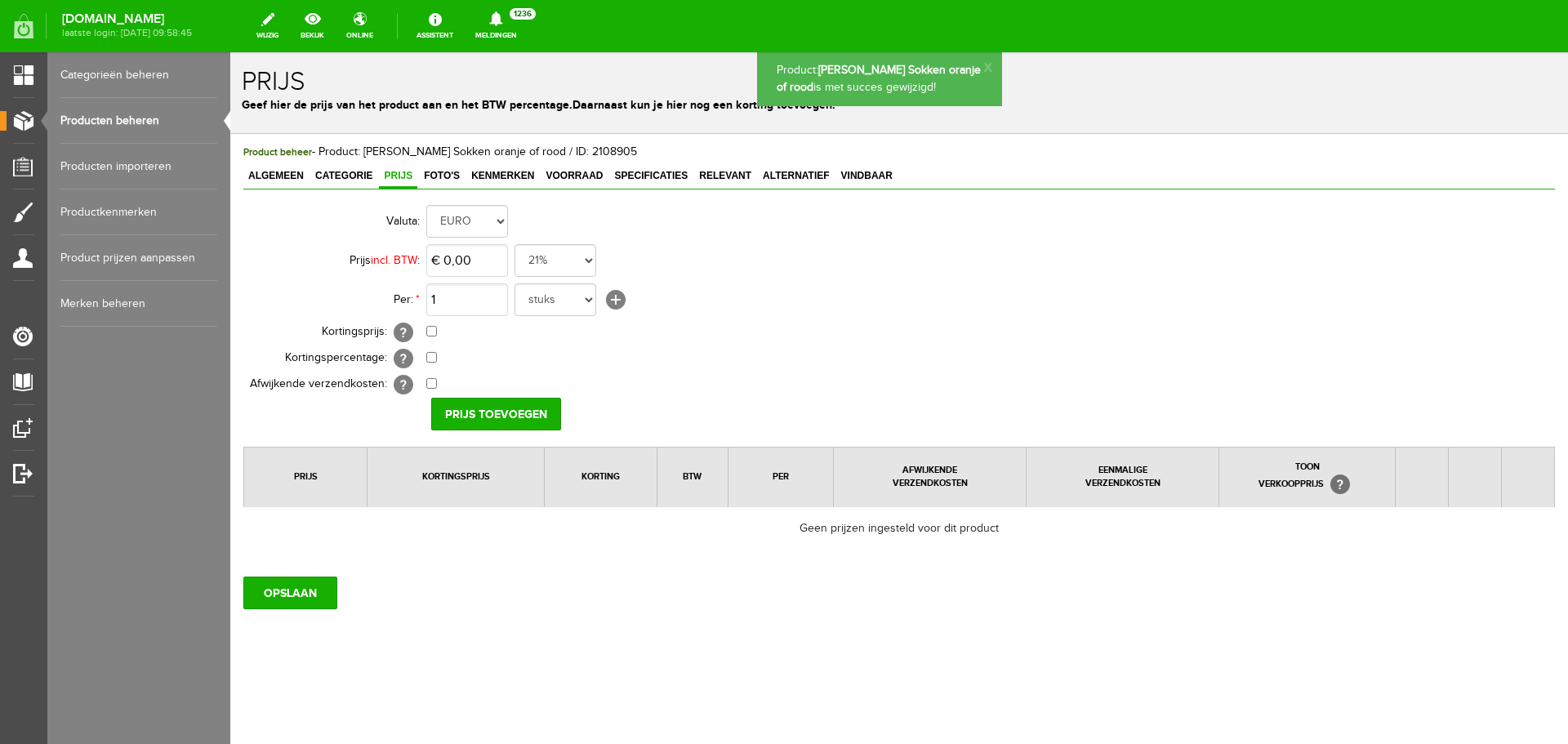
click at [113, 110] on link "Producten beheren" at bounding box center [139, 121] width 157 height 46
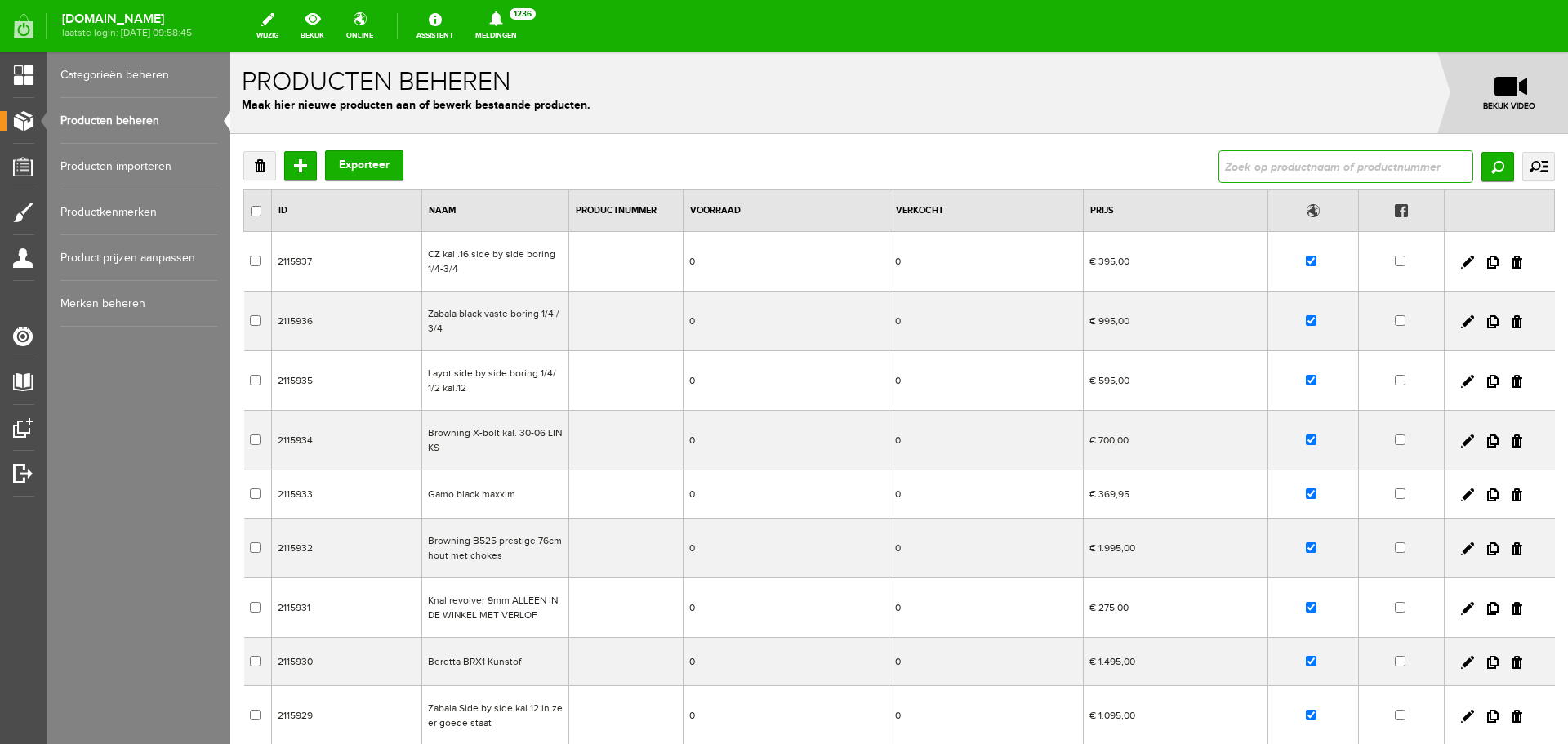
click at [1228, 169] on input "text" at bounding box center [1345, 167] width 255 height 33
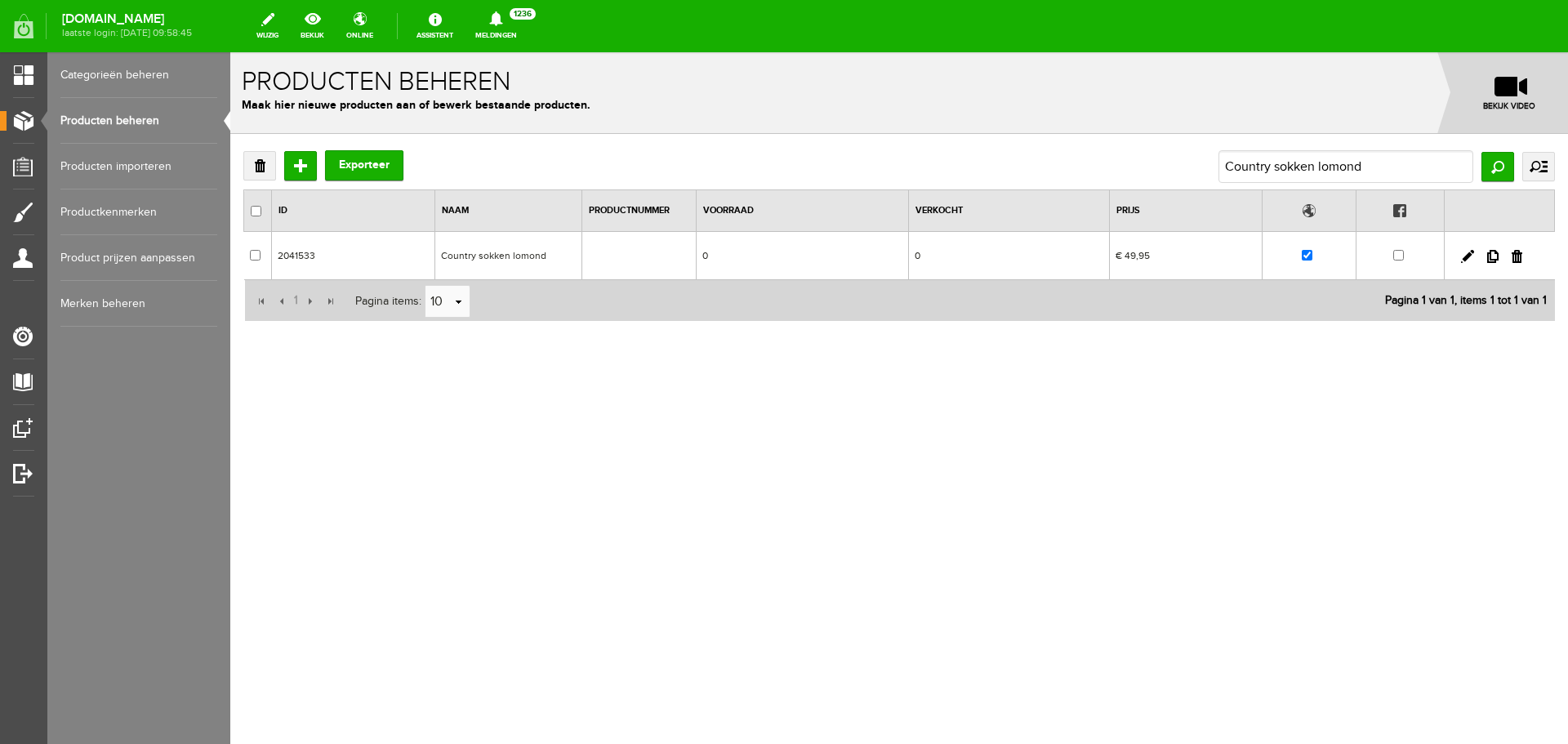
click at [543, 255] on td "Country sokken lomond" at bounding box center [509, 256] width 147 height 48
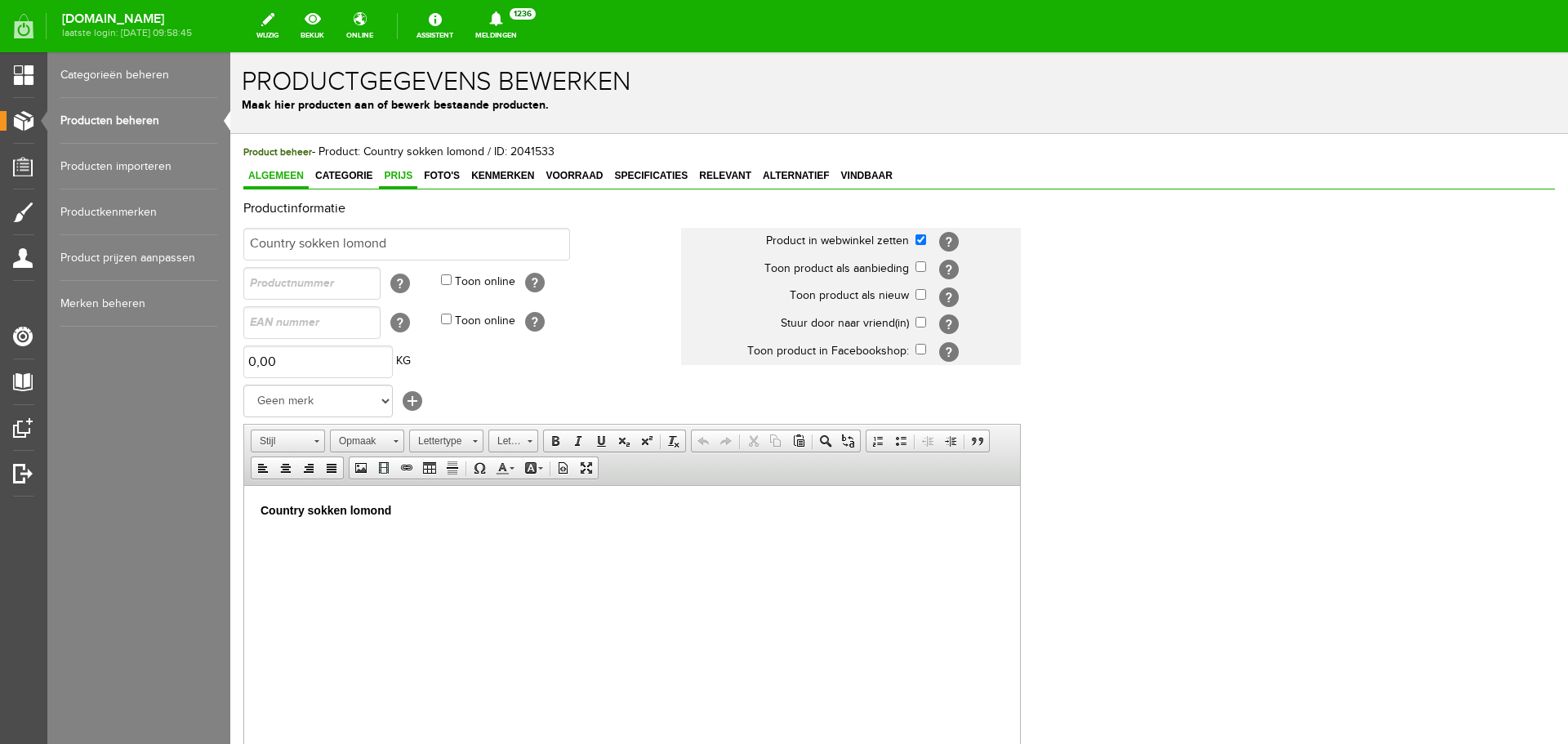
click at [395, 181] on span "Prijs" at bounding box center [398, 175] width 38 height 11
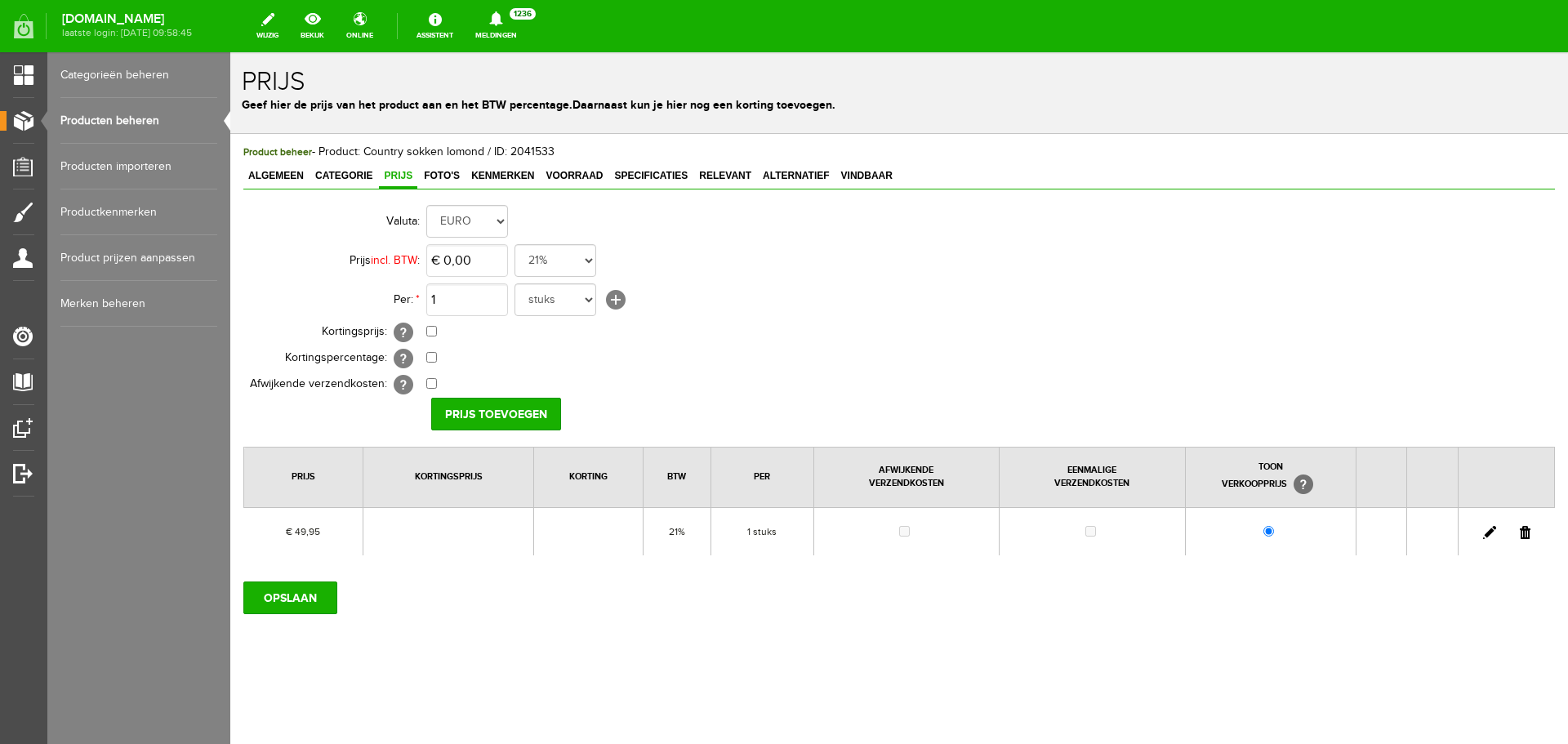
click at [1528, 533] on link at bounding box center [1525, 532] width 10 height 13
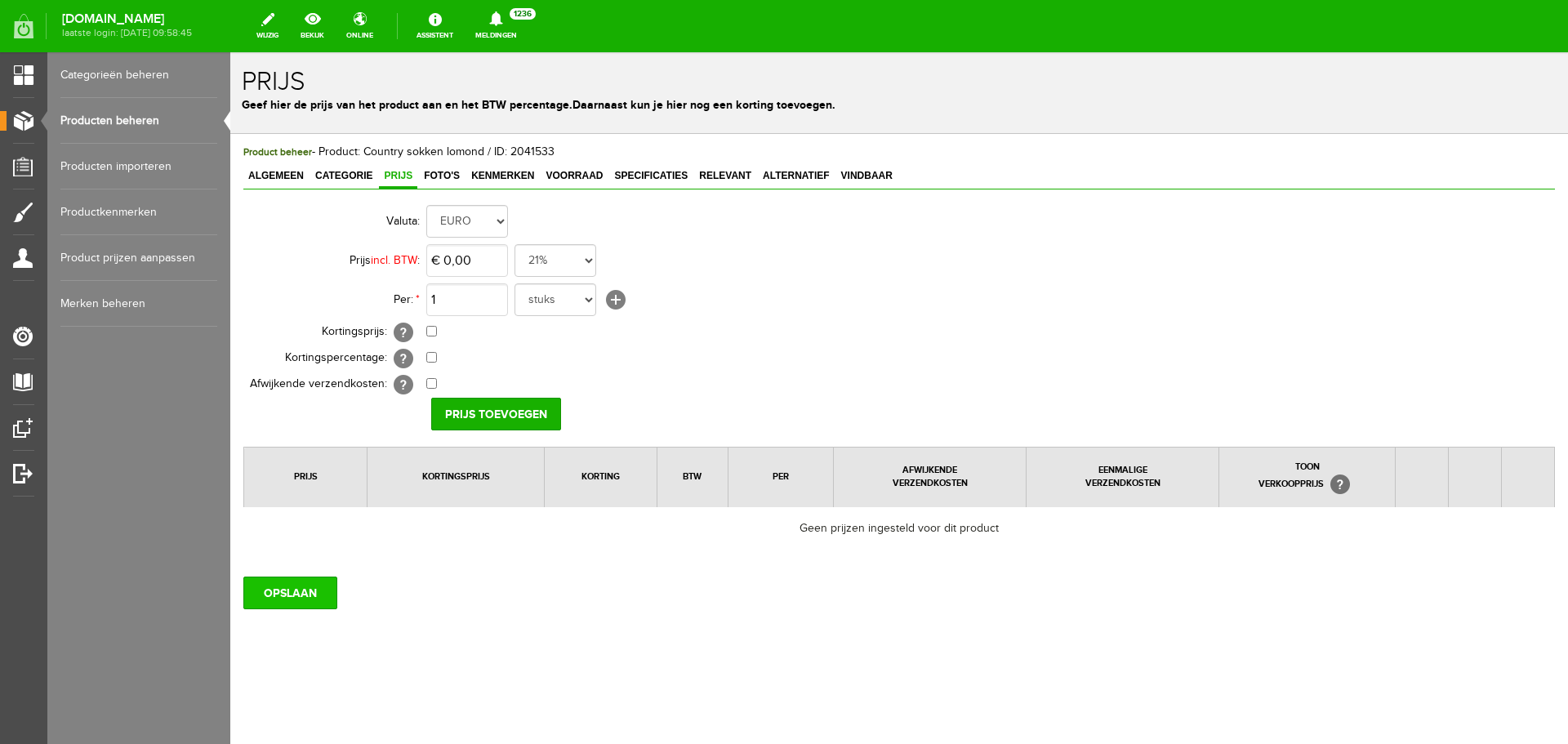
click at [254, 588] on input "OPSLAAN" at bounding box center [290, 593] width 94 height 33
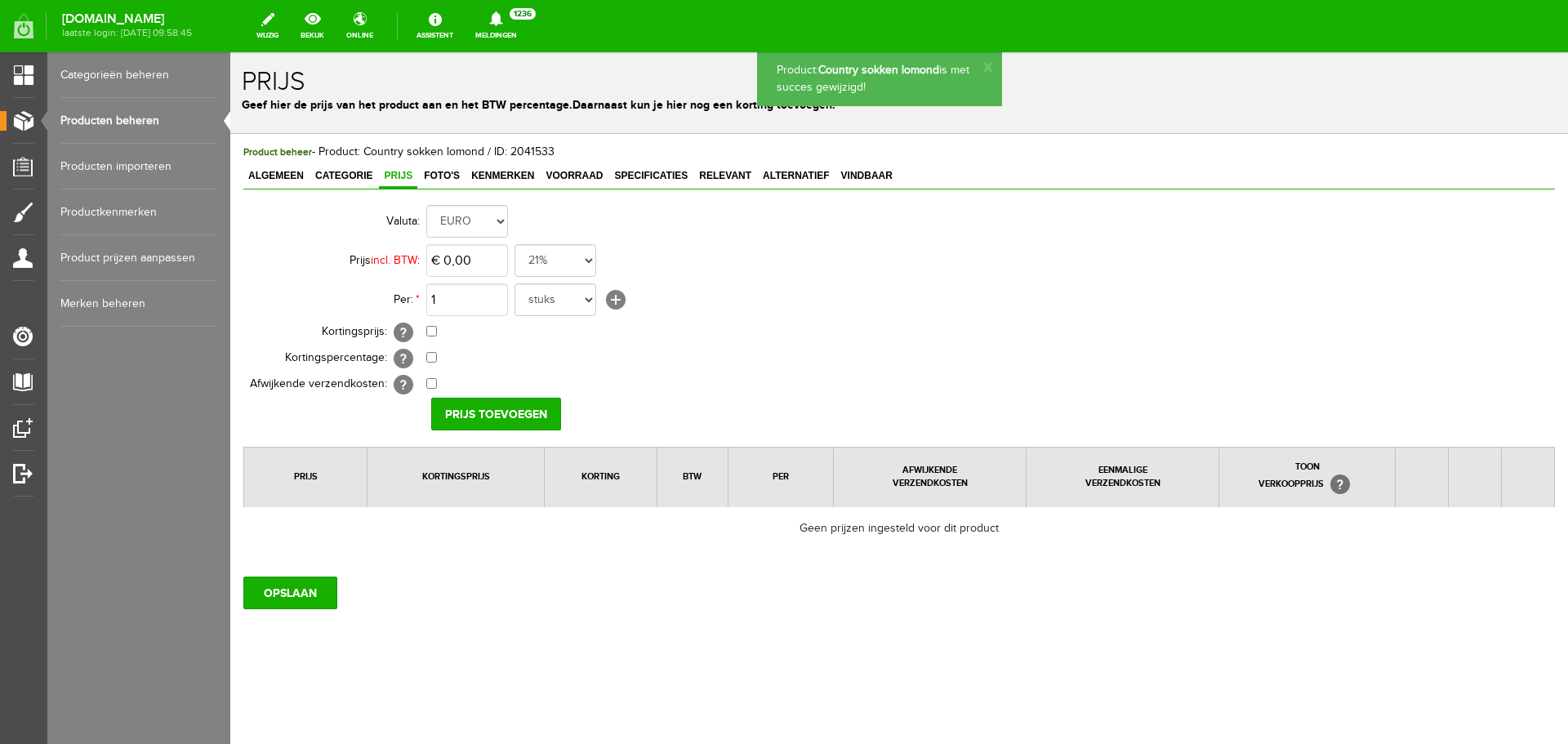
click at [143, 117] on link "Producten beheren" at bounding box center [139, 121] width 157 height 46
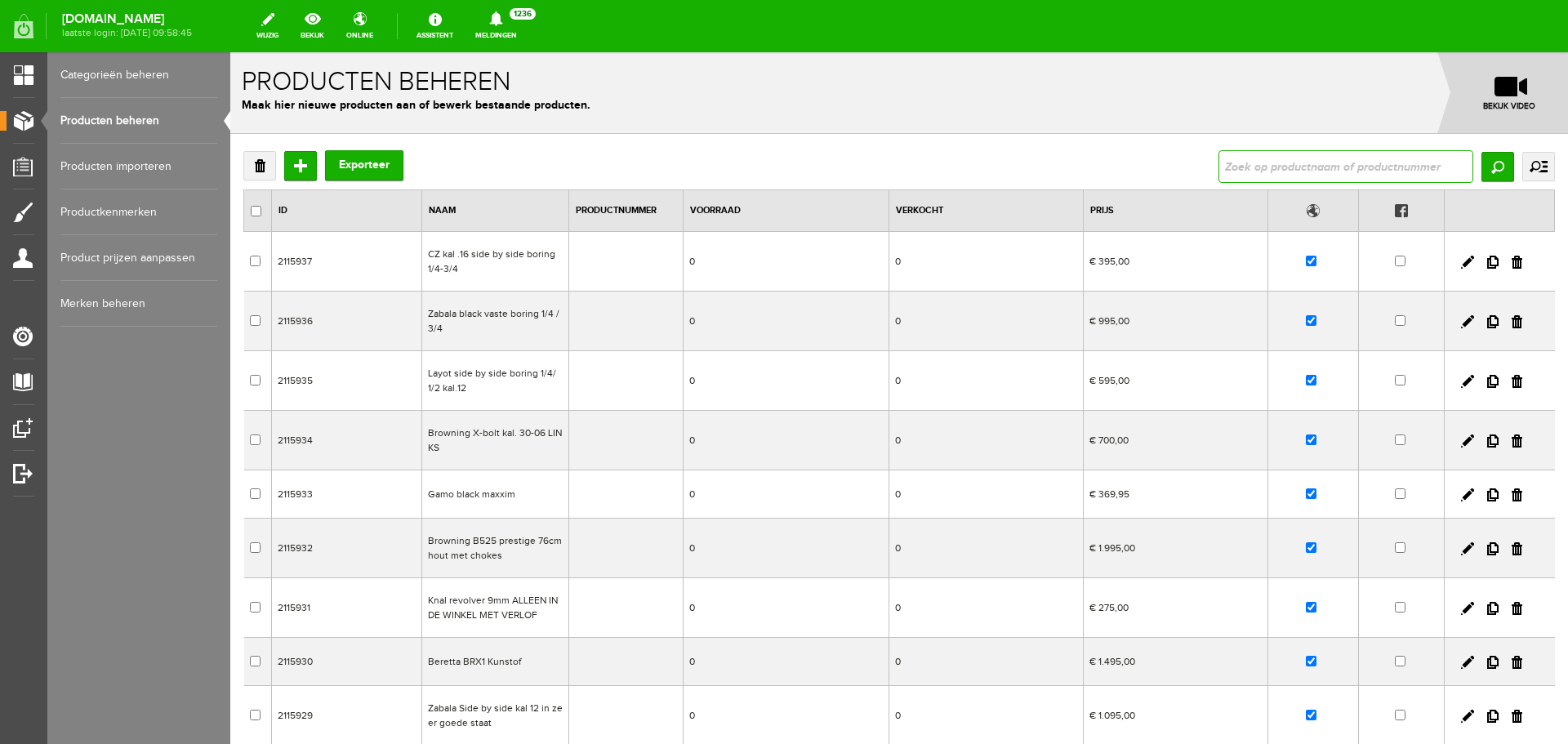
click at [1249, 169] on input "text" at bounding box center [1345, 167] width 255 height 33
paste input "Browning Velino bodywarmer/schietvest M een XL"
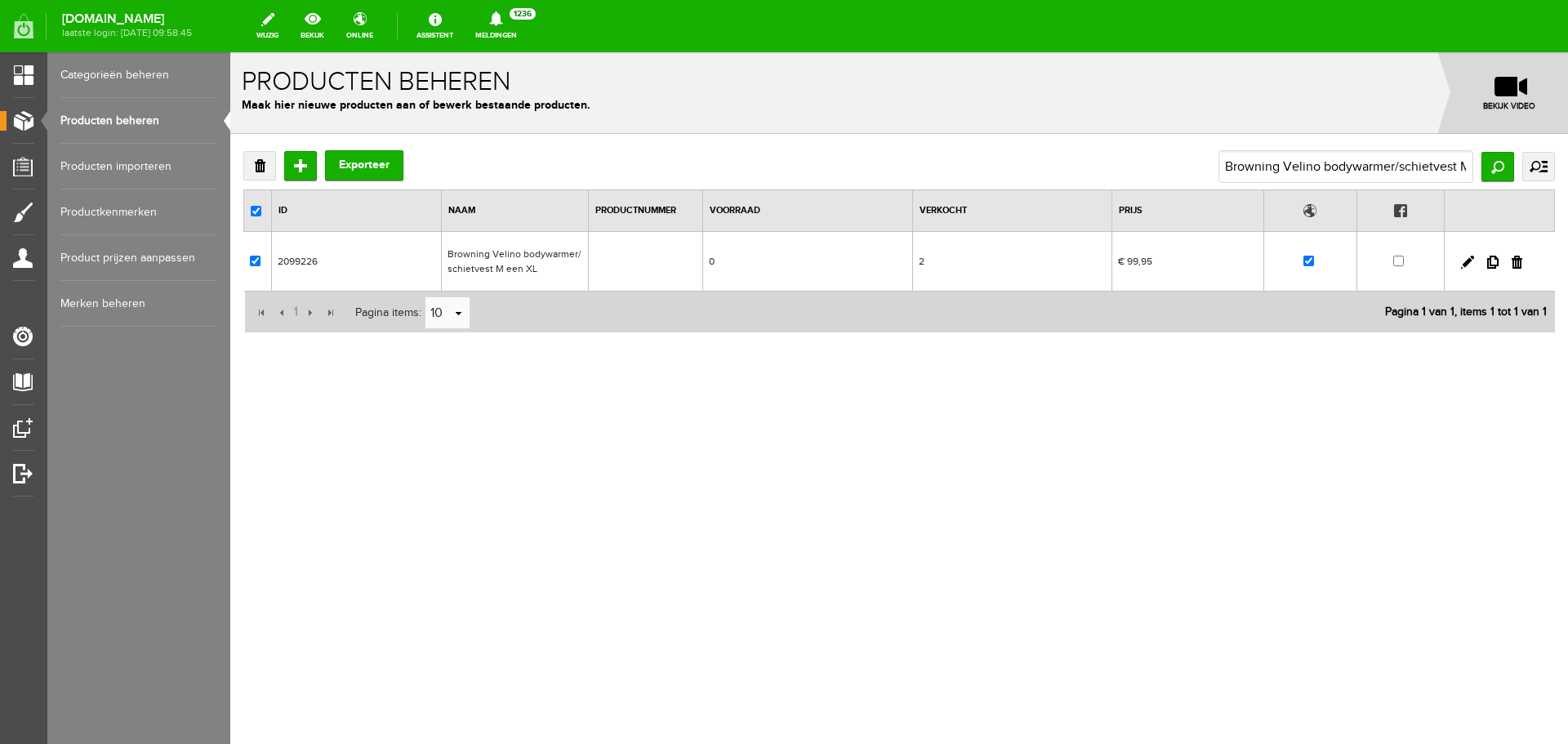
click at [534, 255] on td "Browning Velino bodywarmer/schietvest M een XL" at bounding box center [515, 262] width 147 height 60
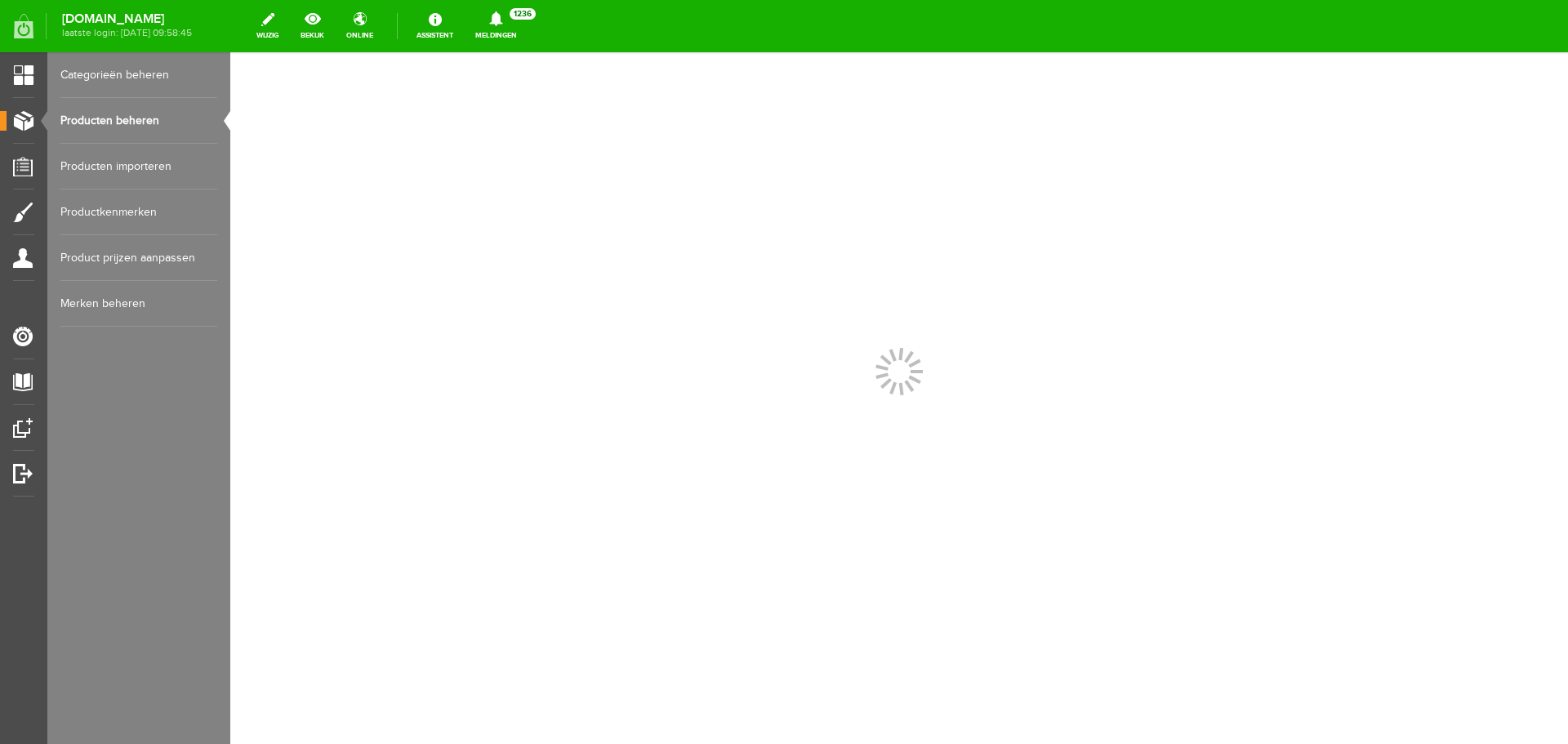
scroll to position [0, 0]
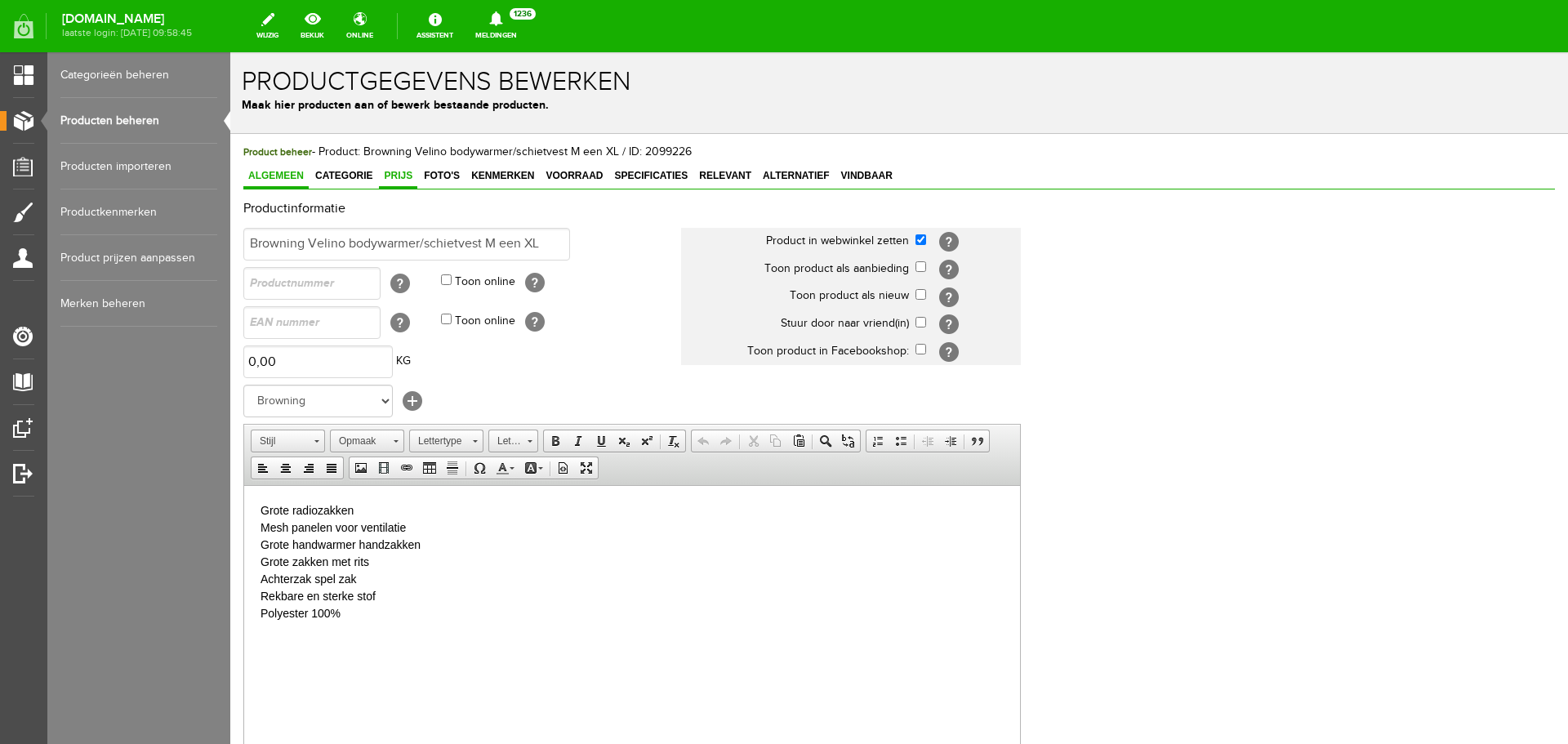
click at [410, 180] on span "Prijs" at bounding box center [398, 175] width 38 height 11
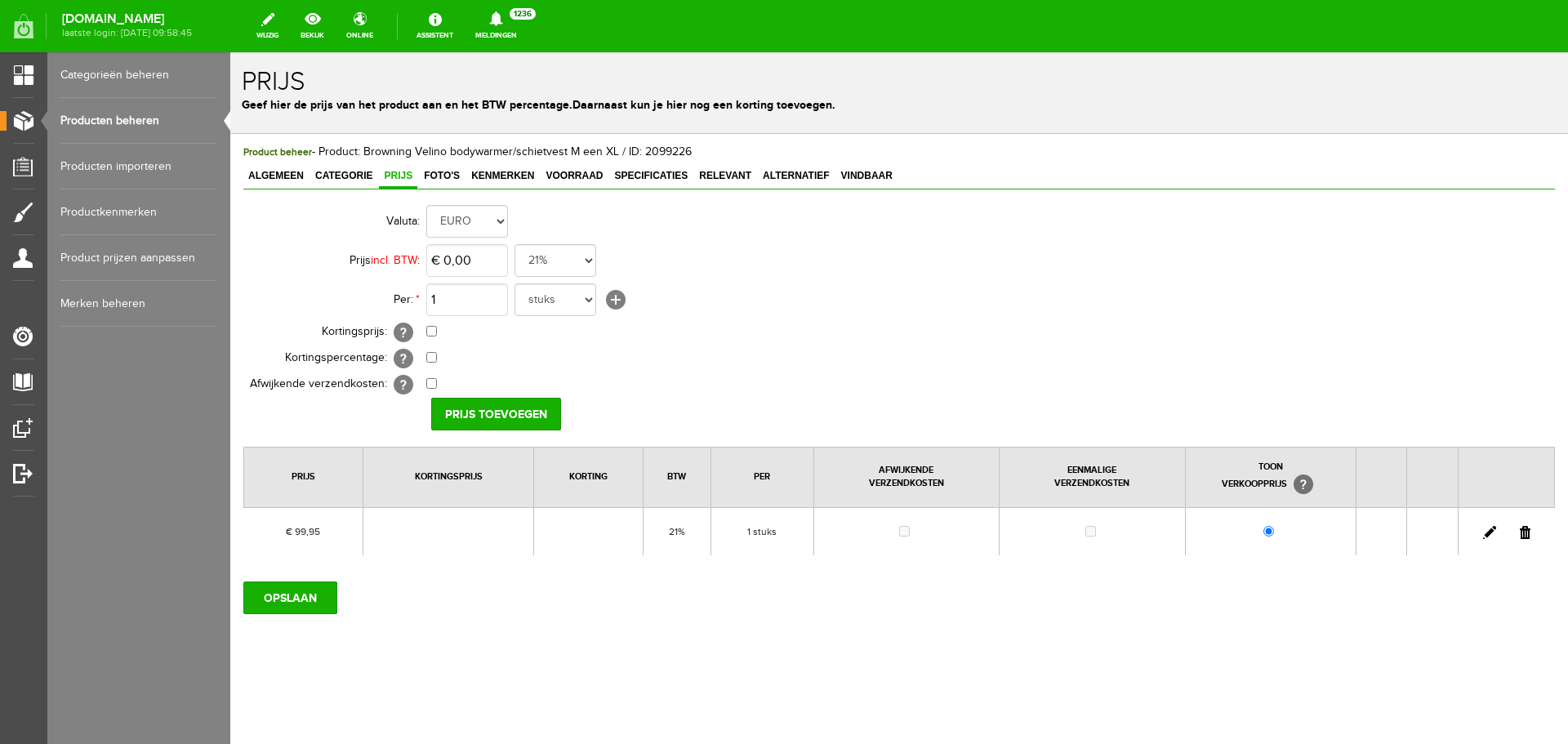
click at [1527, 531] on link at bounding box center [1525, 532] width 10 height 13
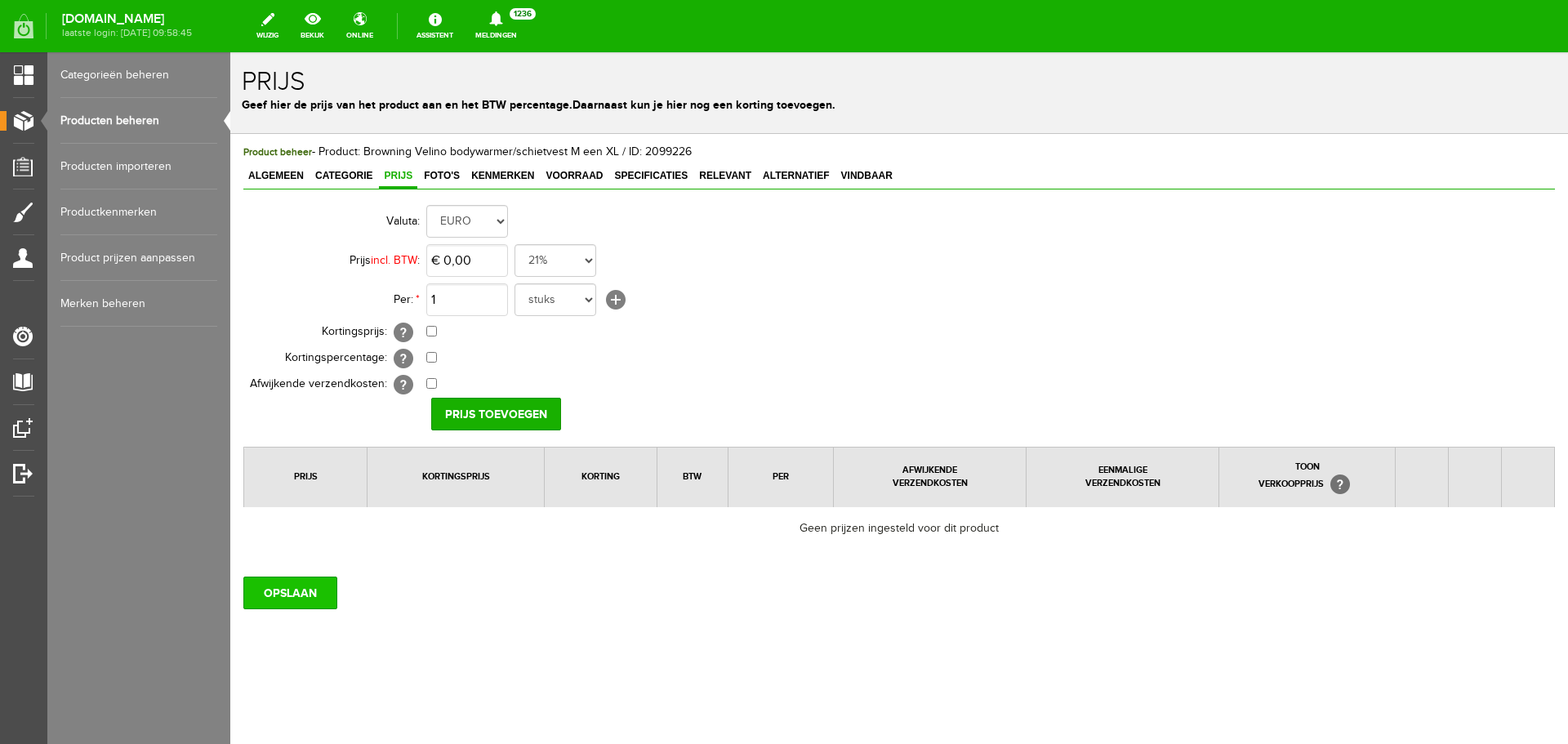
click at [301, 589] on input "OPSLAAN" at bounding box center [290, 593] width 94 height 33
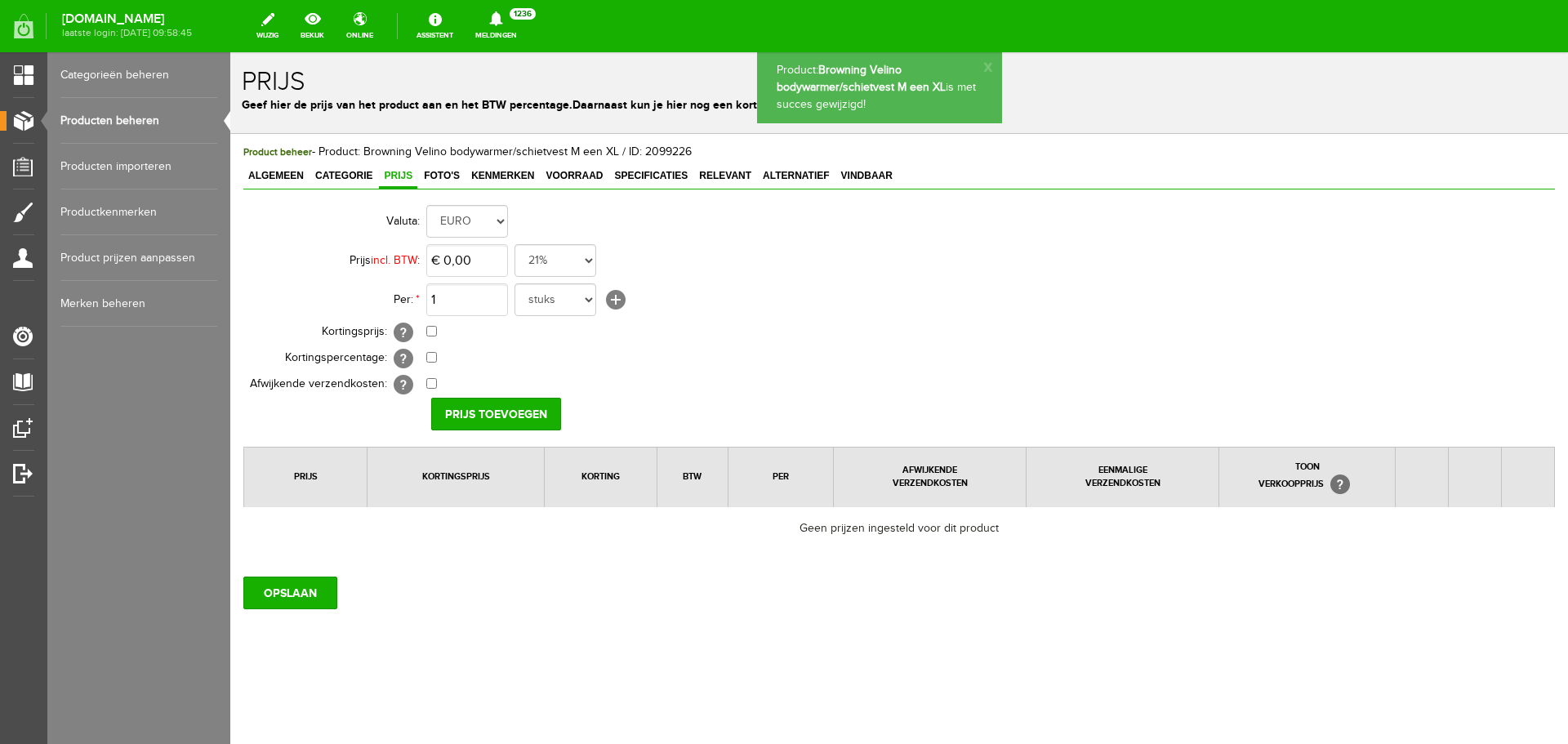
click at [142, 123] on link "Producten beheren" at bounding box center [139, 121] width 157 height 46
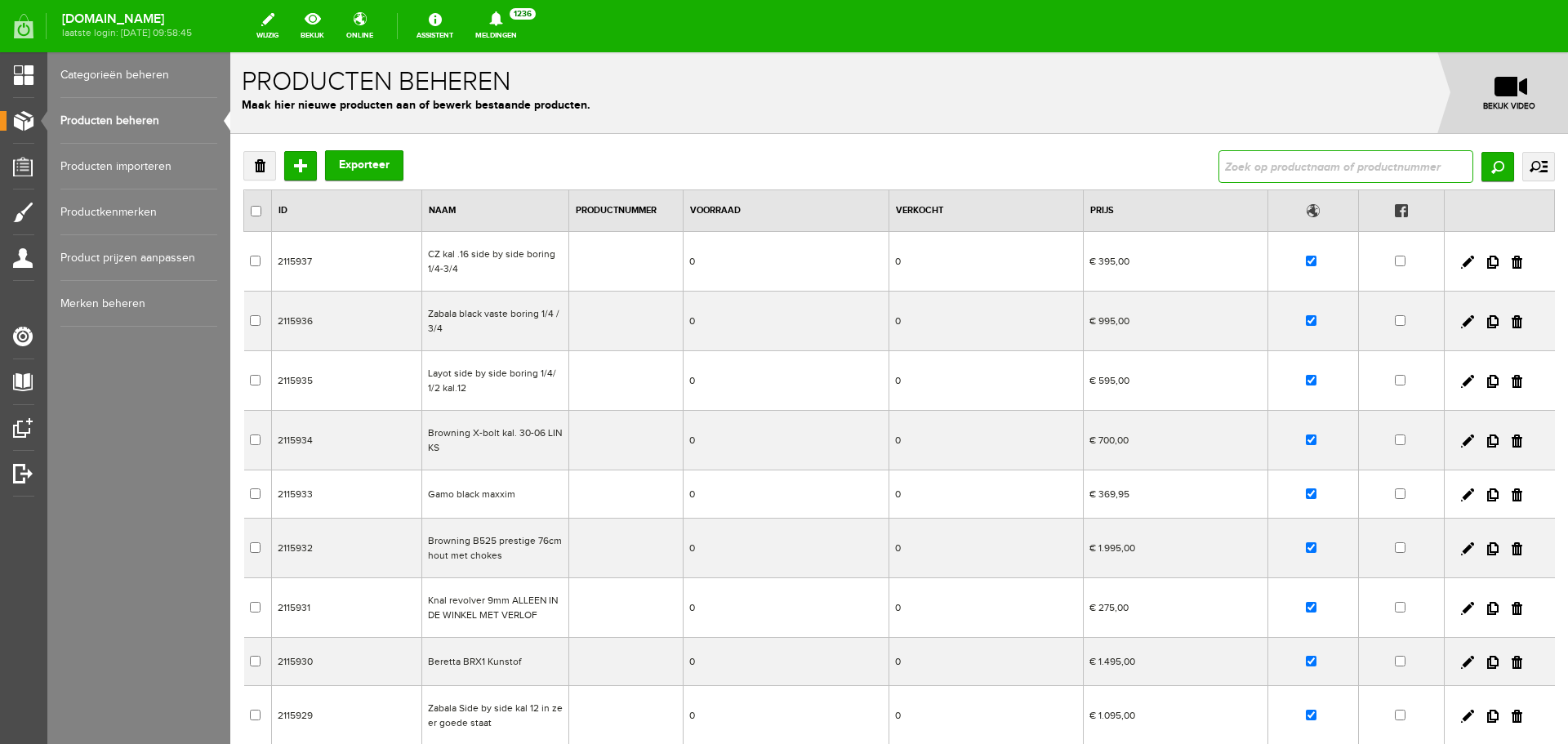
click at [1268, 168] on input "text" at bounding box center [1345, 167] width 255 height 33
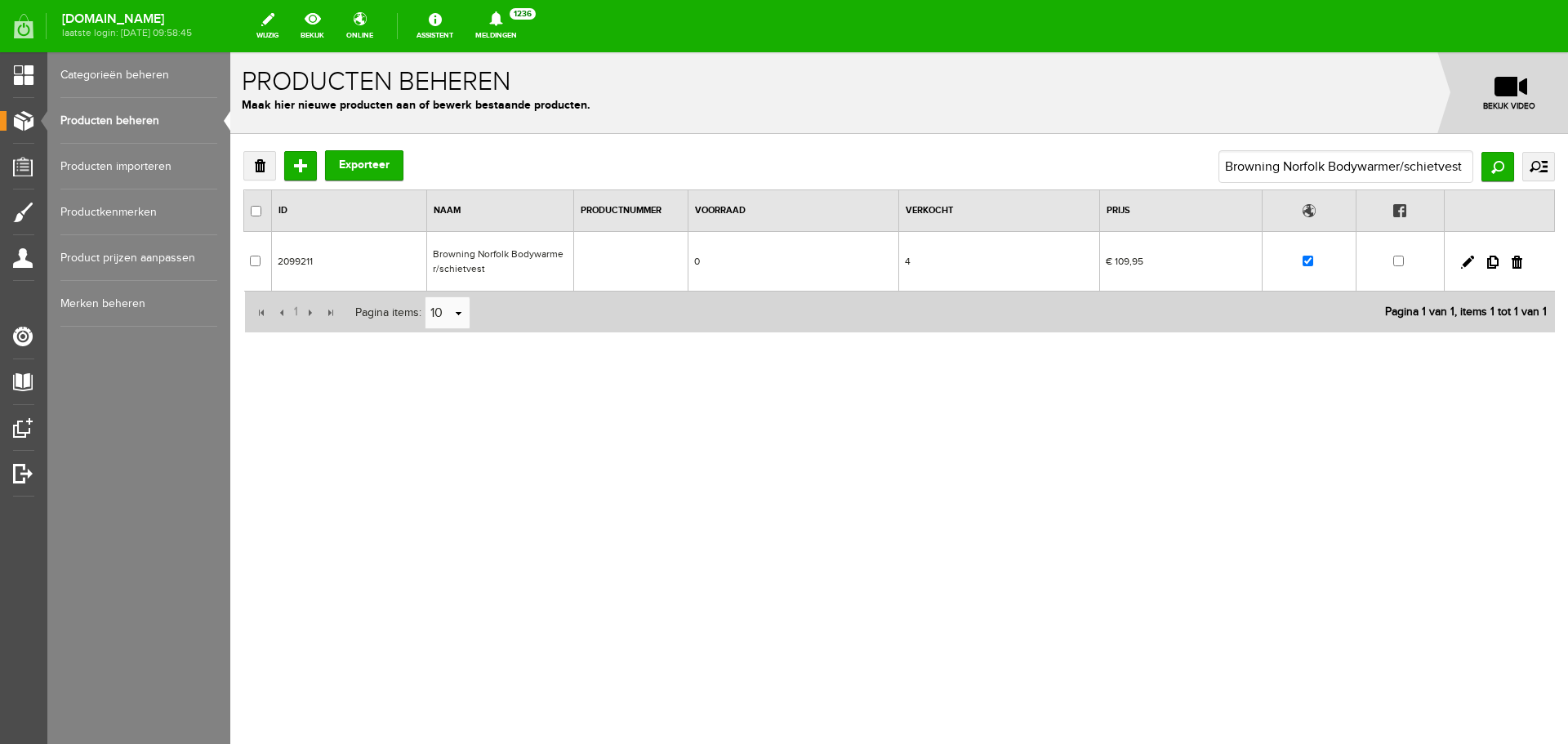
click at [509, 251] on td "Browning Norfolk Bodywarmer/schietvest" at bounding box center [500, 262] width 147 height 60
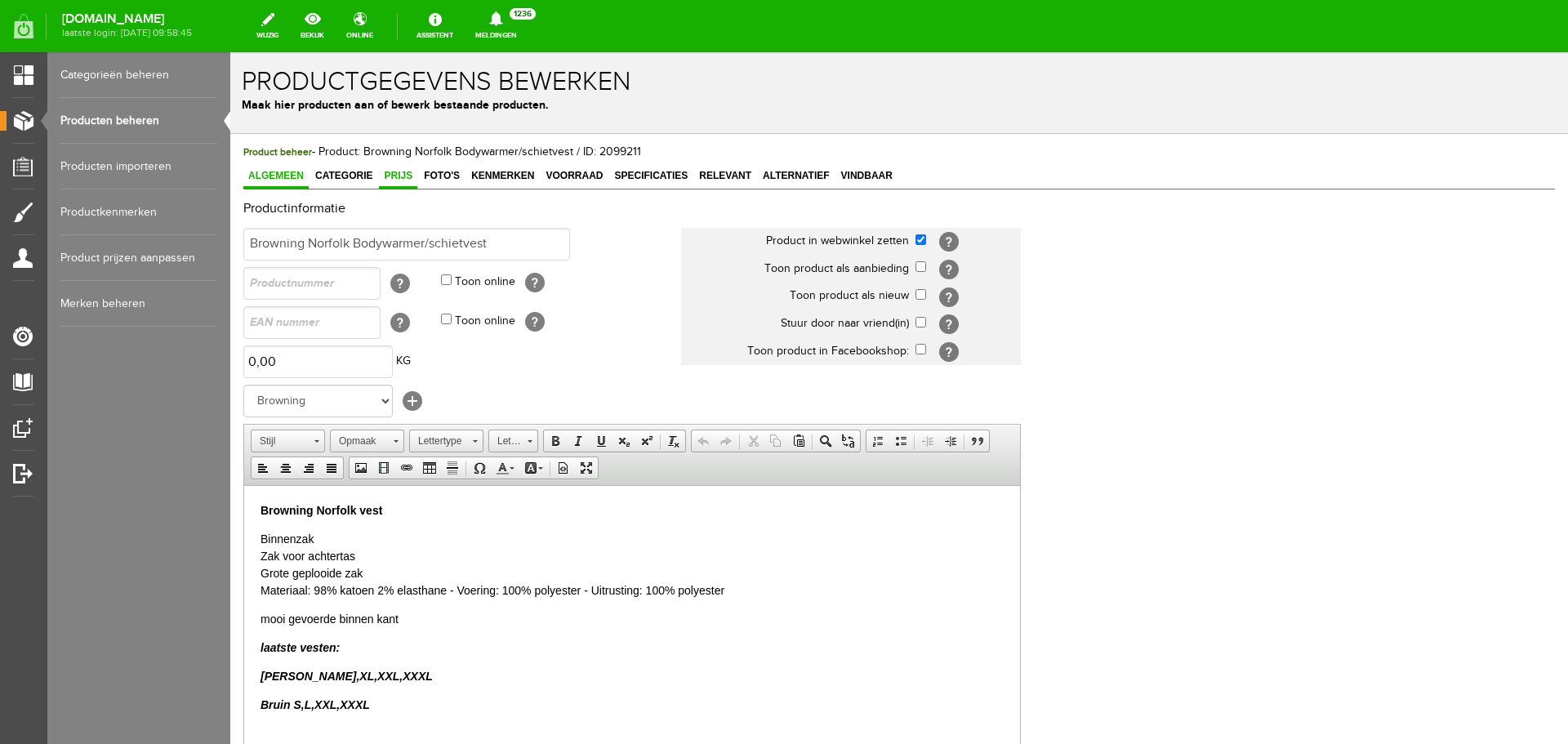
click at [401, 180] on span "Prijs" at bounding box center [398, 175] width 38 height 11
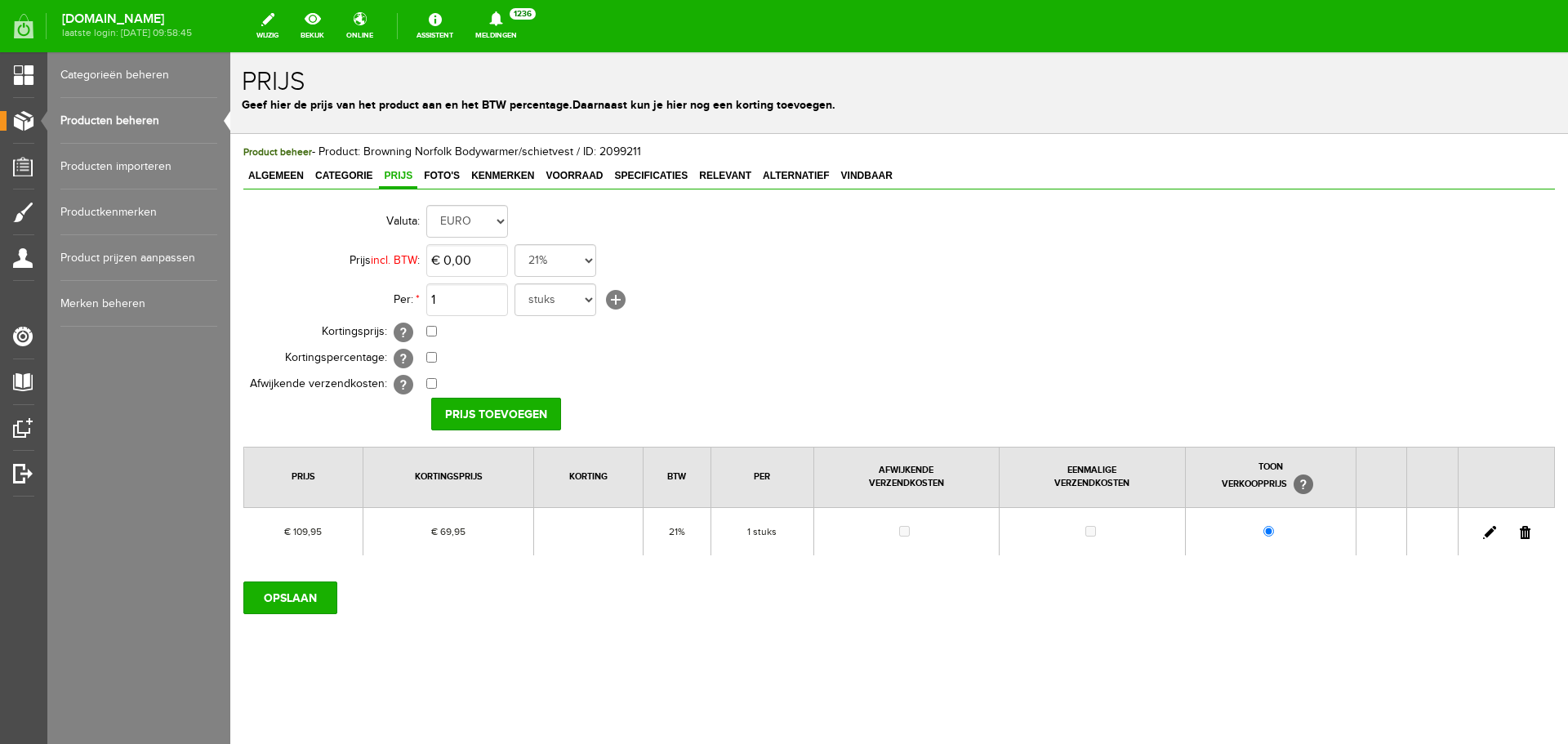
click at [1525, 533] on link at bounding box center [1525, 532] width 10 height 13
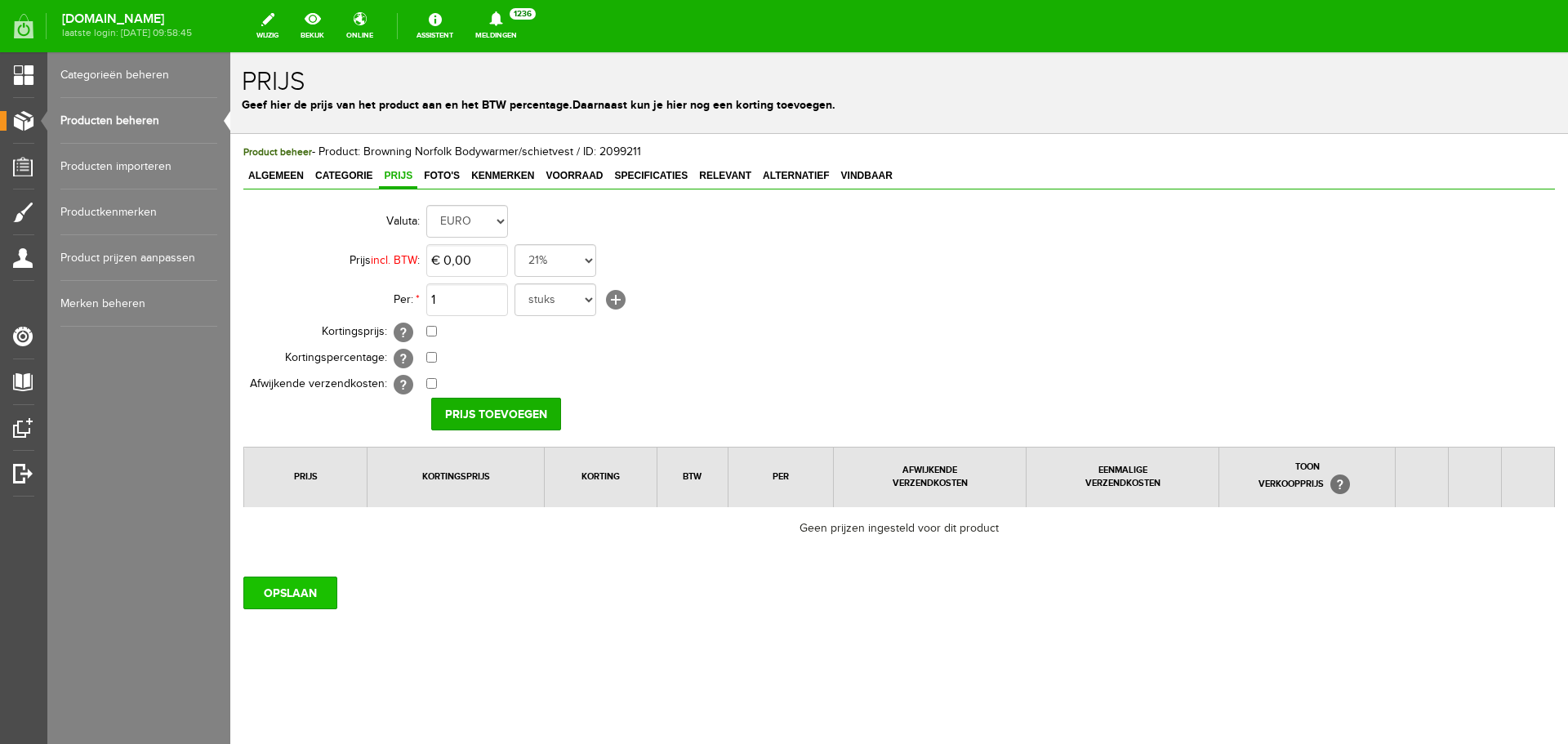
click at [276, 586] on input "OPSLAAN" at bounding box center [290, 593] width 94 height 33
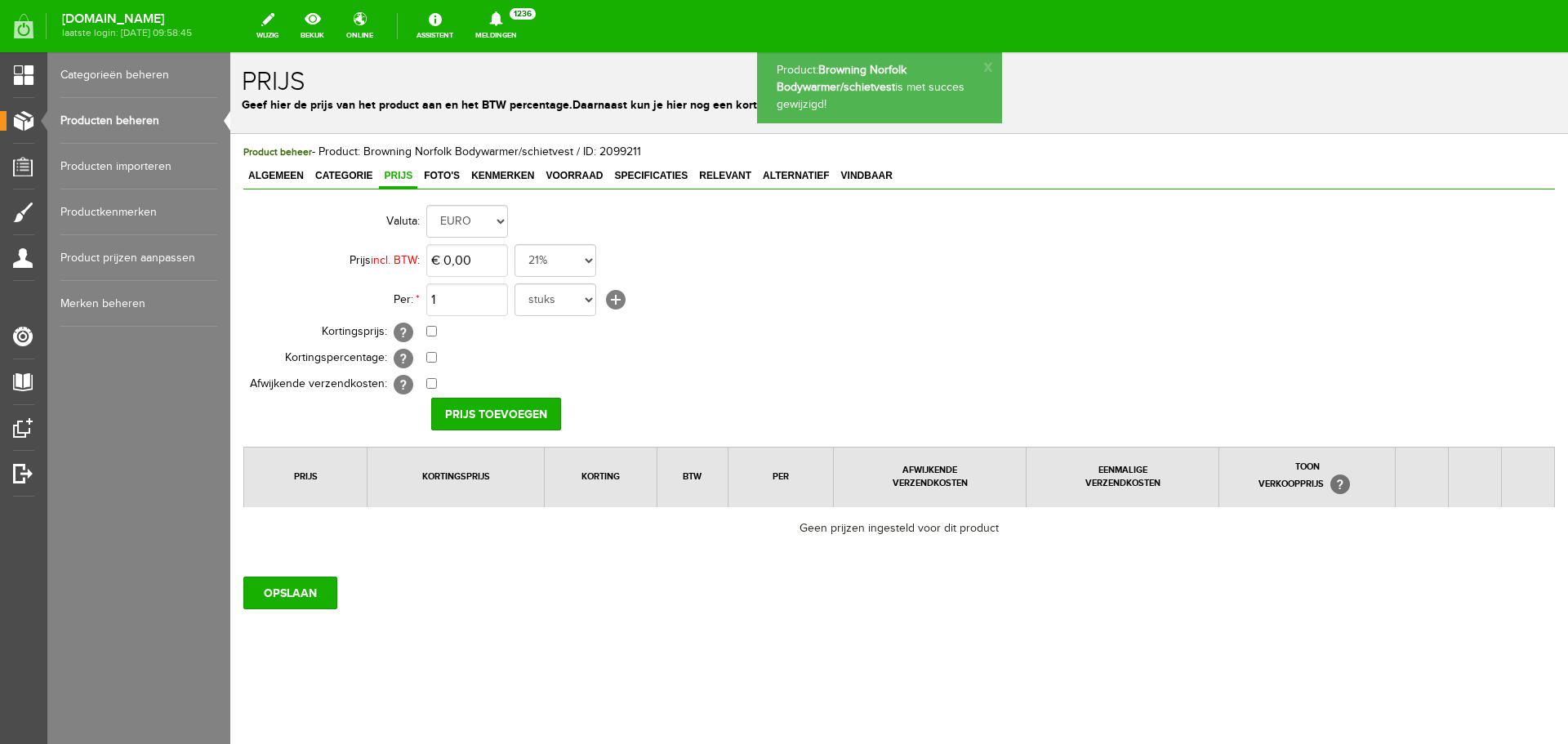
click at [155, 125] on link "Producten beheren" at bounding box center [139, 121] width 157 height 46
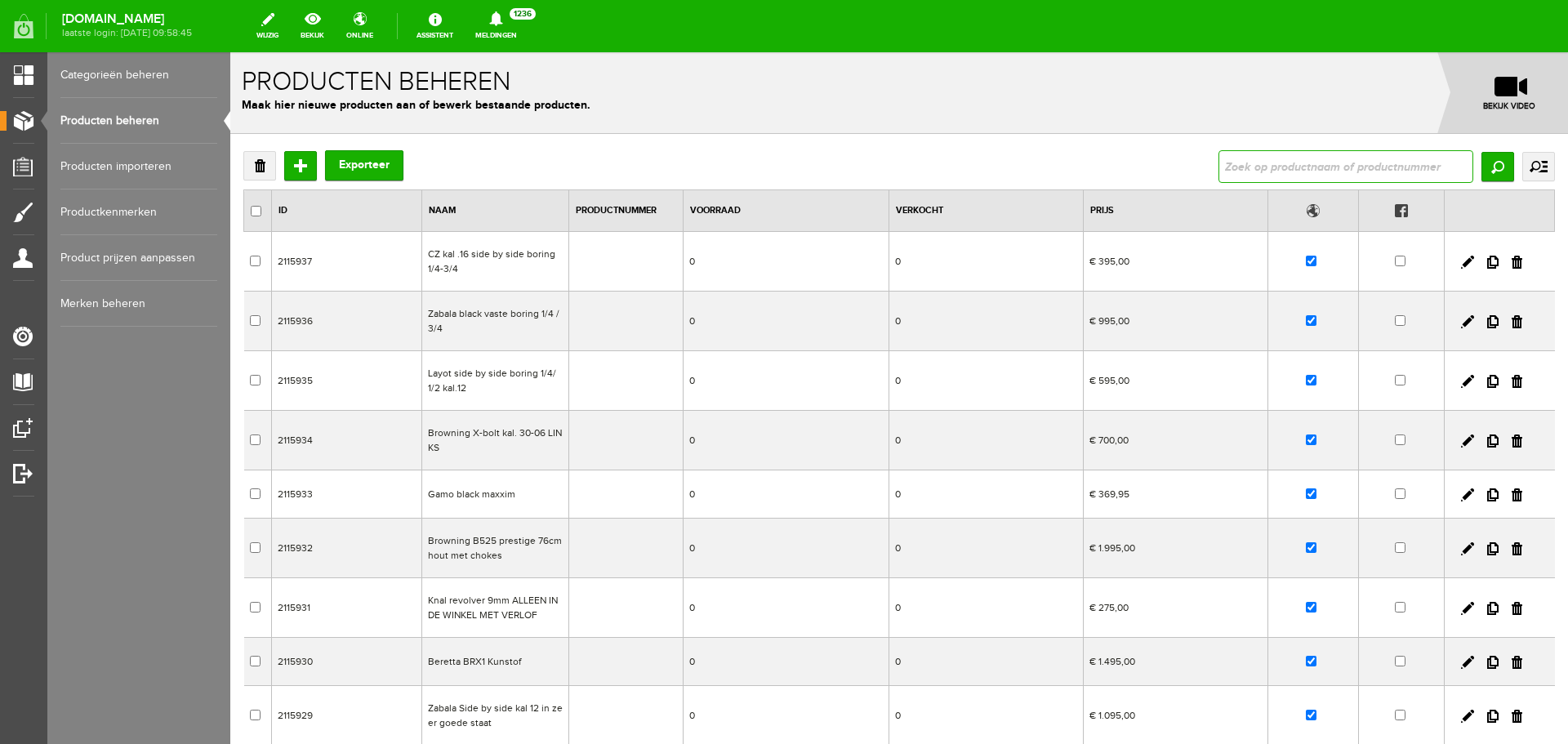
click at [1248, 172] on input "text" at bounding box center [1345, 167] width 255 height 33
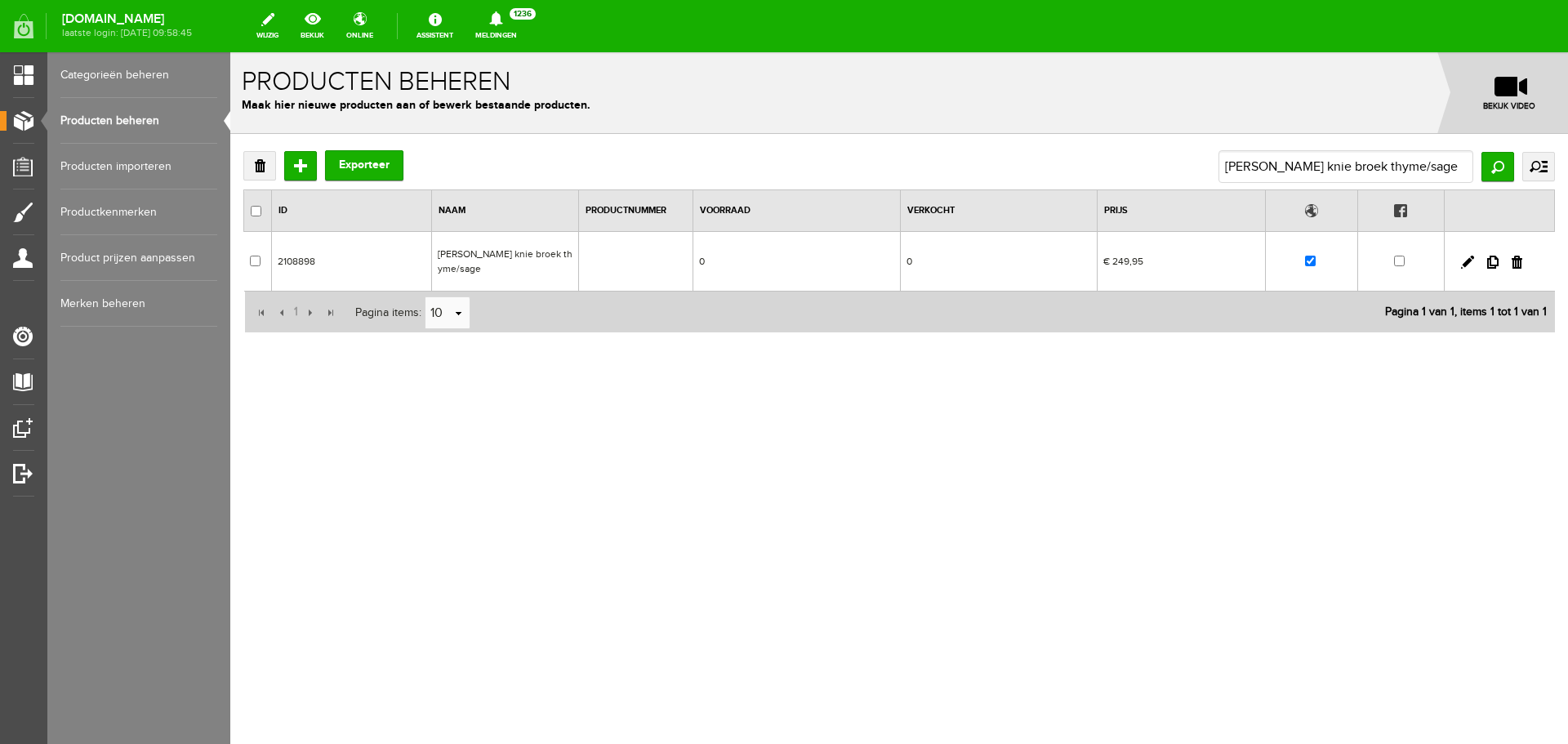
click at [509, 242] on td "[PERSON_NAME] knie broek thyme/sage" at bounding box center [505, 262] width 147 height 60
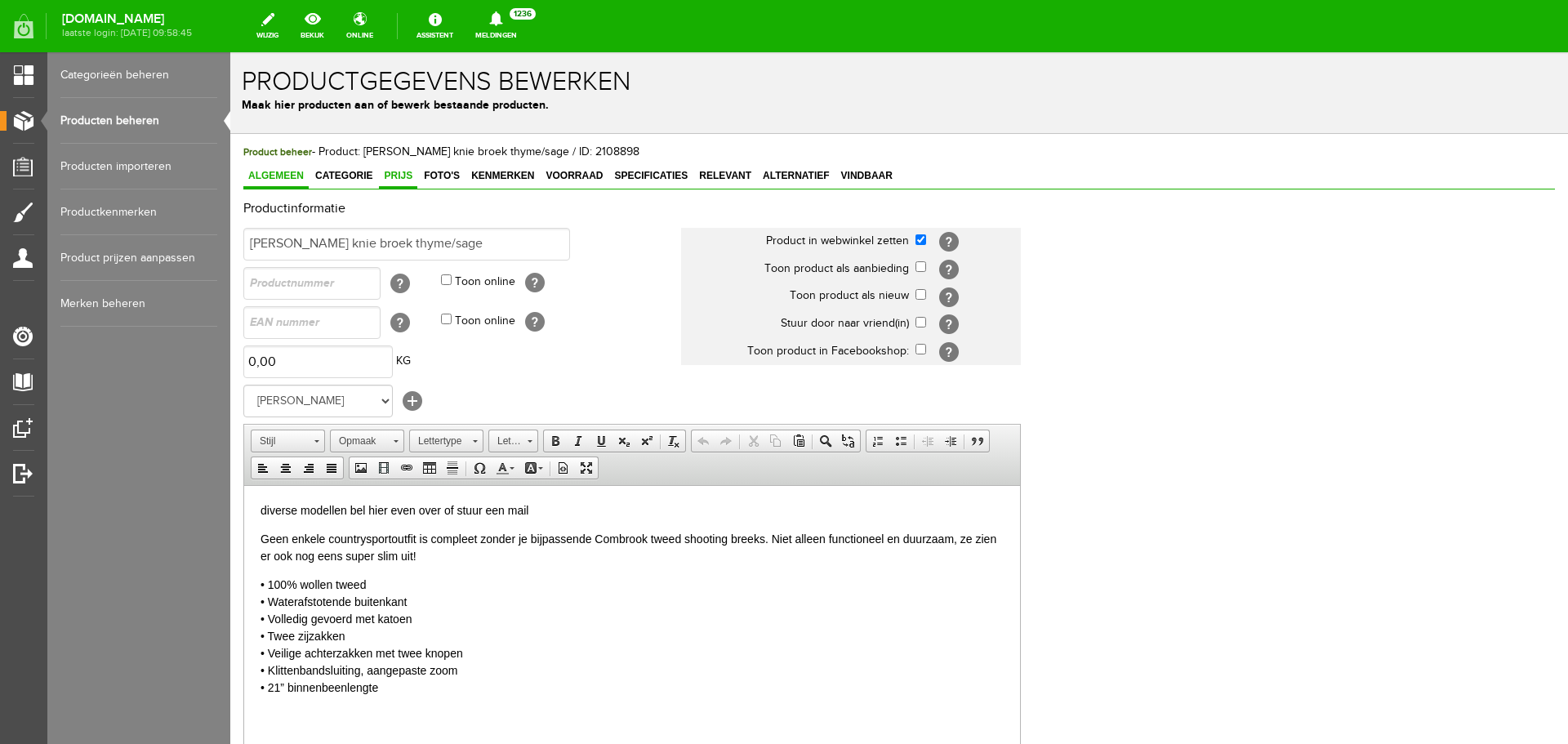
click at [385, 173] on span "Prijs" at bounding box center [398, 175] width 38 height 11
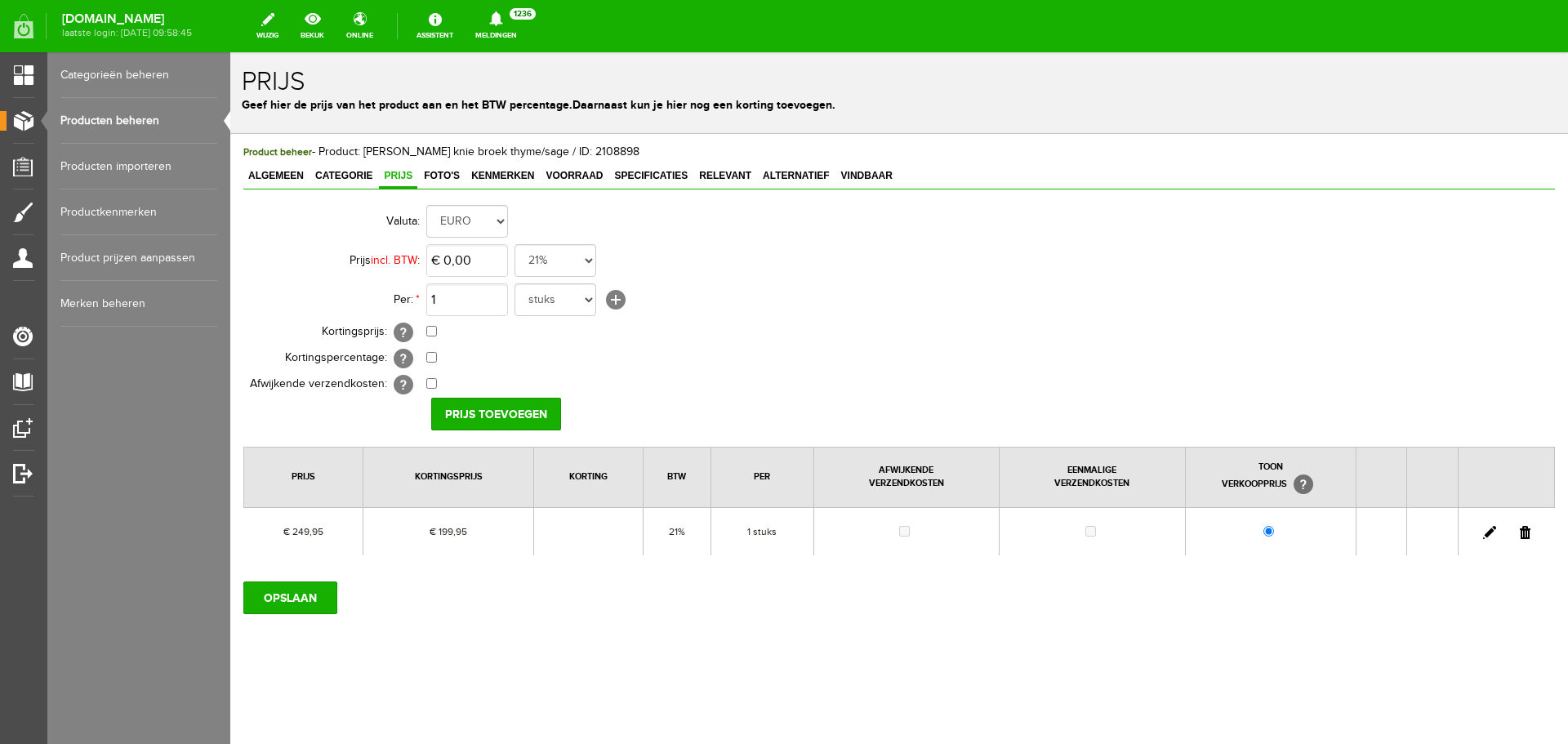
drag, startPoint x: 1522, startPoint y: 533, endPoint x: 807, endPoint y: 67, distance: 853.5
click at [1523, 534] on link at bounding box center [1525, 532] width 10 height 13
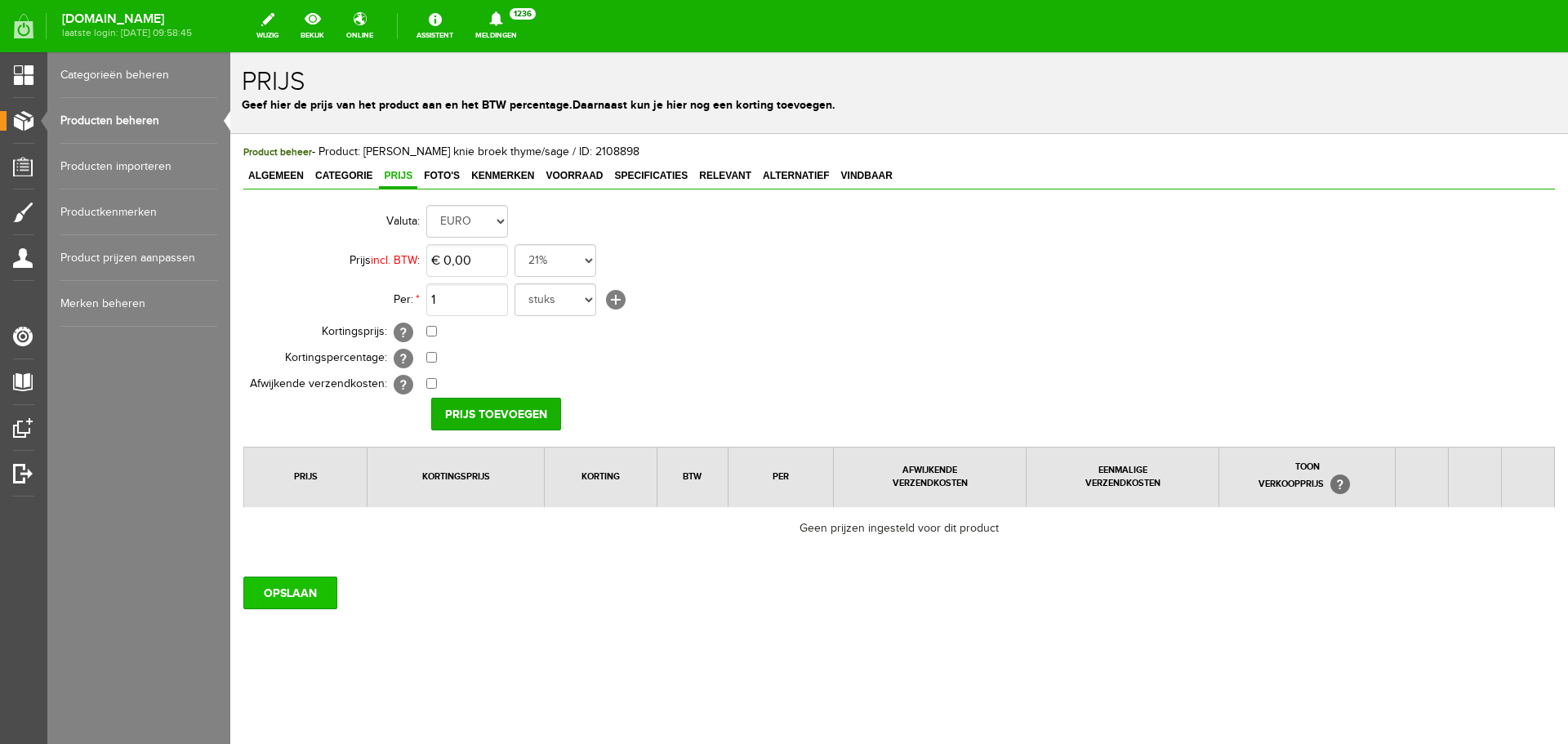
click at [290, 577] on input "OPSLAAN" at bounding box center [290, 593] width 94 height 33
click at [304, 600] on input "OPSLAAN" at bounding box center [290, 593] width 94 height 33
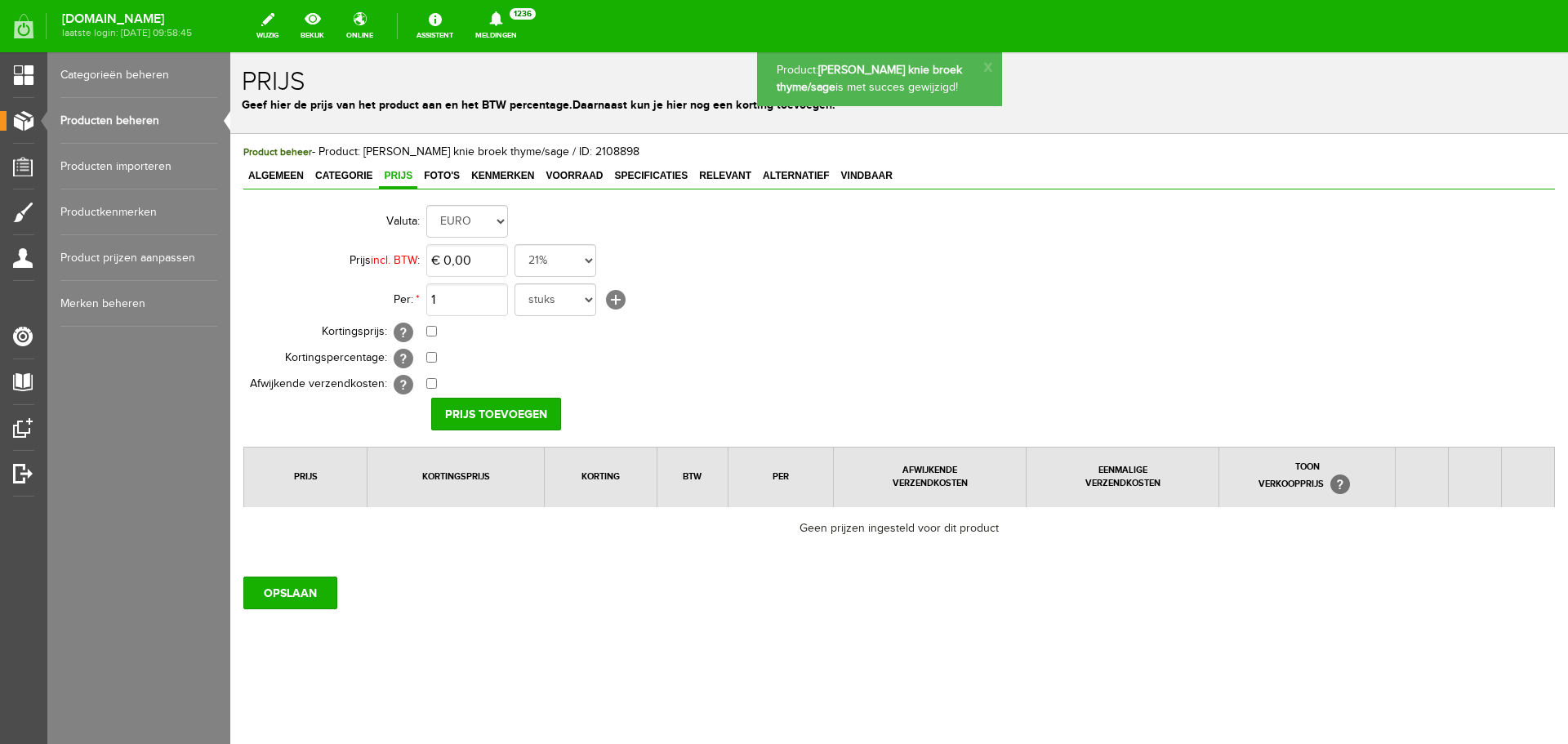
click at [186, 125] on link "Producten beheren" at bounding box center [139, 121] width 157 height 46
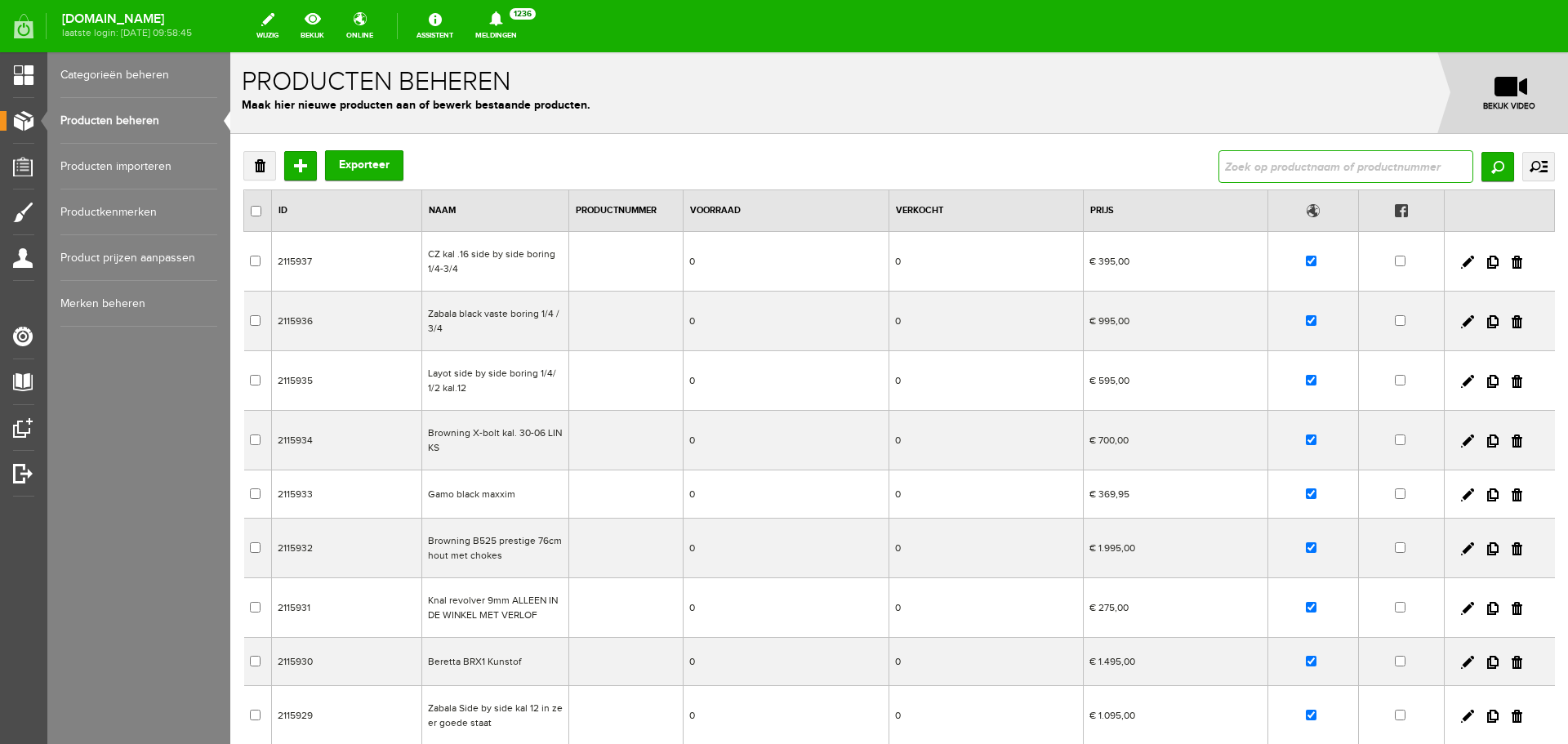
click at [1270, 167] on input "text" at bounding box center [1345, 167] width 255 height 33
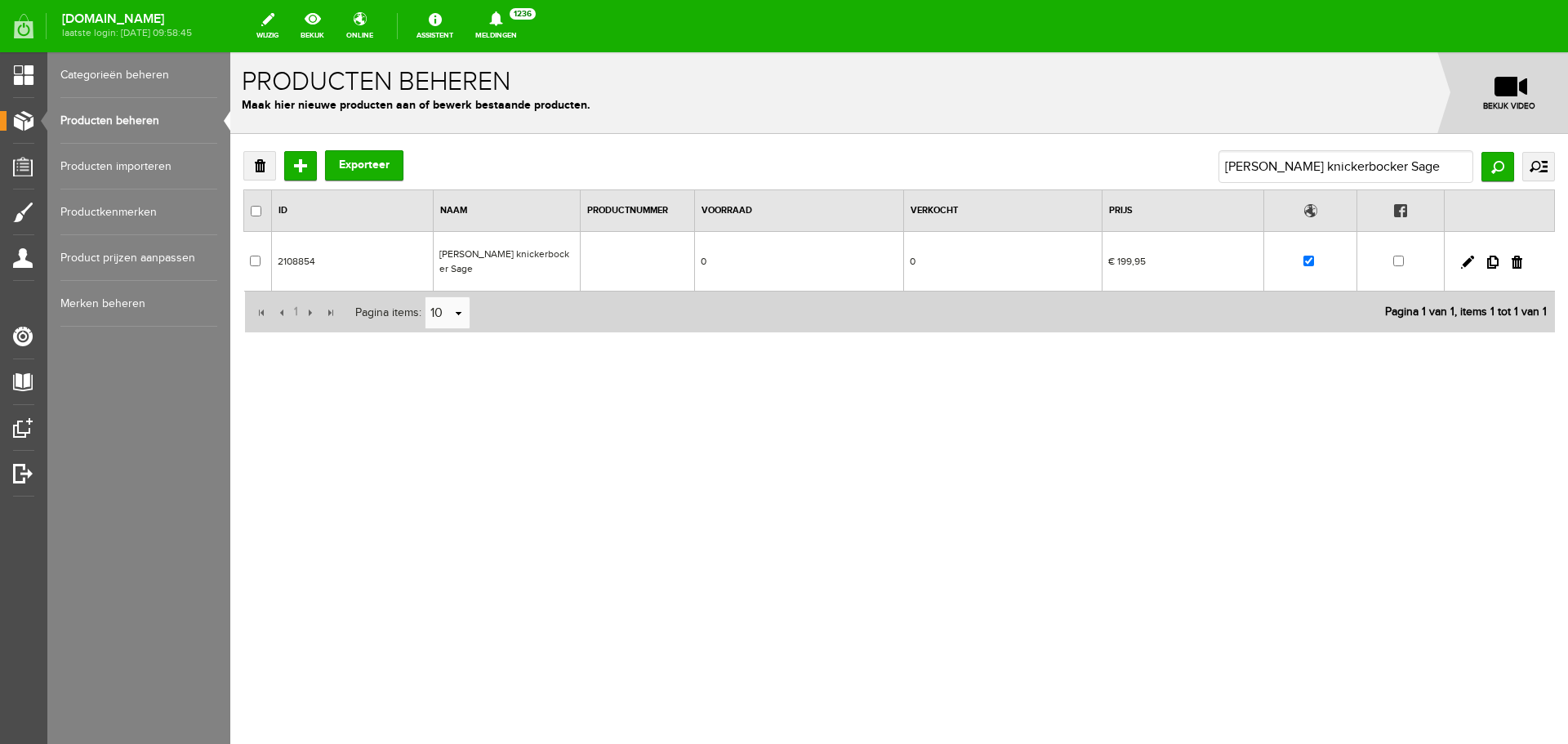
click at [471, 257] on td "[PERSON_NAME] knickerbocker Sage" at bounding box center [506, 262] width 147 height 60
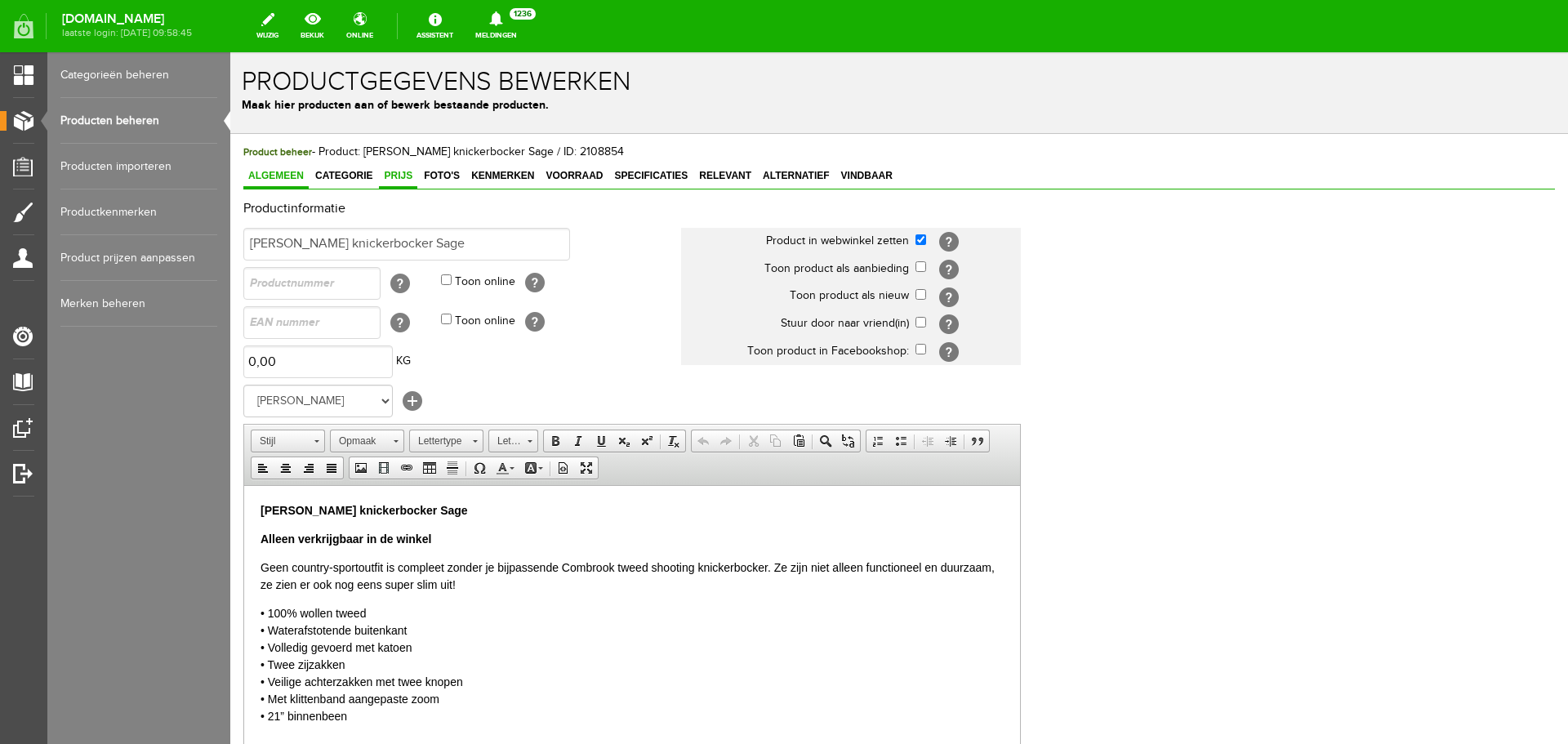
click at [380, 183] on link "Prijs" at bounding box center [398, 176] width 38 height 23
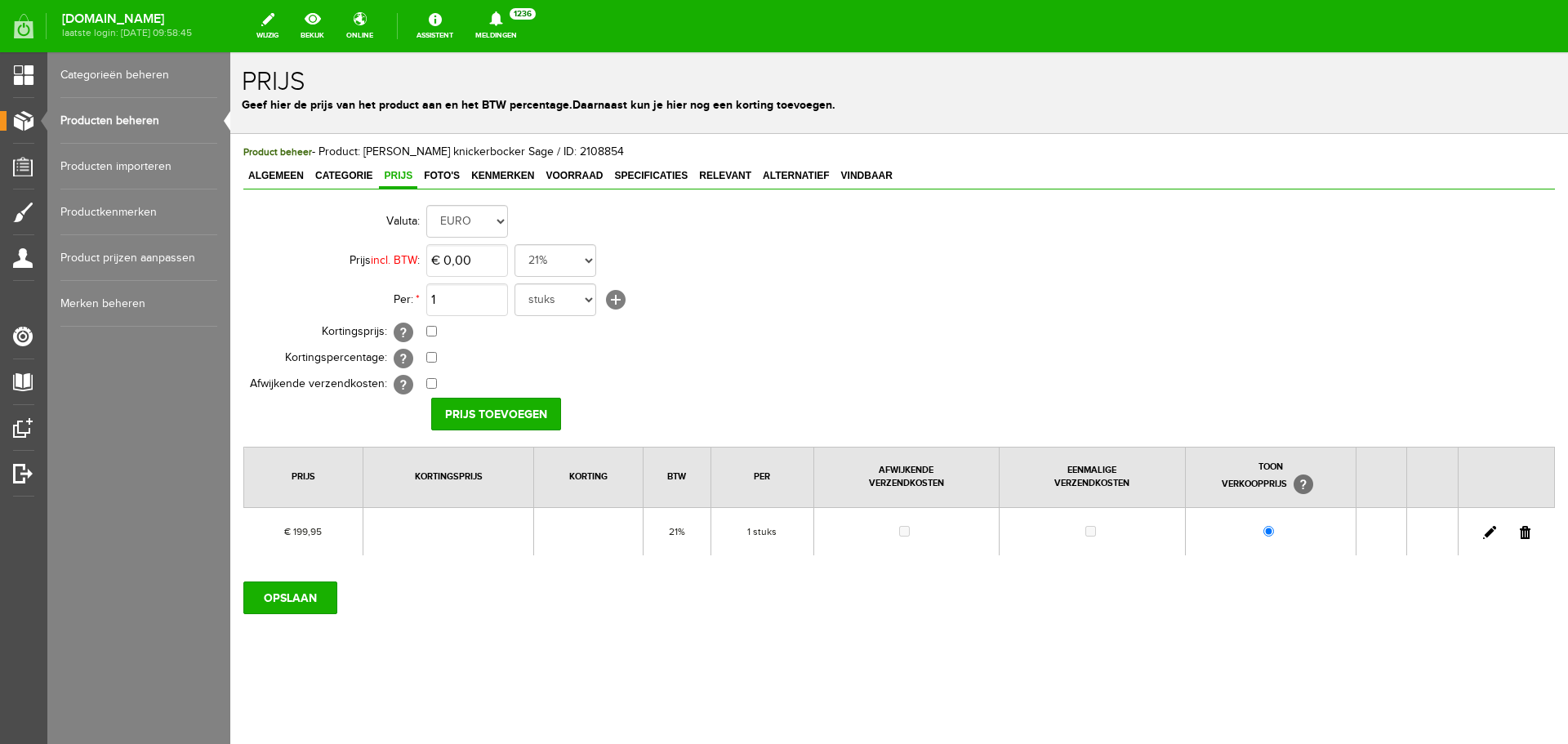
click at [1522, 529] on link at bounding box center [1525, 532] width 10 height 13
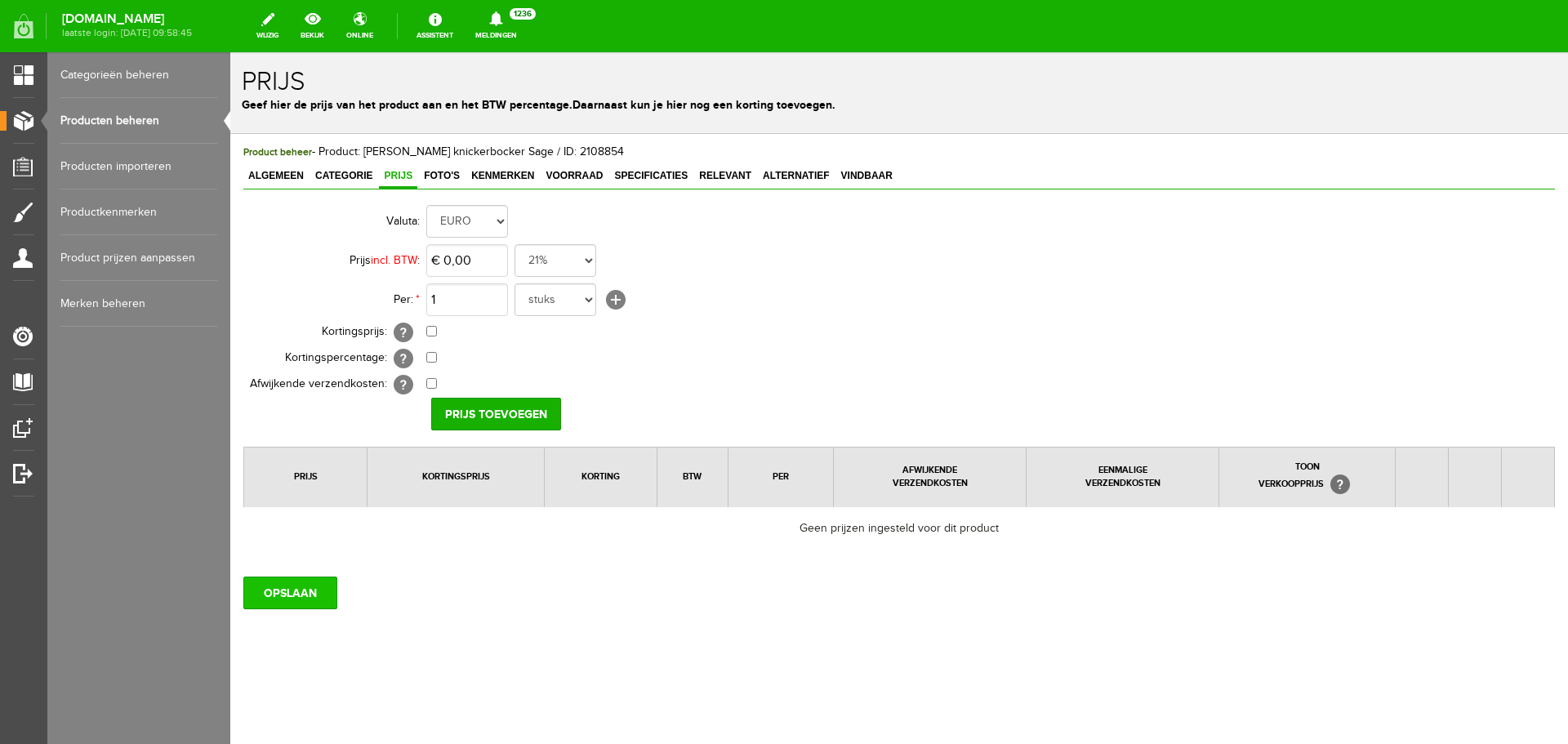
click at [294, 584] on input "OPSLAAN" at bounding box center [290, 593] width 94 height 33
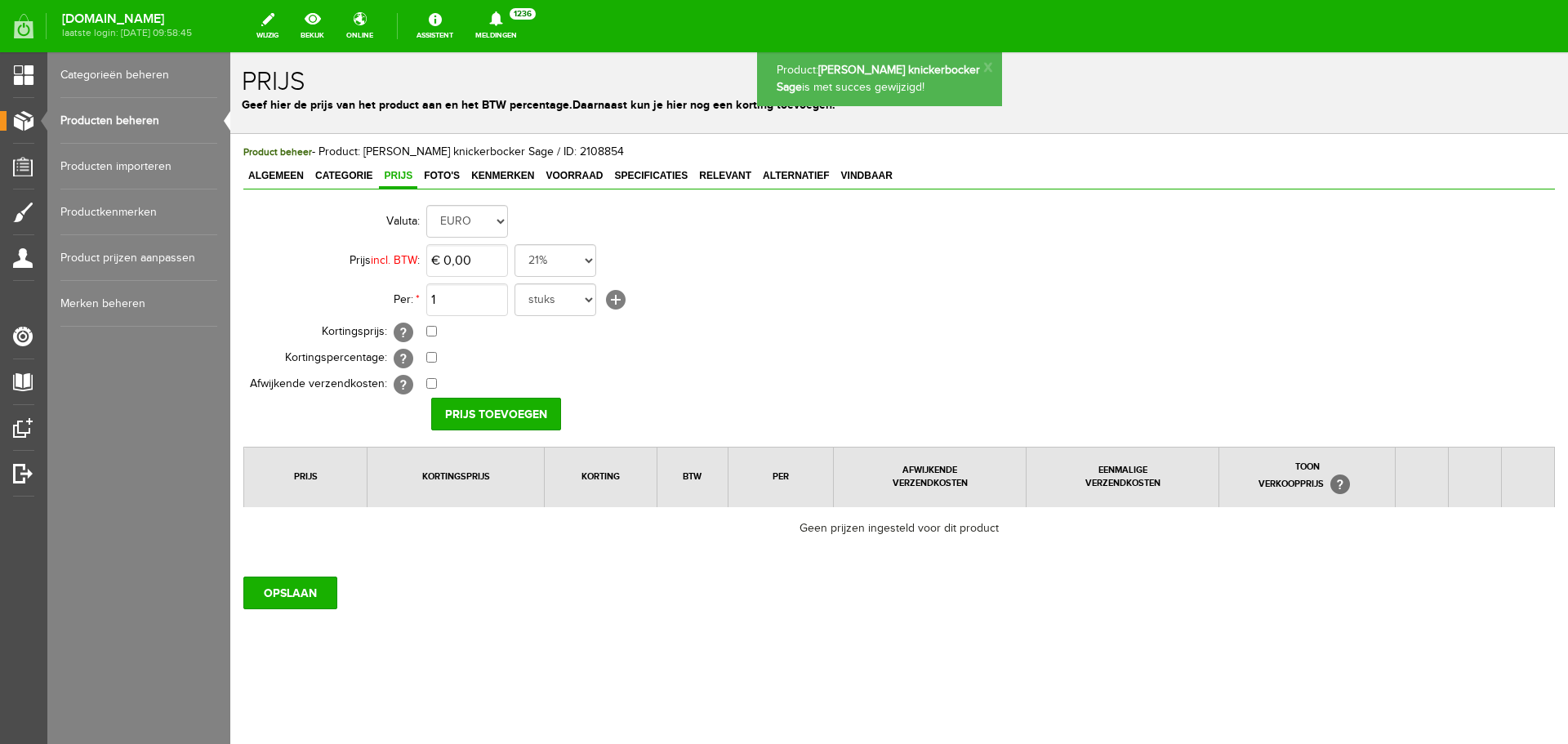
click at [175, 117] on link "Producten beheren" at bounding box center [139, 121] width 157 height 46
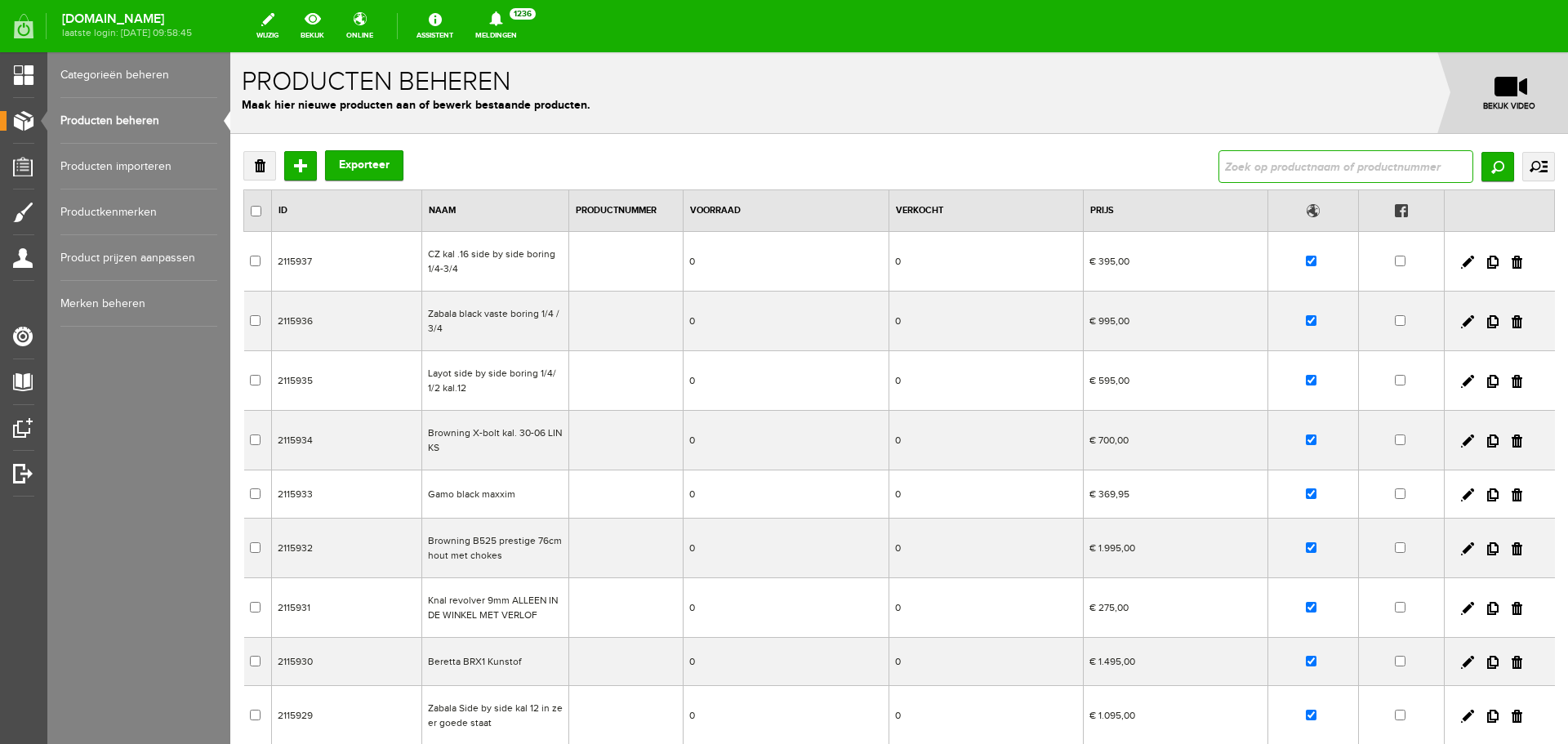
click at [1234, 157] on input "text" at bounding box center [1345, 167] width 255 height 33
type input "[PERSON_NAME] Combrook Breeks kleur Elm"
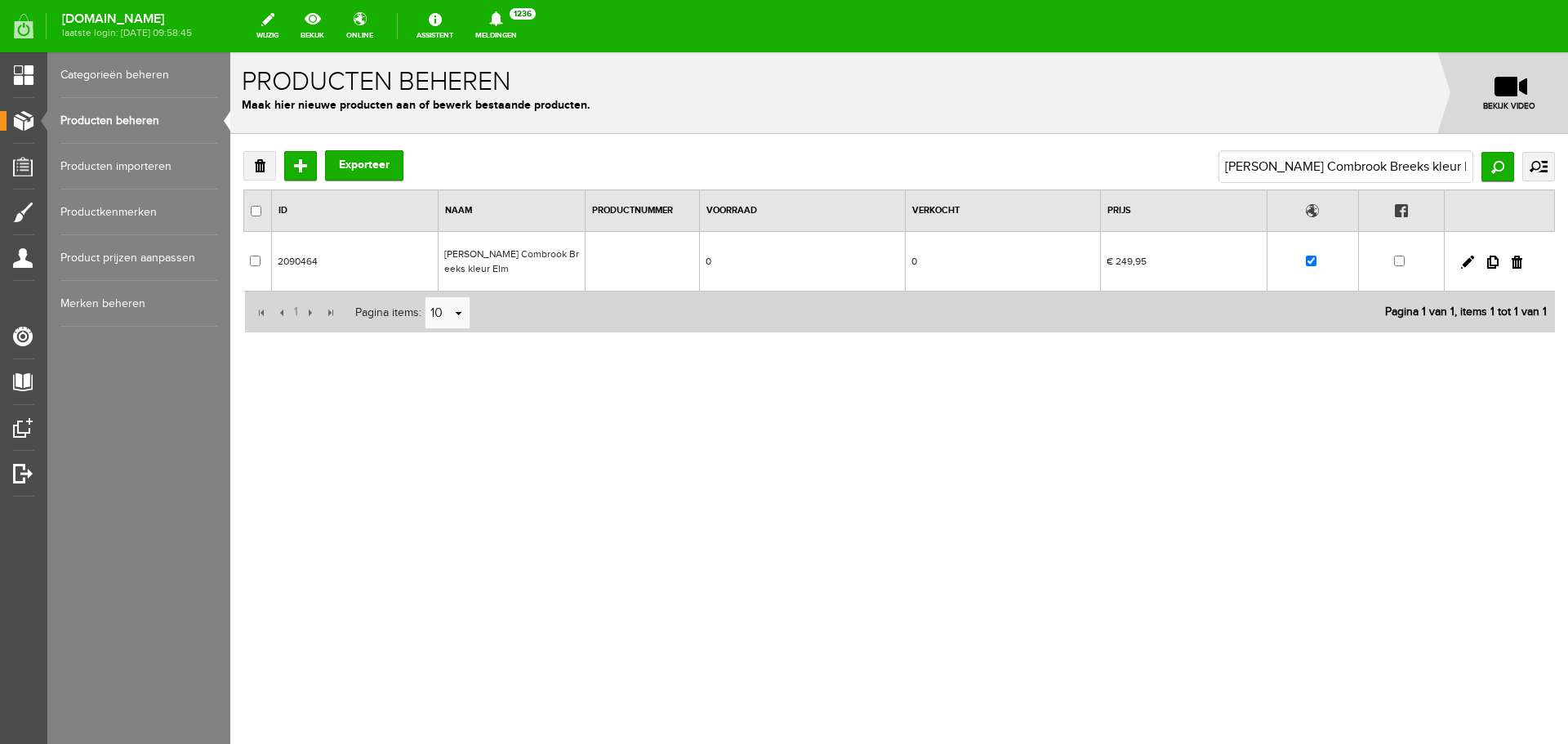
click at [514, 274] on td "[PERSON_NAME] Combrook Breeks kleur Elm" at bounding box center [512, 262] width 147 height 60
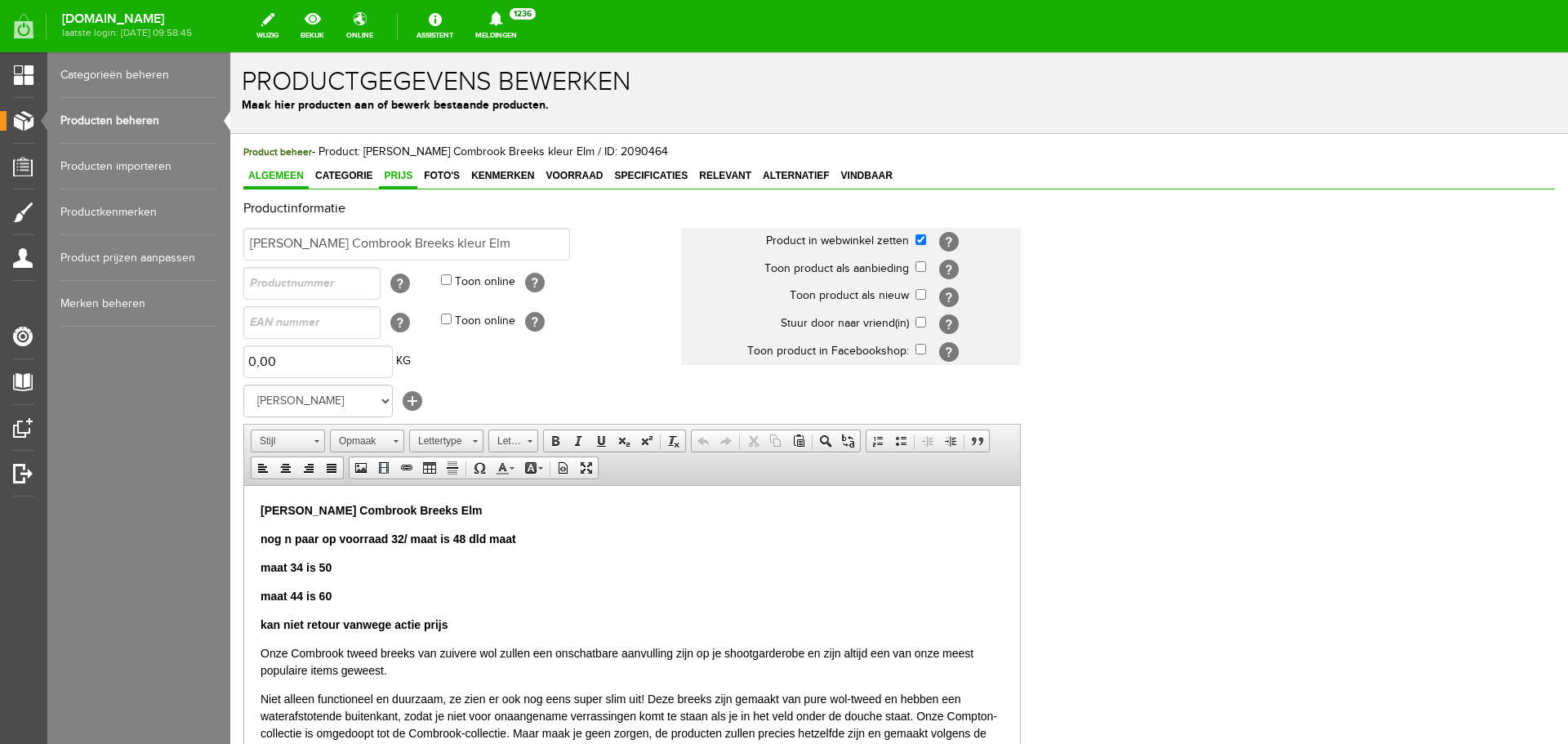
click at [403, 176] on span "Prijs" at bounding box center [398, 175] width 38 height 11
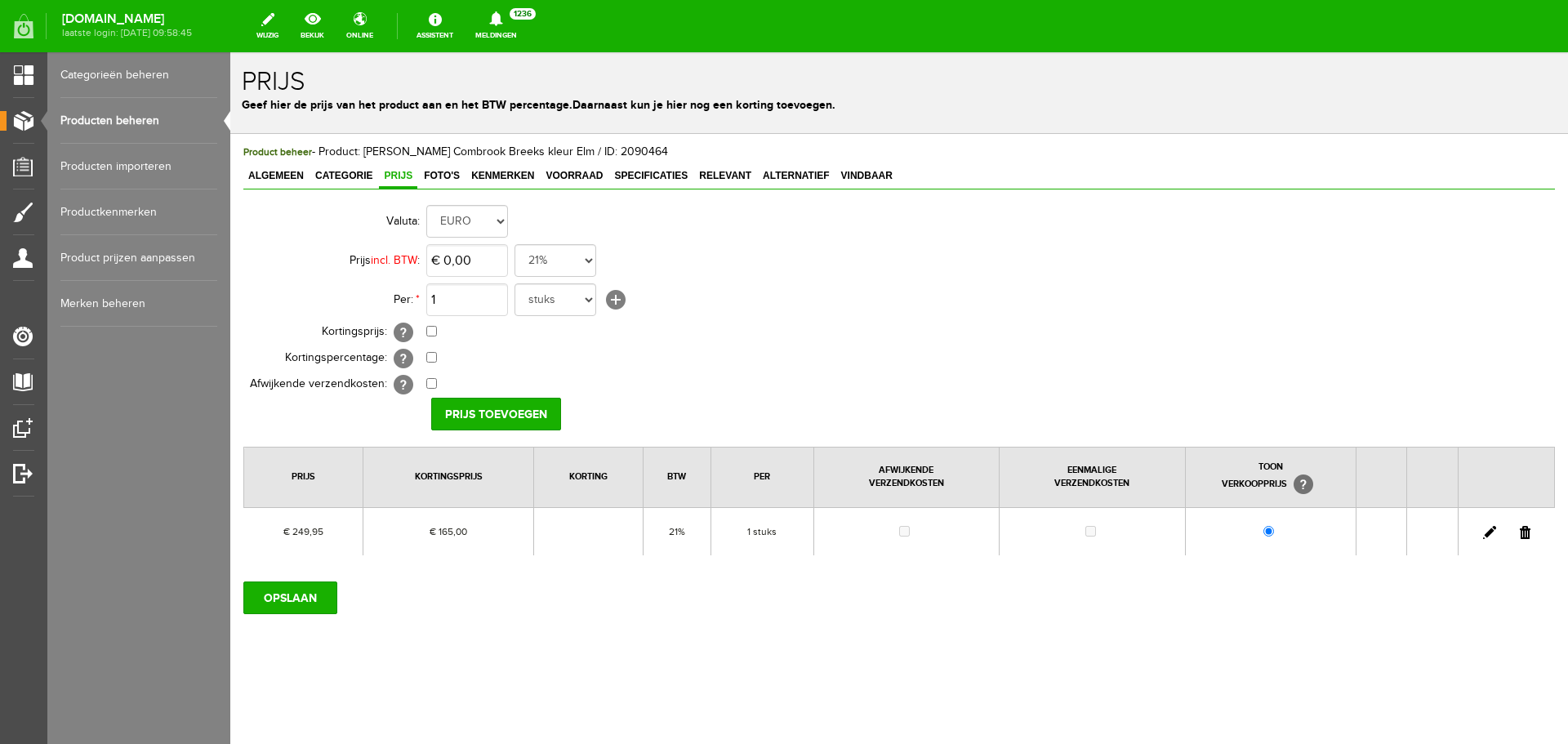
click at [1526, 534] on link at bounding box center [1525, 532] width 10 height 13
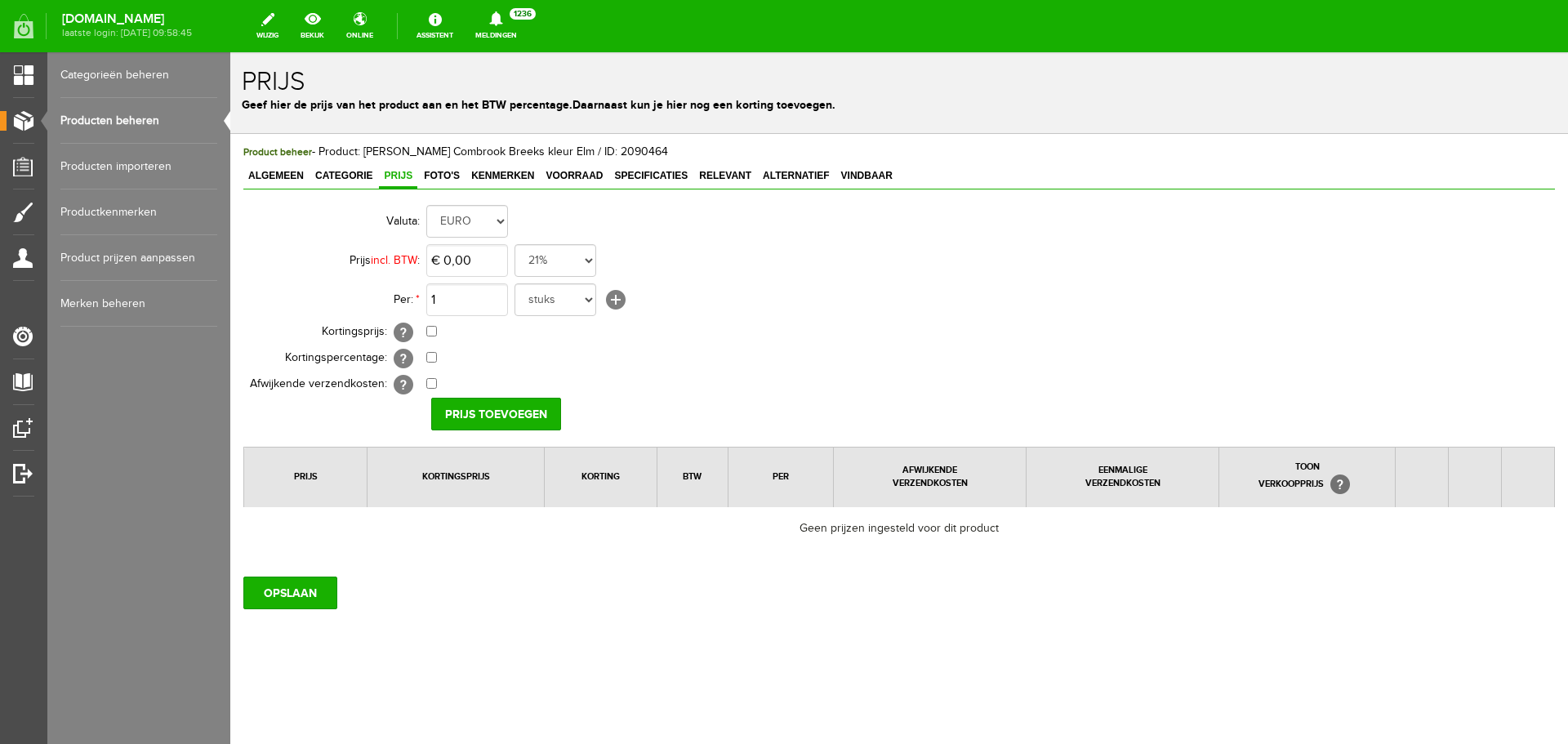
click at [151, 120] on link "Producten beheren" at bounding box center [139, 121] width 157 height 46
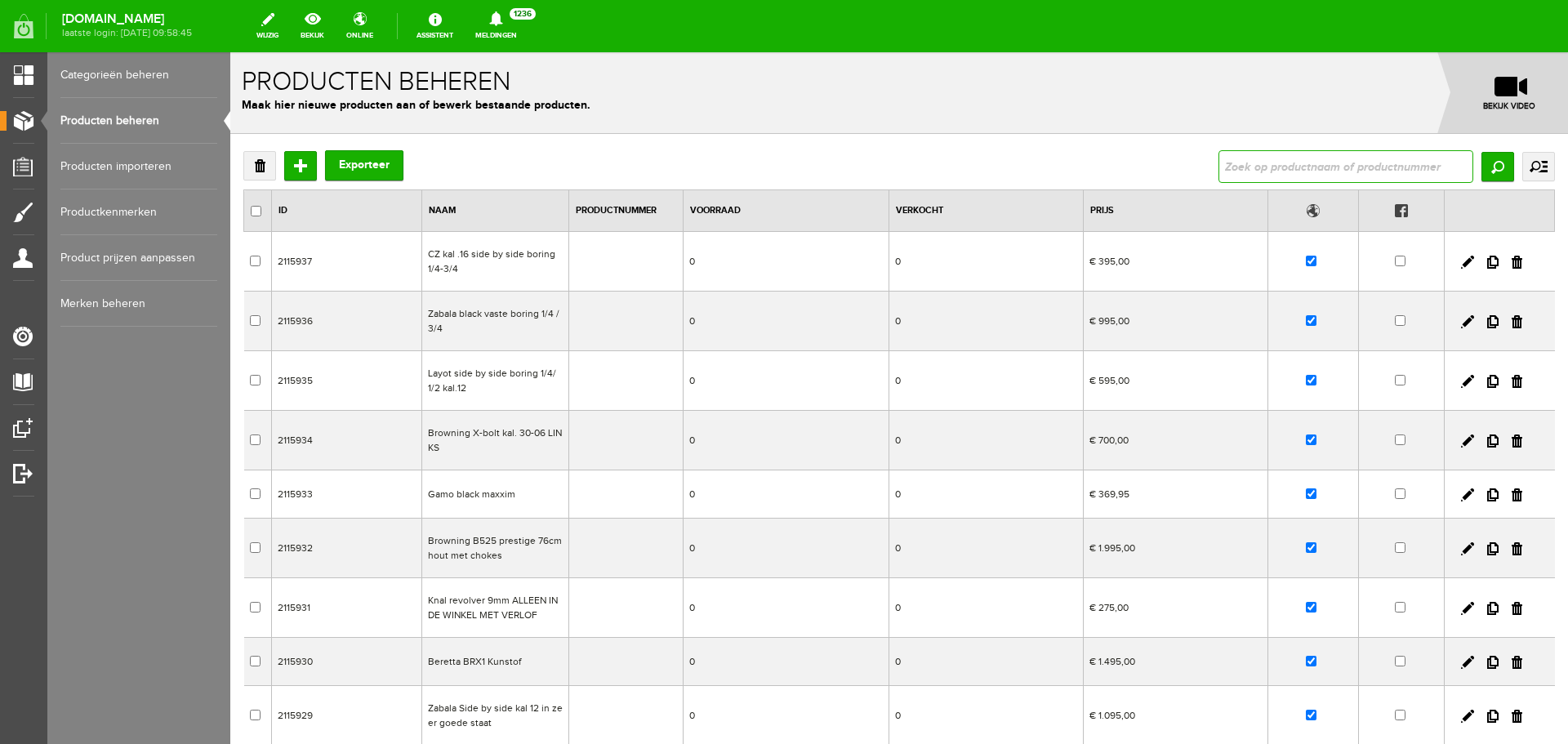
click at [1282, 169] on input "text" at bounding box center [1345, 167] width 255 height 33
paste input "Deerhunter Northward Broek/3123"
type input "Deerhunter Northward Broek/3123"
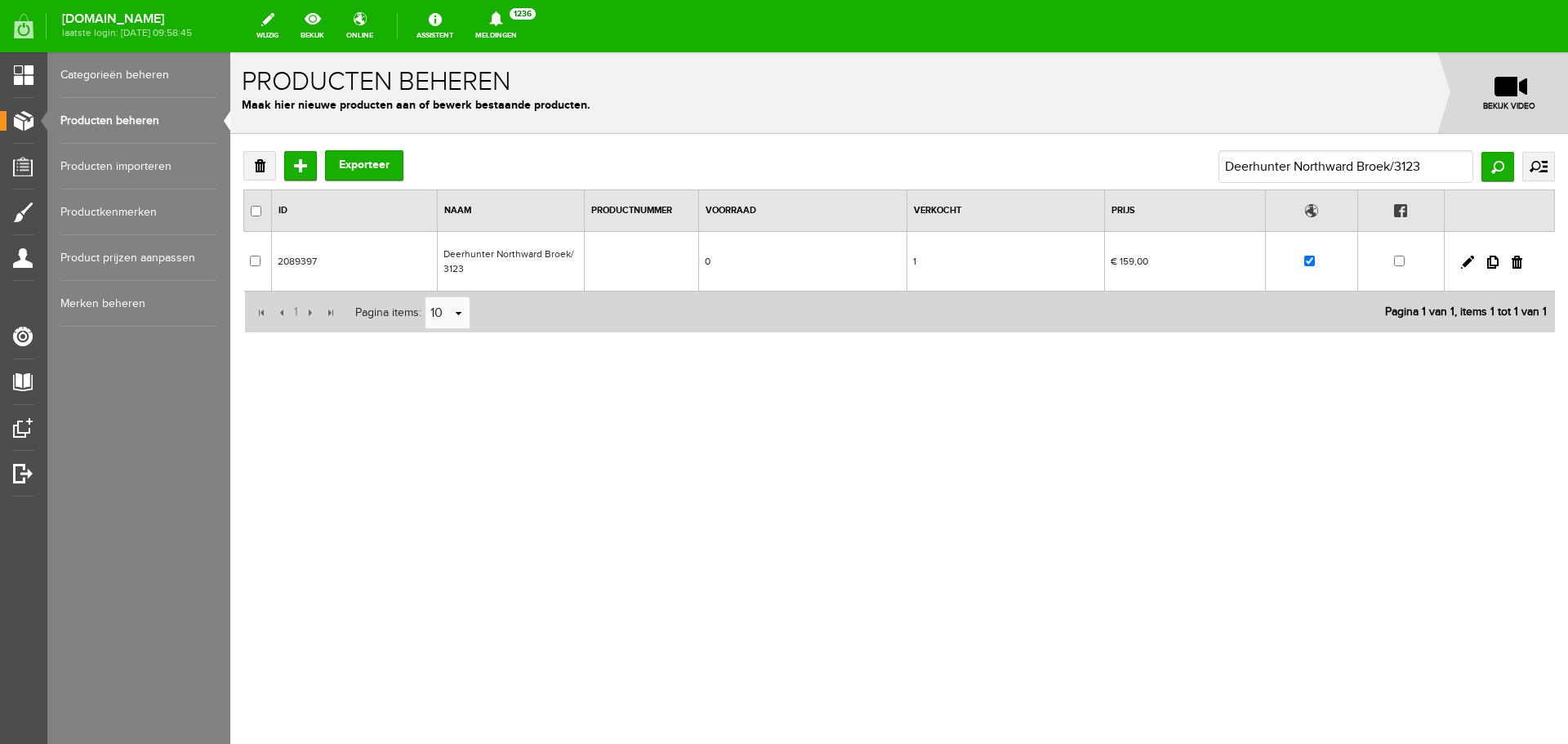
click at [508, 256] on td "Deerhunter Northward Broek/3123" at bounding box center [511, 262] width 147 height 60
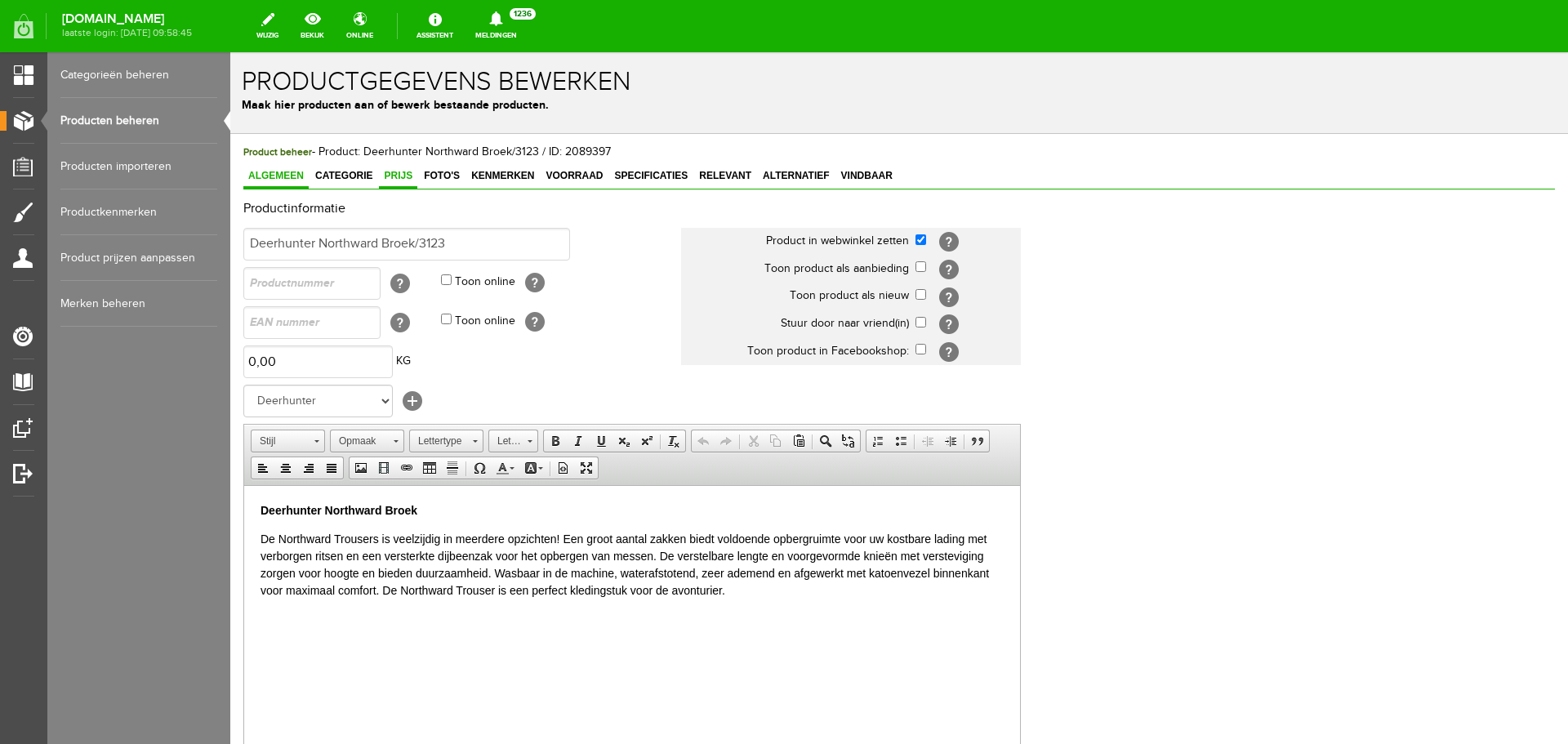
click at [408, 178] on span "Prijs" at bounding box center [398, 175] width 38 height 11
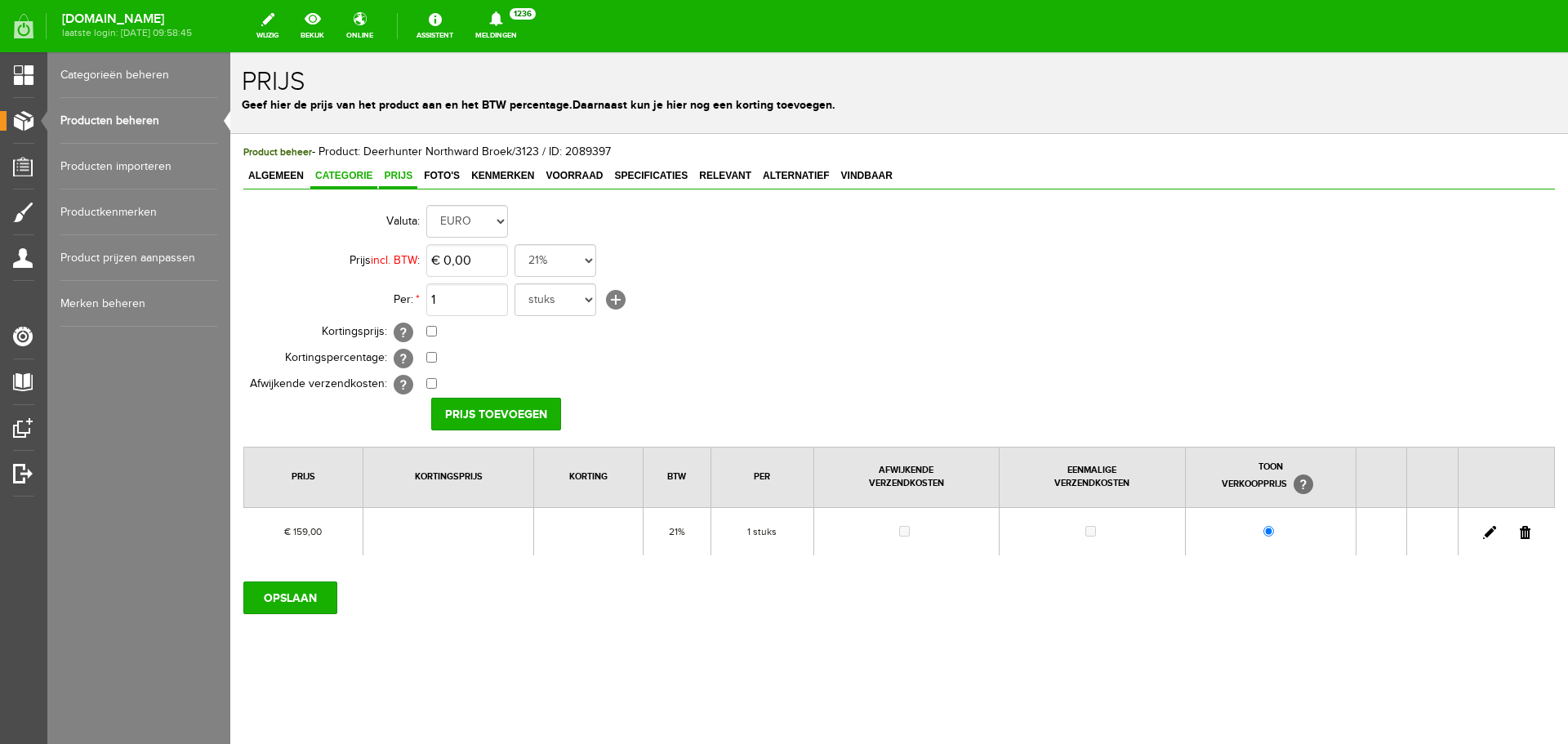
click at [351, 173] on span "Categorie" at bounding box center [344, 175] width 67 height 11
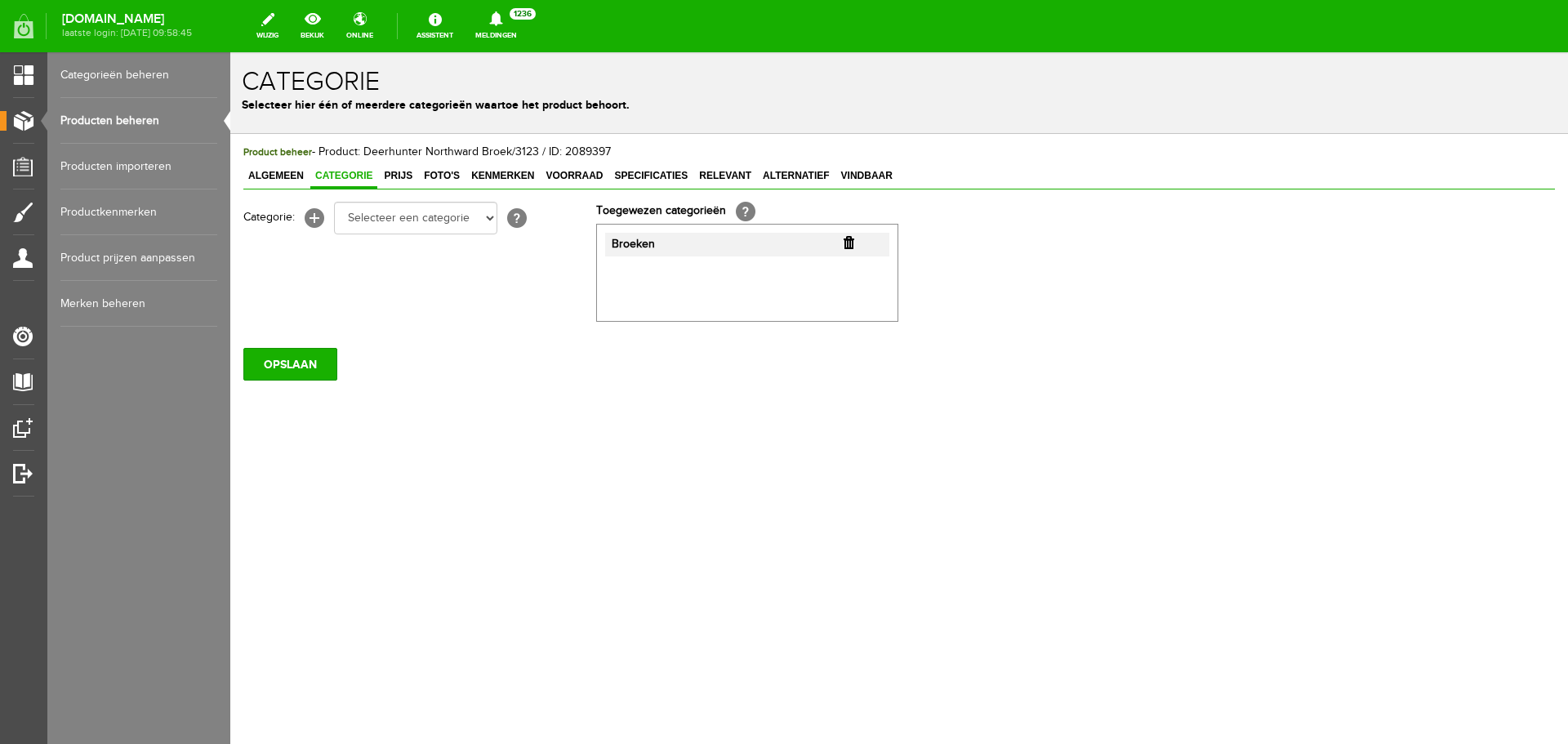
click at [312, 176] on span "Categorie" at bounding box center [344, 175] width 67 height 11
click at [301, 181] on span "Algemeen" at bounding box center [276, 175] width 66 height 11
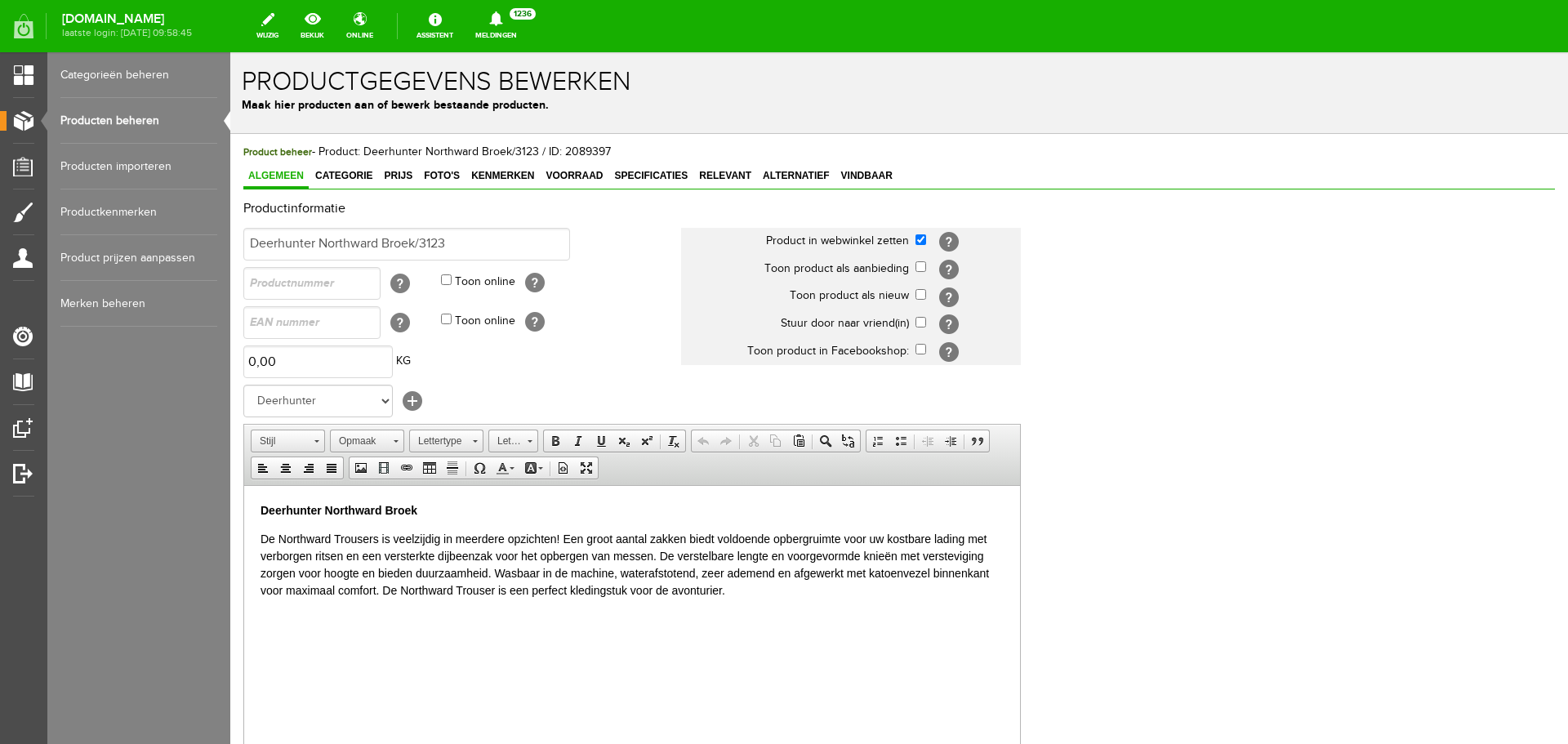
click at [135, 112] on link "Producten beheren" at bounding box center [139, 121] width 157 height 46
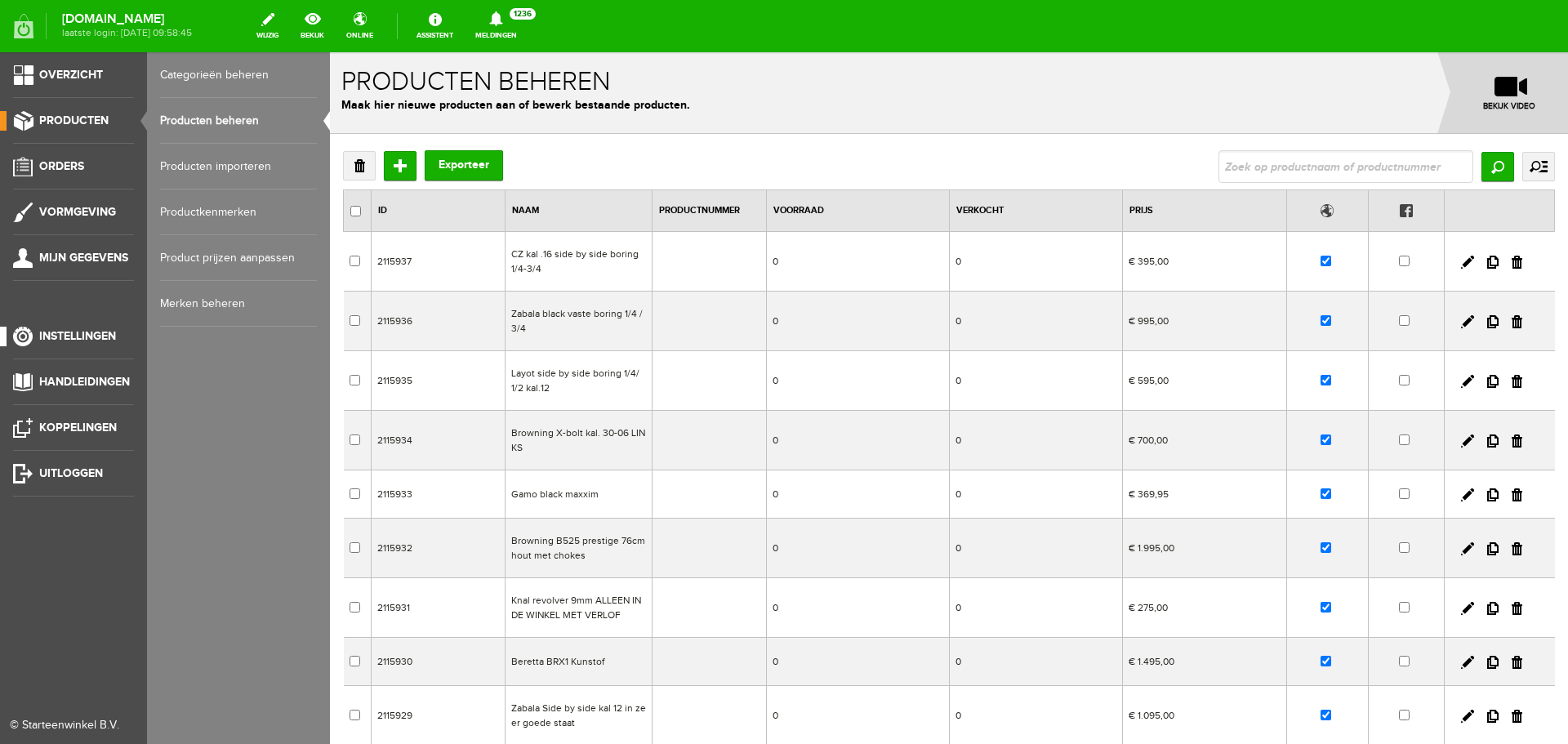
click at [59, 358] on li "Instellingen" at bounding box center [73, 343] width 121 height 33
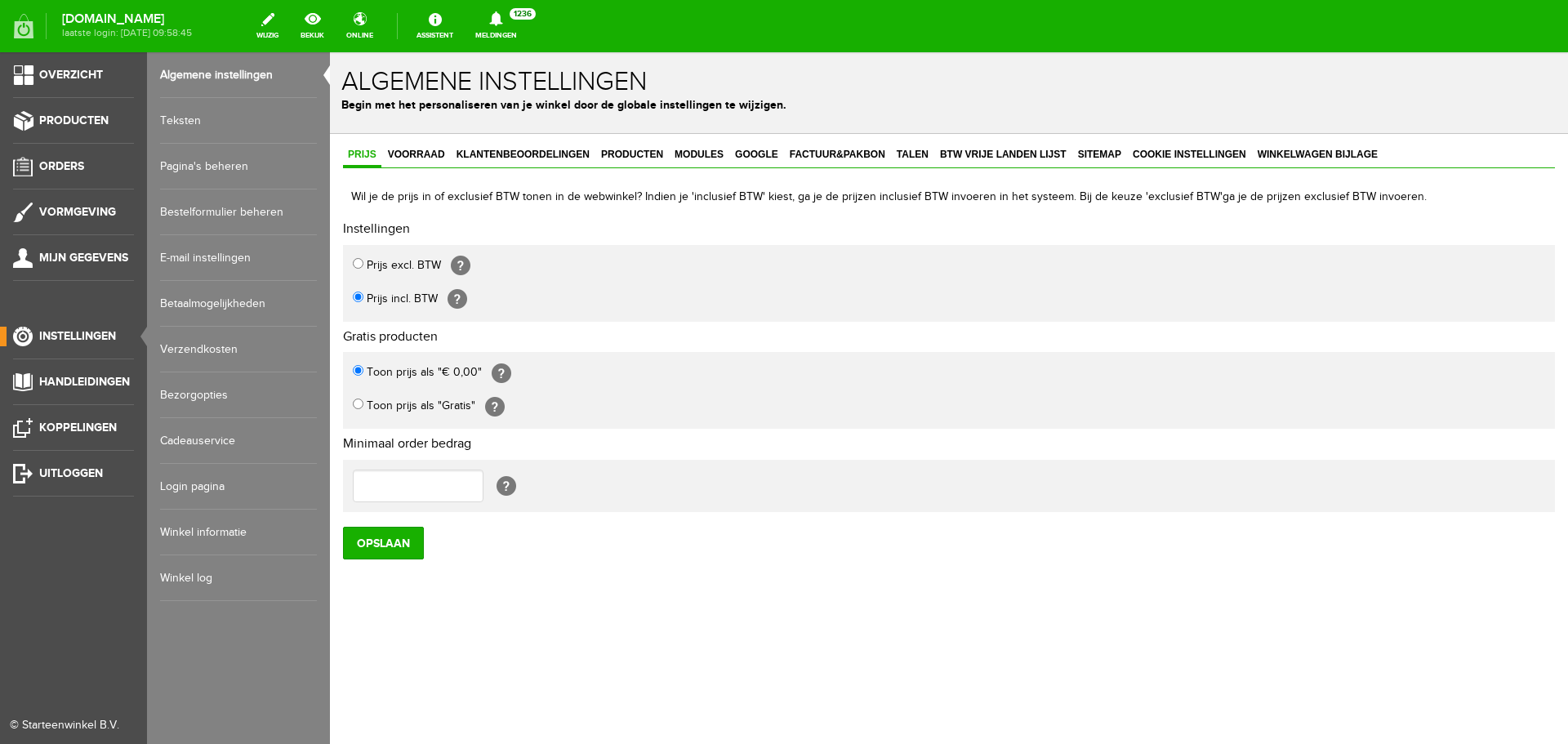
click at [228, 394] on link "Bezorgopties" at bounding box center [238, 394] width 157 height 46
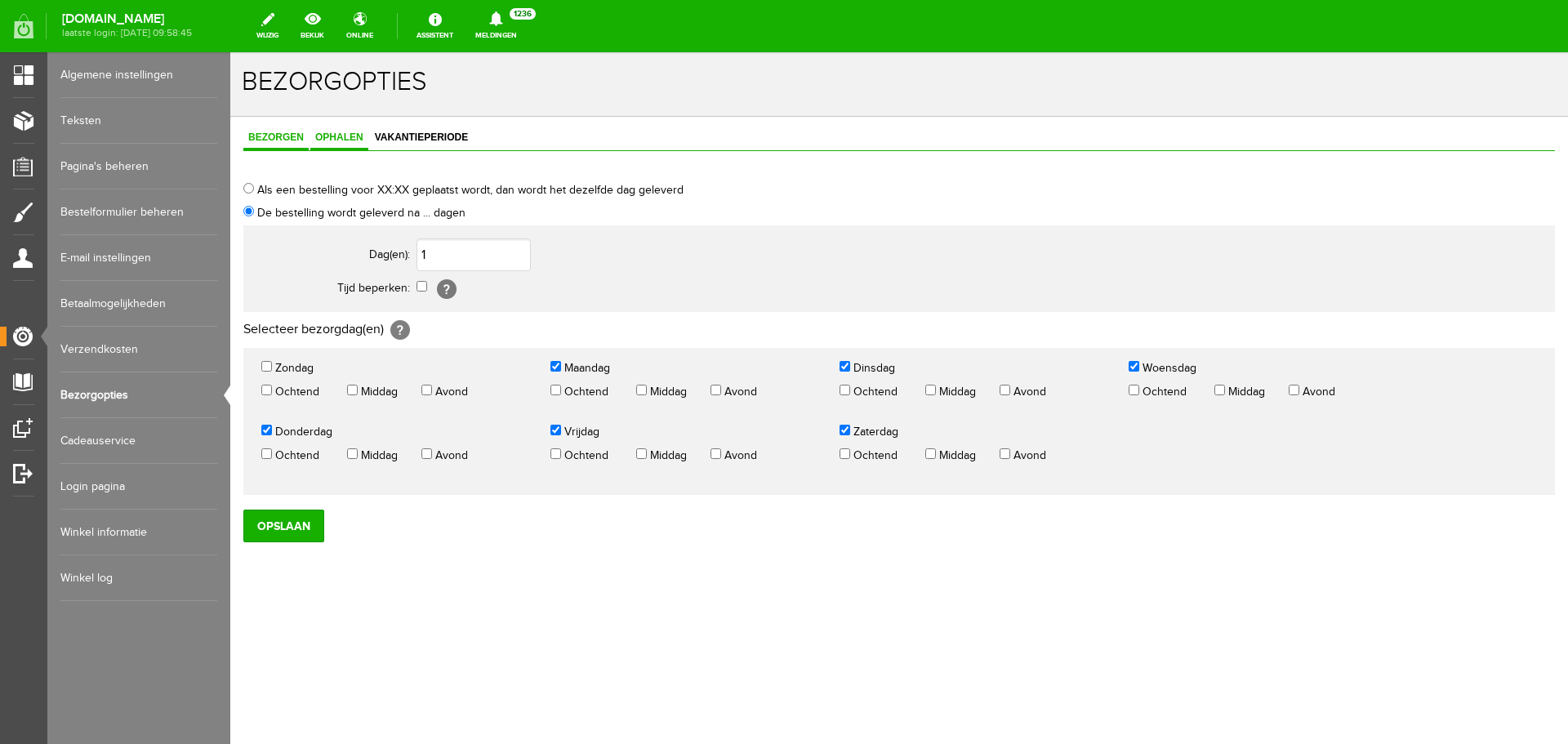
click at [347, 136] on span "Ophalen" at bounding box center [338, 136] width 58 height 11
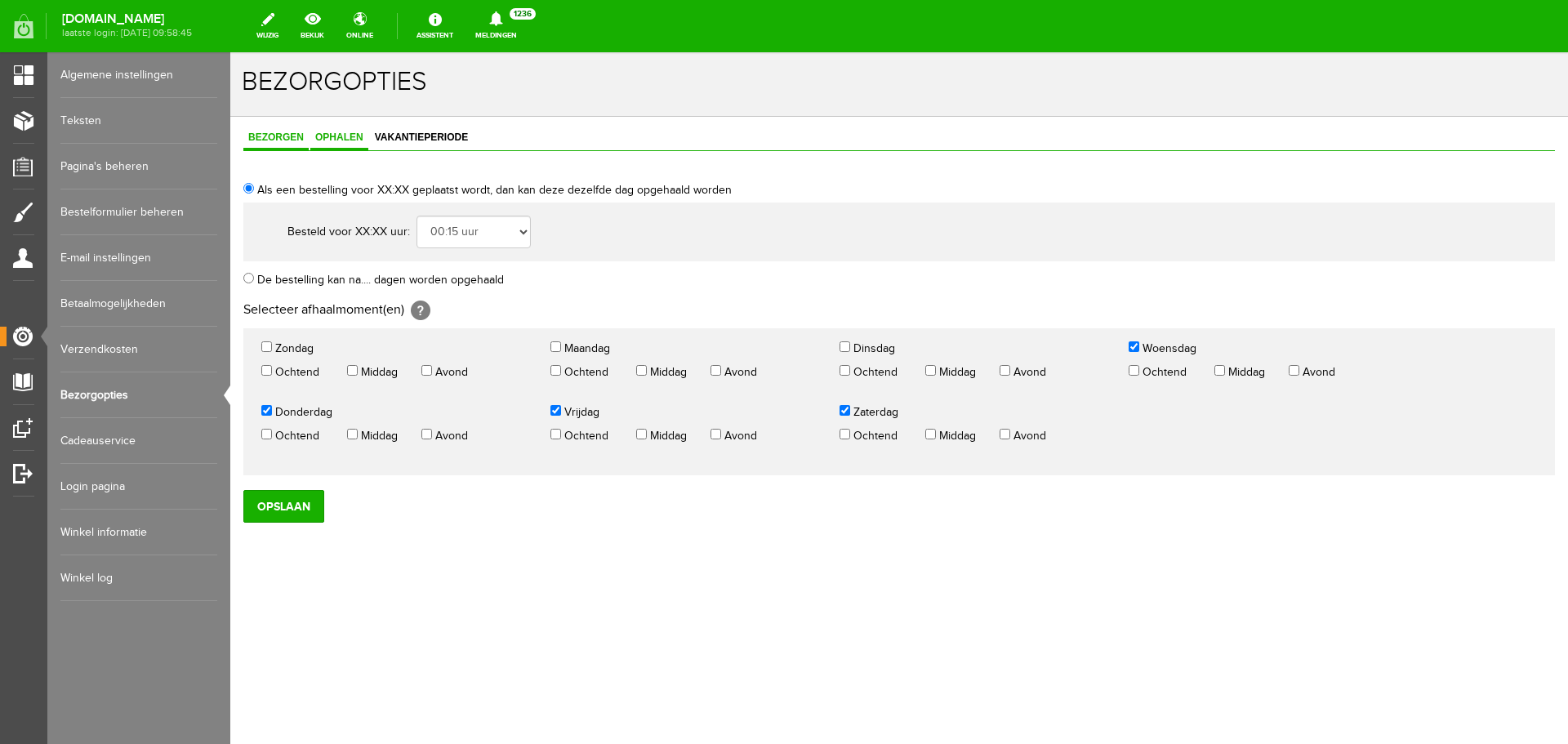
click at [292, 131] on span "Bezorgen" at bounding box center [276, 136] width 66 height 11
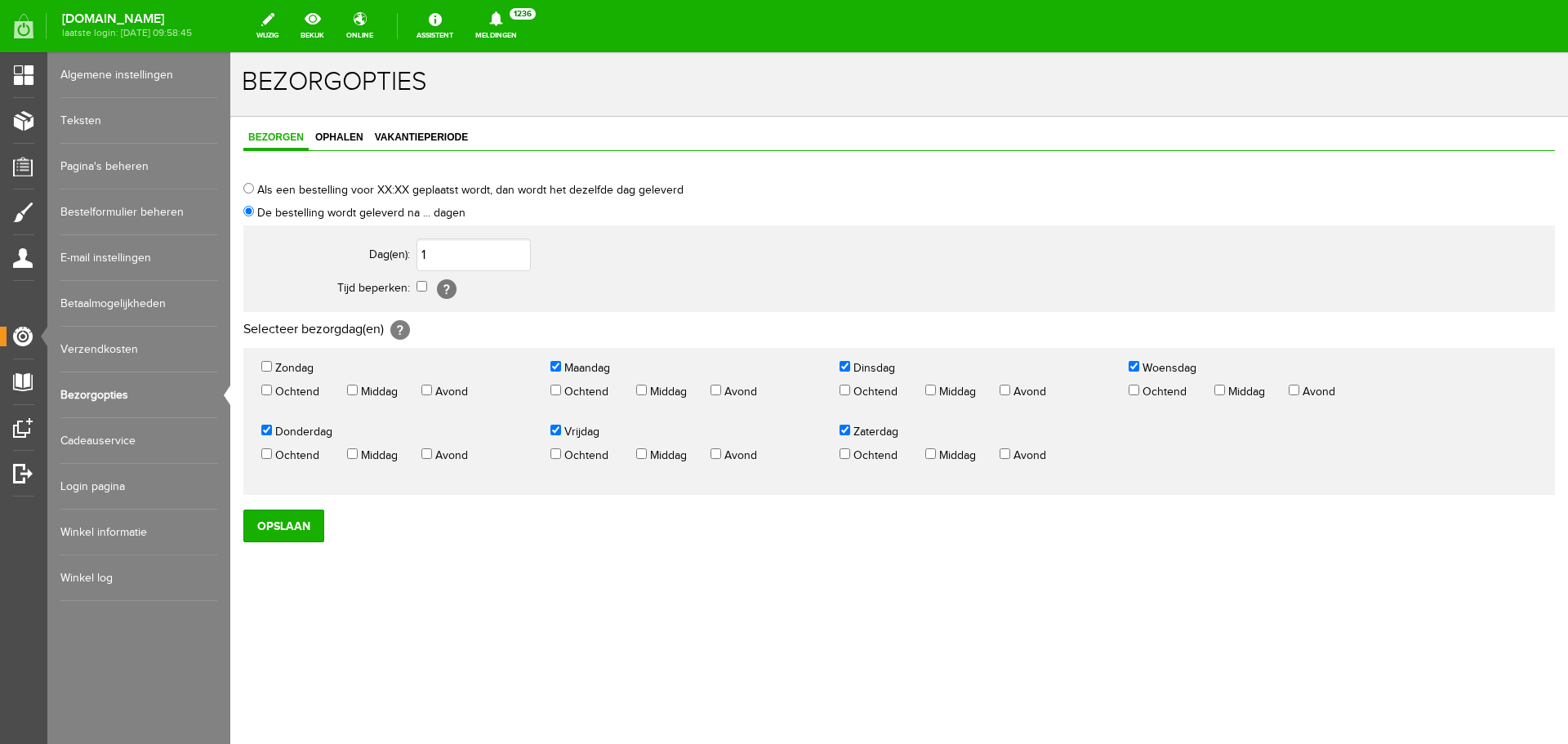
click at [147, 350] on link "Verzendkosten" at bounding box center [139, 349] width 157 height 46
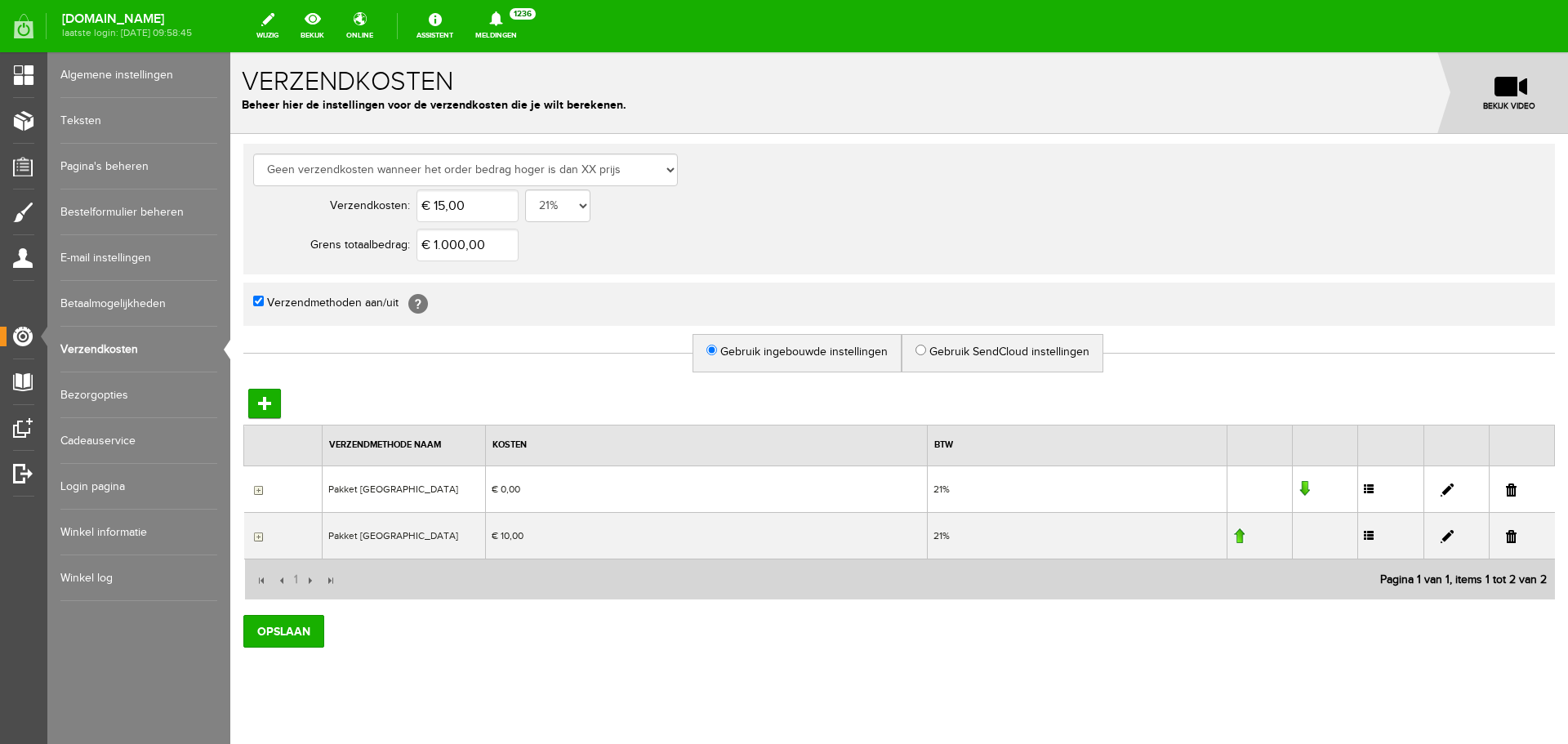
click at [141, 68] on link "Algemene instellingen" at bounding box center [139, 75] width 157 height 46
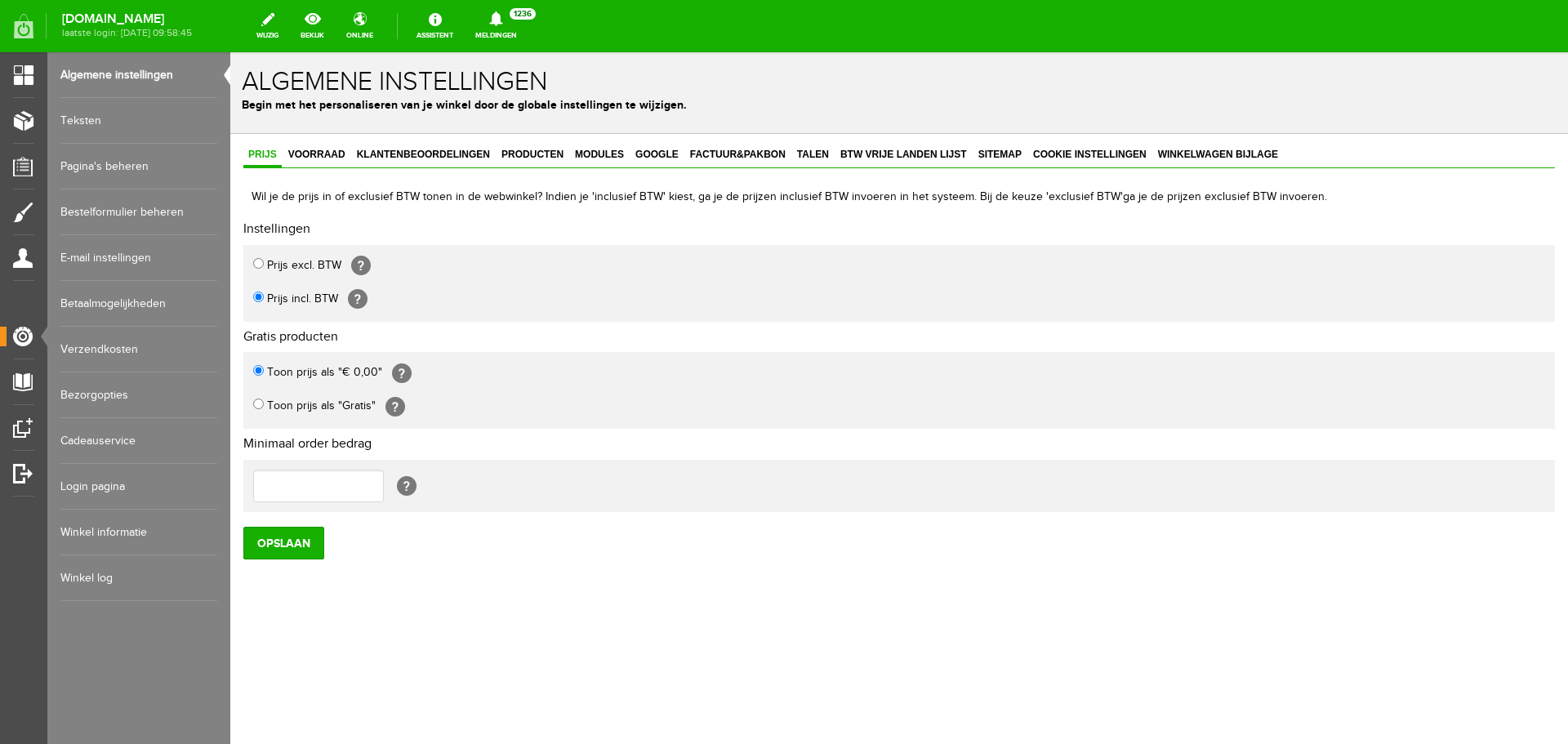
click at [113, 126] on link "Teksten" at bounding box center [139, 121] width 157 height 46
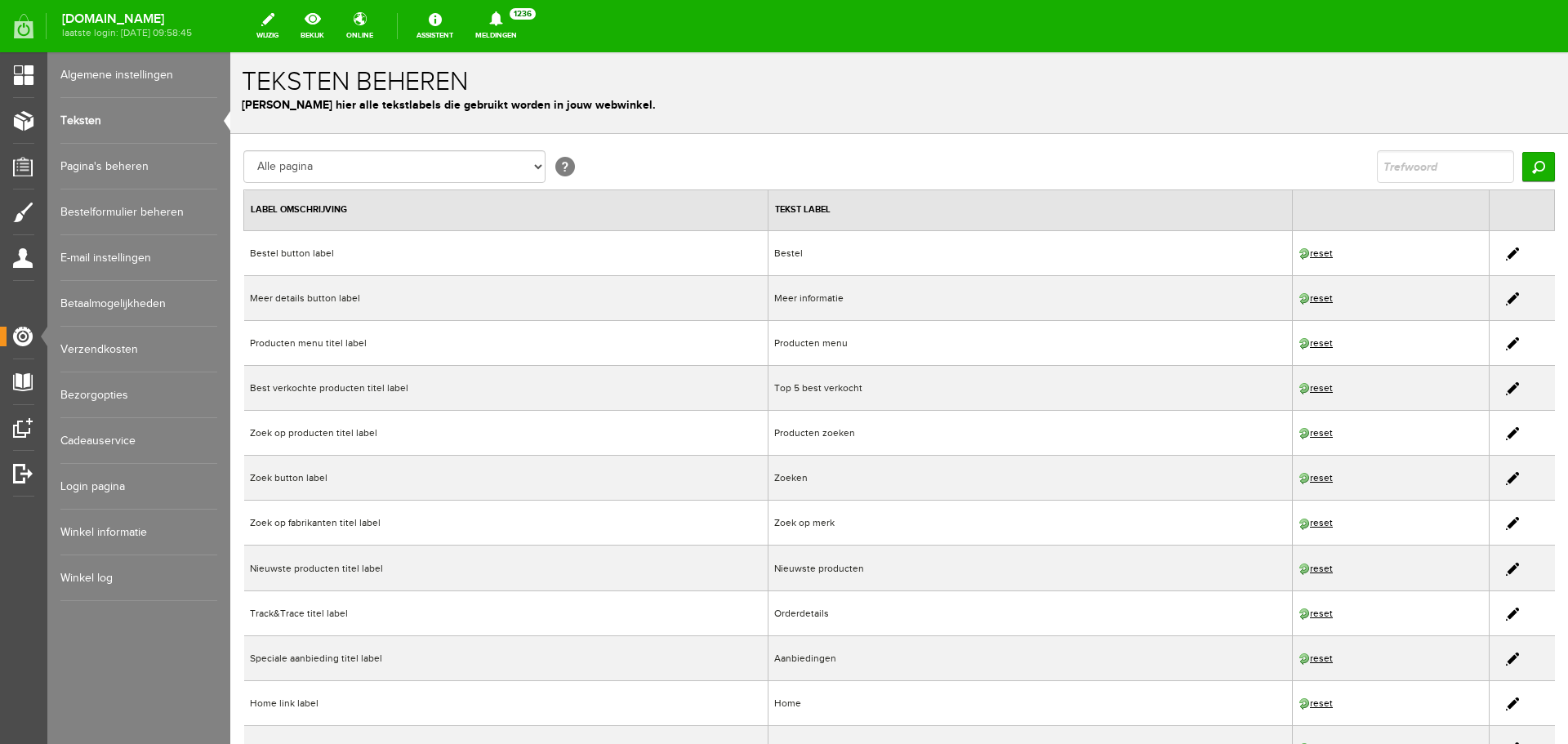
click at [117, 166] on link "Pagina's beheren" at bounding box center [139, 166] width 157 height 46
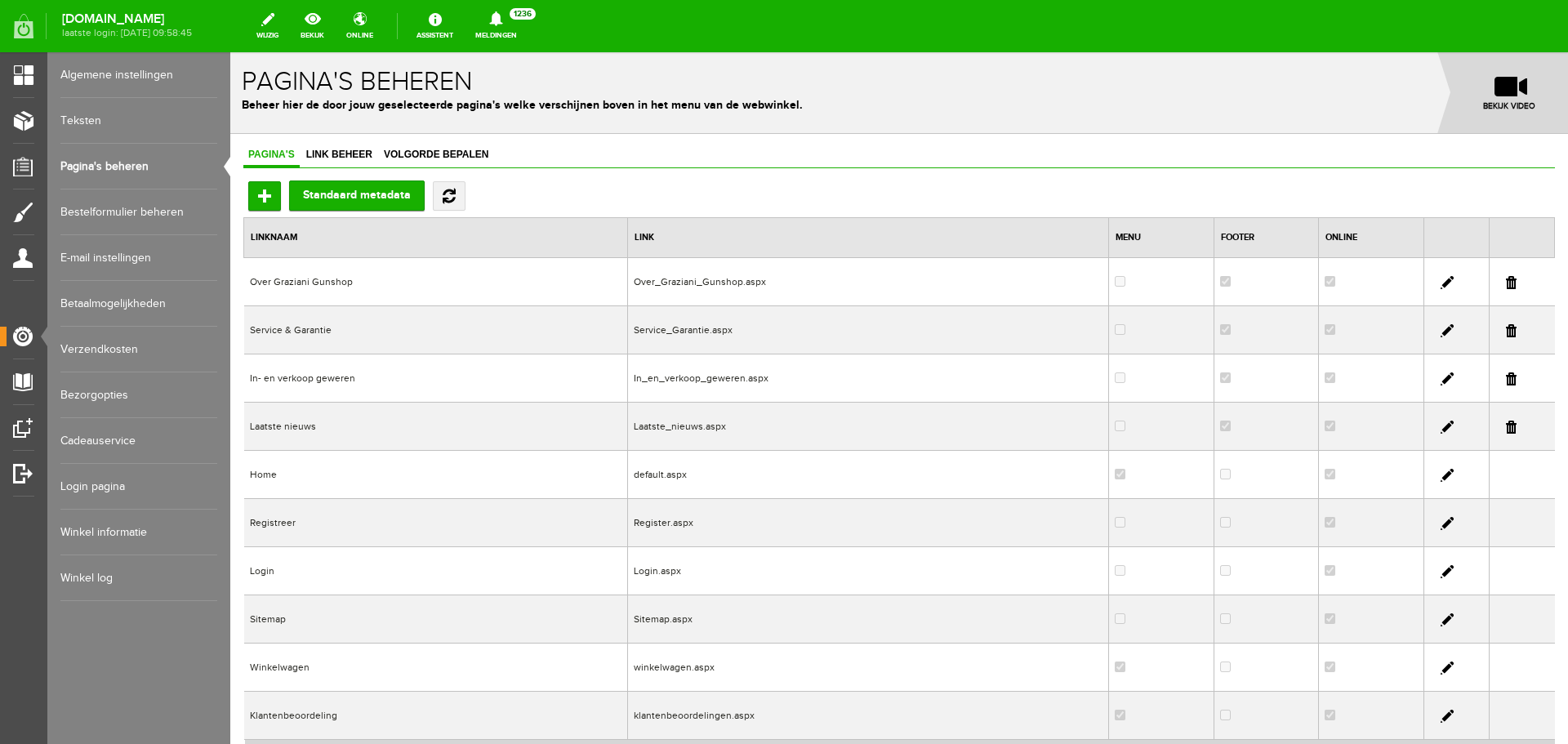
click at [127, 208] on link "Bestelformulier beheren" at bounding box center [139, 211] width 157 height 46
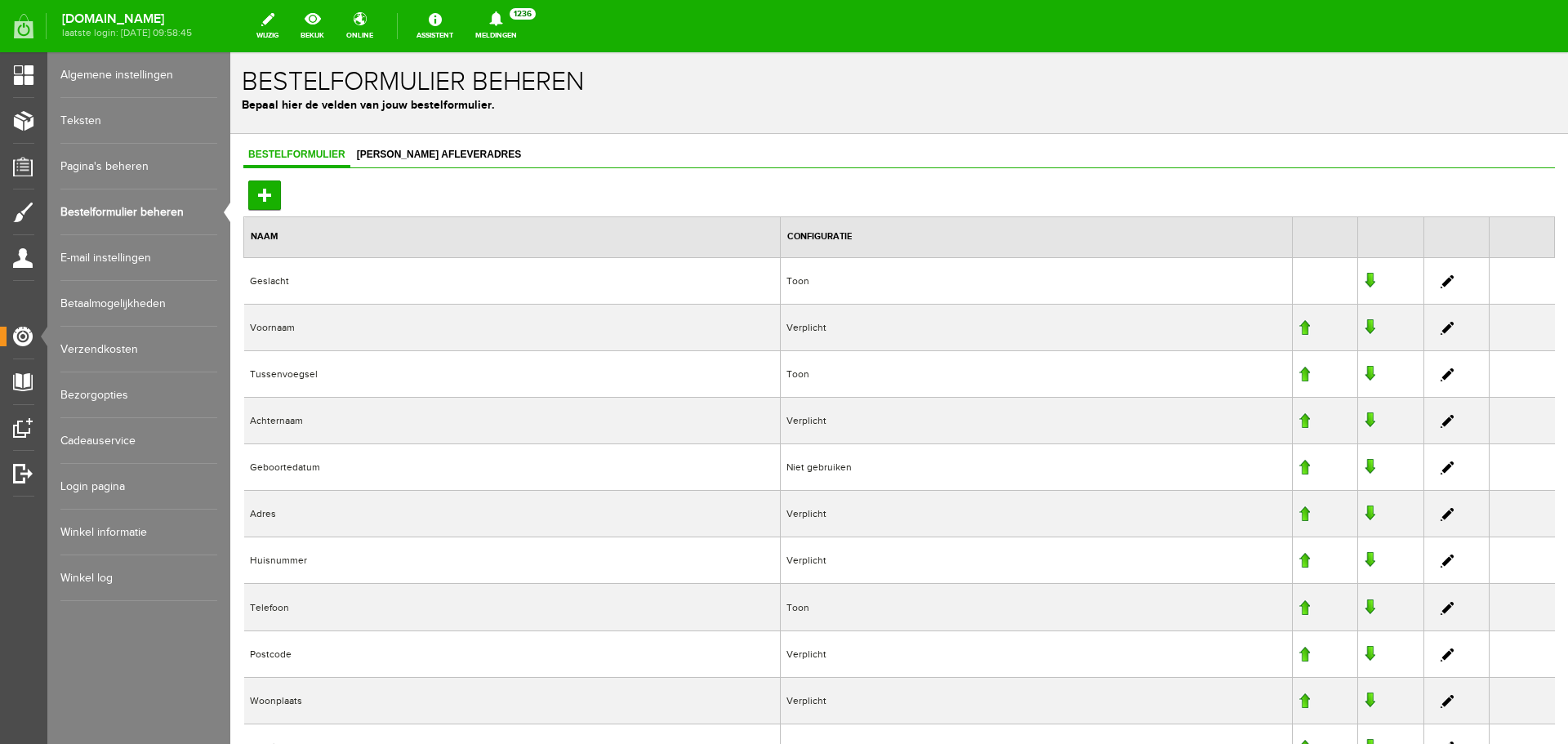
click at [131, 236] on link "E-mail instellingen" at bounding box center [139, 257] width 157 height 46
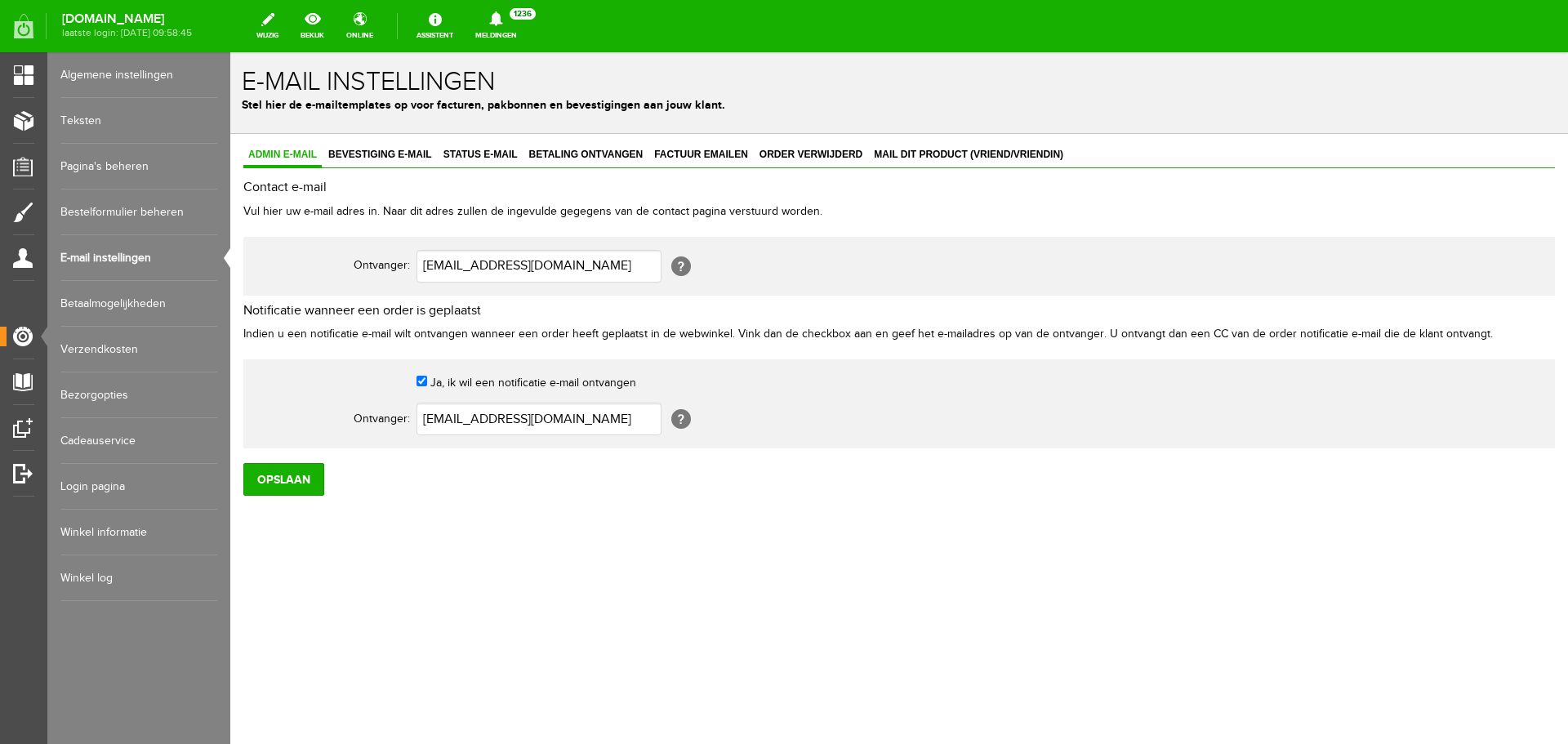
click at [123, 279] on link "E-mail instellingen" at bounding box center [139, 257] width 157 height 46
click at [119, 297] on link "Betaalmogelijkheden" at bounding box center [139, 303] width 157 height 46
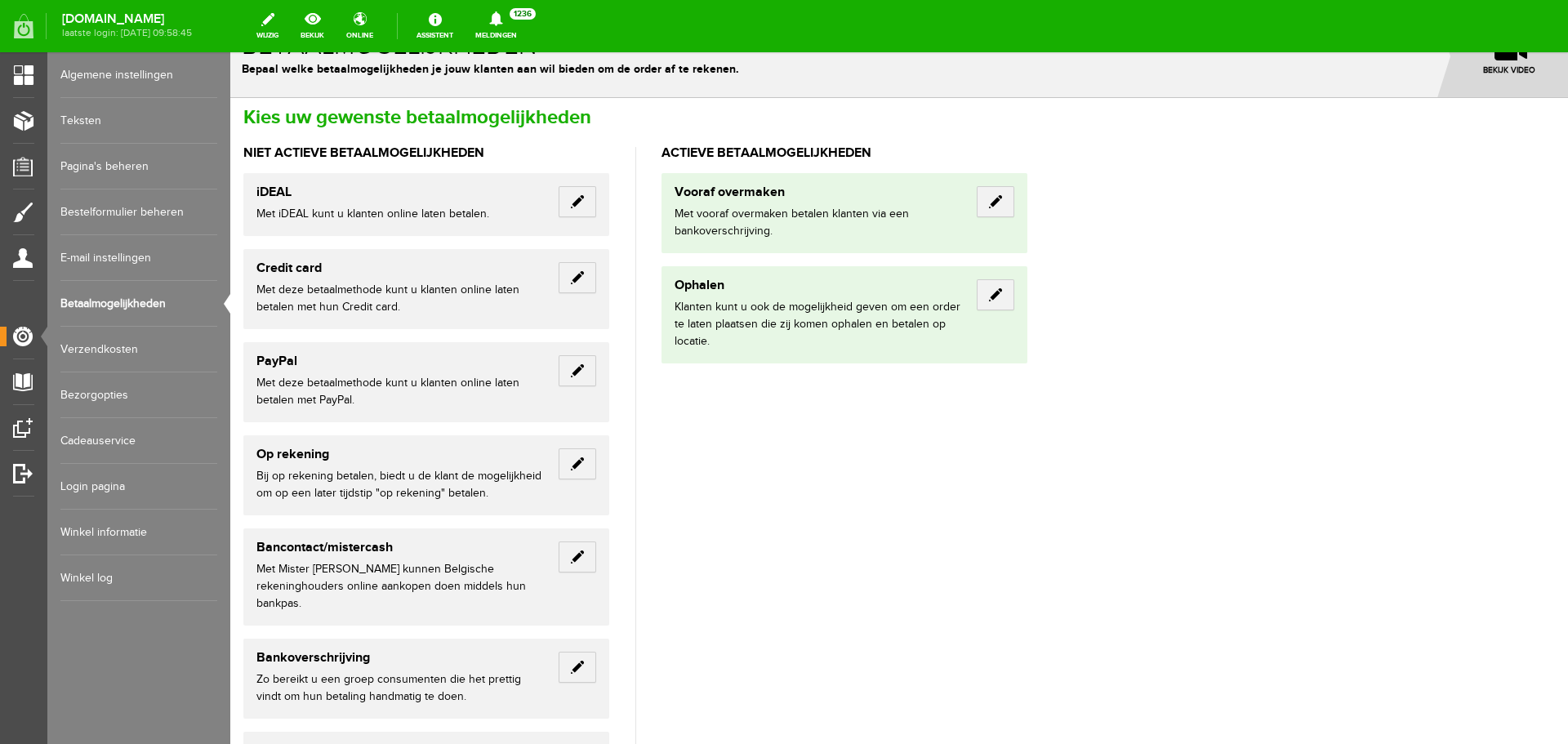
scroll to position [8, 0]
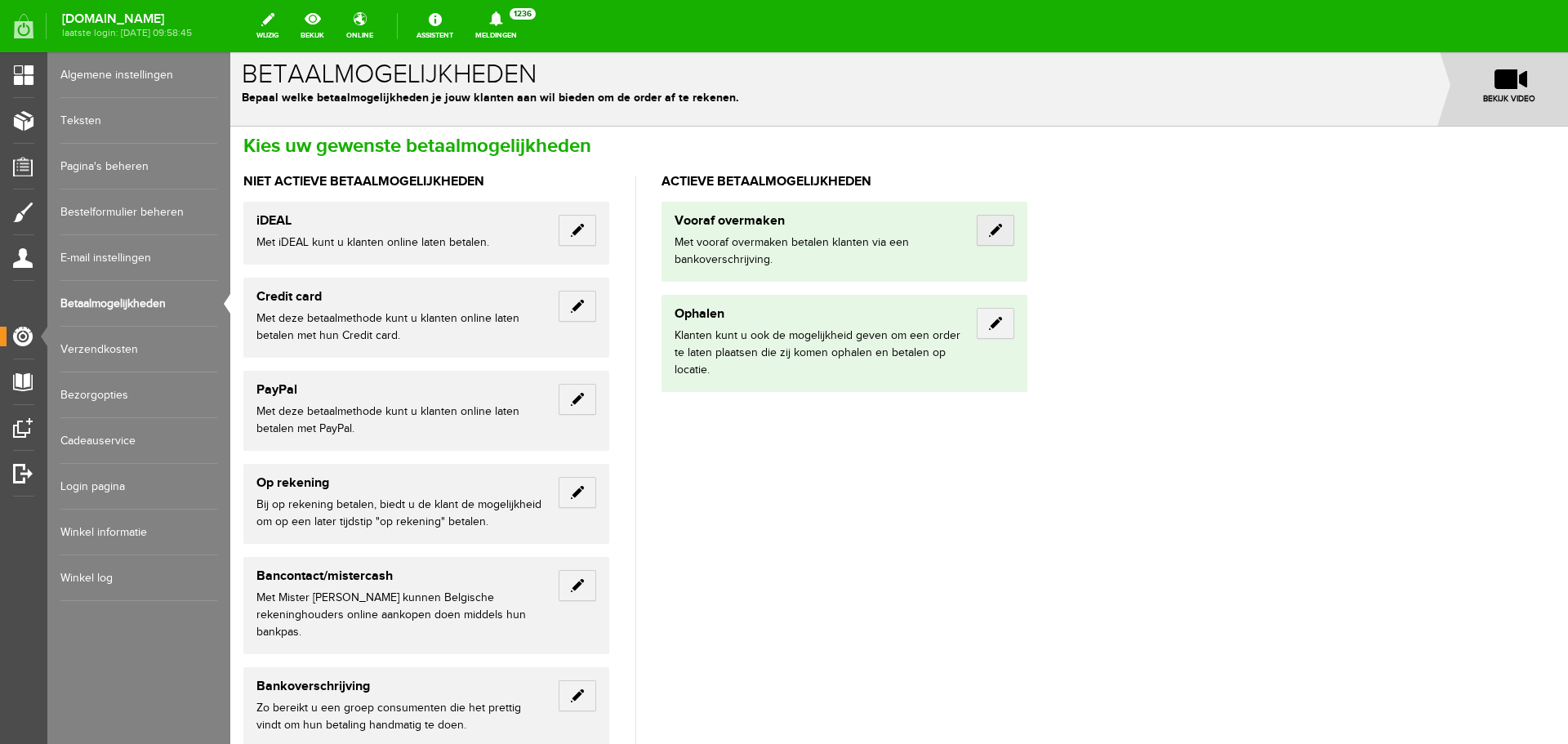
click at [999, 237] on link "Edit" at bounding box center [996, 230] width 38 height 31
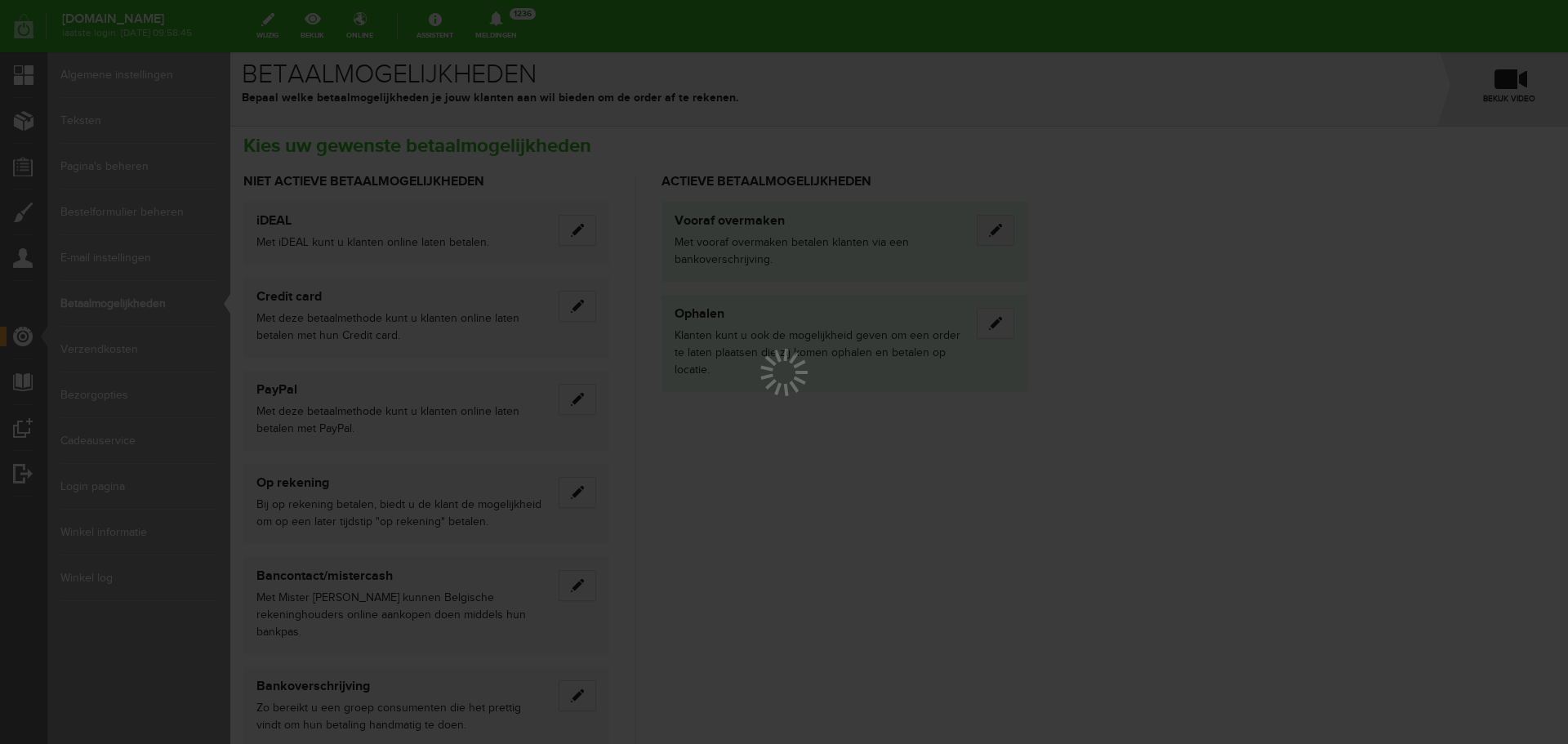
scroll to position [0, 0]
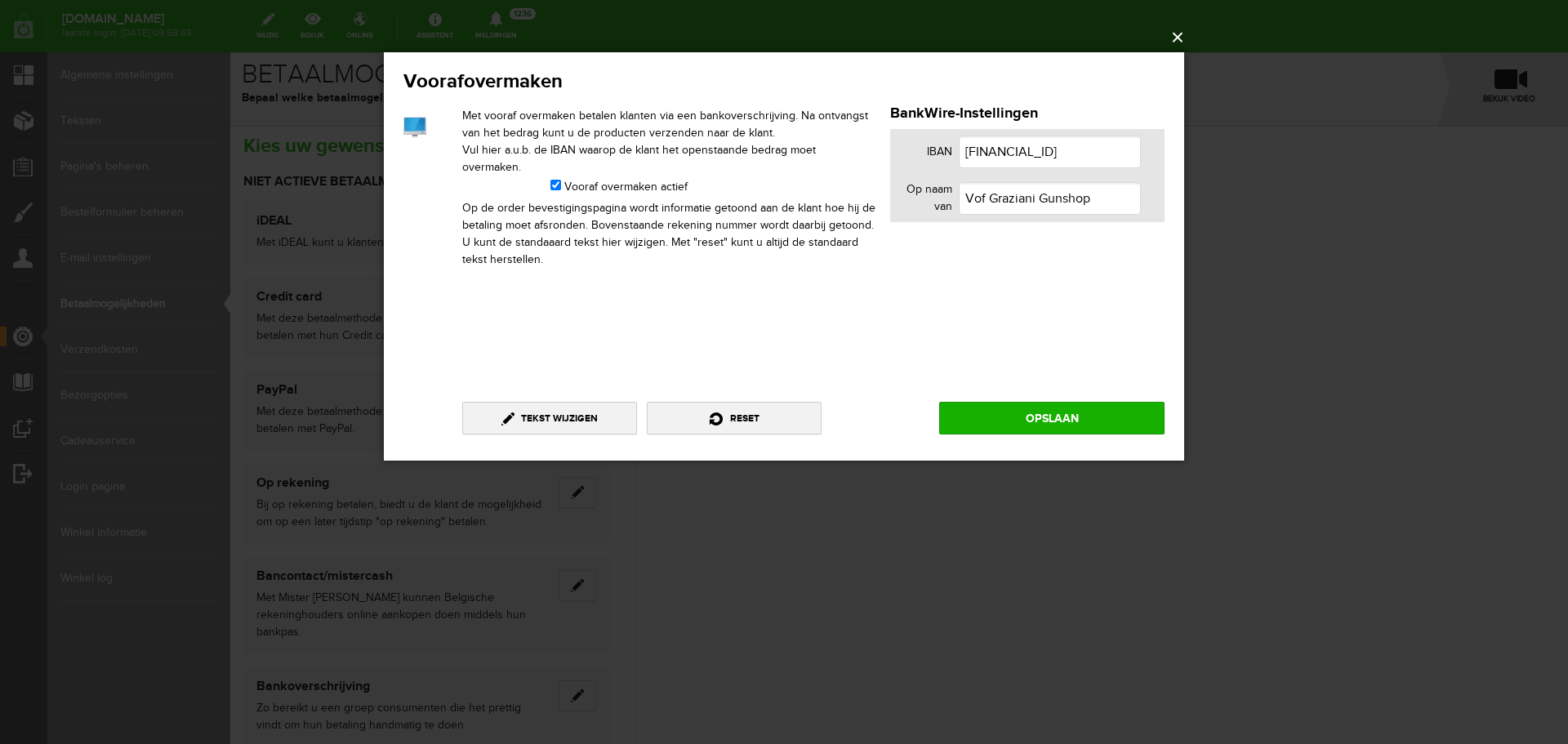
click at [1179, 33] on button "×" at bounding box center [788, 38] width 800 height 36
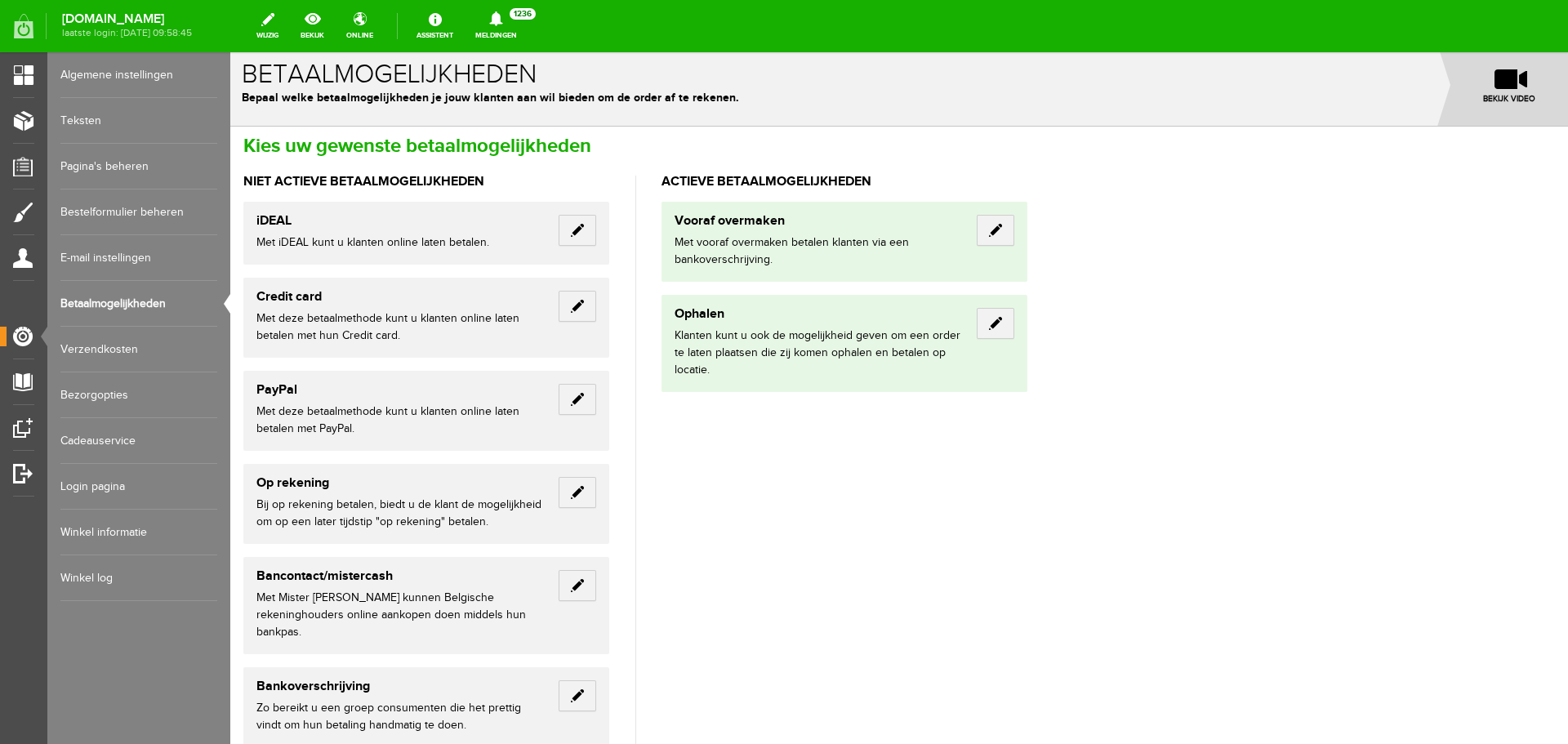
click at [1495, 86] on span at bounding box center [1511, 79] width 33 height 20
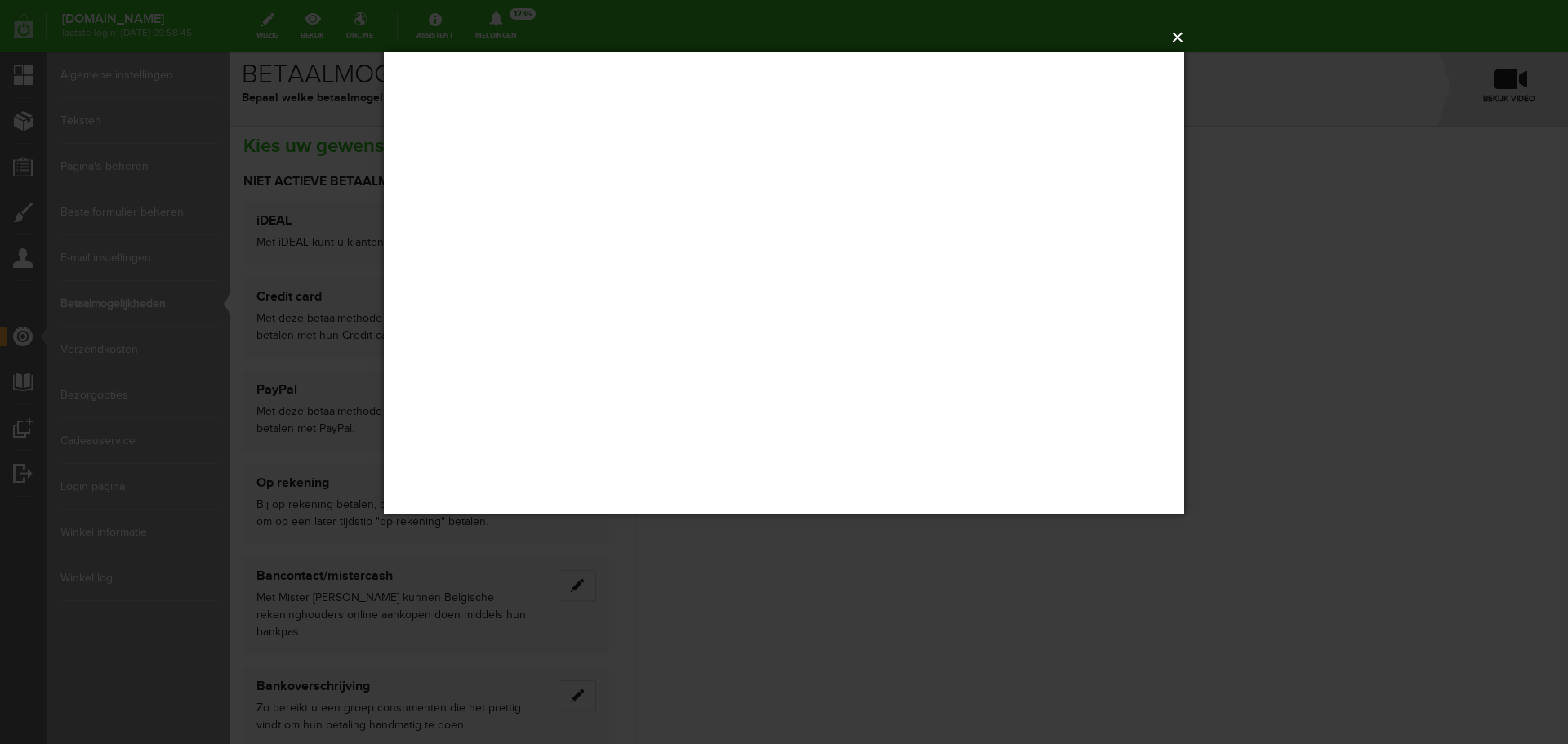
click at [1184, 39] on button "×" at bounding box center [788, 38] width 800 height 36
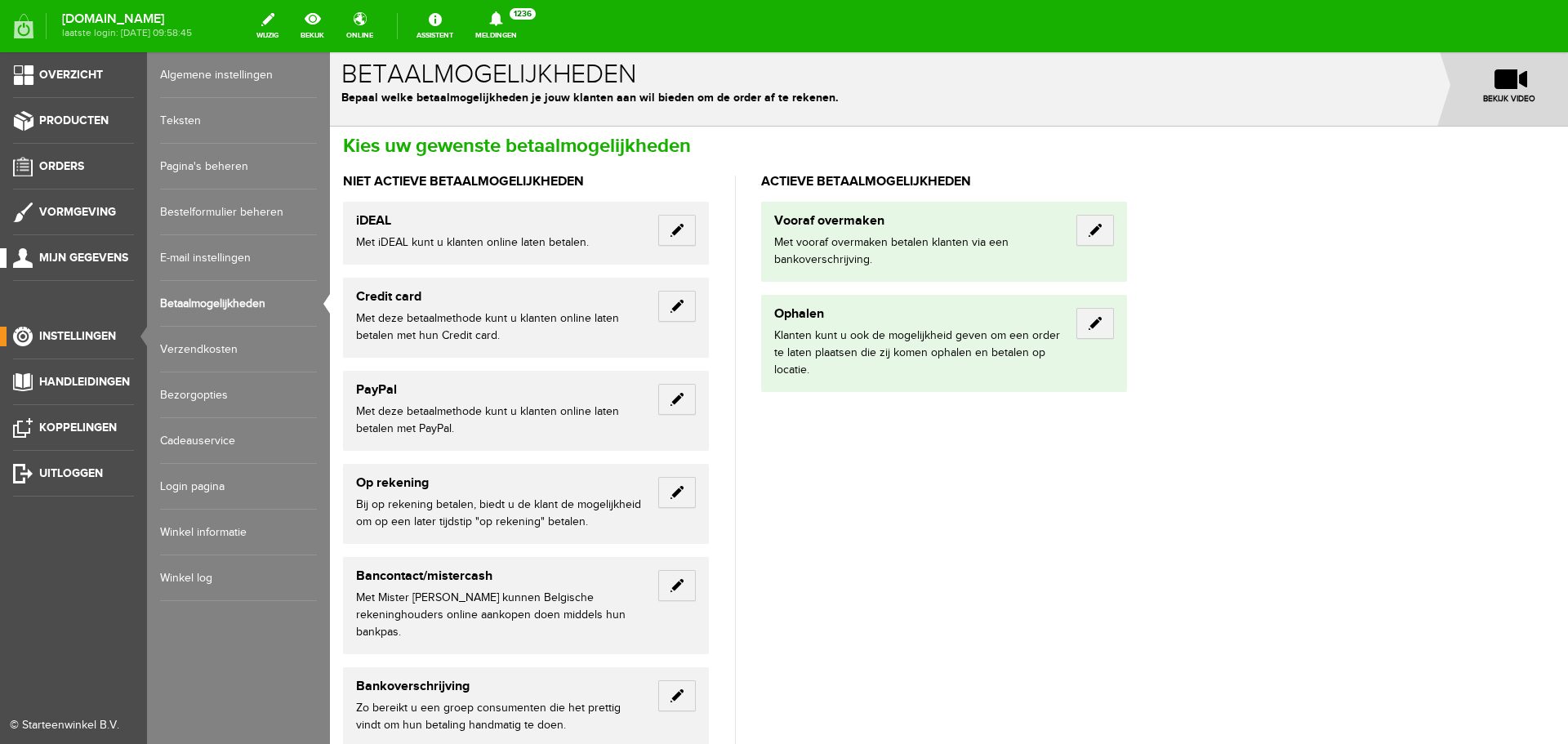
click at [65, 256] on span "Mijn gegevens" at bounding box center [83, 257] width 89 height 14
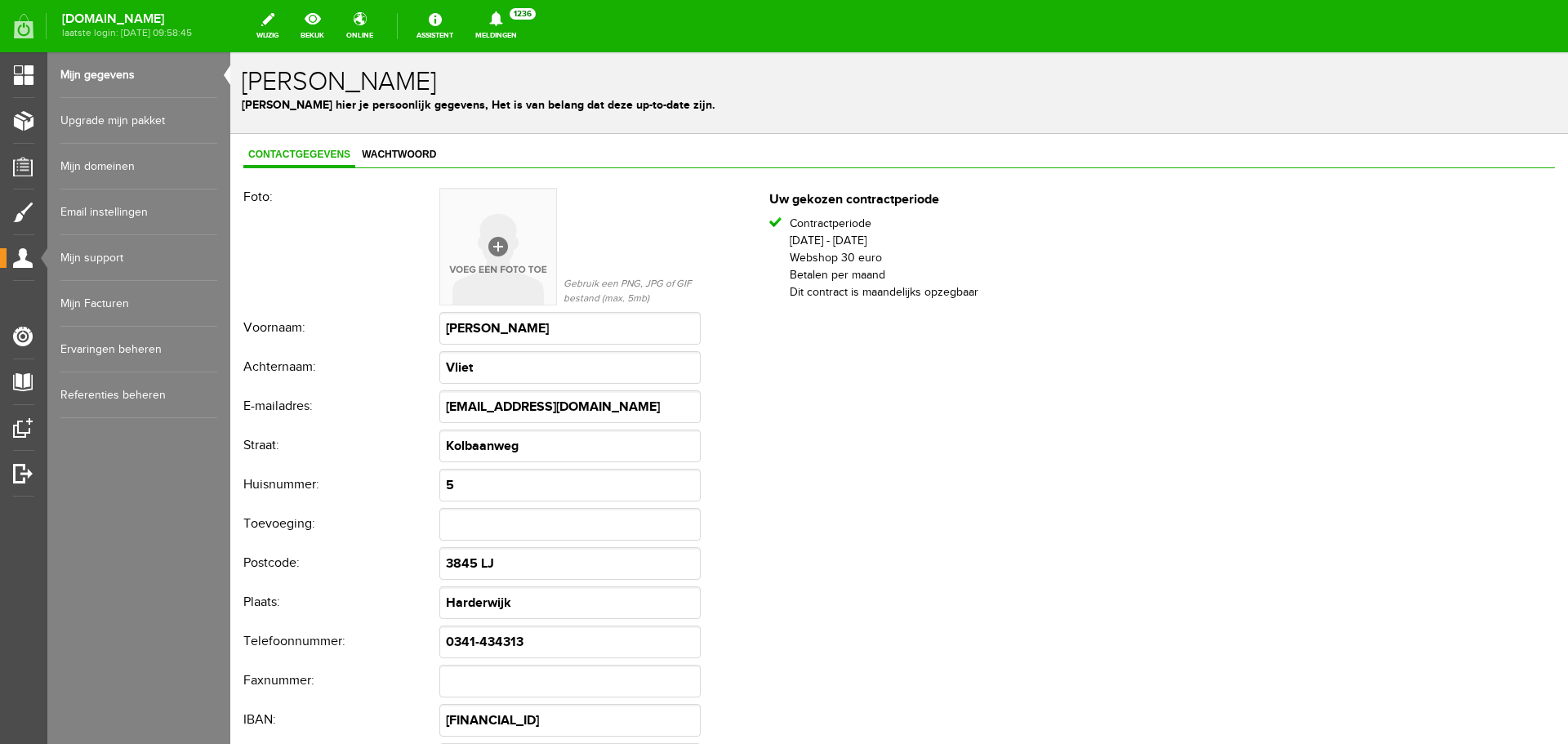
click at [101, 305] on link "Mijn Facturen" at bounding box center [139, 303] width 157 height 46
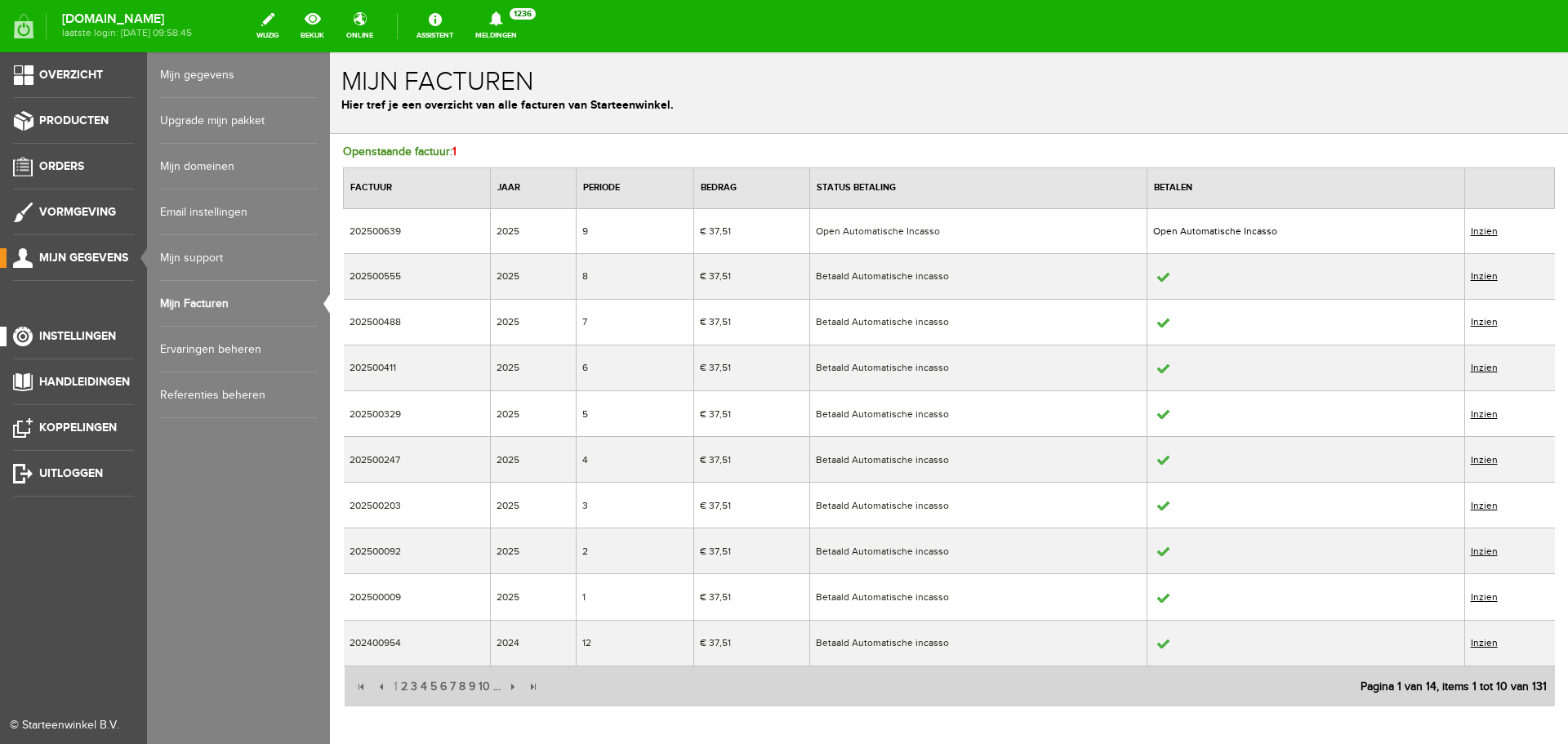
click at [55, 331] on span "Instellingen" at bounding box center [77, 336] width 77 height 14
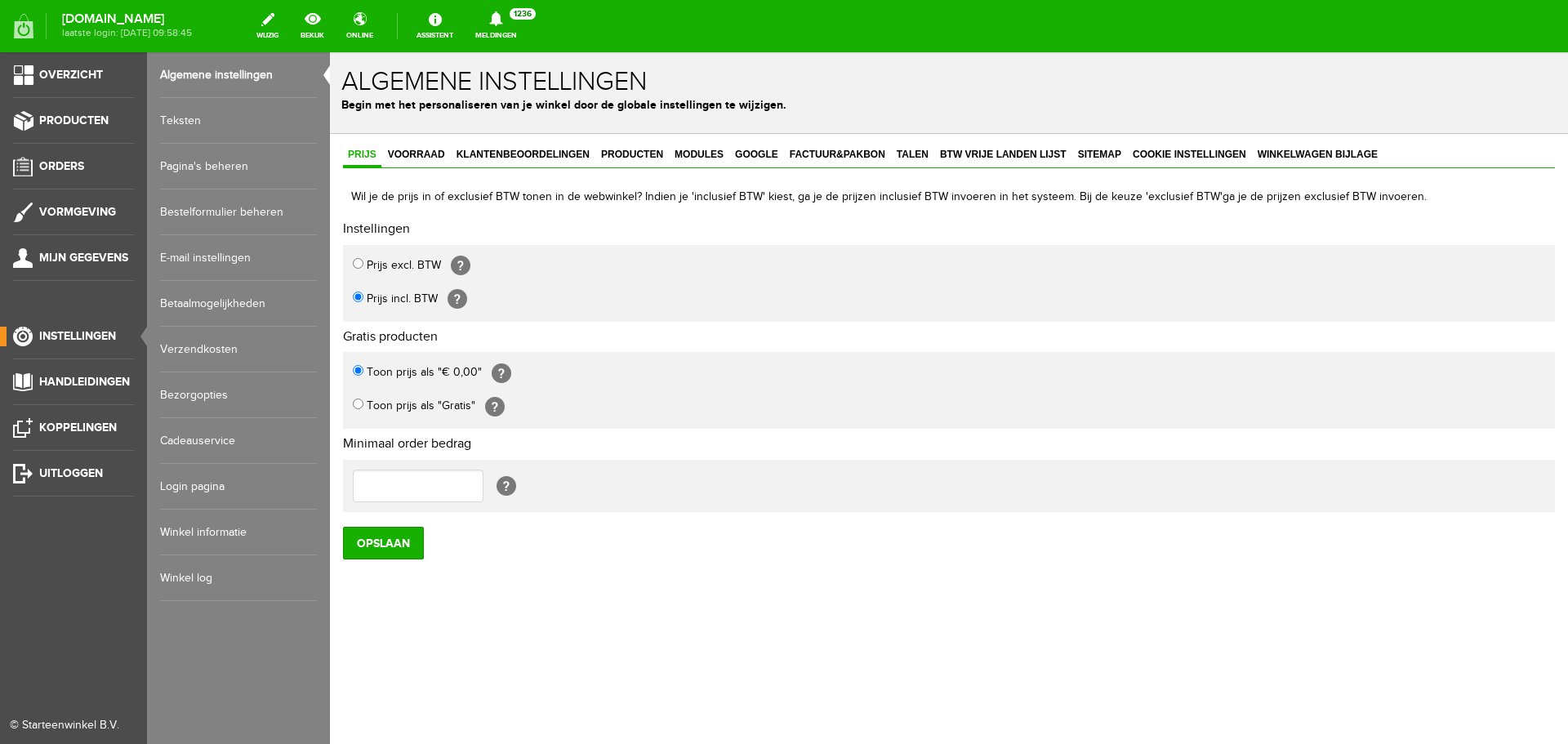
click at [234, 300] on link "Betaalmogelijkheden" at bounding box center [238, 303] width 157 height 46
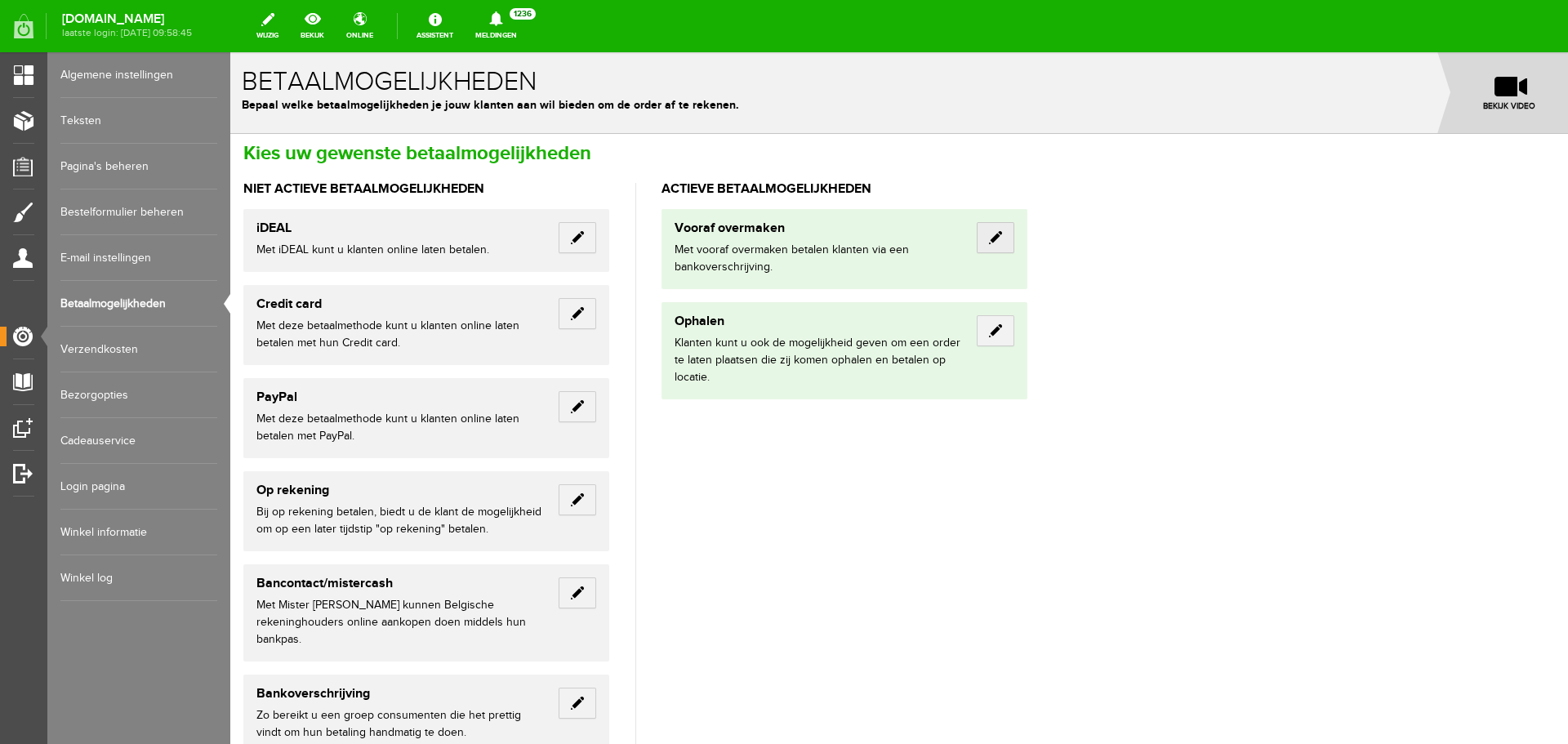
click at [998, 241] on link "Edit" at bounding box center [996, 237] width 38 height 31
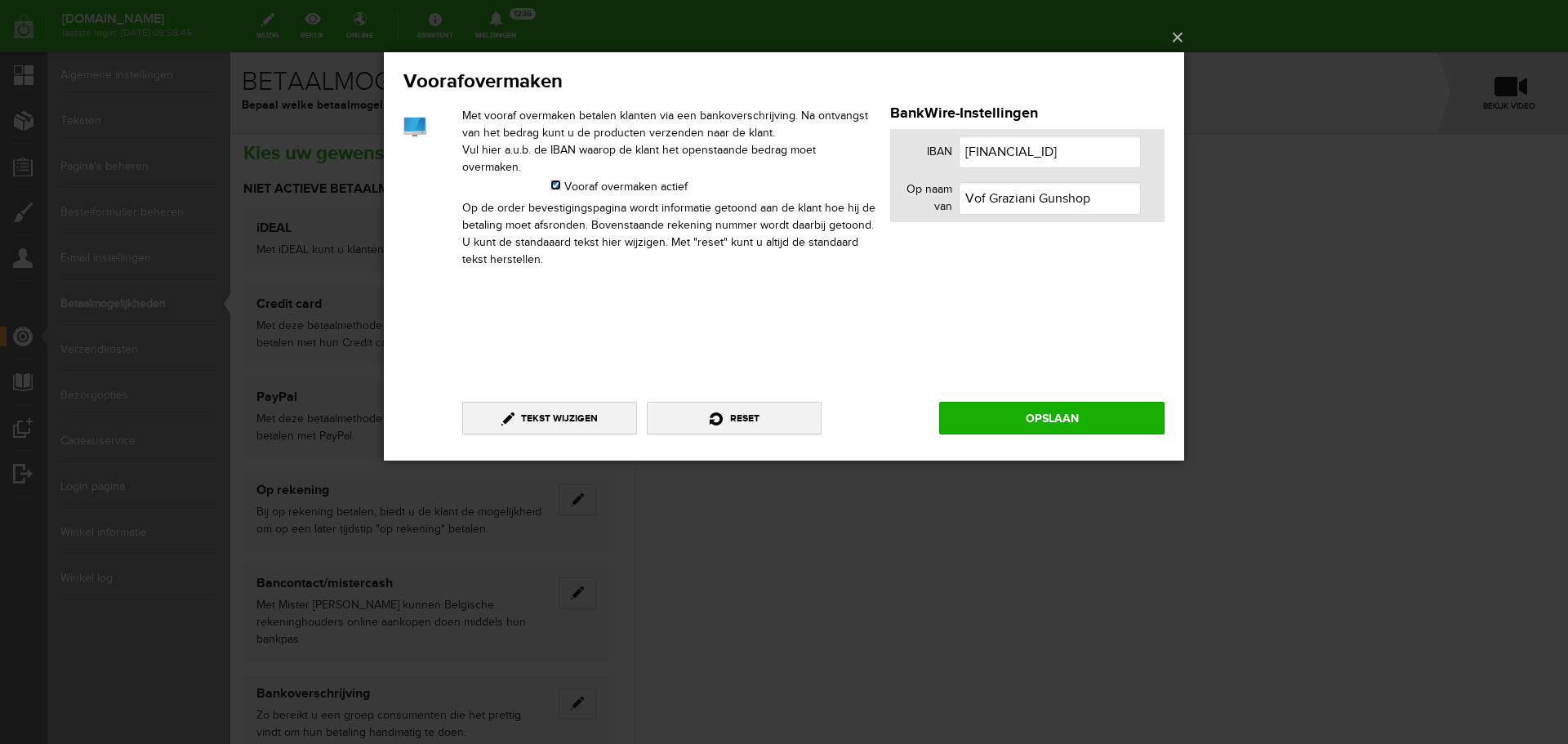
click at [557, 179] on input "Vooraf overmaken actief" at bounding box center [556, 184] width 10 height 10
checkbox input "false"
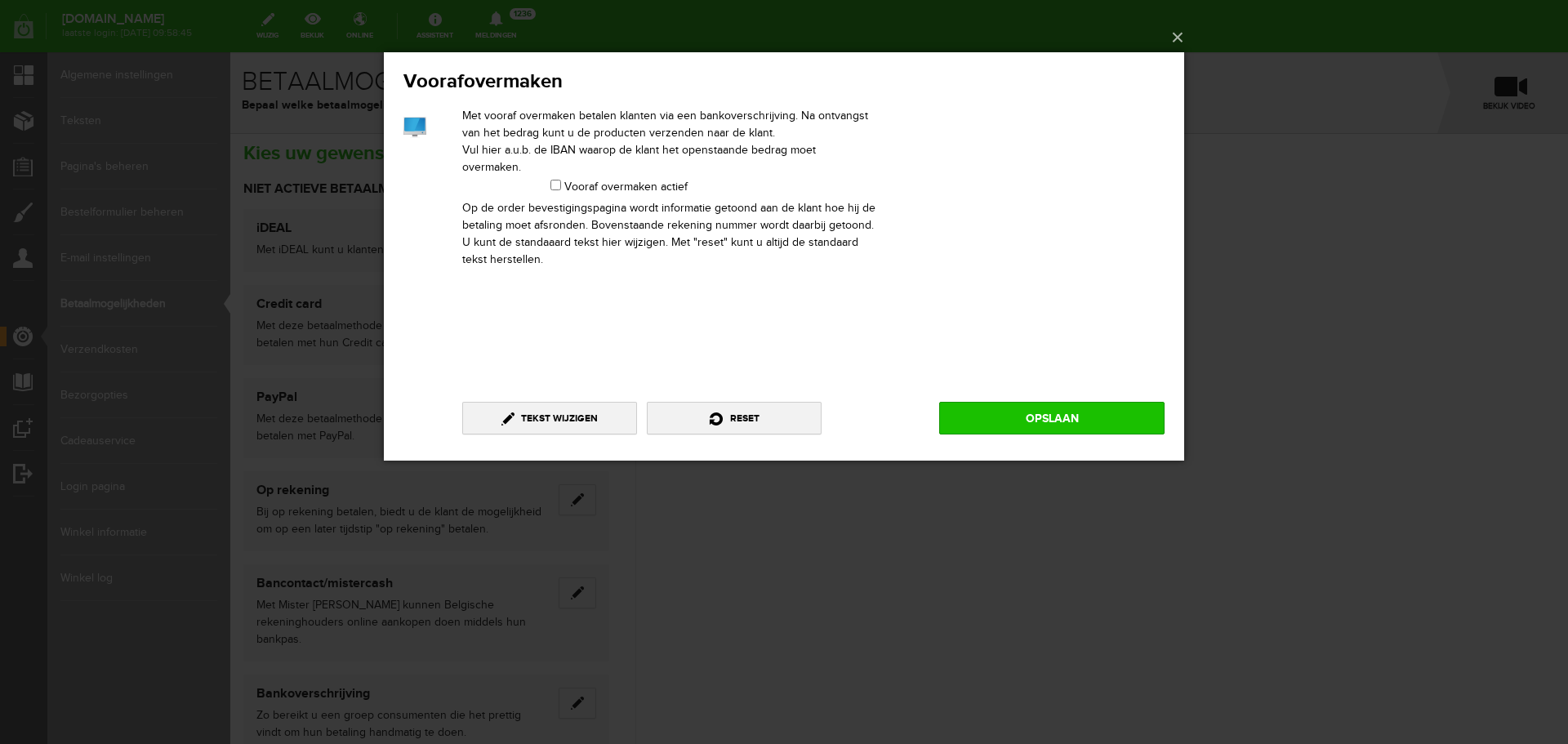
click at [1103, 415] on link "Opslaan" at bounding box center [1052, 417] width 225 height 33
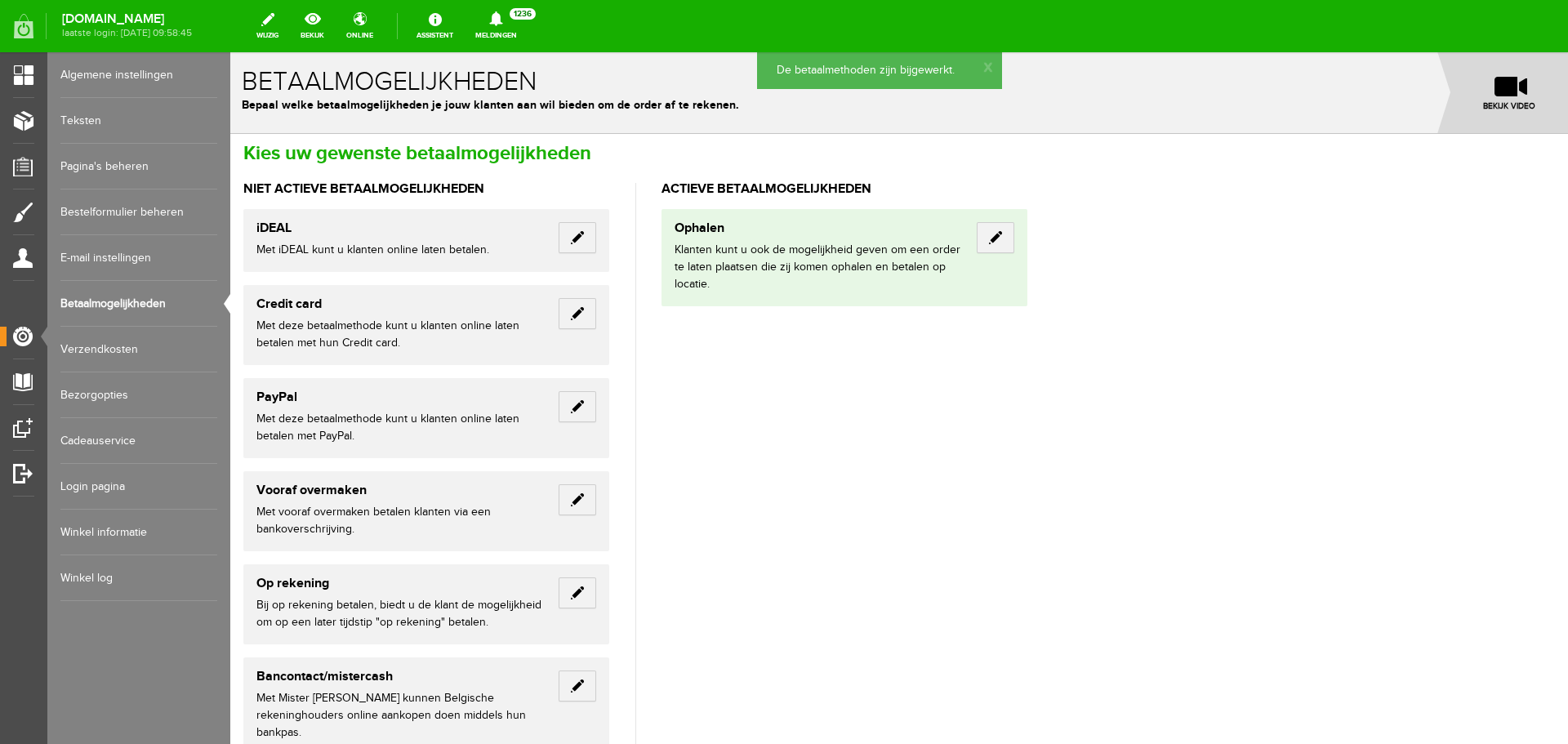
click at [831, 395] on div "Niet actieve betaalmogelijkheden iDEAL Met iDEAL kunt u klanten online laten be…" at bounding box center [635, 727] width 784 height 1088
